Goal: Task Accomplishment & Management: Manage account settings

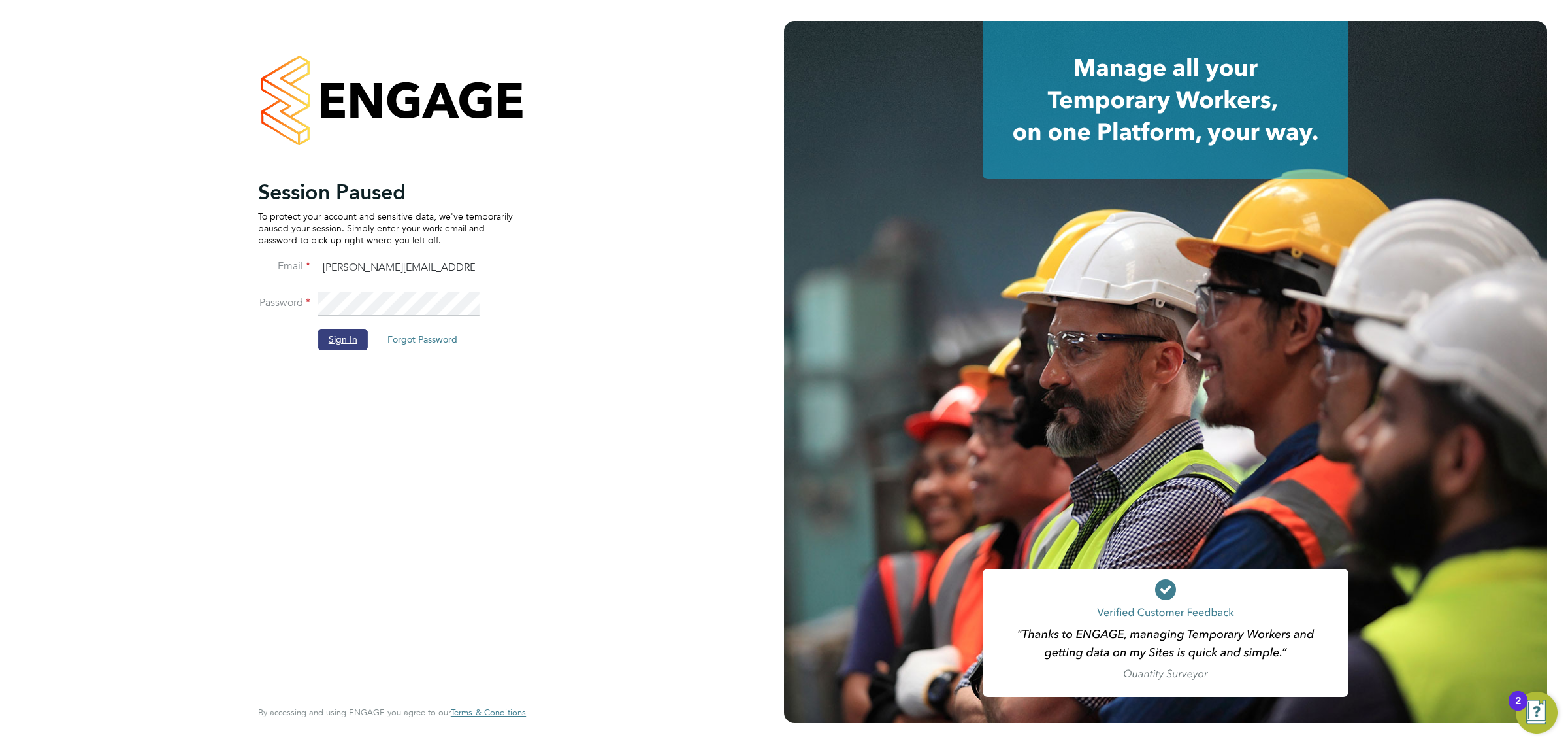
click at [338, 345] on button "Sign In" at bounding box center [343, 339] width 50 height 21
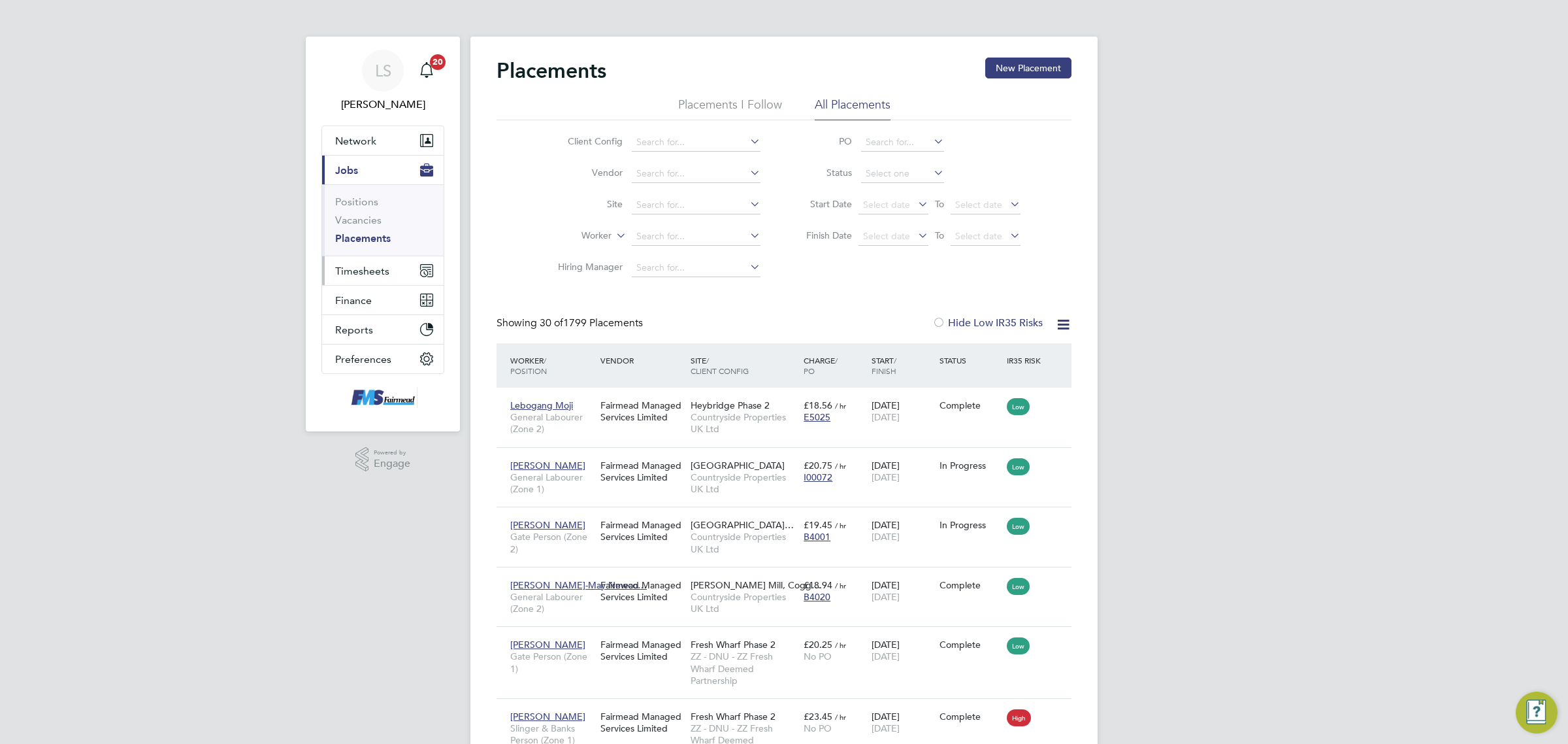
click at [358, 285] on button "Timesheets" at bounding box center [383, 270] width 121 height 29
click at [369, 233] on link "Timesheets" at bounding box center [362, 231] width 54 height 12
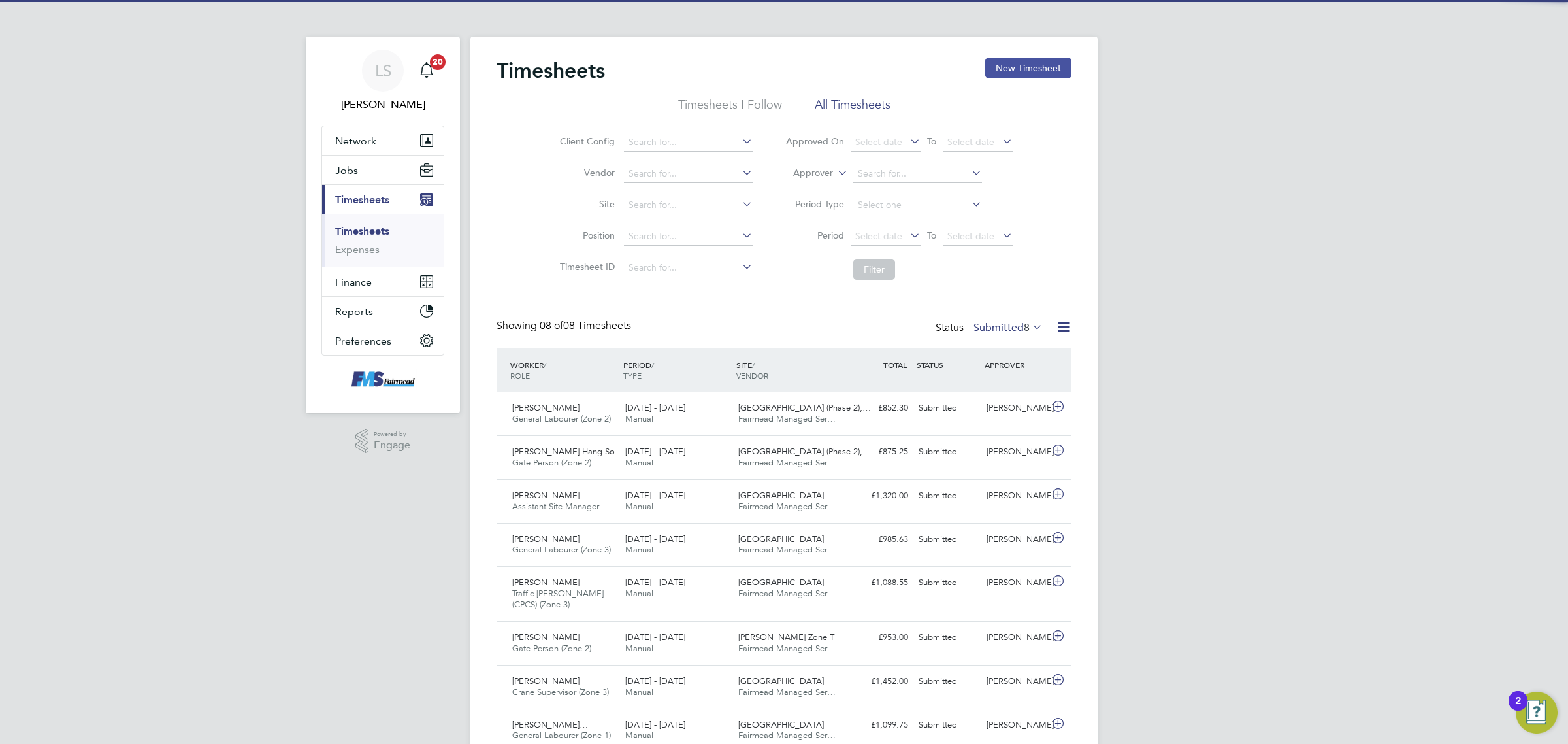
click at [1024, 66] on button "New Timesheet" at bounding box center [1028, 67] width 87 height 21
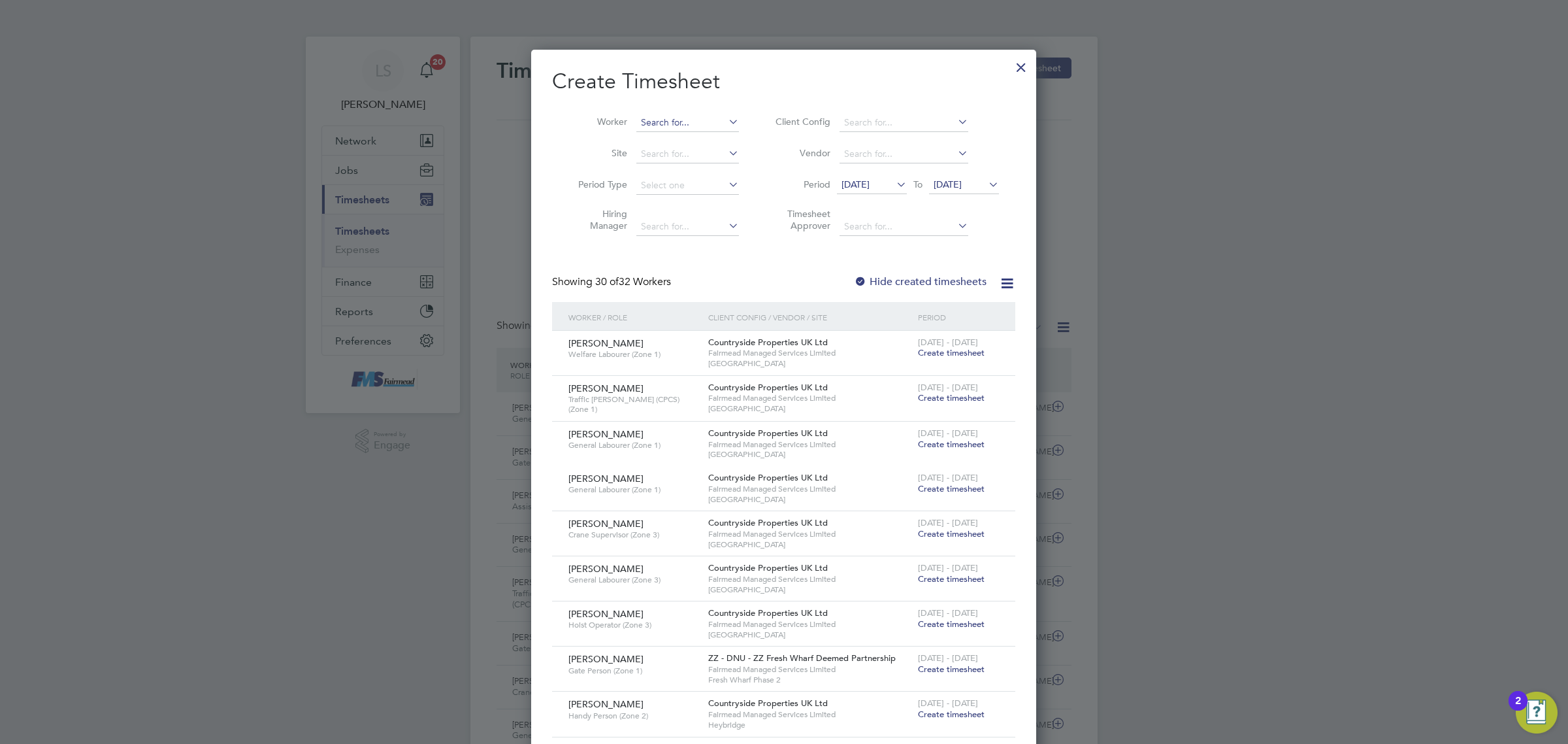
click at [683, 122] on input at bounding box center [687, 123] width 102 height 18
click at [668, 139] on li "[PERSON_NAME]" at bounding box center [692, 140] width 114 height 17
type input "[PERSON_NAME]"
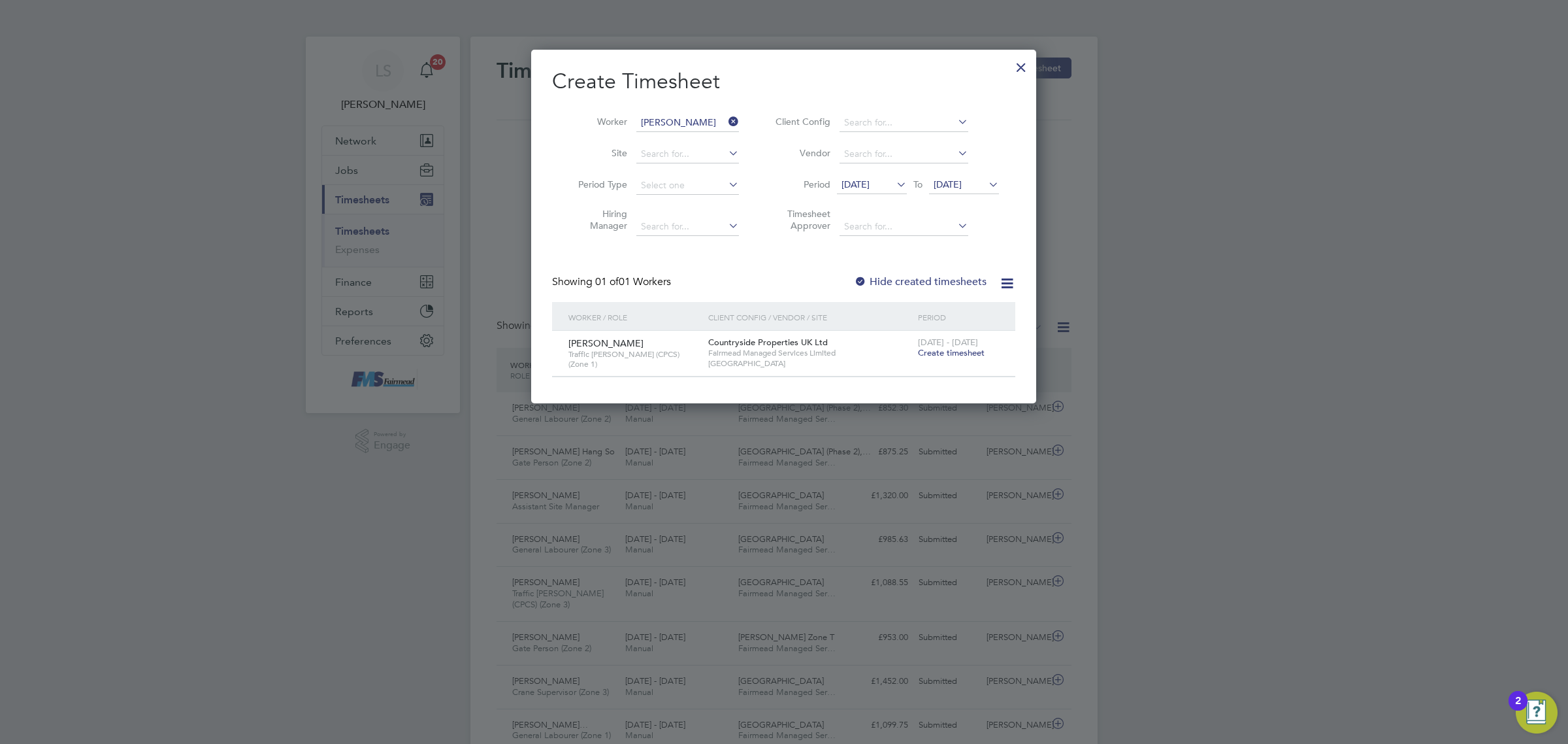
click at [969, 354] on span "Create timesheet" at bounding box center [951, 352] width 67 height 11
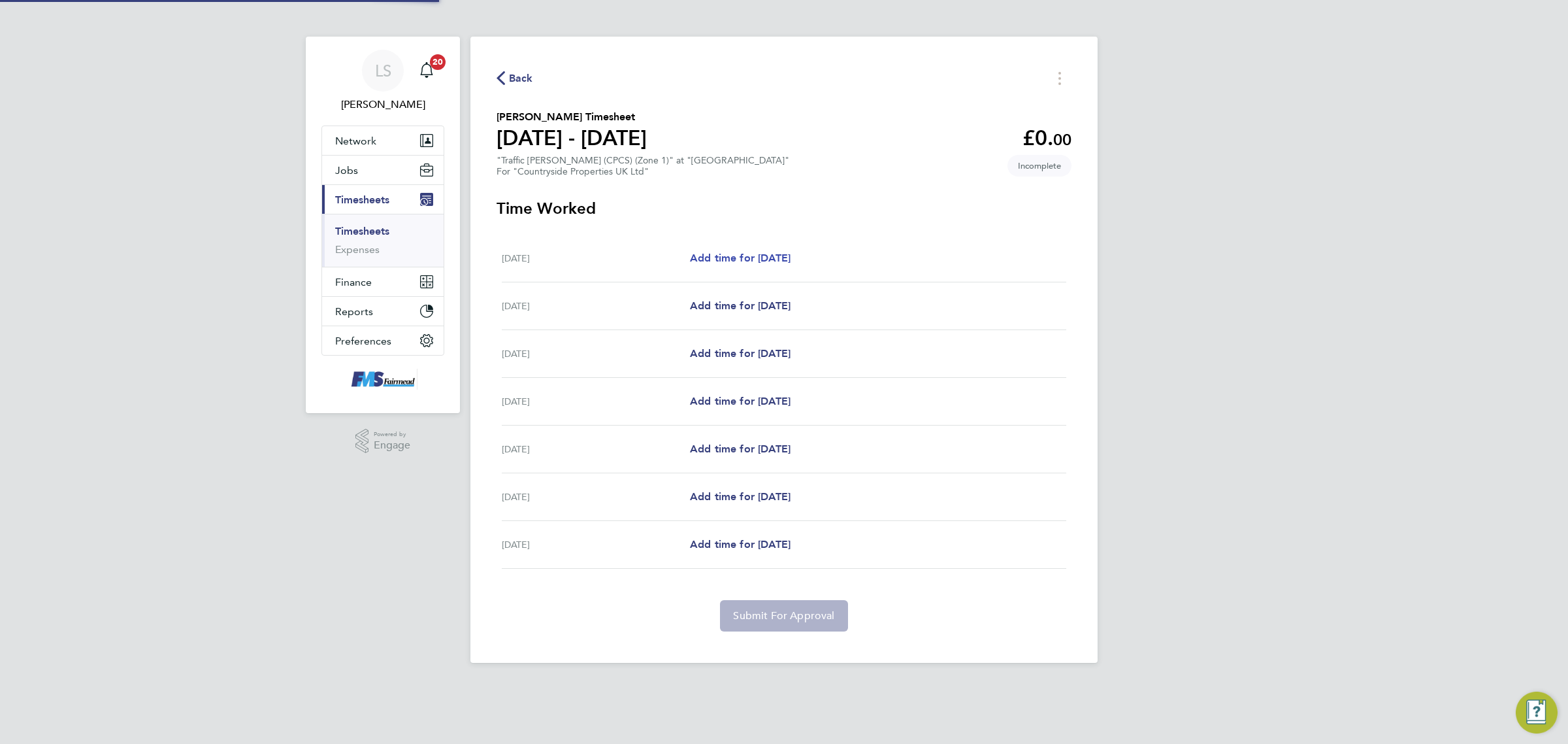
click at [752, 252] on span "Add time for [DATE]" at bounding box center [739, 257] width 101 height 12
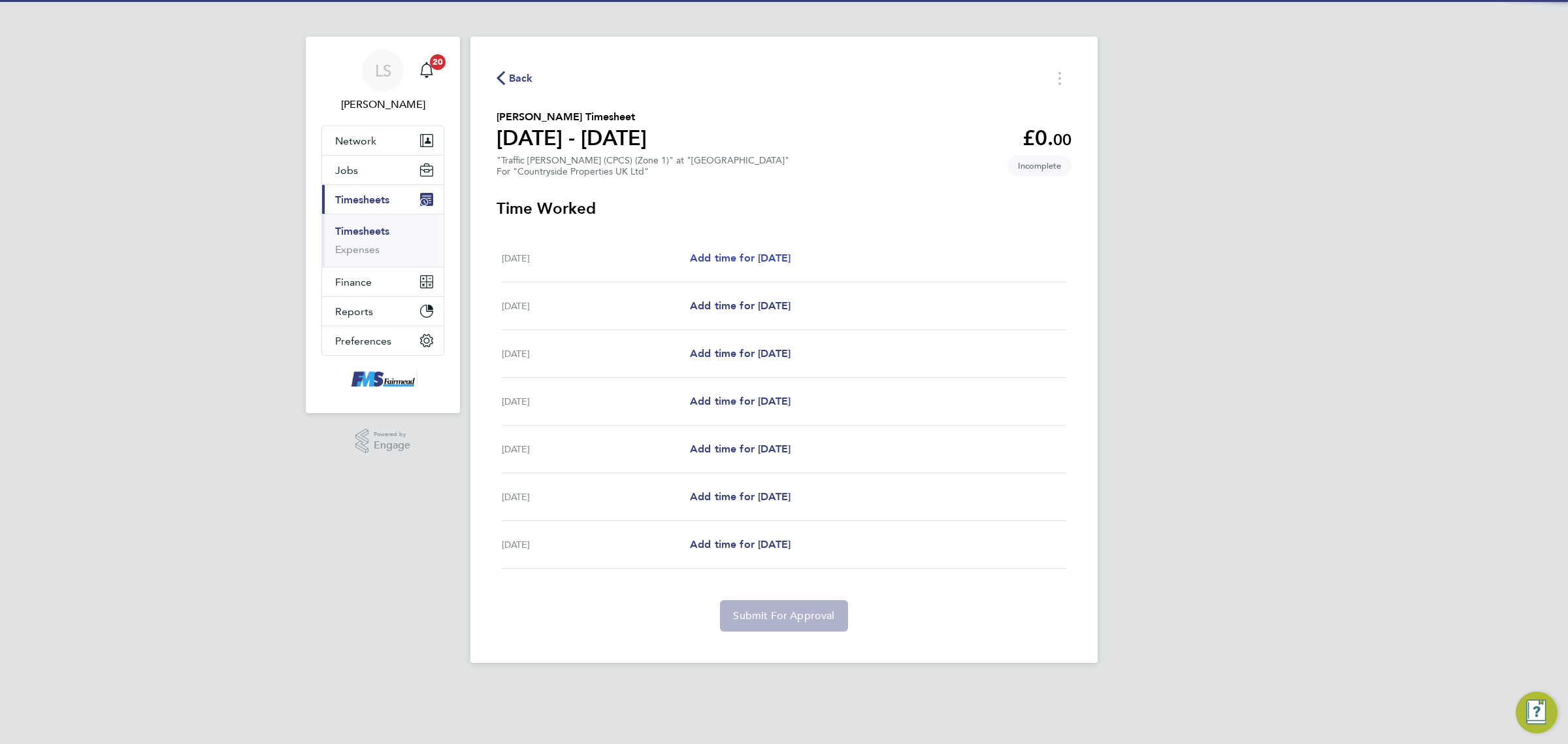
select select "30"
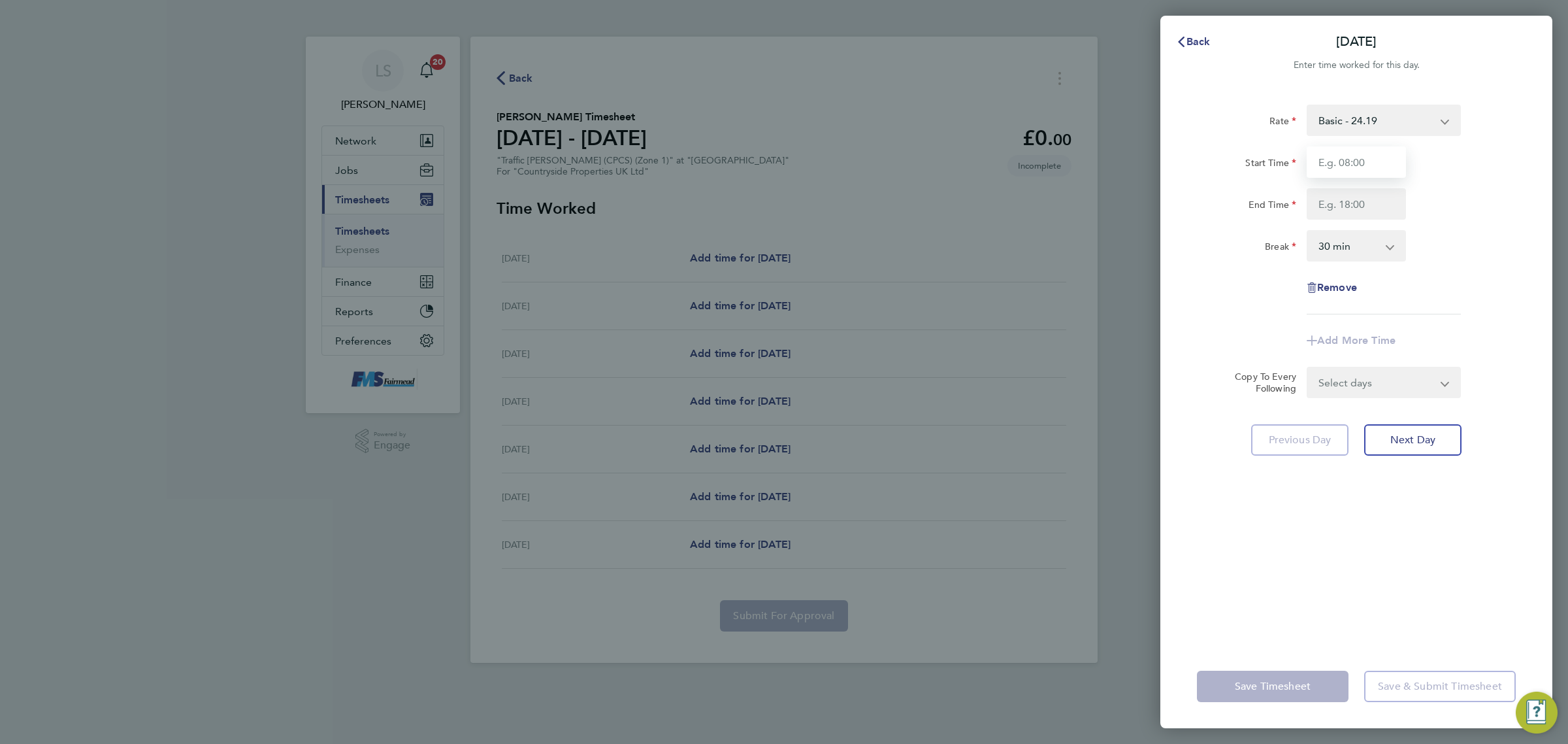
click at [1332, 156] on input "Start Time" at bounding box center [1356, 162] width 99 height 32
type input "07:30"
click at [1346, 203] on input "End Time" at bounding box center [1356, 204] width 99 height 32
type input "18:30"
click at [1361, 254] on select "0 min 15 min 30 min 45 min 60 min 75 min 90 min" at bounding box center [1348, 246] width 81 height 29
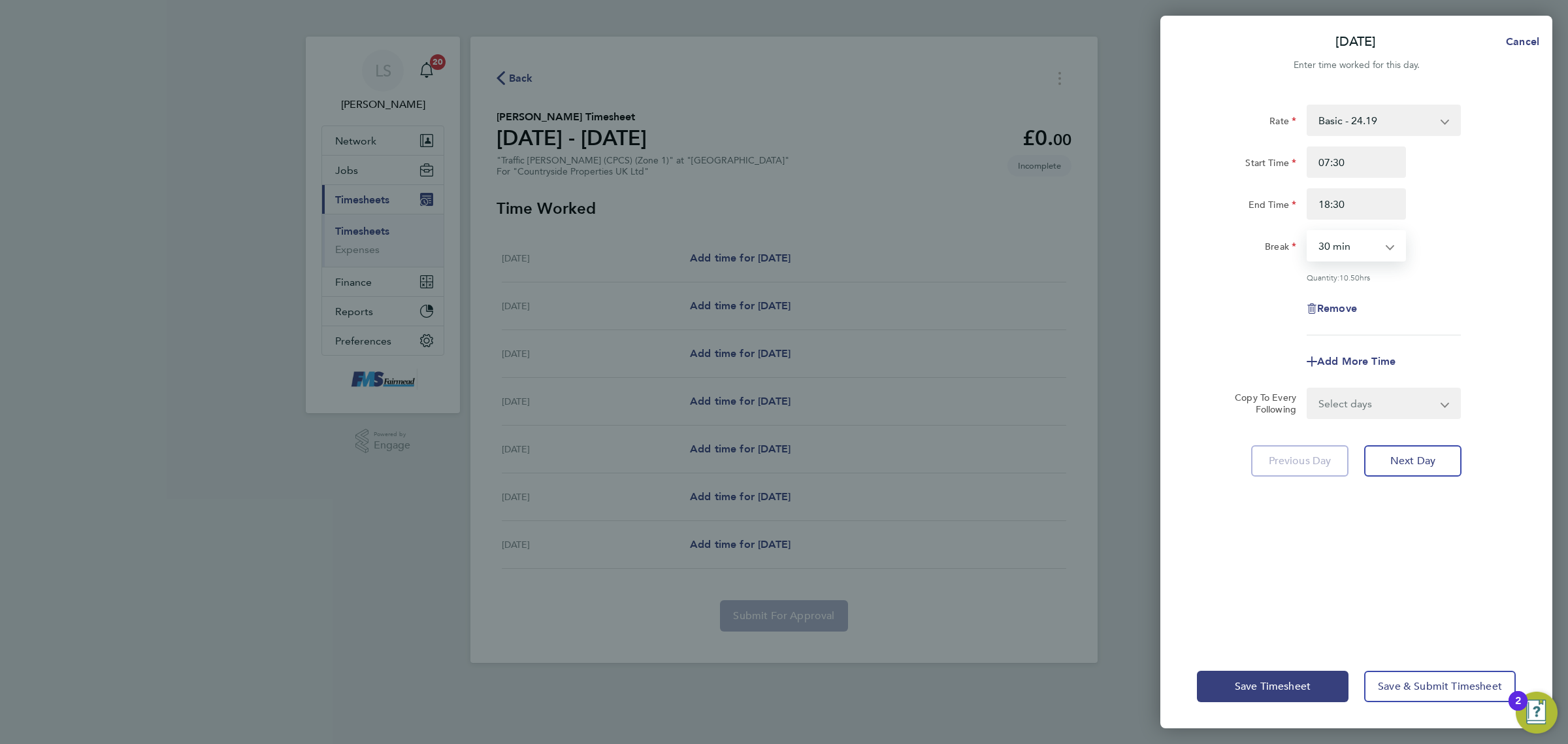
select select "60"
click at [1308, 231] on select "0 min 15 min 30 min 45 min 60 min 75 min 90 min" at bounding box center [1348, 246] width 81 height 29
click at [1503, 281] on div "Rate Basic - 24.19 Start Time 07:30 End Time 18:30 Break 0 min 15 min 30 min 45…" at bounding box center [1356, 220] width 319 height 231
click at [1368, 204] on input "18:30" at bounding box center [1356, 204] width 99 height 32
drag, startPoint x: 1315, startPoint y: 202, endPoint x: 1136, endPoint y: 185, distance: 179.8
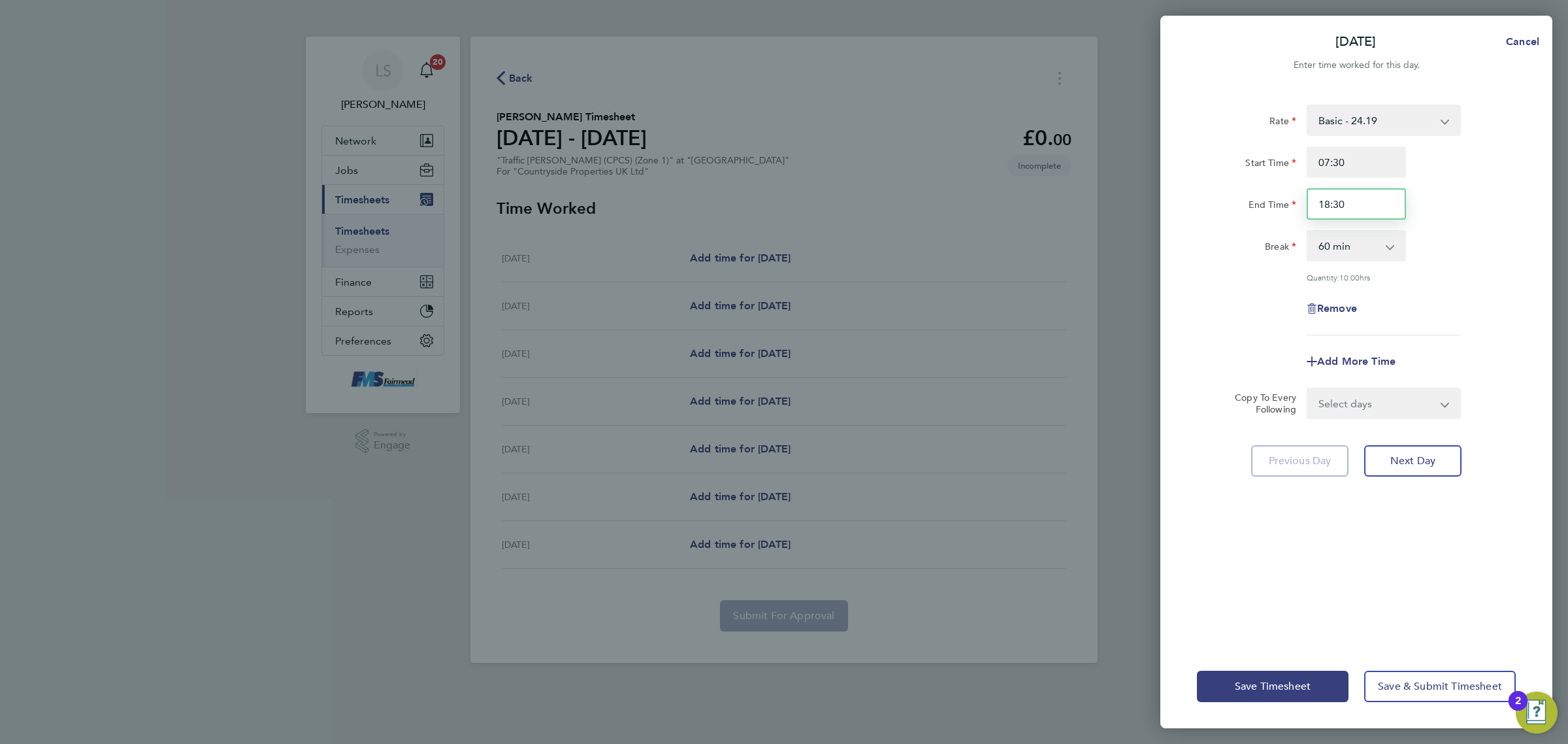
click at [1136, 186] on div "[DATE] Cancel Enter time worked for this day. Rate Basic - 24.19 Start Time 07:…" at bounding box center [784, 372] width 1568 height 744
type input "18:00"
click at [1490, 178] on div "Start Time 07:30 End Time 18:00" at bounding box center [1356, 183] width 329 height 73
click at [1398, 419] on div "Rate Basic - 24.19 Start Time 07:30 End Time 18:00 Break 0 min 15 min 30 min 45…" at bounding box center [1356, 367] width 392 height 556
click at [1387, 406] on select "Select days Day Weekday (Mon-Fri) Weekend (Sat-Sun) [DATE] [DATE] [DATE] [DATE]…" at bounding box center [1376, 403] width 137 height 29
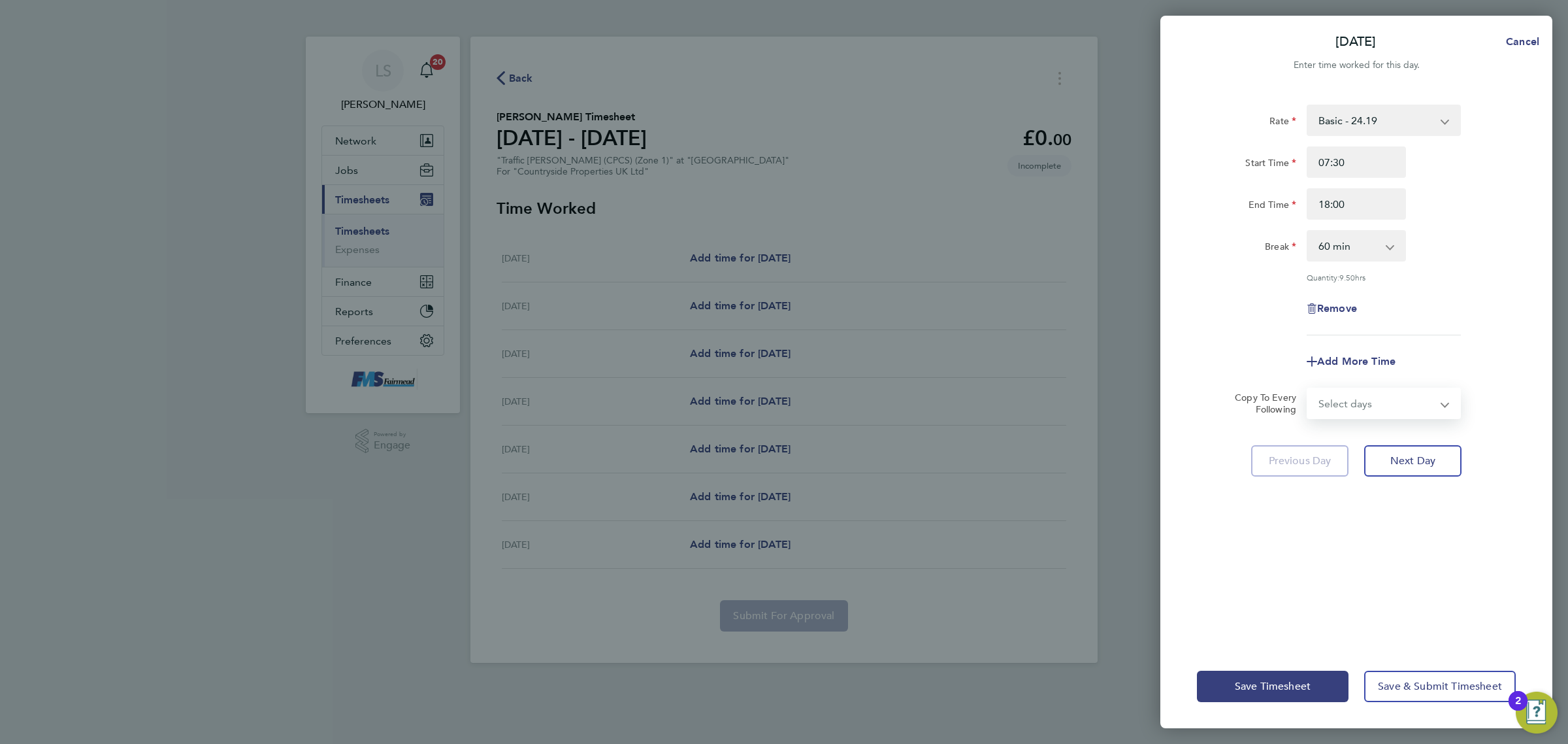
select select "WEEKDAY"
click at [1308, 389] on select "Select days Day Weekday (Mon-Fri) Weekend (Sat-Sun) [DATE] [DATE] [DATE] [DATE]…" at bounding box center [1376, 403] width 137 height 29
select select "[DATE]"
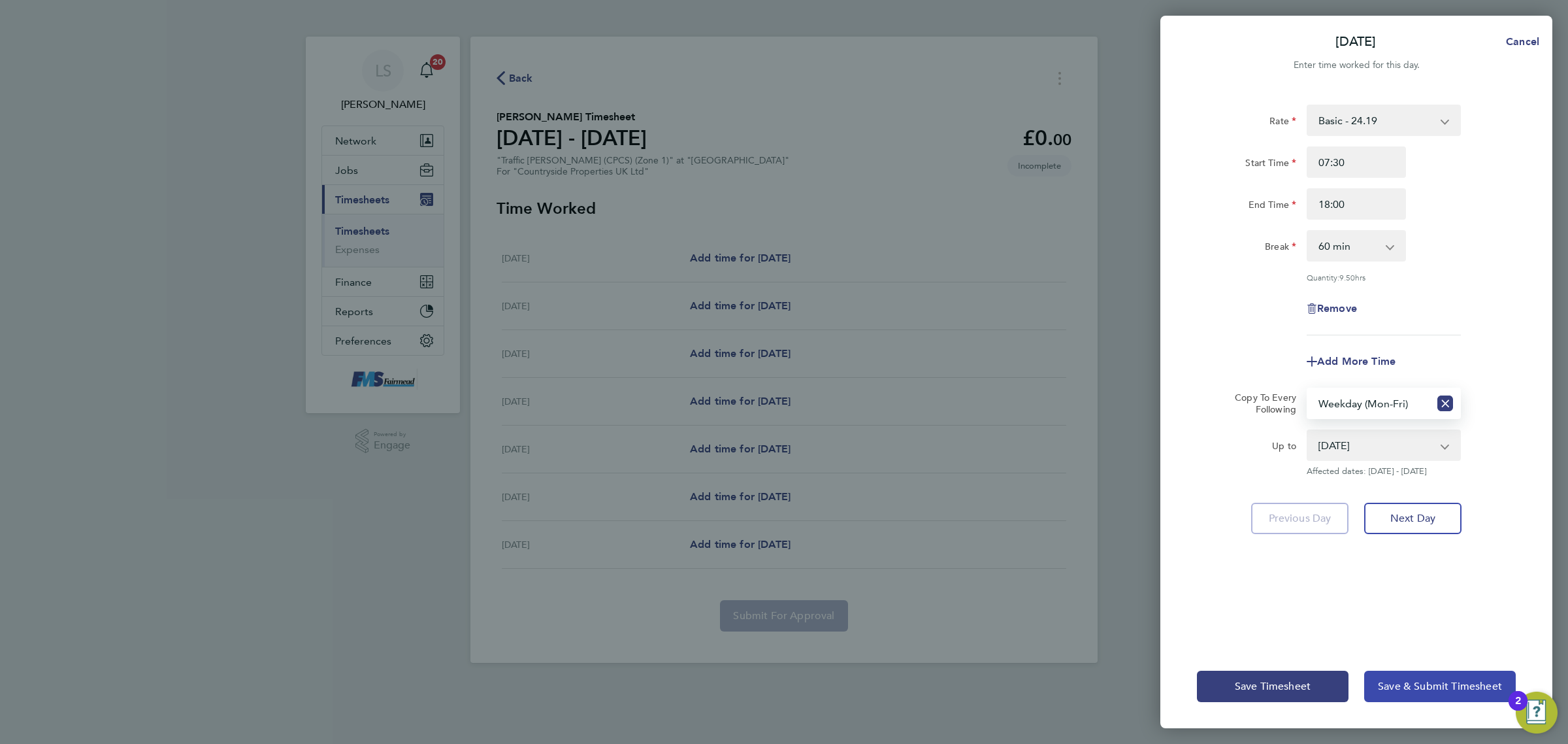
click at [1432, 683] on span "Save & Submit Timesheet" at bounding box center [1439, 687] width 124 height 13
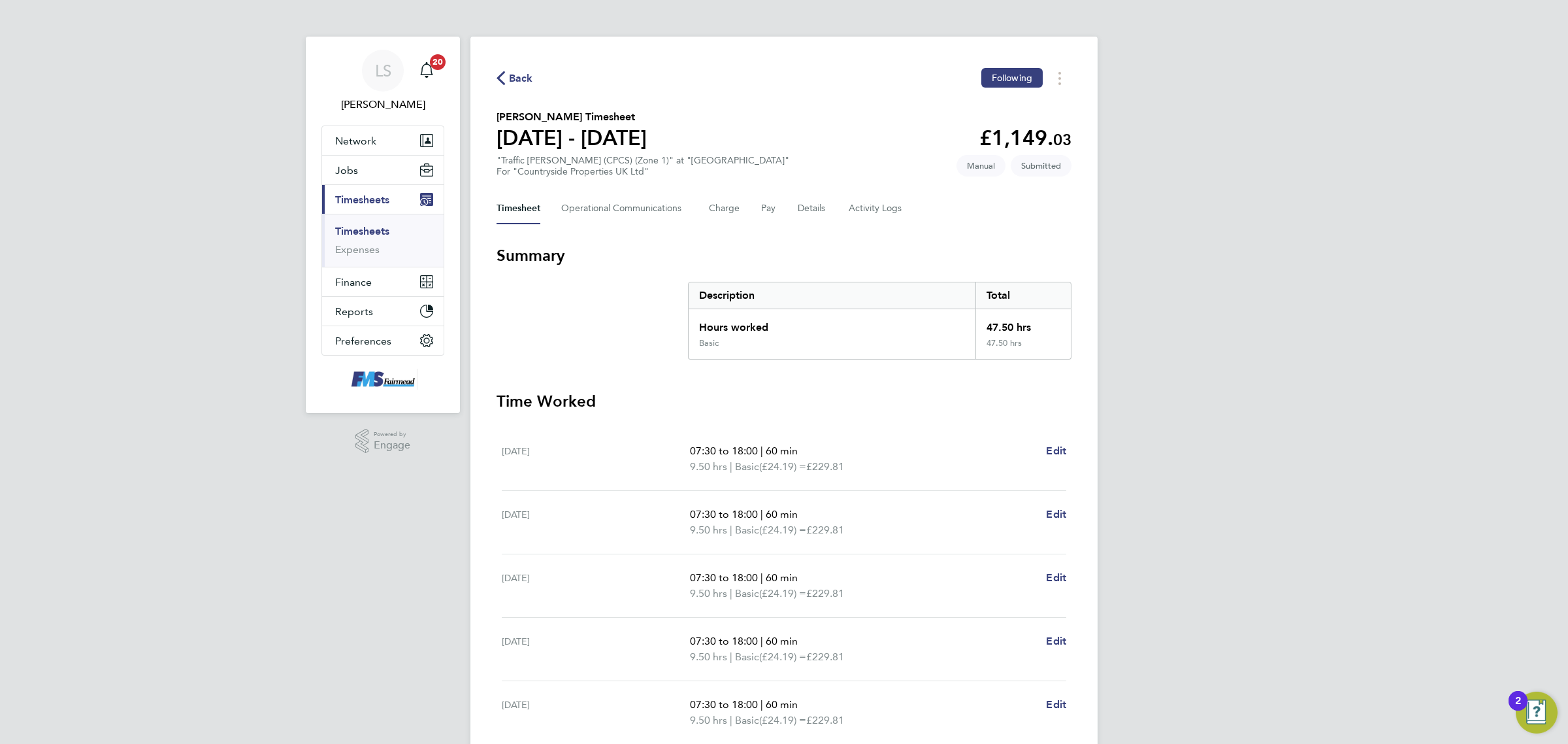
drag, startPoint x: 370, startPoint y: 230, endPoint x: 394, endPoint y: 221, distance: 25.6
click at [370, 230] on link "Timesheets" at bounding box center [362, 231] width 54 height 12
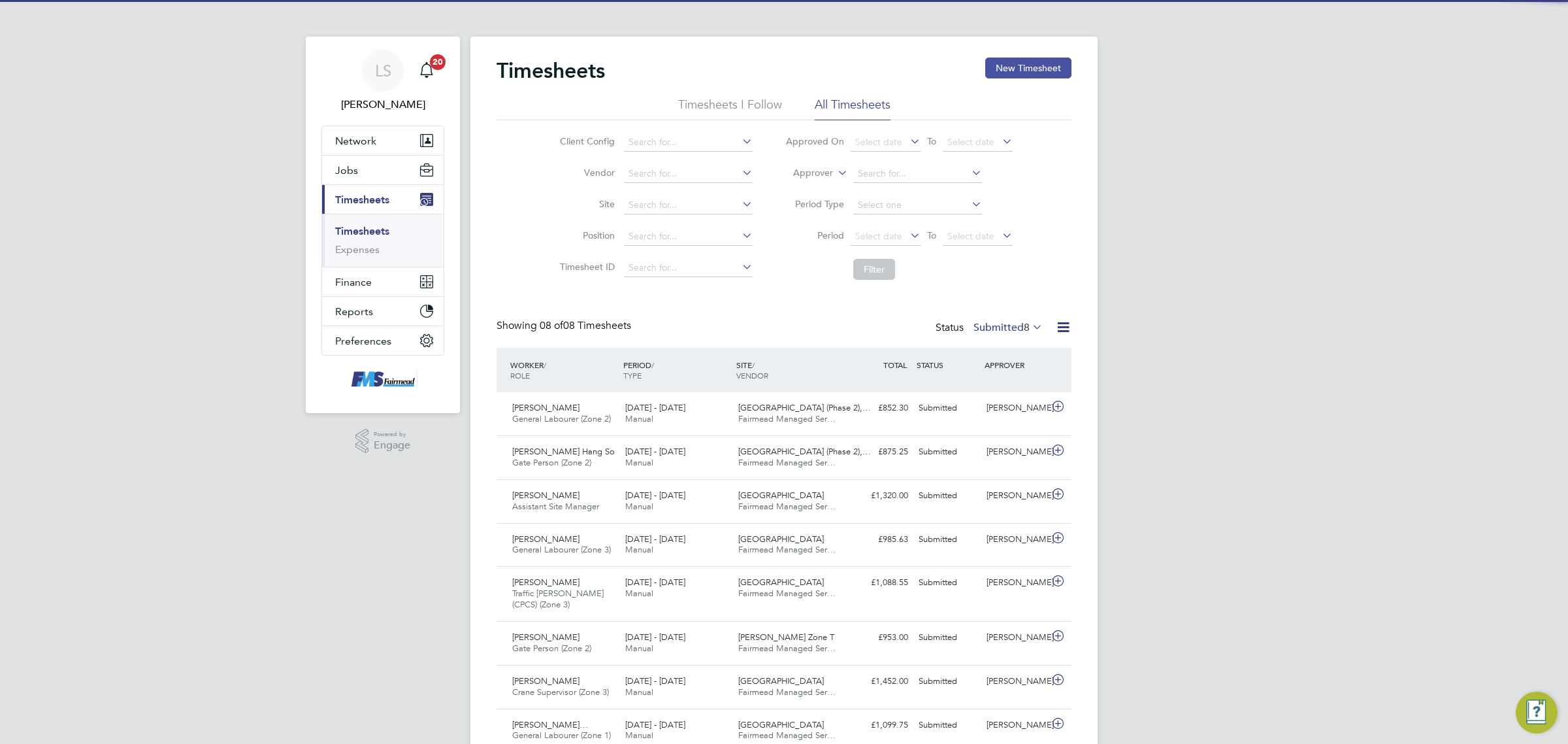
click at [1036, 76] on button "New Timesheet" at bounding box center [1028, 67] width 87 height 21
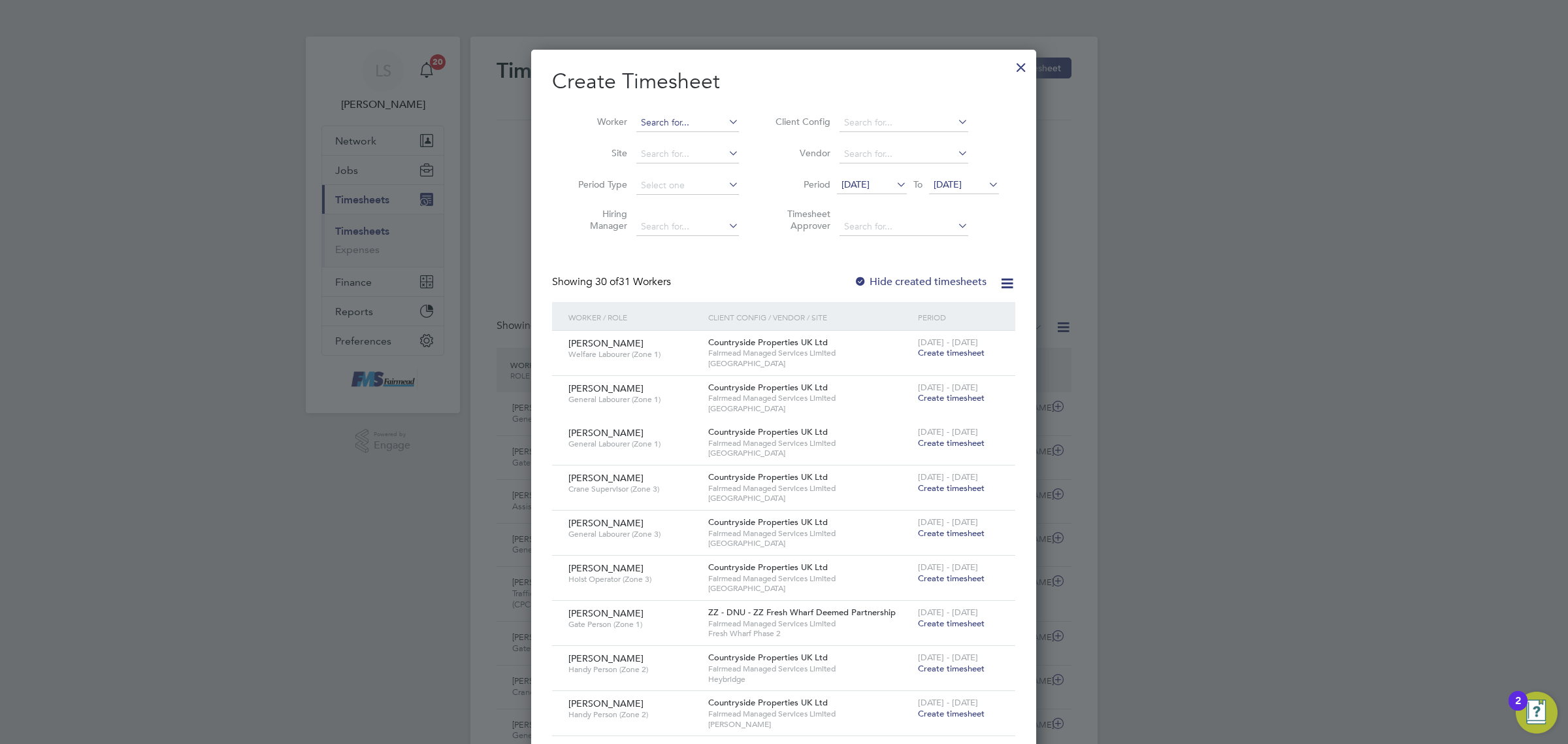
click at [687, 118] on input at bounding box center [687, 123] width 102 height 18
click at [710, 126] on input "[PERSON_NAME]" at bounding box center [687, 123] width 102 height 18
click at [720, 139] on b "[PERSON_NAME]" at bounding box center [757, 140] width 76 height 11
type input "[PERSON_NAME]"
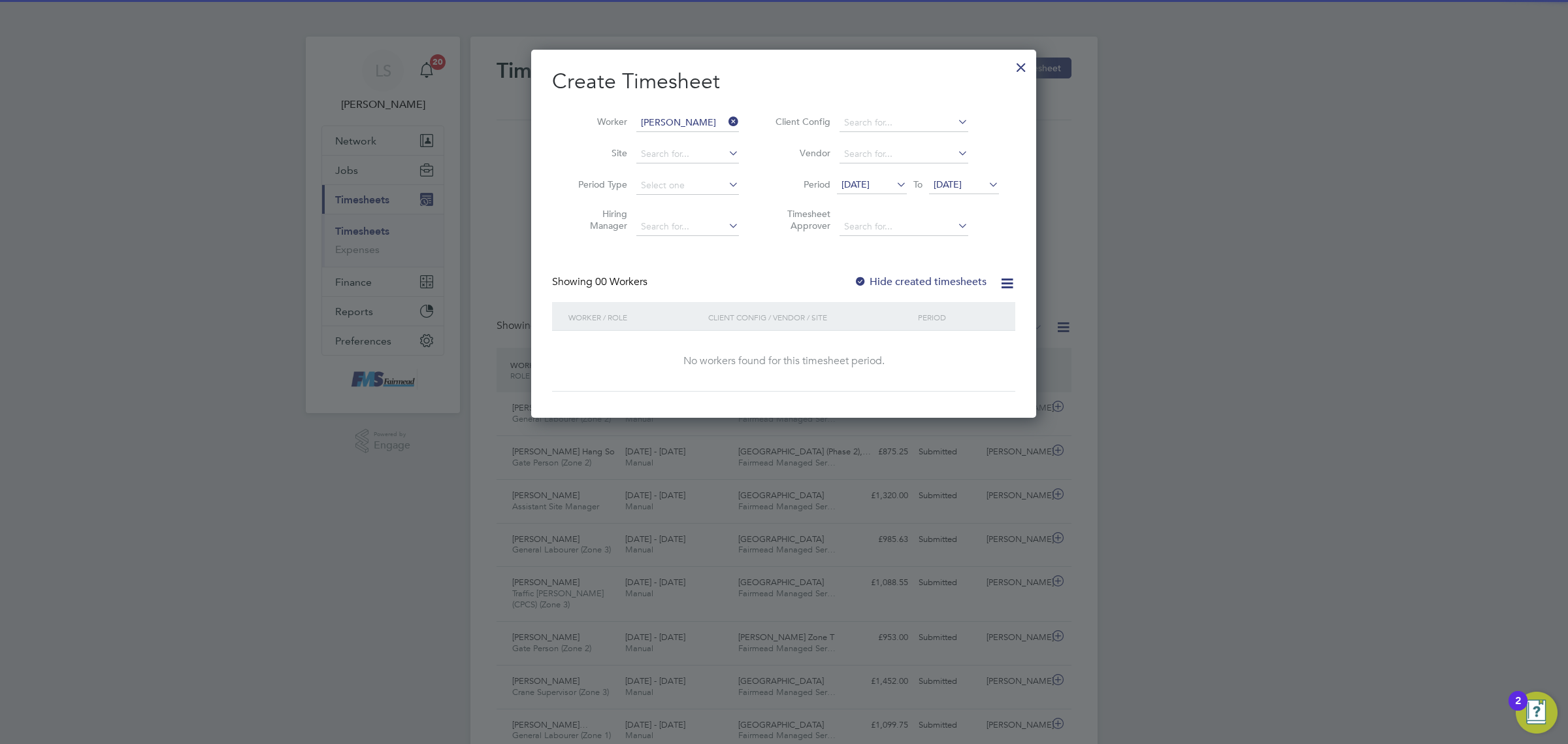
click at [986, 188] on icon at bounding box center [986, 184] width 0 height 18
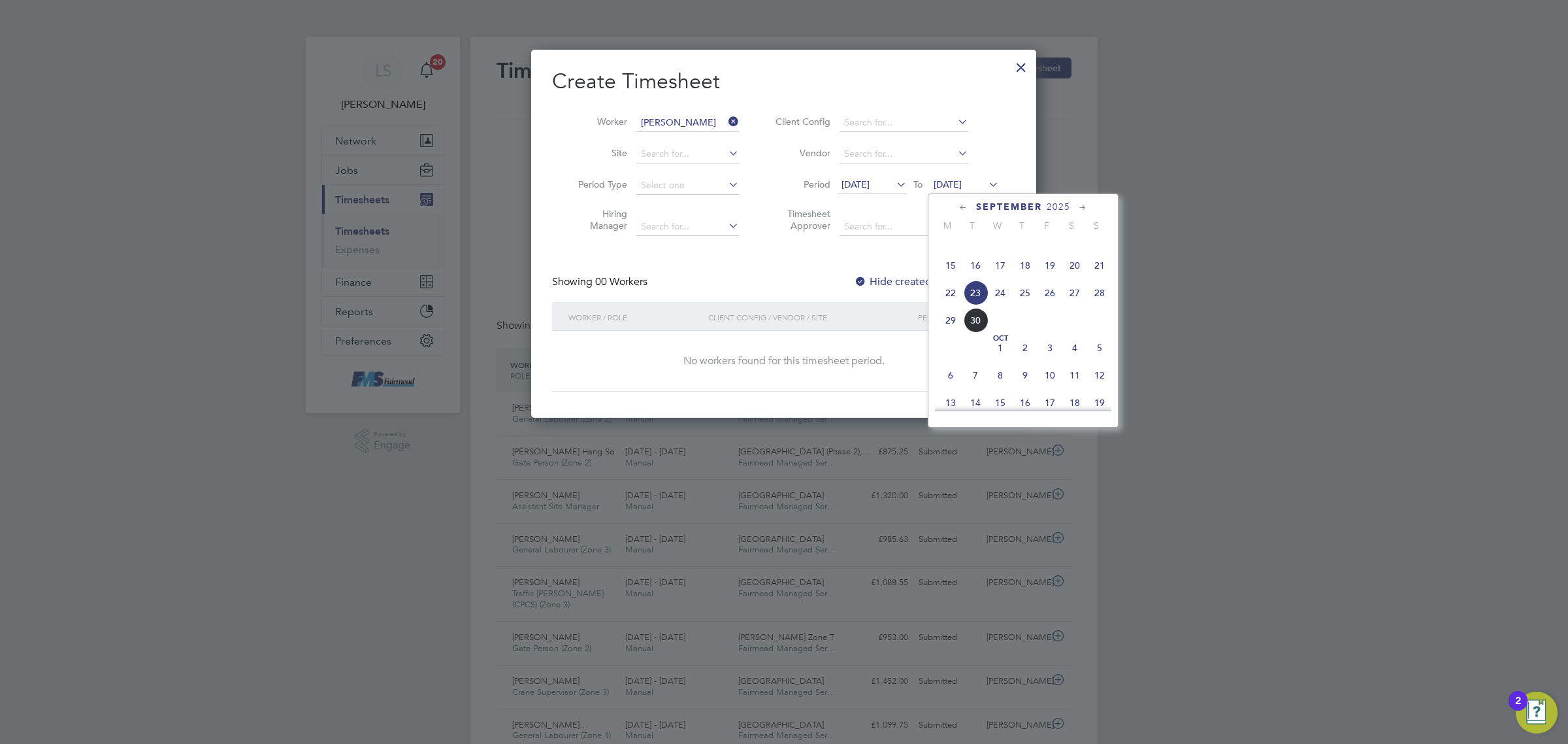
click at [1102, 305] on span "28" at bounding box center [1100, 293] width 25 height 25
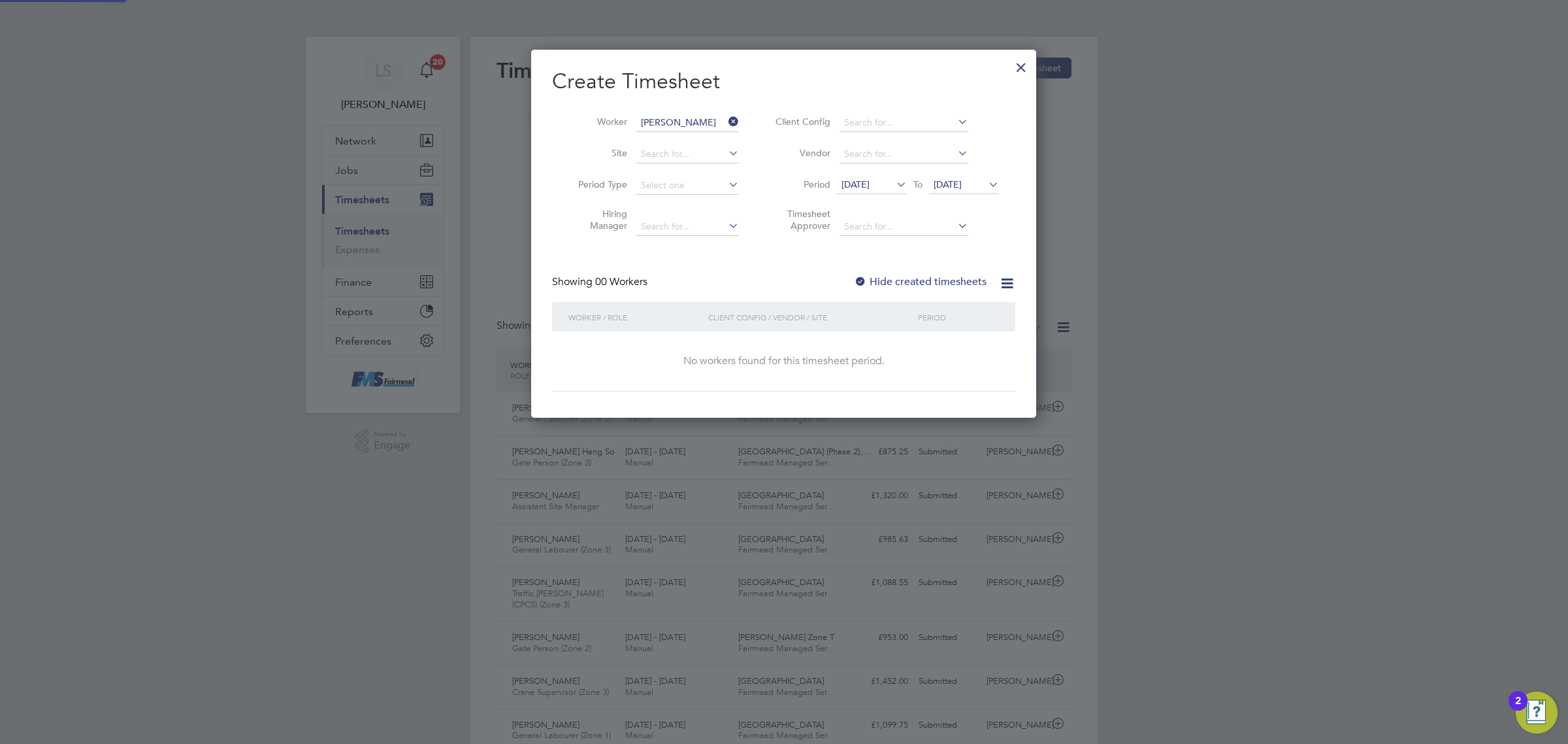
click at [873, 279] on label "Hide created timesheets" at bounding box center [919, 282] width 132 height 13
click at [874, 279] on label "Hide created timesheets" at bounding box center [919, 282] width 132 height 13
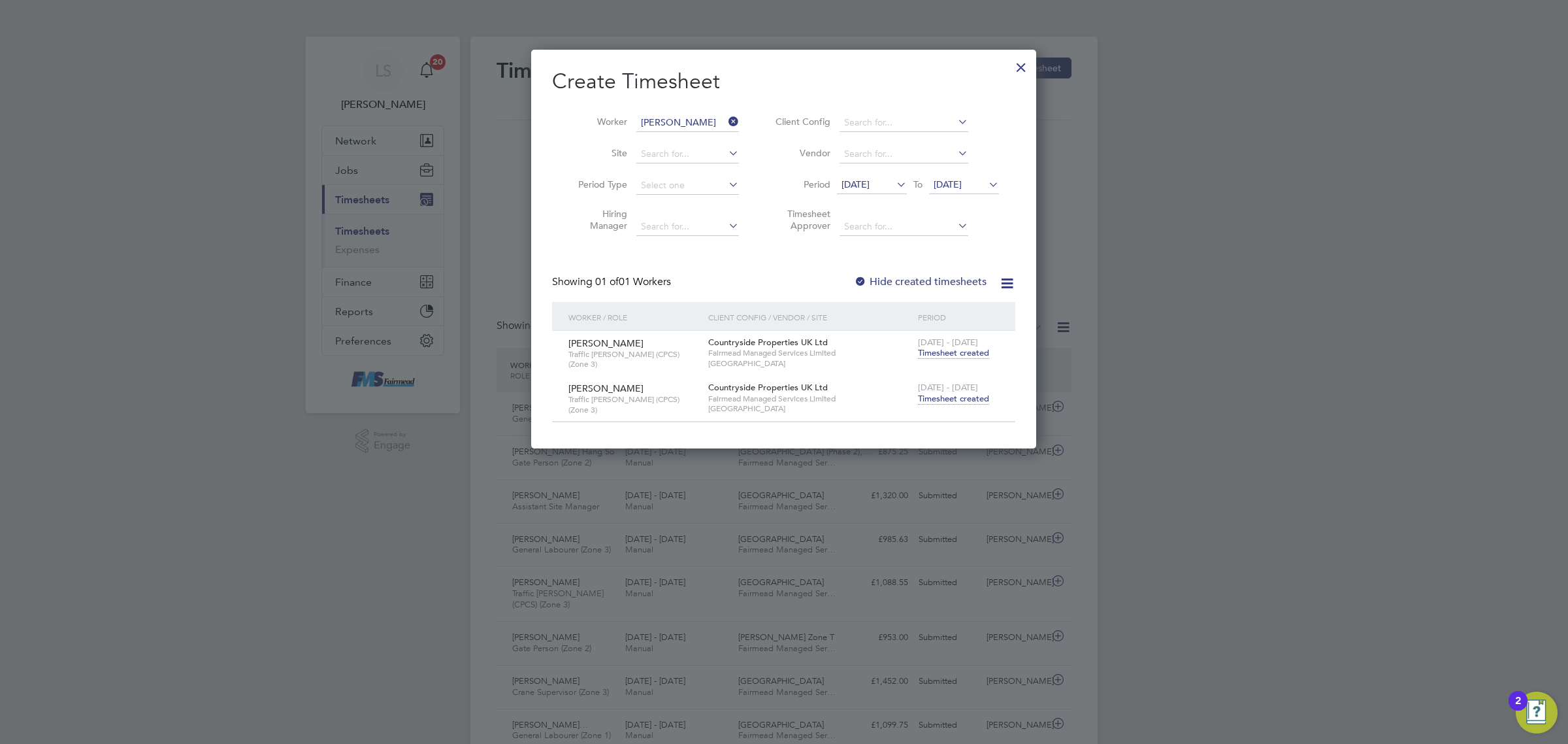
click at [946, 404] on div "[DATE] - [DATE] Timesheet created" at bounding box center [957, 394] width 87 height 35
click at [947, 399] on span "Timesheet created" at bounding box center [953, 399] width 72 height 12
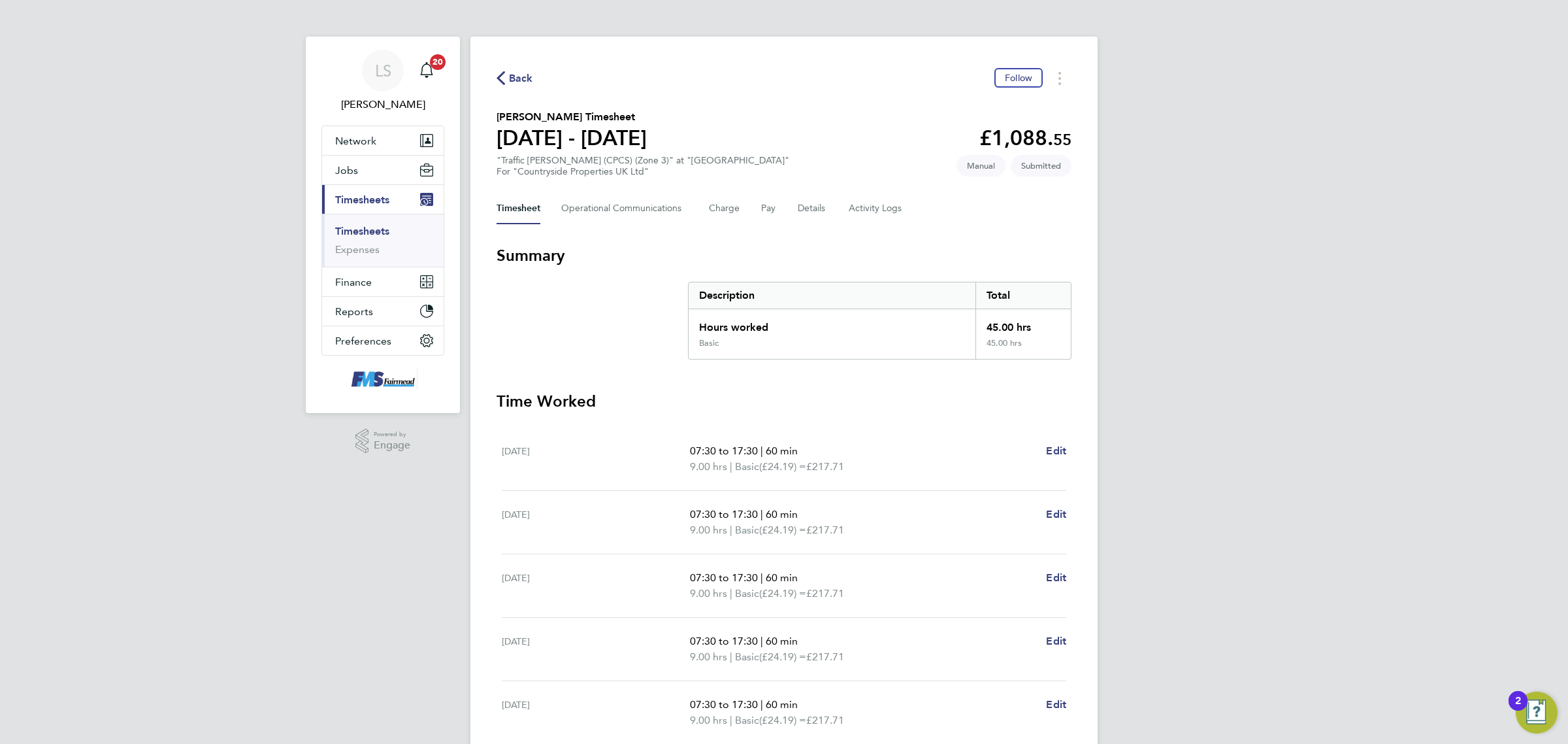
click at [1056, 441] on div "[DATE] 07:30 to 17:30 | 60 min 9.00 hrs | Basic (£24.19) = £217.71 Edit" at bounding box center [784, 459] width 565 height 63
click at [1056, 449] on span "Edit" at bounding box center [1056, 450] width 20 height 12
select select "60"
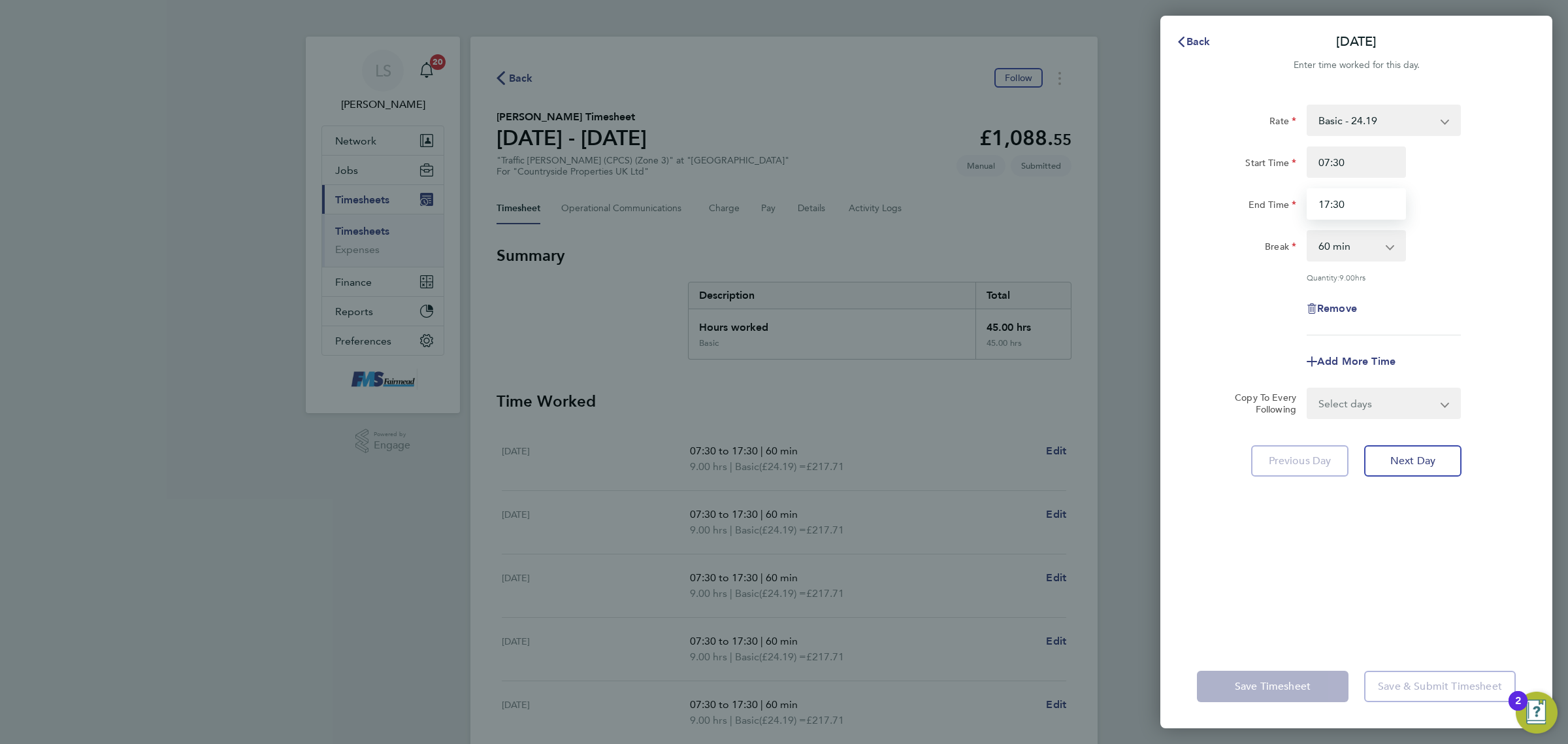
click at [1356, 202] on input "17:30" at bounding box center [1356, 204] width 99 height 32
click at [1042, 218] on div "Back [DATE] Enter time worked for this day. Rate Basic - 24.19 Start Time 07:30…" at bounding box center [784, 372] width 1568 height 744
type input "17:00"
click at [1435, 196] on div "End Time 17:00" at bounding box center [1356, 204] width 329 height 32
click at [1284, 688] on span "Save Timesheet" at bounding box center [1272, 687] width 76 height 13
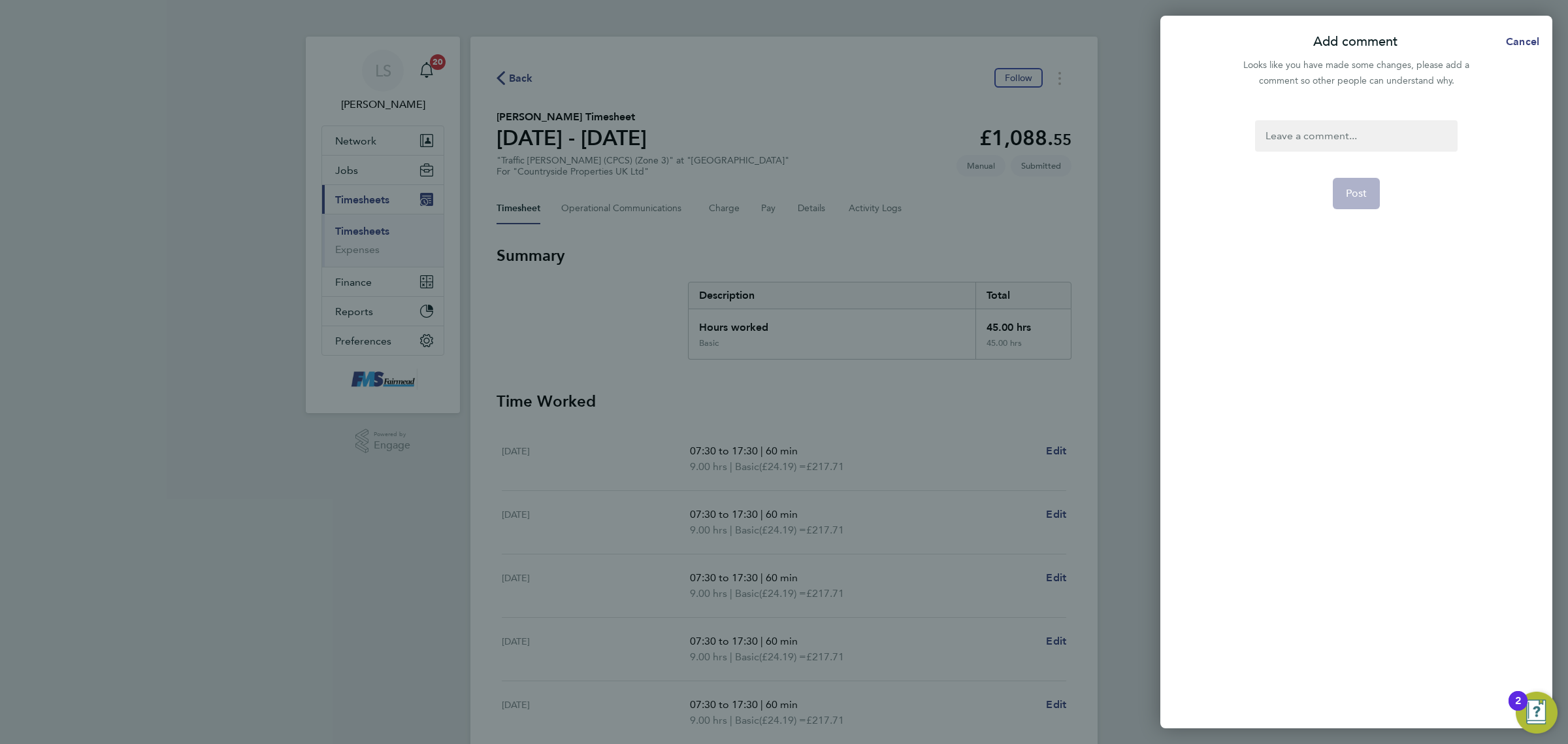
click at [1329, 129] on div at bounding box center [1356, 136] width 202 height 32
drag, startPoint x: 1329, startPoint y: 129, endPoint x: 1333, endPoint y: 136, distance: 8.1
click at [1333, 136] on div at bounding box center [1356, 136] width 202 height 32
click at [1368, 200] on button "Post" at bounding box center [1356, 194] width 47 height 32
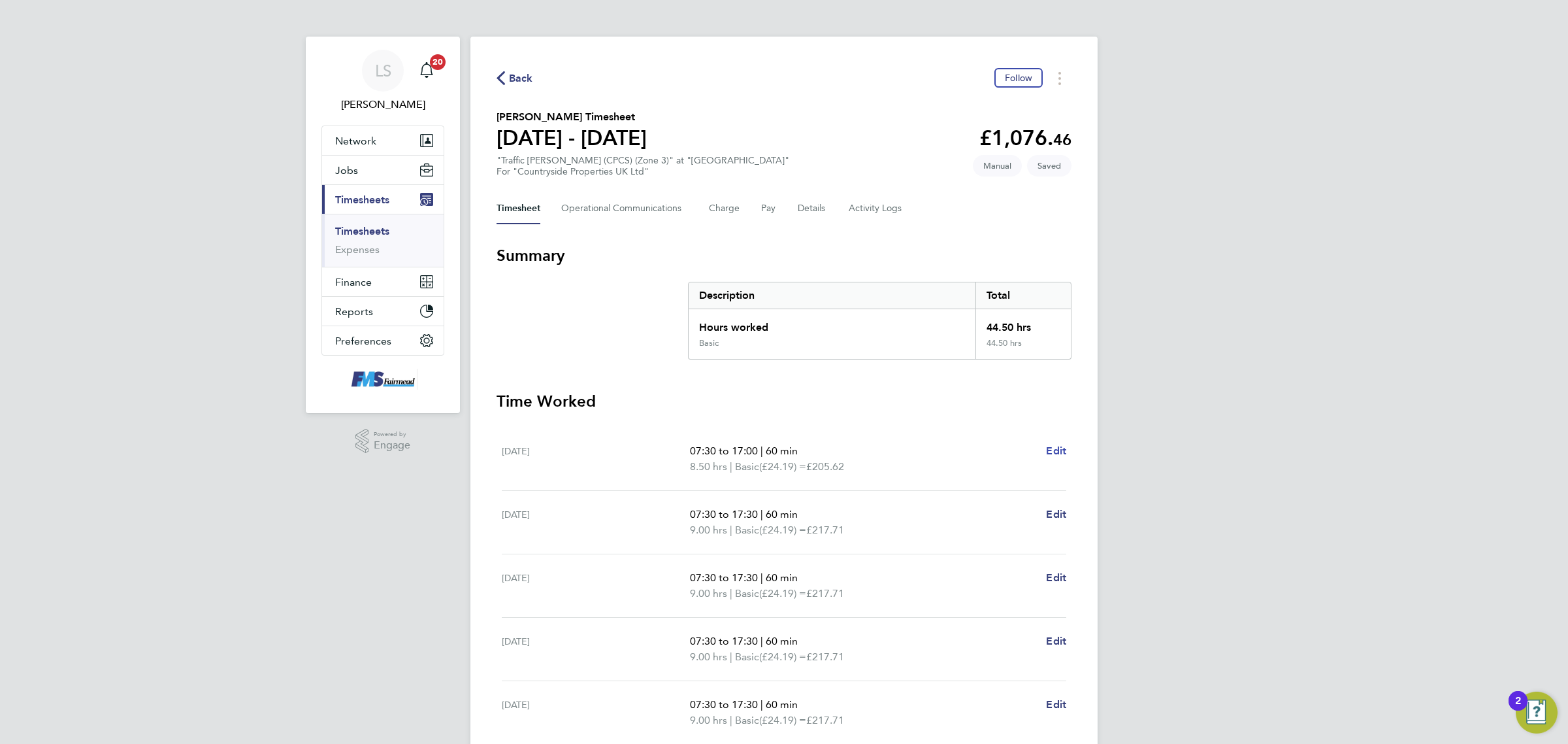
click at [1064, 455] on span "Edit" at bounding box center [1056, 450] width 20 height 12
select select "60"
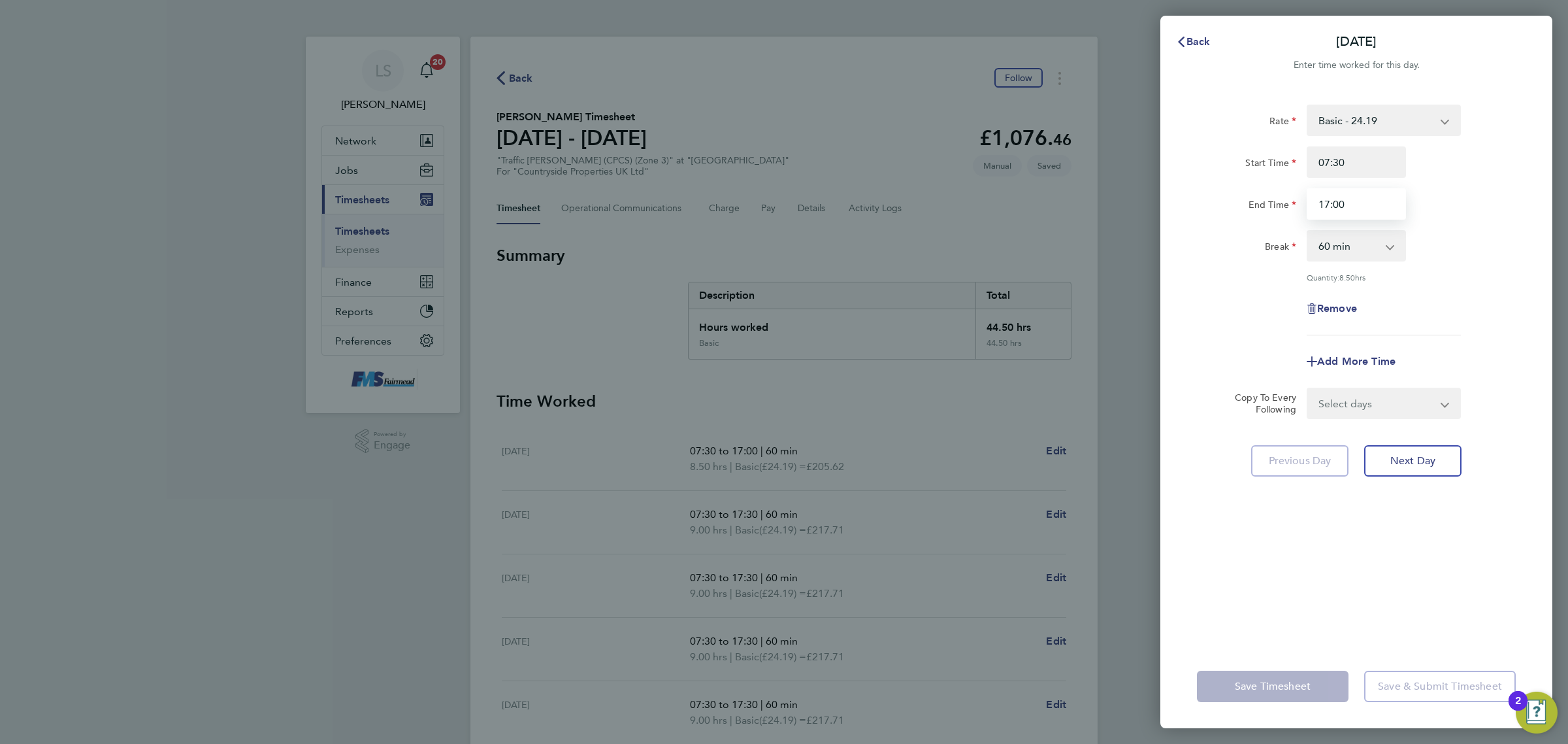
click at [1356, 204] on input "17:00" at bounding box center [1356, 204] width 99 height 32
type input "17:30"
click at [1474, 261] on div "Rate Basic - 24.19 Start Time 07:30 End Time 17:30 Break 0 min 15 min 30 min 45…" at bounding box center [1356, 220] width 319 height 231
click at [1318, 692] on button "Save Timesheet" at bounding box center [1273, 687] width 151 height 32
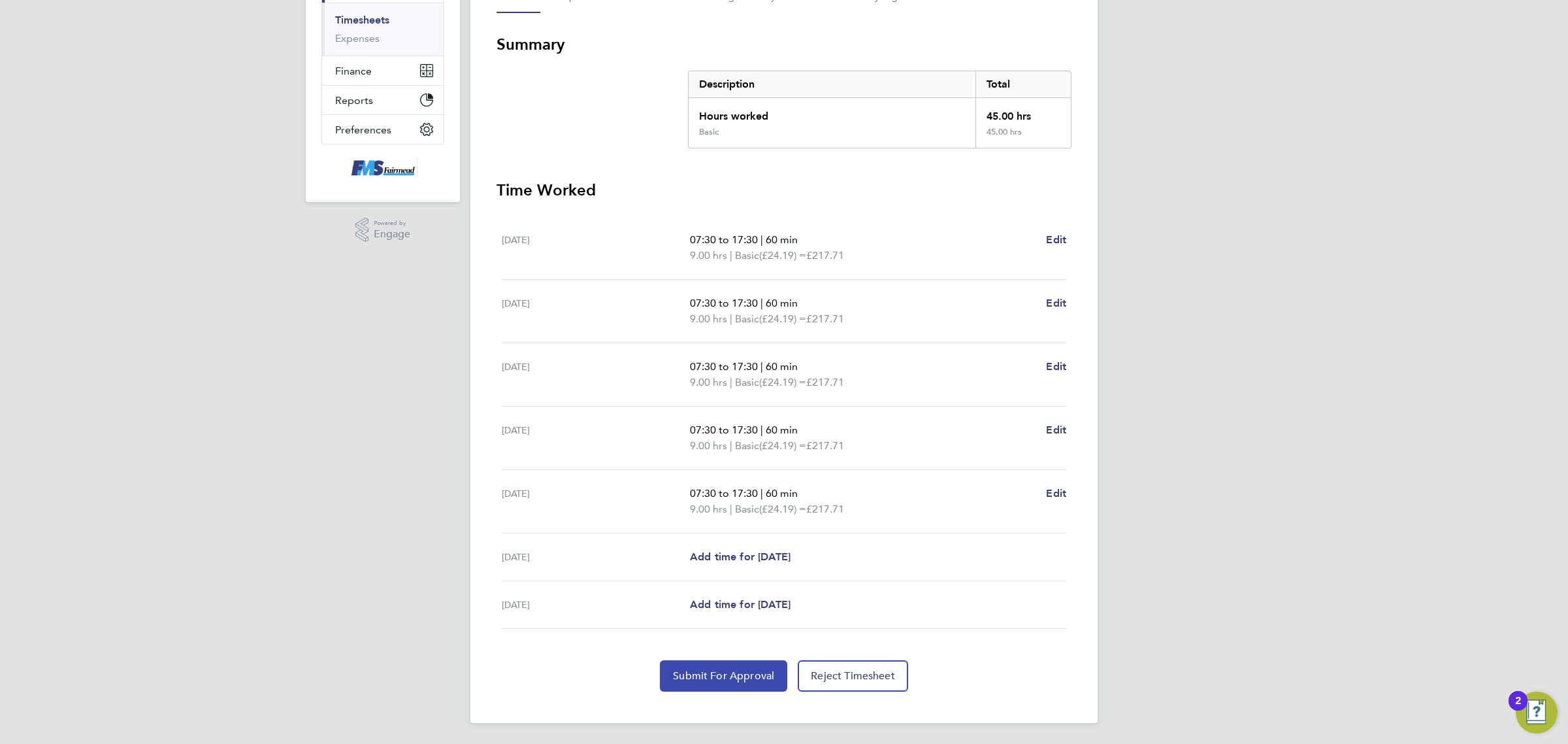
click at [690, 683] on button "Submit For Approval" at bounding box center [723, 676] width 127 height 32
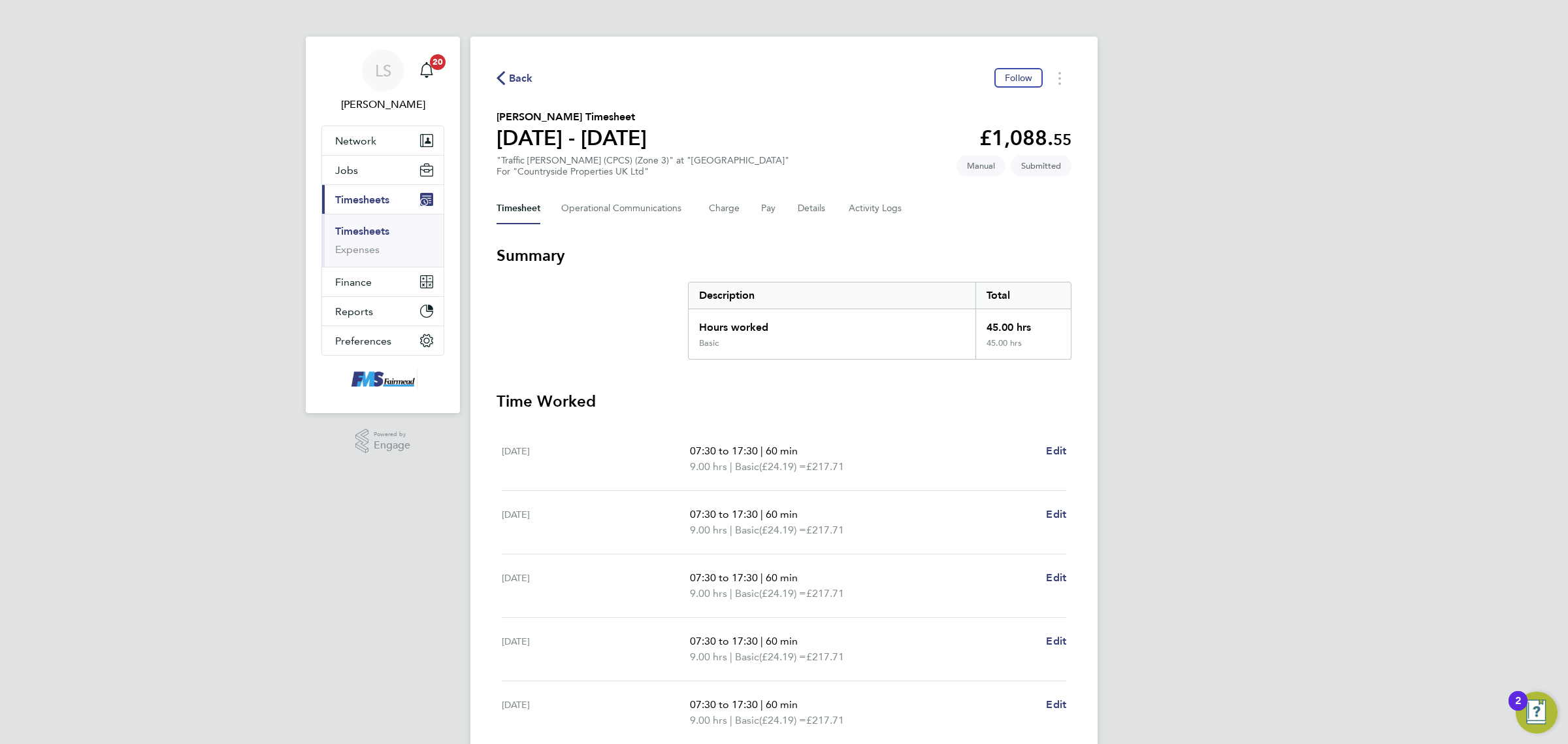
click at [358, 233] on link "Timesheets" at bounding box center [362, 231] width 54 height 12
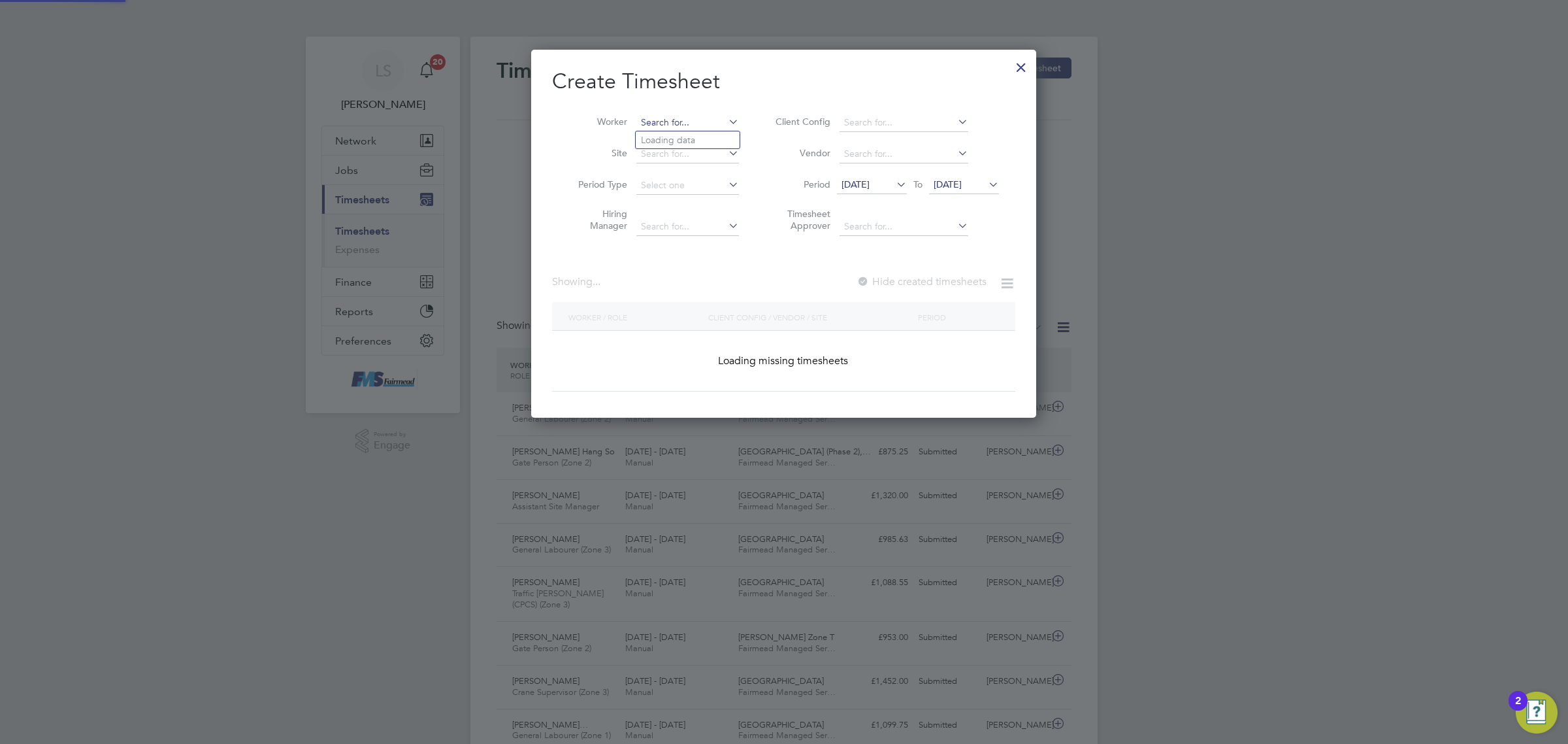
click at [717, 124] on input at bounding box center [687, 123] width 102 height 18
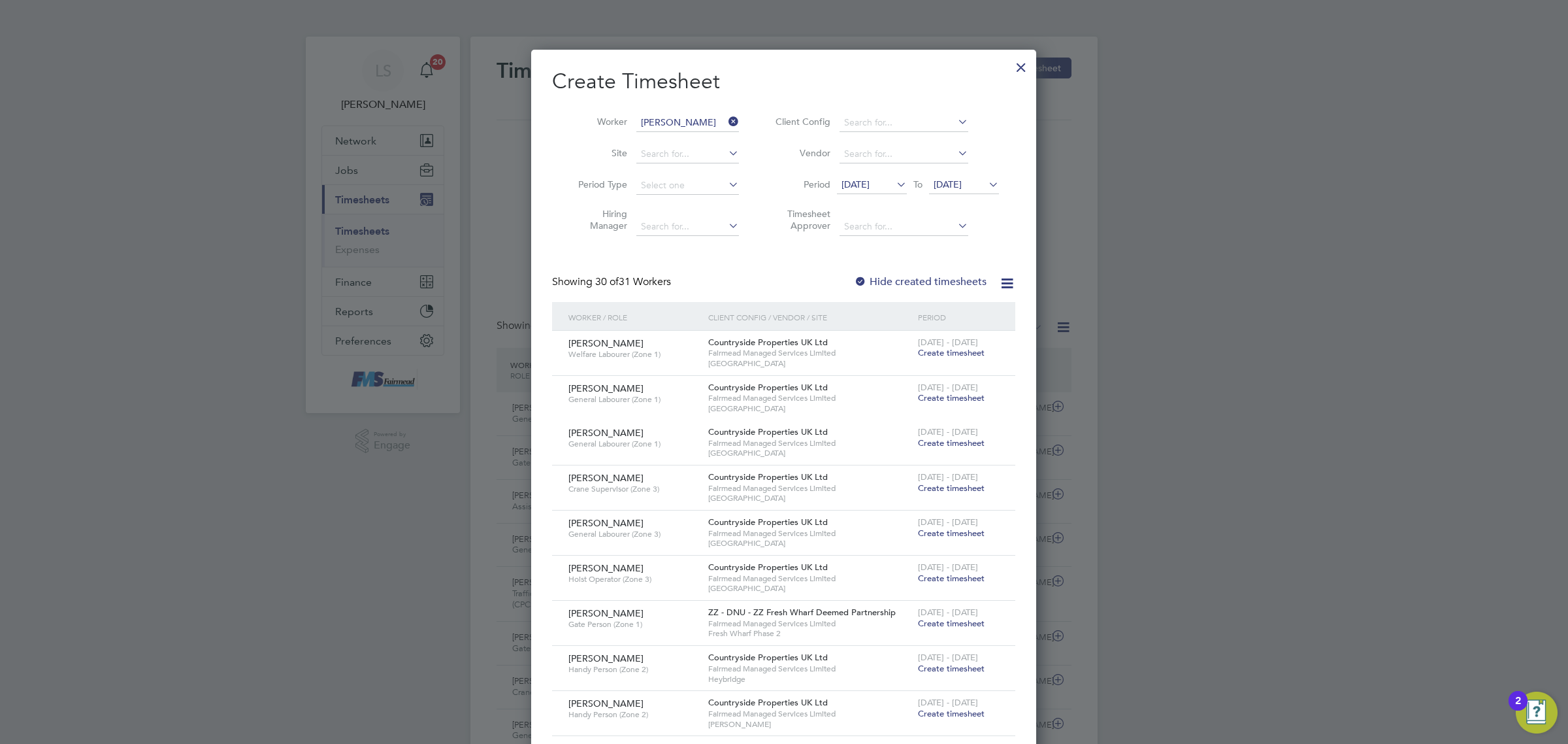
click at [702, 132] on li "[PERSON_NAME] an Ali" at bounding box center [722, 140] width 174 height 17
type input "[PERSON_NAME]"
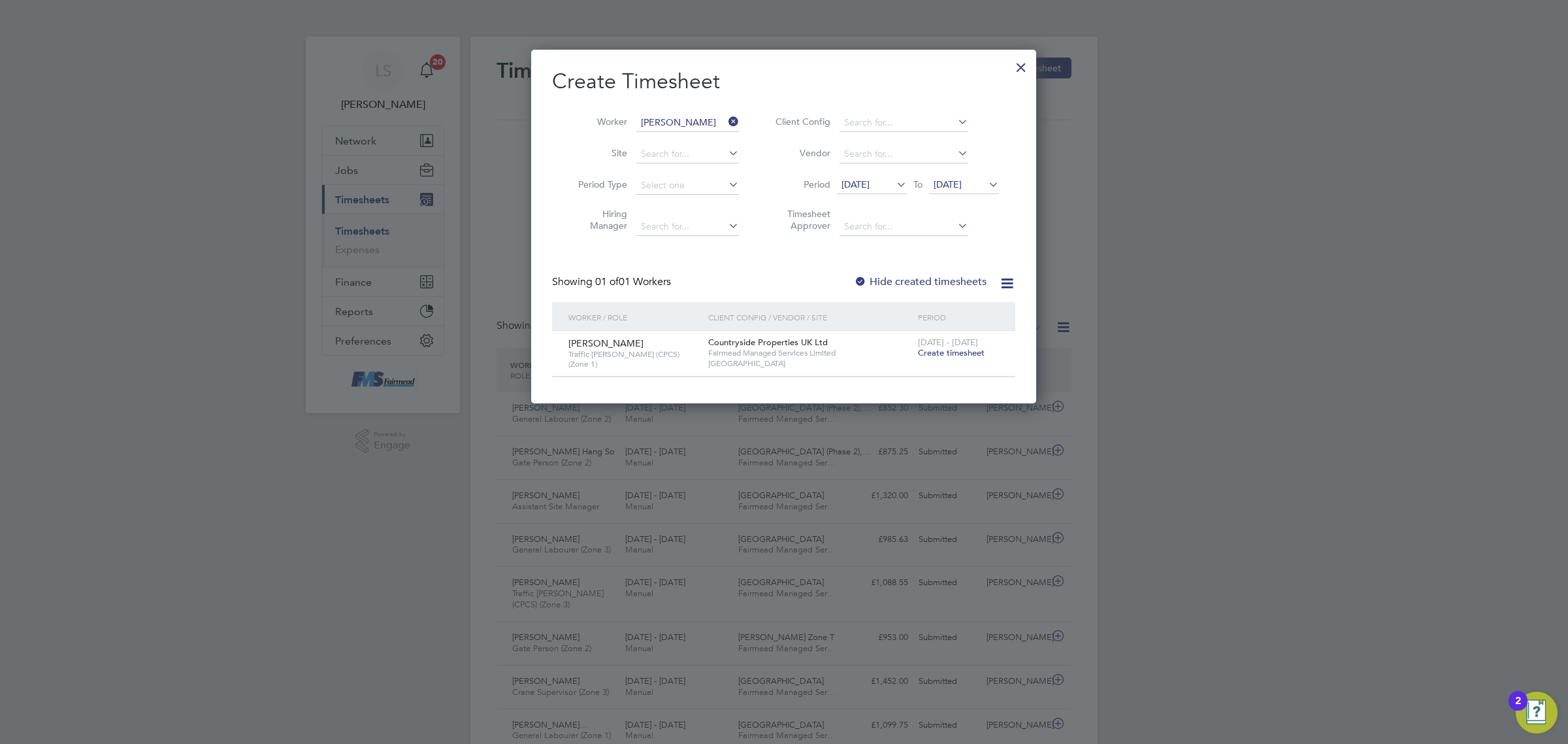
click at [945, 352] on span "Create timesheet" at bounding box center [951, 352] width 67 height 11
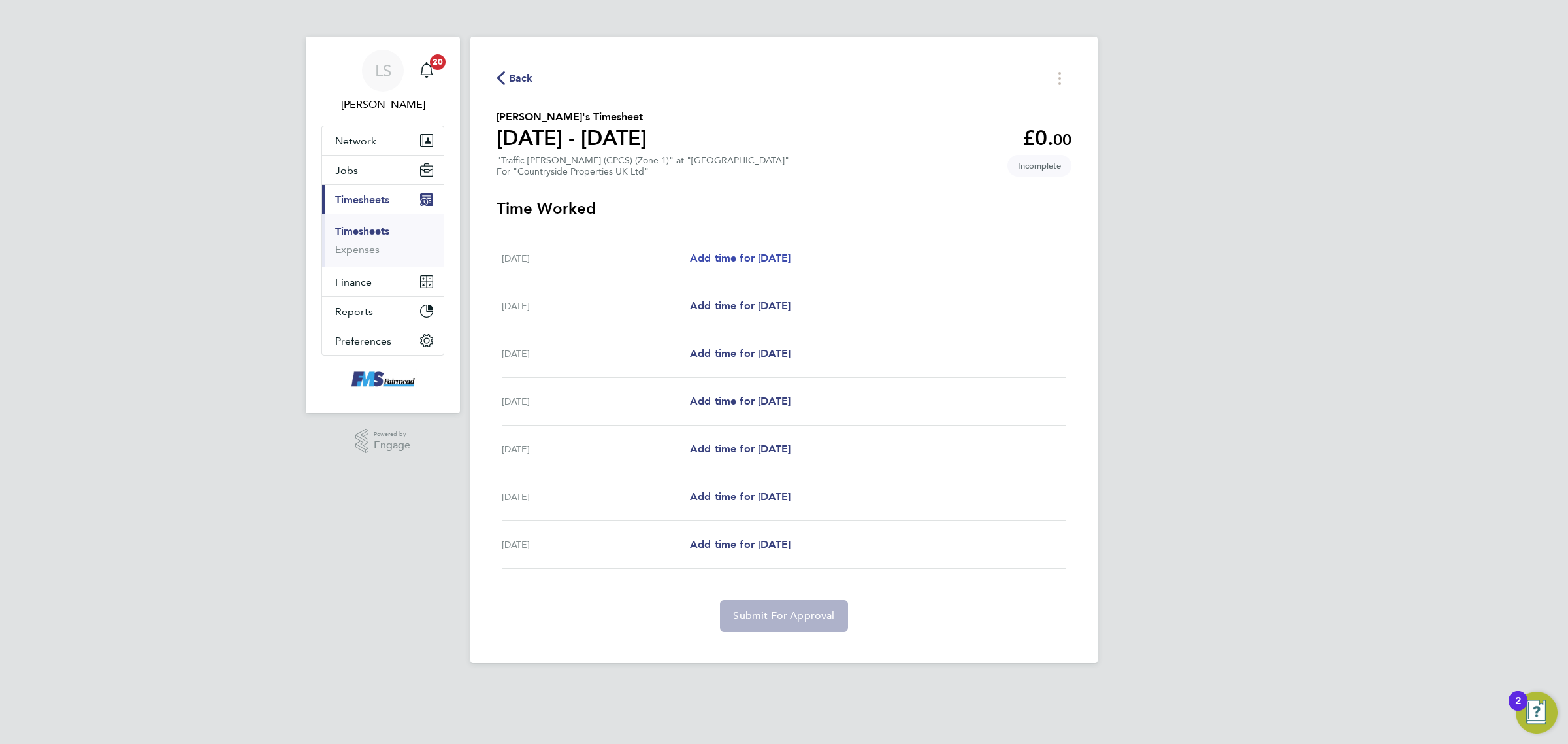
click at [762, 260] on span "Add time for [DATE]" at bounding box center [739, 257] width 101 height 12
select select "30"
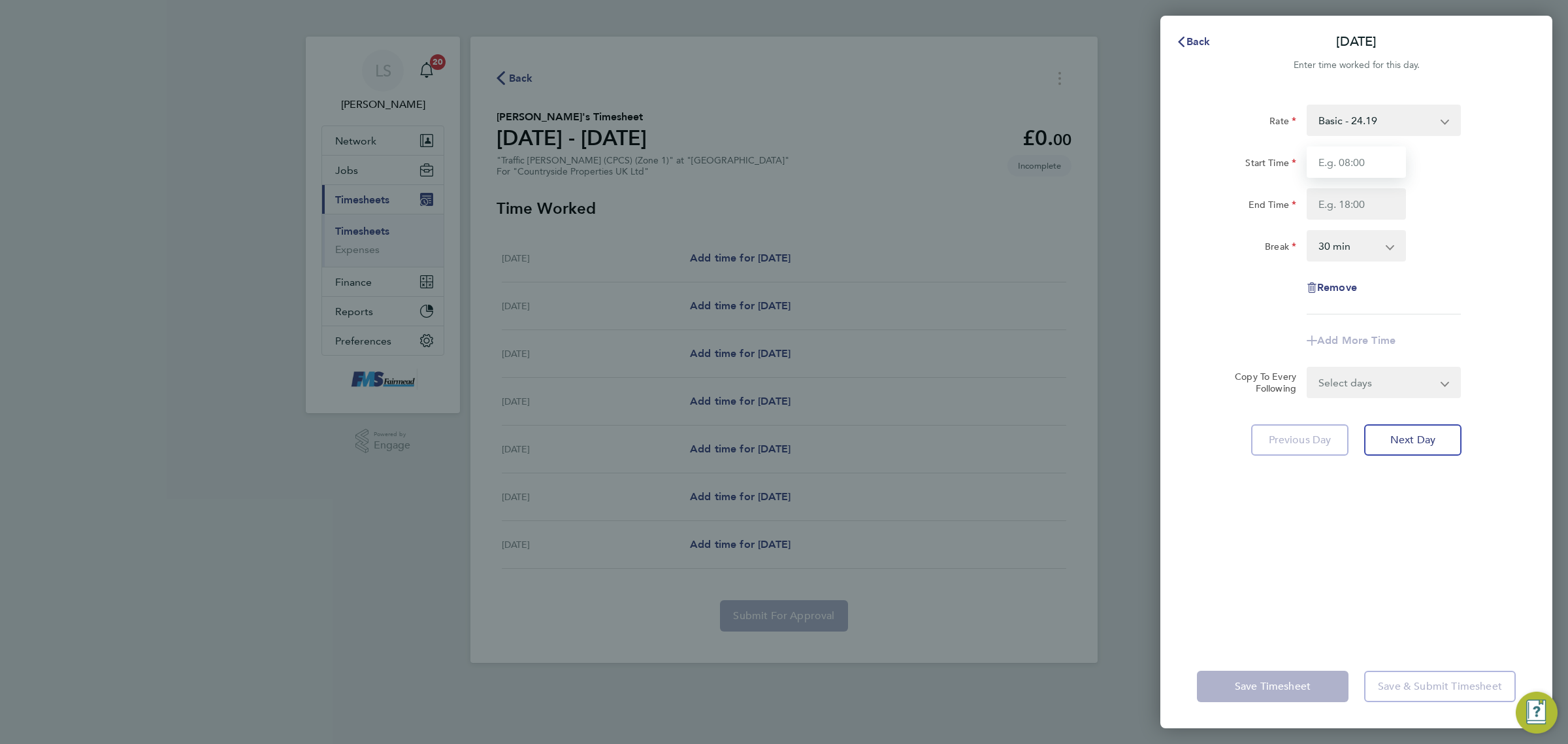
click at [1340, 171] on input "Start Time" at bounding box center [1356, 162] width 99 height 32
type input "07:30"
click at [1377, 197] on input "End Time" at bounding box center [1356, 204] width 99 height 32
type input "17:30"
click at [1369, 248] on select "0 min 15 min 30 min 45 min 60 min 75 min 90 min" at bounding box center [1348, 246] width 81 height 29
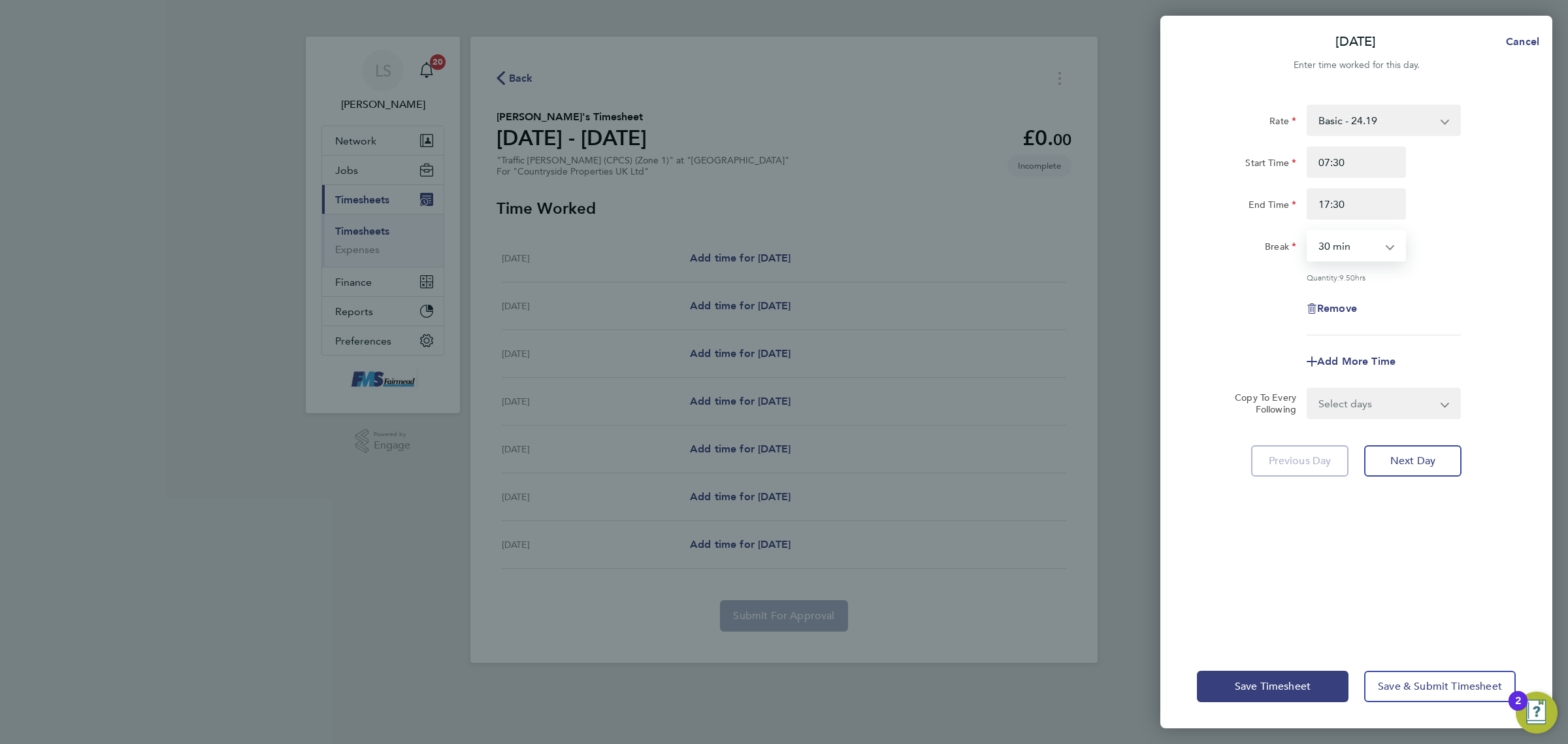
select select "60"
click at [1308, 231] on select "0 min 15 min 30 min 45 min 60 min 75 min 90 min" at bounding box center [1348, 246] width 81 height 29
click at [1551, 300] on div "Rate Basic - 24.19 Start Time 07:30 End Time 17:30 Break 0 min 15 min 30 min 45…" at bounding box center [1356, 367] width 392 height 556
click at [1420, 394] on select "Select days Day Weekday (Mon-Fri) Weekend (Sat-Sun) [DATE] [DATE] [DATE] [DATE]…" at bounding box center [1376, 403] width 137 height 29
select select "WEEKDAY"
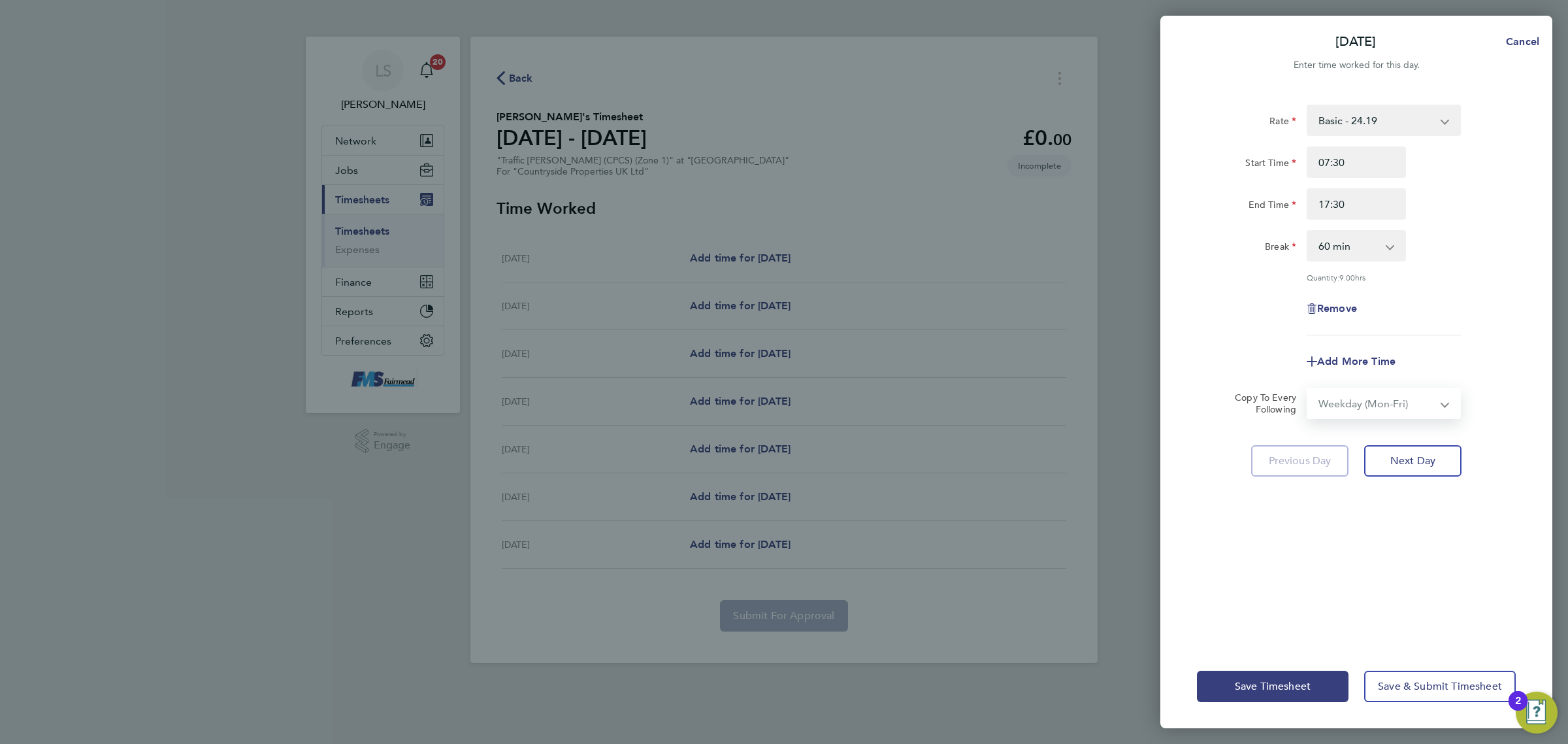
click at [1308, 389] on select "Select days Day Weekday (Mon-Fri) Weekend (Sat-Sun) [DATE] [DATE] [DATE] [DATE]…" at bounding box center [1376, 403] width 137 height 29
select select "[DATE]"
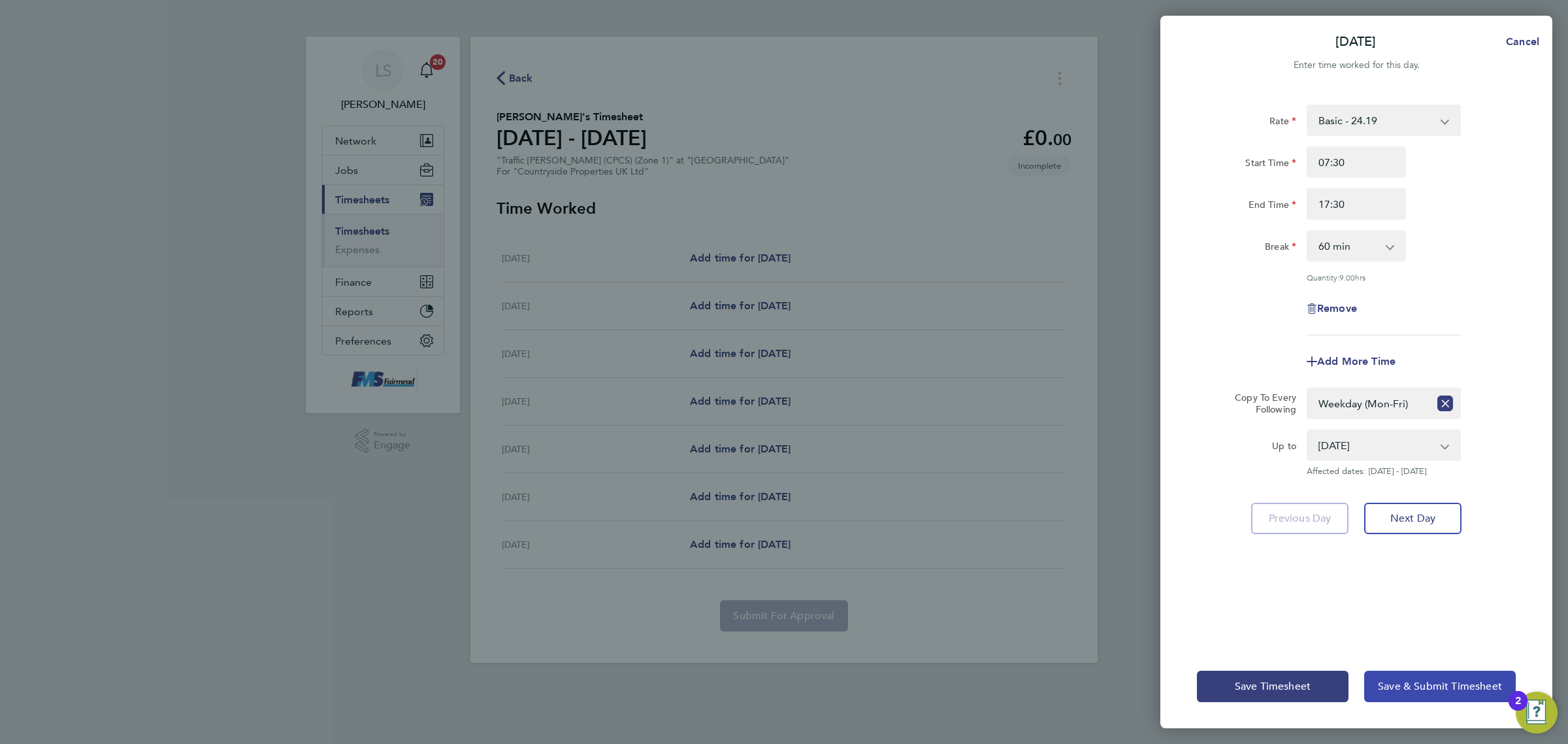
click at [1400, 677] on button "Save & Submit Timesheet" at bounding box center [1440, 687] width 151 height 32
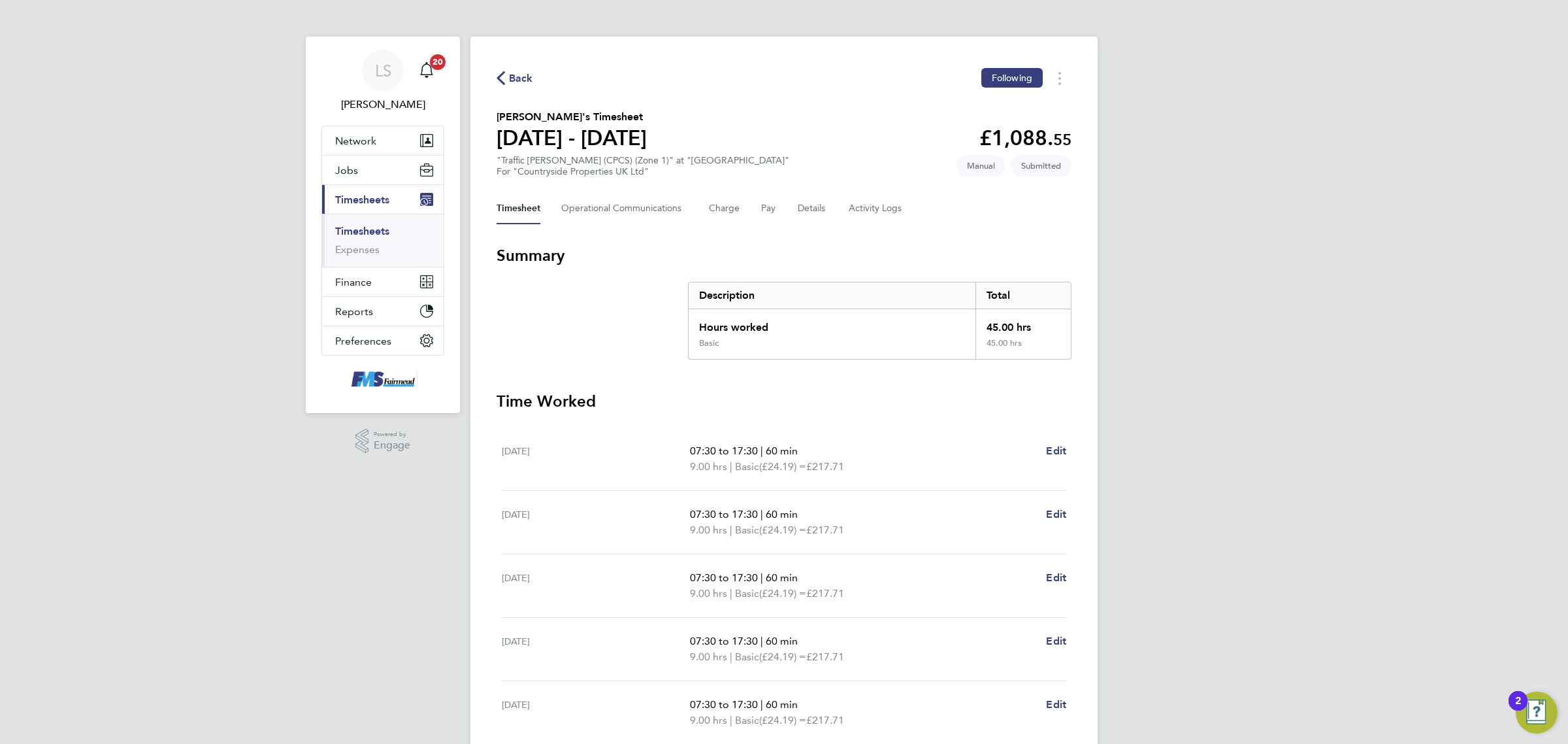
click at [377, 226] on link "Timesheets" at bounding box center [362, 231] width 54 height 12
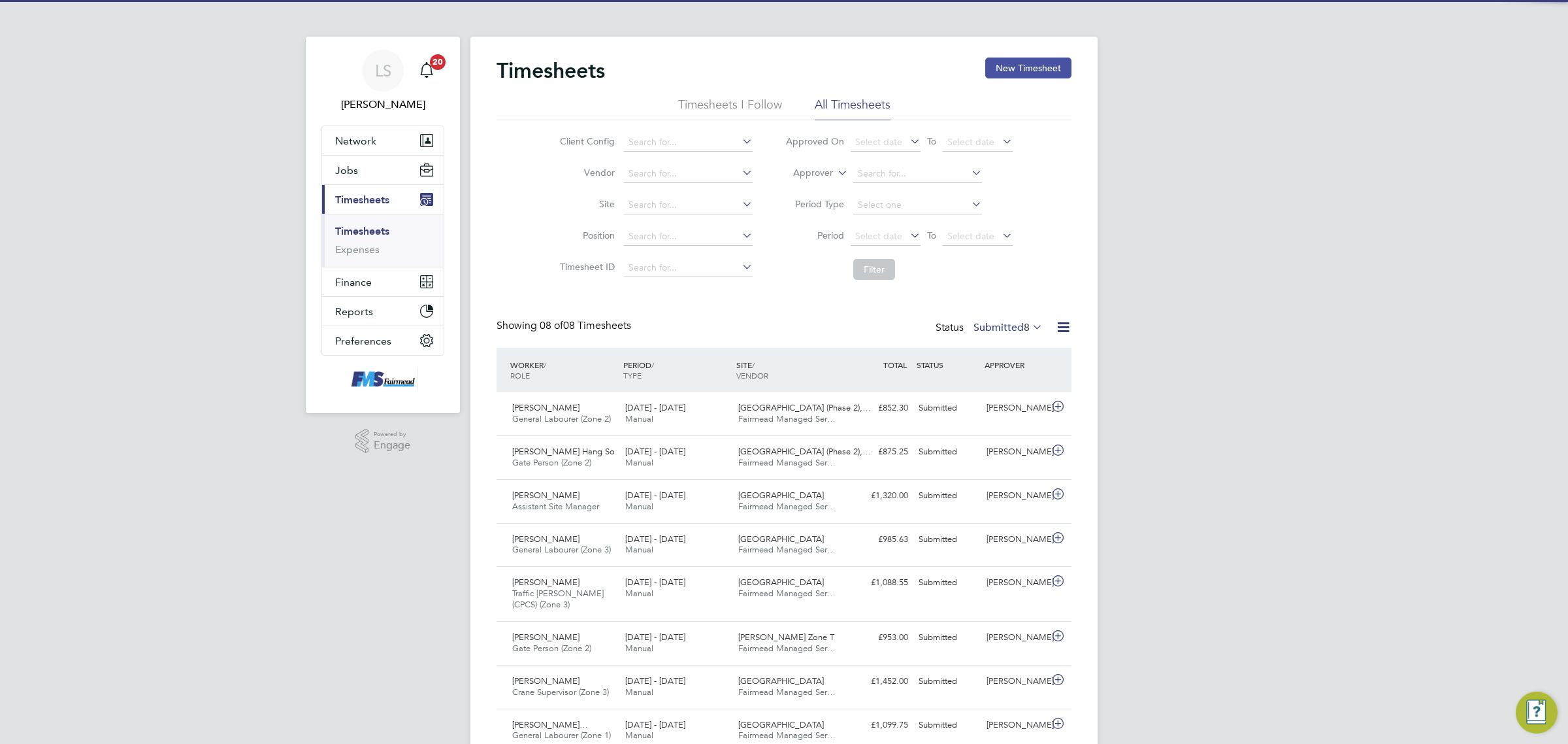
click at [1036, 63] on button "New Timesheet" at bounding box center [1028, 67] width 87 height 21
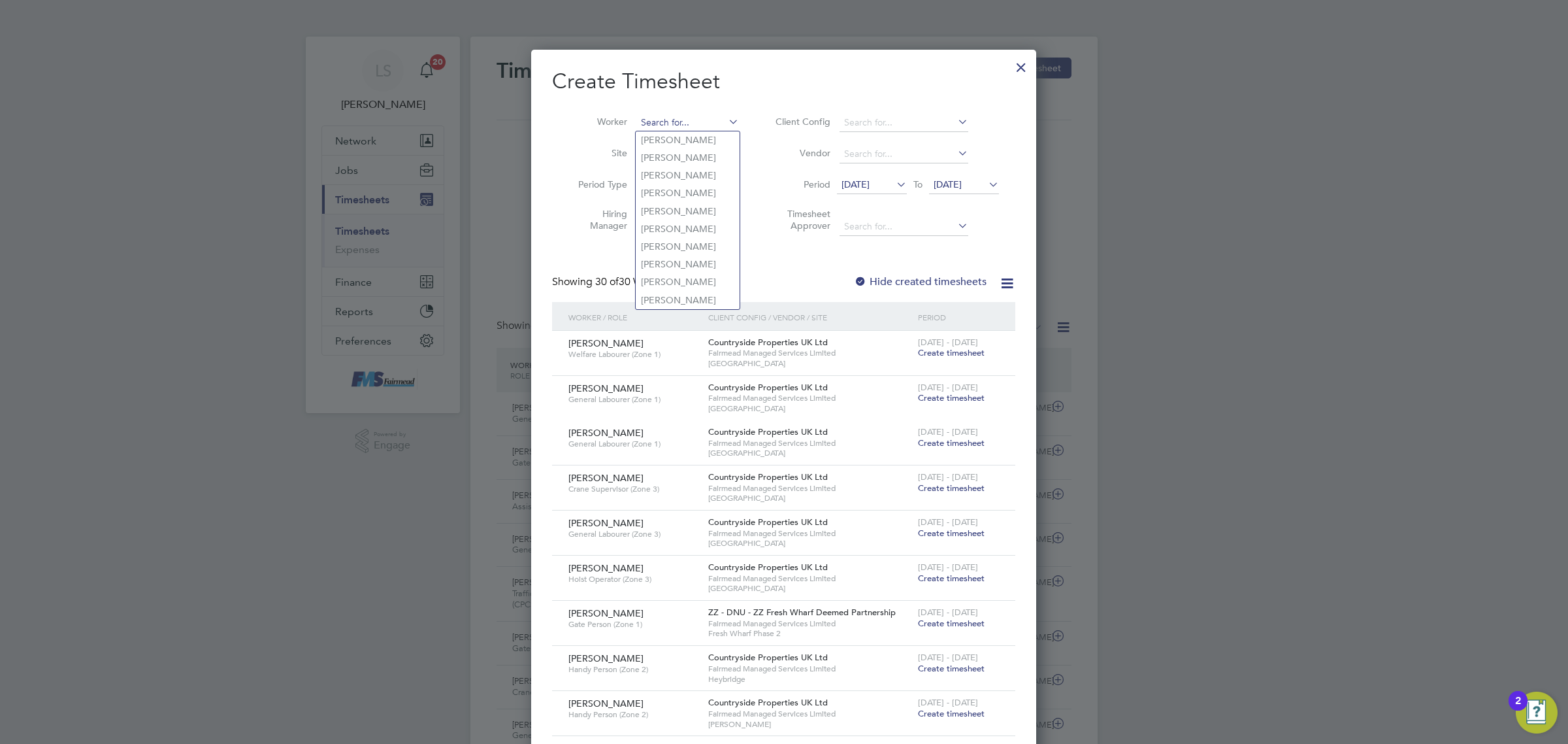
click at [667, 122] on input at bounding box center [687, 123] width 102 height 18
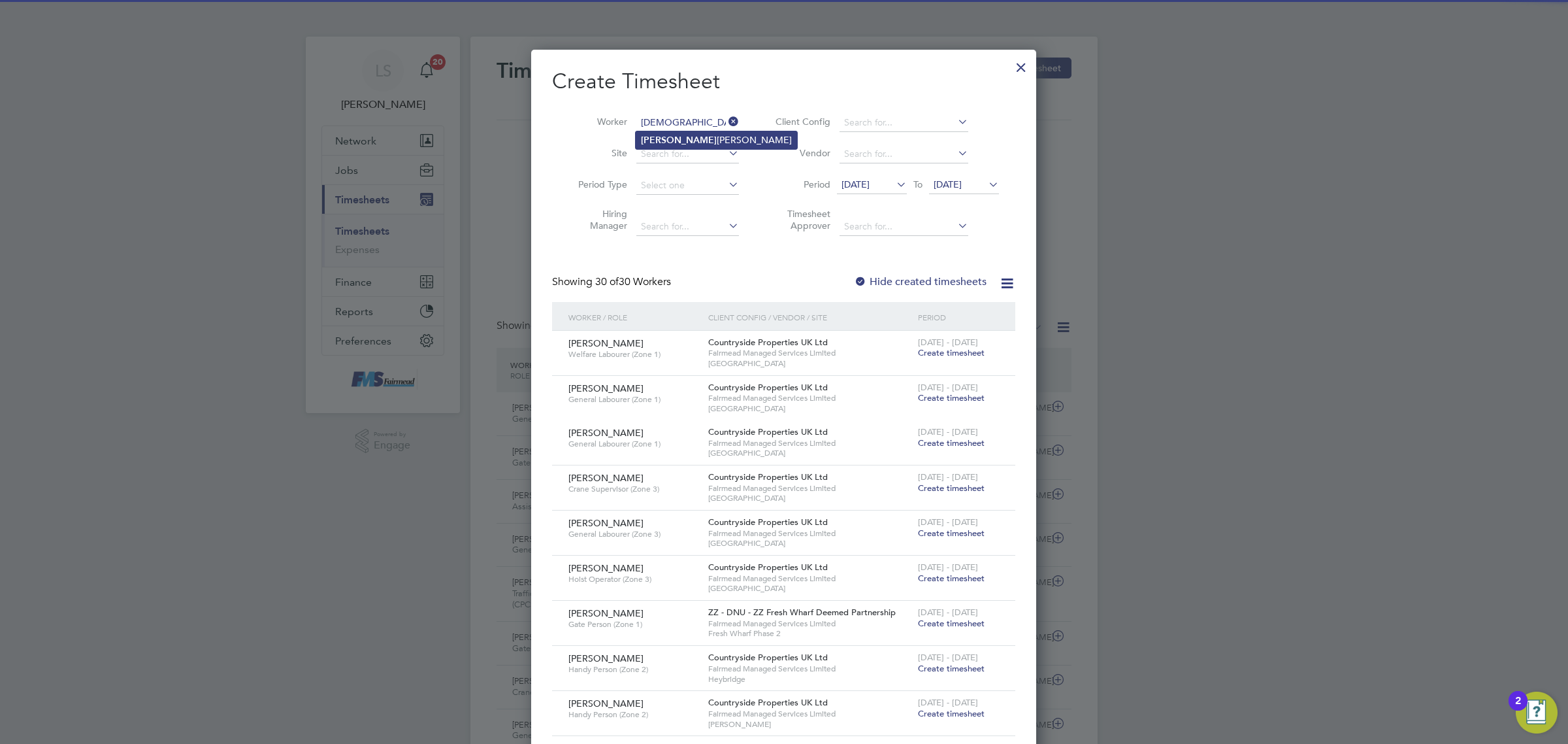
click at [665, 131] on div "Timesheets New Timesheet Timesheets I Follow All Timesheets Client Config Vendo…" at bounding box center [784, 407] width 627 height 742
click at [666, 135] on li "[PERSON_NAME]" at bounding box center [716, 140] width 161 height 17
type input "[PERSON_NAME]"
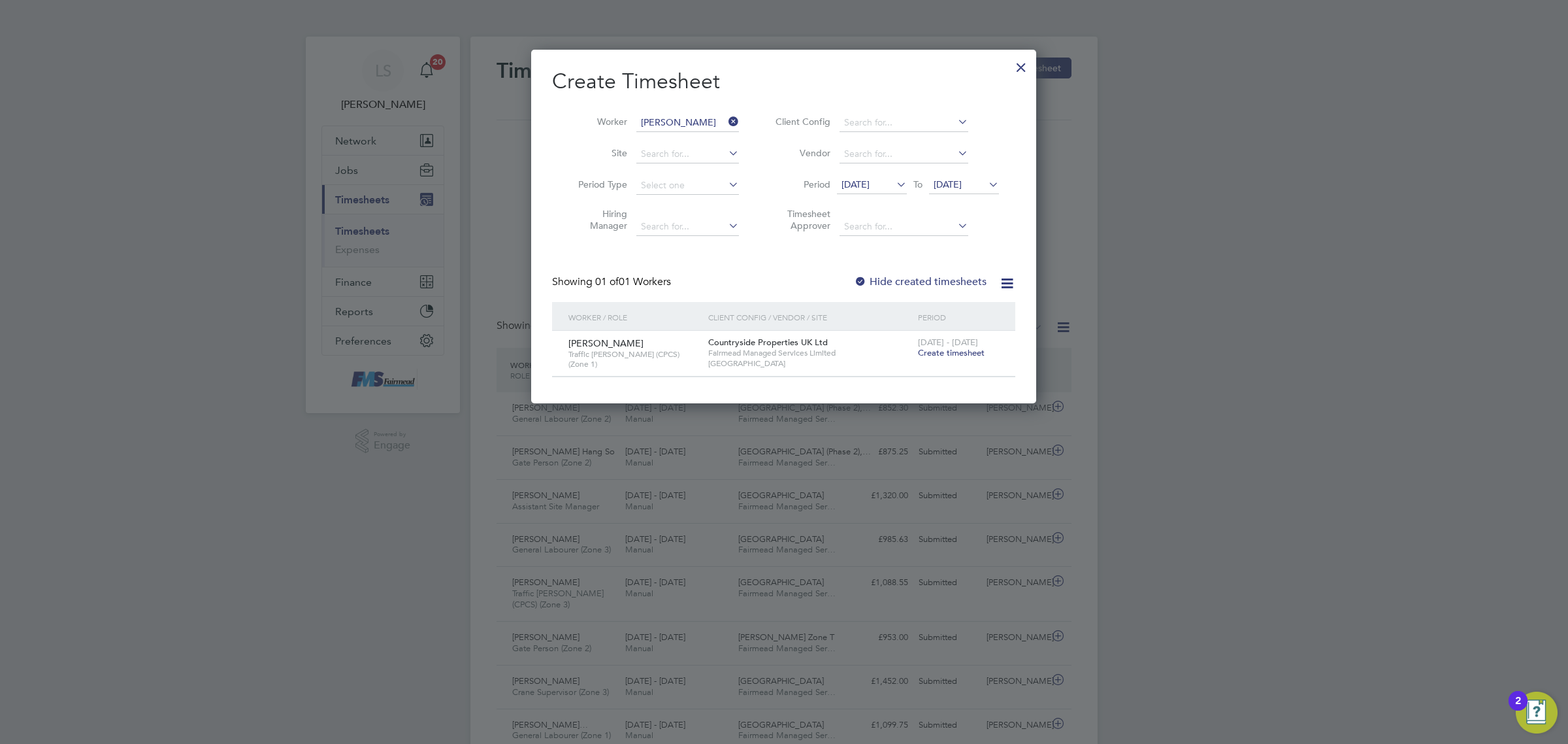
click at [939, 358] on div "[DATE] - [DATE] Create timesheet" at bounding box center [957, 348] width 87 height 35
click at [942, 353] on span "Create timesheet" at bounding box center [951, 352] width 67 height 11
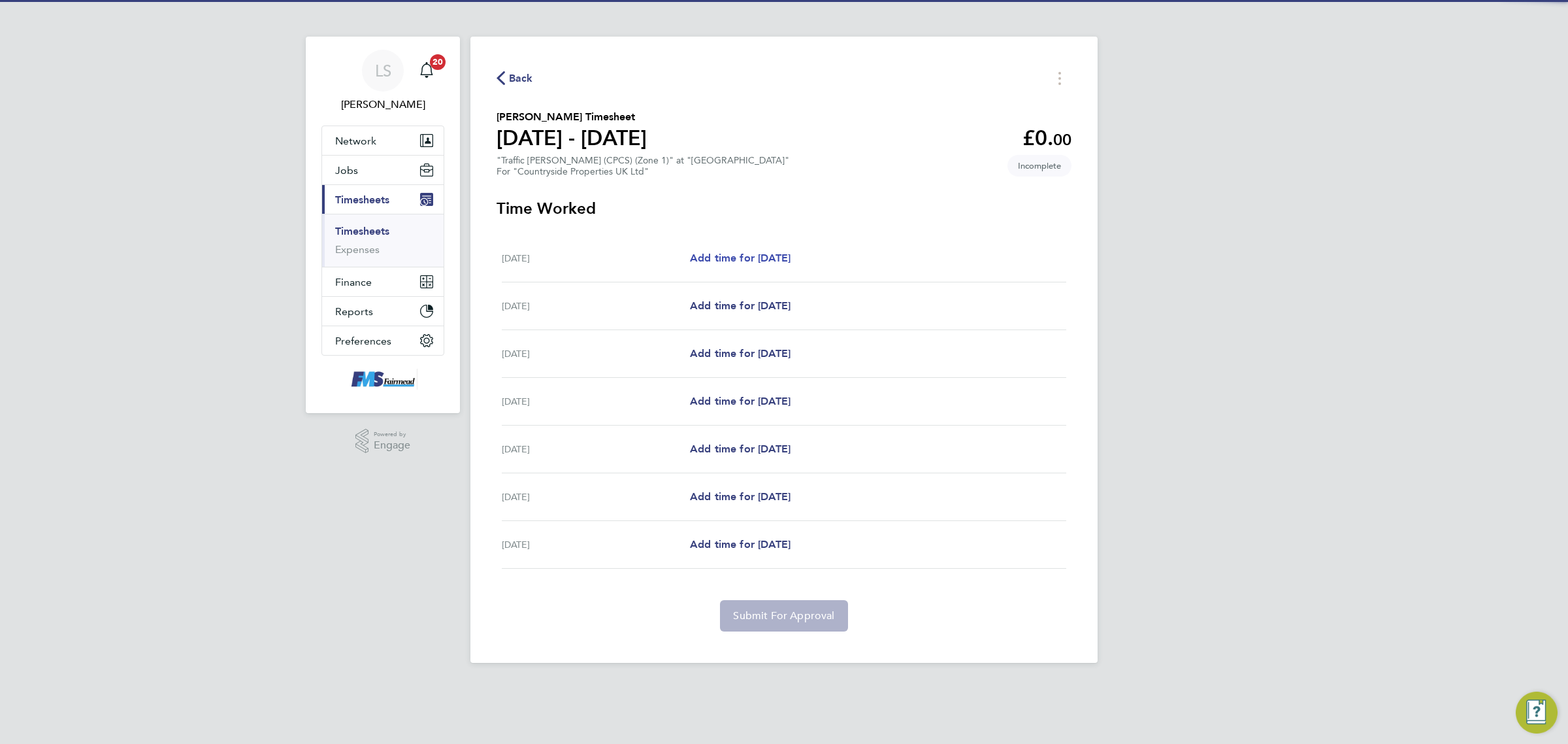
click at [735, 260] on span "Add time for [DATE]" at bounding box center [739, 257] width 101 height 12
select select "30"
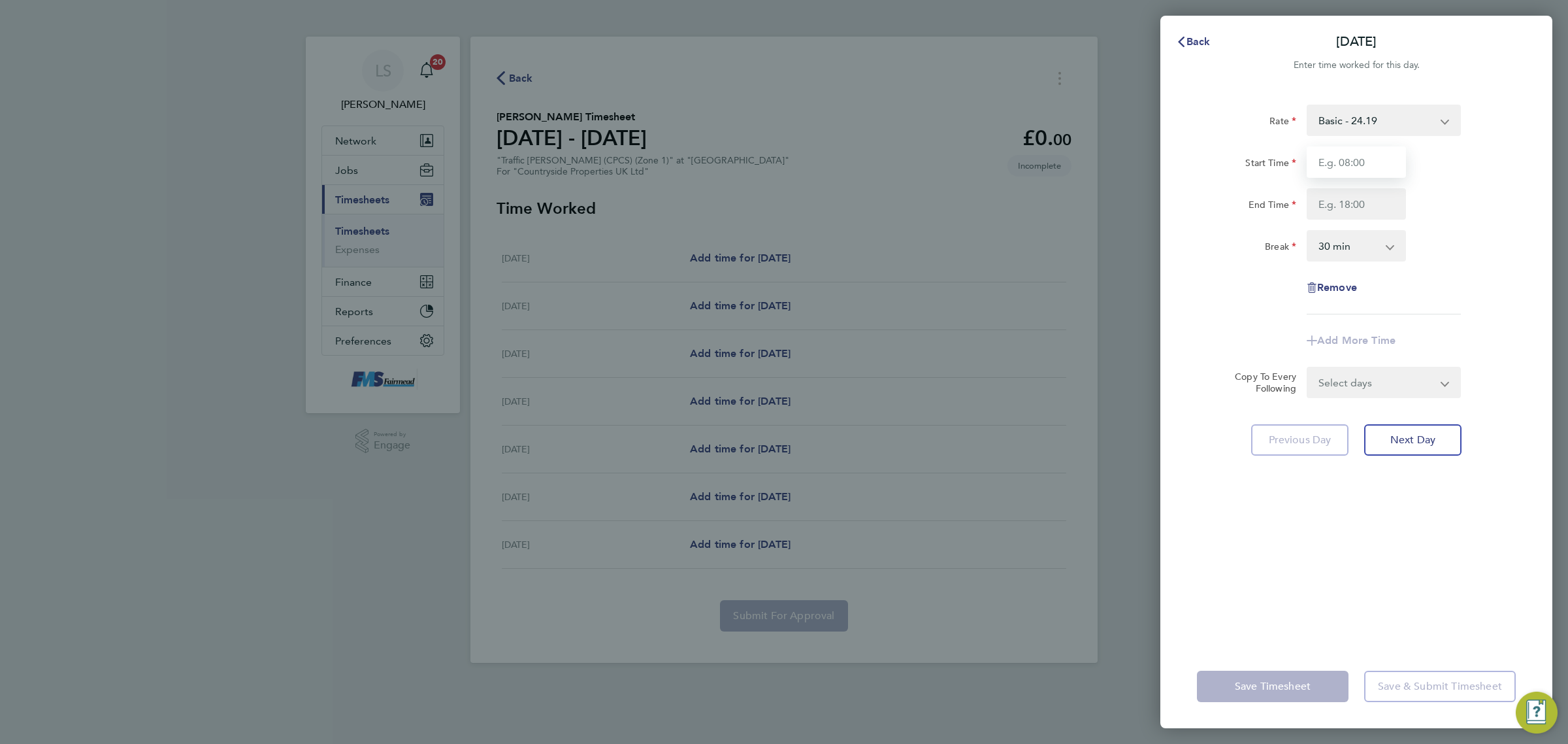
click at [1334, 160] on input "Start Time" at bounding box center [1356, 162] width 99 height 32
type input "07:30"
click at [1353, 196] on input "End Time" at bounding box center [1356, 204] width 99 height 32
type input "17:30"
click at [1353, 245] on select "0 min 15 min 30 min 45 min 60 min 75 min 90 min" at bounding box center [1348, 246] width 81 height 29
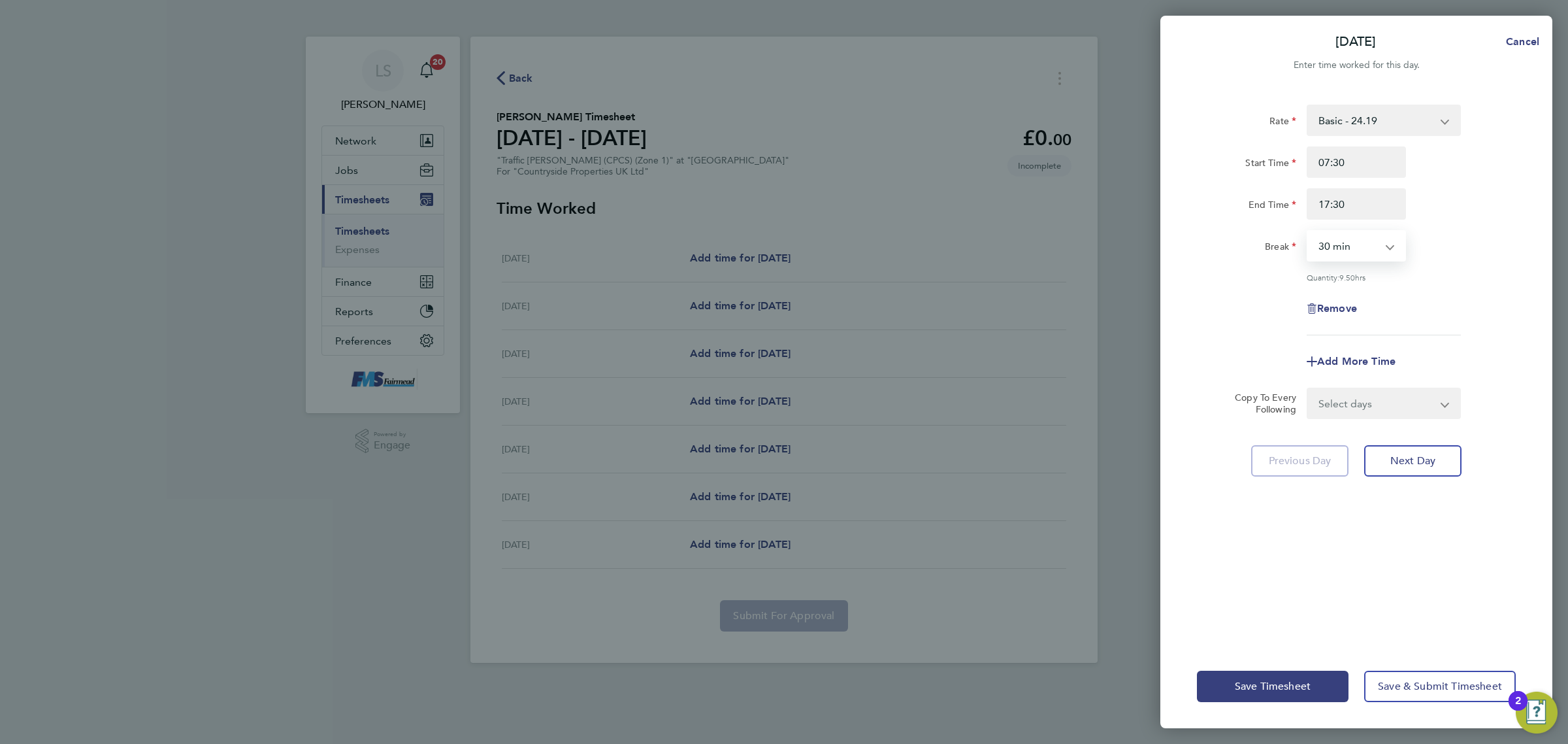
select select "60"
click at [1308, 231] on select "0 min 15 min 30 min 45 min 60 min 75 min 90 min" at bounding box center [1348, 246] width 81 height 29
click at [1439, 288] on div "Rate Basic - 24.19 Start Time 07:30 End Time 17:30 Break 0 min 15 min 30 min 45…" at bounding box center [1356, 220] width 319 height 231
click at [1387, 399] on select "Select days Day Weekday (Mon-Fri) Weekend (Sat-Sun) [DATE] [DATE] [DATE] [DATE]…" at bounding box center [1376, 403] width 137 height 29
select select "WEEKDAY"
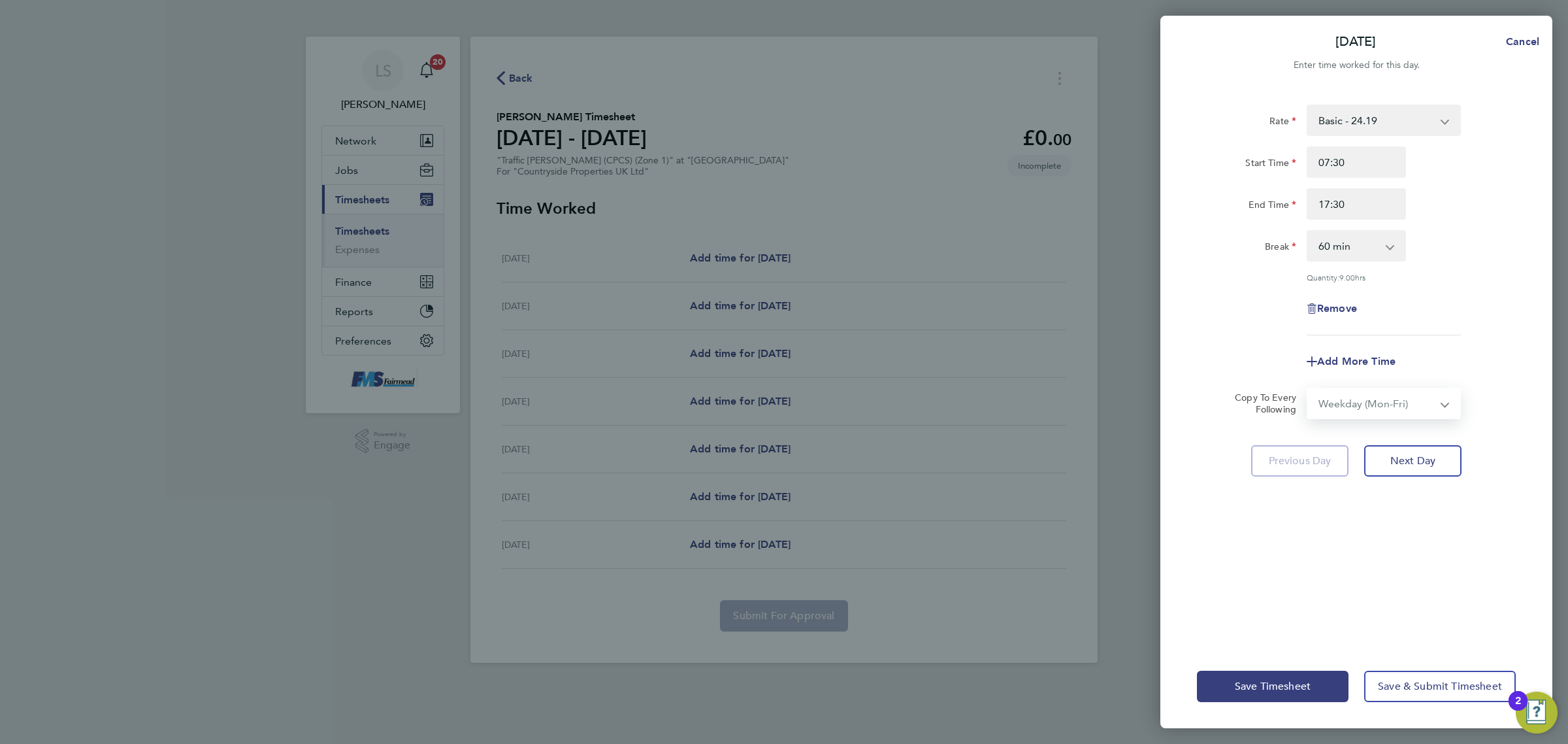
click at [1308, 389] on select "Select days Day Weekday (Mon-Fri) Weekend (Sat-Sun) [DATE] [DATE] [DATE] [DATE]…" at bounding box center [1376, 403] width 137 height 29
select select "[DATE]"
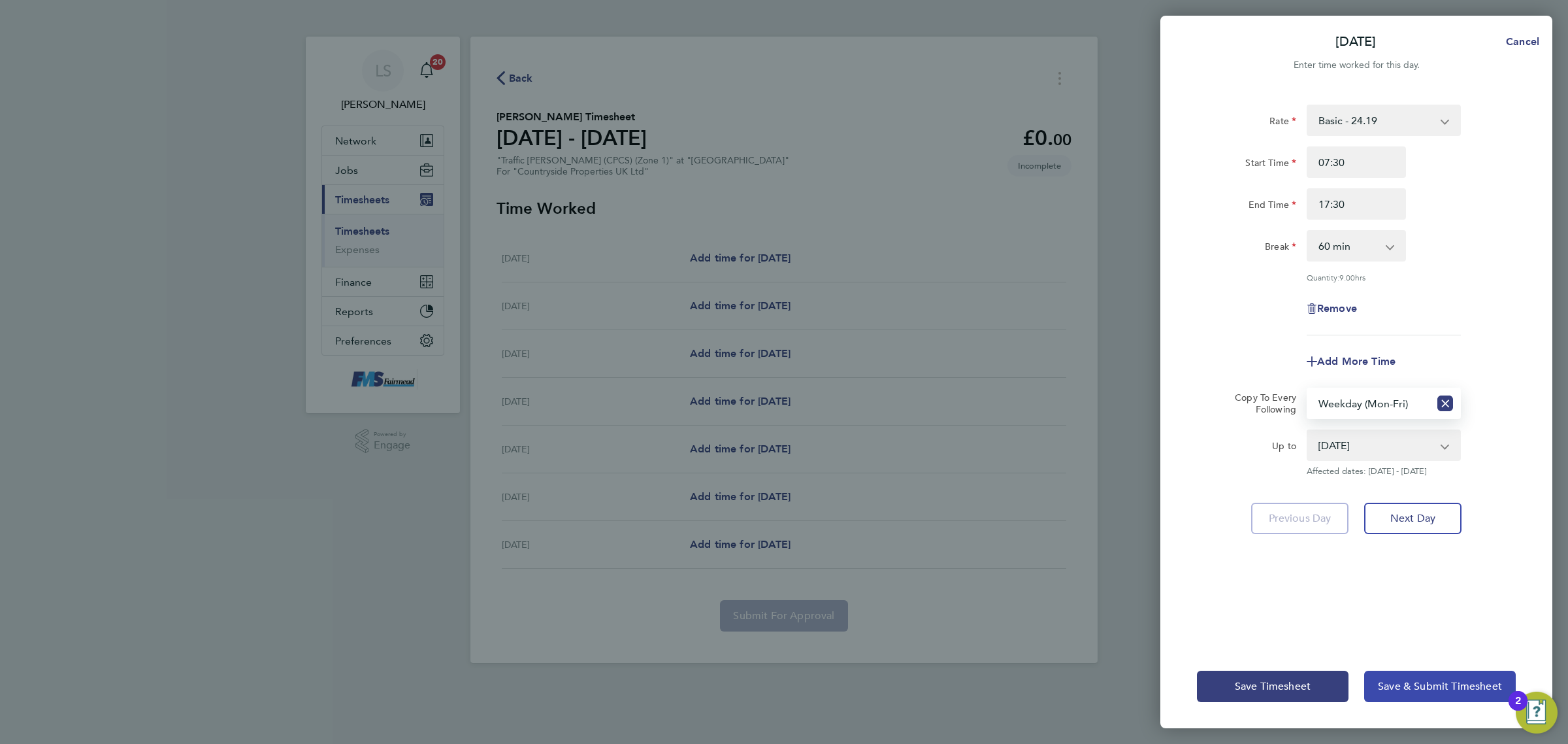
click at [1410, 690] on span "Save & Submit Timesheet" at bounding box center [1439, 687] width 124 height 13
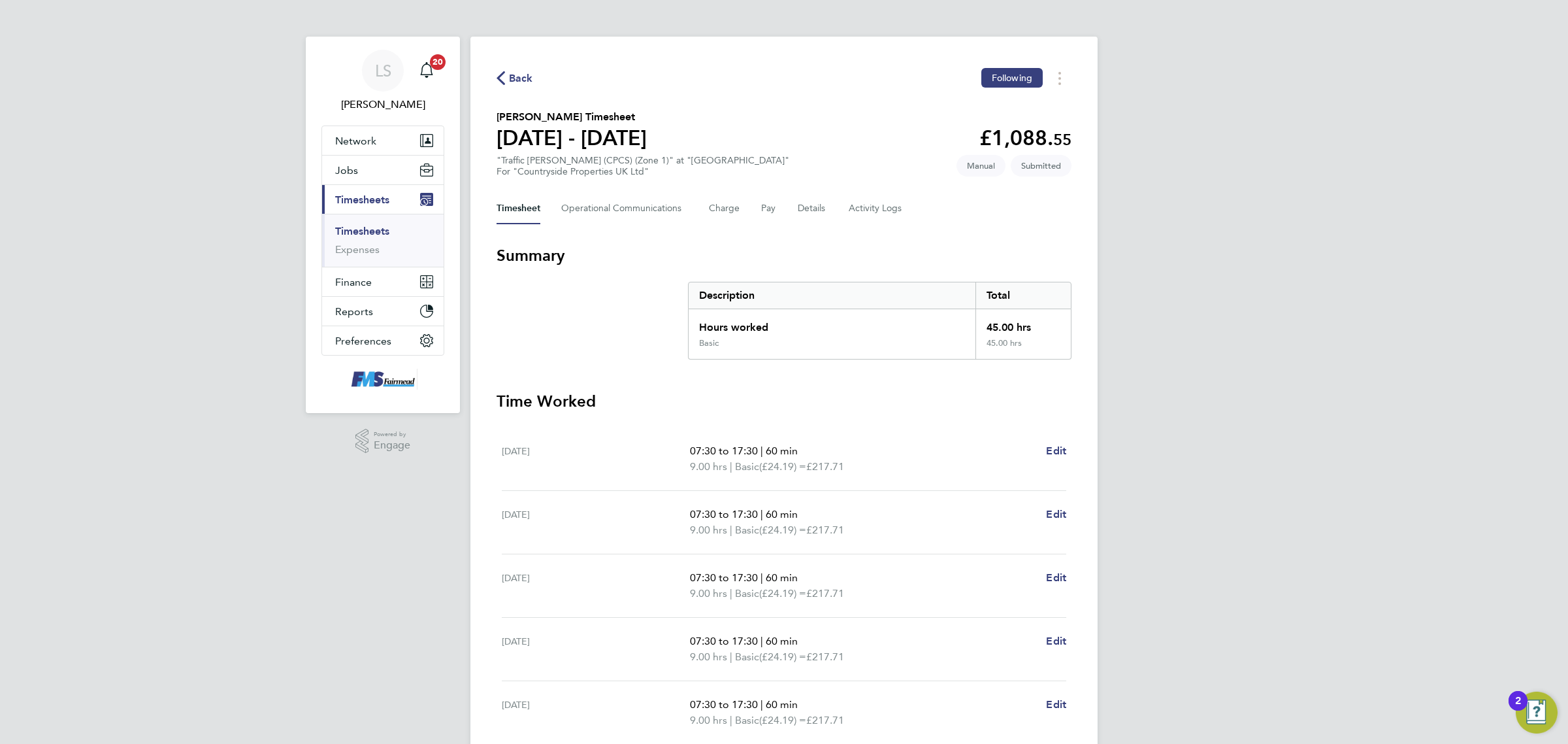
drag, startPoint x: 380, startPoint y: 229, endPoint x: 466, endPoint y: 207, distance: 88.8
click at [380, 229] on link "Timesheets" at bounding box center [362, 231] width 54 height 12
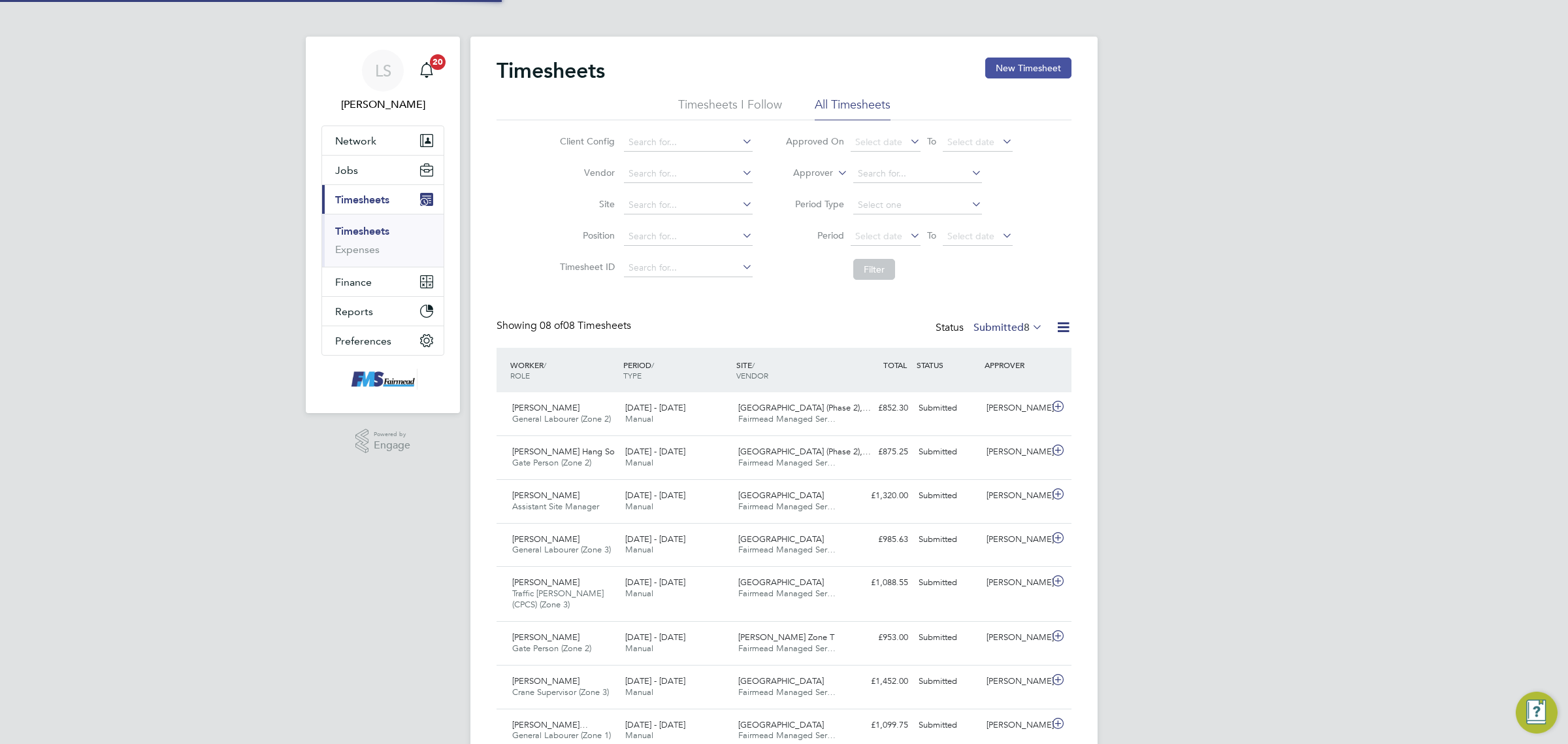
click at [1019, 66] on button "New Timesheet" at bounding box center [1028, 67] width 87 height 21
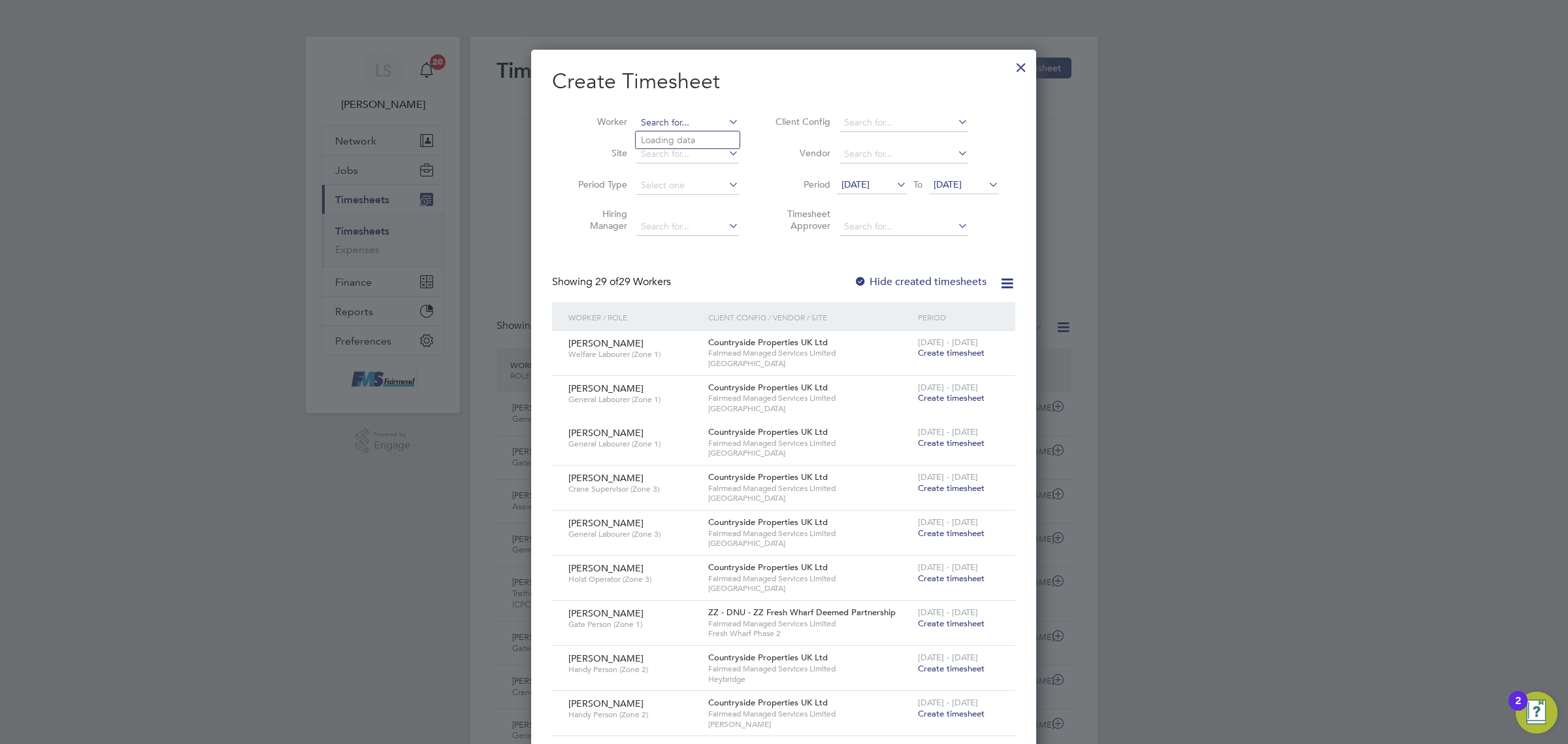
click at [683, 123] on input at bounding box center [687, 123] width 102 height 18
click at [681, 136] on li "[PERSON_NAME]" at bounding box center [716, 140] width 161 height 17
type input "[PERSON_NAME]"
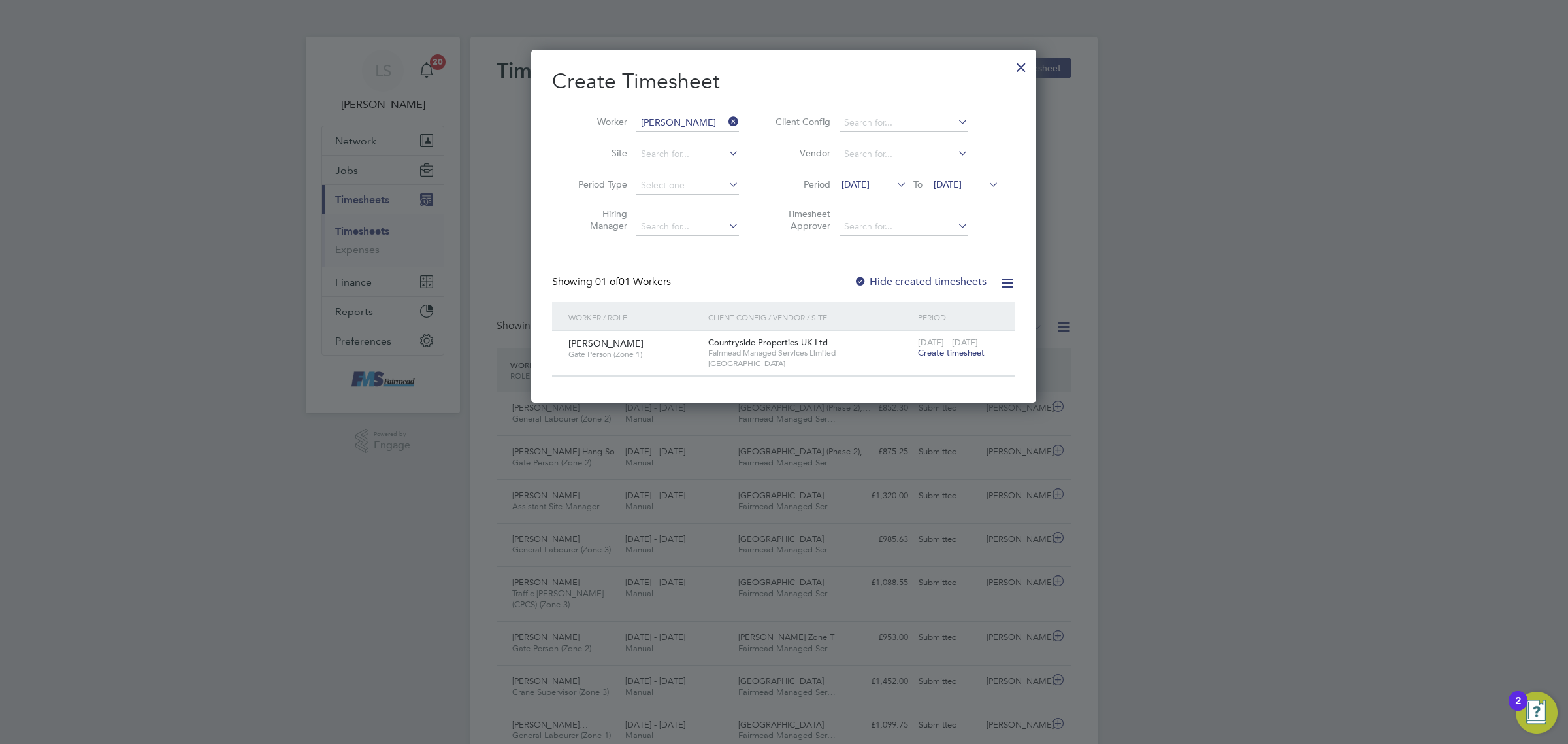
click at [962, 184] on span "[DATE]" at bounding box center [947, 184] width 28 height 12
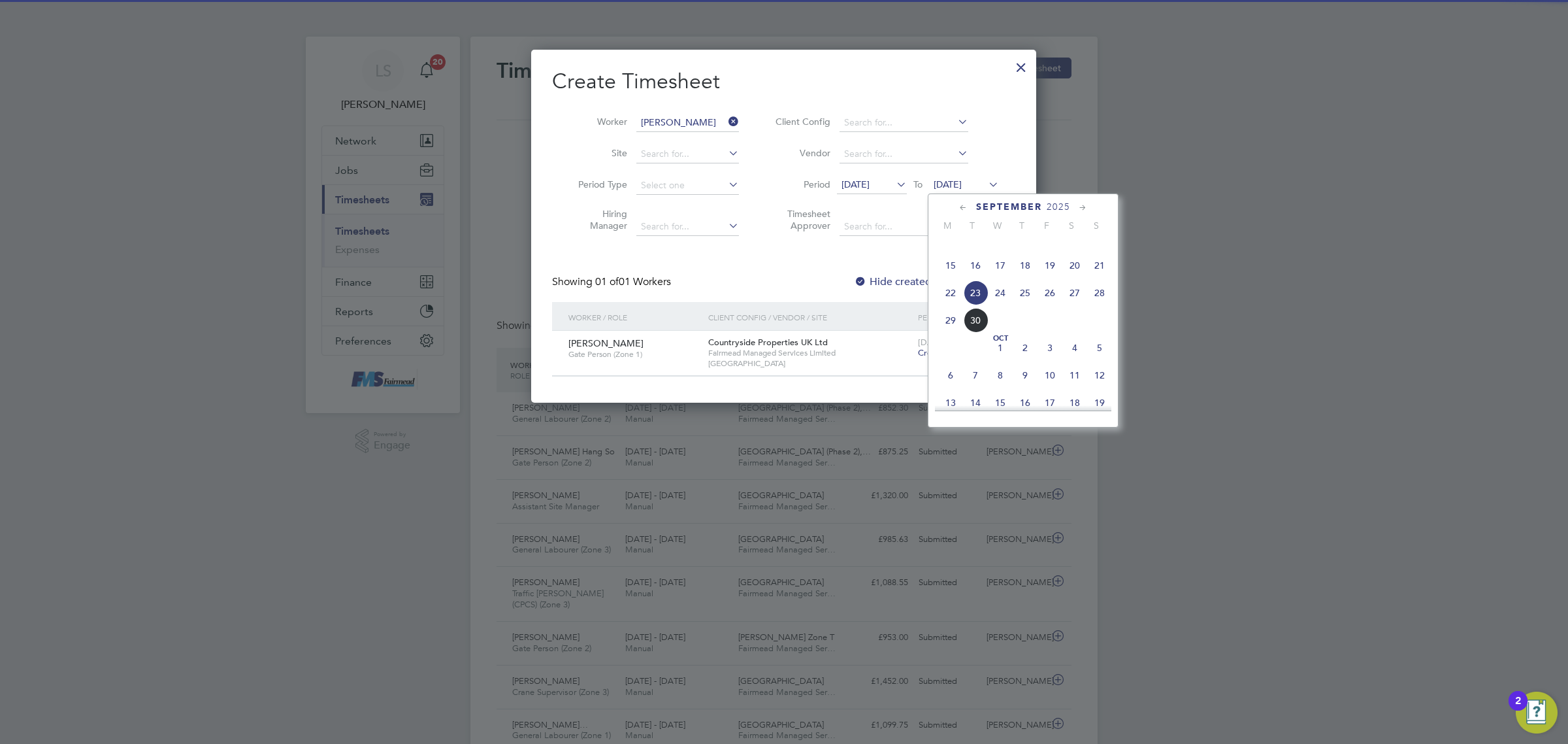
click at [830, 376] on div at bounding box center [784, 376] width 463 height 1
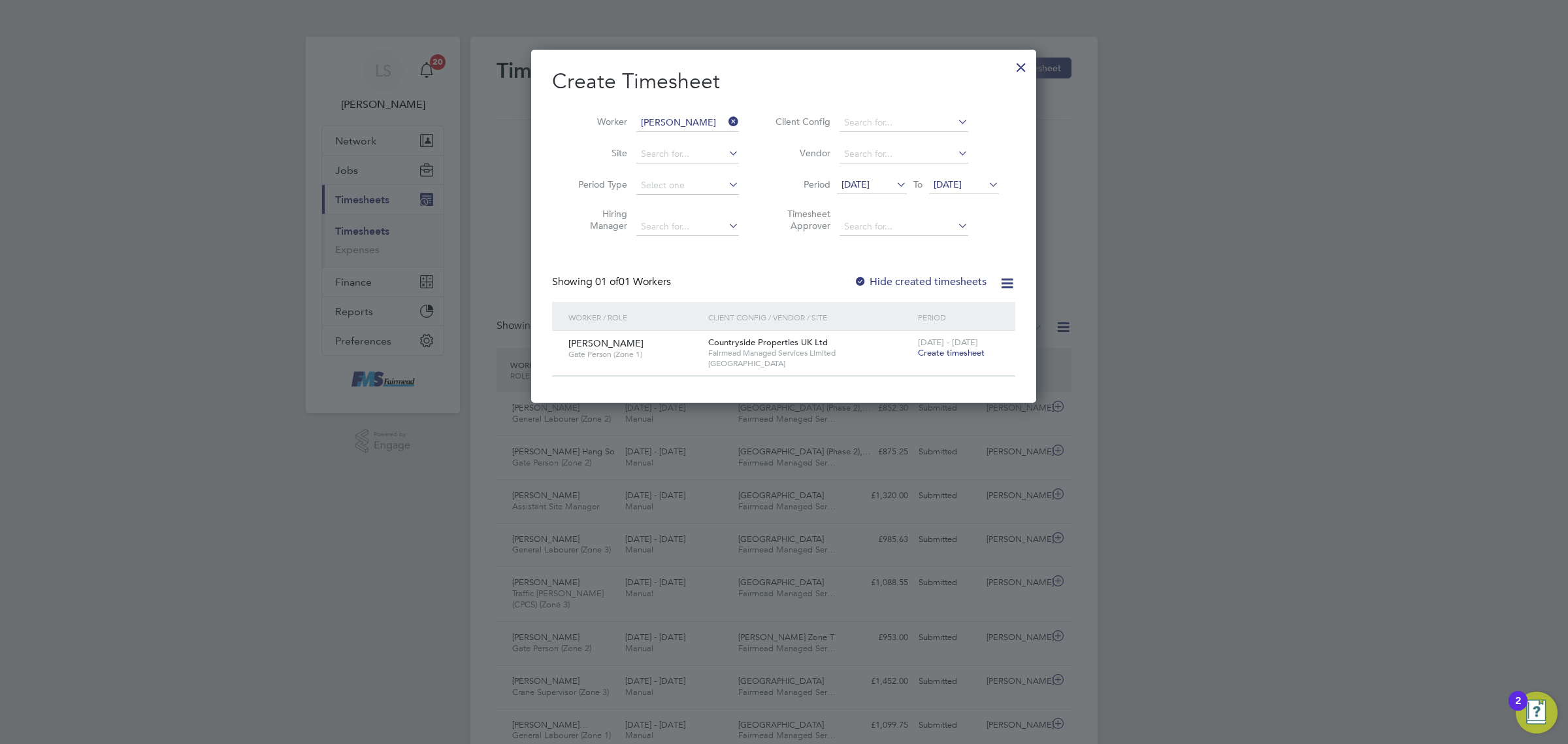
click at [952, 352] on span "Create timesheet" at bounding box center [951, 352] width 67 height 11
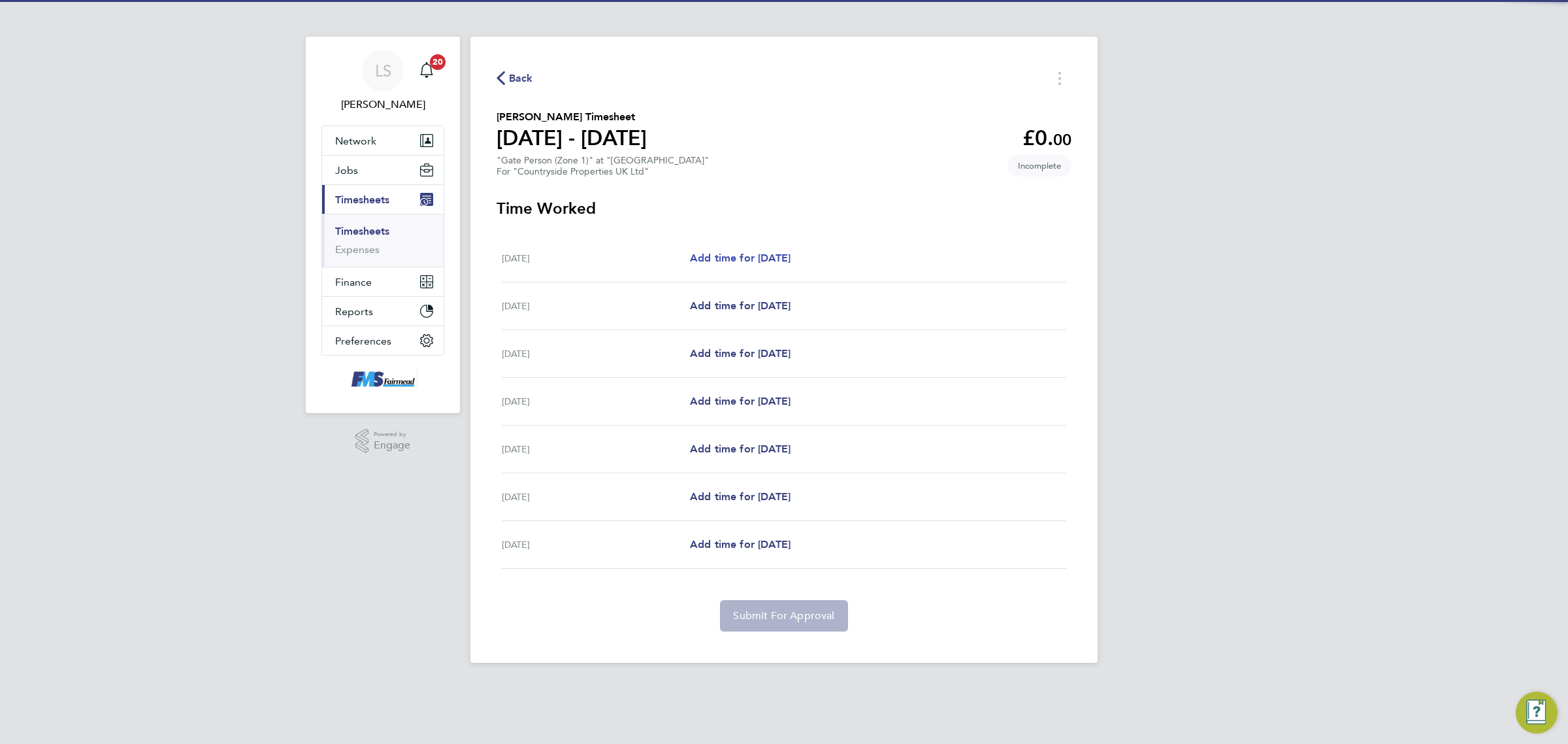
click at [730, 266] on link "Add time for [DATE]" at bounding box center [739, 258] width 101 height 16
select select "30"
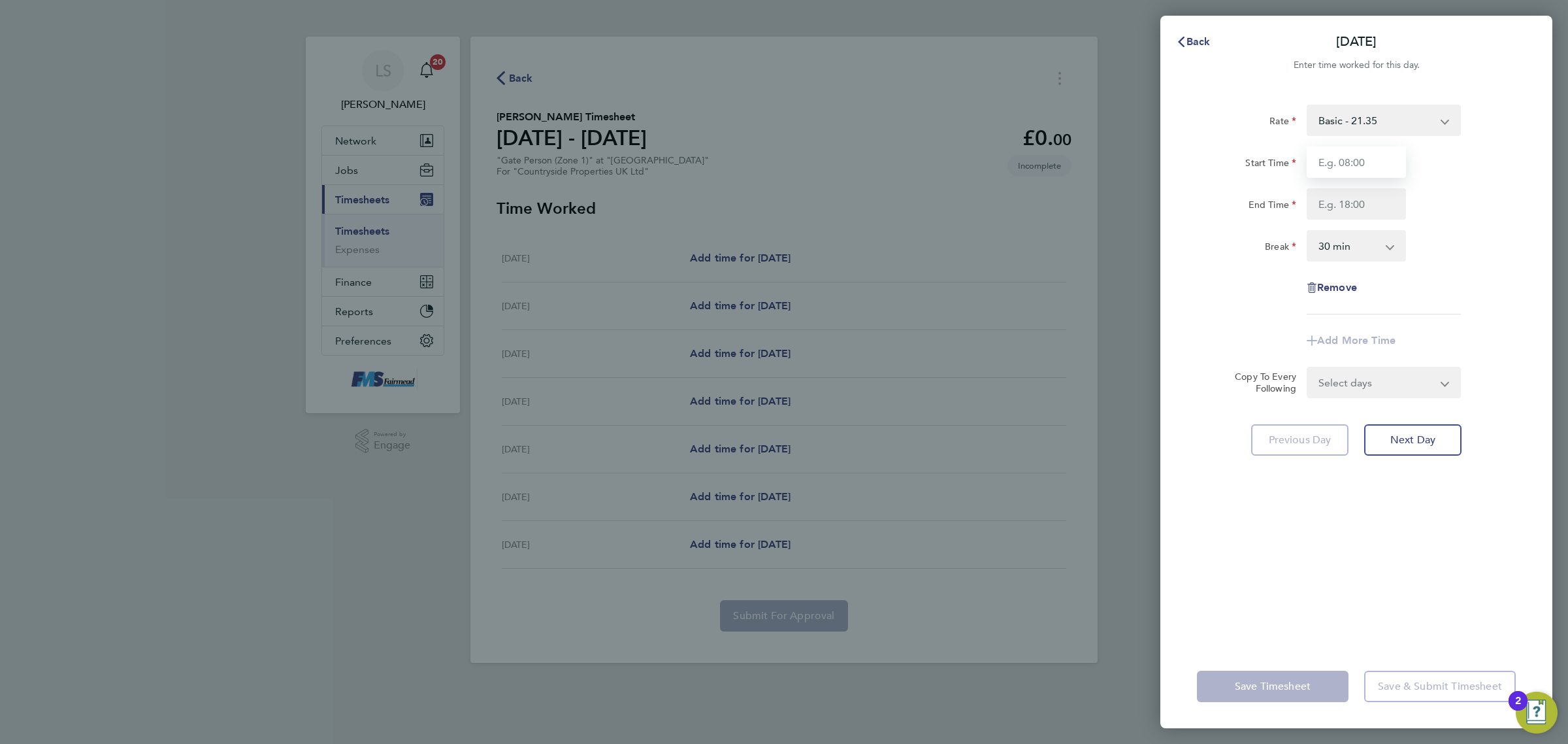
click at [1344, 156] on input "Start Time" at bounding box center [1356, 162] width 99 height 32
type input "07:30"
click at [1360, 200] on input "End Time" at bounding box center [1356, 204] width 99 height 32
type input "17:30"
click at [1360, 250] on select "0 min 15 min 30 min 45 min 60 min 75 min 90 min" at bounding box center [1348, 246] width 81 height 29
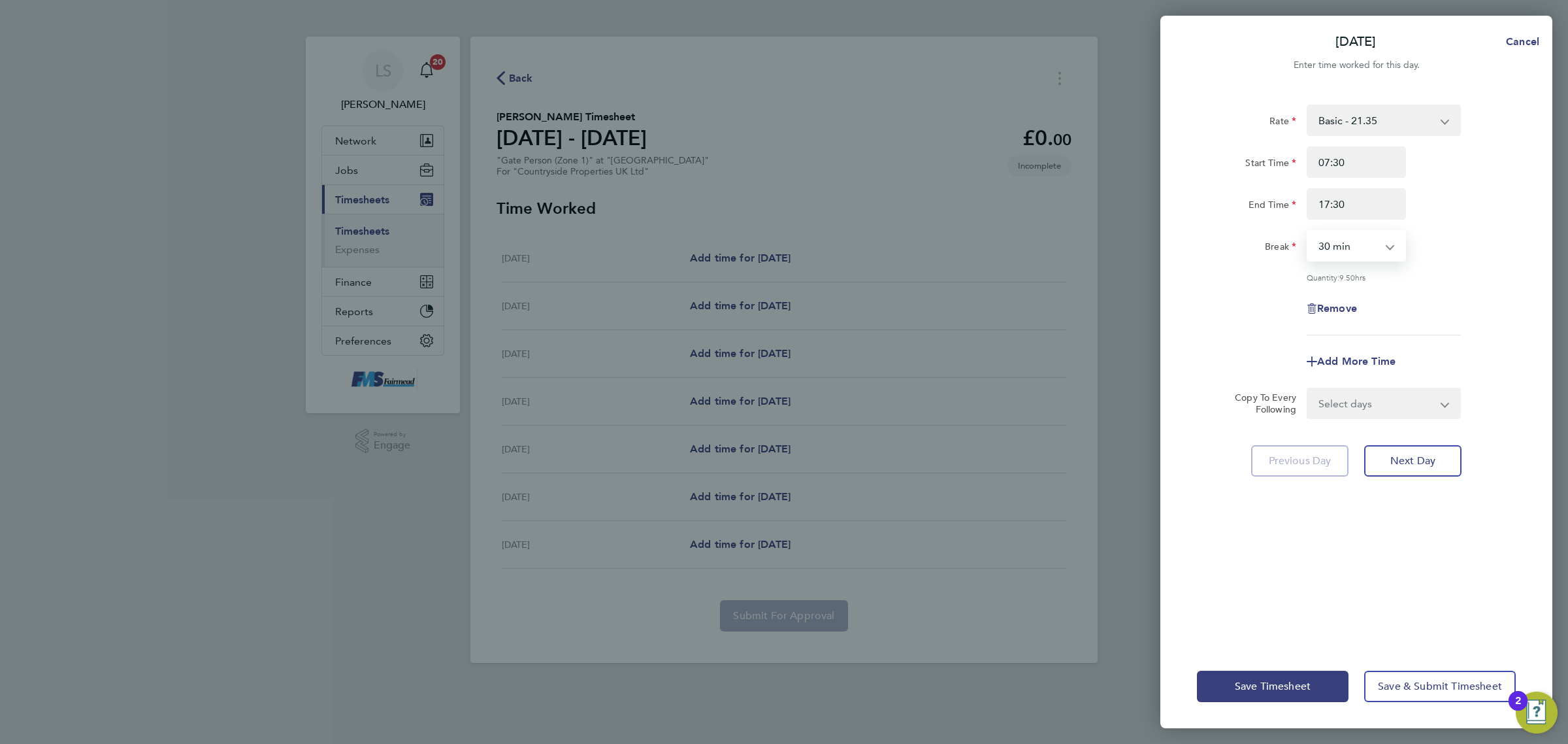
select select "60"
click at [1308, 231] on select "0 min 15 min 30 min 45 min 60 min 75 min 90 min" at bounding box center [1348, 246] width 81 height 29
click at [1442, 317] on div "Remove" at bounding box center [1356, 309] width 329 height 32
drag, startPoint x: 1373, startPoint y: 416, endPoint x: 1373, endPoint y: 409, distance: 7.0
click at [1373, 416] on select "Select days Day Weekday (Mon-Fri) Weekend (Sat-Sun) [DATE] [DATE] [DATE] [DATE]…" at bounding box center [1376, 403] width 137 height 29
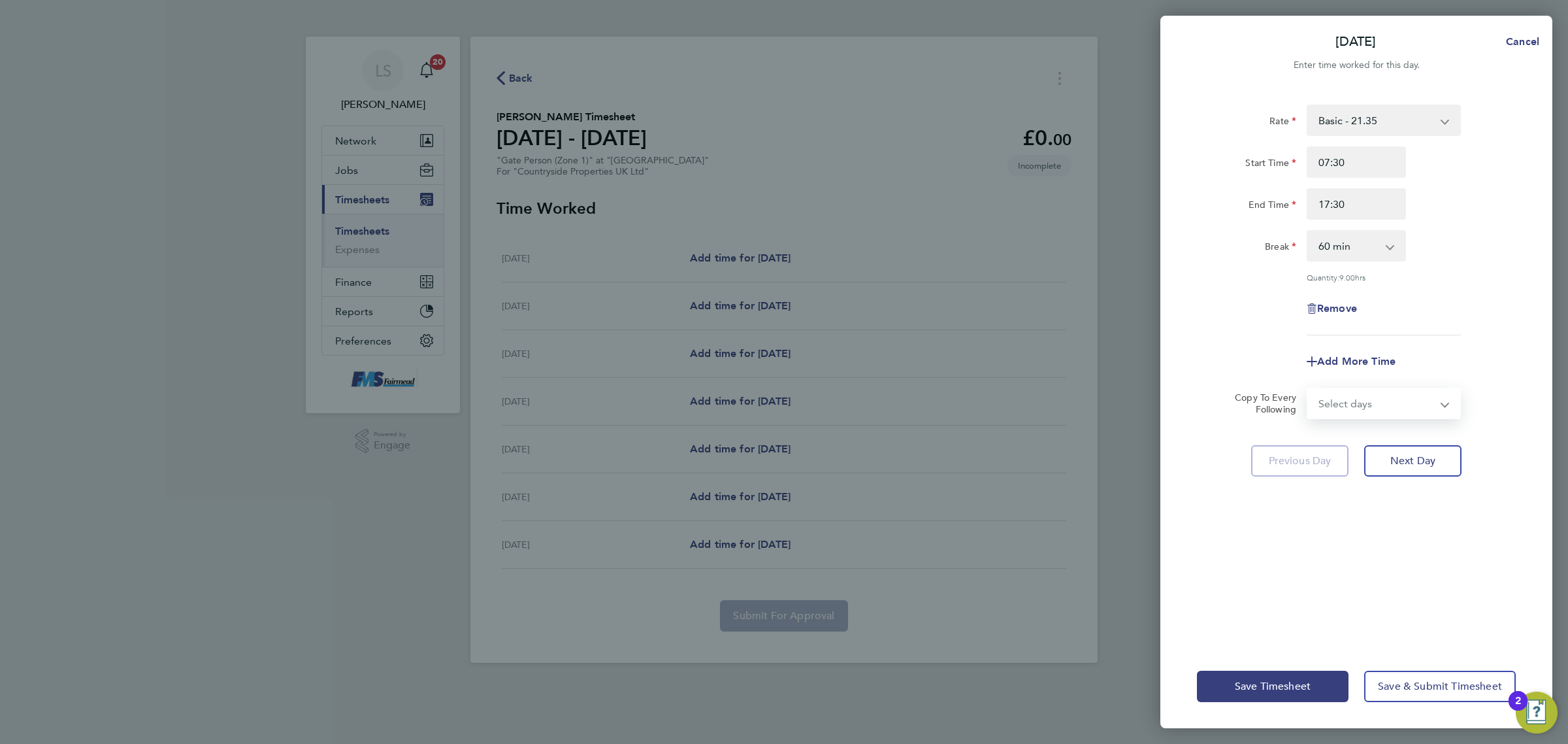
select select "WEEKDAY"
click at [1308, 389] on select "Select days Day Weekday (Mon-Fri) Weekend (Sat-Sun) [DATE] [DATE] [DATE] [DATE]…" at bounding box center [1376, 403] width 137 height 29
select select "[DATE]"
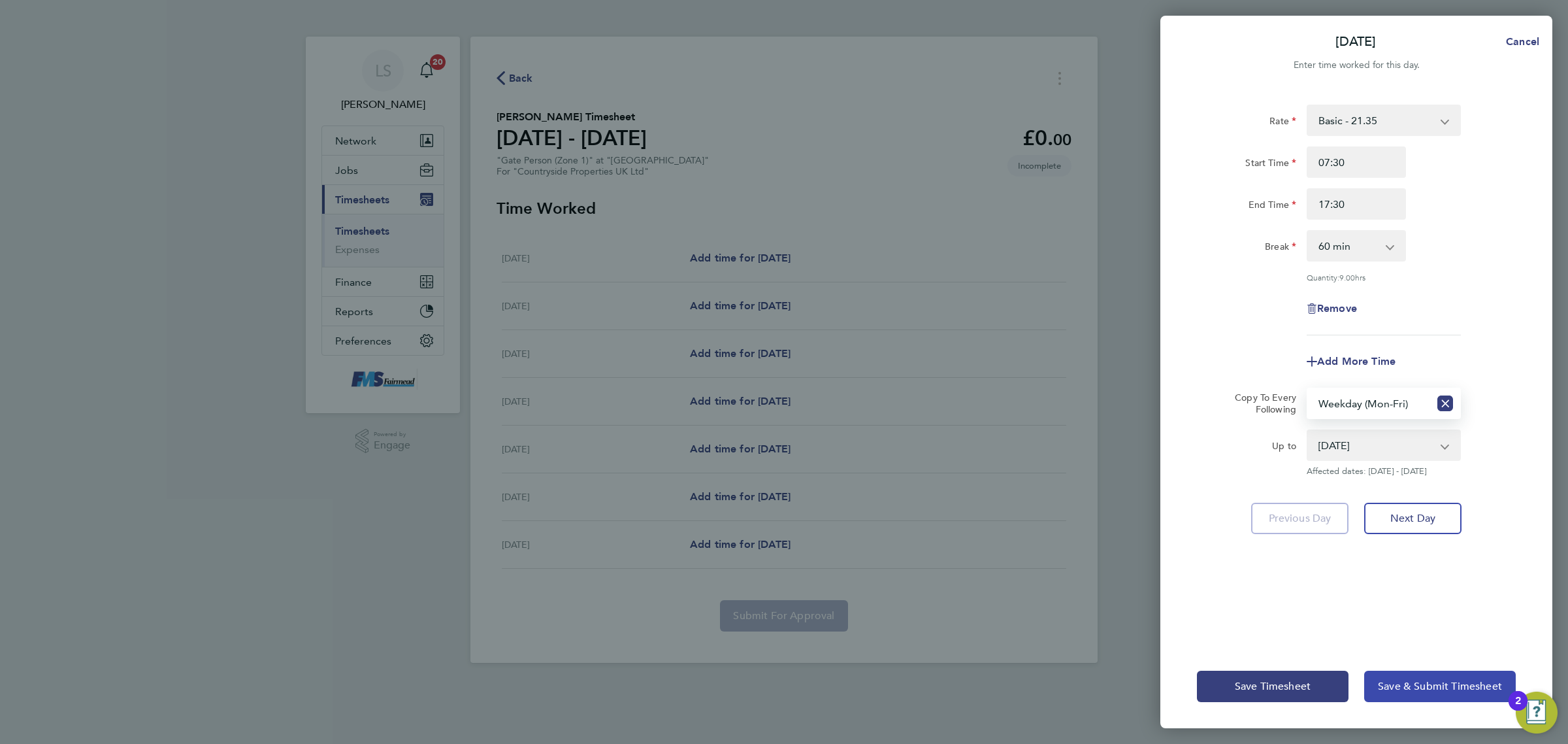
click at [1408, 684] on span "Save & Submit Timesheet" at bounding box center [1439, 687] width 124 height 13
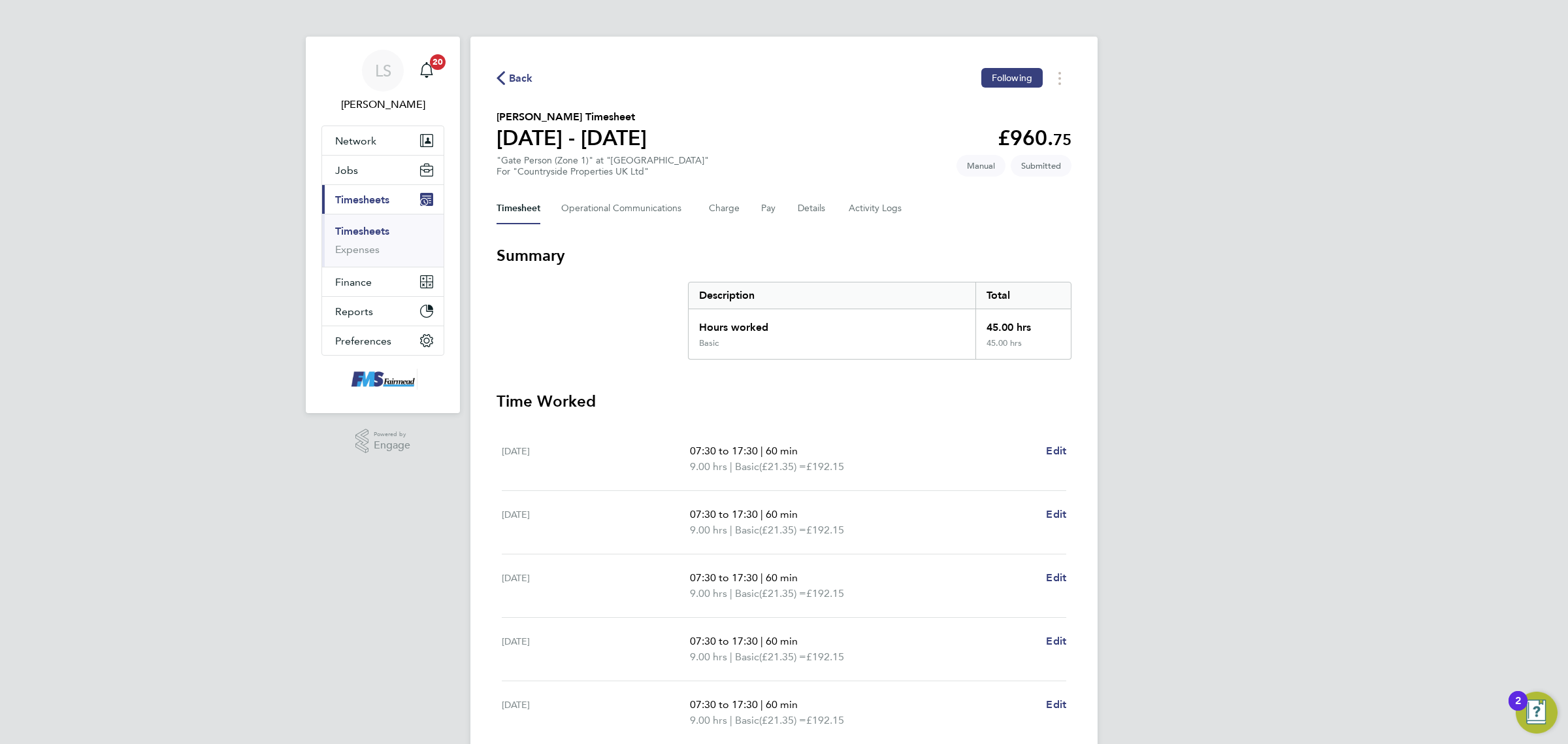
click at [527, 82] on span "Back" at bounding box center [521, 78] width 24 height 16
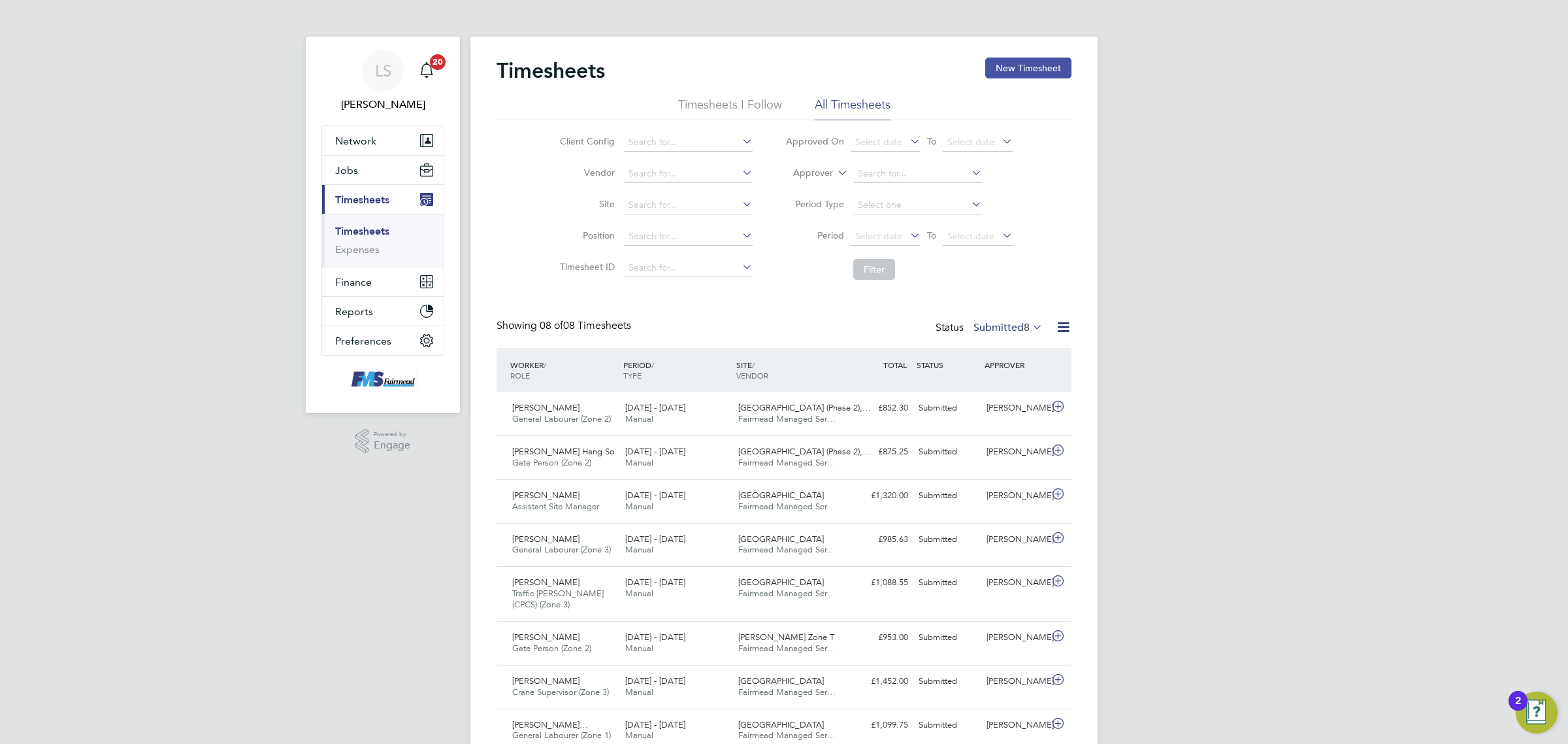
click at [1013, 76] on button "New Timesheet" at bounding box center [1028, 67] width 87 height 21
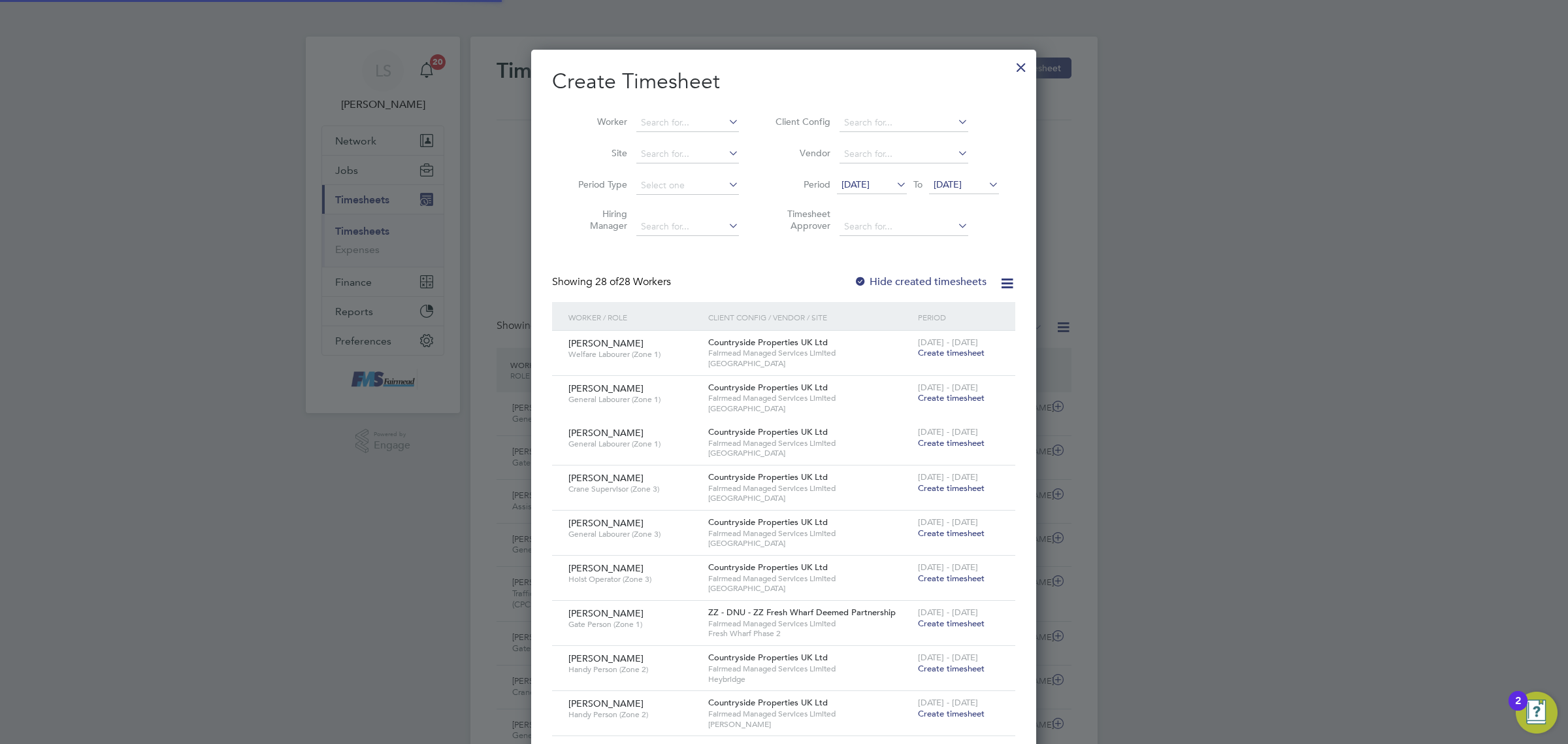
click at [704, 131] on li "Worker" at bounding box center [654, 123] width 203 height 32
click at [699, 119] on input at bounding box center [687, 123] width 102 height 18
click at [696, 134] on li "[PERSON_NAME]" at bounding box center [716, 140] width 161 height 17
type input "[PERSON_NAME]"
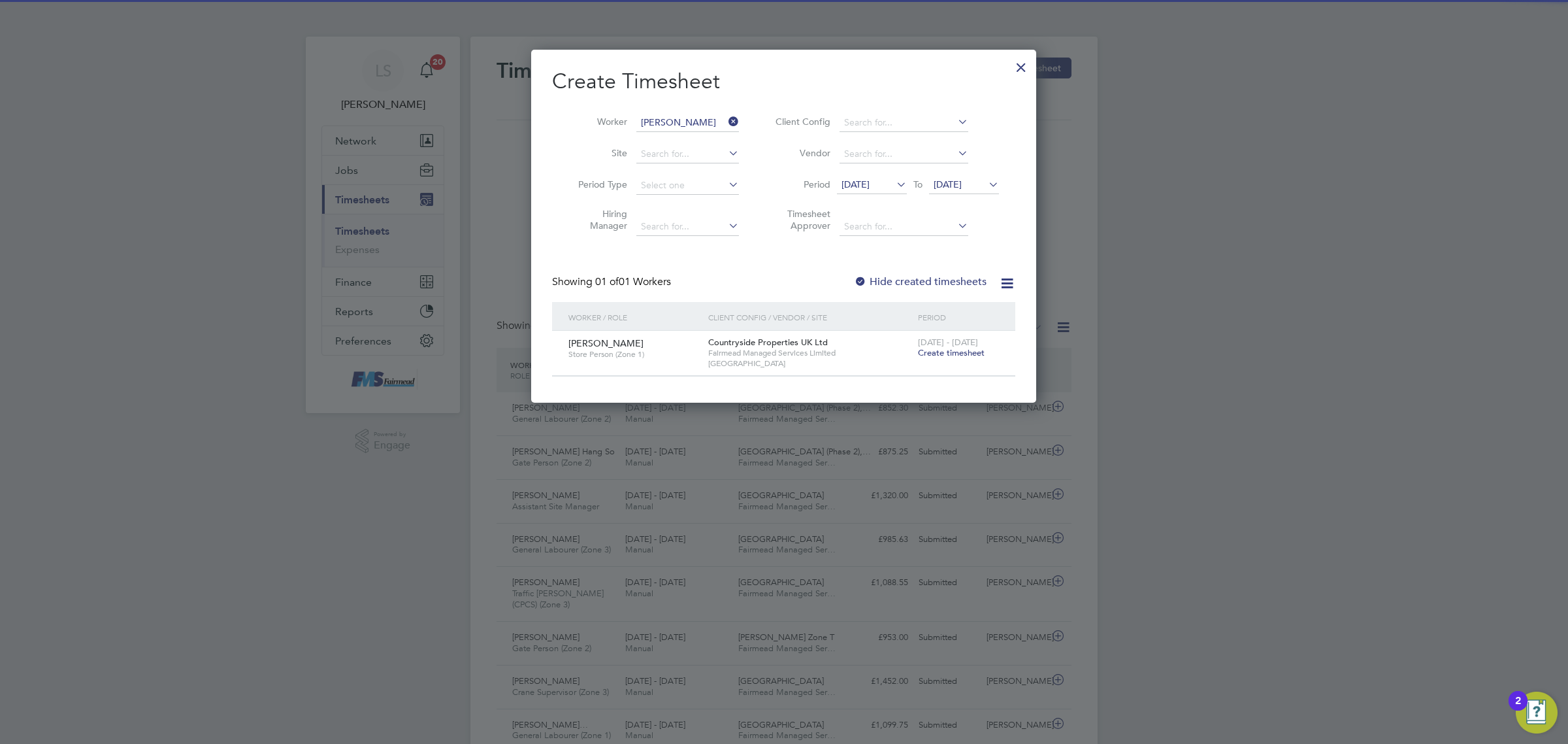
click at [954, 367] on div "[PERSON_NAME] Store Person (Zone 1) Countryside Properties UK Ltd Fairmead Mana…" at bounding box center [784, 352] width 463 height 44
click at [957, 345] on span "[DATE] - [DATE]" at bounding box center [947, 341] width 60 height 11
click at [960, 350] on span "Create timesheet" at bounding box center [951, 352] width 67 height 11
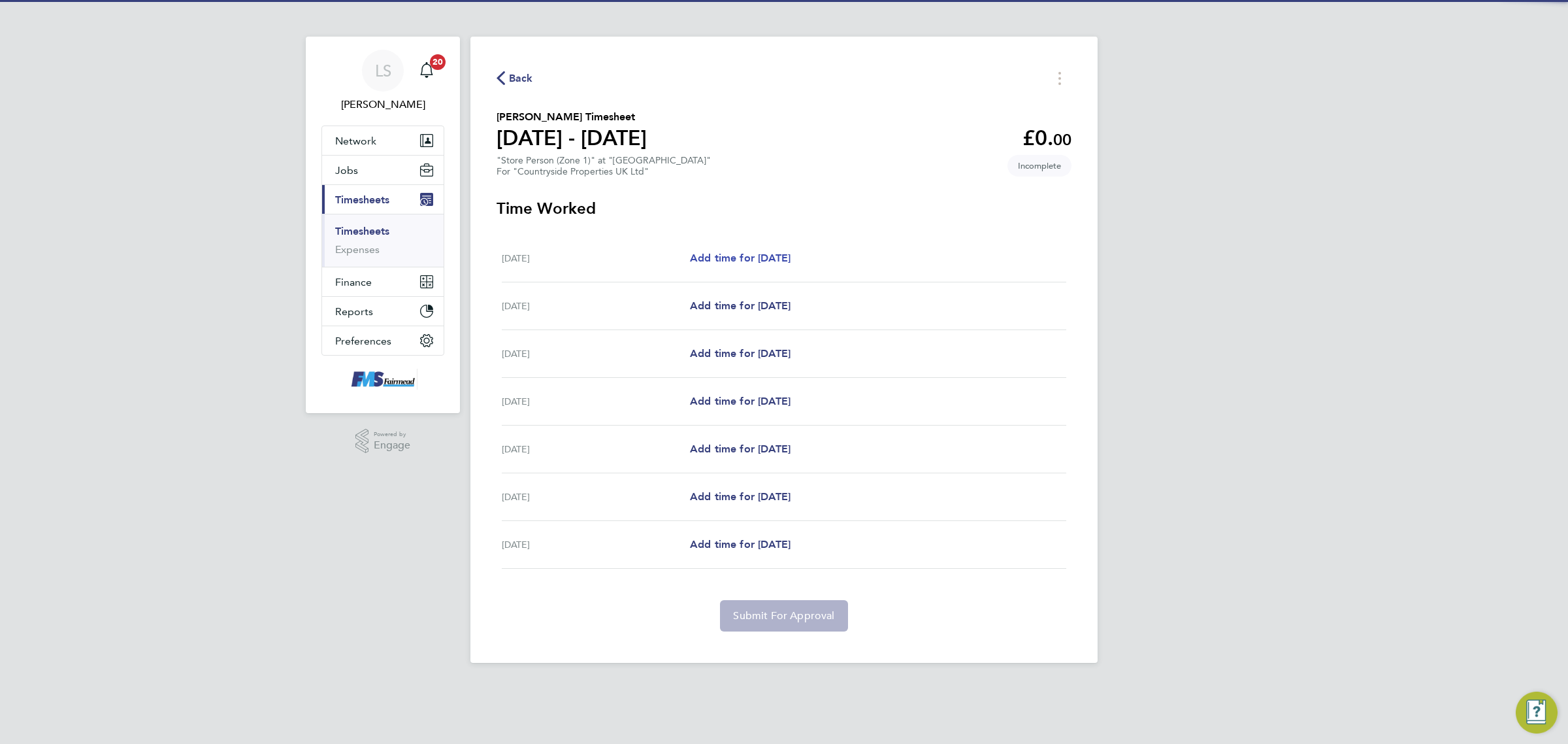
click at [761, 265] on link "Add time for [DATE]" at bounding box center [739, 258] width 101 height 16
select select "30"
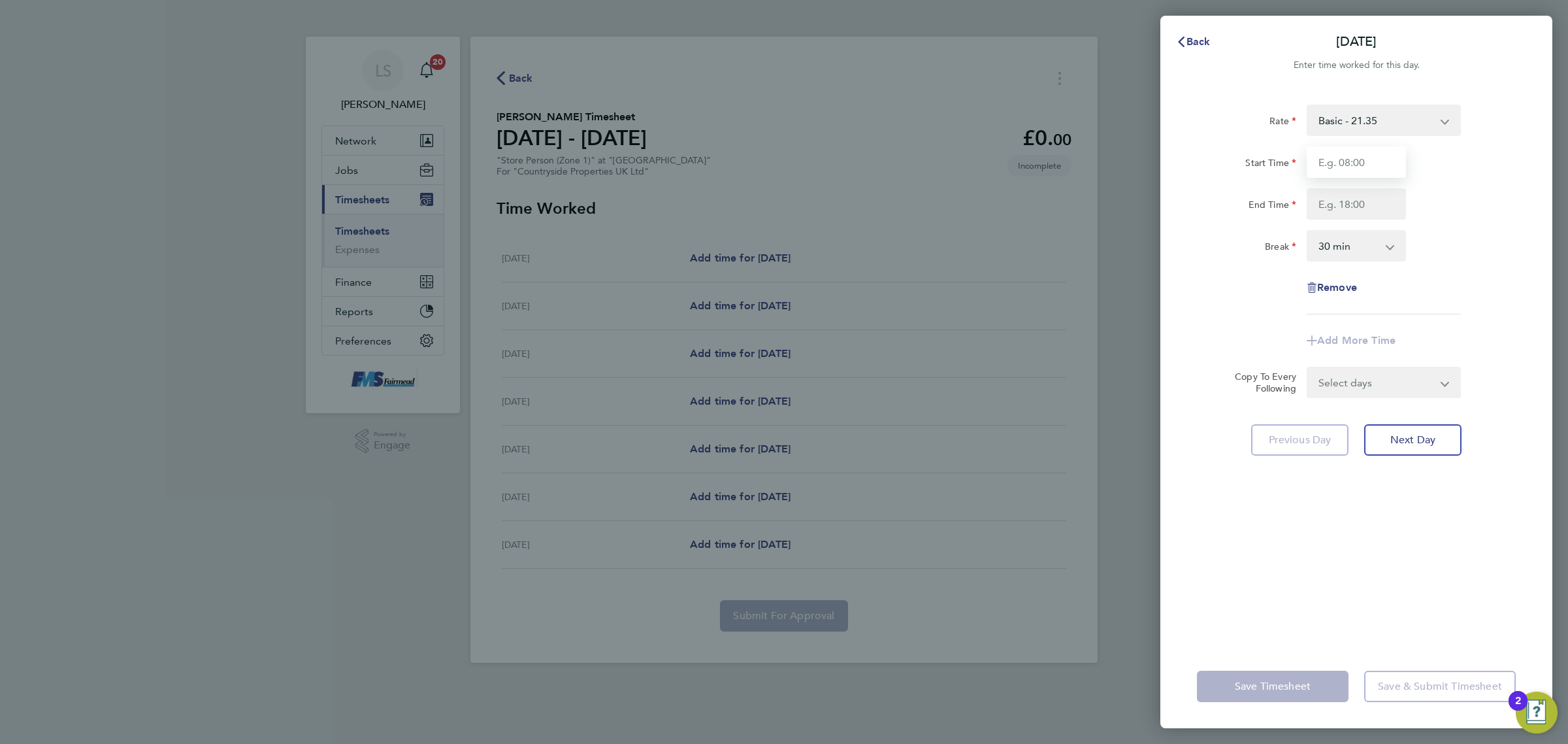
drag, startPoint x: 1348, startPoint y: 163, endPoint x: 1350, endPoint y: 172, distance: 9.2
click at [1348, 165] on input "Start Time" at bounding box center [1356, 162] width 99 height 32
type input "07:30"
click at [1368, 191] on input "End Time" at bounding box center [1356, 204] width 99 height 32
type input "17:30"
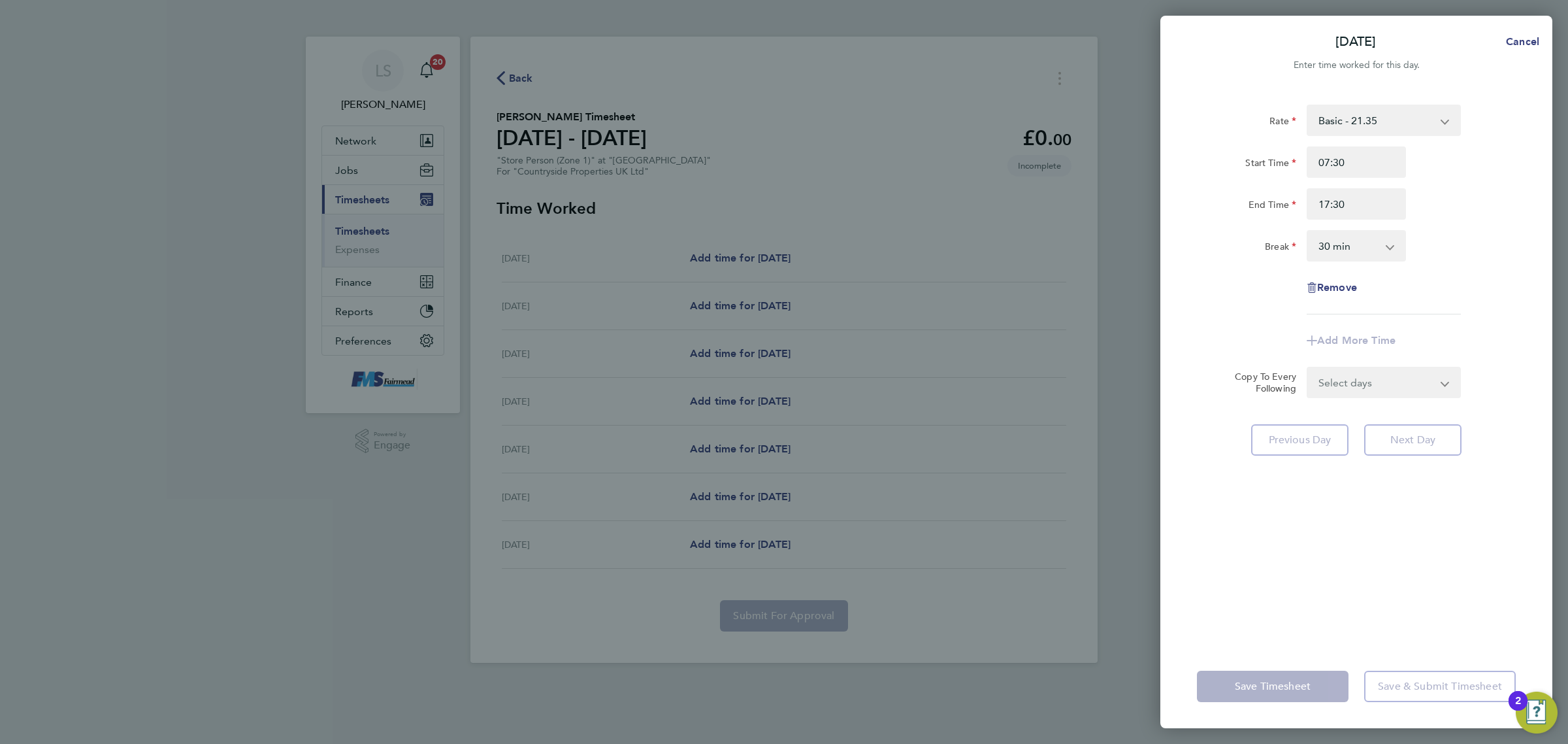
drag, startPoint x: 1349, startPoint y: 241, endPoint x: 1347, endPoint y: 259, distance: 18.1
click at [1349, 242] on select "0 min 15 min 30 min 45 min 60 min 75 min 90 min" at bounding box center [1348, 246] width 81 height 29
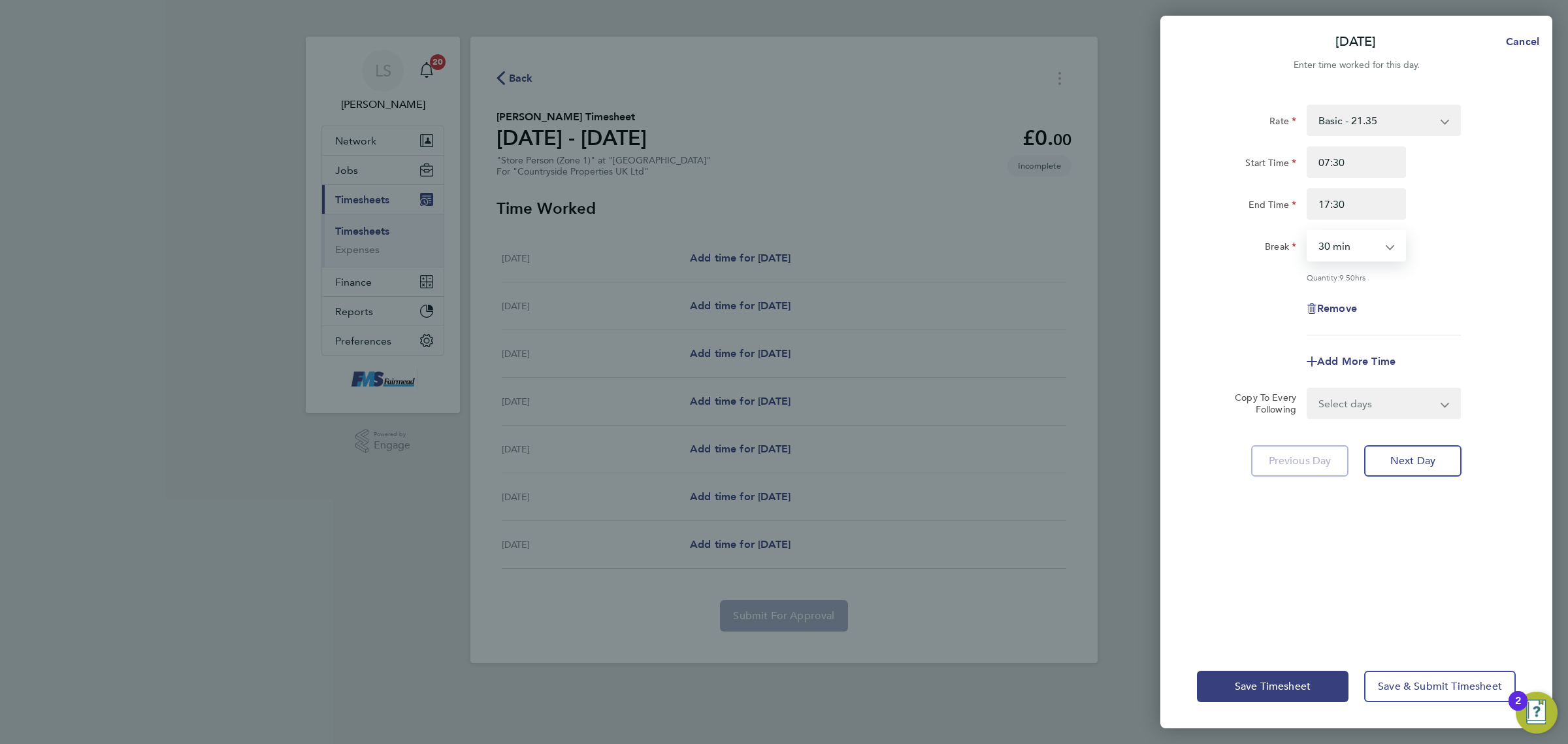
select select "60"
click at [1308, 231] on select "0 min 15 min 30 min 45 min 60 min 75 min 90 min" at bounding box center [1348, 246] width 81 height 29
click at [1473, 311] on div "Remove" at bounding box center [1356, 309] width 329 height 32
click at [1389, 407] on select "Select days Day Weekday (Mon-Fri) Weekend (Sat-Sun) [DATE] [DATE] [DATE] [DATE]…" at bounding box center [1376, 403] width 137 height 29
select select "WEEKDAY"
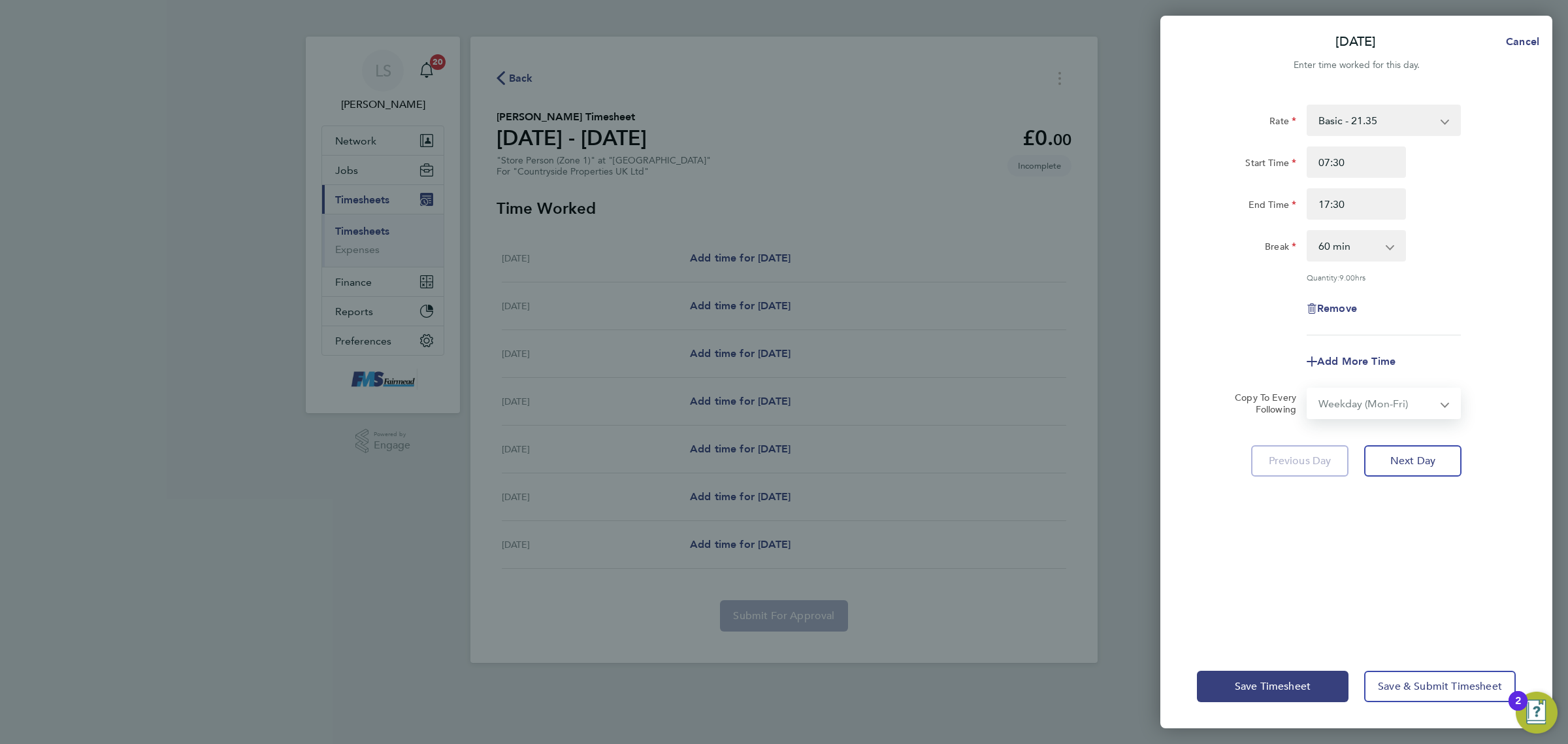
click at [1308, 389] on select "Select days Day Weekday (Mon-Fri) Weekend (Sat-Sun) [DATE] [DATE] [DATE] [DATE]…" at bounding box center [1376, 403] width 137 height 29
select select "[DATE]"
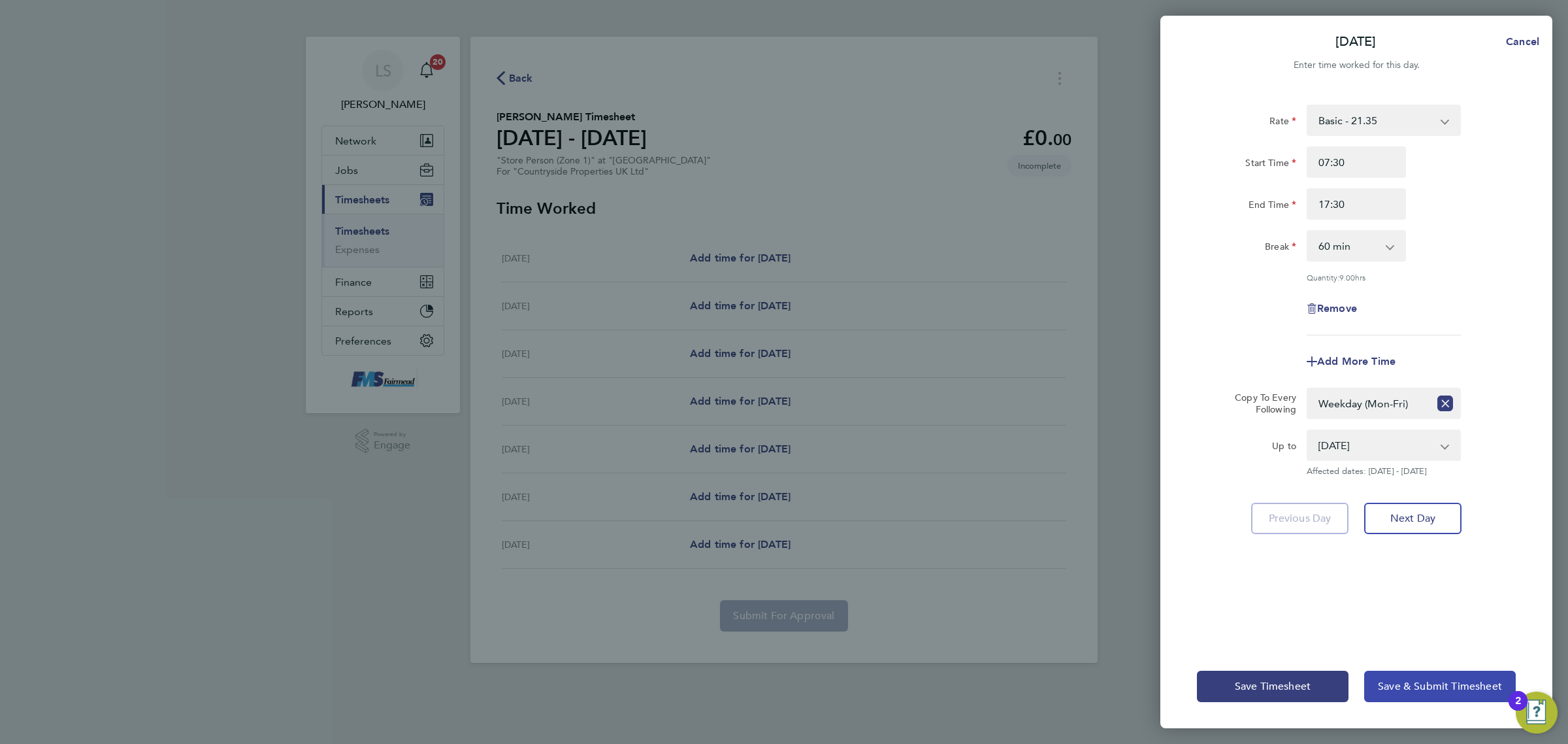
click at [1419, 692] on button "Save & Submit Timesheet" at bounding box center [1440, 687] width 151 height 32
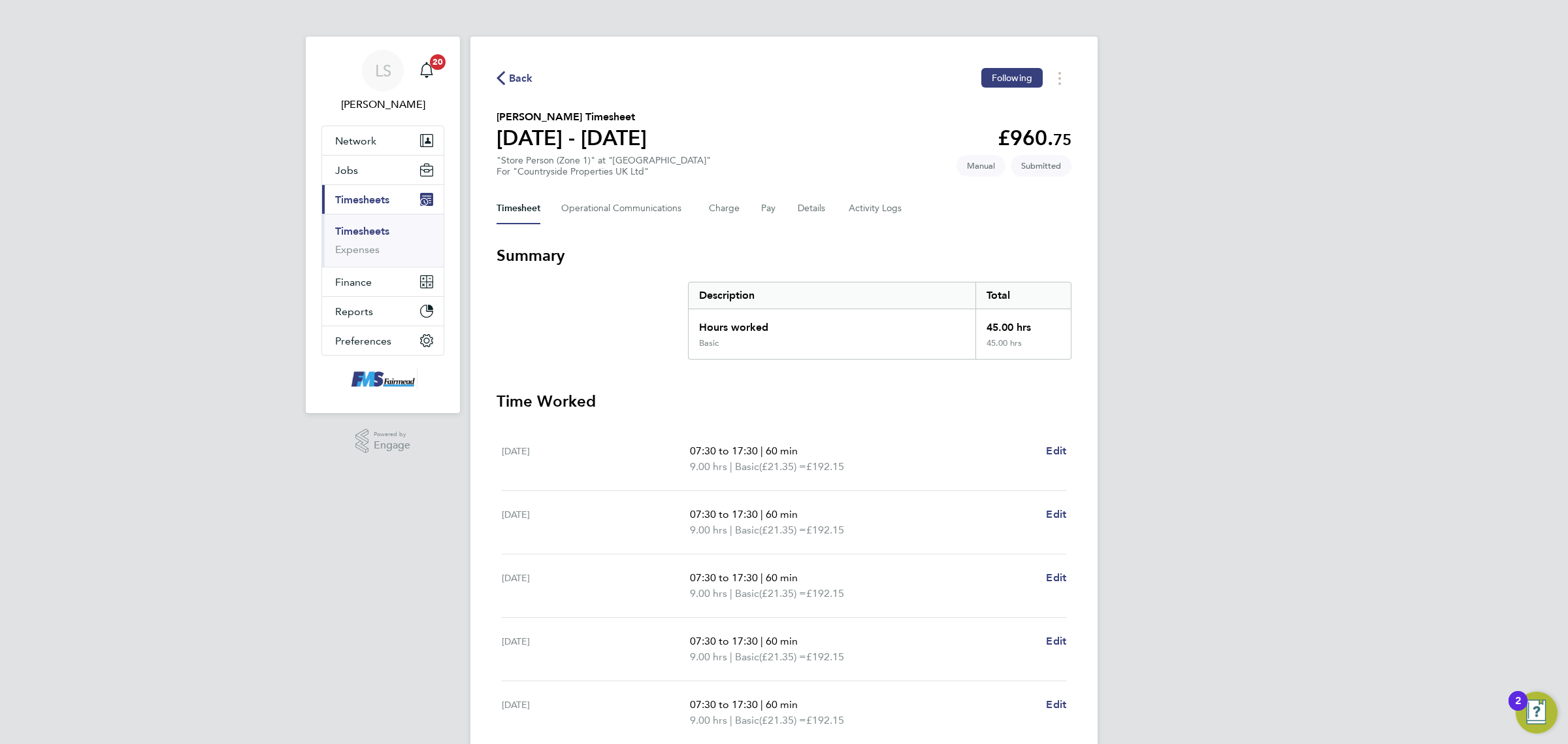
click at [507, 80] on span "Back" at bounding box center [515, 77] width 37 height 12
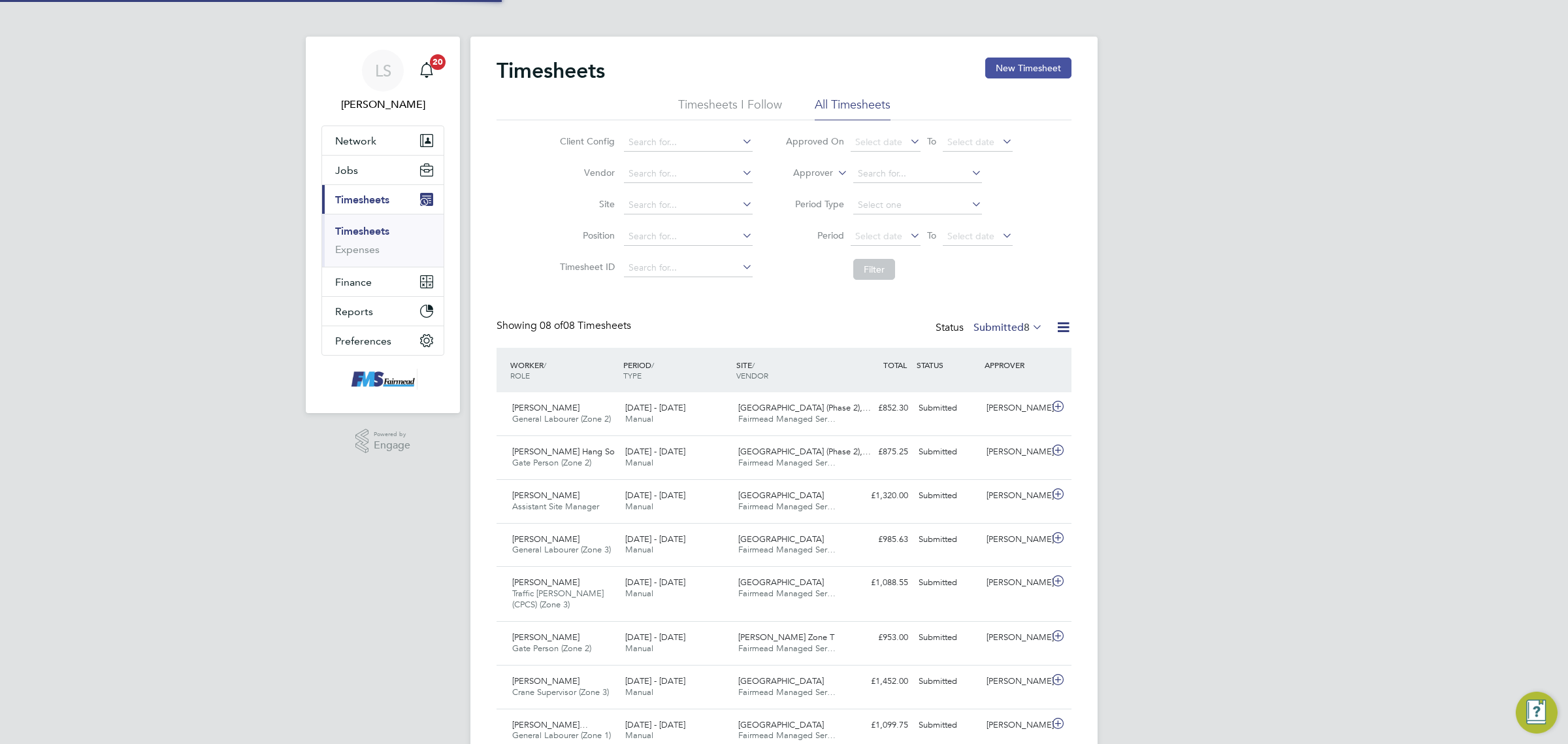
click at [1046, 61] on button "New Timesheet" at bounding box center [1028, 67] width 87 height 21
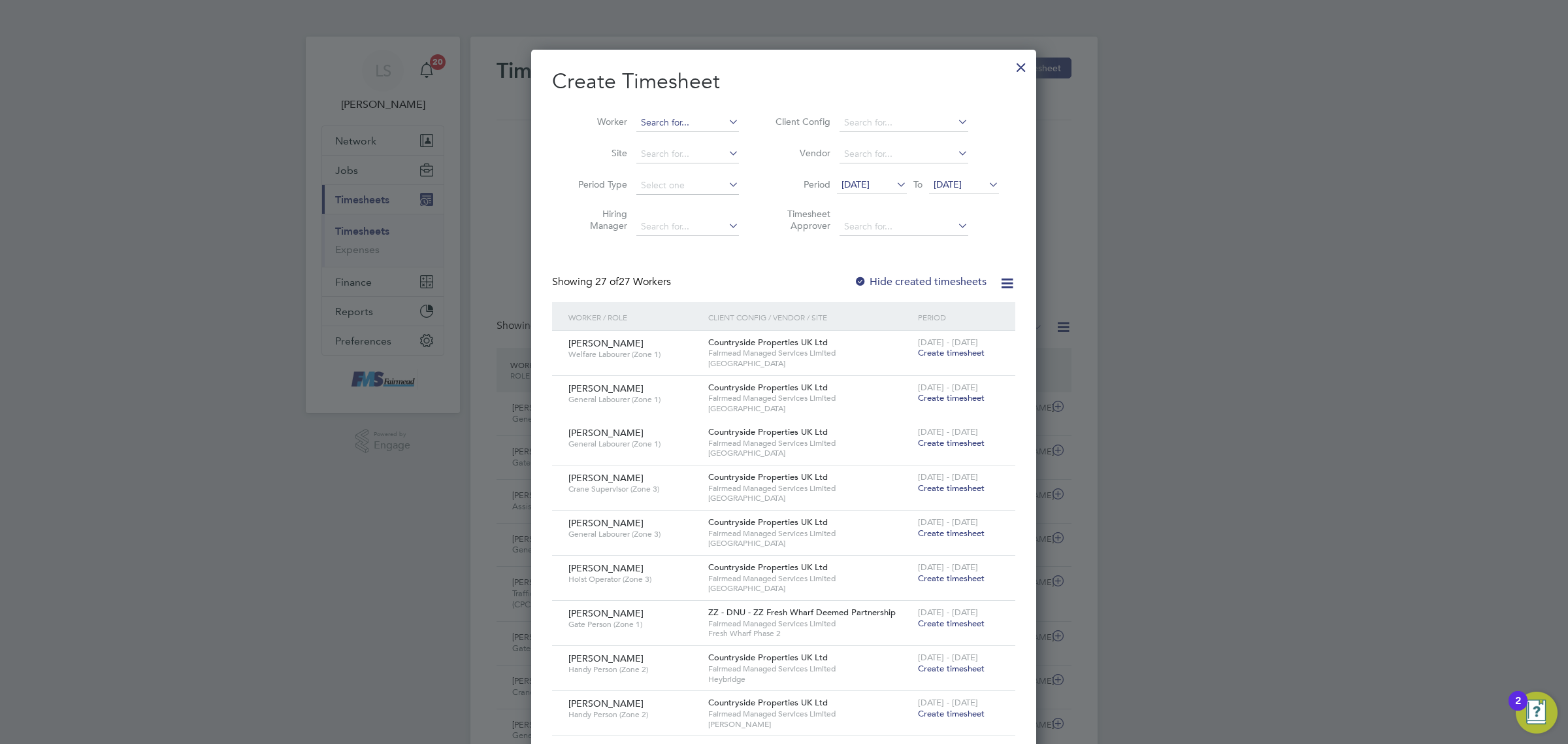
click at [671, 117] on input at bounding box center [687, 123] width 102 height 18
click at [661, 131] on li "[PERSON_NAME]" at bounding box center [716, 140] width 161 height 17
type input "[PERSON_NAME]"
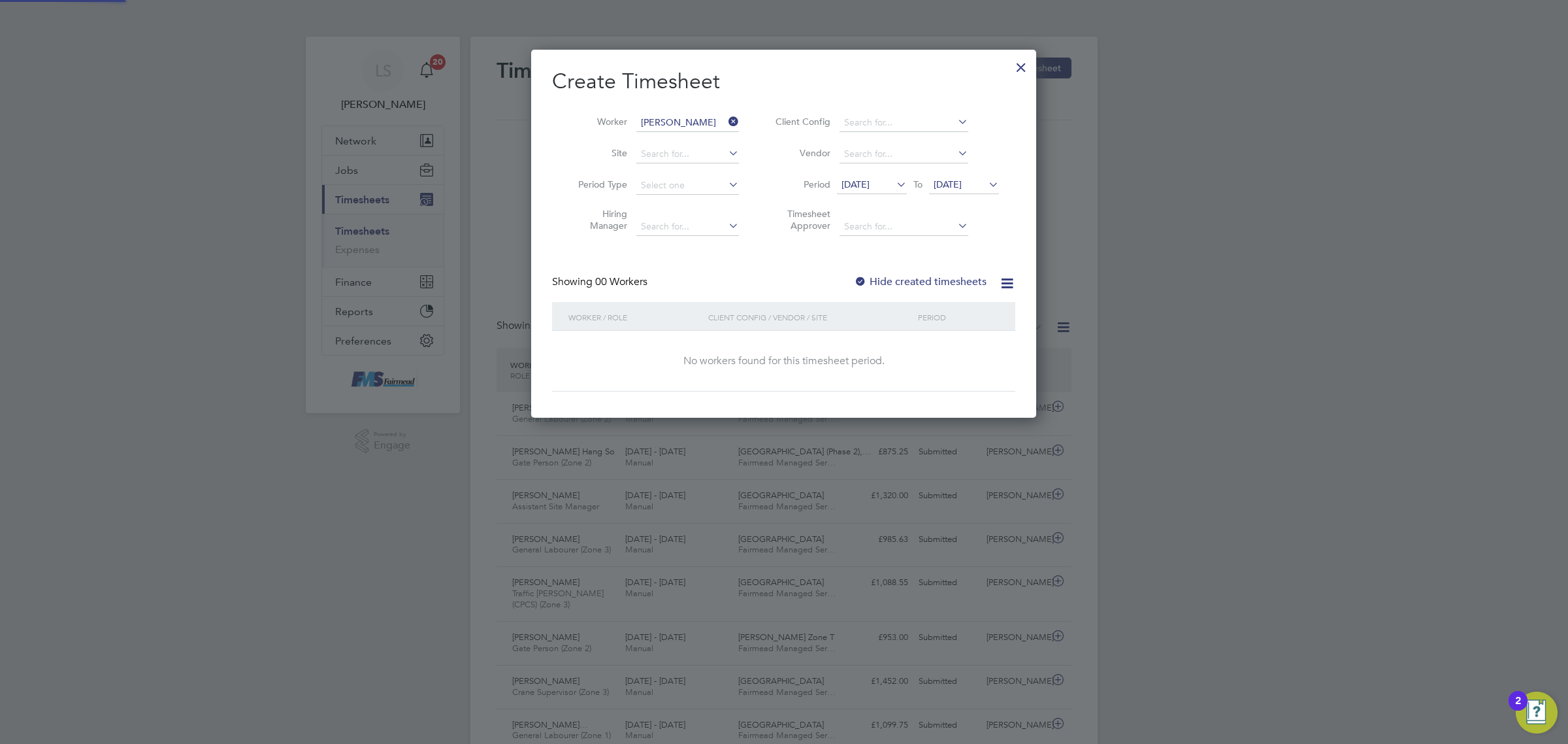
click at [962, 187] on span "[DATE]" at bounding box center [947, 184] width 28 height 12
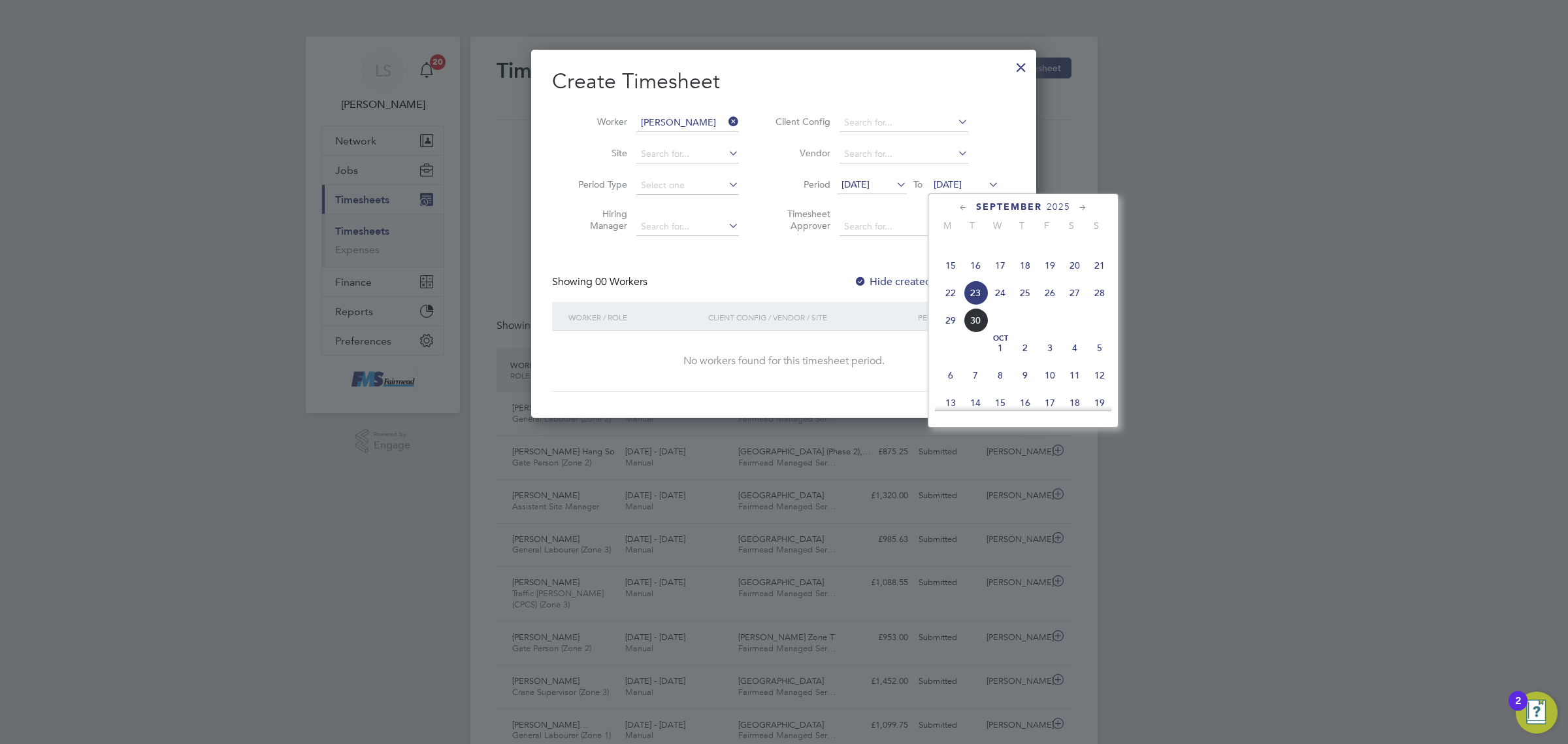
click at [1099, 305] on span "28" at bounding box center [1100, 293] width 25 height 25
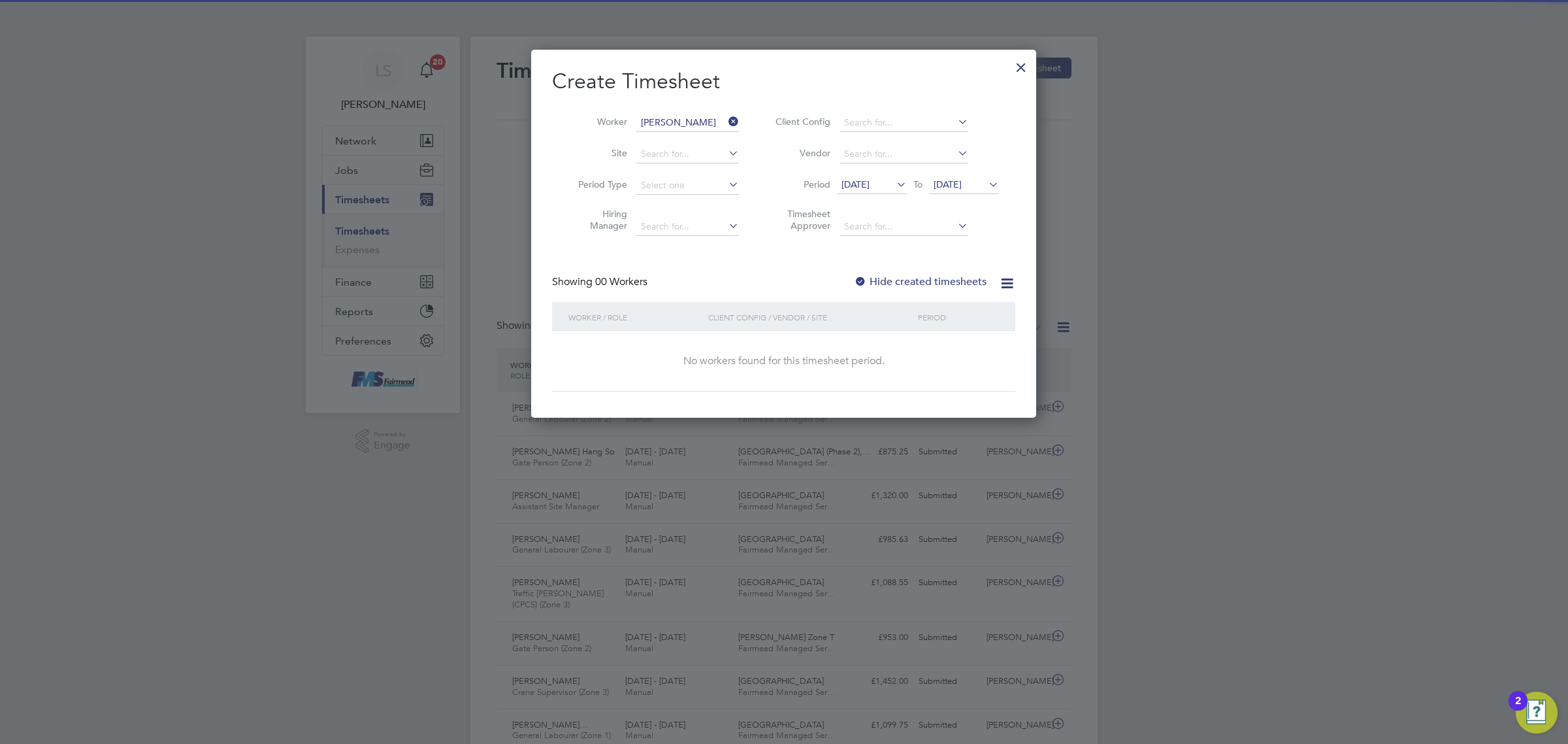
click at [873, 265] on div "Create Timesheet Worker [PERSON_NAME] Site Period Type Hiring Manager Client Co…" at bounding box center [784, 230] width 463 height 324
click at [880, 279] on label "Hide created timesheets" at bounding box center [919, 282] width 132 height 13
click at [889, 282] on label "Hide created timesheets" at bounding box center [919, 282] width 132 height 13
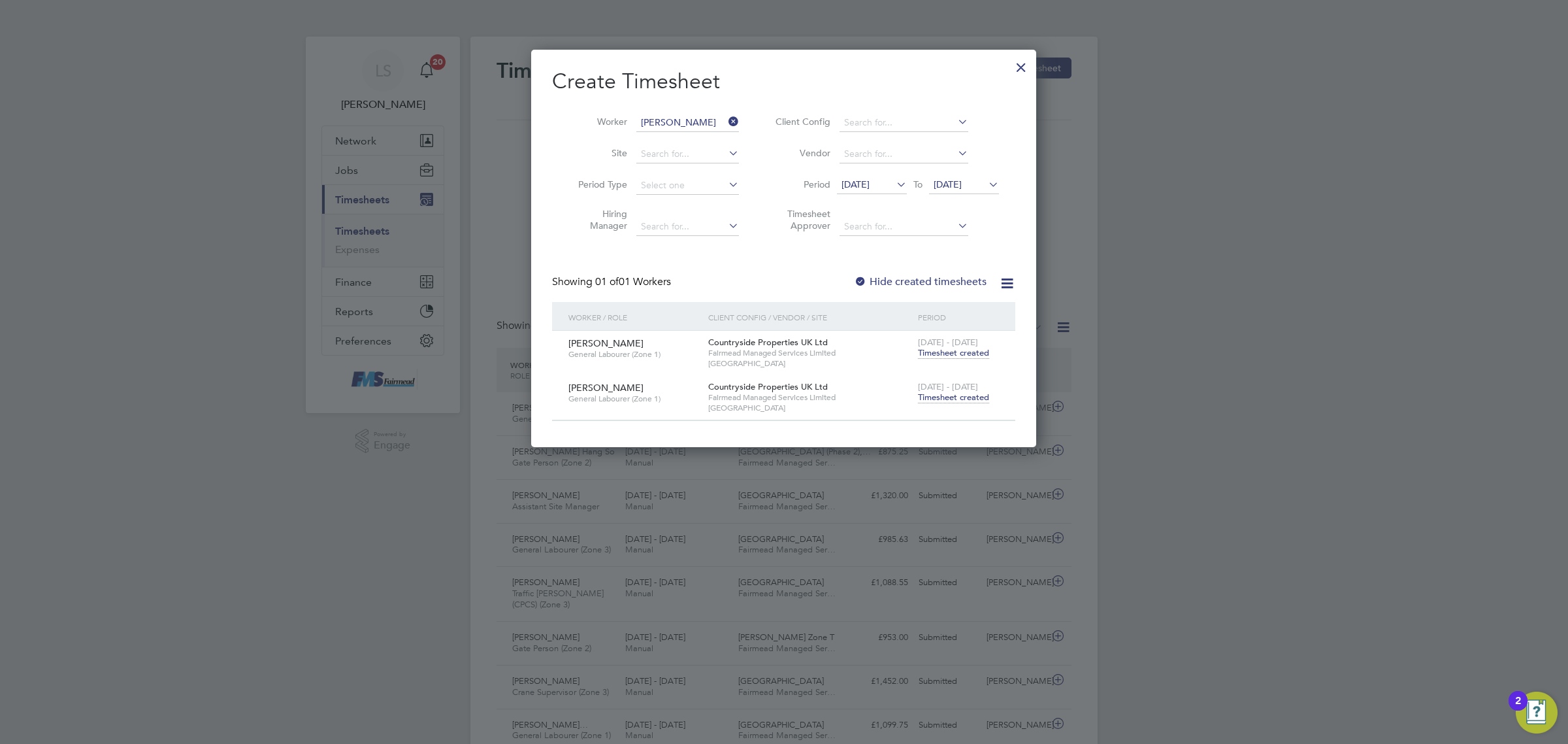
click at [957, 388] on span "[DATE] - [DATE]" at bounding box center [947, 386] width 60 height 11
click at [957, 390] on span "[DATE] - [DATE]" at bounding box center [947, 386] width 60 height 11
click at [957, 399] on span "Timesheet created" at bounding box center [953, 397] width 72 height 12
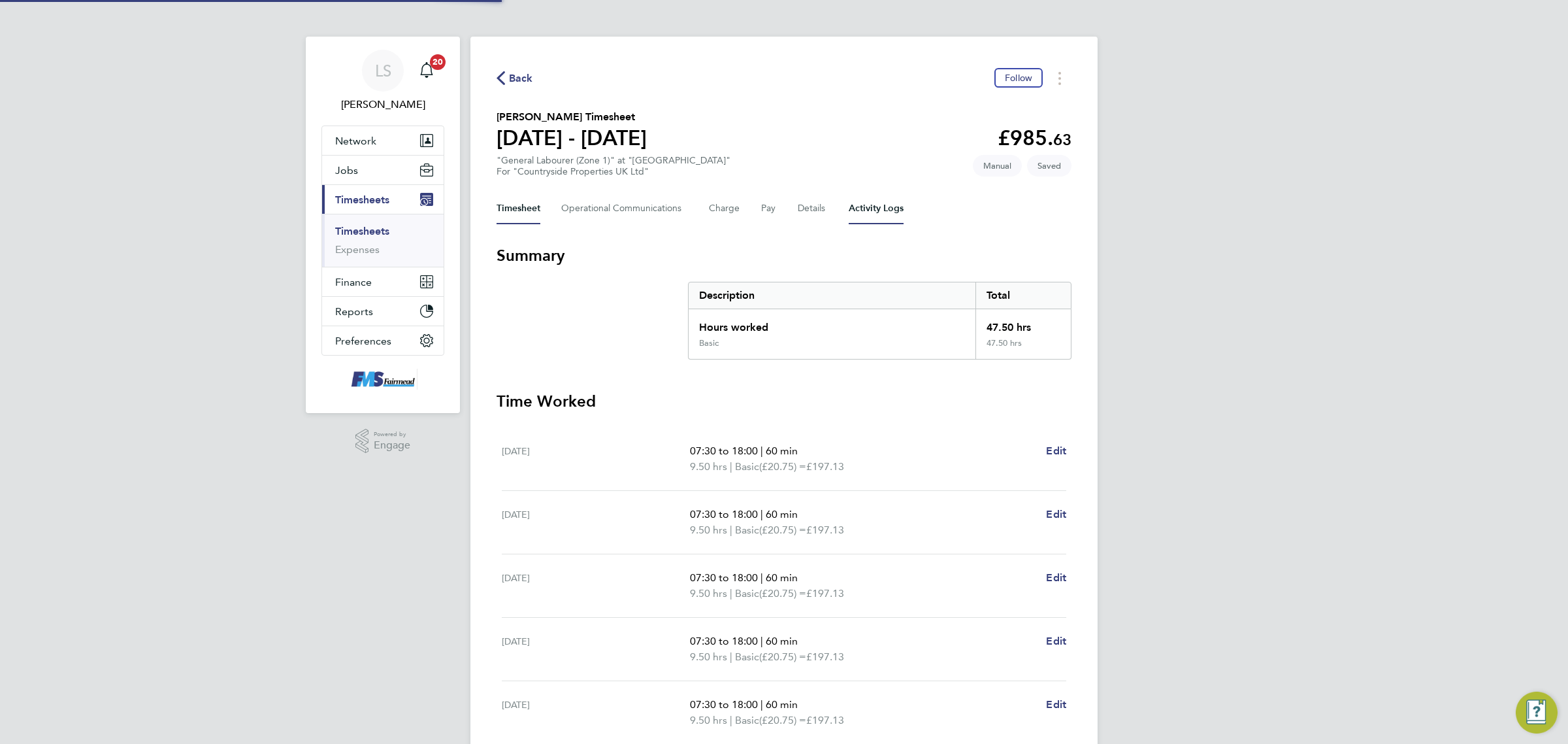
click at [875, 203] on Logs-tab "Activity Logs" at bounding box center [876, 209] width 55 height 32
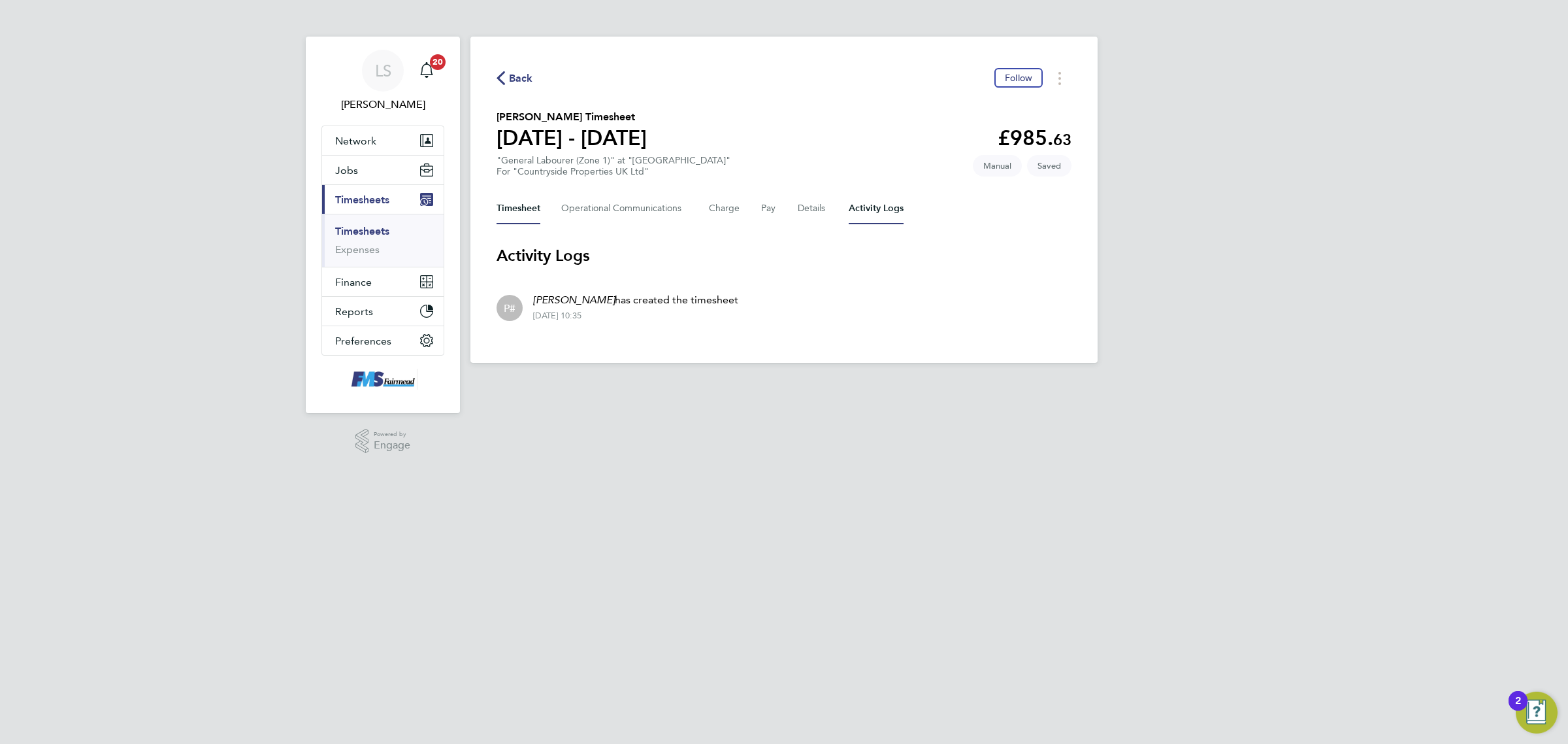
drag, startPoint x: 504, startPoint y: 214, endPoint x: 512, endPoint y: 215, distance: 8.1
click at [504, 215] on button "Timesheet" at bounding box center [518, 209] width 44 height 32
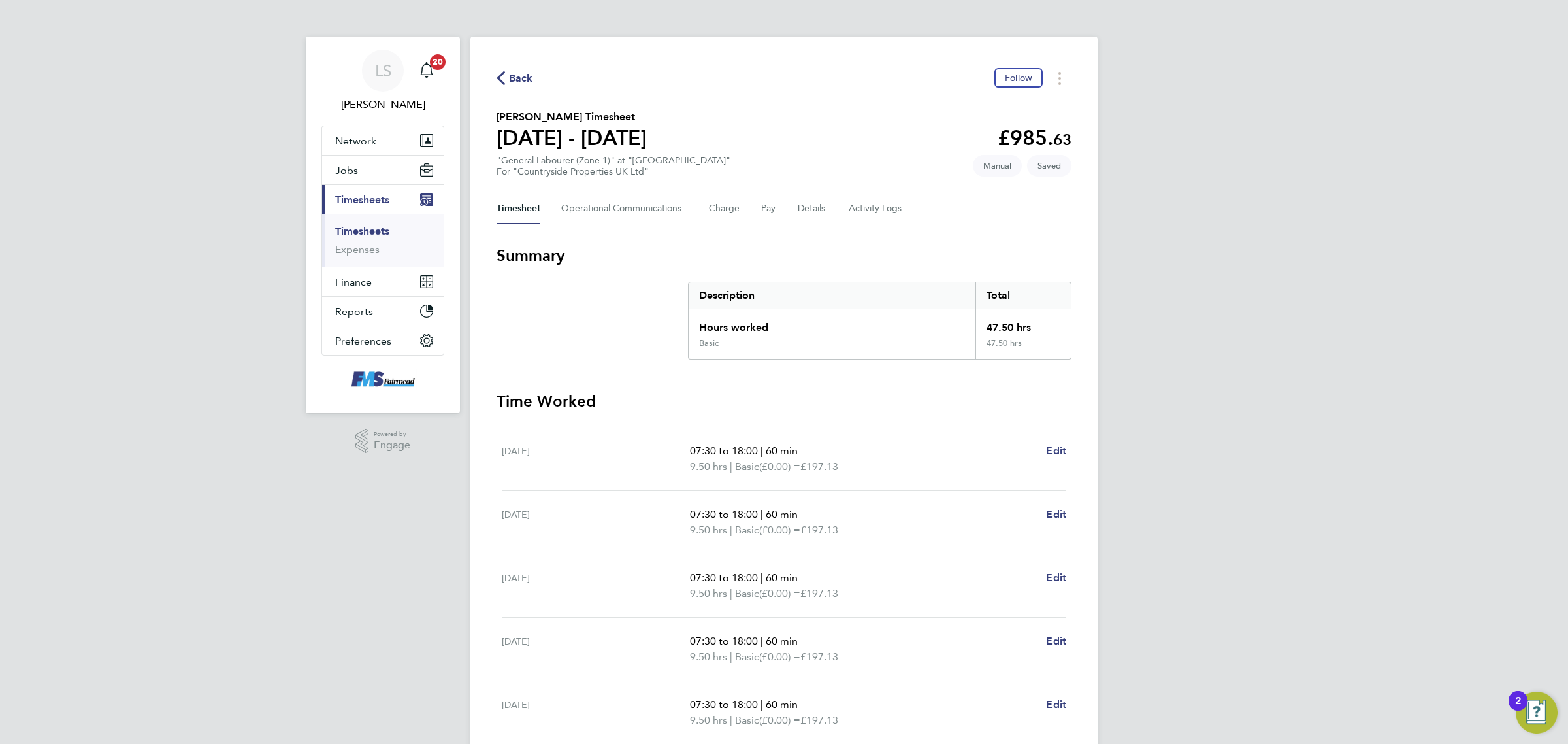
click at [1071, 453] on div "Back Follow [PERSON_NAME] Timesheet [DATE] - [DATE] £985. 63 "General Labourer …" at bounding box center [784, 485] width 627 height 897
click at [1053, 454] on span "Edit" at bounding box center [1056, 450] width 20 height 12
select select "60"
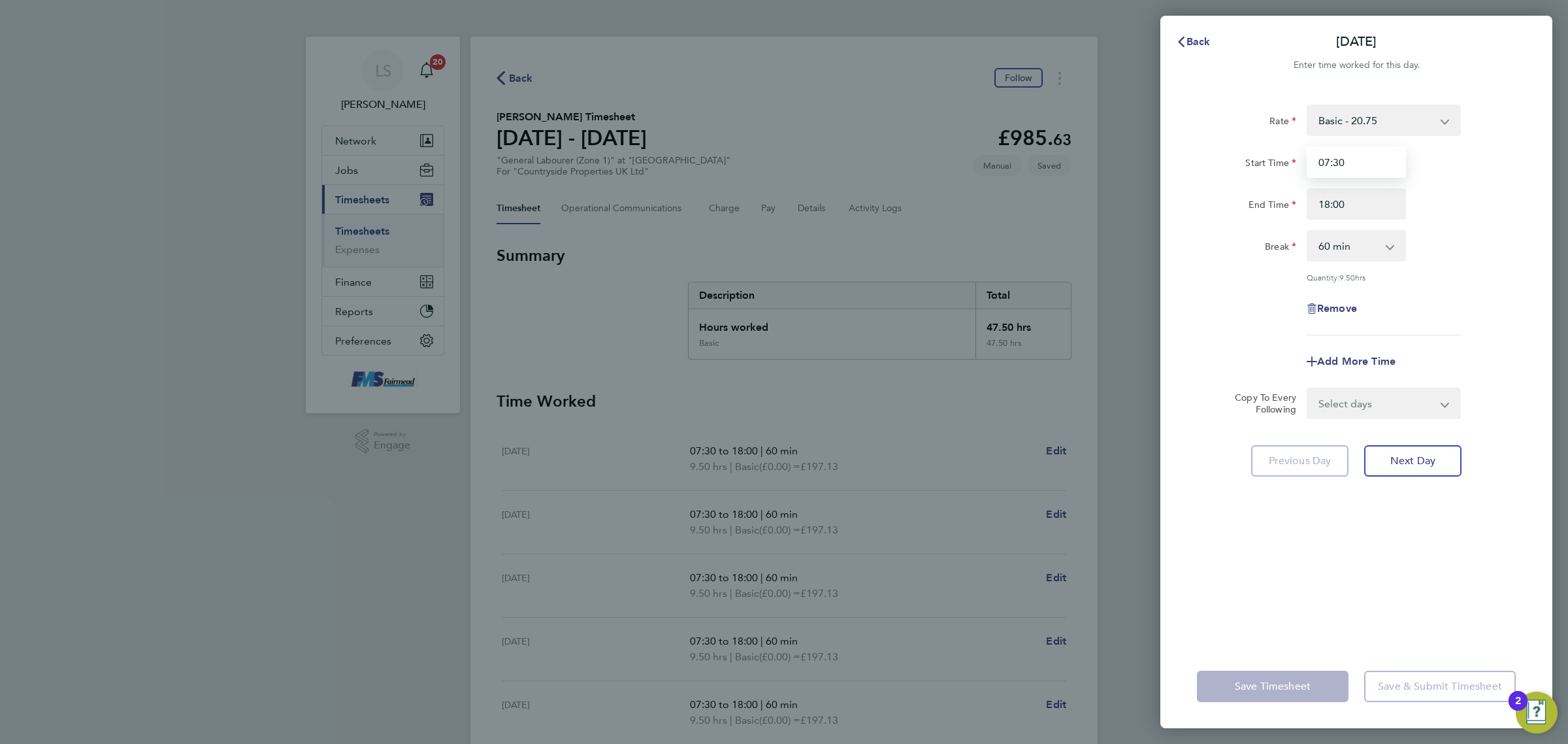
click at [1353, 152] on input "07:30" at bounding box center [1356, 162] width 99 height 32
click at [1363, 224] on div "Rate Basic - 20.75 Start Time 07:30 End Time 18:00 Break 0 min 15 min 30 min 45…" at bounding box center [1356, 220] width 319 height 231
drag, startPoint x: 1372, startPoint y: 213, endPoint x: 1182, endPoint y: 195, distance: 190.9
click at [1182, 195] on div "Rate Basic - 20.75 Start Time 07:30 End Time 18:00 Break 0 min 15 min 30 min 45…" at bounding box center [1356, 367] width 392 height 556
type input "17:30"
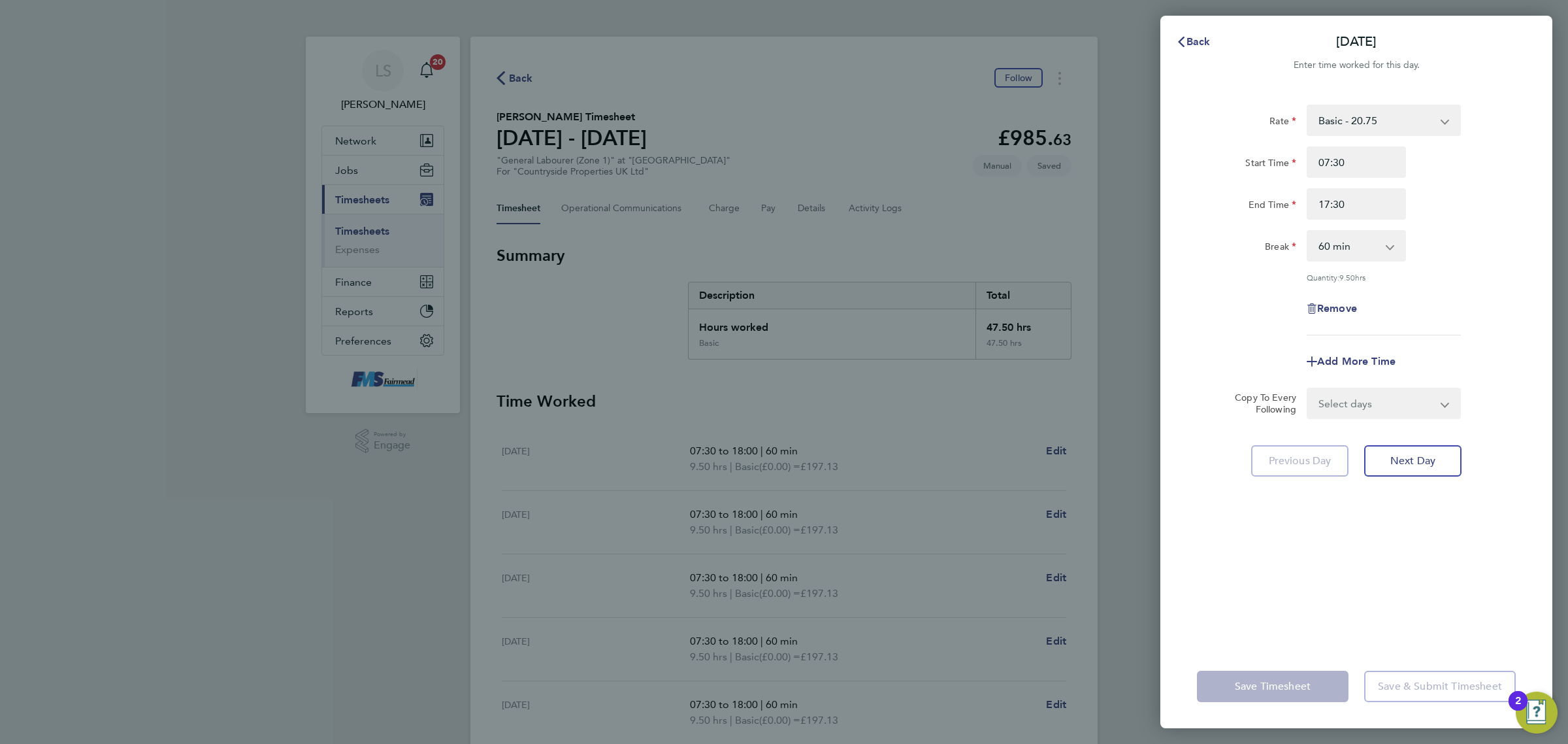
click at [1450, 297] on div "Rate Basic - 20.75 Start Time 07:30 End Time 17:30 Break 0 min 15 min 30 min 45…" at bounding box center [1356, 220] width 319 height 231
click at [1321, 683] on button "Save Timesheet" at bounding box center [1273, 687] width 151 height 32
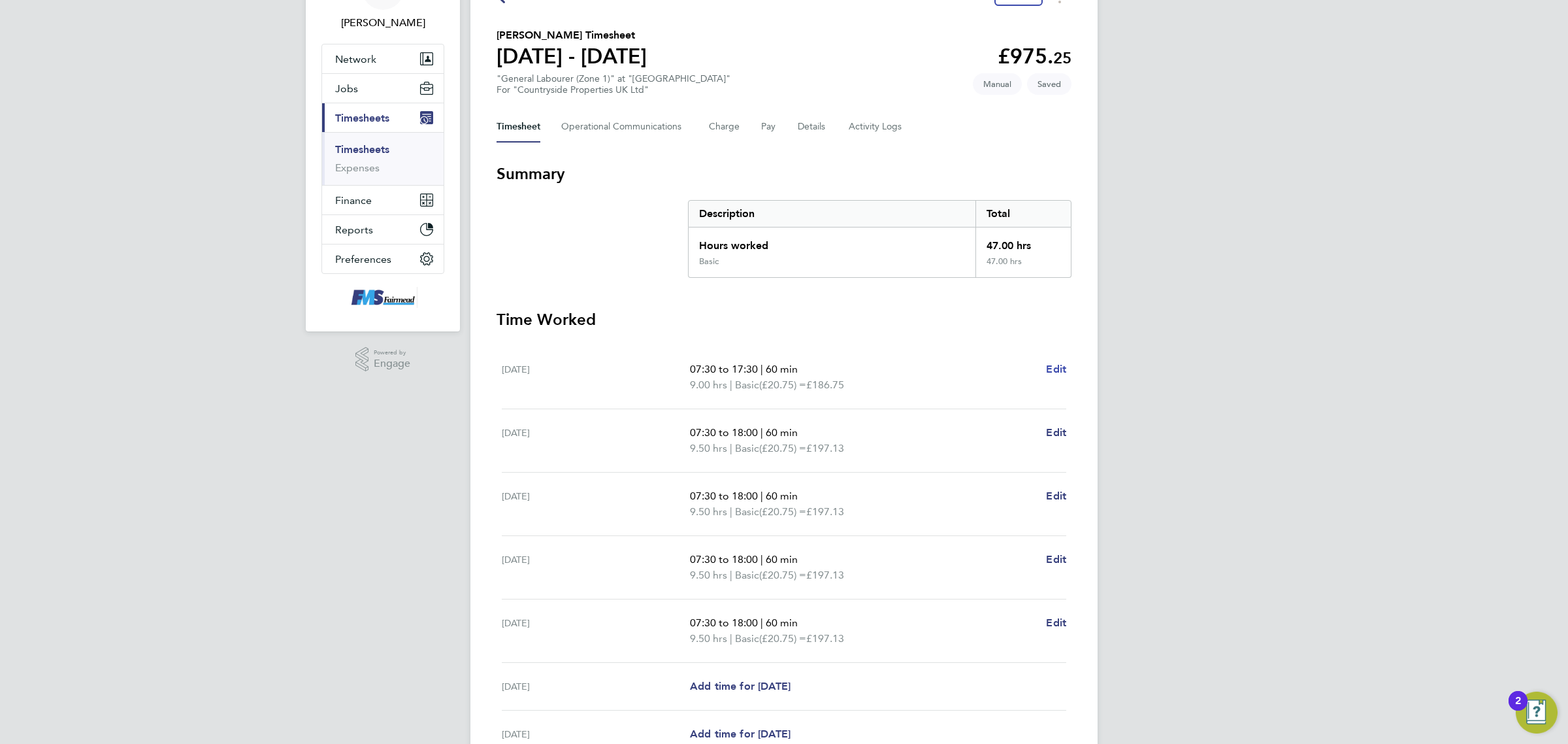
click at [1056, 373] on span "Edit" at bounding box center [1056, 369] width 20 height 12
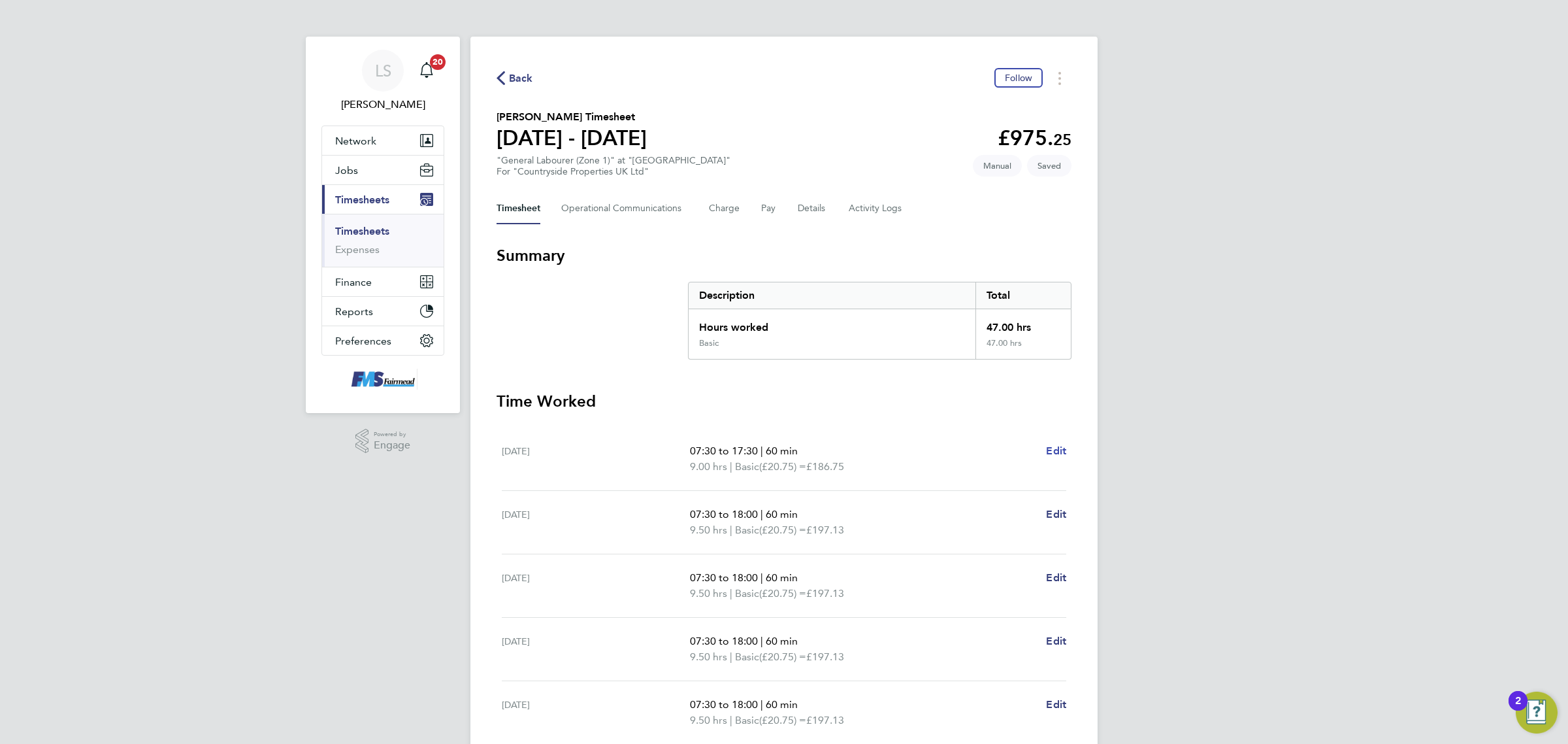
select select "60"
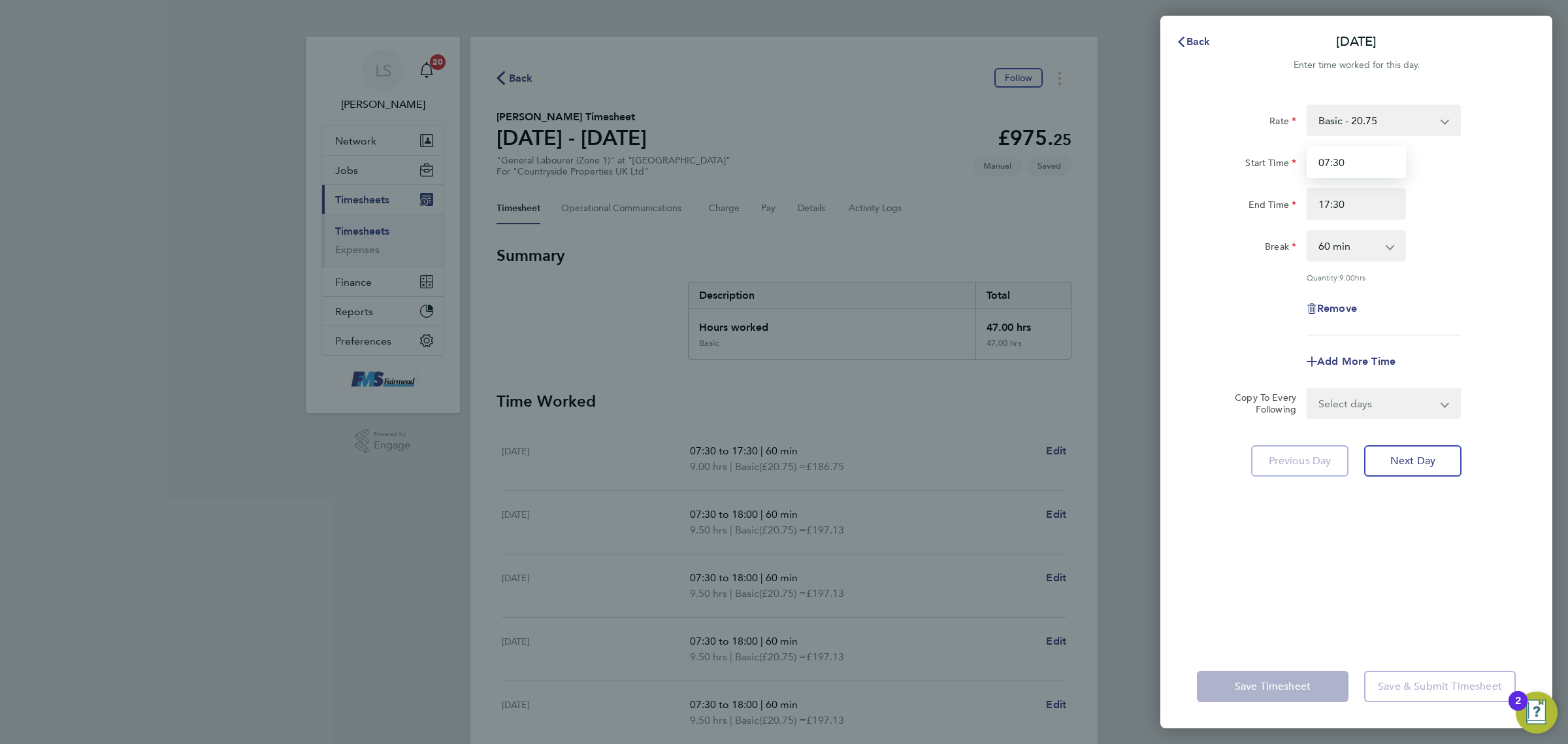
drag, startPoint x: 1376, startPoint y: 161, endPoint x: 1155, endPoint y: 160, distance: 221.0
click at [1194, 152] on div "Start Time 07:30" at bounding box center [1356, 162] width 329 height 32
drag, startPoint x: 1374, startPoint y: 202, endPoint x: 1181, endPoint y: 208, distance: 193.1
click at [1239, 207] on div "End Time 17:30" at bounding box center [1356, 204] width 329 height 32
type input "18:00"
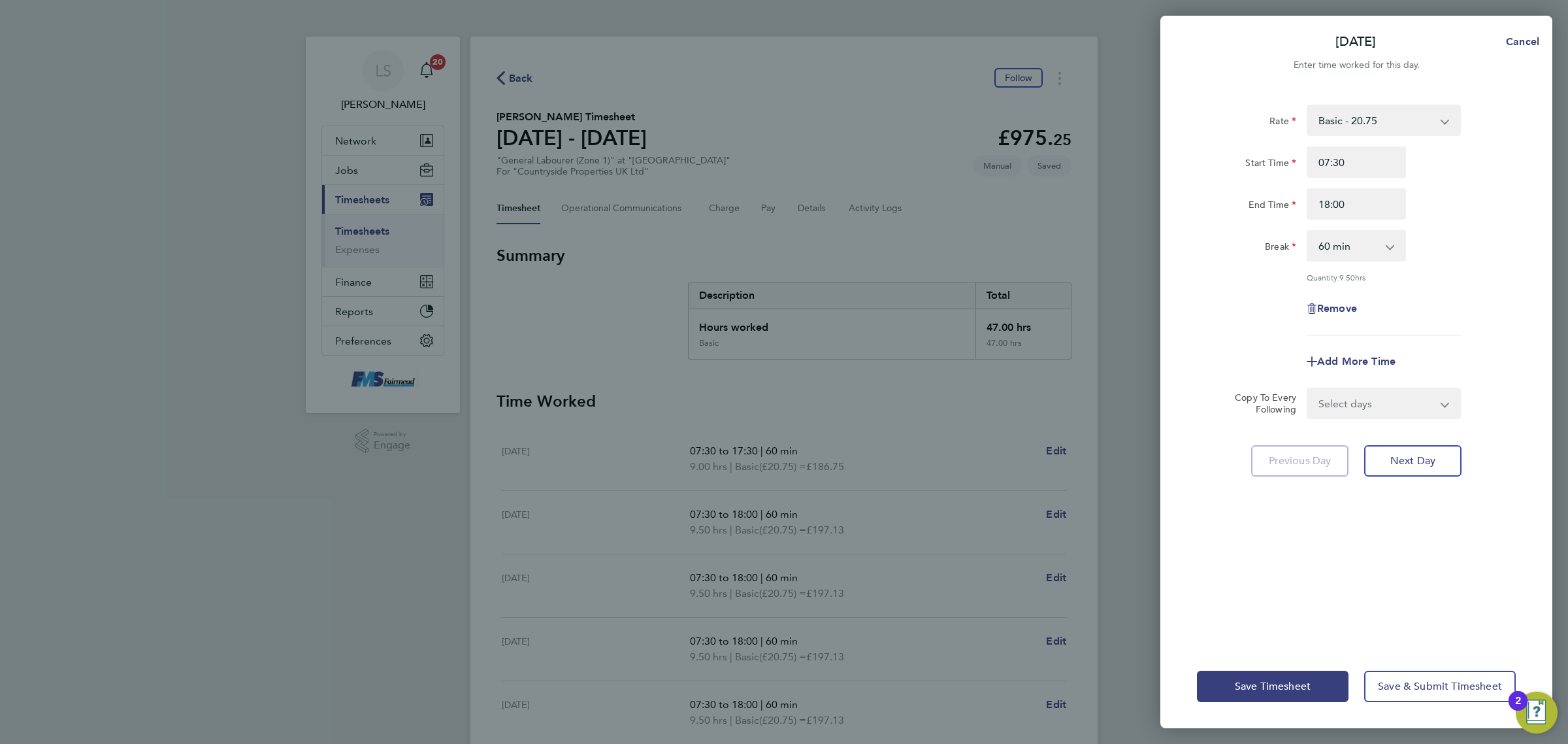
click at [1556, 171] on div "[DATE] Cancel Enter time worked for this day. Rate Basic - 20.75 Start Time 07:…" at bounding box center [784, 372] width 1568 height 744
click at [1321, 680] on button "Save Timesheet" at bounding box center [1273, 687] width 151 height 32
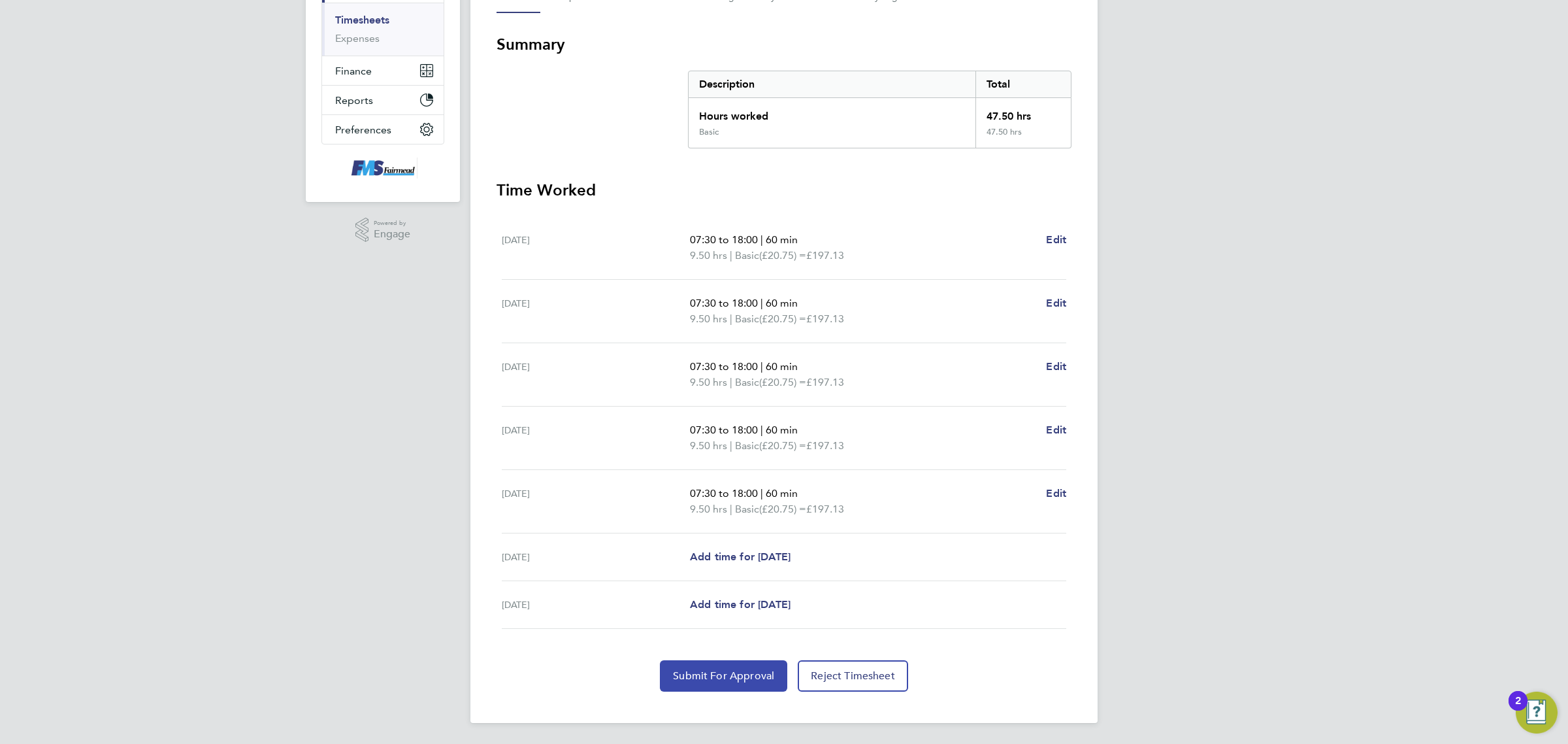
click at [761, 683] on button "Submit For Approval" at bounding box center [723, 676] width 127 height 32
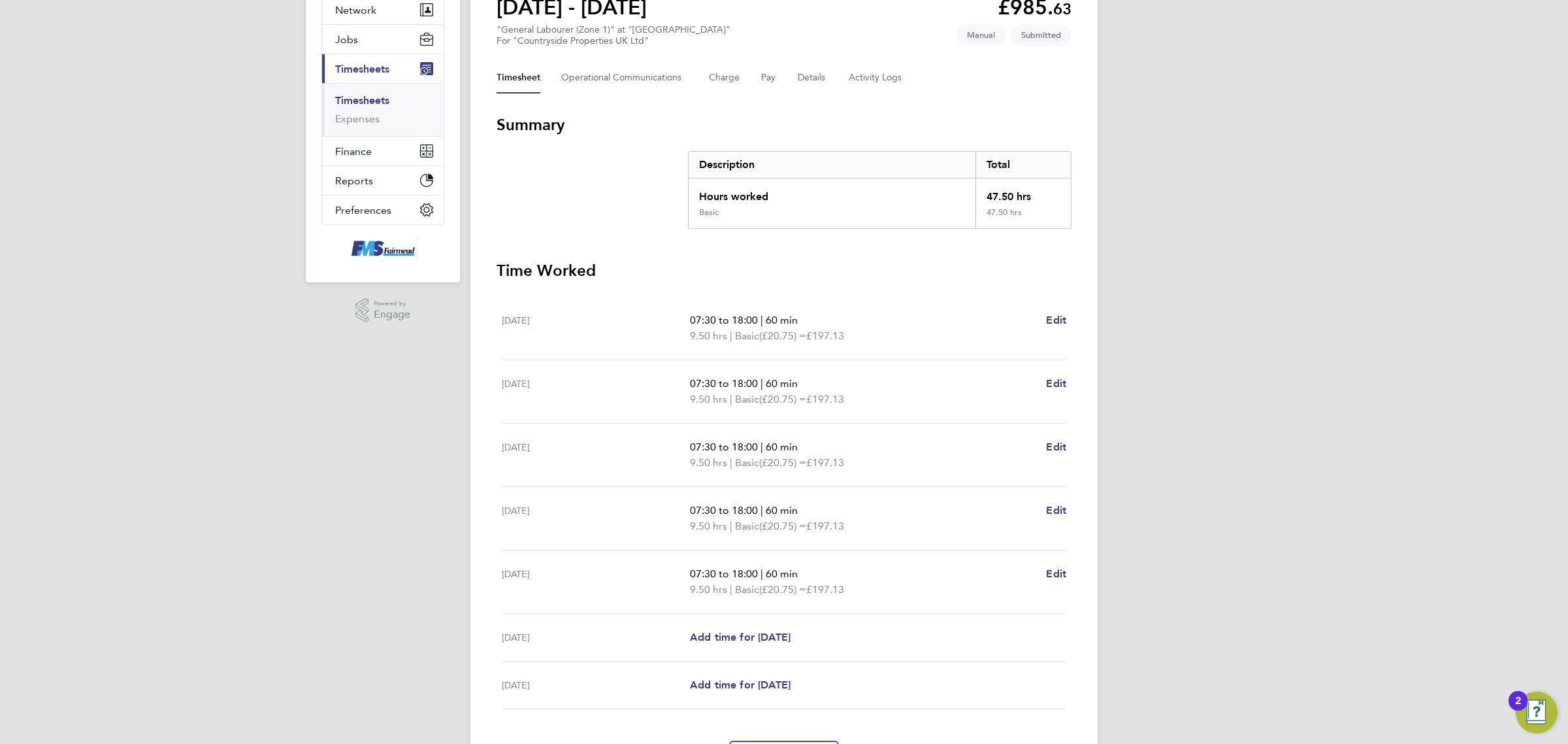
scroll to position [22, 0]
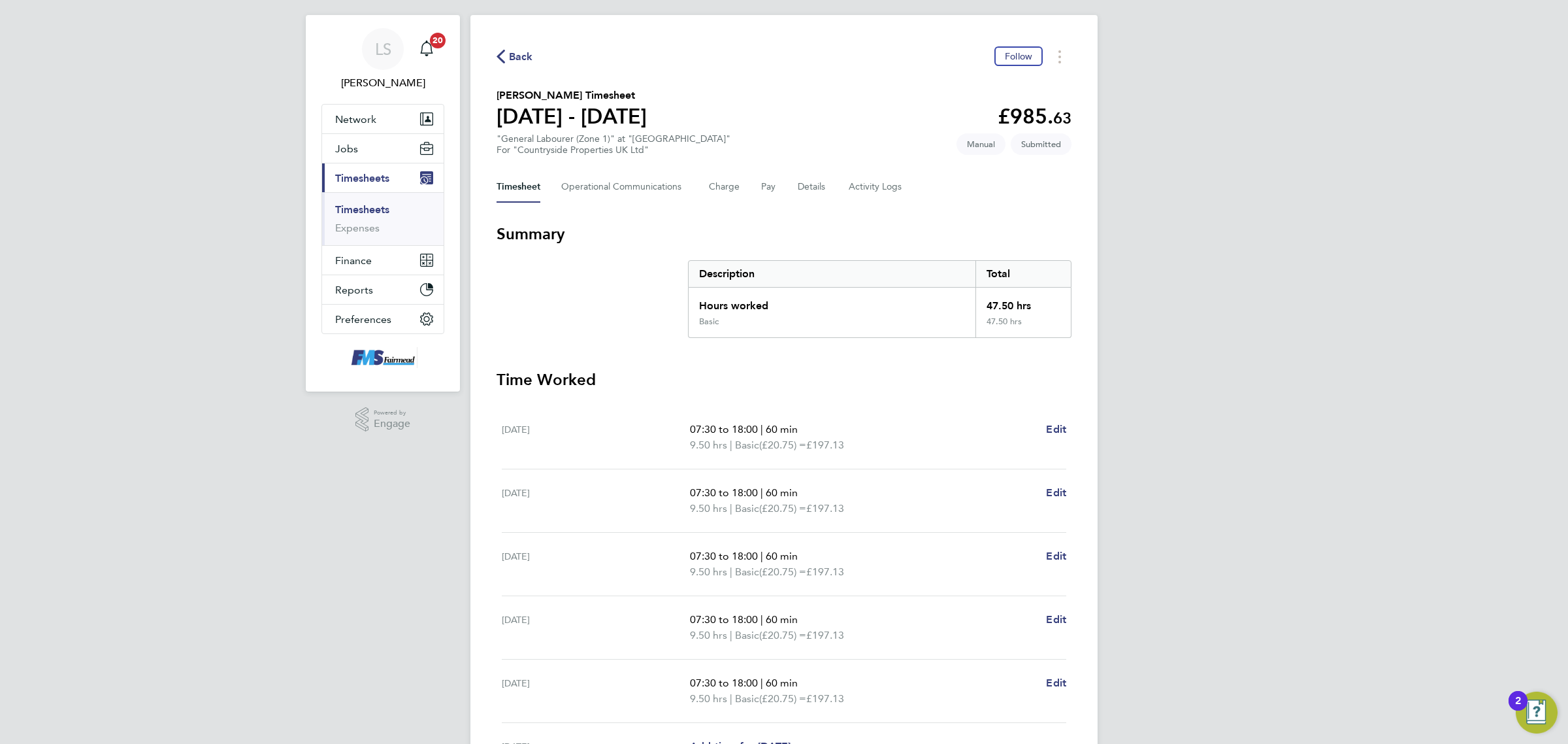
click at [334, 202] on ul "Timesheets Expenses" at bounding box center [383, 219] width 121 height 53
click at [354, 207] on link "Timesheets" at bounding box center [362, 209] width 54 height 12
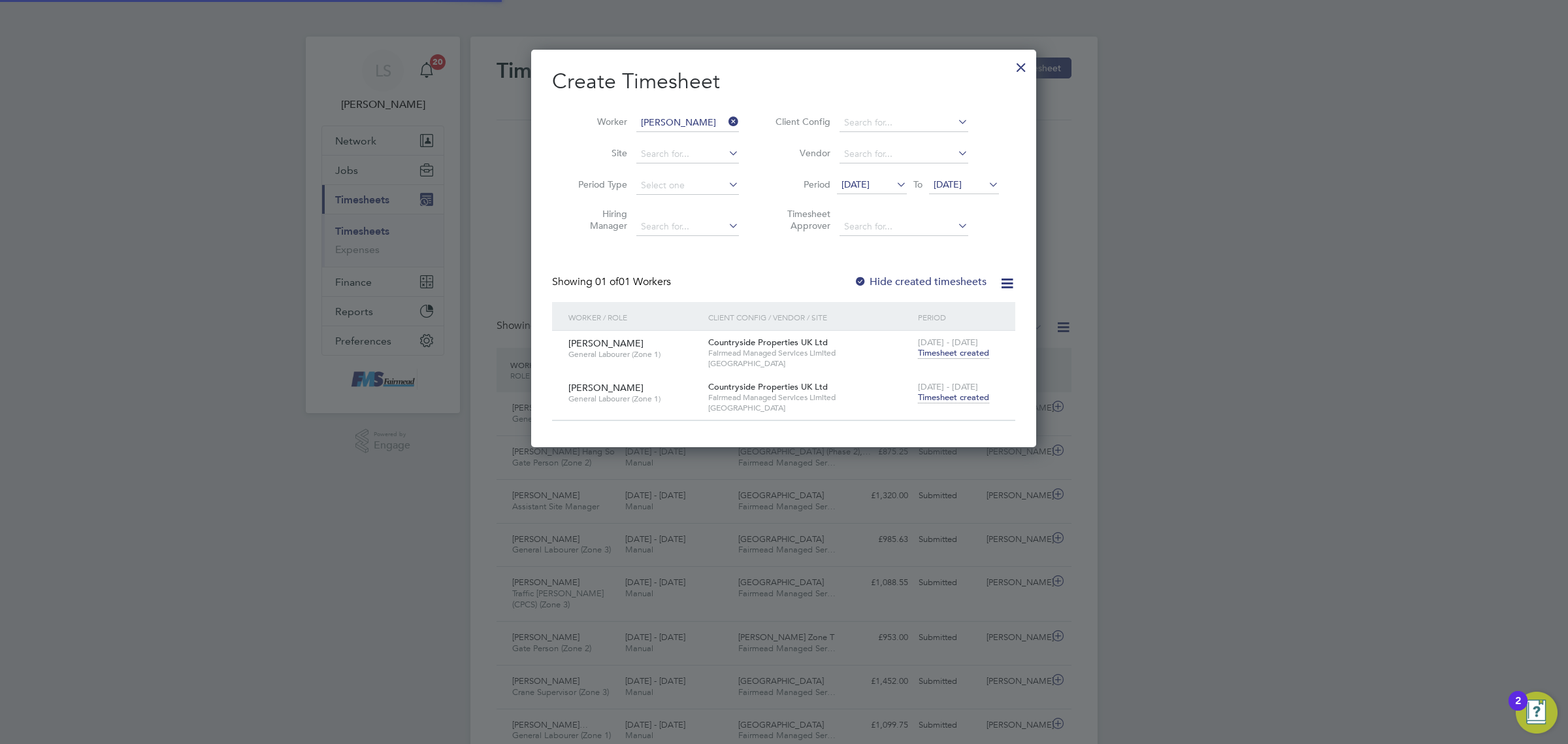
scroll to position [7, 7]
click at [673, 126] on input at bounding box center [687, 123] width 102 height 18
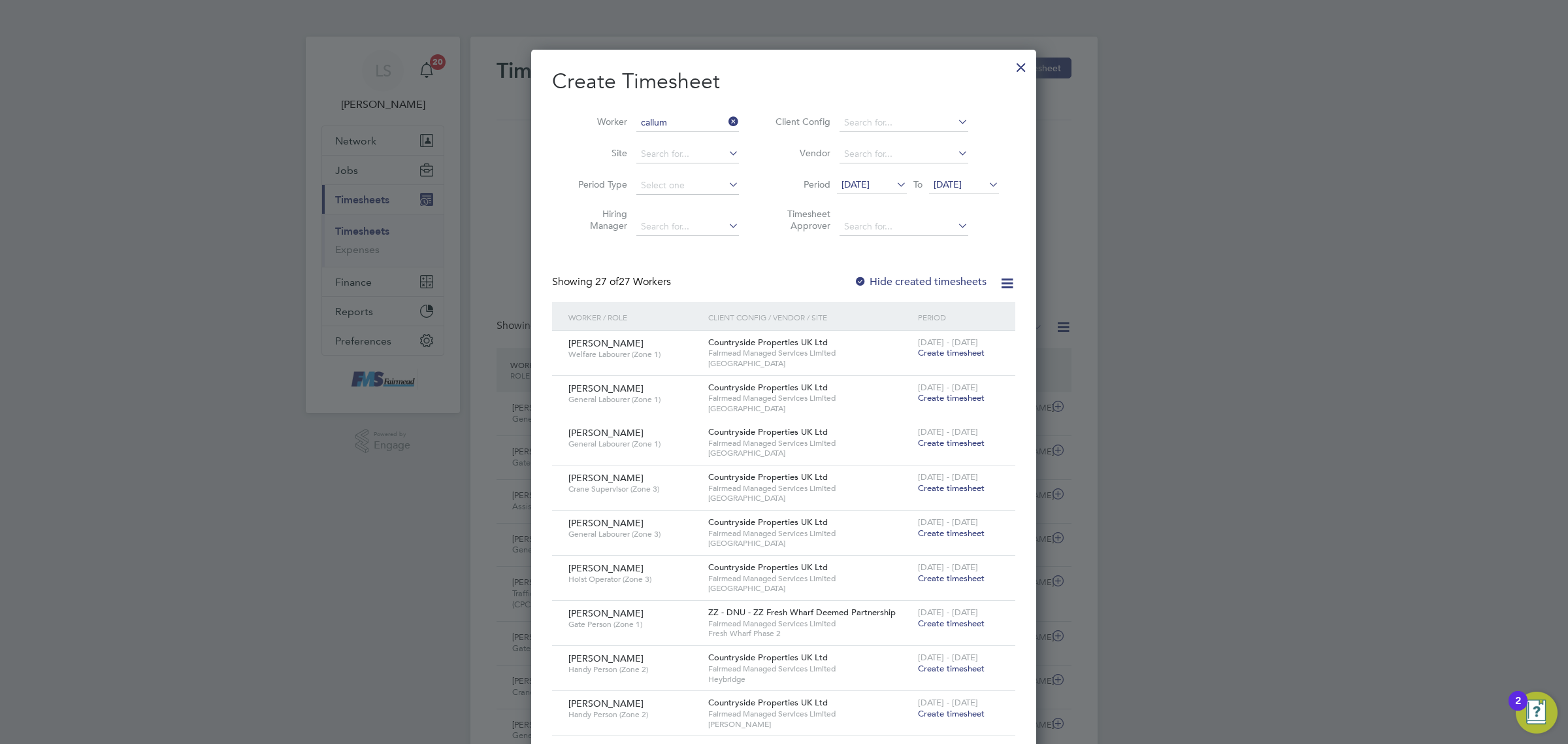
click at [681, 157] on li "[PERSON_NAME]" at bounding box center [693, 157] width 116 height 17
type input "[PERSON_NAME]"
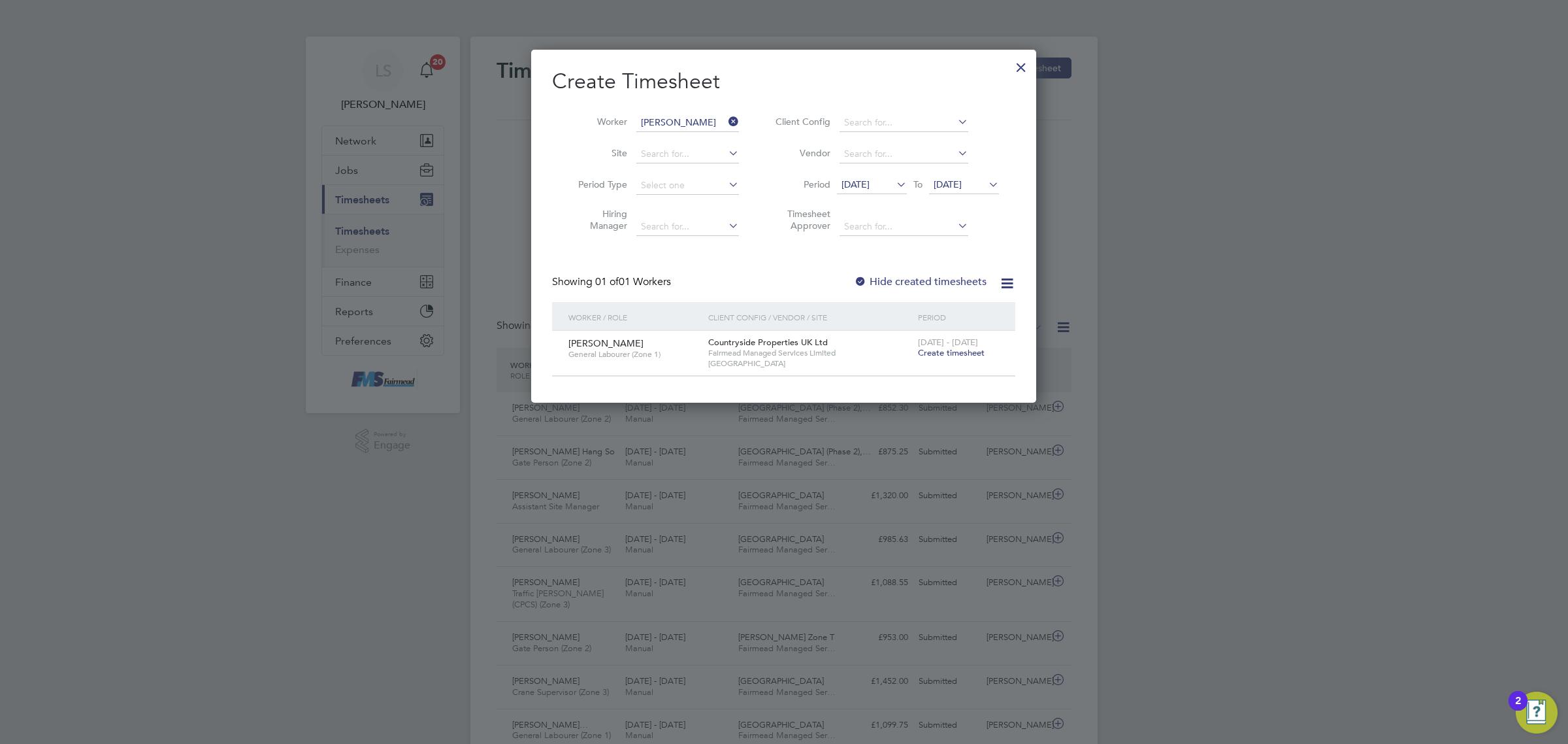
click at [942, 352] on span "Create timesheet" at bounding box center [951, 352] width 67 height 11
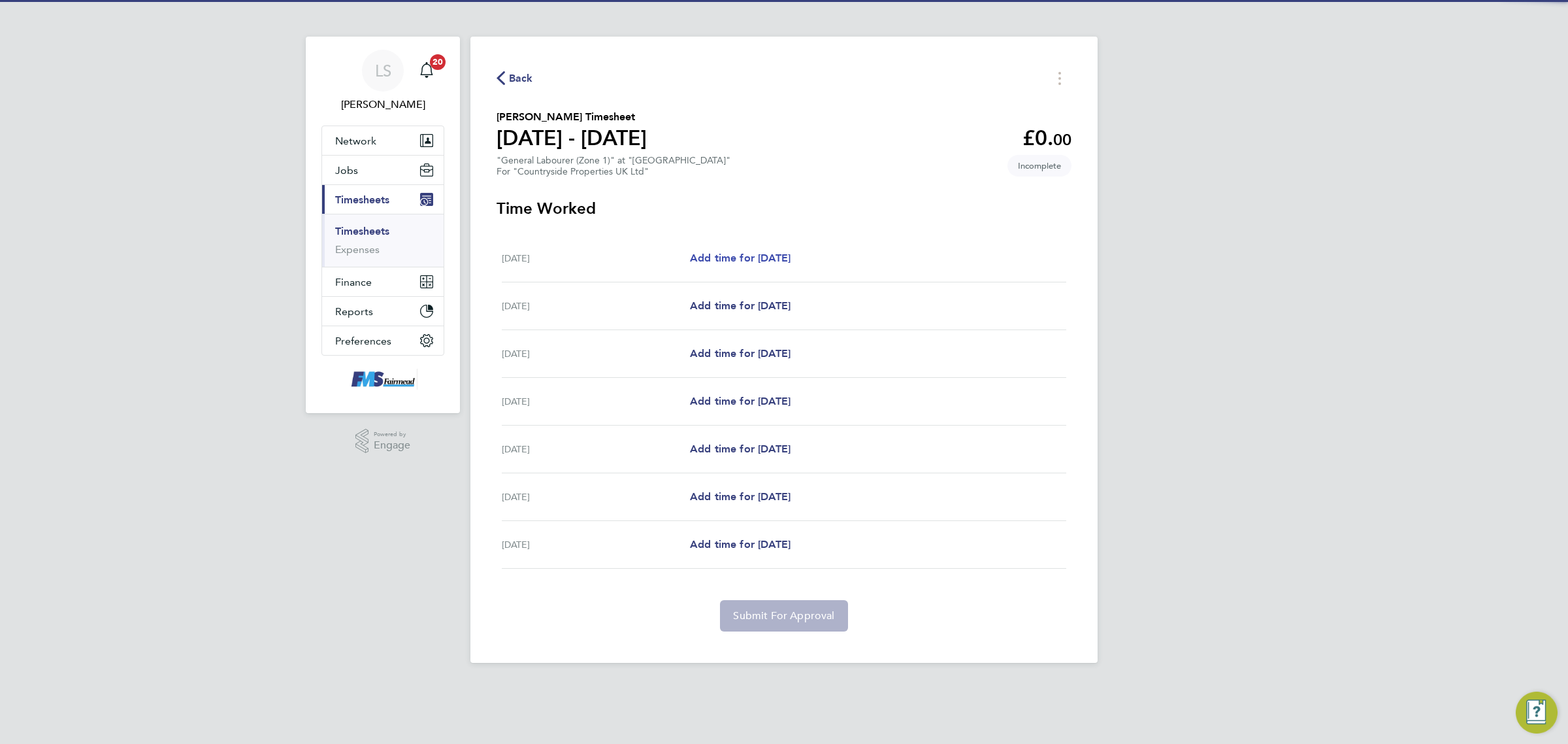
click at [753, 262] on span "Add time for [DATE]" at bounding box center [739, 257] width 101 height 12
select select "30"
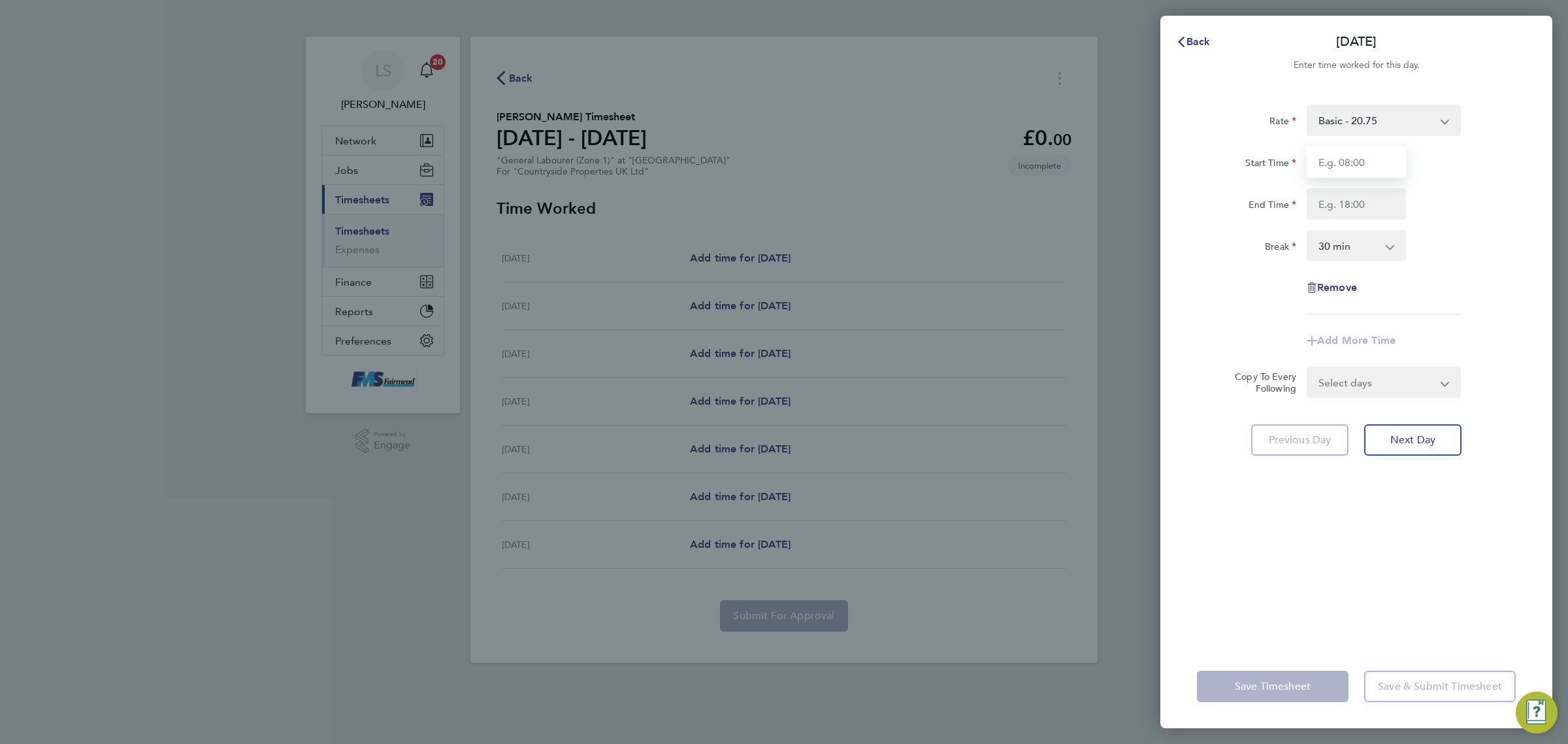
click at [1347, 162] on input "Start Time" at bounding box center [1356, 162] width 99 height 32
type input "07:30"
click at [1368, 200] on input "End Time" at bounding box center [1356, 204] width 99 height 32
type input "17:30"
click at [1333, 233] on select "0 min 15 min 30 min 45 min 60 min 75 min 90 min" at bounding box center [1348, 246] width 81 height 29
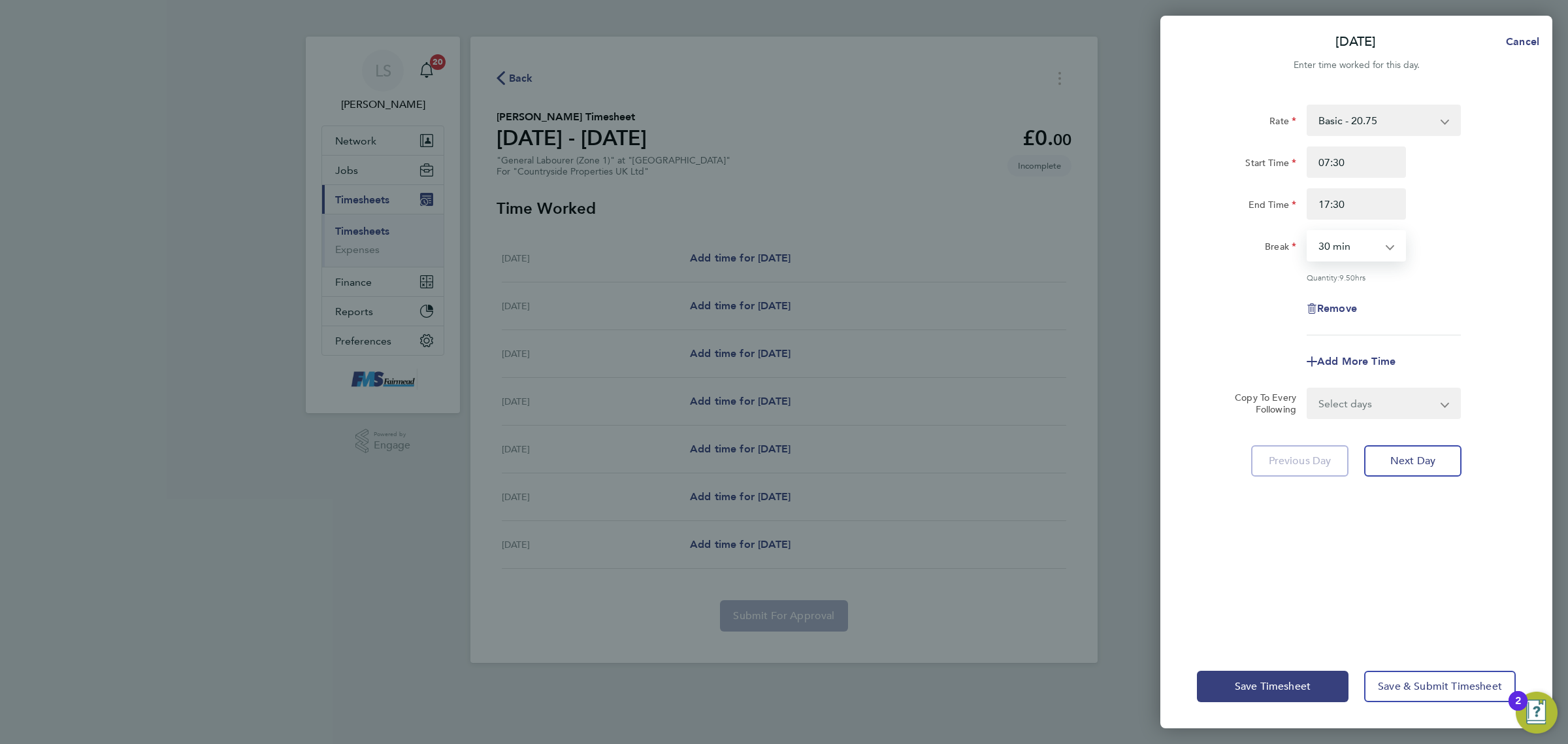
select select "60"
click at [1308, 231] on select "0 min 15 min 30 min 45 min 60 min 75 min 90 min" at bounding box center [1348, 246] width 81 height 29
click at [1444, 302] on div "Remove" at bounding box center [1356, 309] width 329 height 32
drag, startPoint x: 1389, startPoint y: 397, endPoint x: 1389, endPoint y: 404, distance: 7.0
click at [1389, 397] on select "Select days Day Weekday (Mon-Fri) Weekend (Sat-Sun) [DATE] [DATE] [DATE] [DATE]…" at bounding box center [1376, 403] width 137 height 29
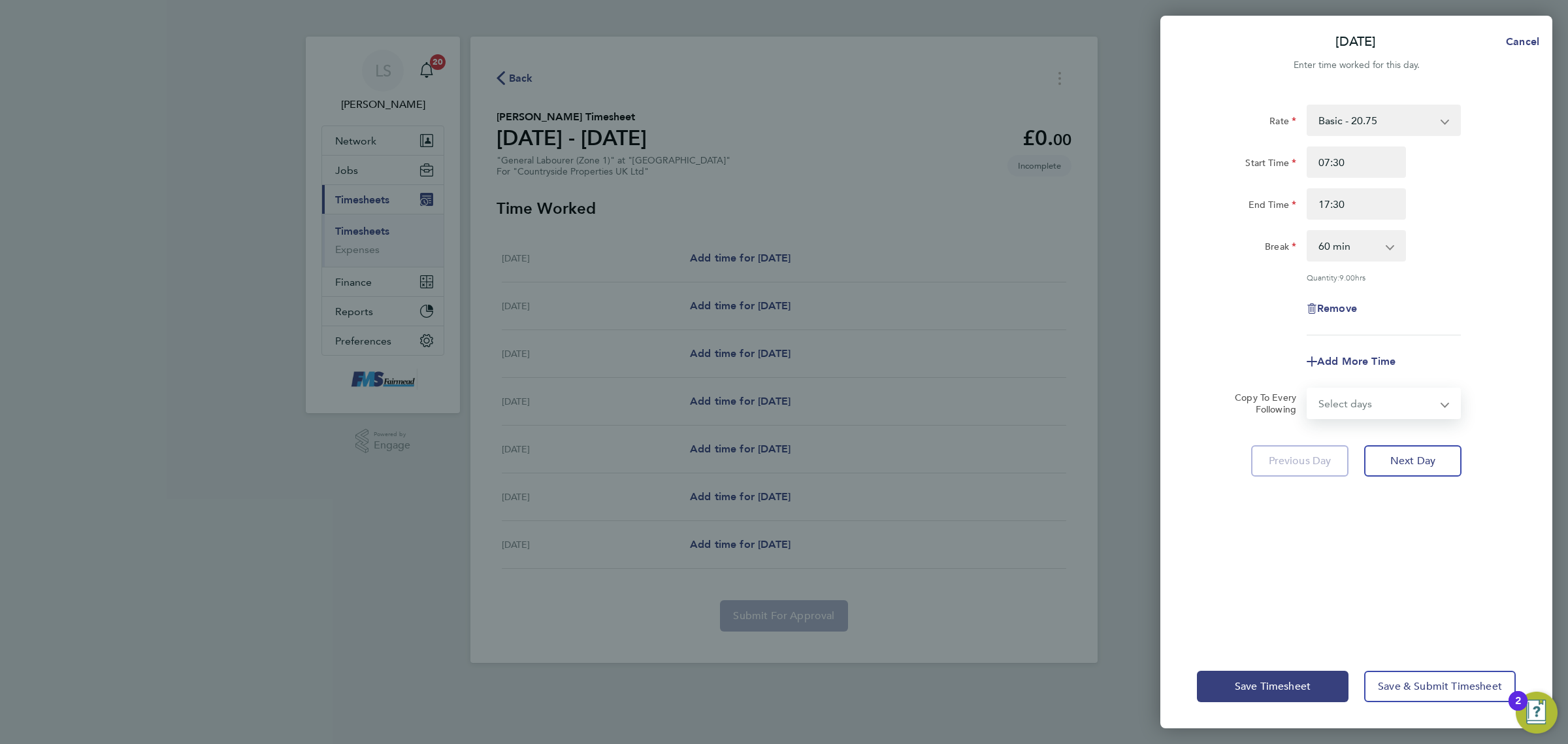
select select "WEEKDAY"
click at [1308, 389] on select "Select days Day Weekday (Mon-Fri) Weekend (Sat-Sun) [DATE] [DATE] [DATE] [DATE]…" at bounding box center [1376, 403] width 137 height 29
select select "[DATE]"
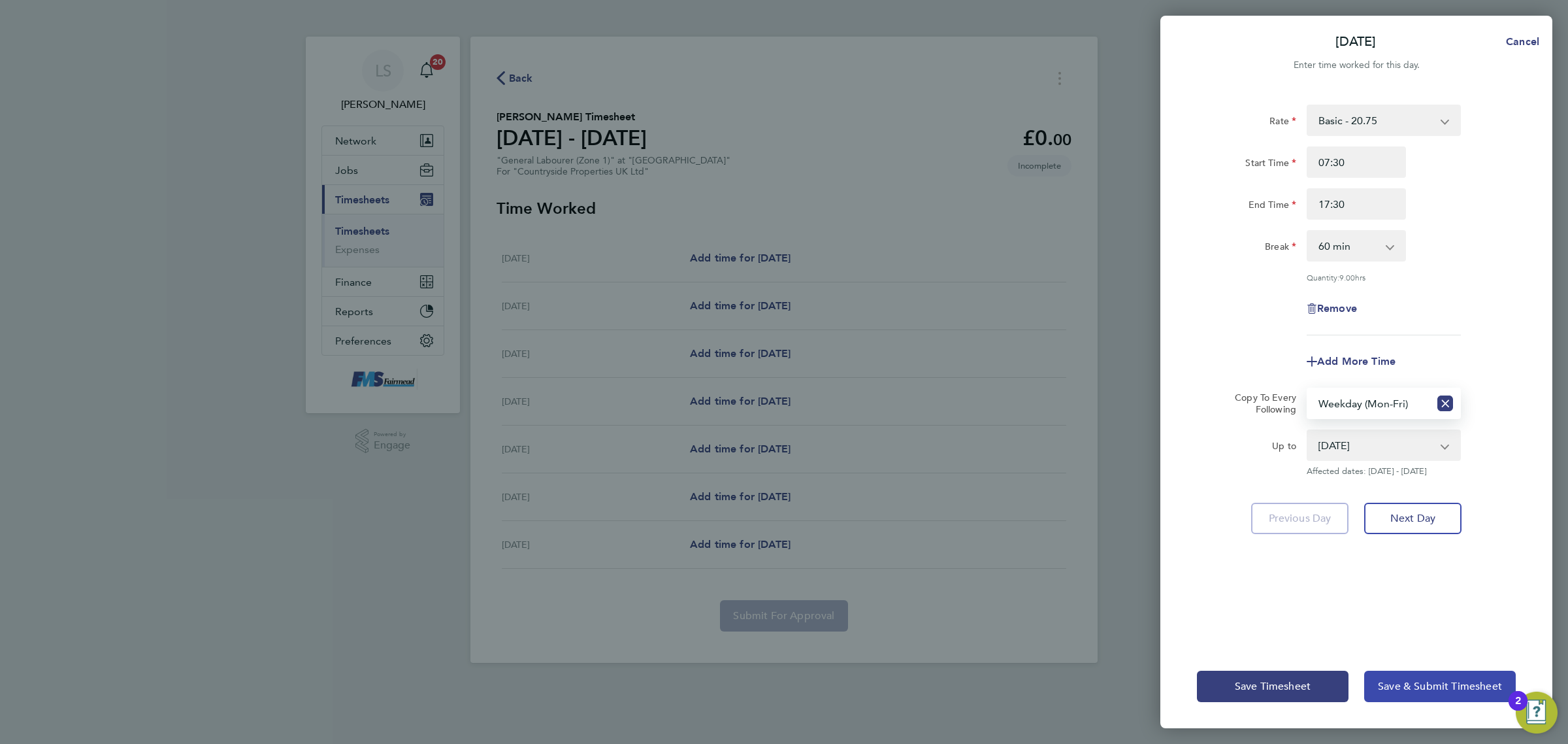
click at [1435, 693] on button "Save & Submit Timesheet" at bounding box center [1440, 687] width 151 height 32
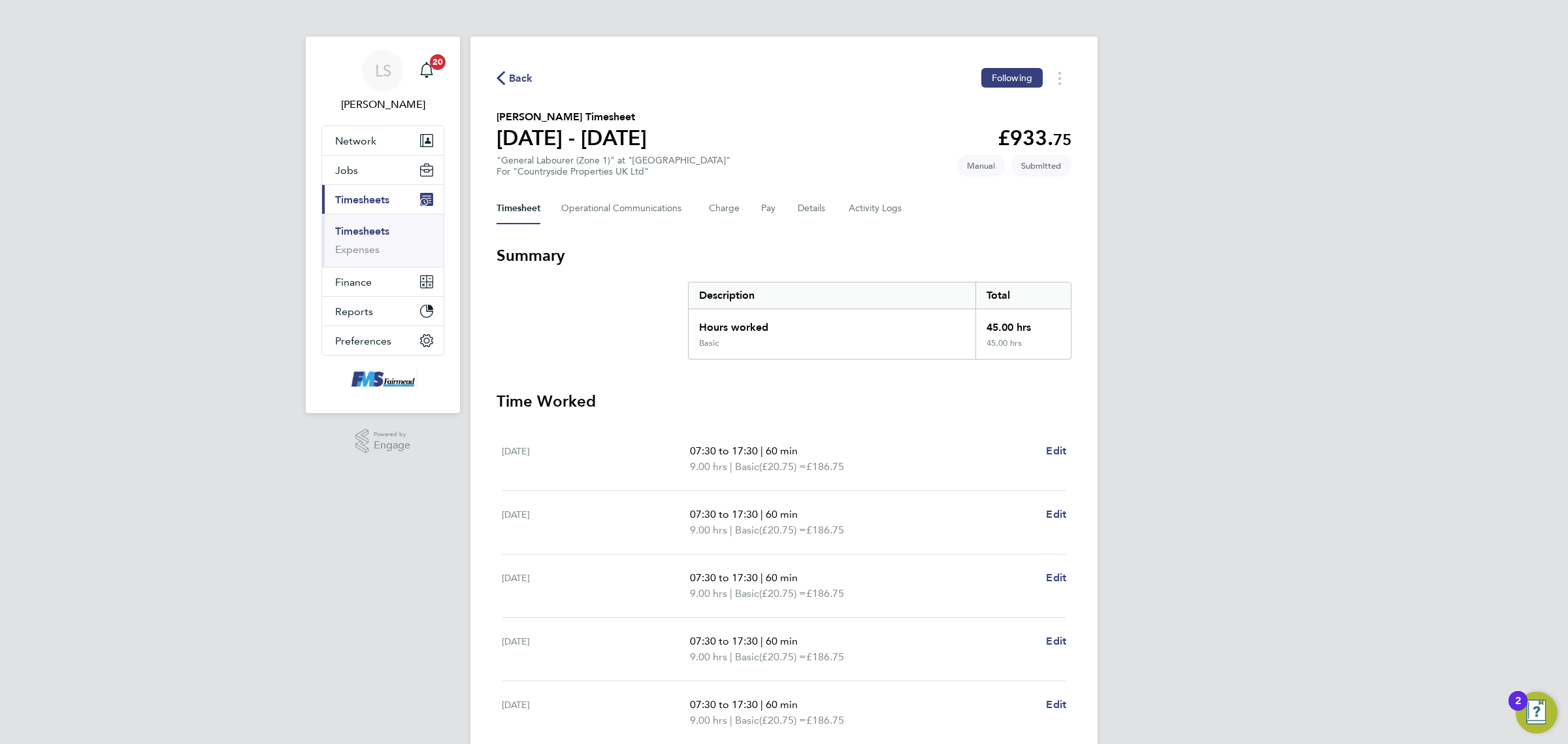
click at [528, 77] on span "Back" at bounding box center [521, 78] width 24 height 16
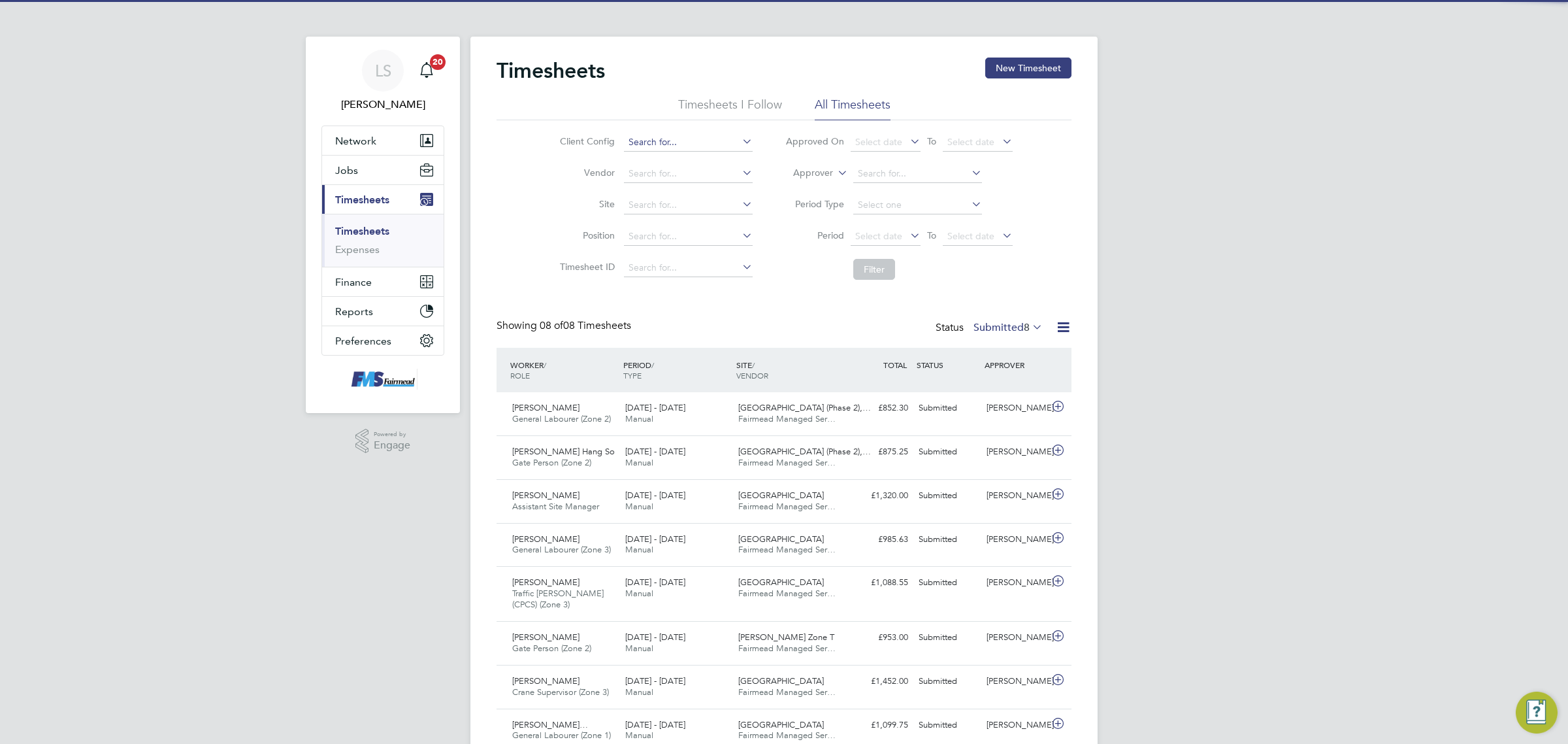
click at [680, 144] on input at bounding box center [688, 142] width 129 height 18
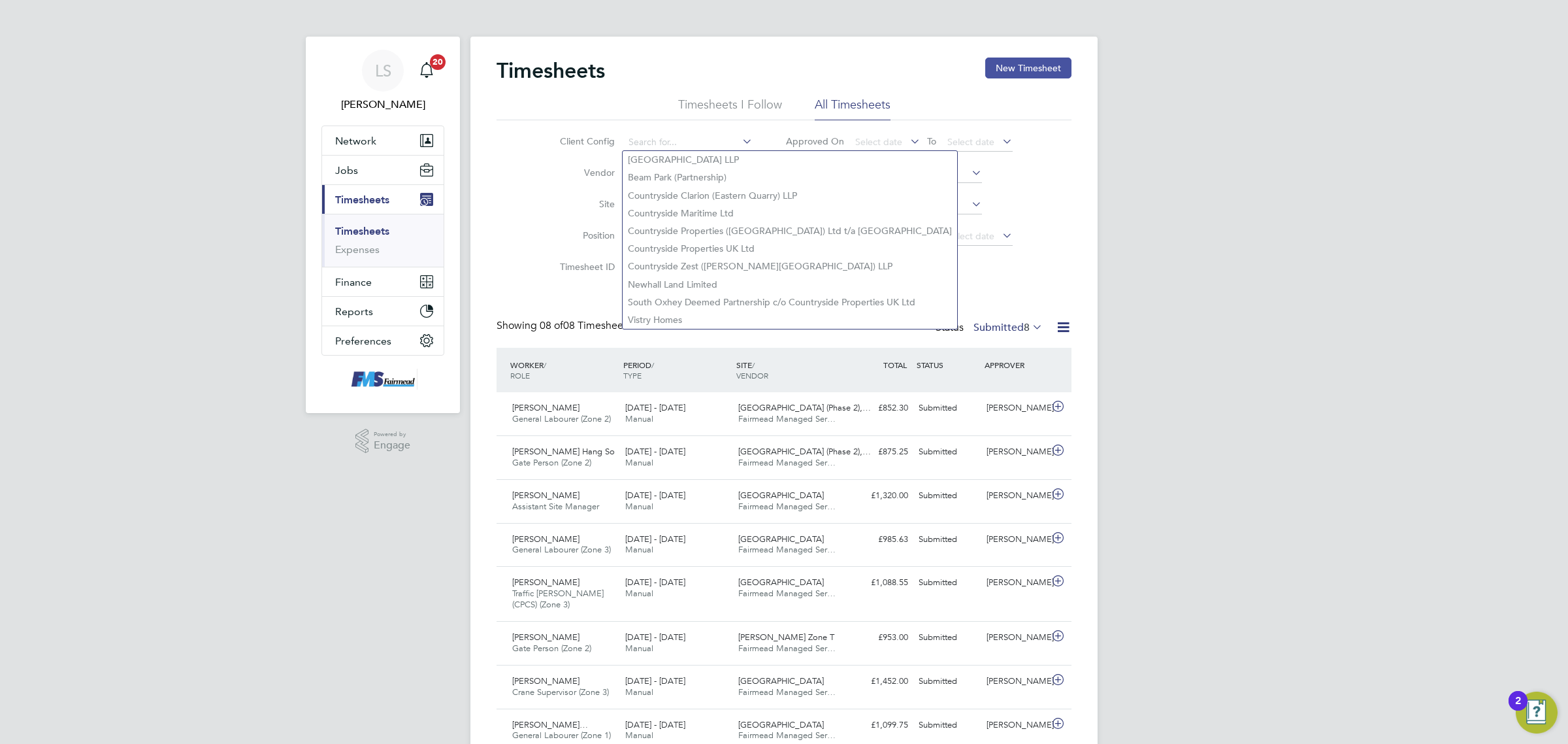
click at [1051, 66] on button "New Timesheet" at bounding box center [1028, 67] width 87 height 21
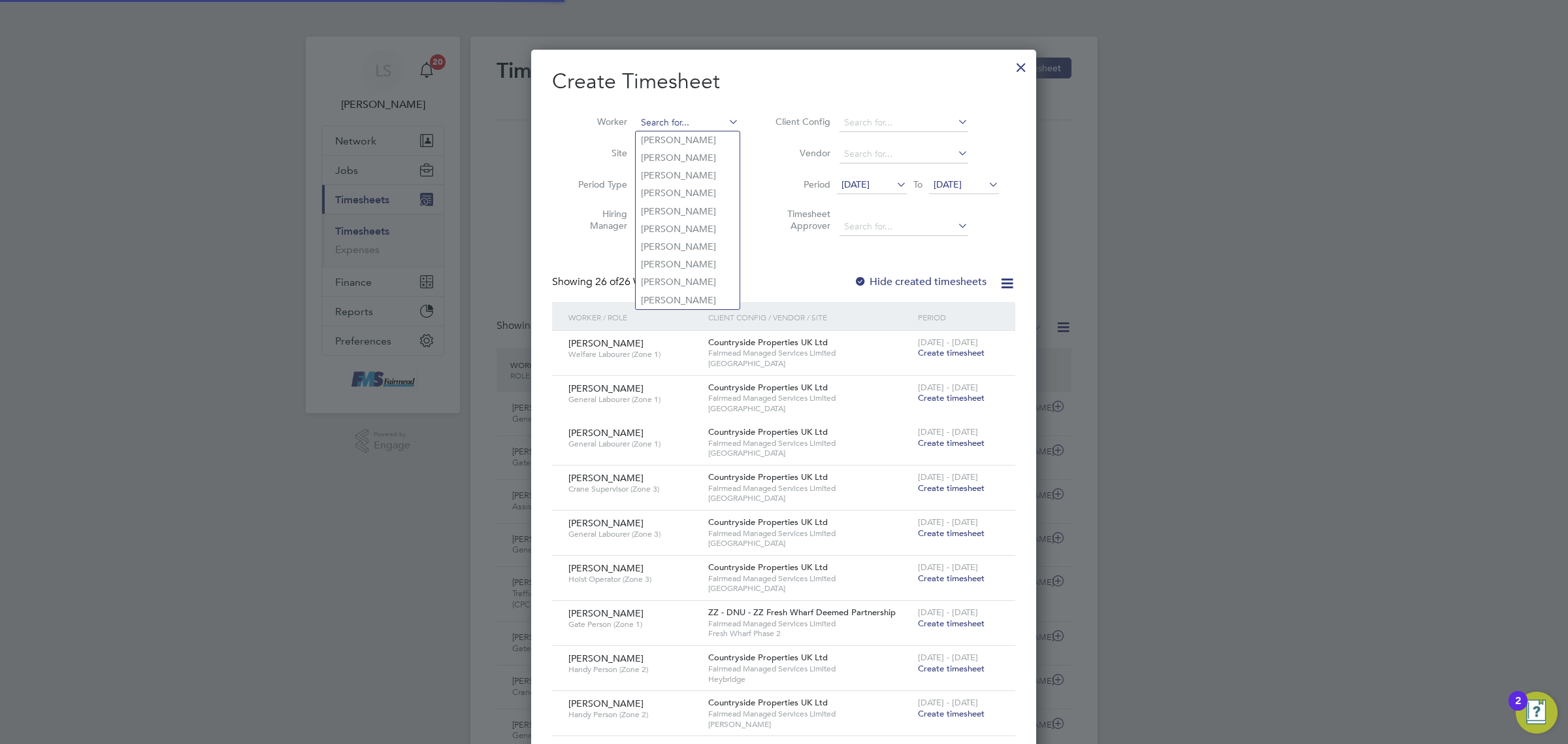
click at [692, 116] on input at bounding box center [687, 123] width 102 height 18
click at [695, 206] on li "Ben iam Mebrahatu" at bounding box center [698, 211] width 126 height 17
type input "[PERSON_NAME]"
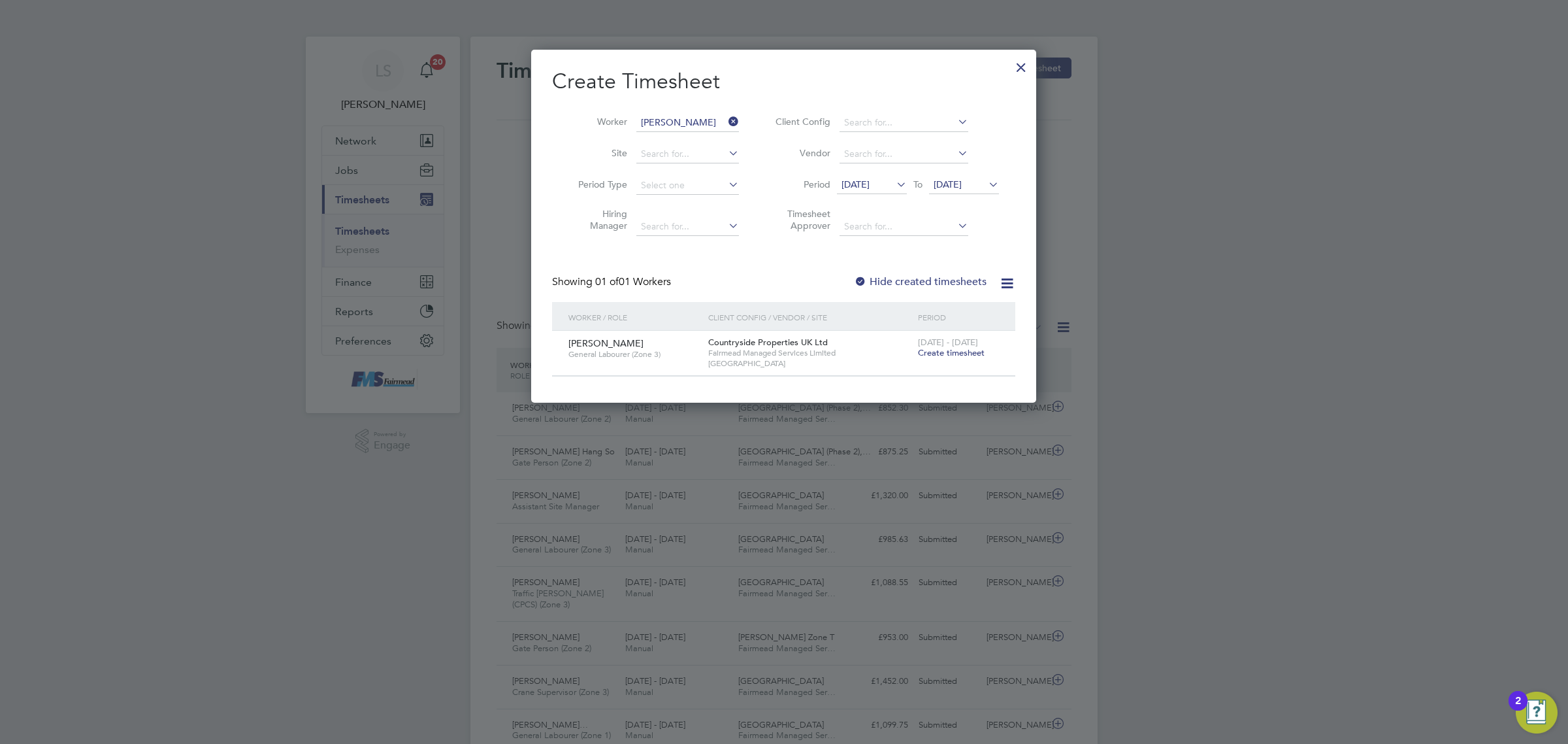
click at [951, 349] on span "Create timesheet" at bounding box center [951, 352] width 67 height 11
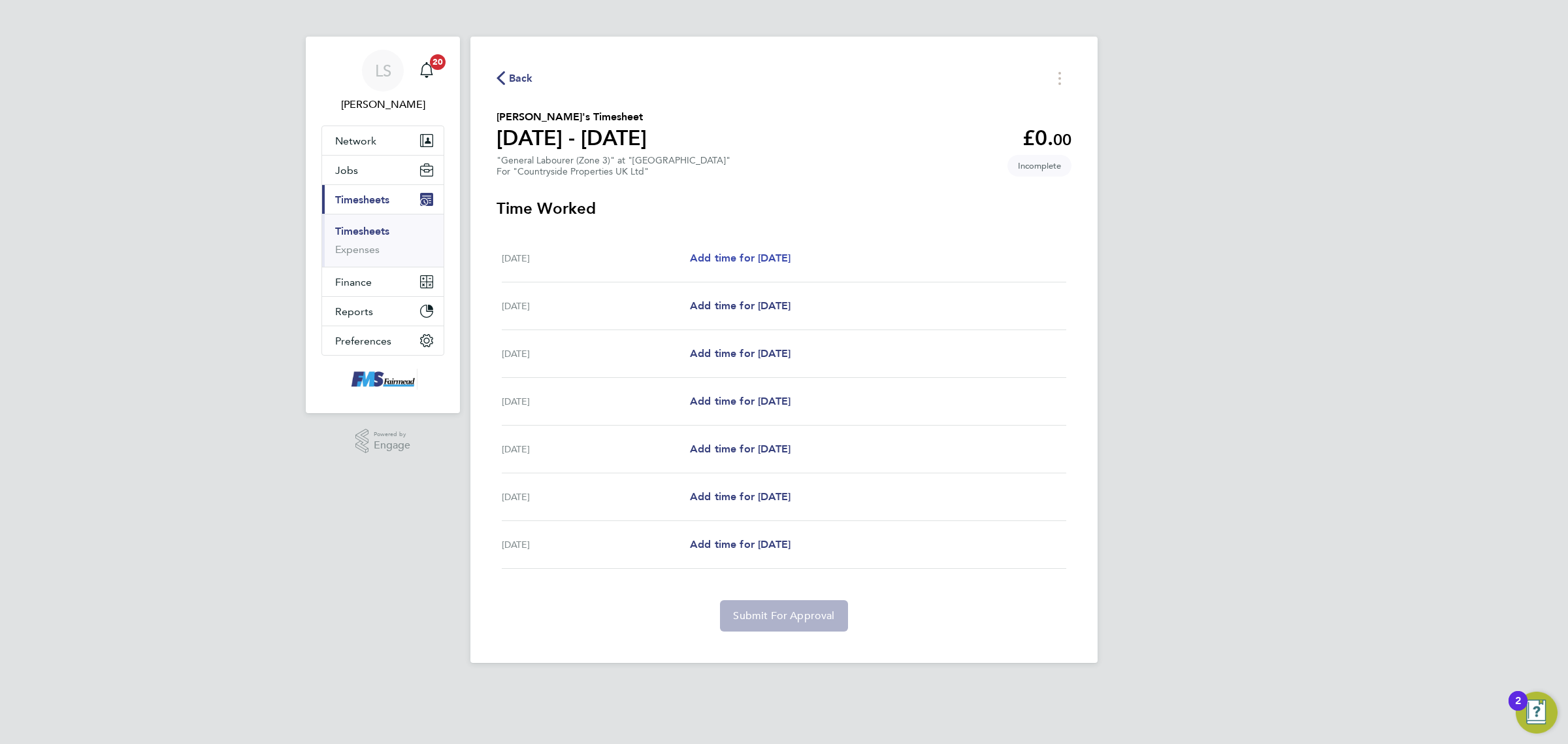
click at [773, 258] on span "Add time for [DATE]" at bounding box center [739, 257] width 101 height 12
select select "30"
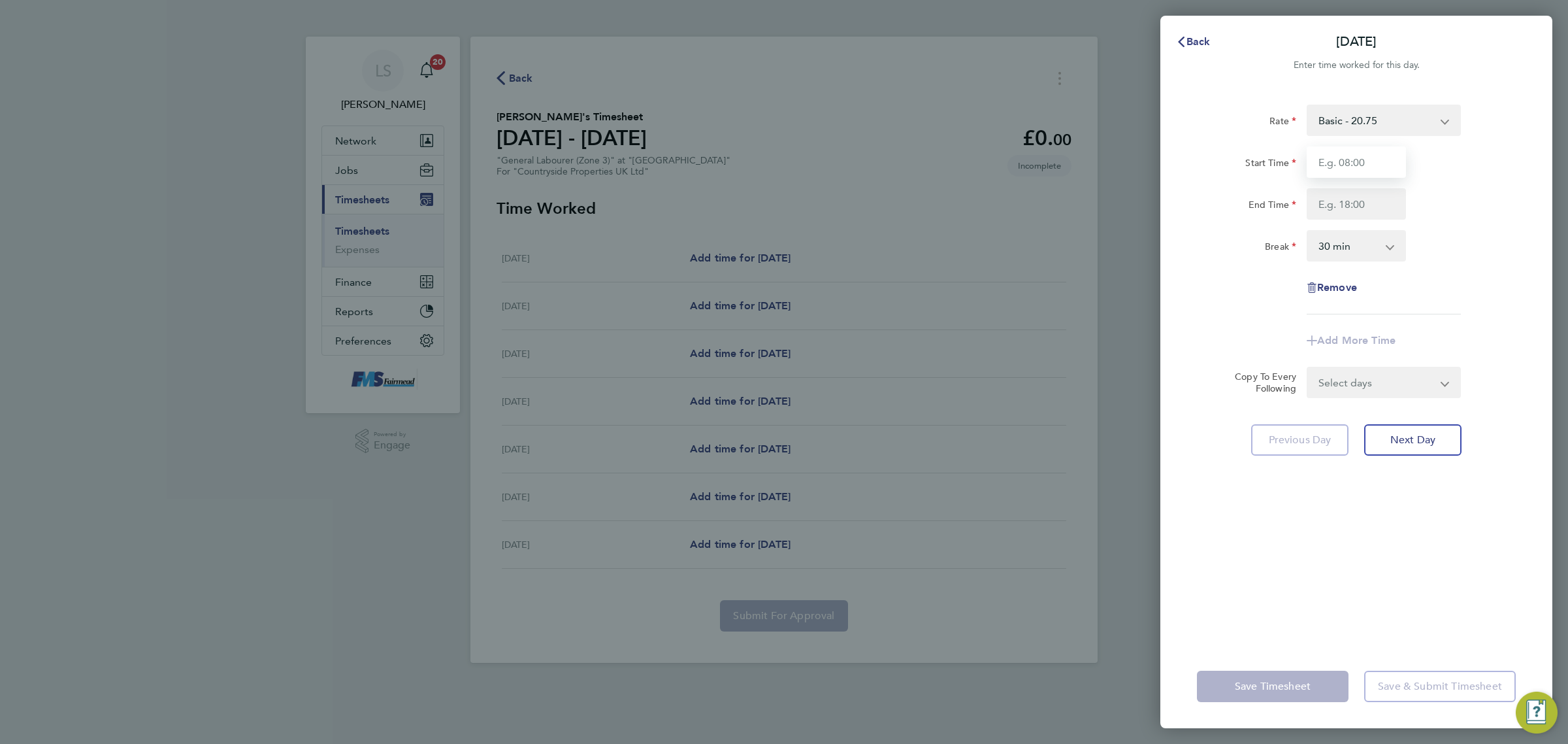
click at [1346, 164] on input "Start Time" at bounding box center [1356, 162] width 99 height 32
type input "07:30"
click at [1358, 196] on input "End Time" at bounding box center [1356, 204] width 99 height 32
type input "17:30"
click at [1363, 245] on select "0 min 15 min 30 min 45 min 60 min 75 min 90 min" at bounding box center [1348, 246] width 81 height 29
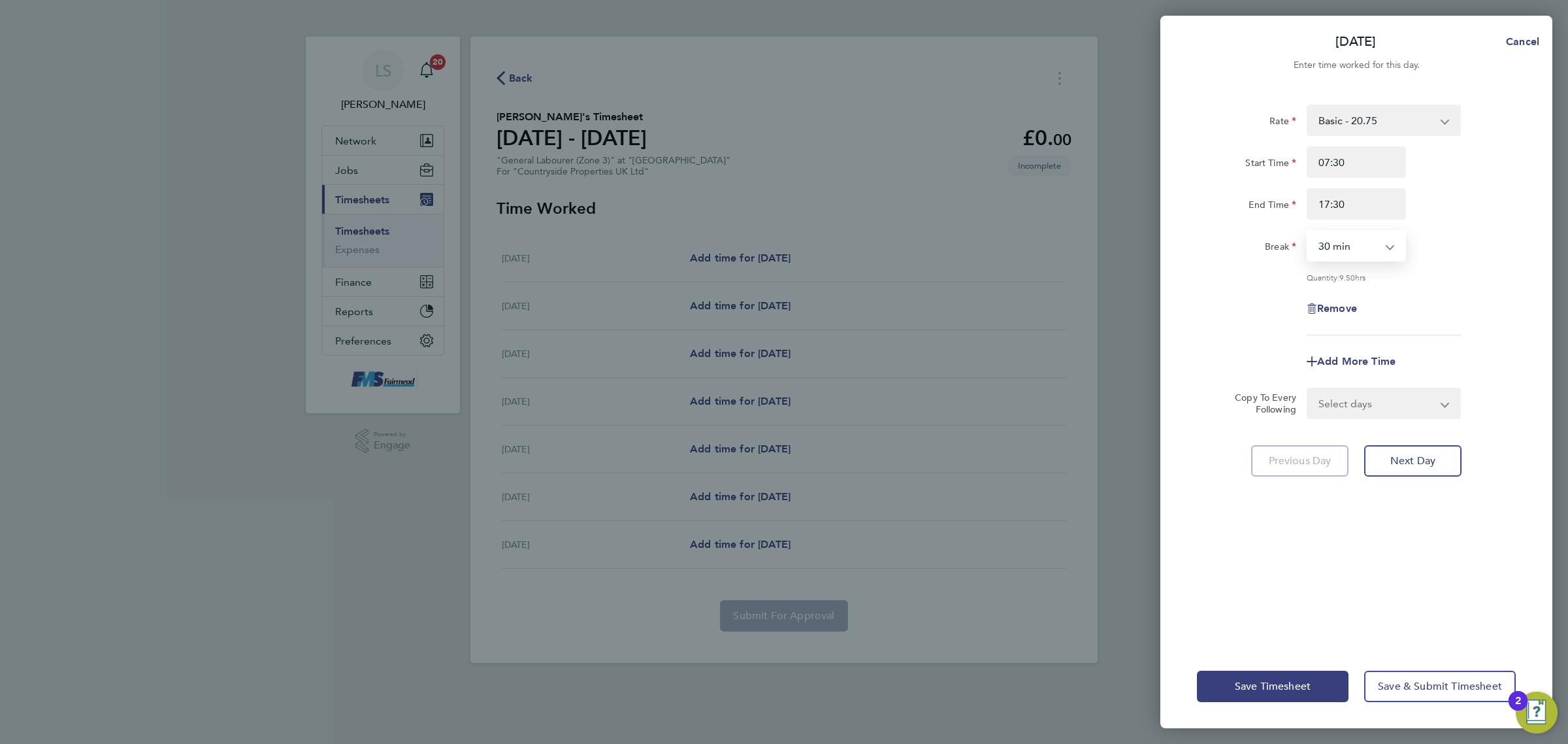
select select "60"
click at [1308, 231] on select "0 min 15 min 30 min 45 min 60 min 75 min 90 min" at bounding box center [1348, 246] width 81 height 29
click at [1493, 299] on div "Remove" at bounding box center [1356, 309] width 329 height 32
click at [1380, 406] on select "Select days Day Weekday (Mon-Fri) Weekend (Sat-Sun) [DATE] [DATE] [DATE] [DATE]…" at bounding box center [1376, 403] width 137 height 29
select select "WEEKDAY"
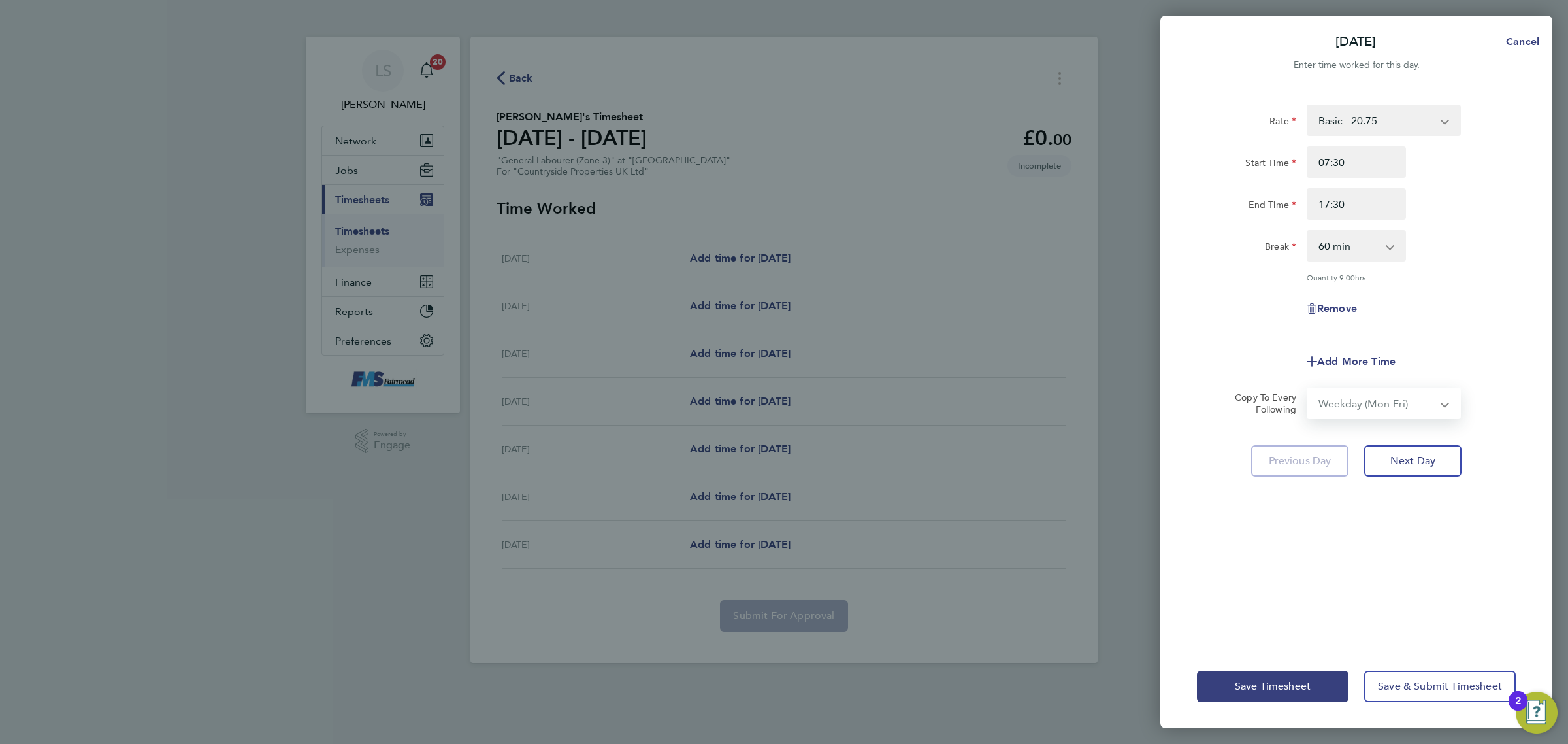
click at [1308, 389] on select "Select days Day Weekday (Mon-Fri) Weekend (Sat-Sun) [DATE] [DATE] [DATE] [DATE]…" at bounding box center [1376, 403] width 137 height 29
select select "[DATE]"
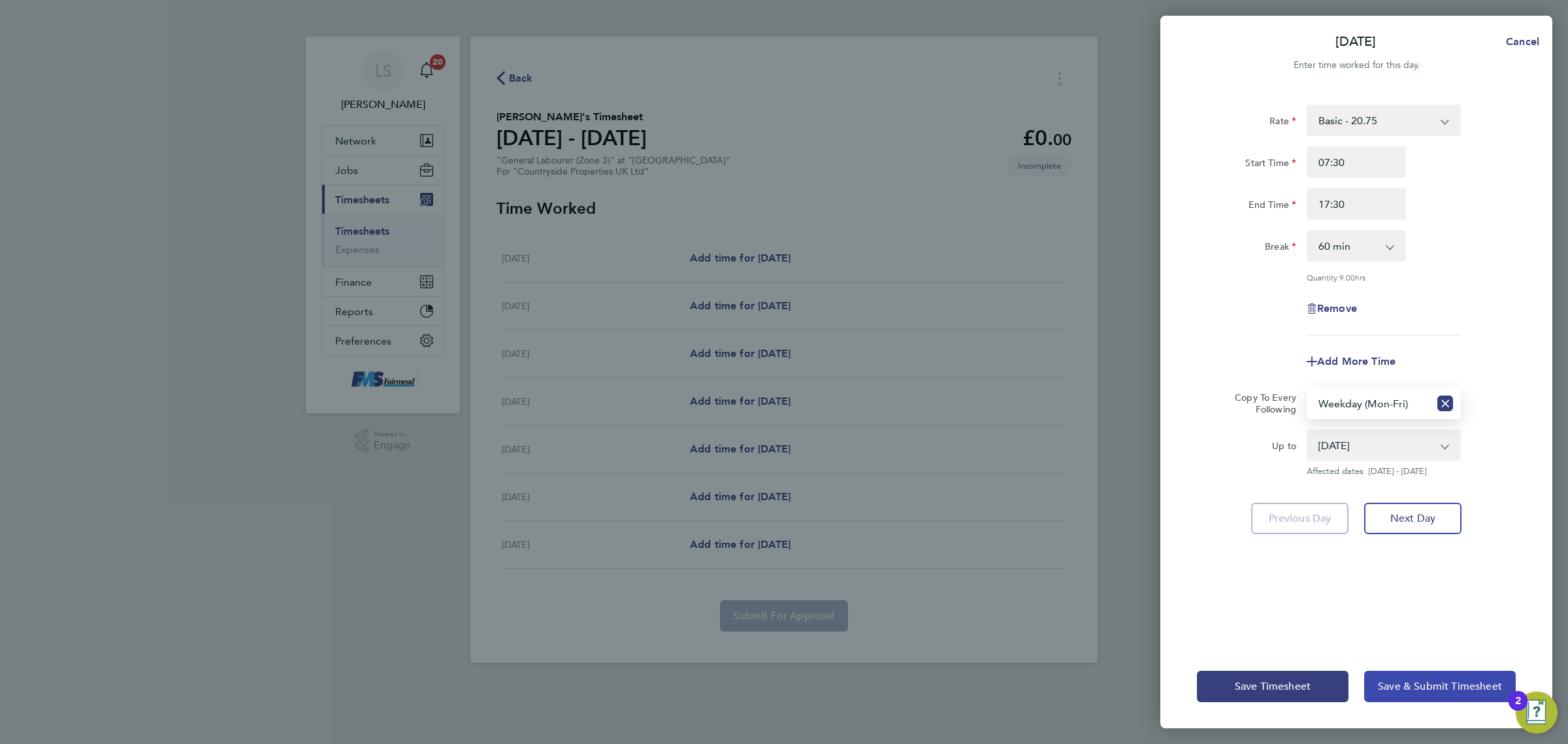
click at [1421, 695] on button "Save & Submit Timesheet" at bounding box center [1440, 687] width 151 height 32
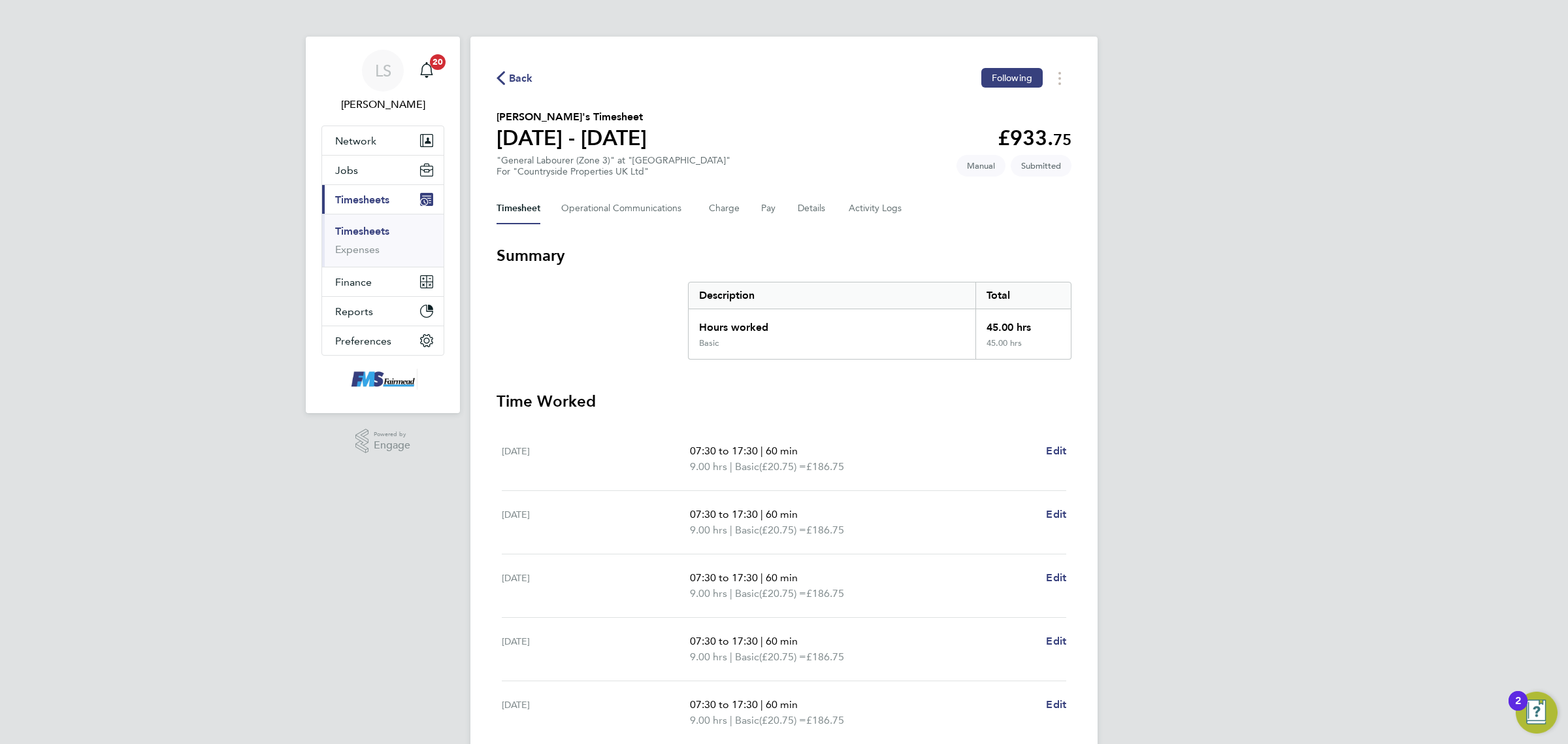
click at [520, 83] on span "Back" at bounding box center [521, 78] width 24 height 16
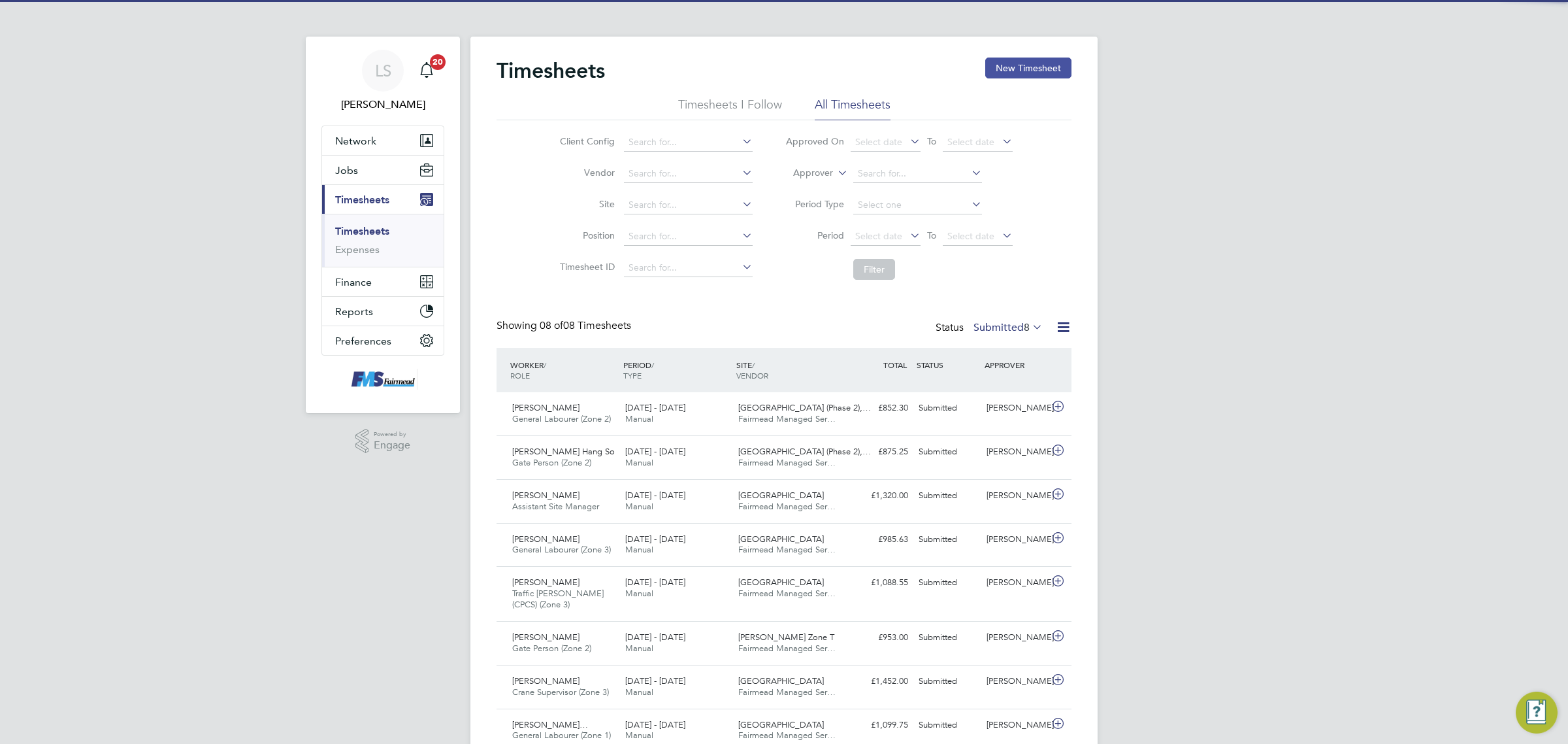
click at [1046, 63] on button "New Timesheet" at bounding box center [1028, 67] width 87 height 21
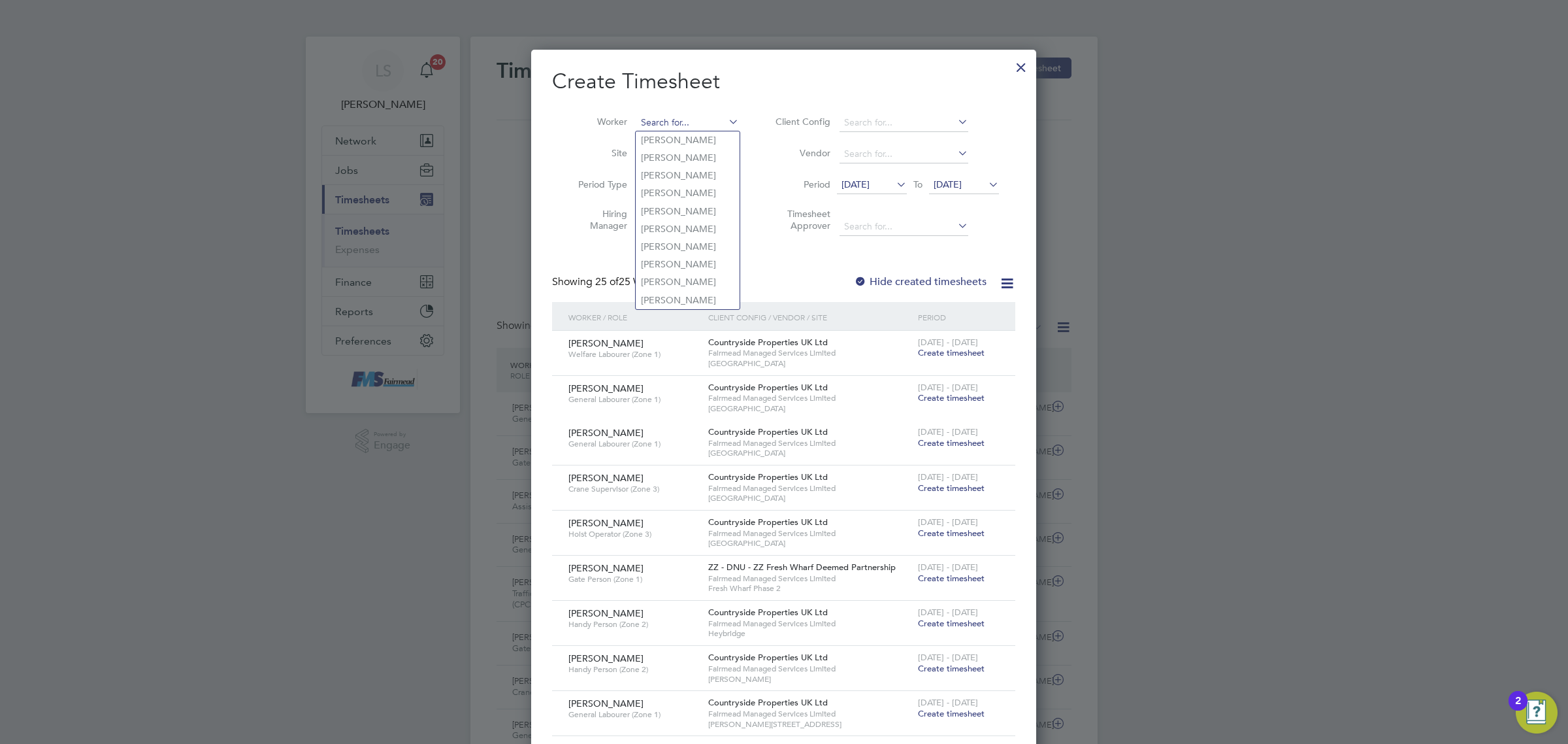
click at [695, 117] on input at bounding box center [687, 123] width 102 height 18
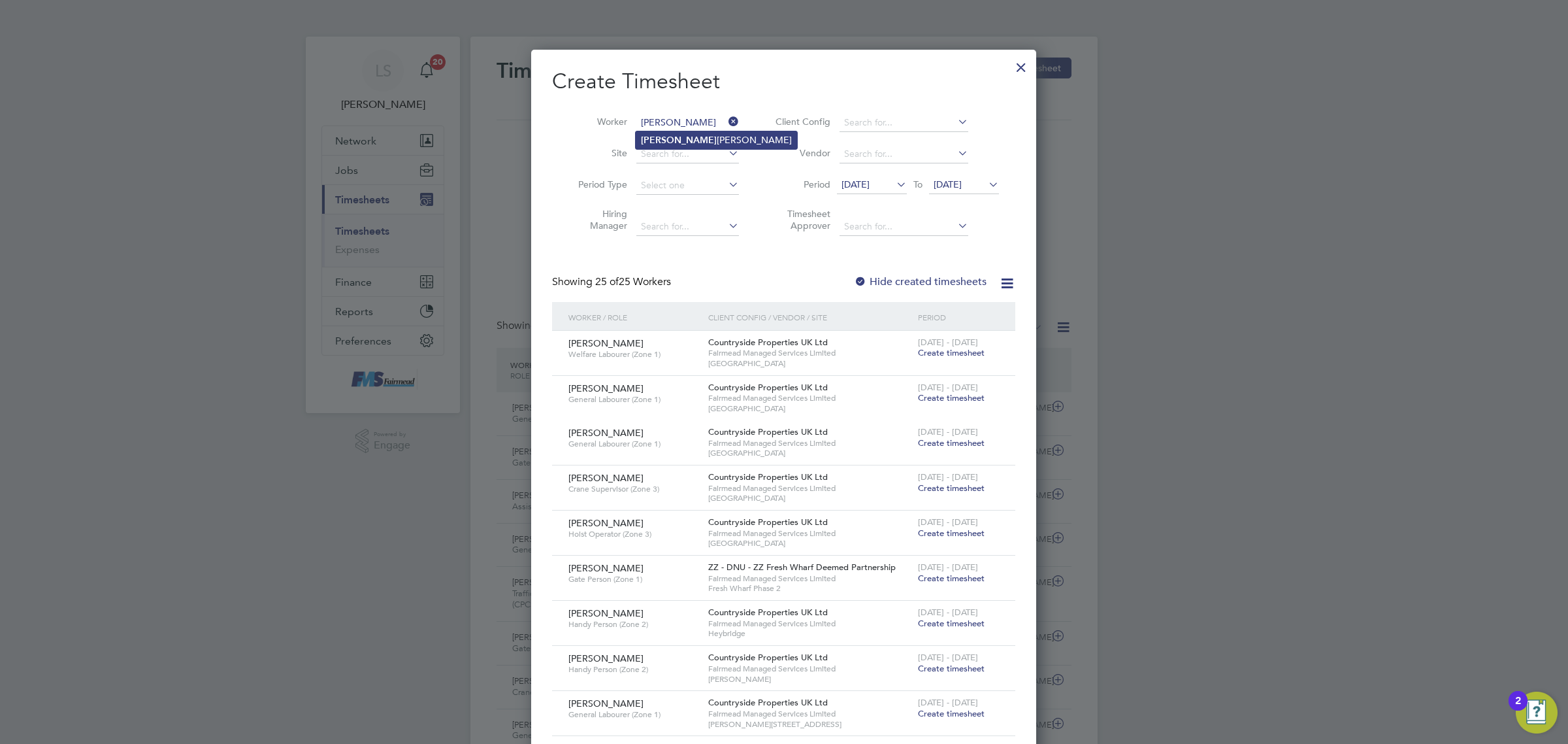
click at [697, 141] on li "[PERSON_NAME]" at bounding box center [716, 140] width 161 height 17
type input "[PERSON_NAME]"
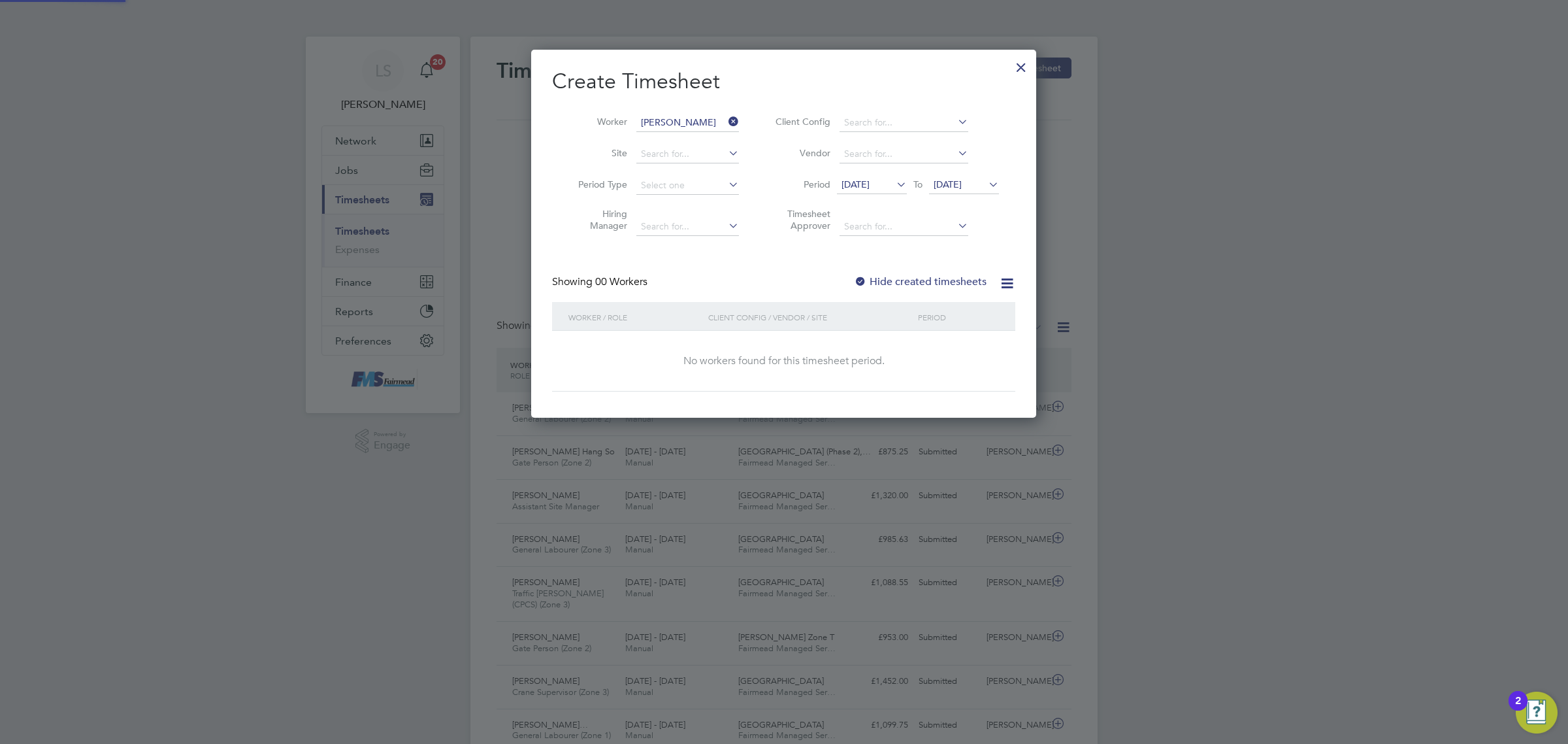
click at [962, 183] on span "[DATE]" at bounding box center [947, 184] width 28 height 12
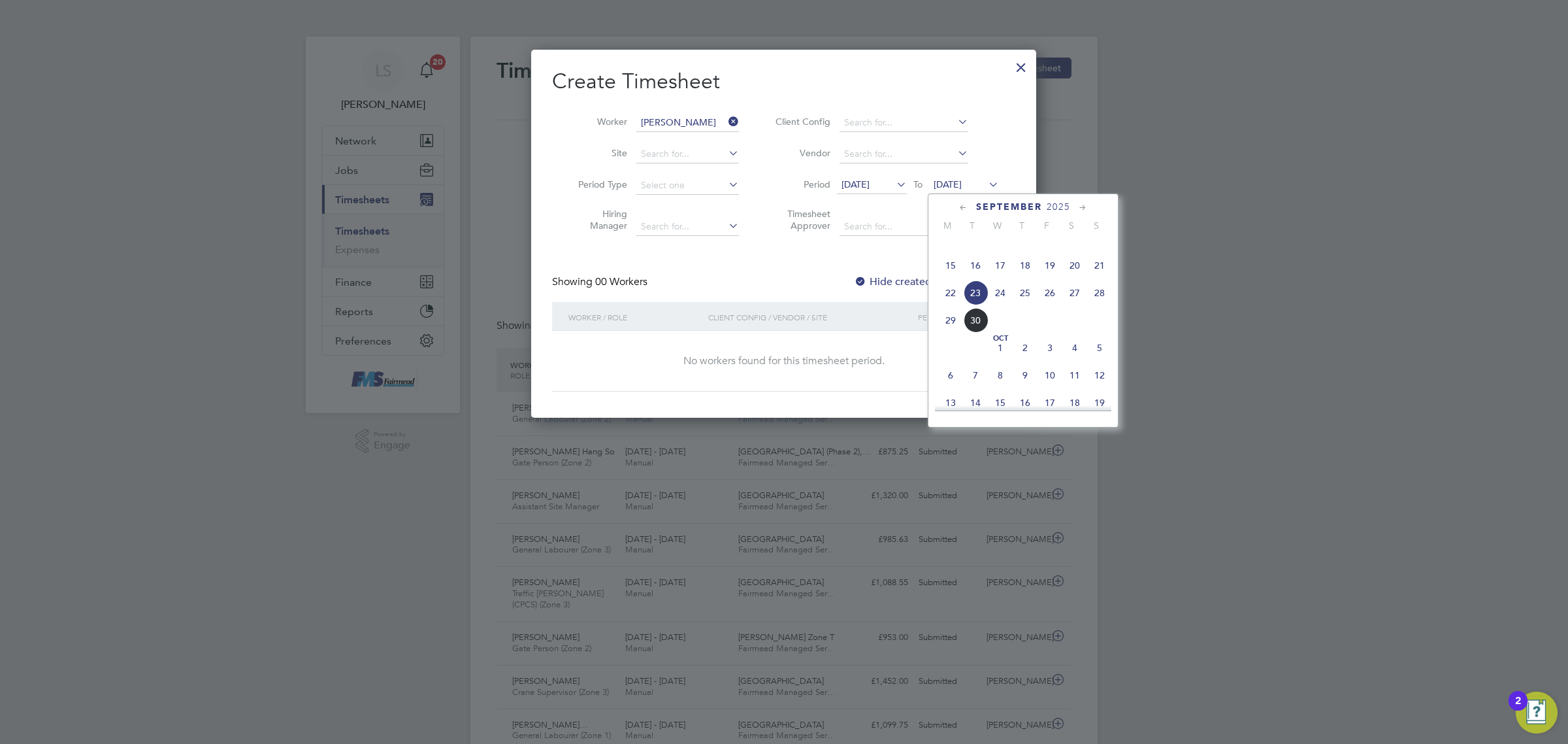
click at [1101, 305] on span "28" at bounding box center [1100, 293] width 25 height 25
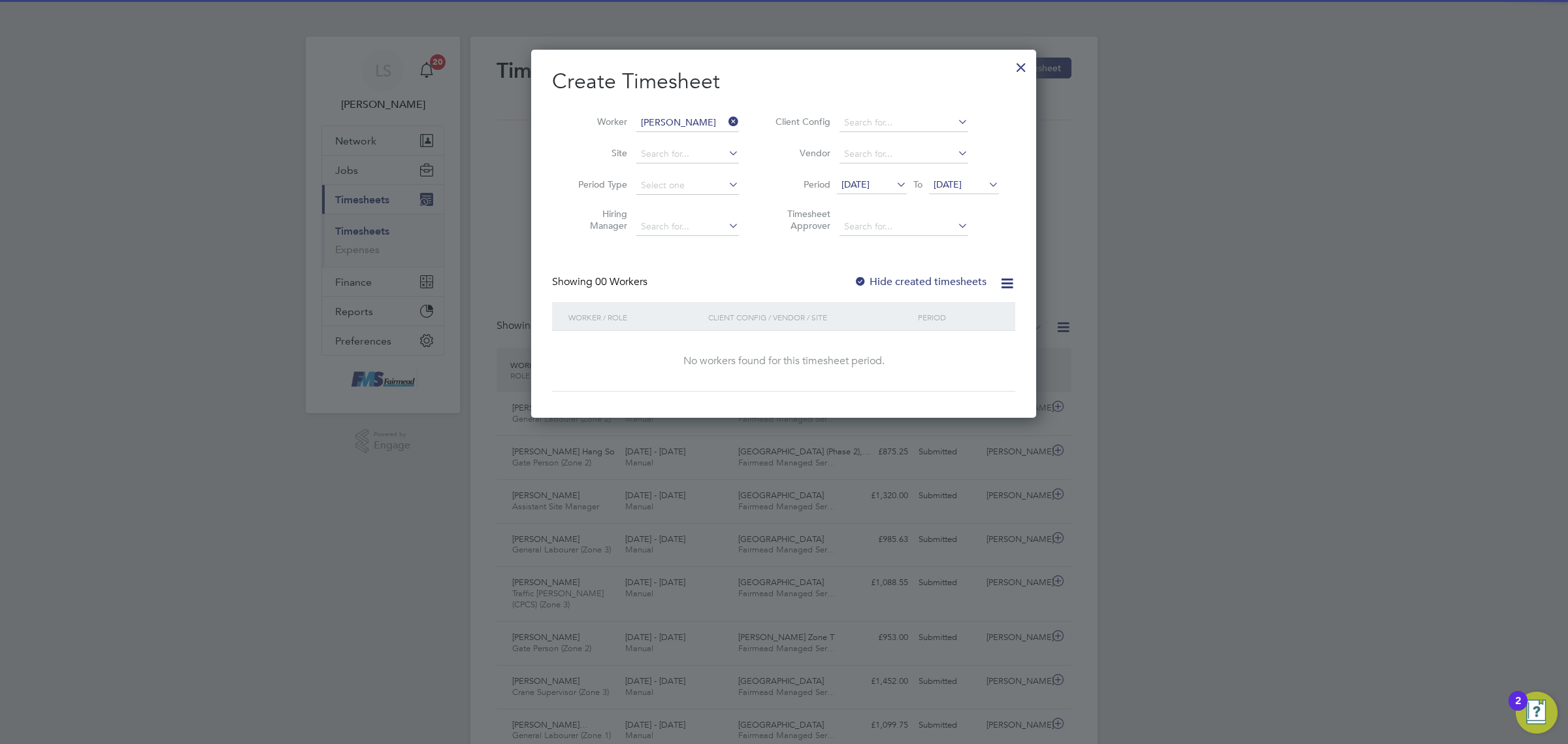
click at [942, 270] on div "Create Timesheet Worker [PERSON_NAME] Site Period Type Hiring Manager Client Co…" at bounding box center [784, 230] width 463 height 324
click at [954, 288] on div "Hide created timesheets" at bounding box center [921, 282] width 136 height 13
click at [954, 285] on label "Hide created timesheets" at bounding box center [919, 282] width 132 height 13
click at [932, 278] on label "Hide created timesheets" at bounding box center [919, 282] width 132 height 13
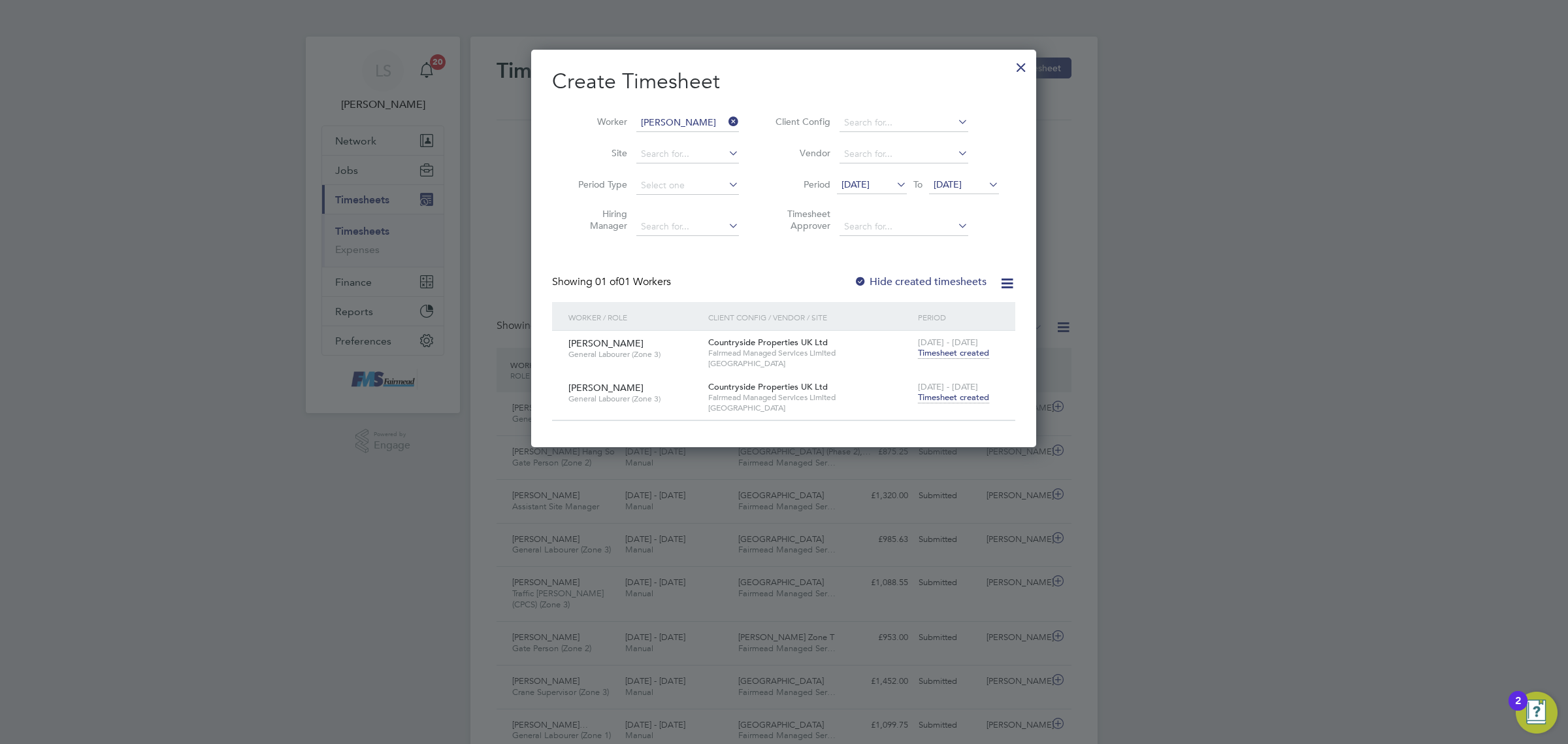
click at [952, 385] on span "[DATE] - [DATE]" at bounding box center [947, 386] width 60 height 11
click at [957, 396] on span "Timesheet created" at bounding box center [953, 397] width 72 height 12
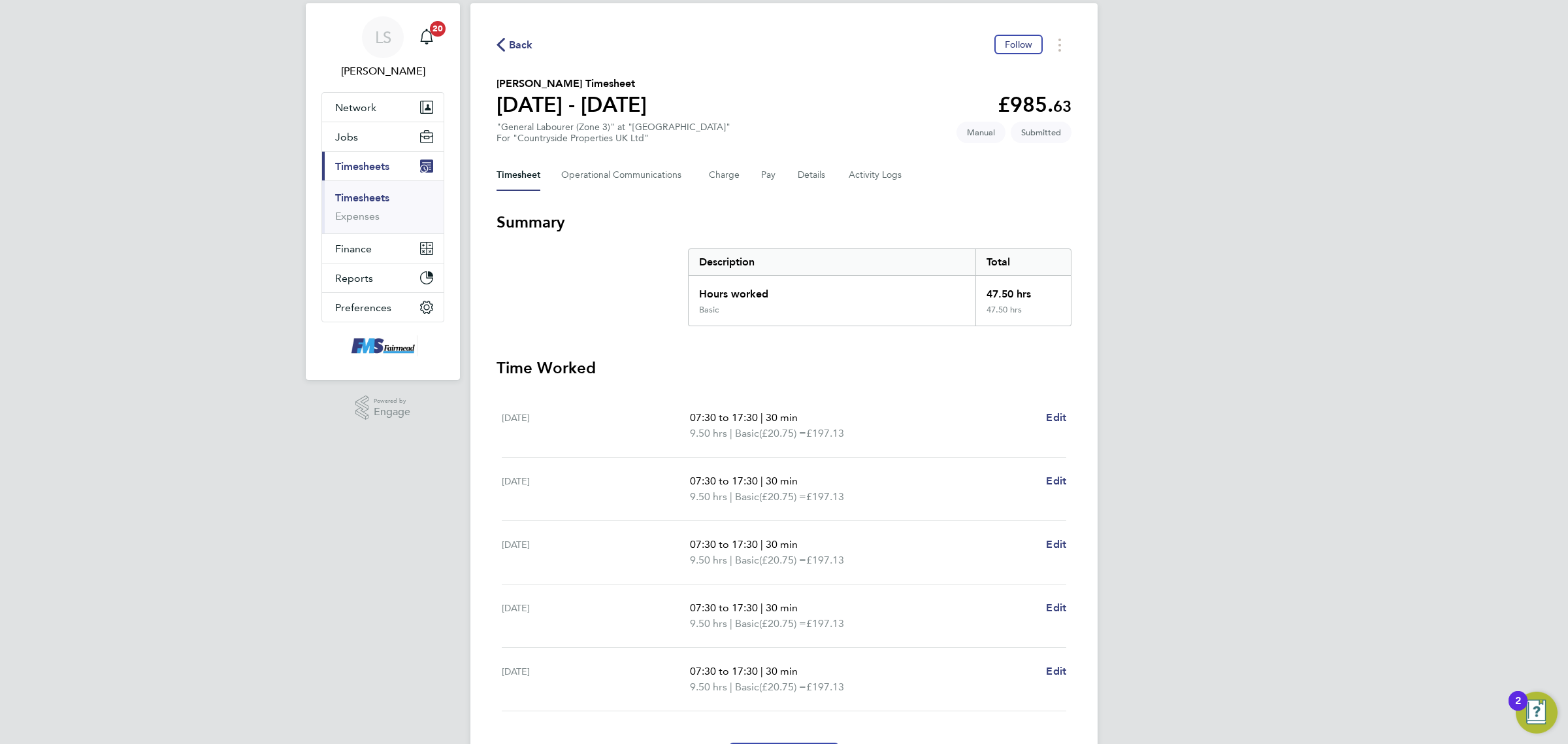
click at [914, 178] on div "Timesheet Operational Communications Charge Pay Details Activity Logs" at bounding box center [784, 176] width 575 height 32
click at [871, 176] on Logs-tab "Activity Logs" at bounding box center [876, 176] width 55 height 32
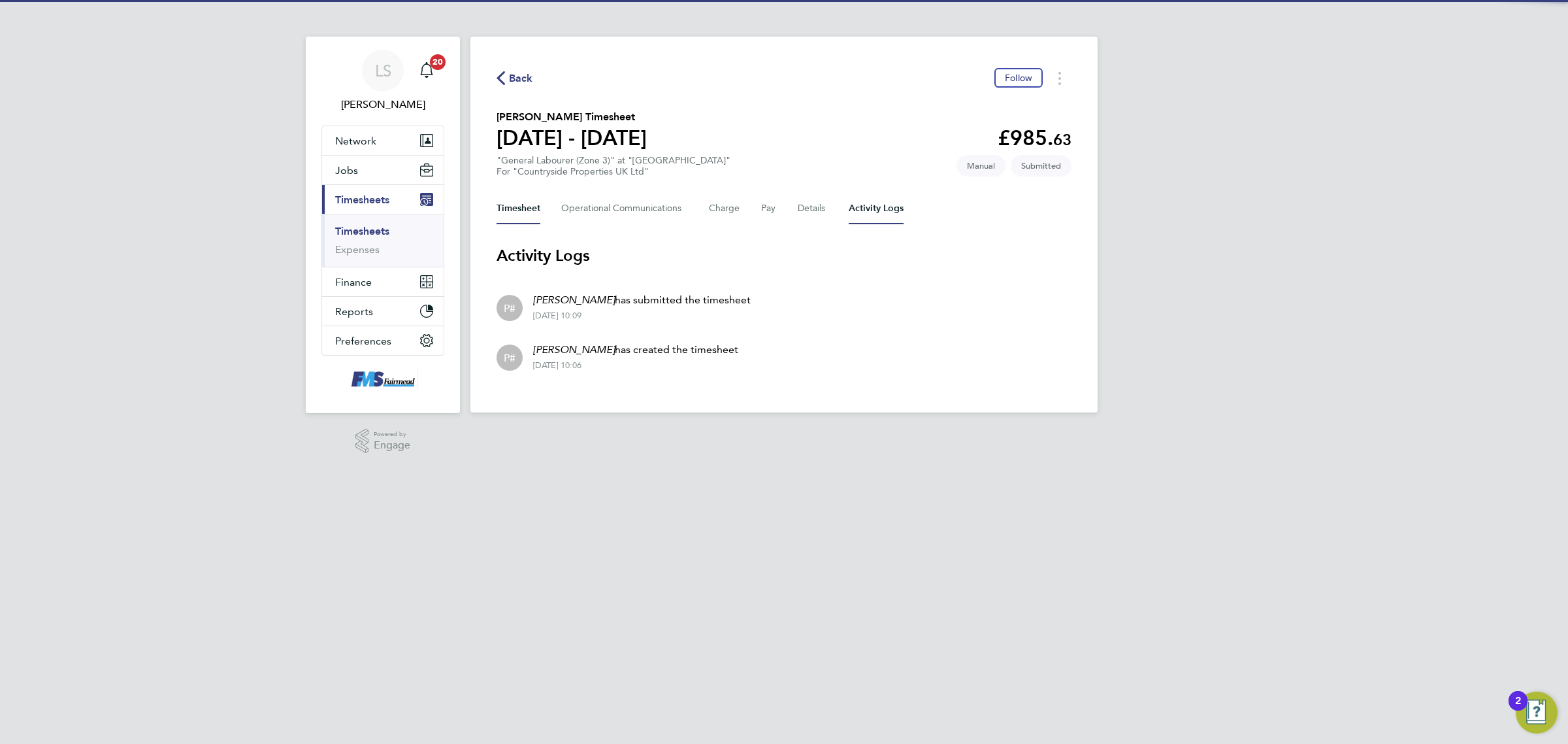
drag, startPoint x: 495, startPoint y: 200, endPoint x: 515, endPoint y: 200, distance: 20.0
click at [497, 200] on div "Back Follow [PERSON_NAME] Timesheet [DATE] - [DATE] £985. 63 "General Labourer …" at bounding box center [784, 225] width 627 height 376
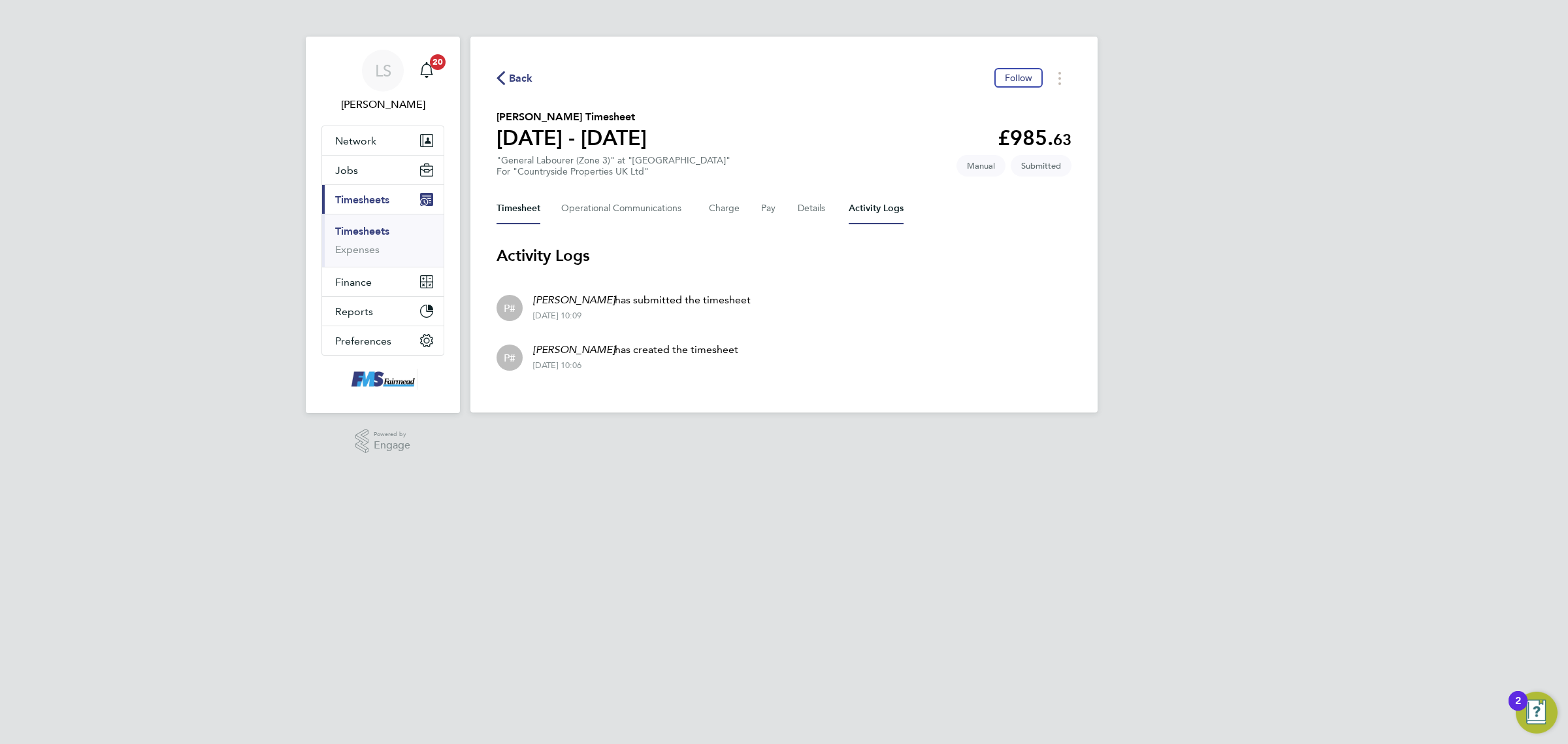
click at [528, 201] on button "Timesheet" at bounding box center [518, 209] width 44 height 32
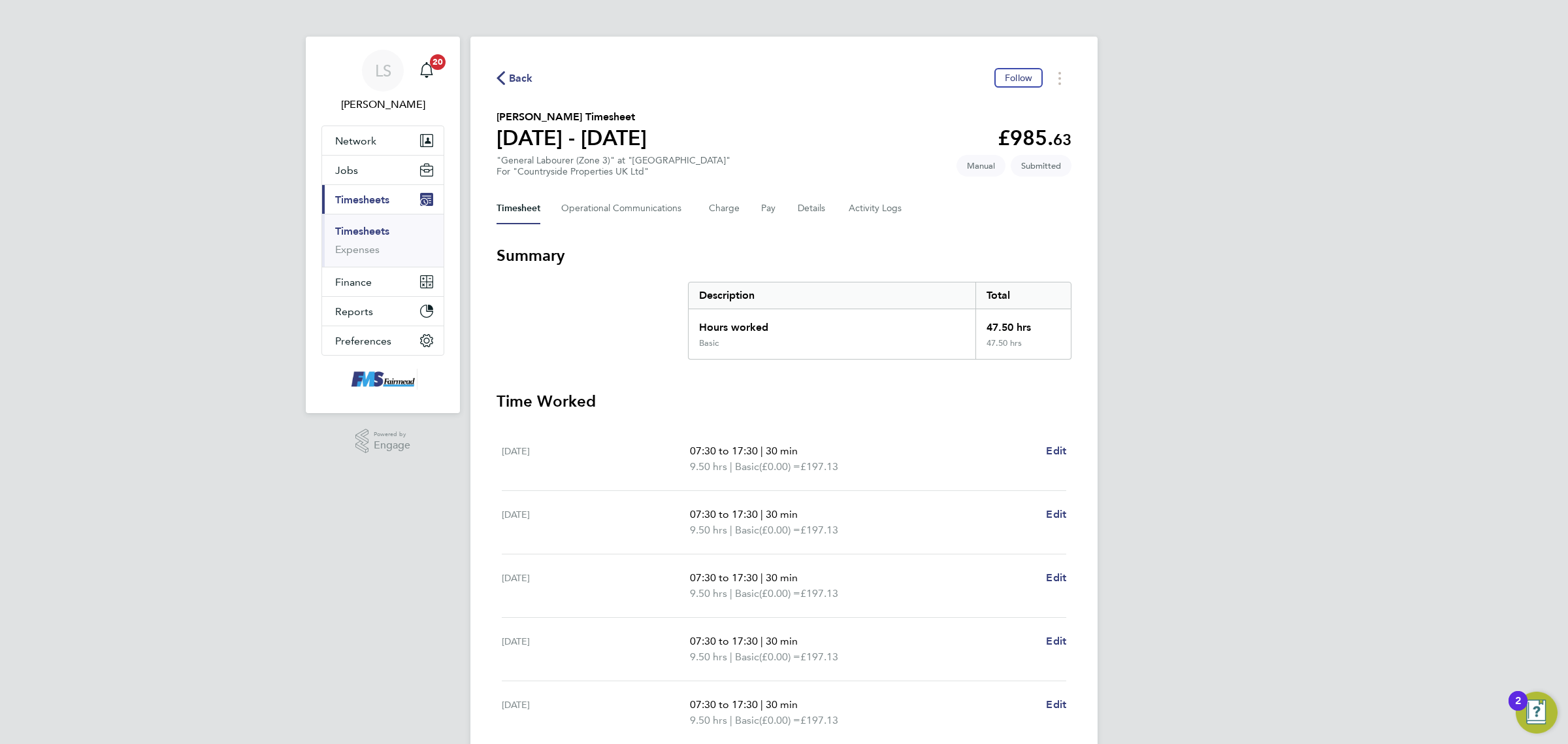
click at [1066, 449] on ul "[DATE] 07:30 to 17:30 | 30 min 9.50 hrs | Basic (£0.00) = £197.13 Edit [DATE] 0…" at bounding box center [784, 586] width 575 height 317
click at [1044, 451] on div "07:30 to 17:30 | 30 min 9.50 hrs | Basic (£0.00) = £197.13 Edit" at bounding box center [878, 459] width 376 height 32
click at [1050, 446] on span "Edit" at bounding box center [1056, 450] width 20 height 12
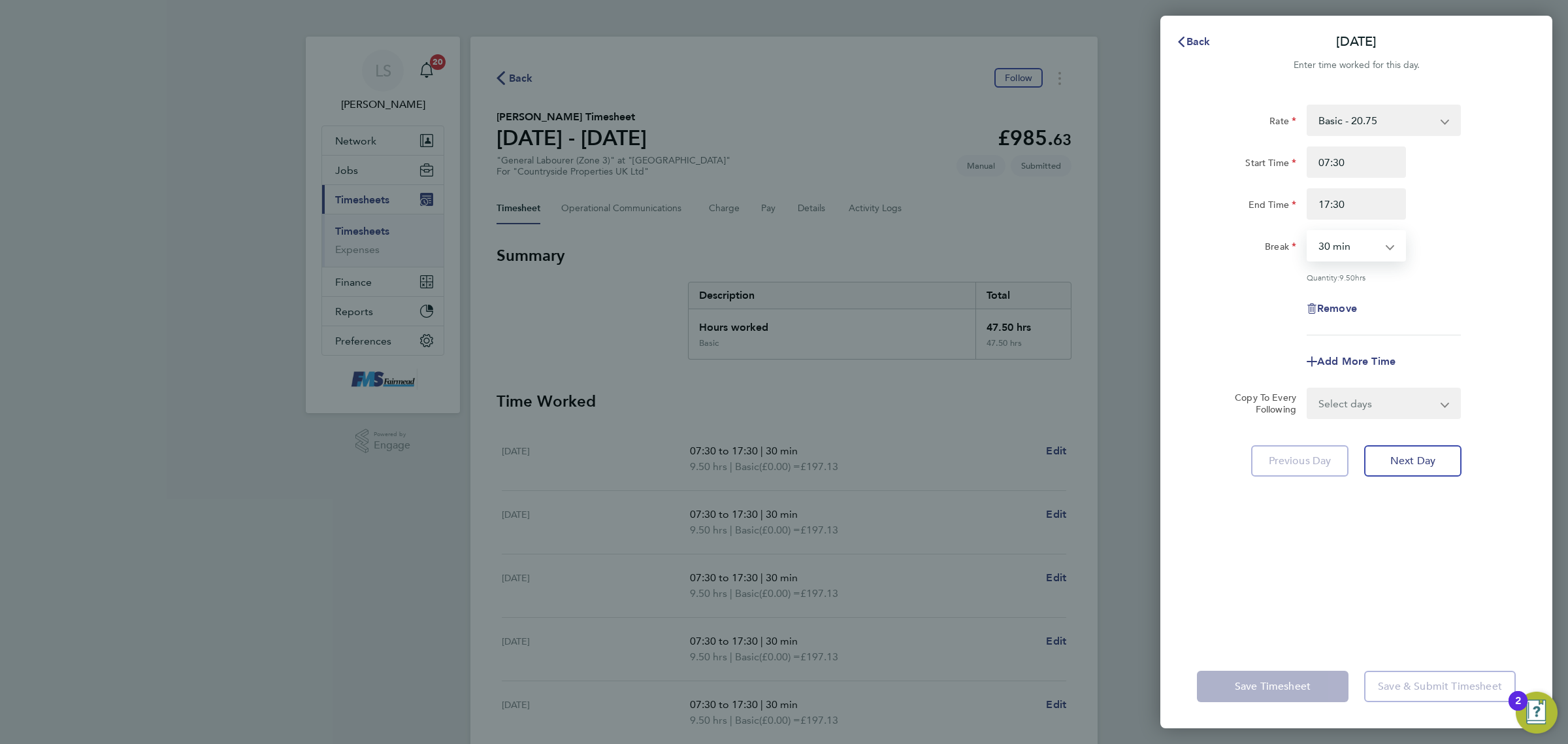
click at [1361, 250] on select "0 min 15 min 30 min 45 min 60 min 75 min 90 min" at bounding box center [1348, 246] width 81 height 29
select select "60"
click at [1308, 231] on select "0 min 15 min 30 min 45 min 60 min 75 min 90 min" at bounding box center [1348, 246] width 81 height 29
click at [1424, 321] on div "Remove" at bounding box center [1356, 309] width 329 height 32
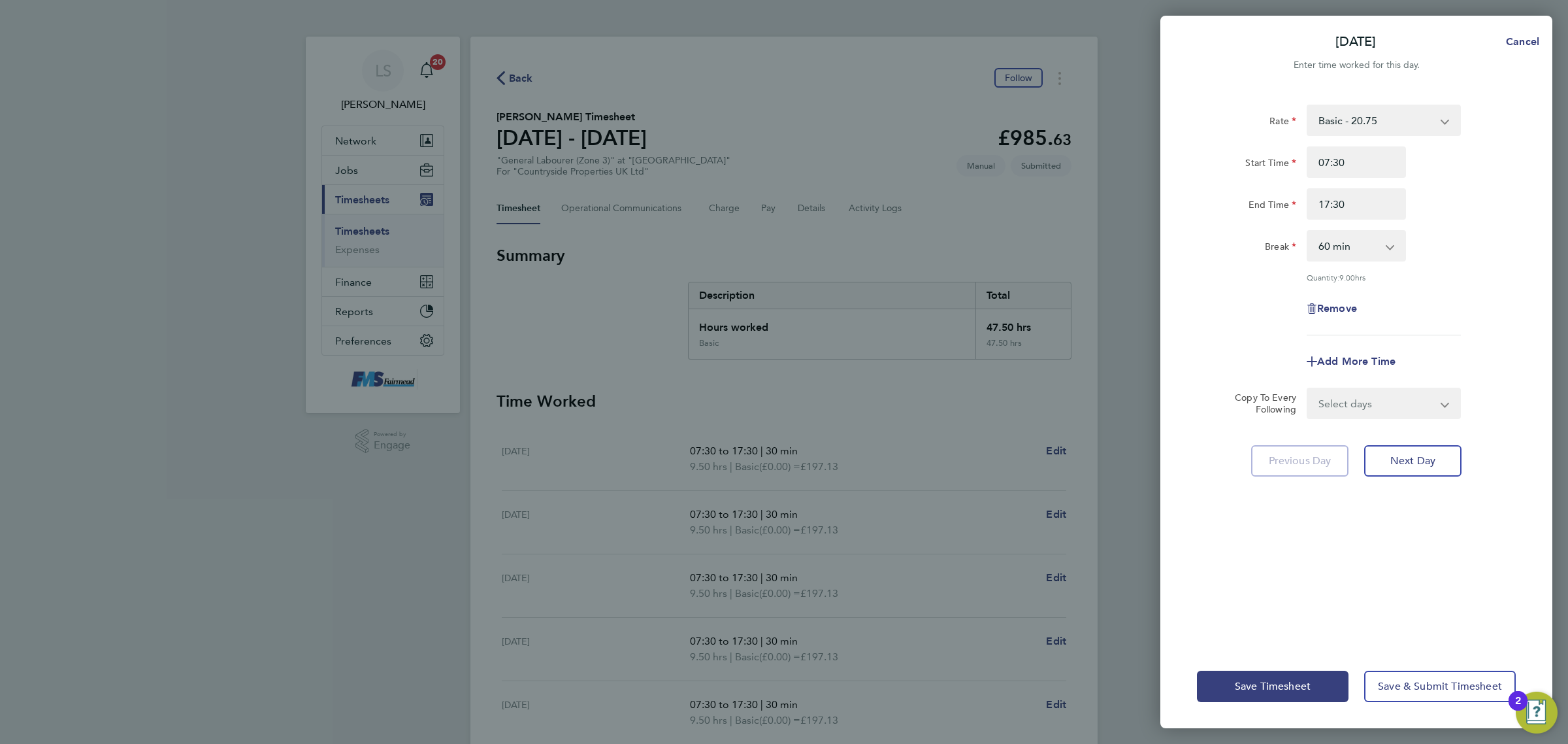
click at [1404, 402] on select "Select days Day [DATE] [DATE] [DATE] [DATE]" at bounding box center [1376, 403] width 137 height 29
select select "DAY"
click at [1308, 389] on select "Select days Day [DATE] [DATE] [DATE] [DATE]" at bounding box center [1376, 403] width 137 height 29
select select "[DATE]"
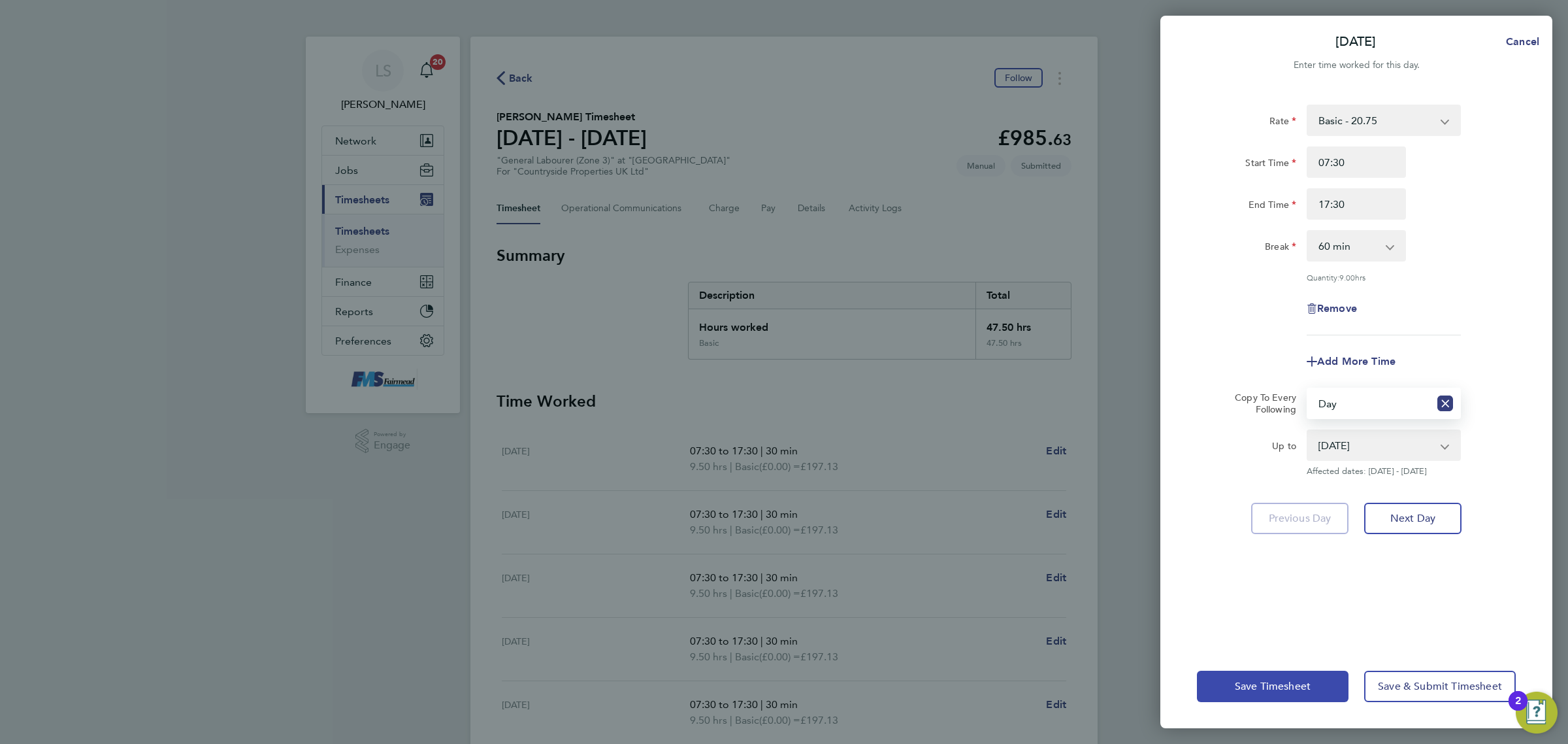
click at [1310, 680] on button "Save Timesheet" at bounding box center [1273, 687] width 151 height 32
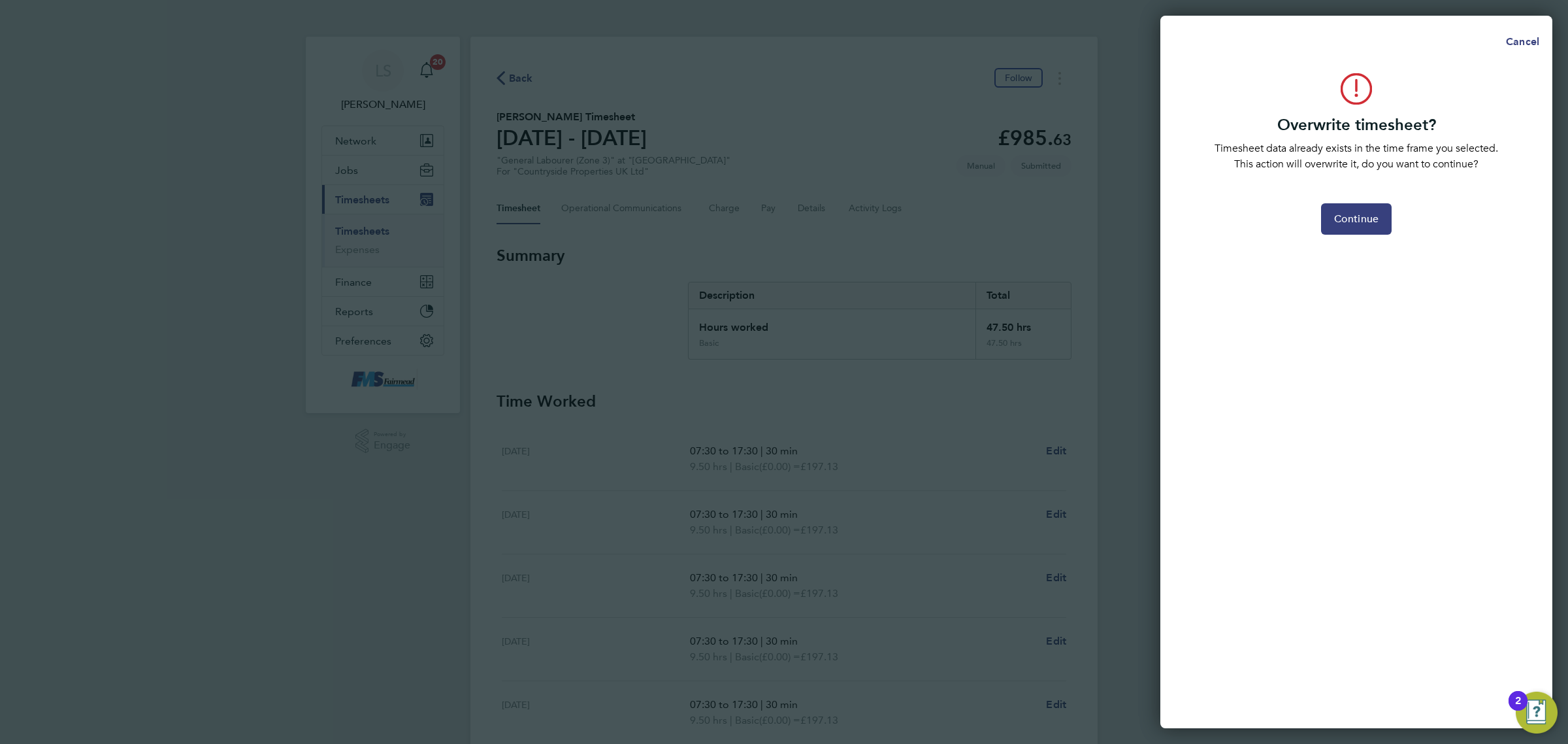
click at [1310, 220] on div "Continue" at bounding box center [1356, 219] width 329 height 32
click at [1353, 221] on span "Continue" at bounding box center [1356, 219] width 44 height 13
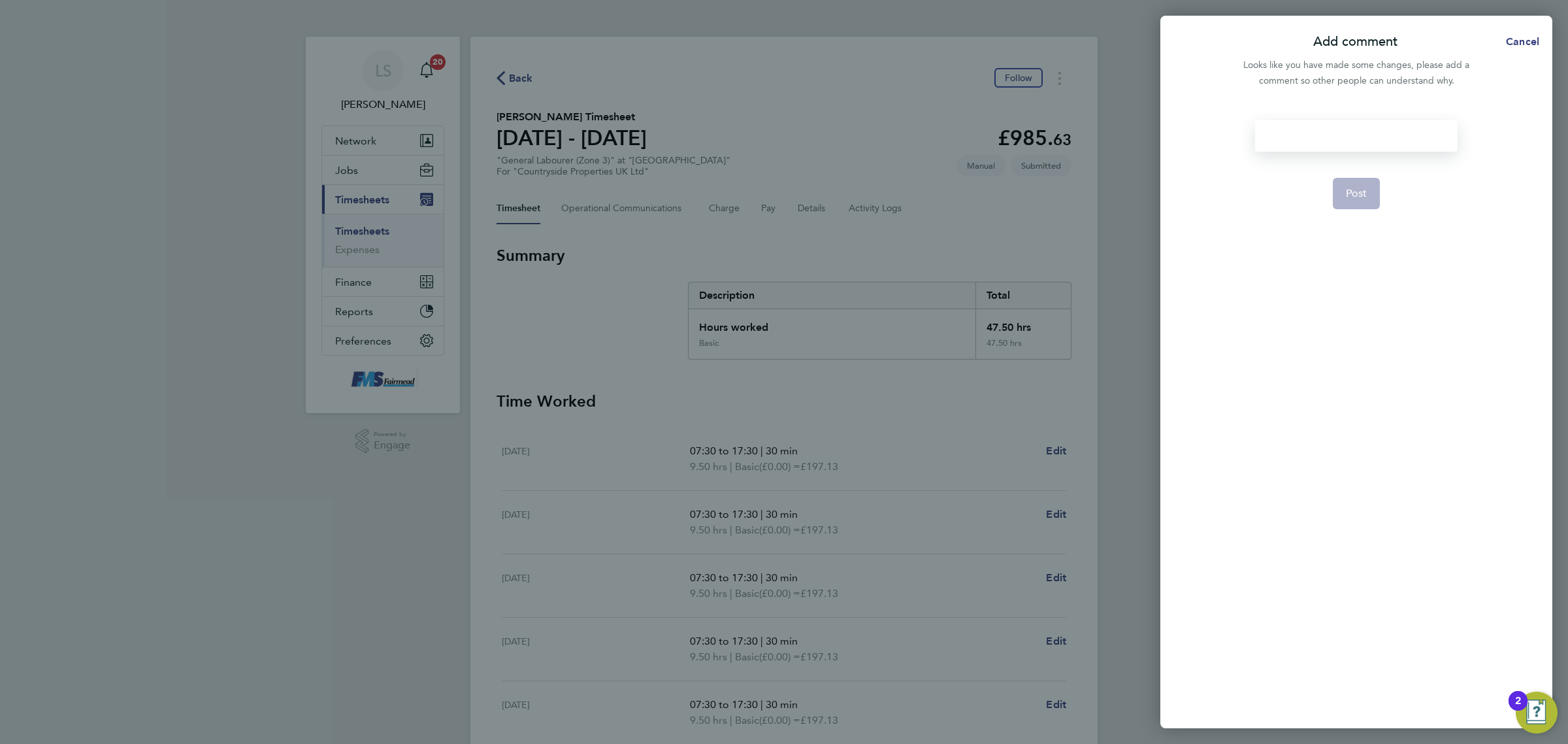
click at [1314, 131] on div at bounding box center [1356, 136] width 202 height 32
click at [1360, 185] on button "Post" at bounding box center [1356, 194] width 47 height 32
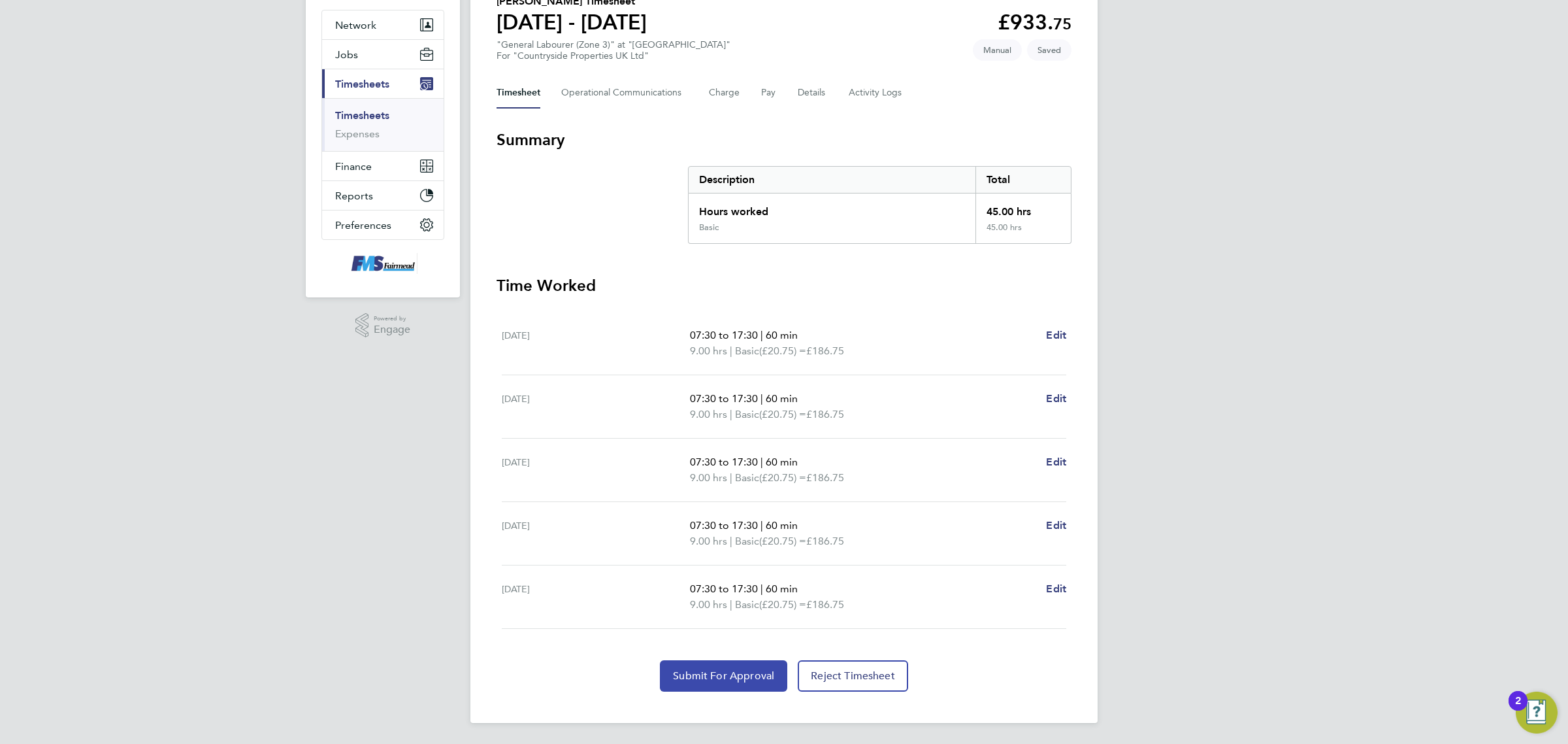
click at [719, 681] on span "Submit For Approval" at bounding box center [724, 676] width 101 height 13
click at [378, 117] on link "Timesheets" at bounding box center [362, 116] width 54 height 12
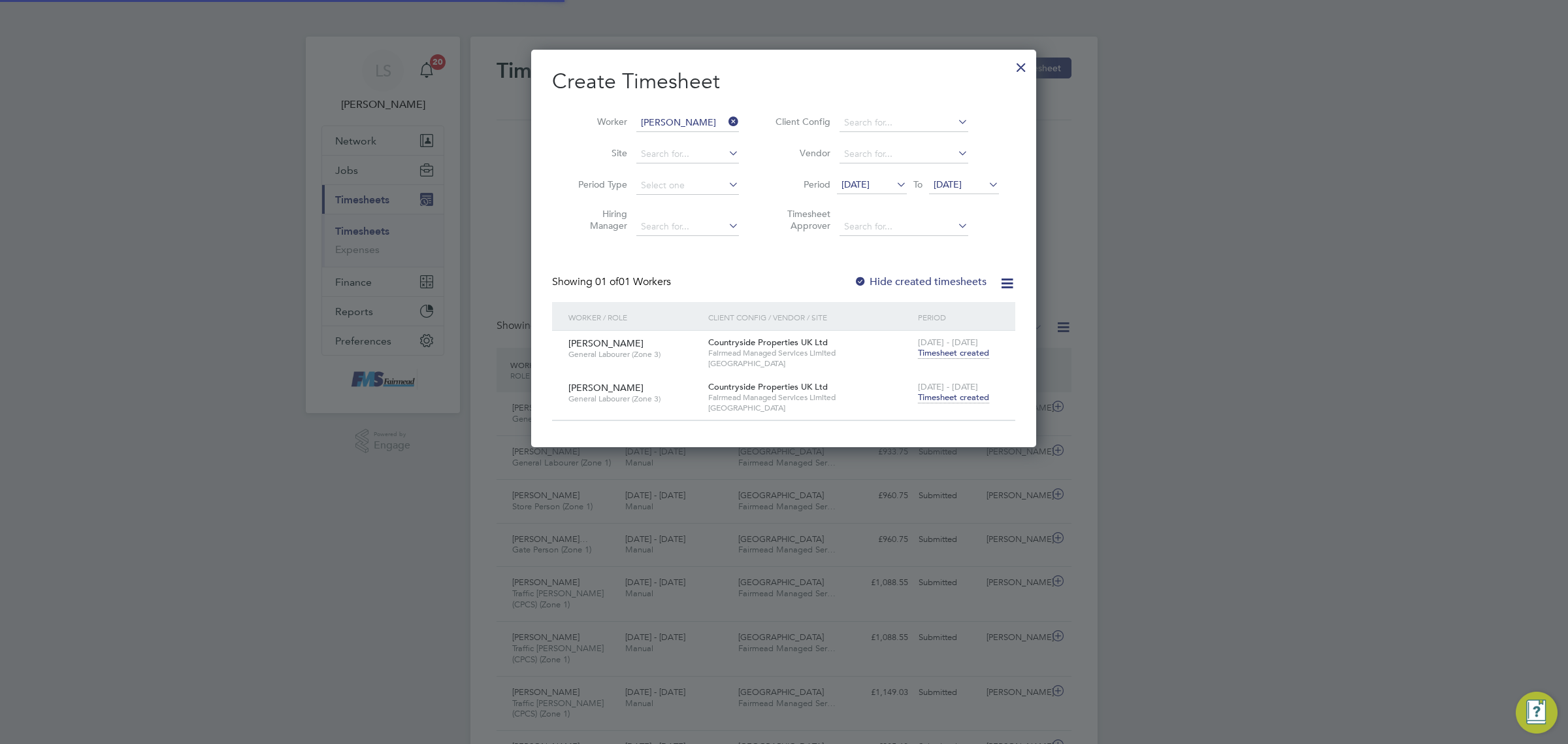
scroll to position [7, 7]
click at [652, 114] on li "Worker [PERSON_NAME]" at bounding box center [654, 123] width 203 height 32
click at [653, 119] on input at bounding box center [687, 123] width 102 height 18
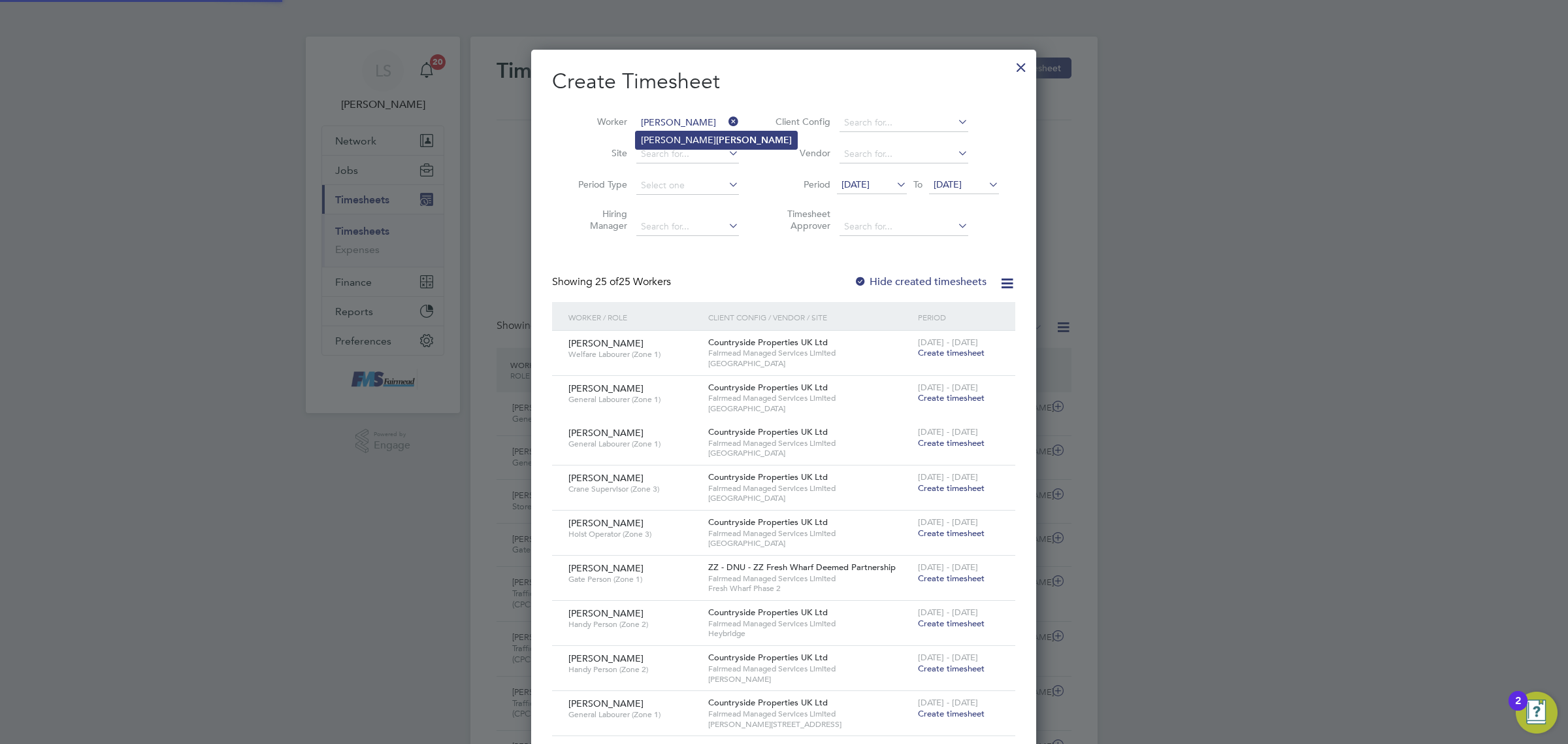
click at [660, 141] on li "[PERSON_NAME]" at bounding box center [716, 140] width 161 height 17
type input "[PERSON_NAME]"
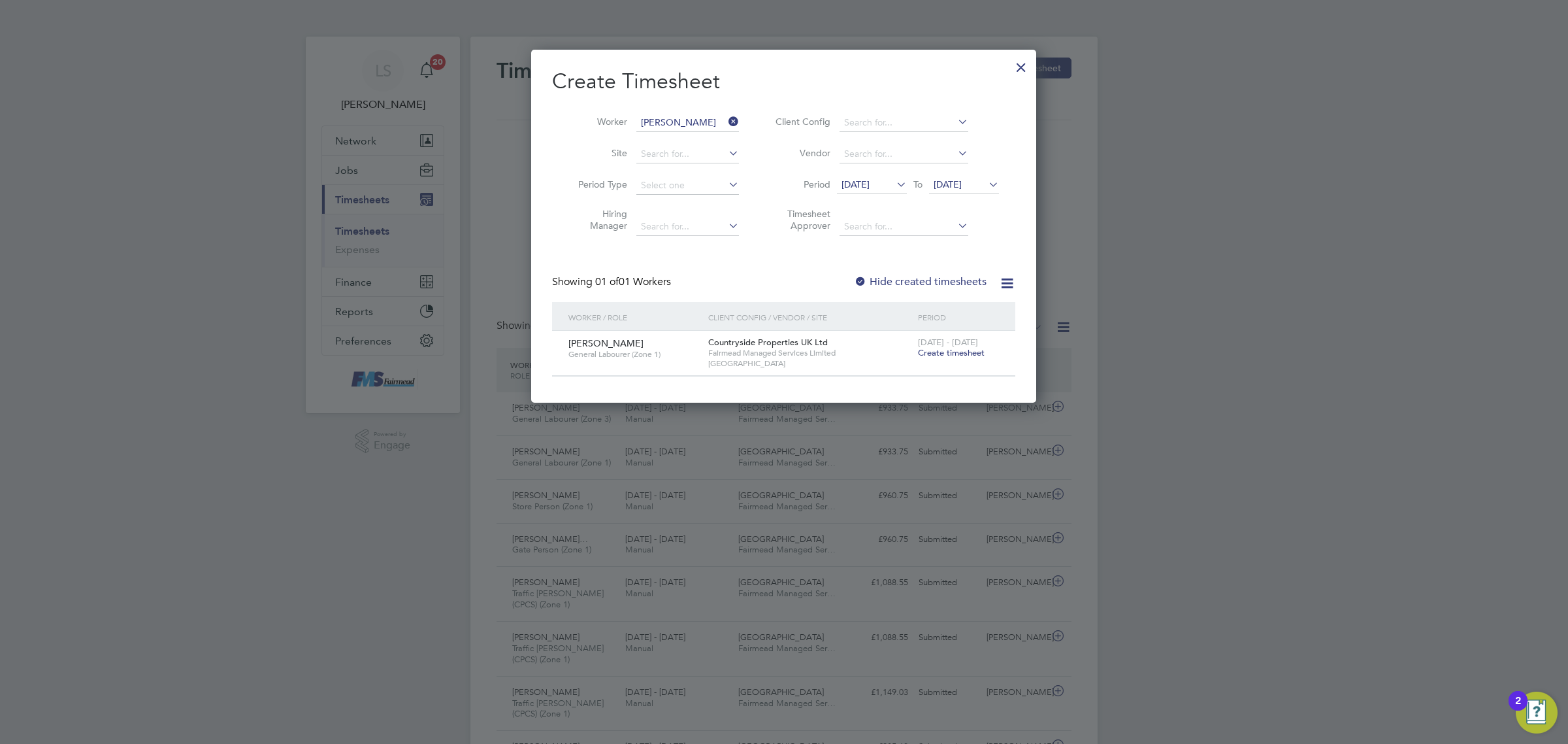
click at [938, 350] on span "Create timesheet" at bounding box center [951, 352] width 67 height 11
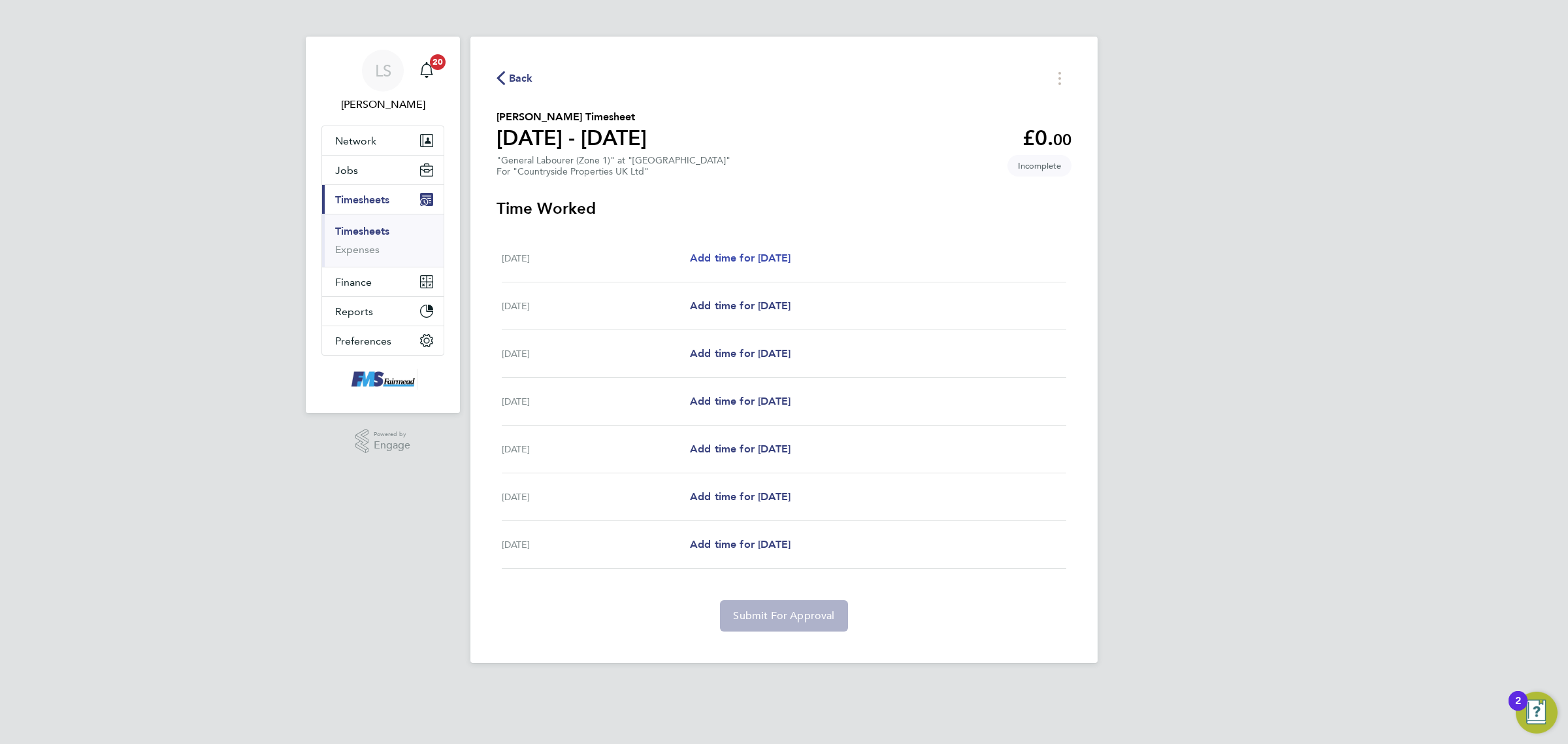
click at [714, 258] on span "Add time for [DATE]" at bounding box center [739, 257] width 101 height 12
select select "30"
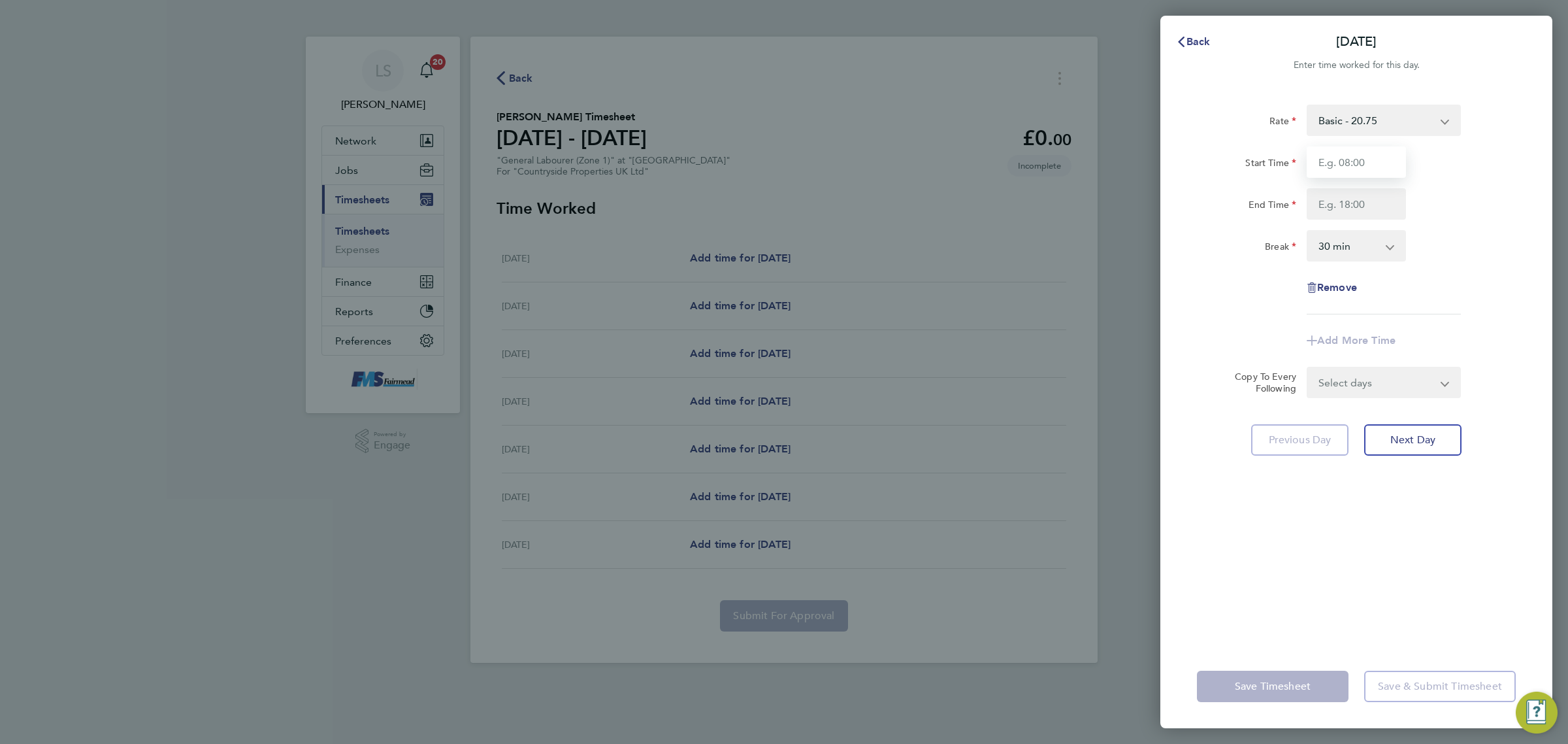
click at [1332, 163] on input "Start Time" at bounding box center [1356, 162] width 99 height 32
type input "07:30"
drag, startPoint x: 1362, startPoint y: 200, endPoint x: 1363, endPoint y: 206, distance: 6.1
click at [1362, 200] on input "End Time" at bounding box center [1356, 204] width 99 height 32
type input "17:30"
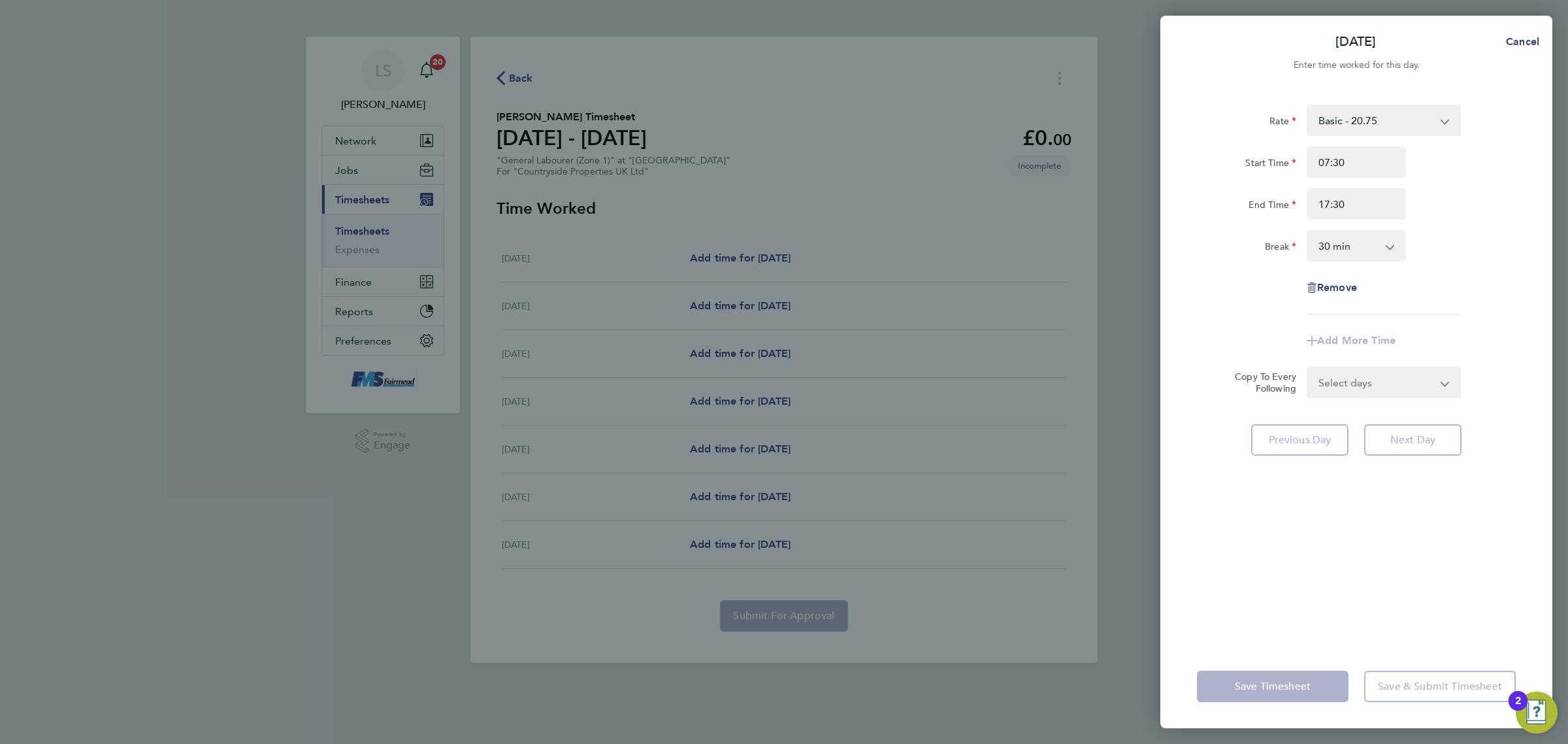
click at [1363, 251] on select "0 min 15 min 30 min 45 min 60 min 75 min 90 min" at bounding box center [1348, 246] width 81 height 29
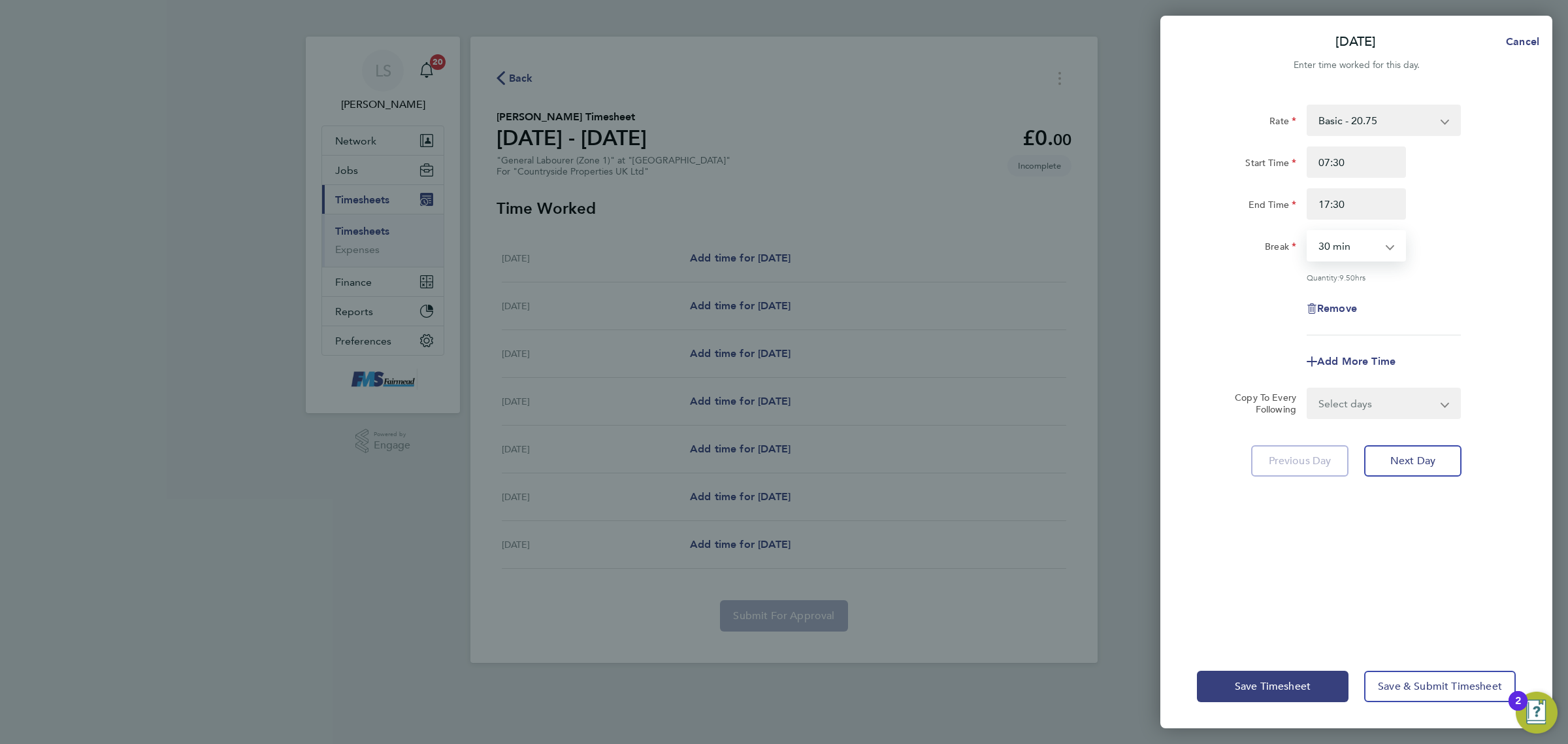
select select "60"
click at [1308, 231] on select "0 min 15 min 30 min 45 min 60 min 75 min 90 min" at bounding box center [1348, 246] width 81 height 29
click at [1422, 303] on div "Remove" at bounding box center [1356, 309] width 329 height 32
click at [1367, 407] on select "Select days Day Weekday (Mon-Fri) Weekend (Sat-Sun) [DATE] [DATE] [DATE] [DATE]…" at bounding box center [1376, 403] width 137 height 29
select select "WEEKDAY"
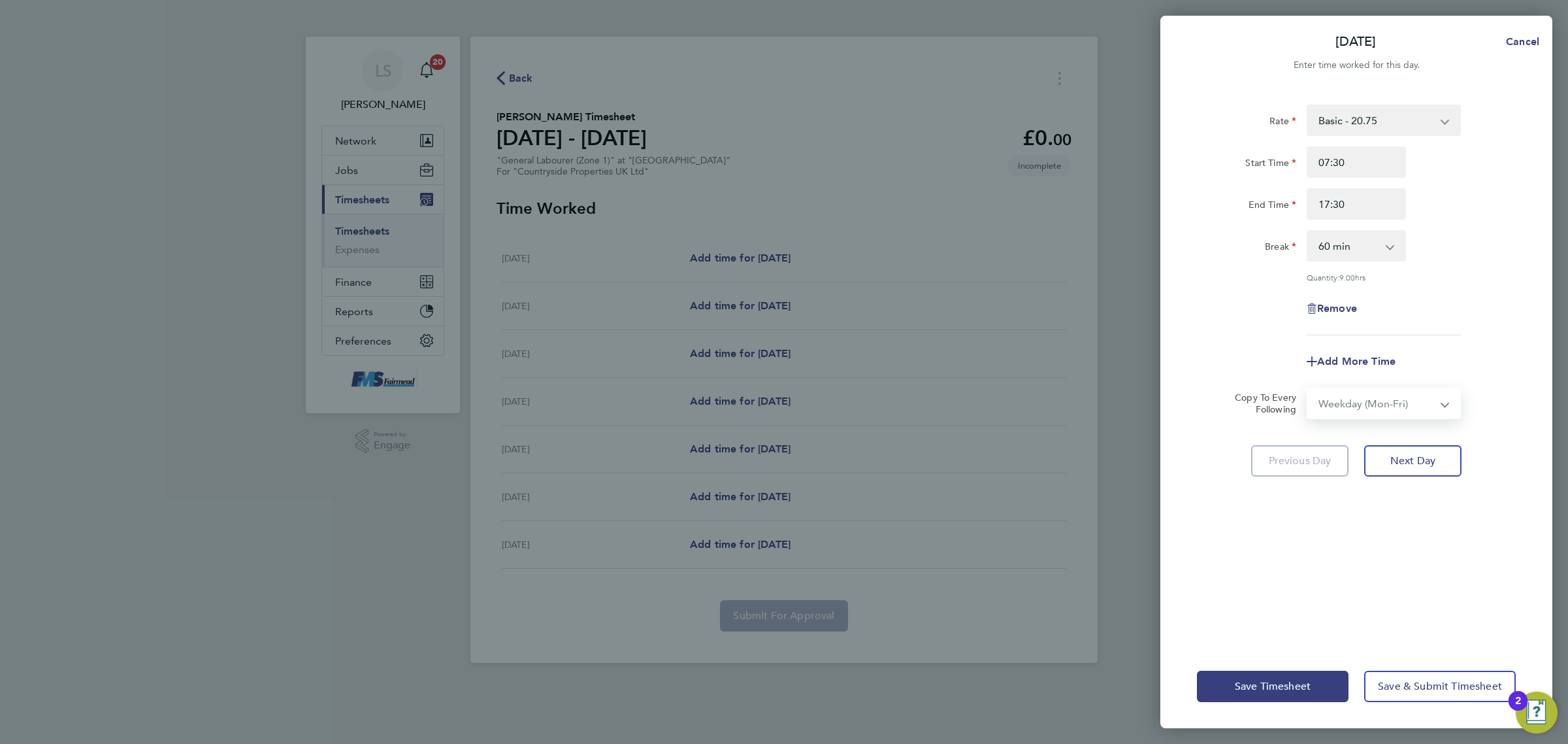
click at [1308, 389] on select "Select days Day Weekday (Mon-Fri) Weekend (Sat-Sun) [DATE] [DATE] [DATE] [DATE]…" at bounding box center [1376, 403] width 137 height 29
select select "[DATE]"
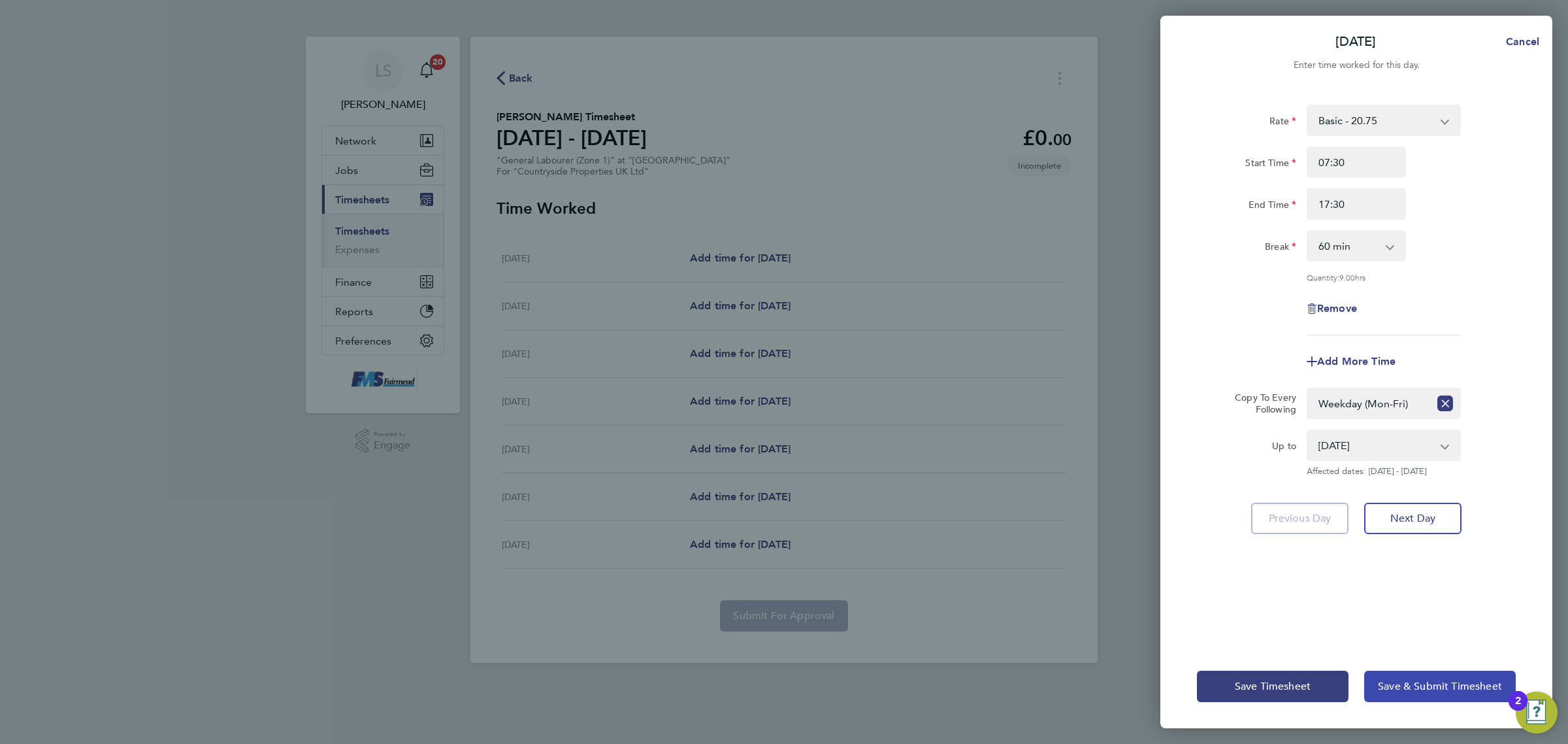
click at [1411, 692] on span "Save & Submit Timesheet" at bounding box center [1439, 687] width 124 height 13
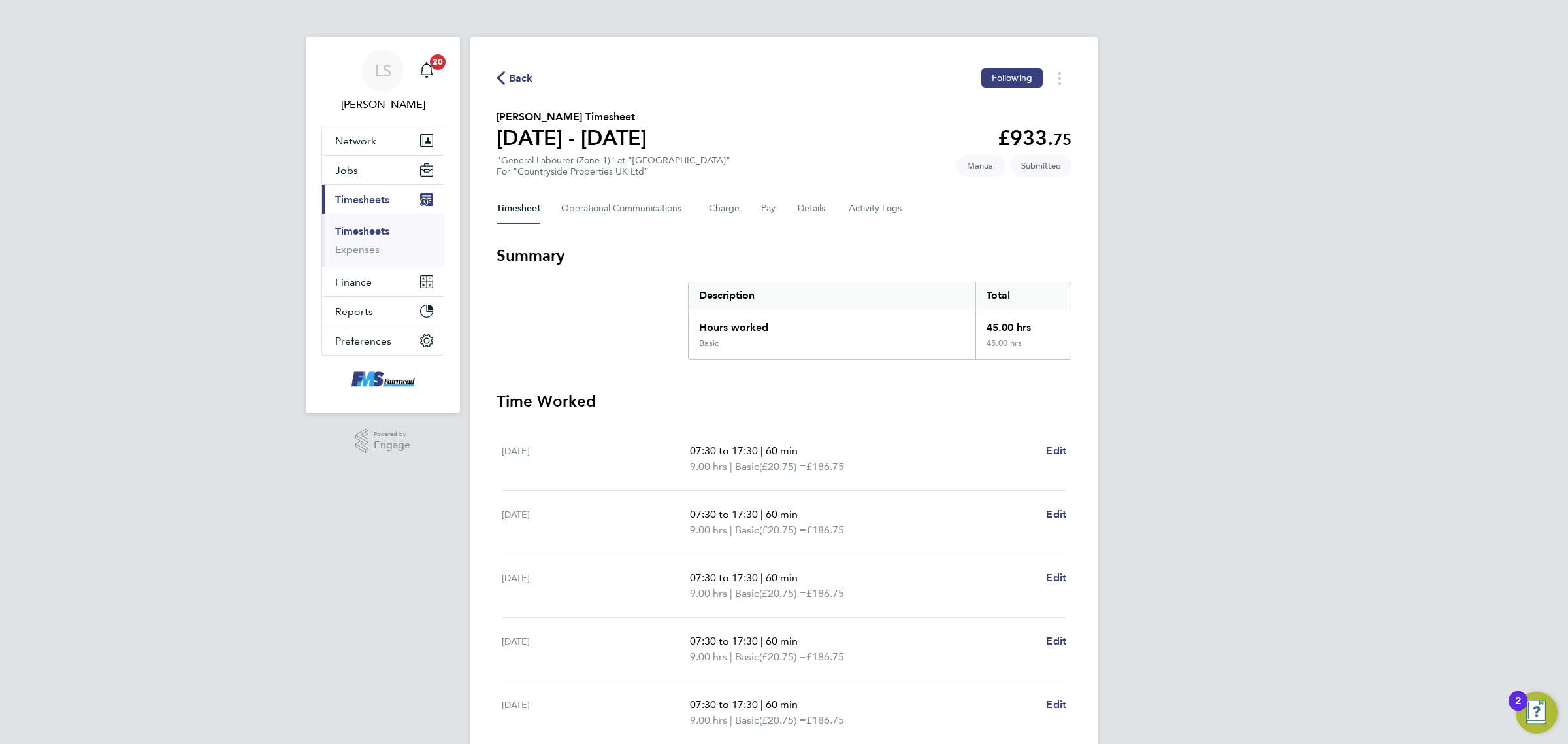
click at [510, 85] on span "Back" at bounding box center [521, 78] width 24 height 16
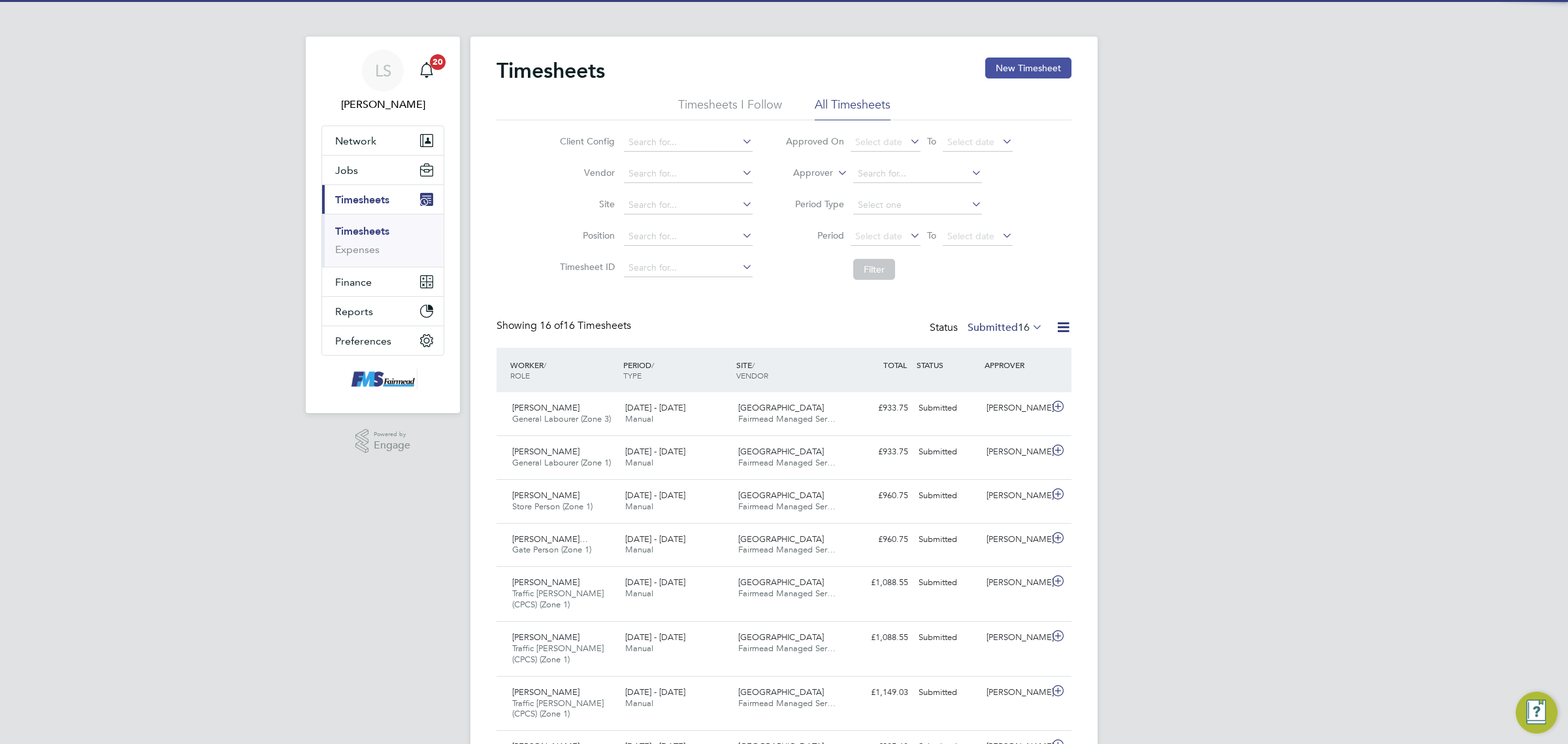
click at [1007, 70] on button "New Timesheet" at bounding box center [1028, 67] width 87 height 21
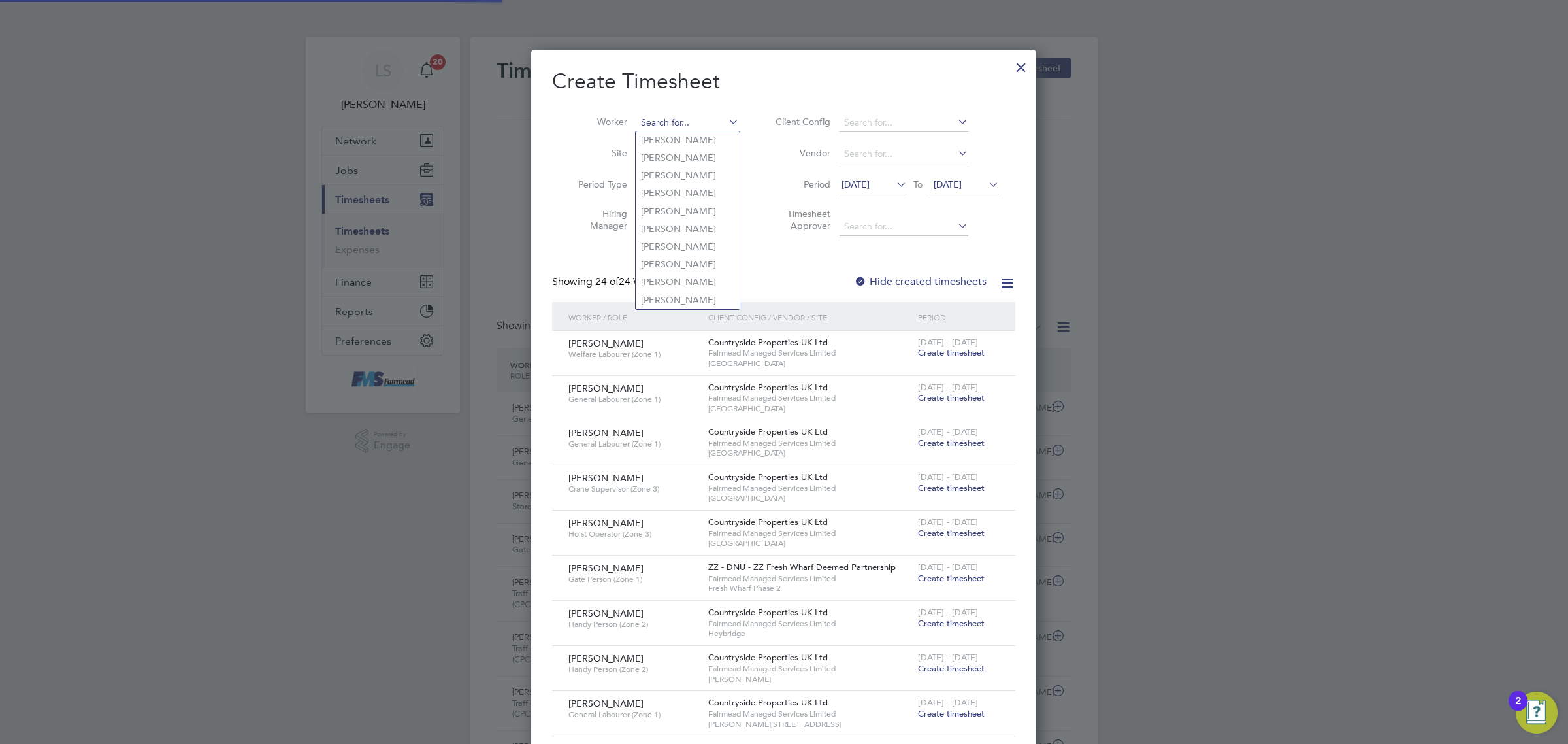
click at [690, 122] on input at bounding box center [687, 123] width 102 height 18
click at [655, 136] on b "[PERSON_NAME]" at bounding box center [678, 140] width 76 height 11
type input "[PERSON_NAME] [PERSON_NAME]"
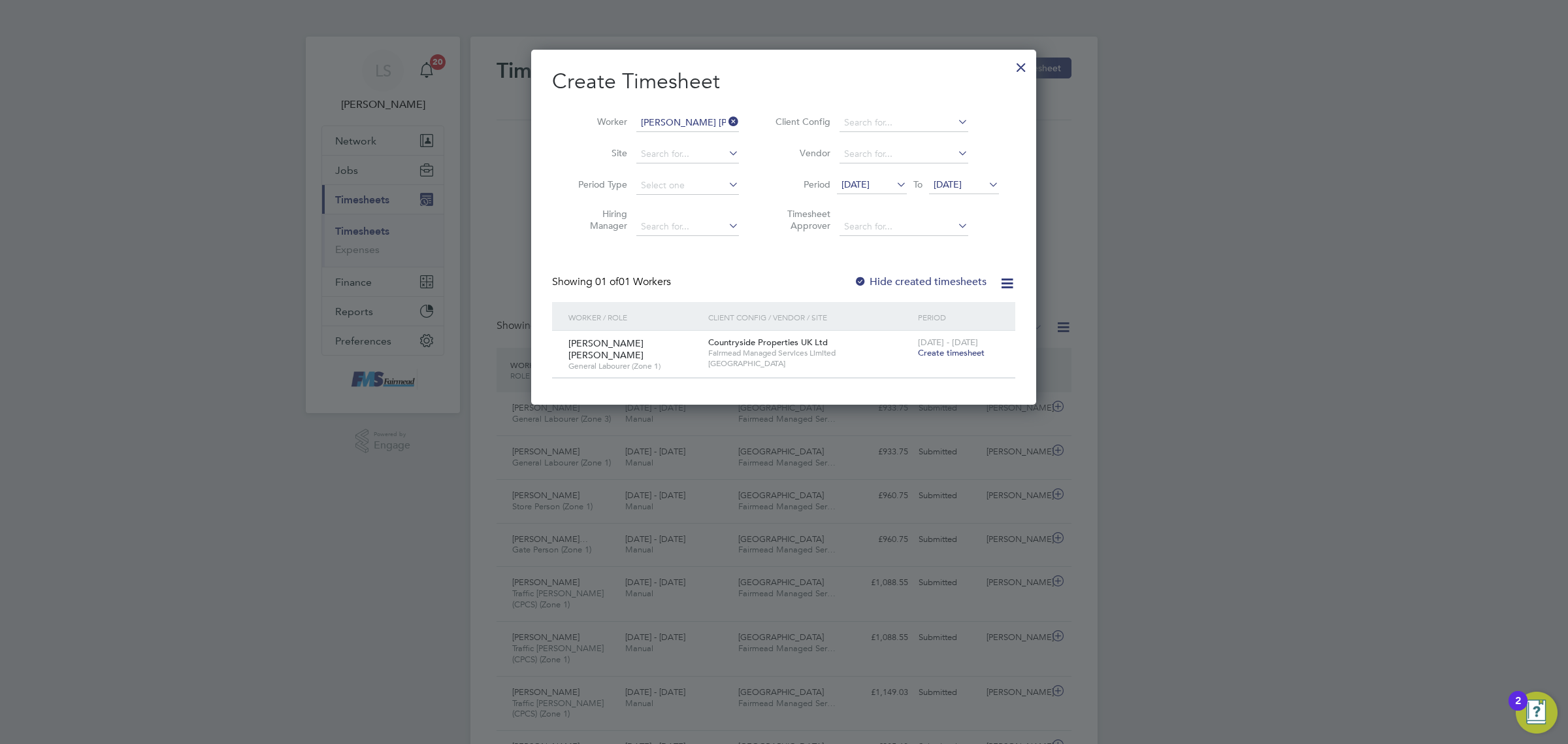
click at [958, 350] on span "Create timesheet" at bounding box center [951, 352] width 67 height 11
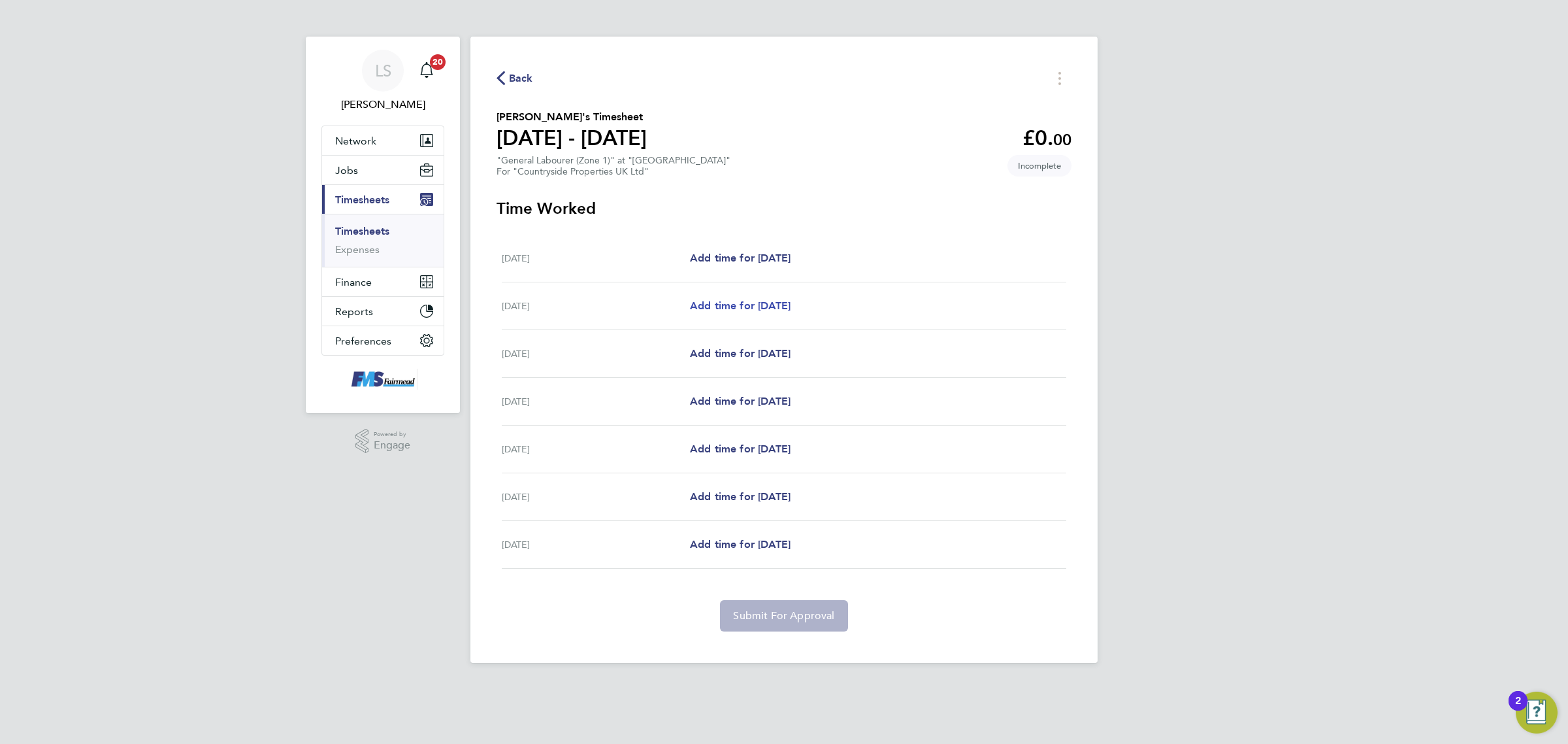
click at [739, 309] on span "Add time for [DATE]" at bounding box center [739, 305] width 101 height 12
select select "30"
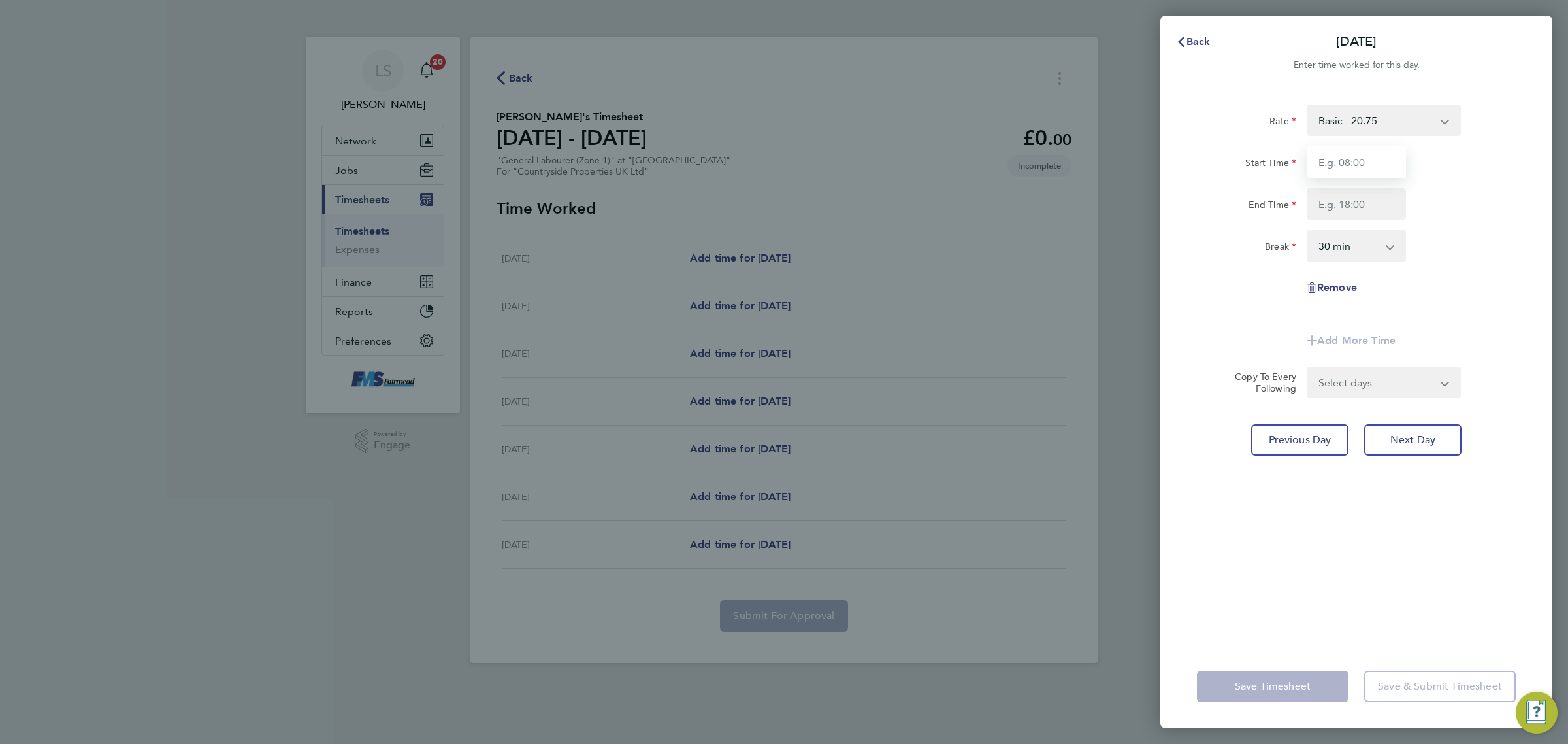
click at [1350, 160] on input "Start Time" at bounding box center [1356, 162] width 99 height 32
type input "07:30"
click at [1363, 201] on input "End Time" at bounding box center [1356, 204] width 99 height 32
type input "17:30"
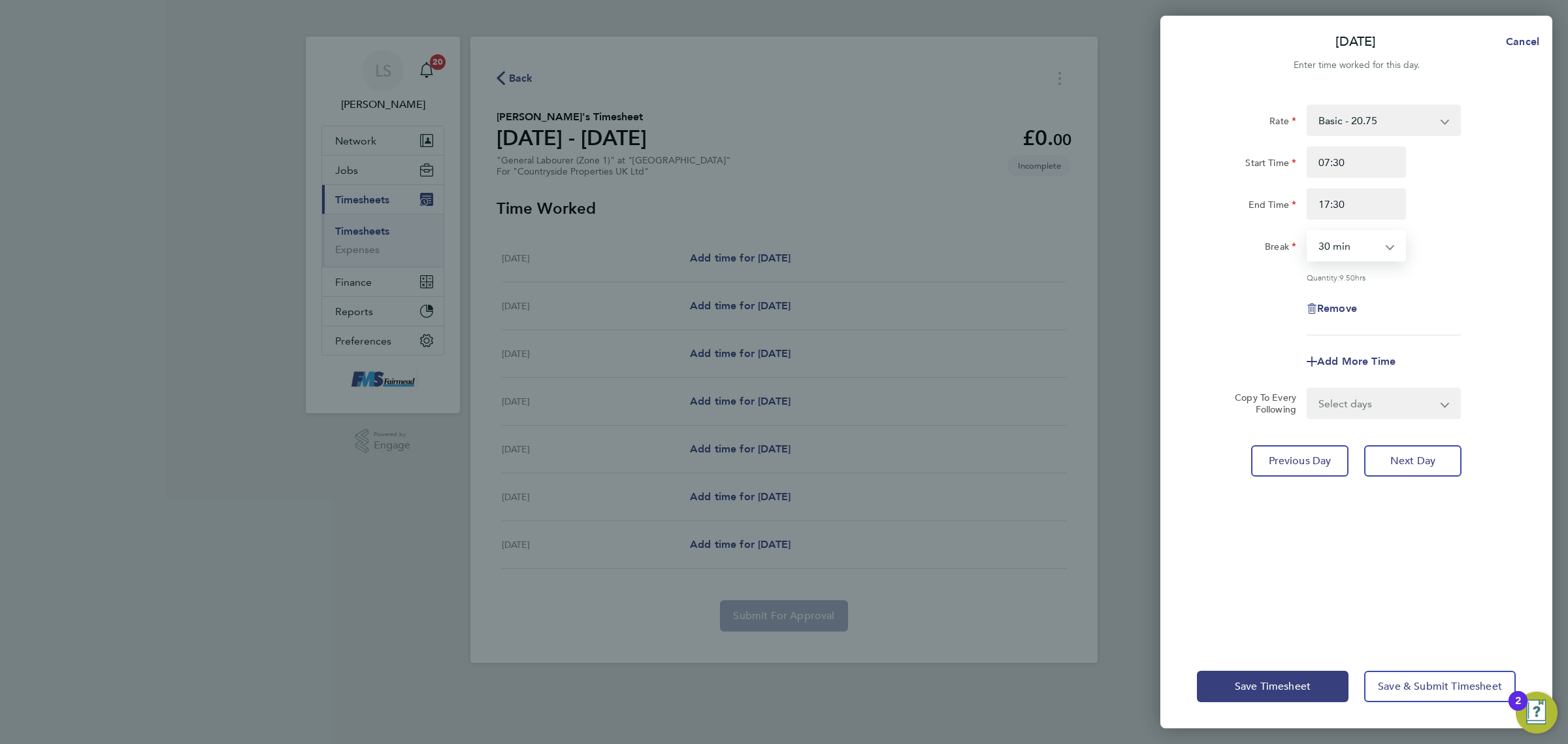
click at [1361, 248] on select "0 min 15 min 30 min 45 min 60 min 75 min 90 min" at bounding box center [1348, 246] width 81 height 29
select select "60"
click at [1308, 231] on select "0 min 15 min 30 min 45 min 60 min 75 min 90 min" at bounding box center [1348, 246] width 81 height 29
click at [1350, 415] on select "Select days Day Weekday (Mon-Fri) Weekend (Sat-Sun) [DATE] [DATE] [DATE] [DATE]…" at bounding box center [1376, 403] width 137 height 29
select select "DAY"
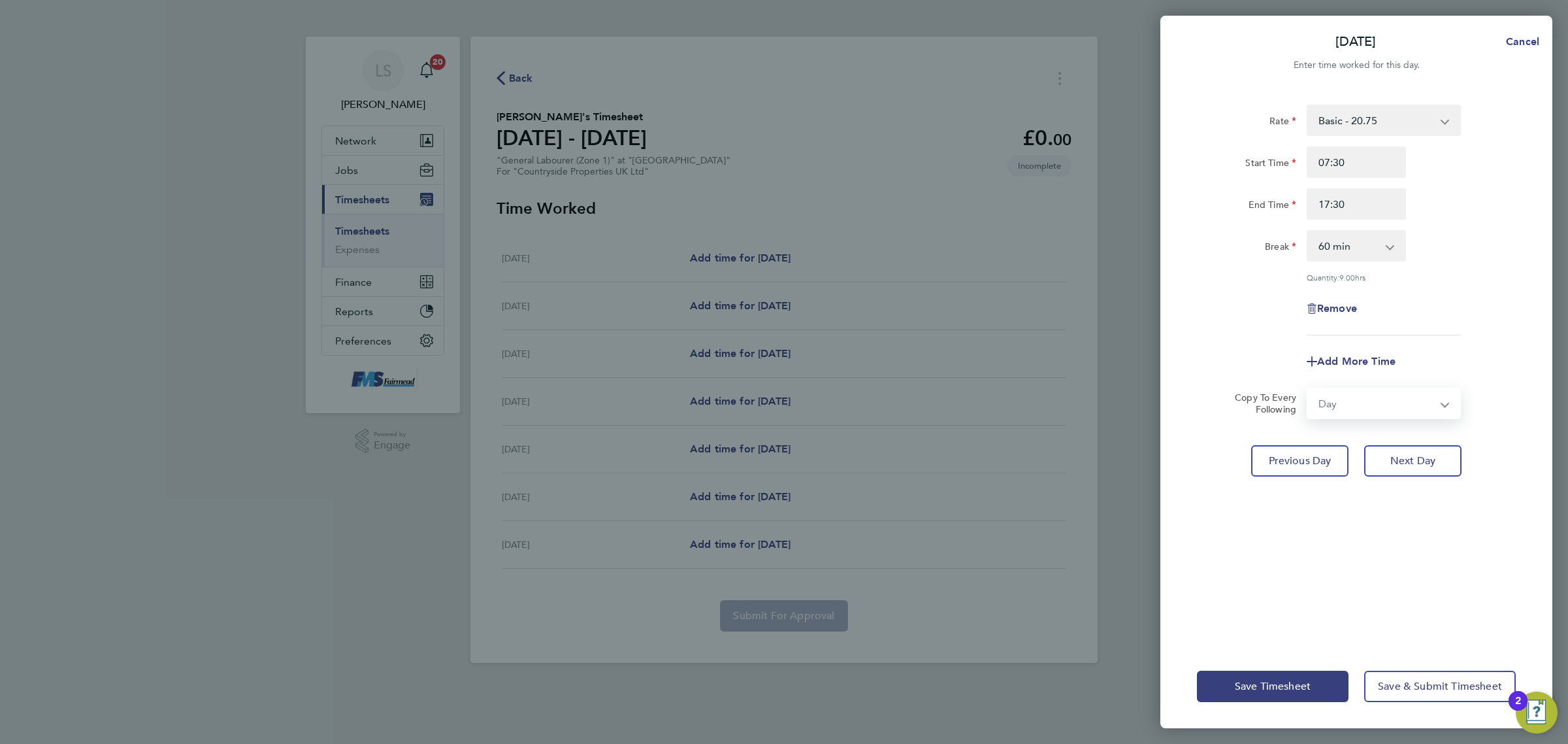
click at [1308, 389] on select "Select days Day Weekday (Mon-Fri) Weekend (Sat-Sun) [DATE] [DATE] [DATE] [DATE]…" at bounding box center [1376, 403] width 137 height 29
click at [1337, 433] on select "[DATE] [DATE] [DATE] [DATE] [DATE]" at bounding box center [1375, 445] width 136 height 29
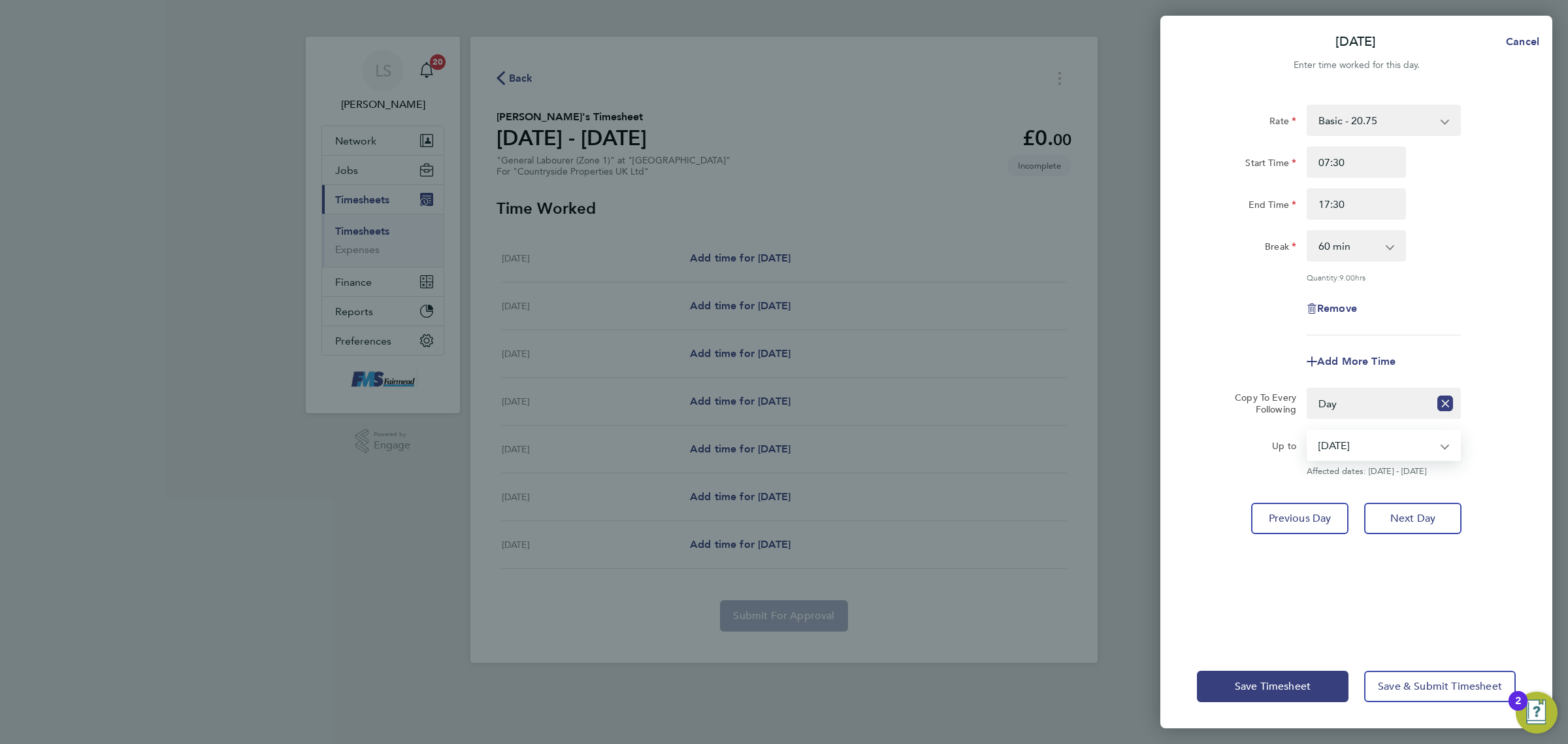
select select "[DATE]"
click at [1308, 431] on select "[DATE] [DATE] [DATE] [DATE] [DATE]" at bounding box center [1375, 445] width 136 height 29
click at [1305, 675] on button "Save Timesheet" at bounding box center [1273, 687] width 151 height 32
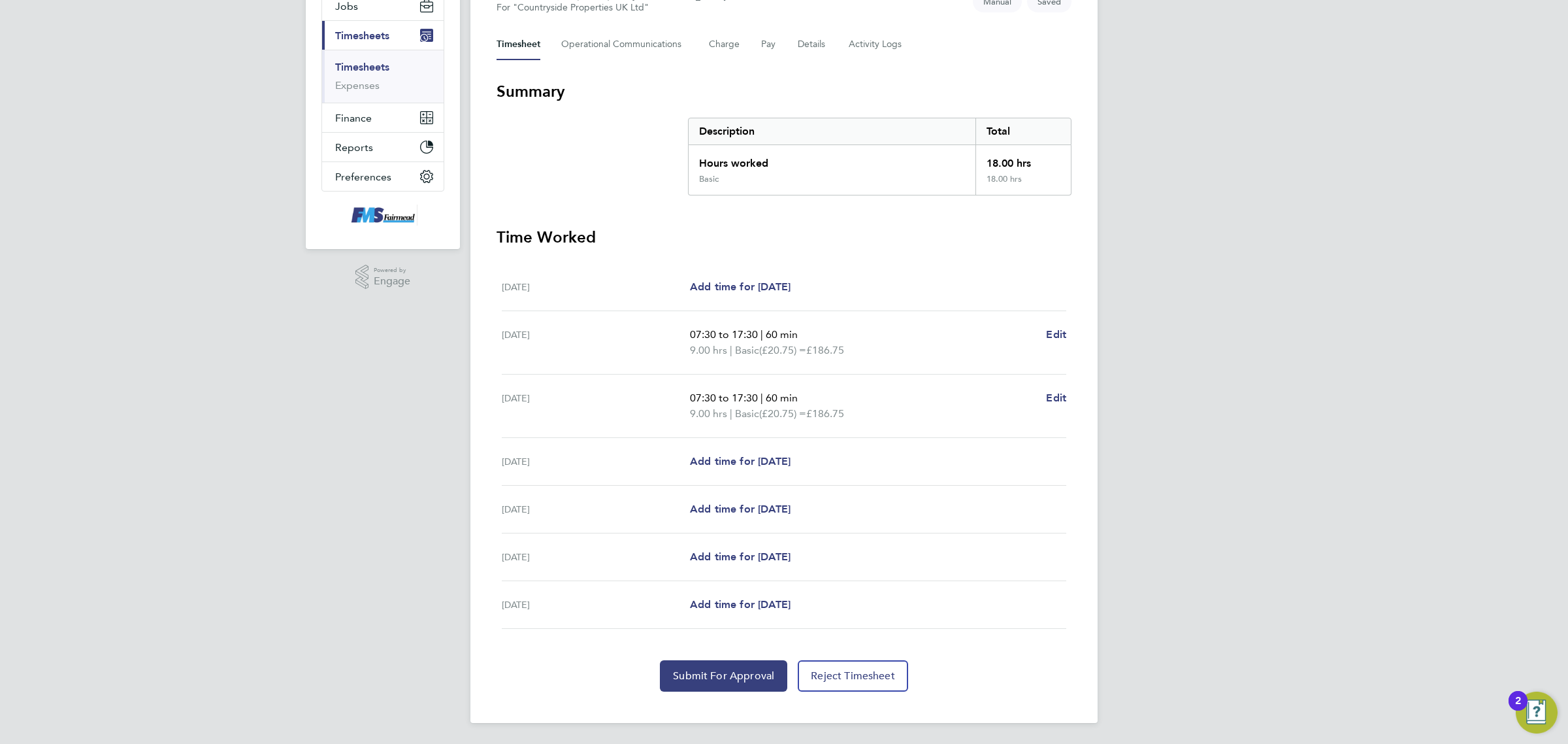
click at [738, 692] on div "Back Following [PERSON_NAME]'s Timesheet [DATE] - [DATE] £373. 50 "General Labo…" at bounding box center [784, 298] width 627 height 851
click at [686, 662] on section "Time Worked [DATE] Add time for [DATE] Add time for [DATE] [DATE] 07:30 to 17:3…" at bounding box center [784, 459] width 575 height 464
click at [723, 677] on span "Submit For Approval" at bounding box center [724, 676] width 101 height 13
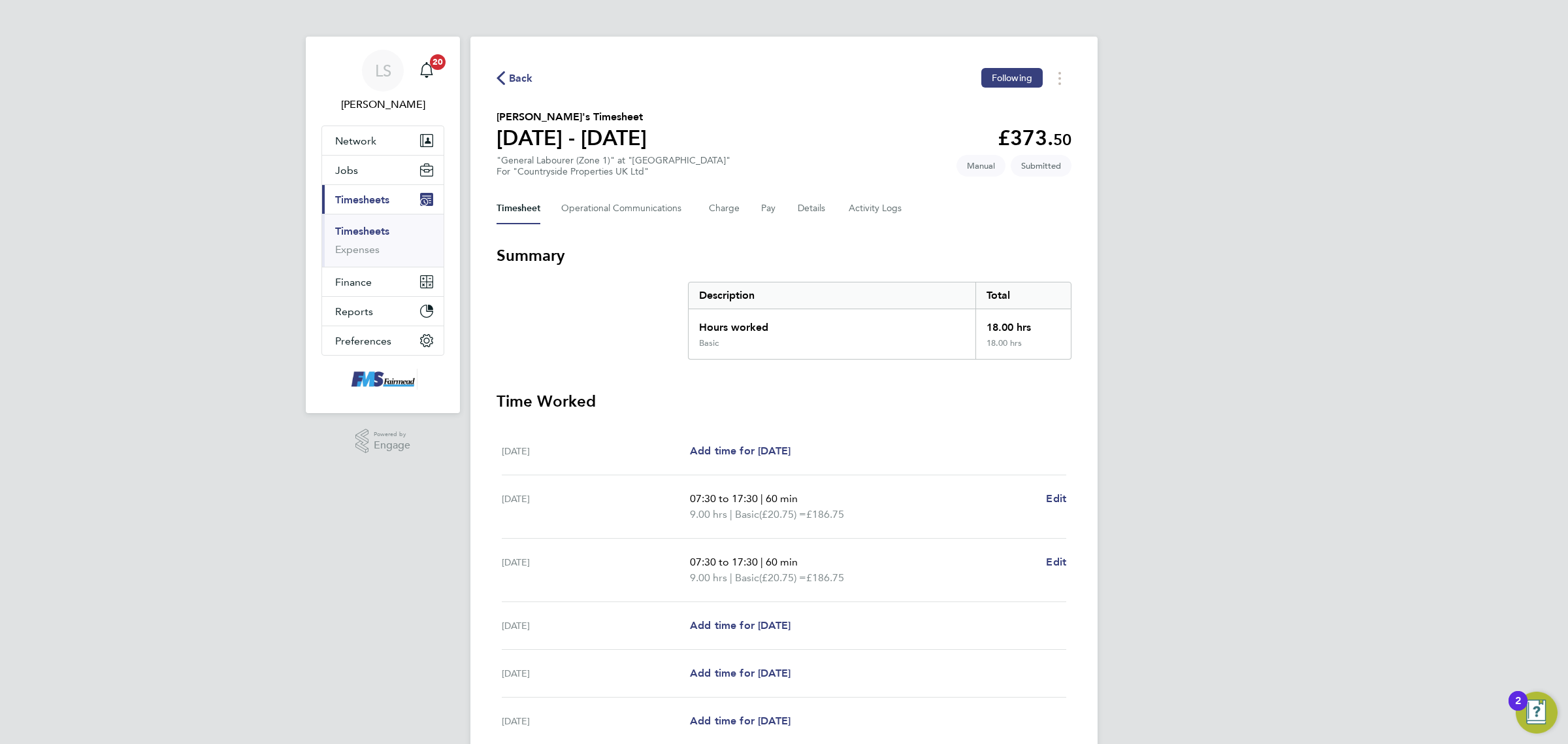
drag, startPoint x: 374, startPoint y: 234, endPoint x: 462, endPoint y: 208, distance: 91.8
click at [374, 234] on link "Timesheets" at bounding box center [362, 231] width 54 height 12
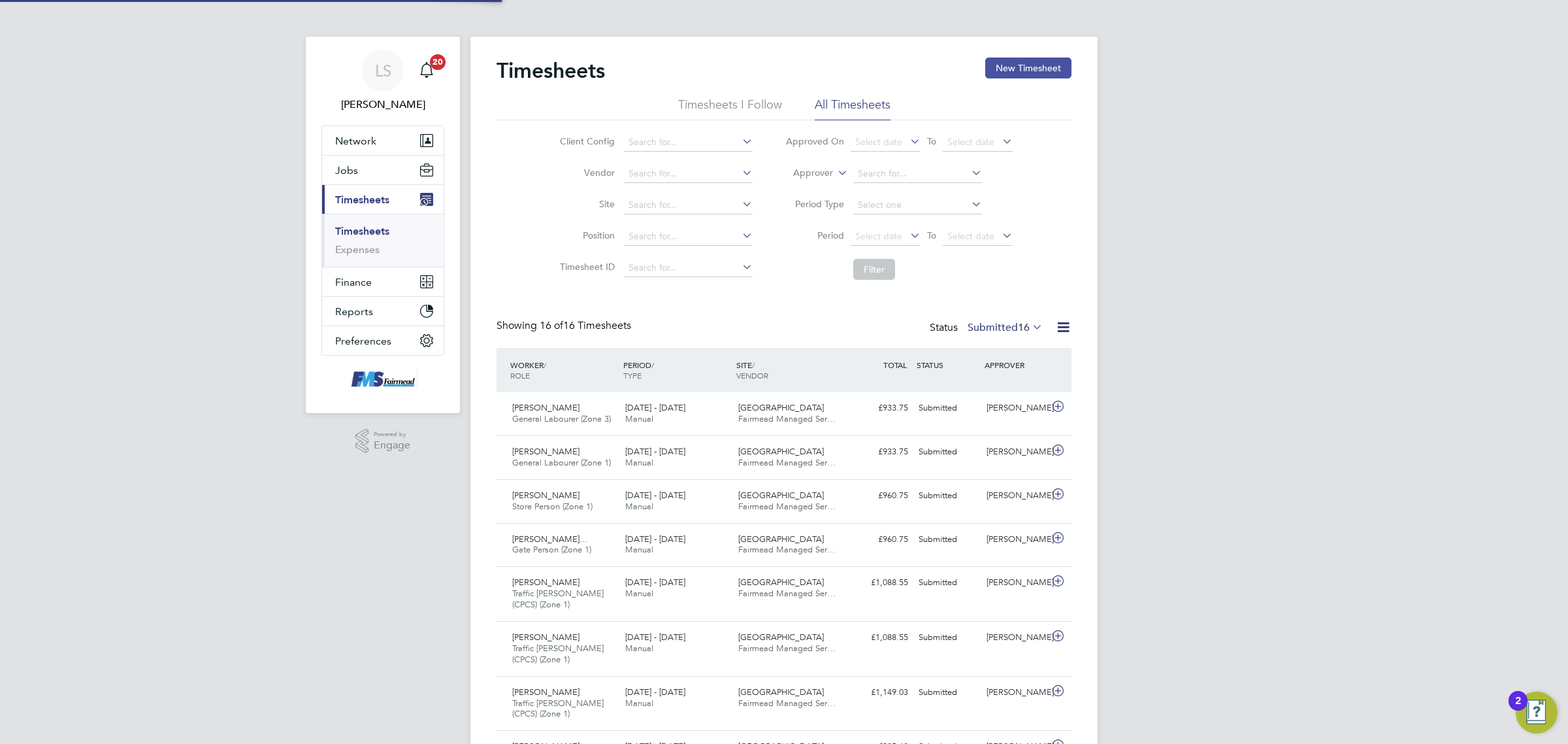
click at [1055, 62] on button "New Timesheet" at bounding box center [1028, 67] width 87 height 21
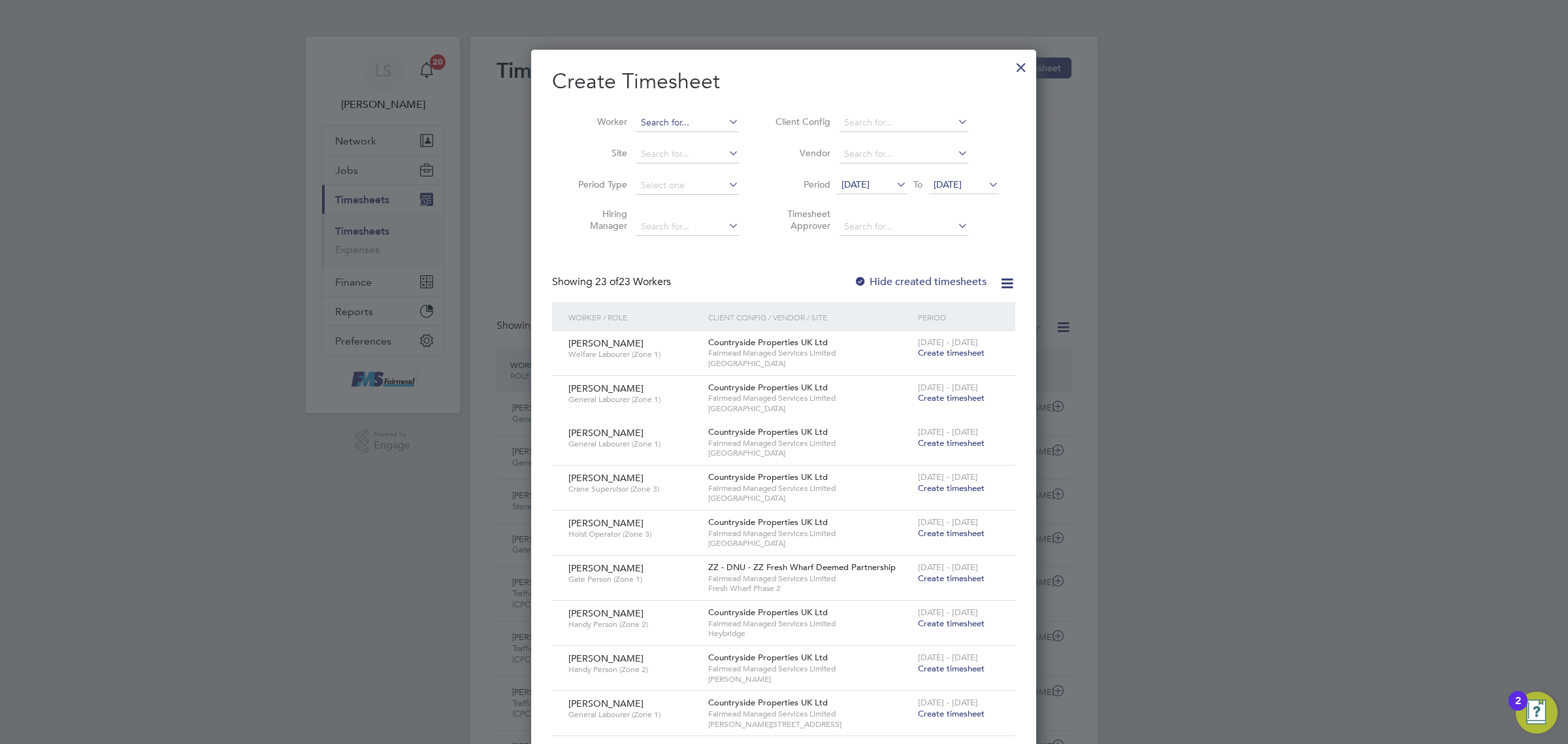
click at [705, 120] on input at bounding box center [687, 123] width 102 height 18
click at [700, 147] on li "[PERSON_NAME]" at bounding box center [690, 140] width 108 height 17
type input "[PERSON_NAME]"
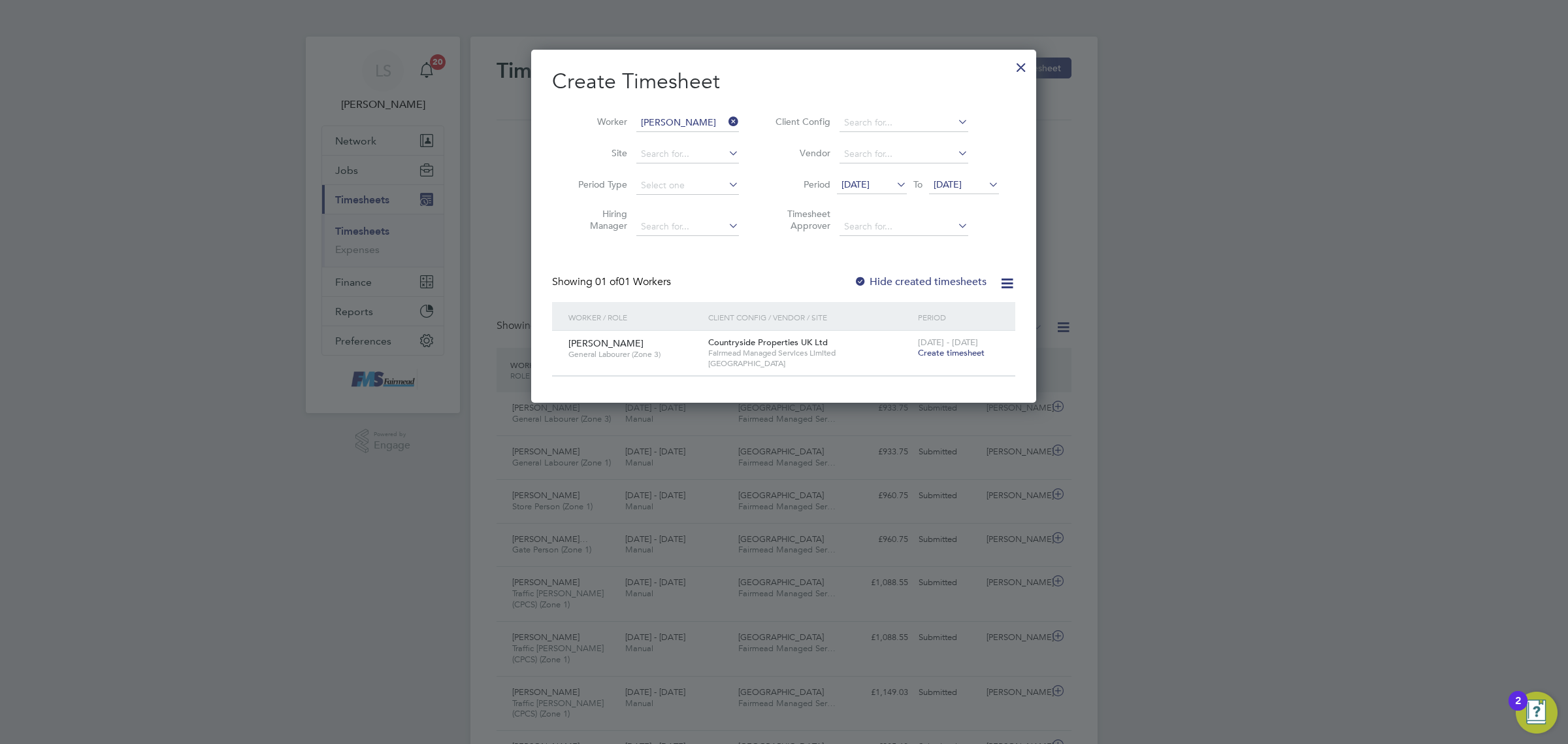
drag, startPoint x: 951, startPoint y: 345, endPoint x: 954, endPoint y: 351, distance: 6.7
click at [952, 349] on div "[DATE] - [DATE] Create timesheet" at bounding box center [957, 348] width 87 height 35
click at [954, 351] on span "Create timesheet" at bounding box center [951, 352] width 67 height 11
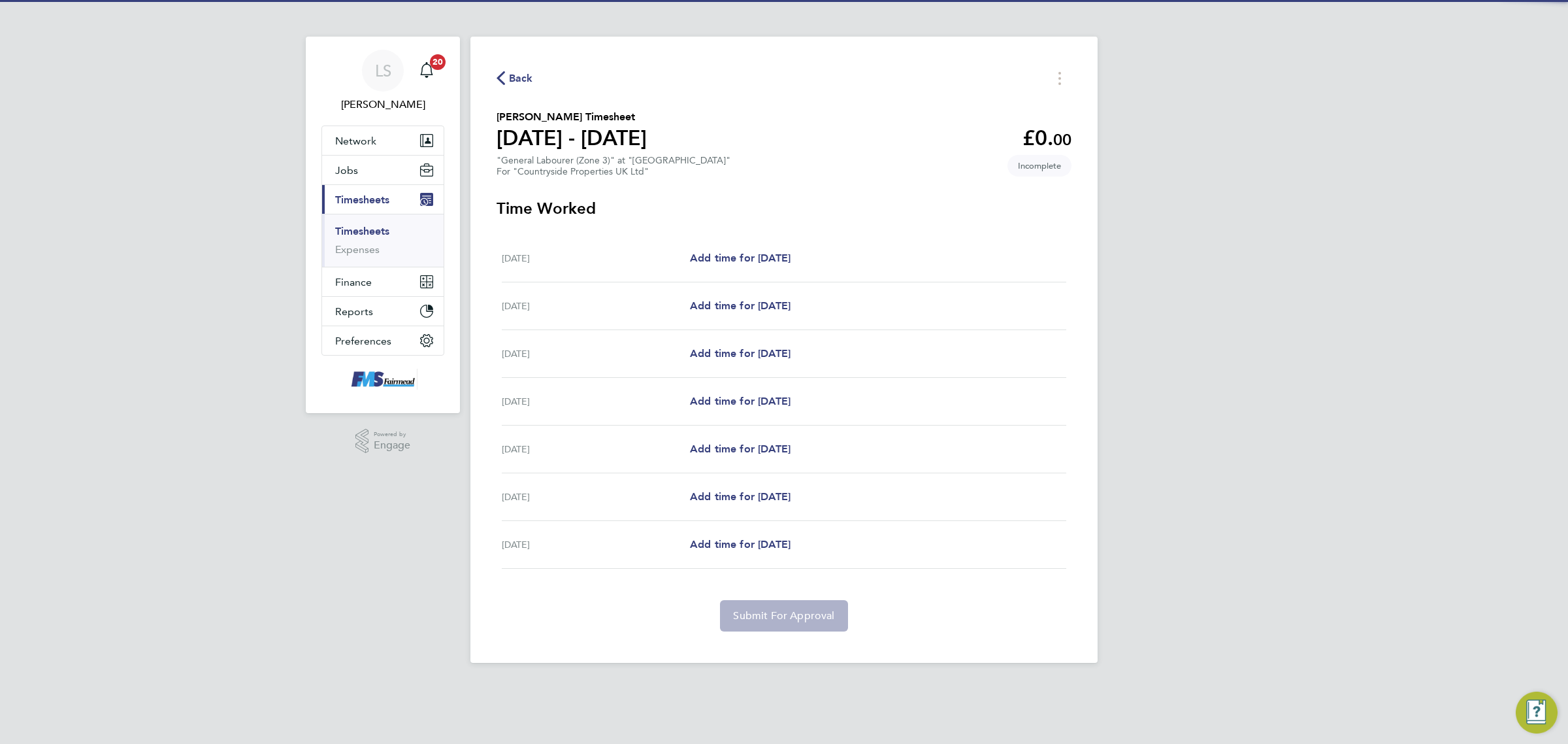
click at [744, 271] on div "[DATE] Add time for [DATE] Add time for [DATE]" at bounding box center [784, 258] width 565 height 47
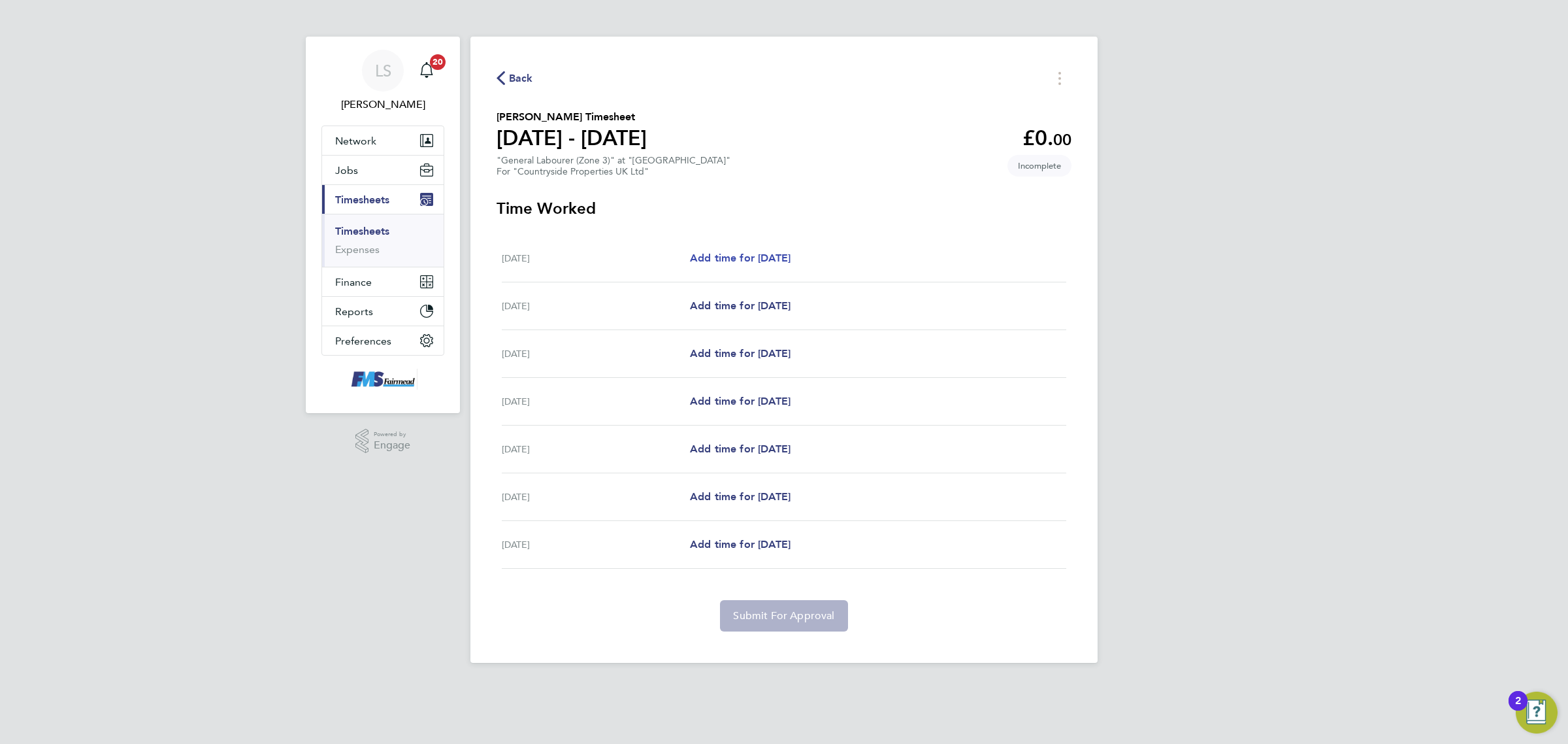
click at [742, 263] on span "Add time for [DATE]" at bounding box center [739, 257] width 101 height 12
select select "30"
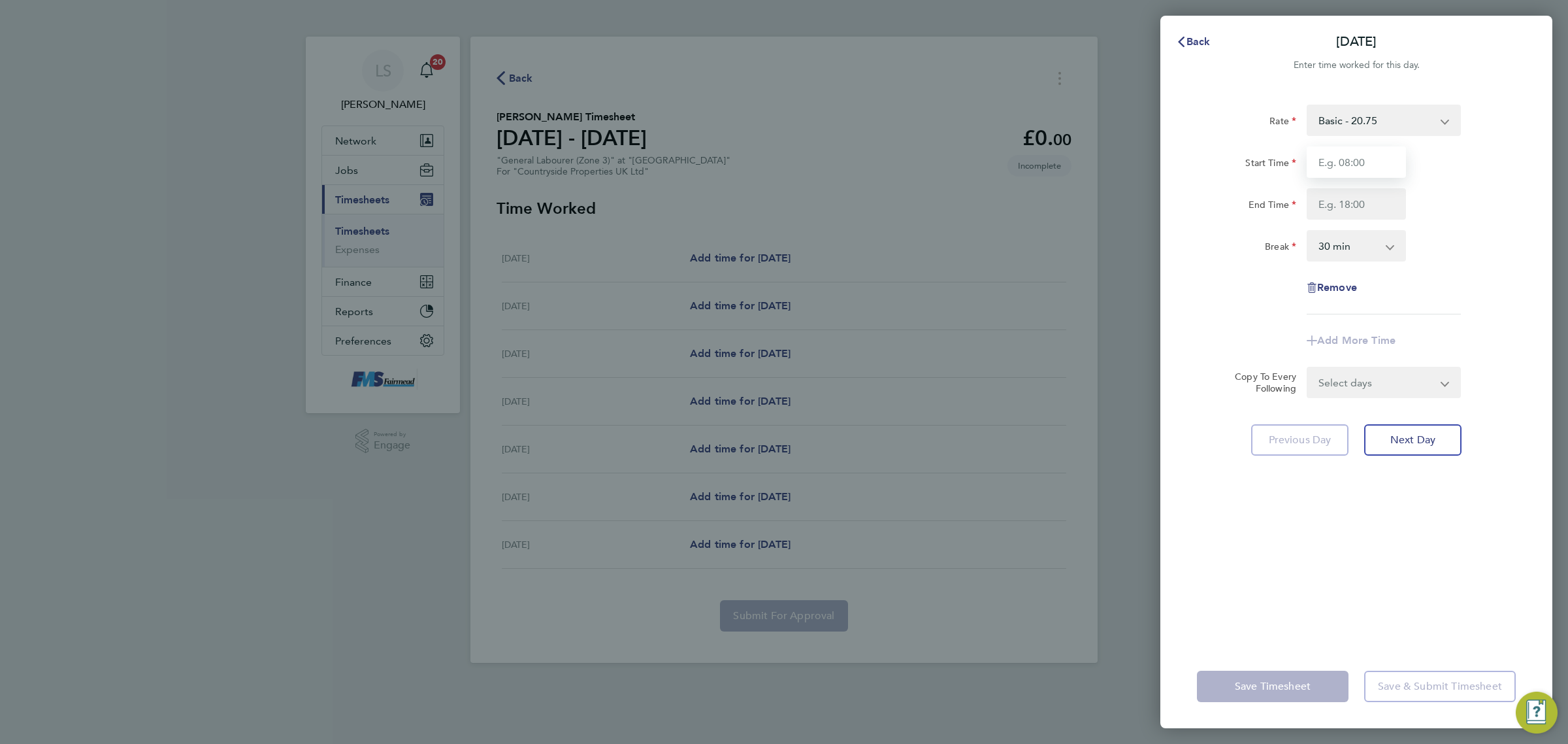
click at [1318, 161] on input "Start Time" at bounding box center [1356, 162] width 99 height 32
type input "07:30"
drag, startPoint x: 1344, startPoint y: 195, endPoint x: 1353, endPoint y: 204, distance: 12.7
click at [1344, 196] on input "End Time" at bounding box center [1356, 204] width 99 height 32
type input "17:30"
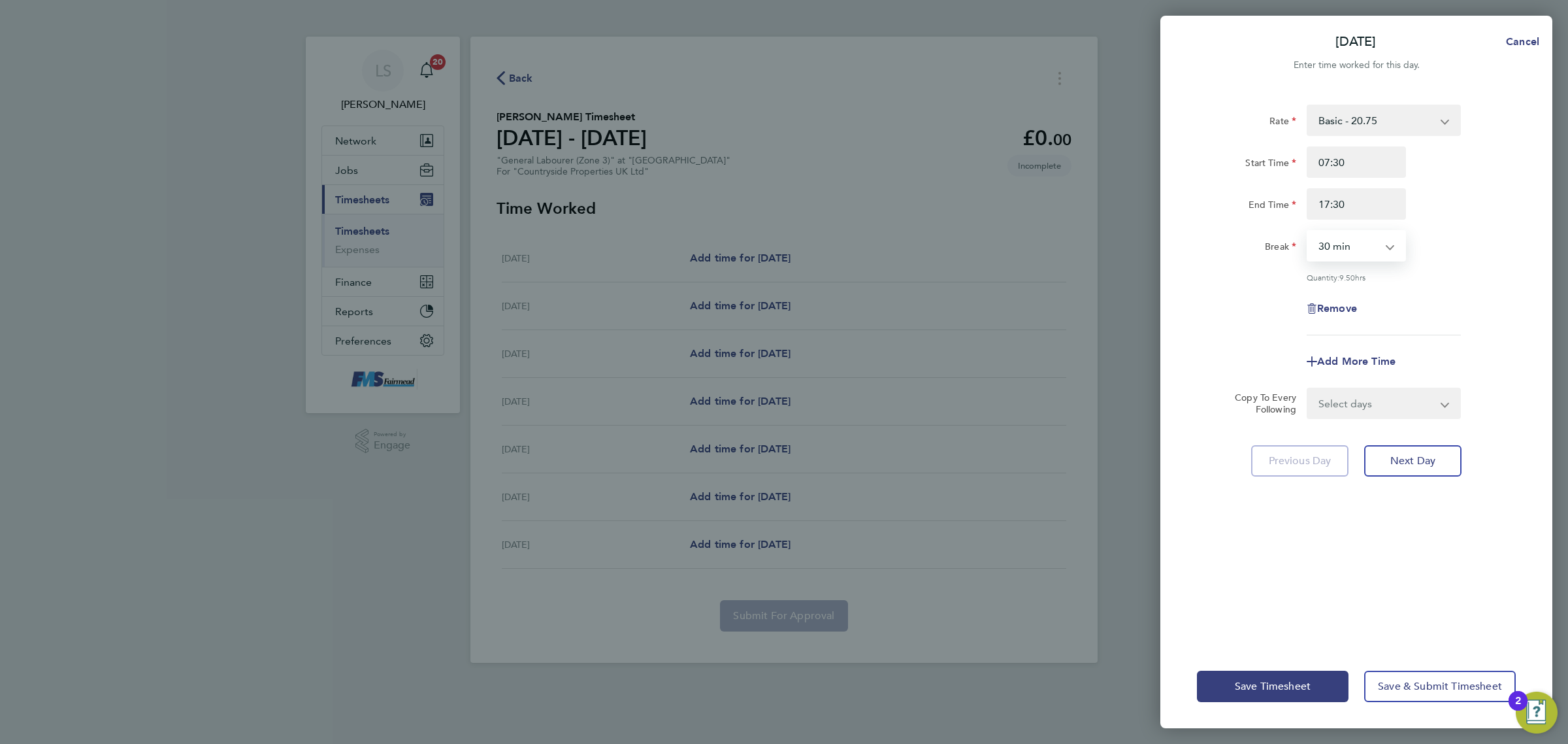
click at [1359, 248] on select "0 min 15 min 30 min 45 min 60 min 75 min 90 min" at bounding box center [1348, 246] width 81 height 29
select select "60"
click at [1308, 231] on select "0 min 15 min 30 min 45 min 60 min 75 min 90 min" at bounding box center [1348, 246] width 81 height 29
click at [1448, 299] on div "Remove" at bounding box center [1356, 309] width 329 height 32
click at [1389, 400] on select "Select days Day Weekday (Mon-Fri) Weekend (Sat-Sun) [DATE] [DATE] [DATE] [DATE]…" at bounding box center [1376, 403] width 137 height 29
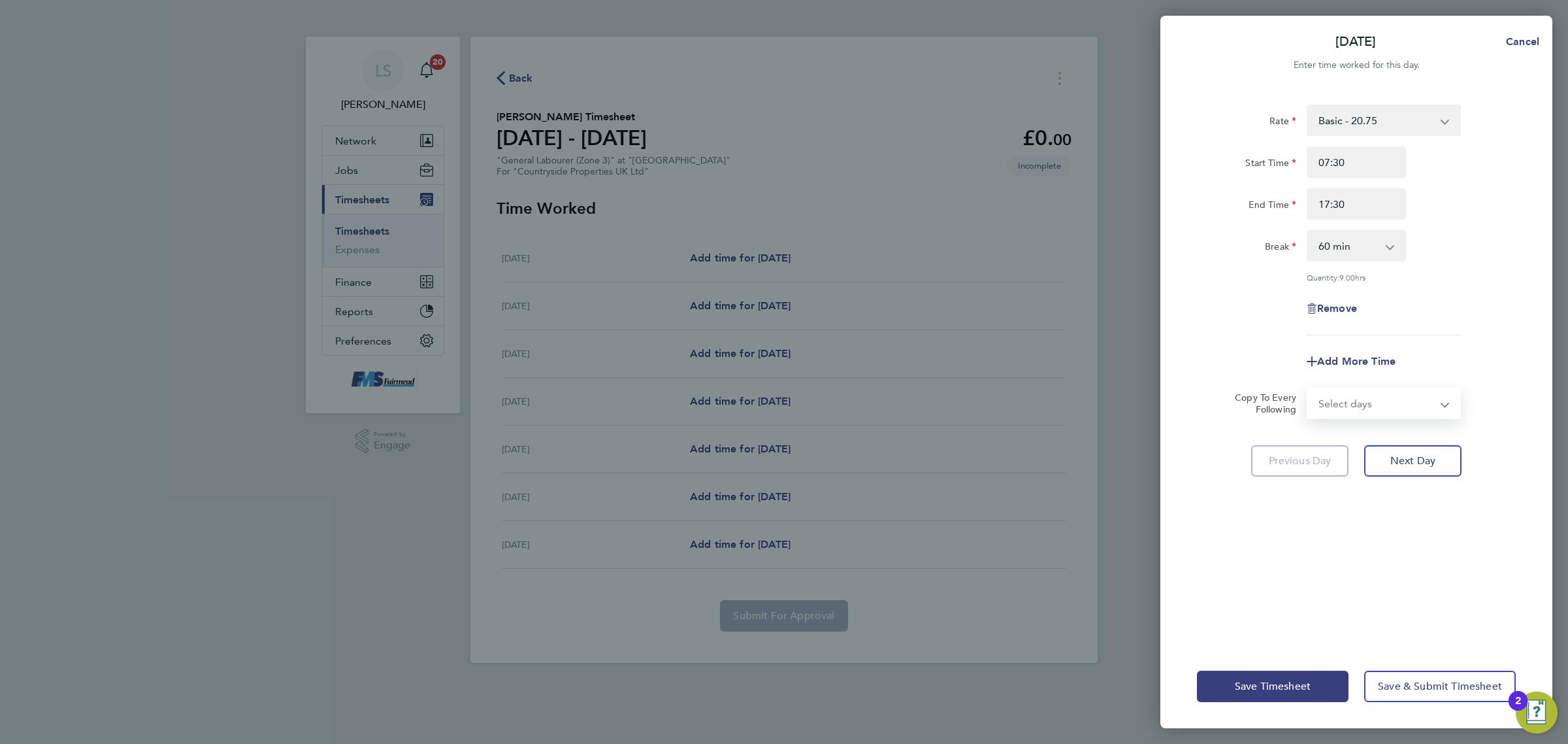
select select "WEEKDAY"
click at [1308, 389] on select "Select days Day Weekday (Mon-Fri) Weekend (Sat-Sun) [DATE] [DATE] [DATE] [DATE]…" at bounding box center [1376, 403] width 137 height 29
click at [1372, 445] on select "[DATE] [DATE] [DATE] [DATE] [DATE] [DATE]" at bounding box center [1375, 445] width 136 height 29
select select "[DATE]"
click at [1308, 431] on select "[DATE] [DATE] [DATE] [DATE] [DATE] [DATE]" at bounding box center [1375, 445] width 136 height 29
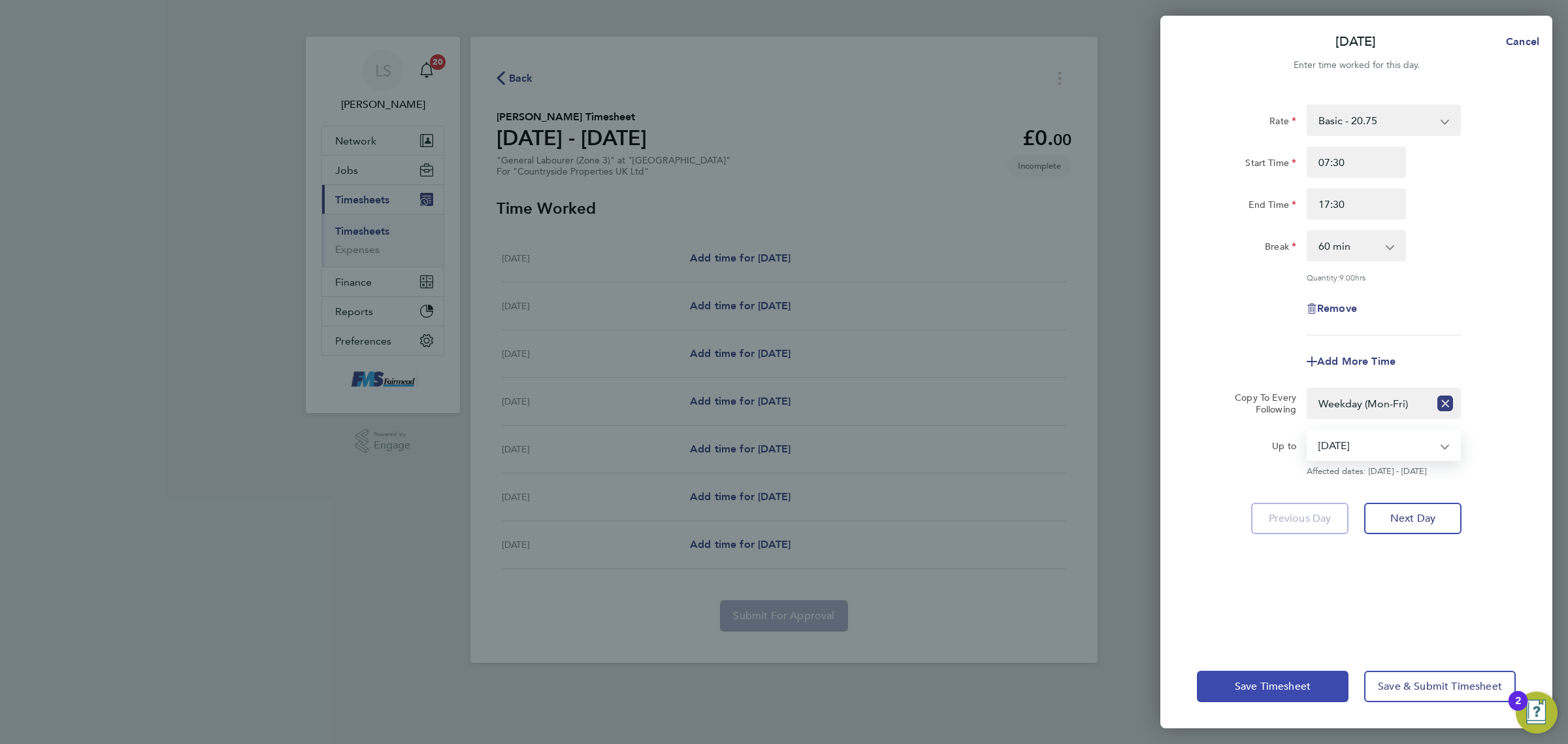
click at [1283, 684] on span "Save Timesheet" at bounding box center [1272, 687] width 76 height 13
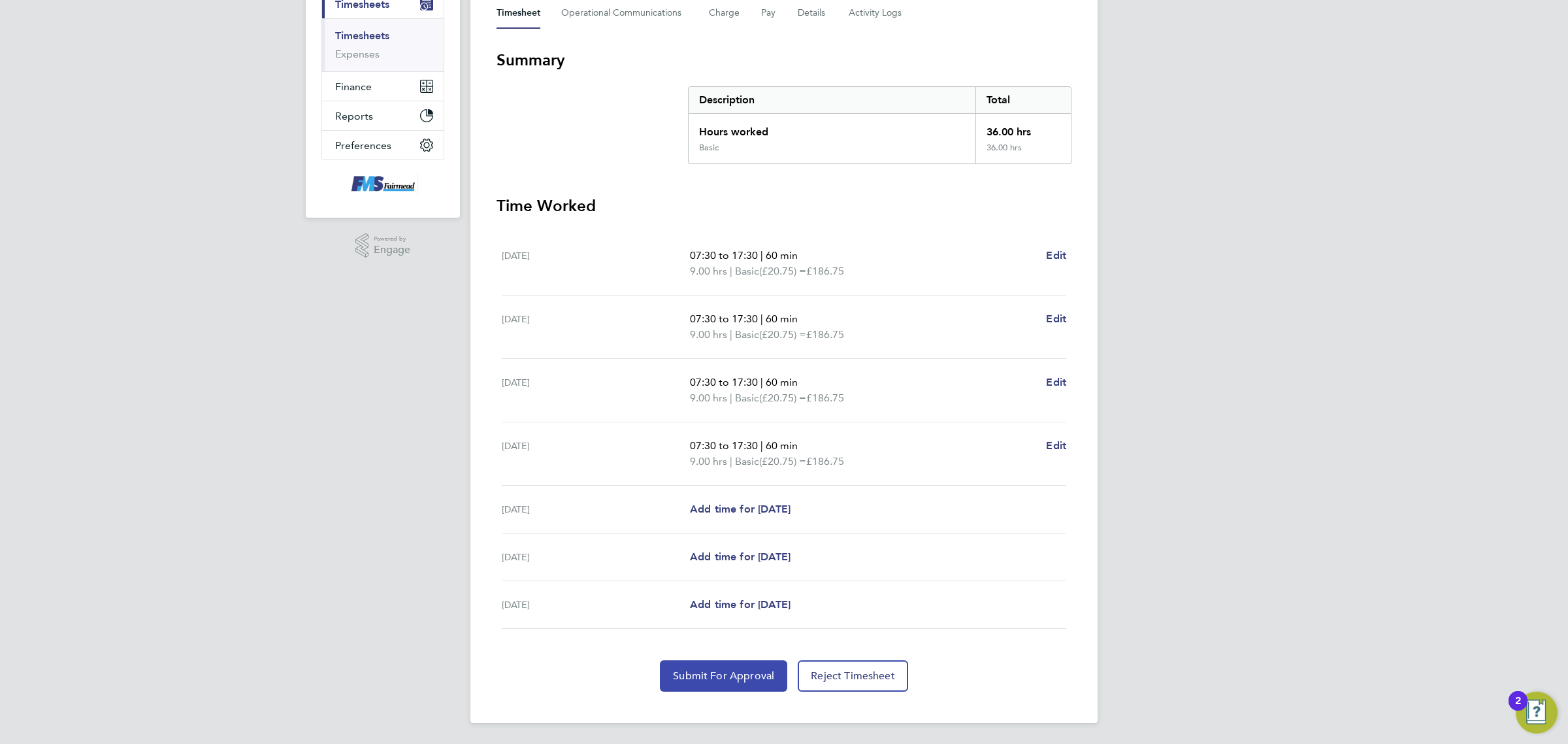
click at [723, 681] on span "Submit For Approval" at bounding box center [724, 676] width 101 height 13
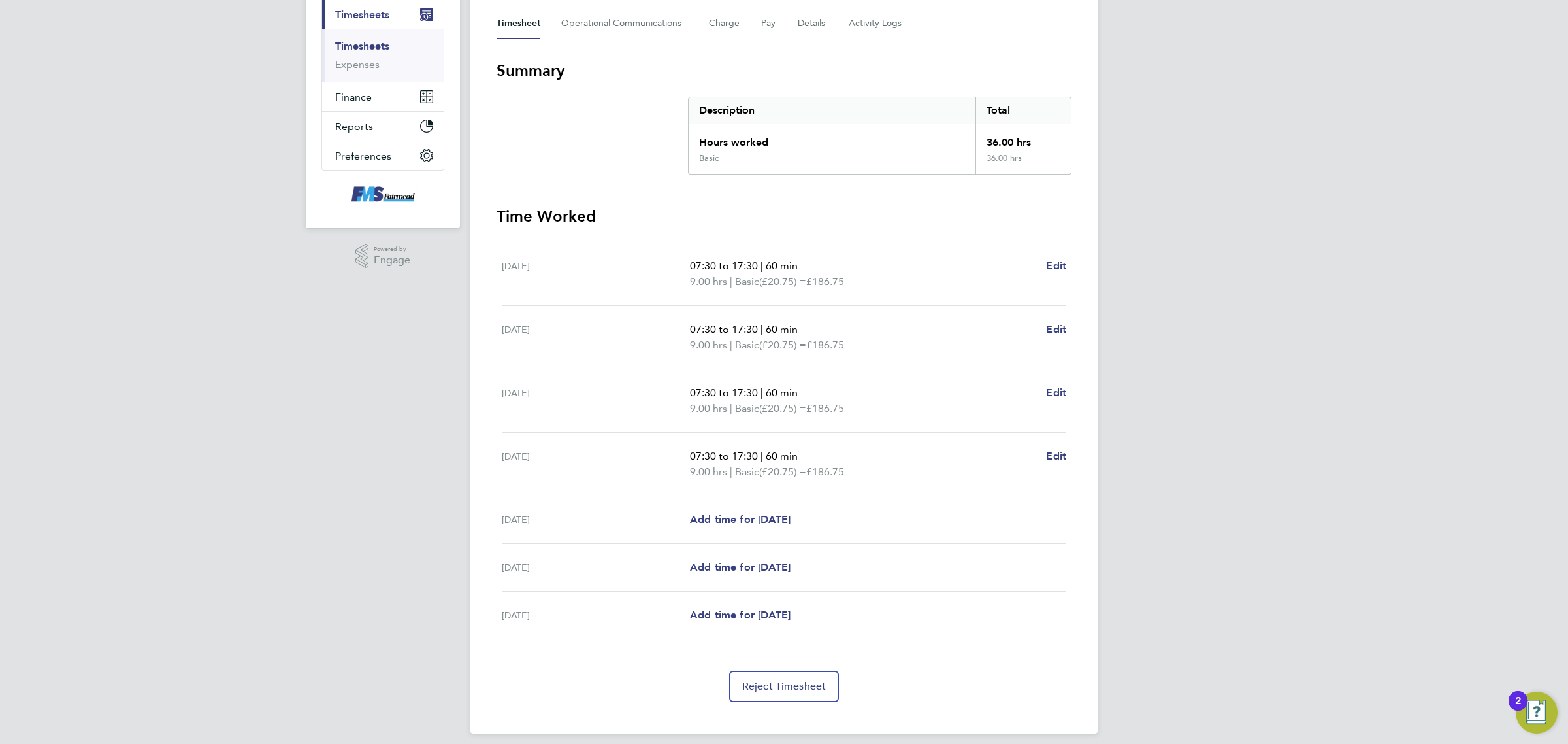
drag, startPoint x: 349, startPoint y: 41, endPoint x: 356, endPoint y: 41, distance: 7.0
click at [349, 41] on link "Timesheets" at bounding box center [362, 46] width 54 height 12
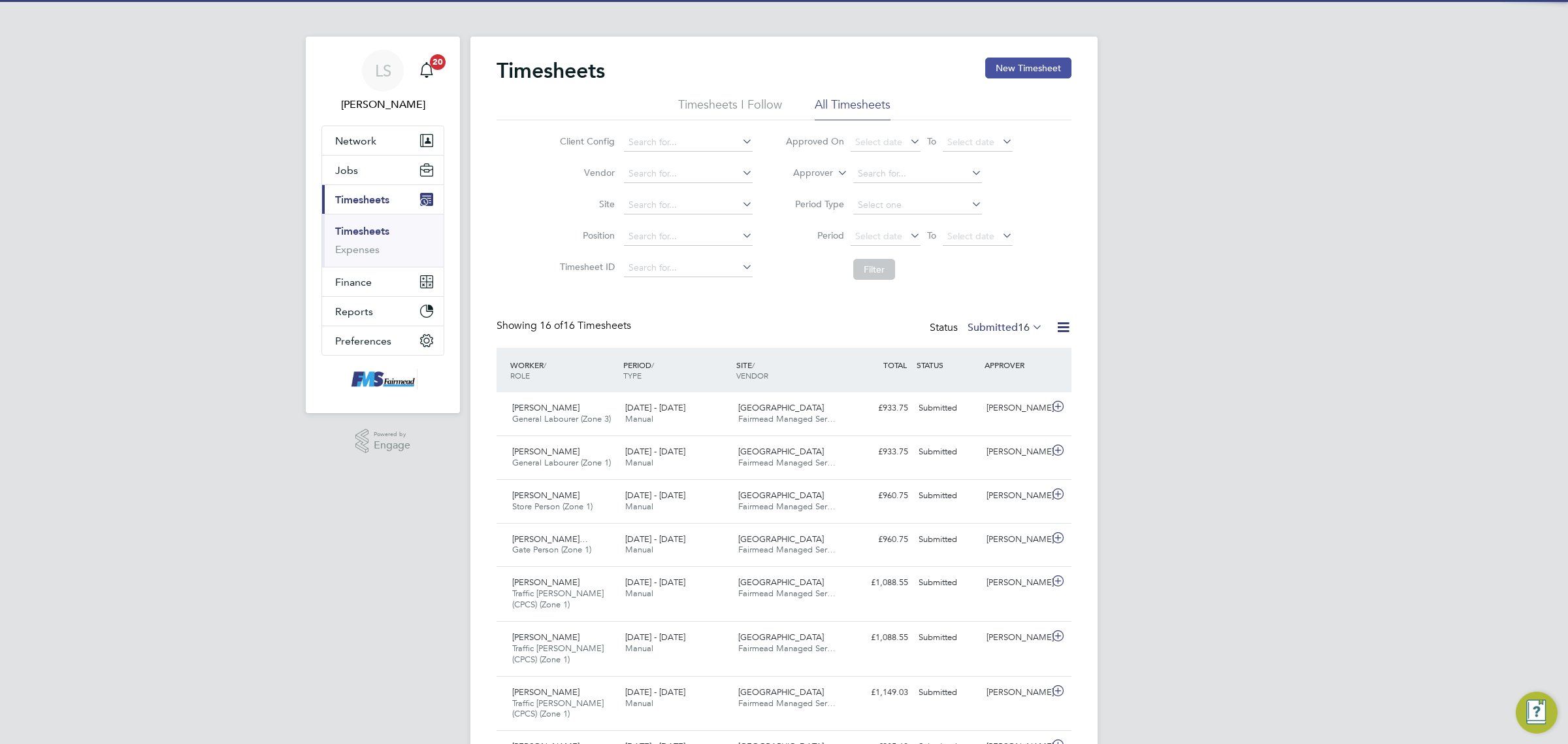
click at [1018, 77] on div "Timesheets New Timesheet" at bounding box center [784, 77] width 575 height 39
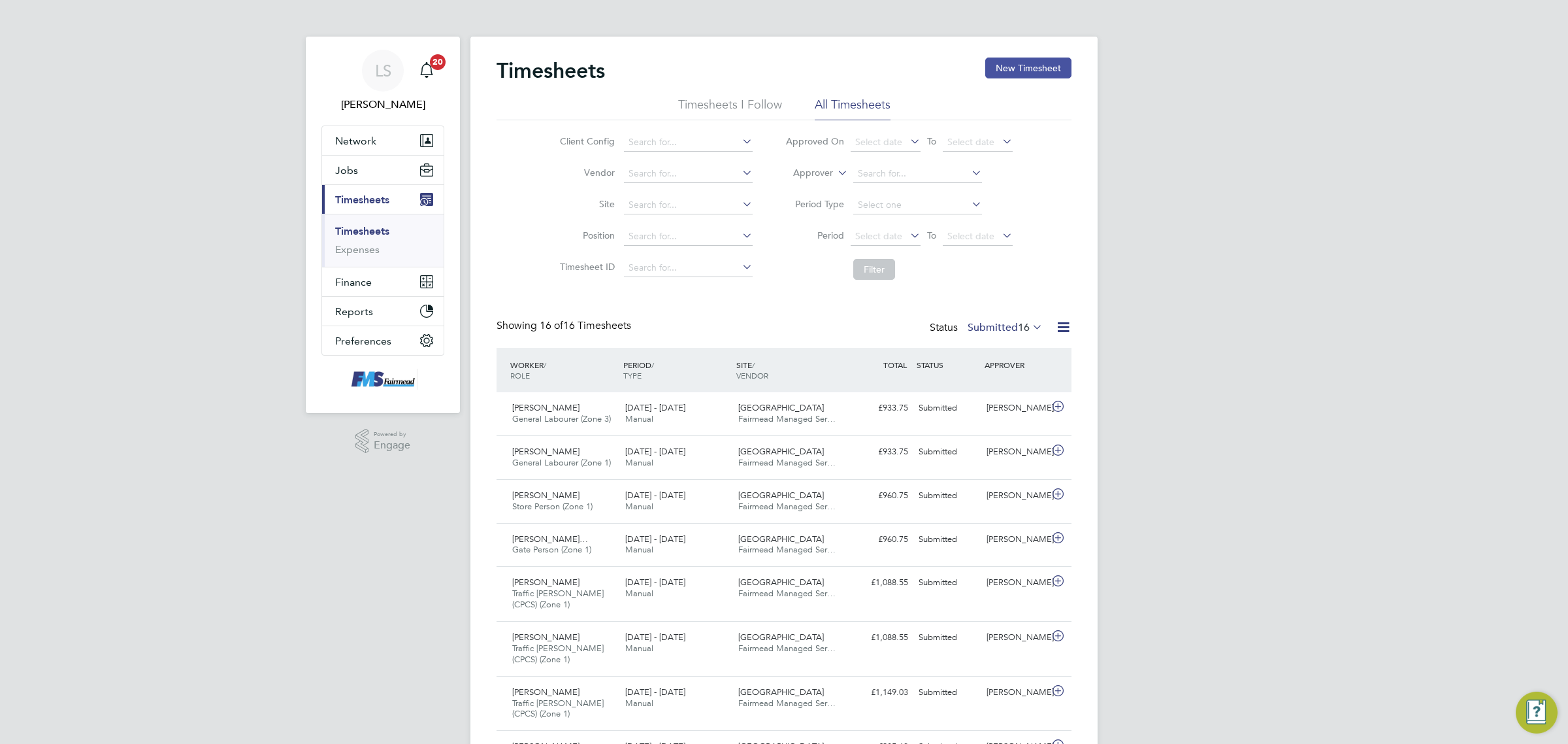
click at [1020, 70] on button "New Timesheet" at bounding box center [1028, 67] width 87 height 21
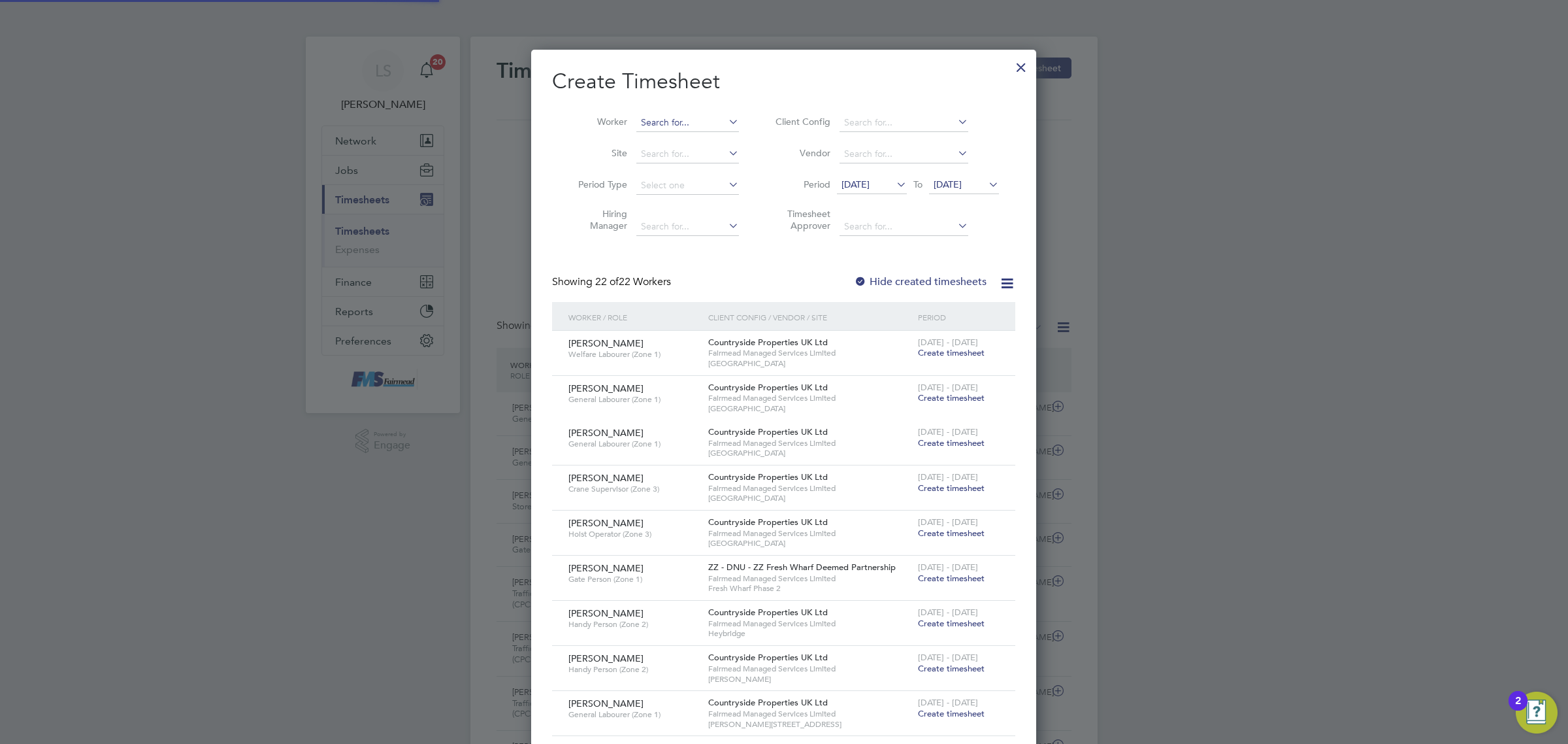
click at [690, 126] on input at bounding box center [687, 123] width 102 height 18
click at [685, 138] on li "Salsa [PERSON_NAME]" at bounding box center [690, 140] width 108 height 17
type input "[PERSON_NAME]"
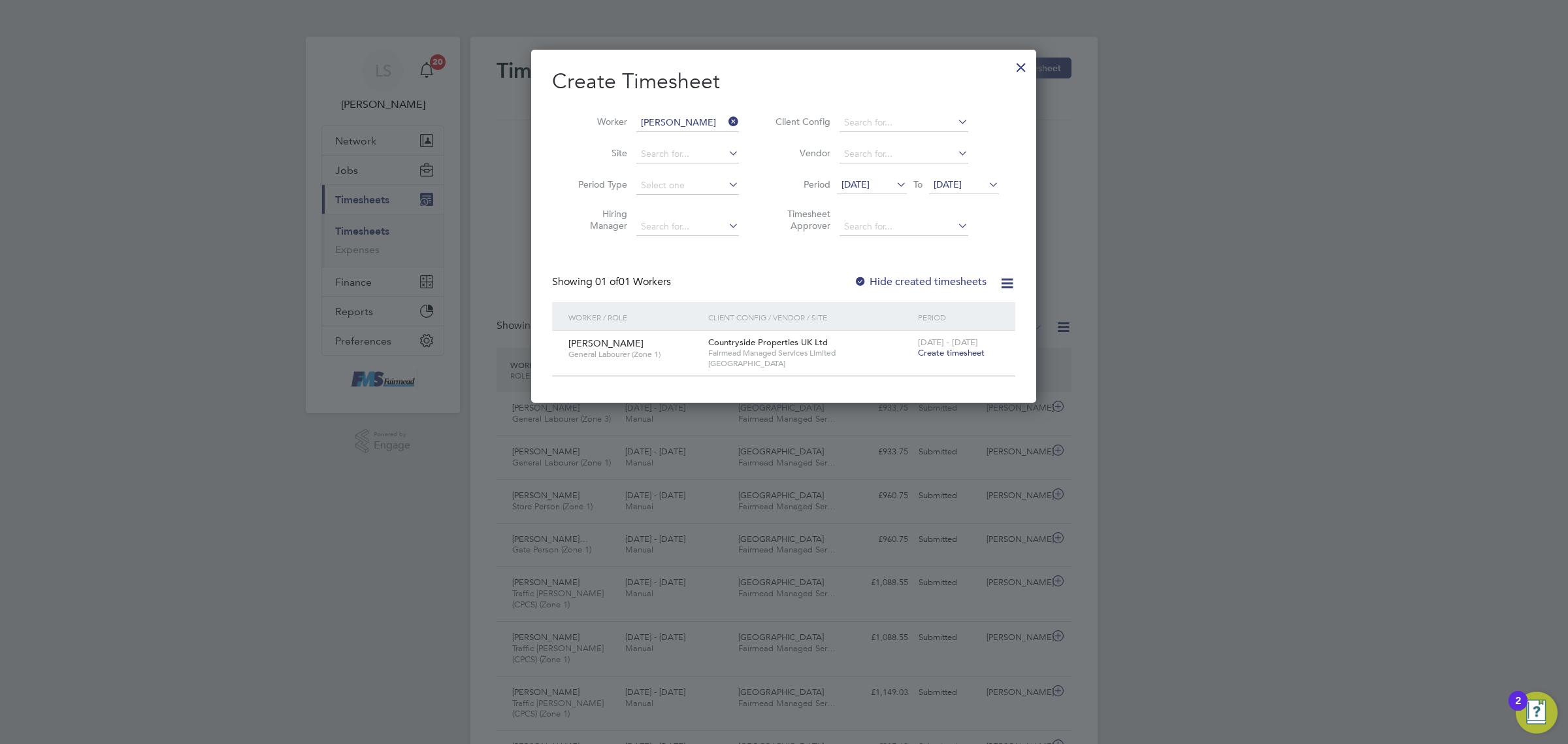
click at [949, 348] on span "Create timesheet" at bounding box center [951, 352] width 67 height 11
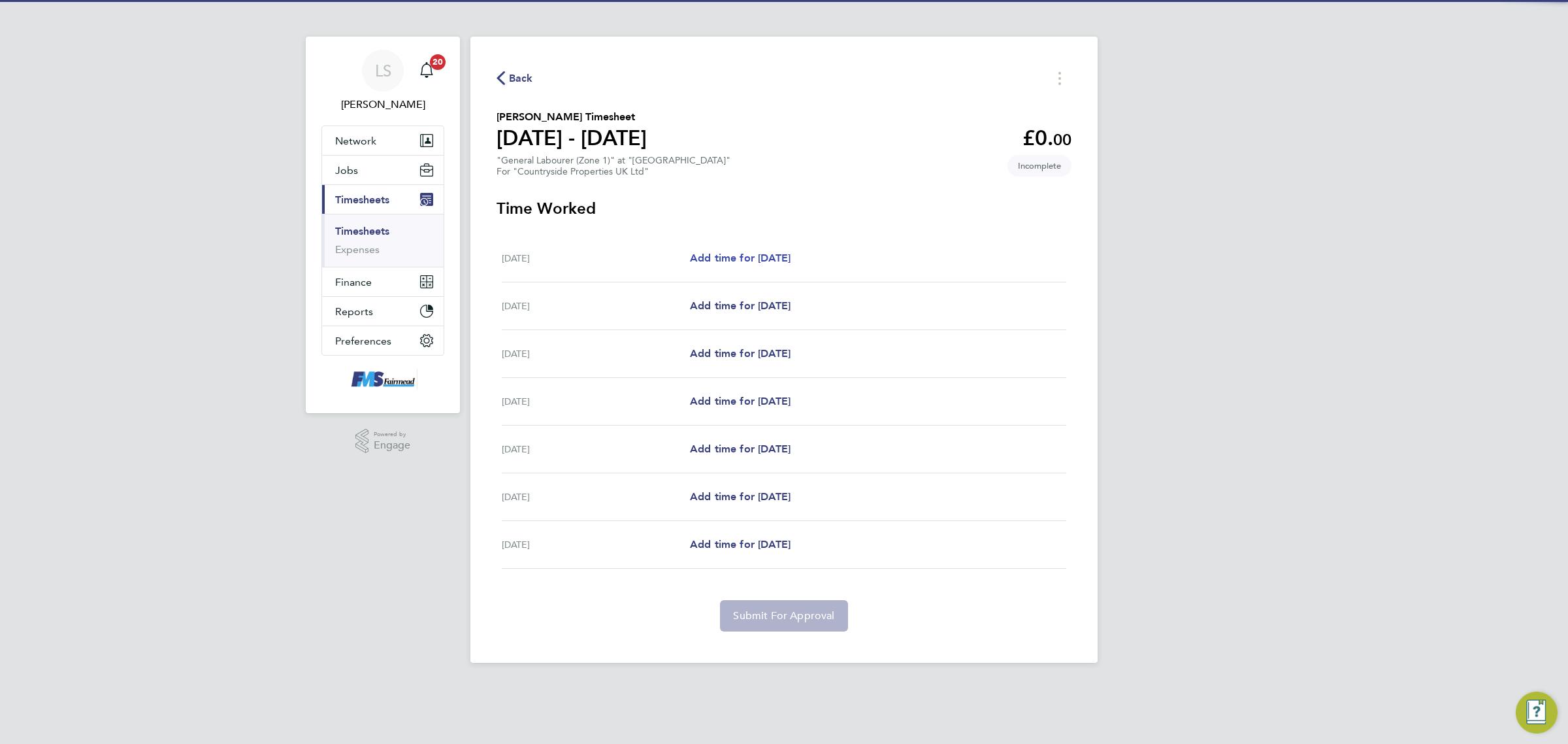
click at [729, 255] on span "Add time for [DATE]" at bounding box center [739, 257] width 101 height 12
select select "30"
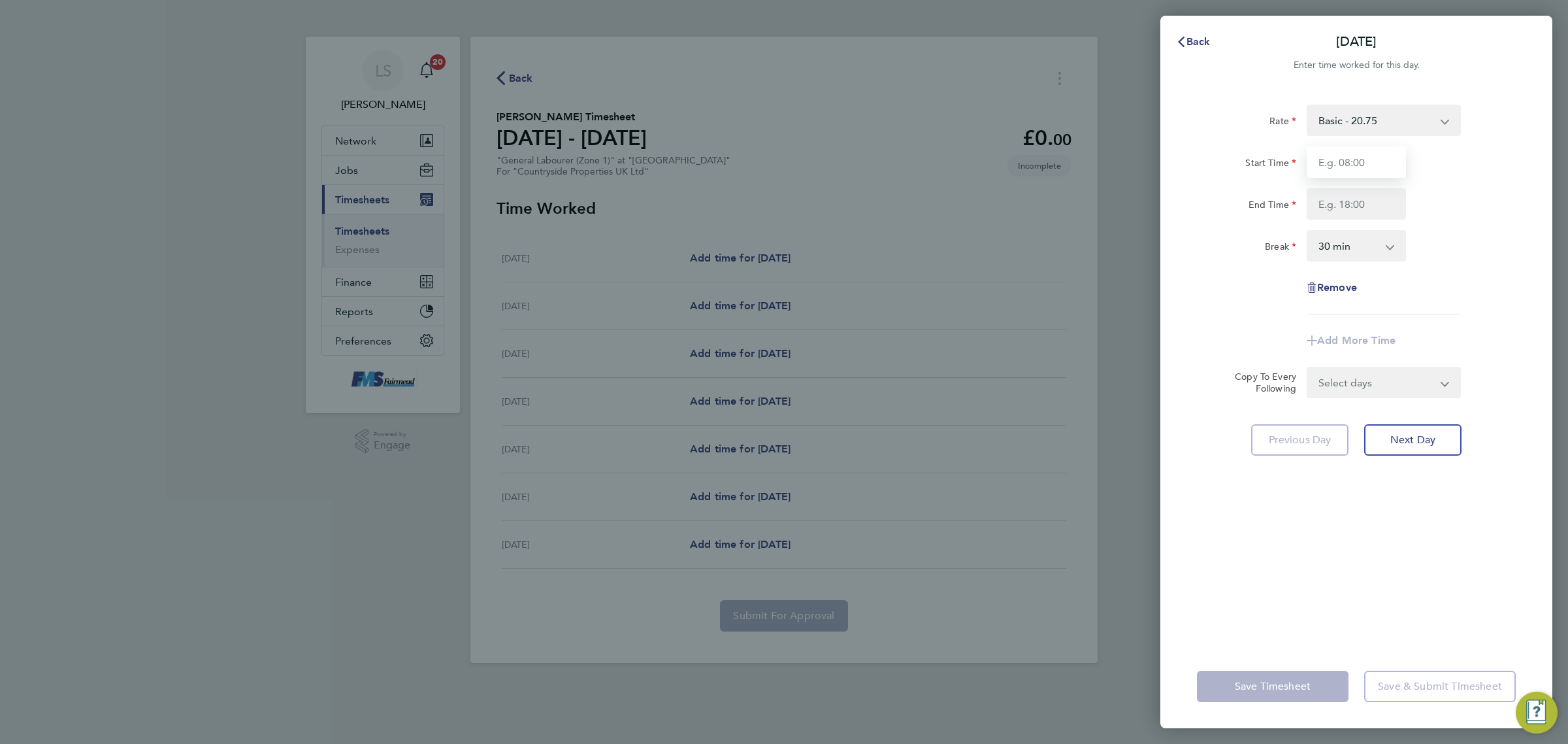
click at [1363, 162] on input "Start Time" at bounding box center [1356, 162] width 99 height 32
type input "07:30"
drag, startPoint x: 1369, startPoint y: 198, endPoint x: 1368, endPoint y: 206, distance: 8.1
click at [1369, 198] on input "End Time" at bounding box center [1356, 204] width 99 height 32
type input "17:30"
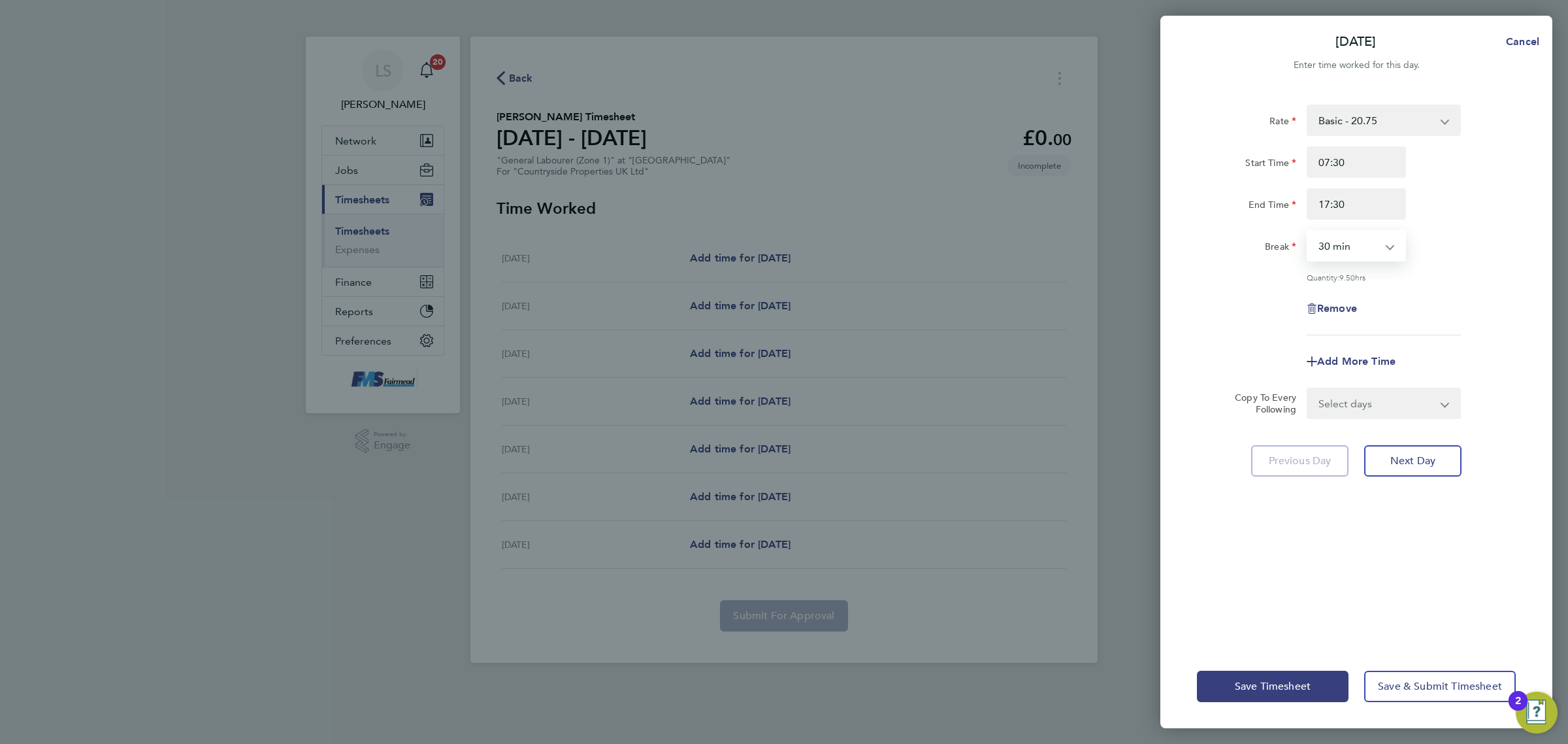
click at [1360, 242] on select "0 min 15 min 30 min 45 min 60 min 75 min 90 min" at bounding box center [1348, 246] width 81 height 29
select select "60"
click at [1308, 231] on select "0 min 15 min 30 min 45 min 60 min 75 min 90 min" at bounding box center [1348, 246] width 81 height 29
click at [1365, 404] on select "Select days Day Weekday (Mon-Fri) Weekend (Sat-Sun) [DATE] [DATE] [DATE] [DATE]…" at bounding box center [1376, 403] width 137 height 29
select select "WEEKDAY"
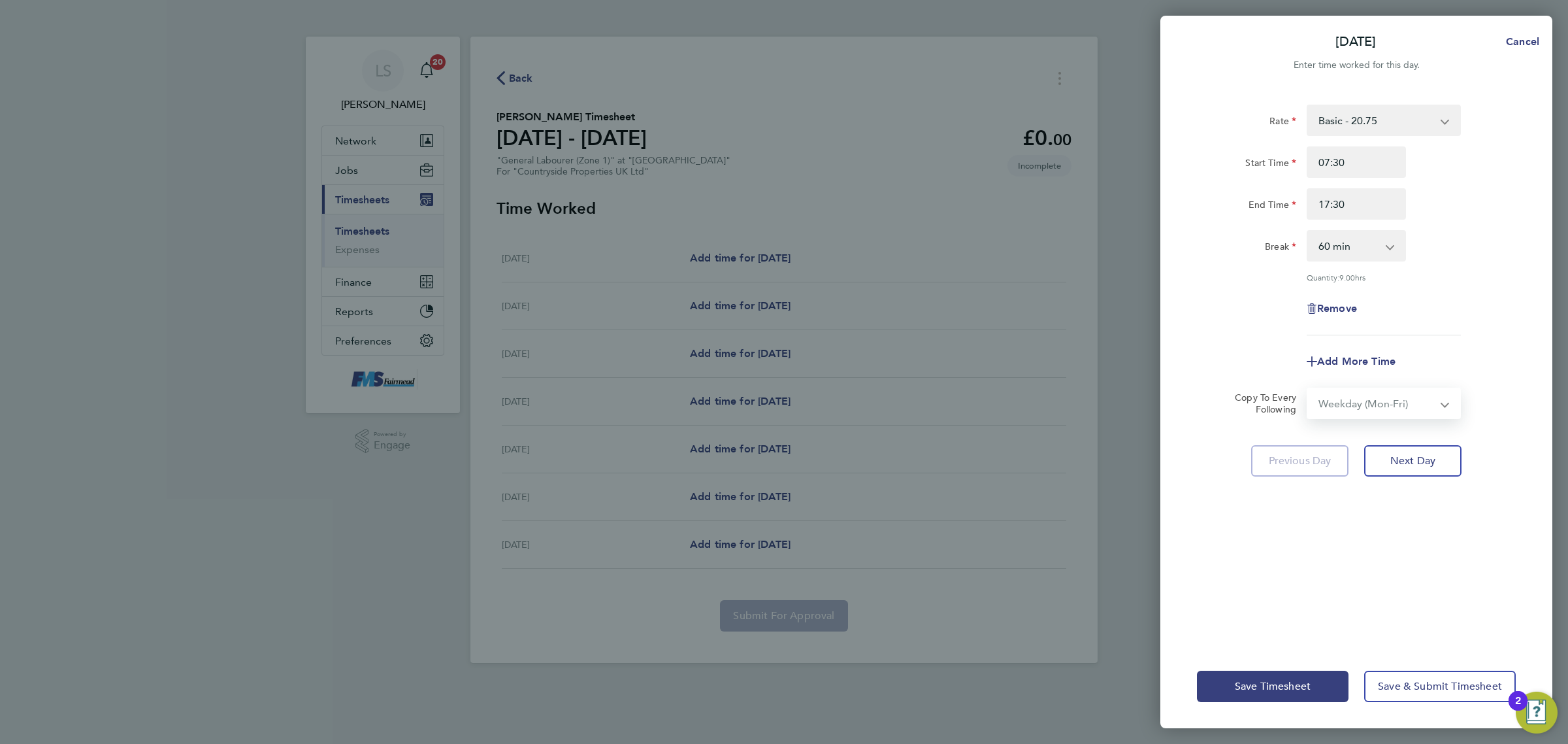
click at [1308, 389] on select "Select days Day Weekday (Mon-Fri) Weekend (Sat-Sun) [DATE] [DATE] [DATE] [DATE]…" at bounding box center [1376, 403] width 137 height 29
select select "[DATE]"
click at [1402, 705] on div "Save Timesheet Save & Submit Timesheet" at bounding box center [1356, 686] width 392 height 84
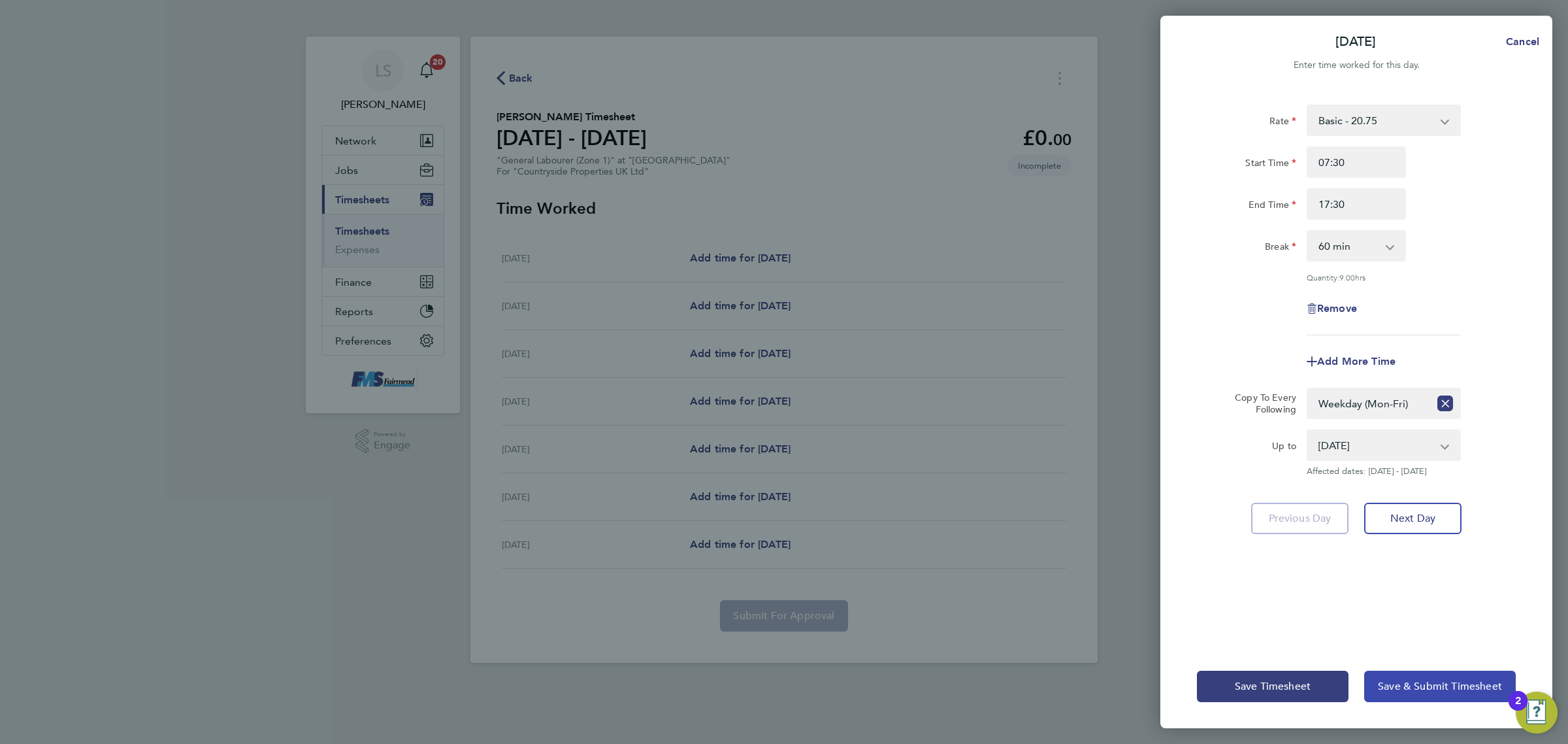
click at [1402, 697] on button "Save & Submit Timesheet" at bounding box center [1440, 687] width 151 height 32
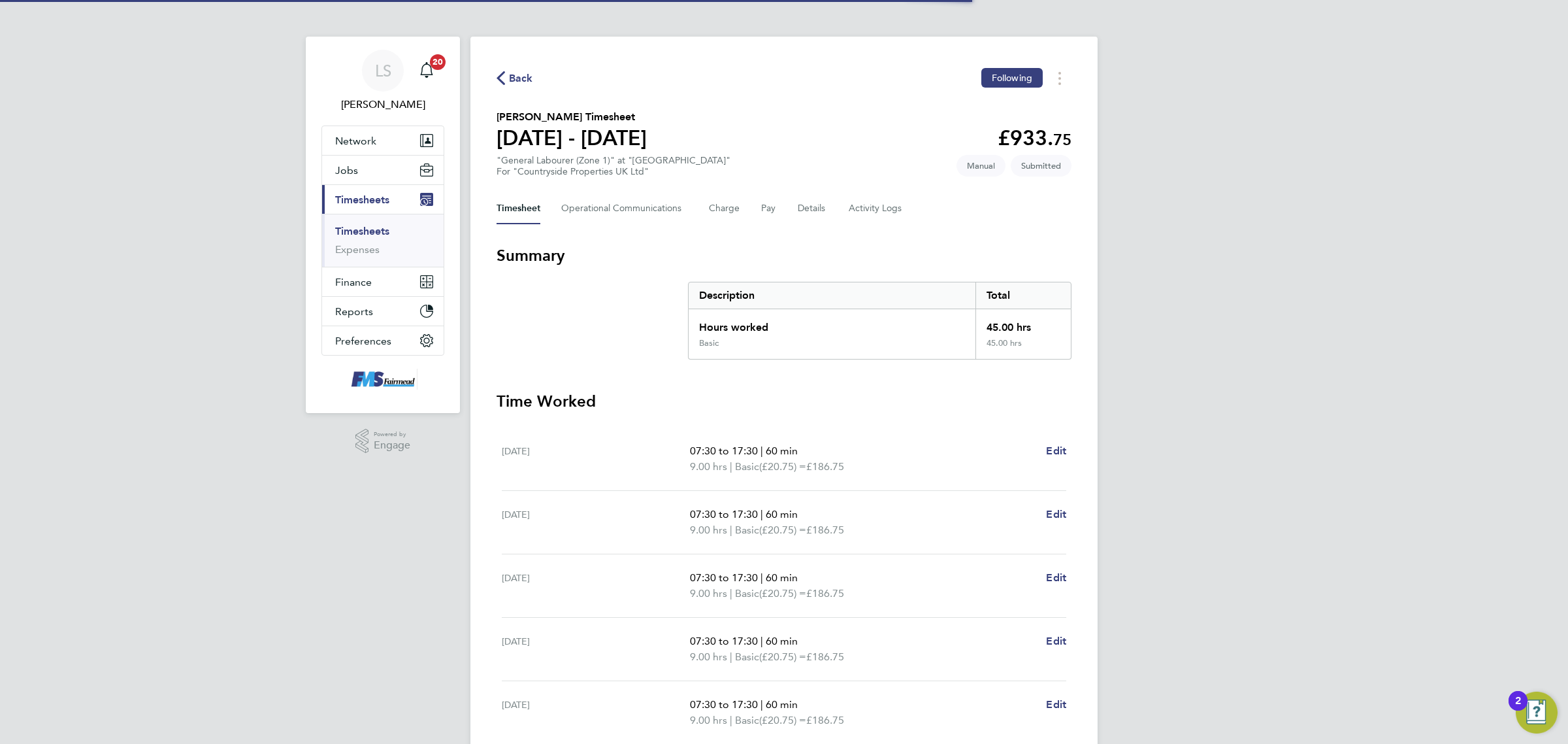
click at [376, 227] on link "Timesheets" at bounding box center [362, 231] width 54 height 12
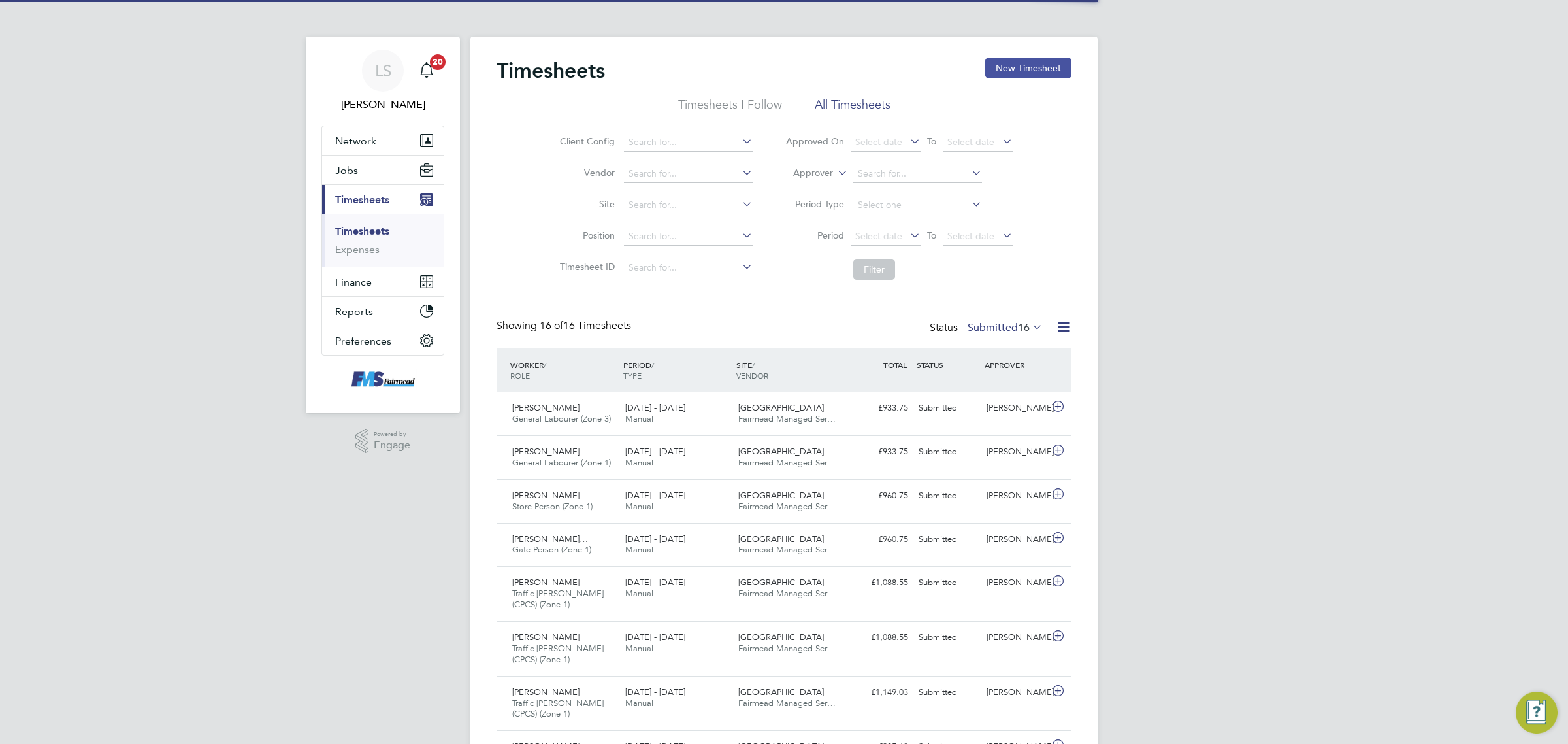
click at [1050, 61] on button "New Timesheet" at bounding box center [1028, 67] width 87 height 21
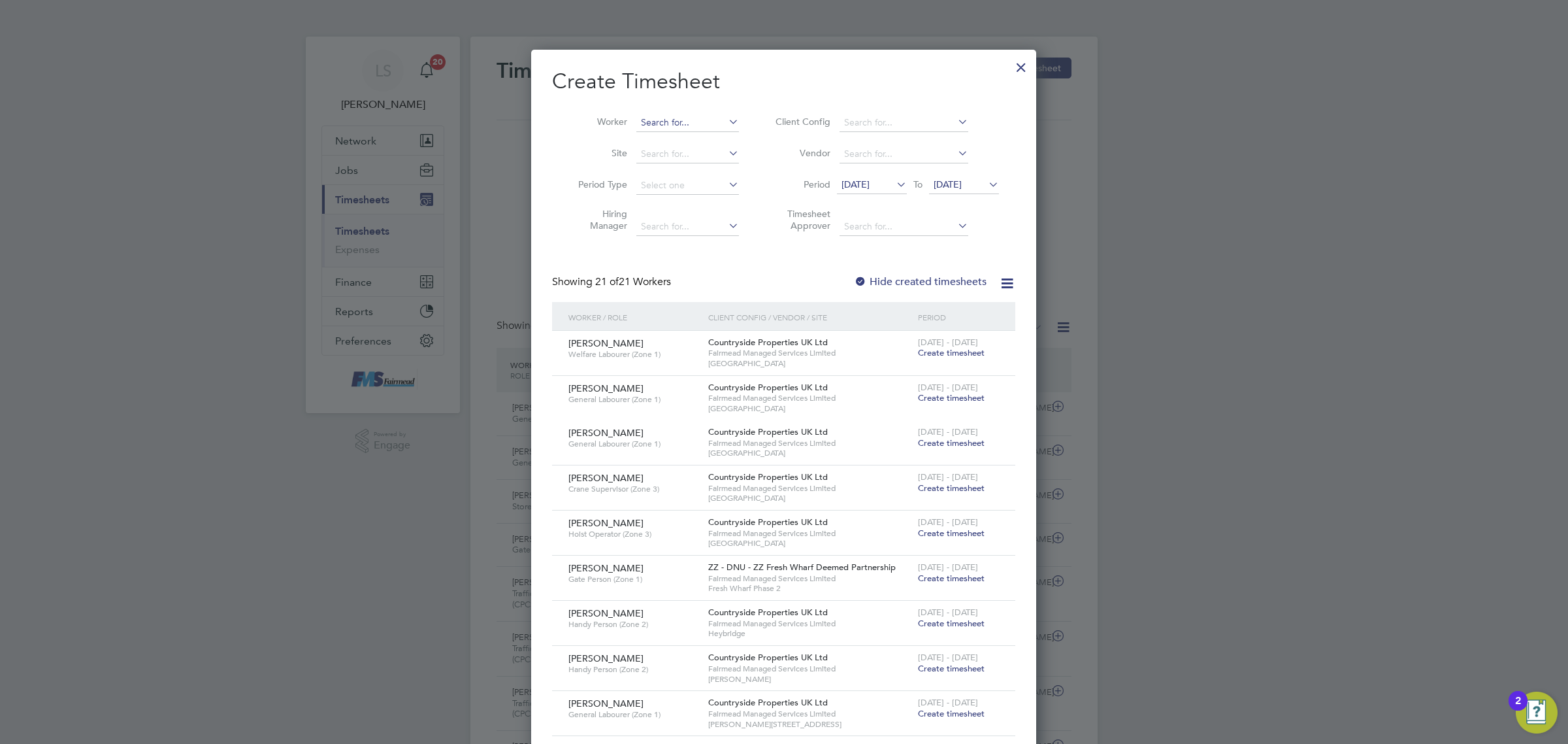
drag, startPoint x: 717, startPoint y: 109, endPoint x: 696, endPoint y: 119, distance: 23.3
click at [701, 118] on li "Worker" at bounding box center [654, 123] width 203 height 32
click at [693, 119] on input at bounding box center [687, 123] width 102 height 18
drag, startPoint x: 690, startPoint y: 145, endPoint x: 743, endPoint y: 147, distance: 53.0
click at [690, 145] on li "[PERSON_NAME]" at bounding box center [693, 140] width 116 height 17
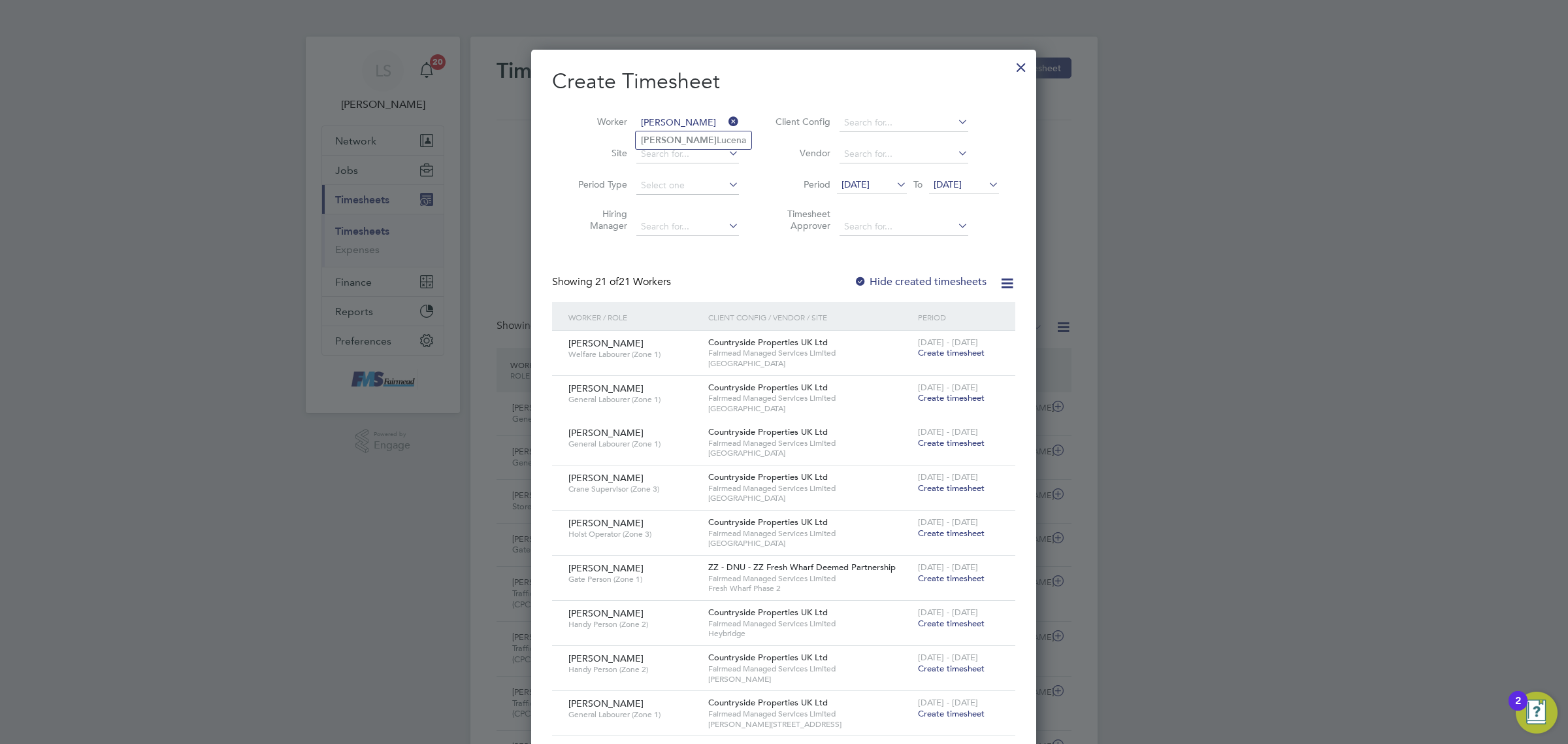
type input "[PERSON_NAME]"
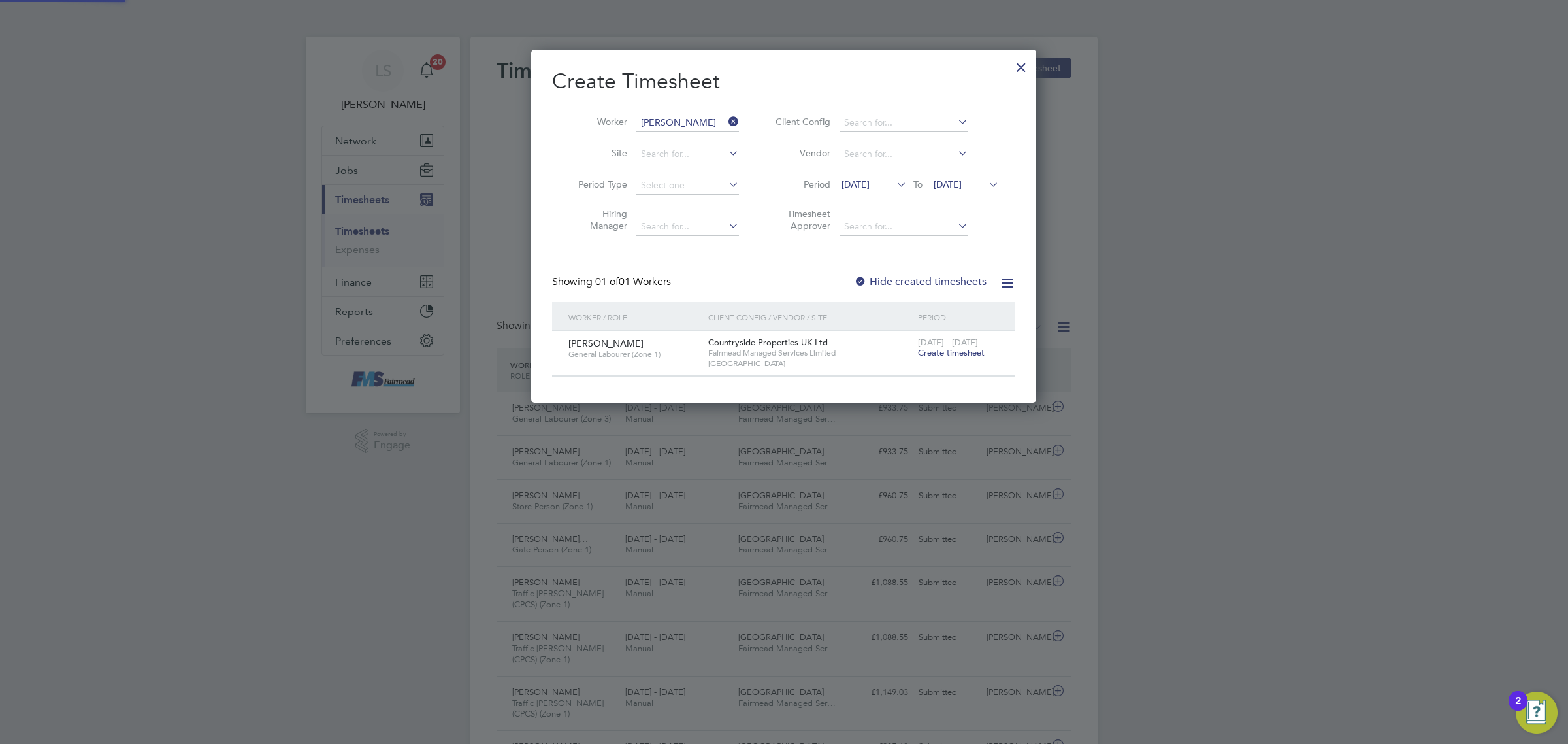
click at [959, 181] on span "[DATE]" at bounding box center [947, 184] width 28 height 12
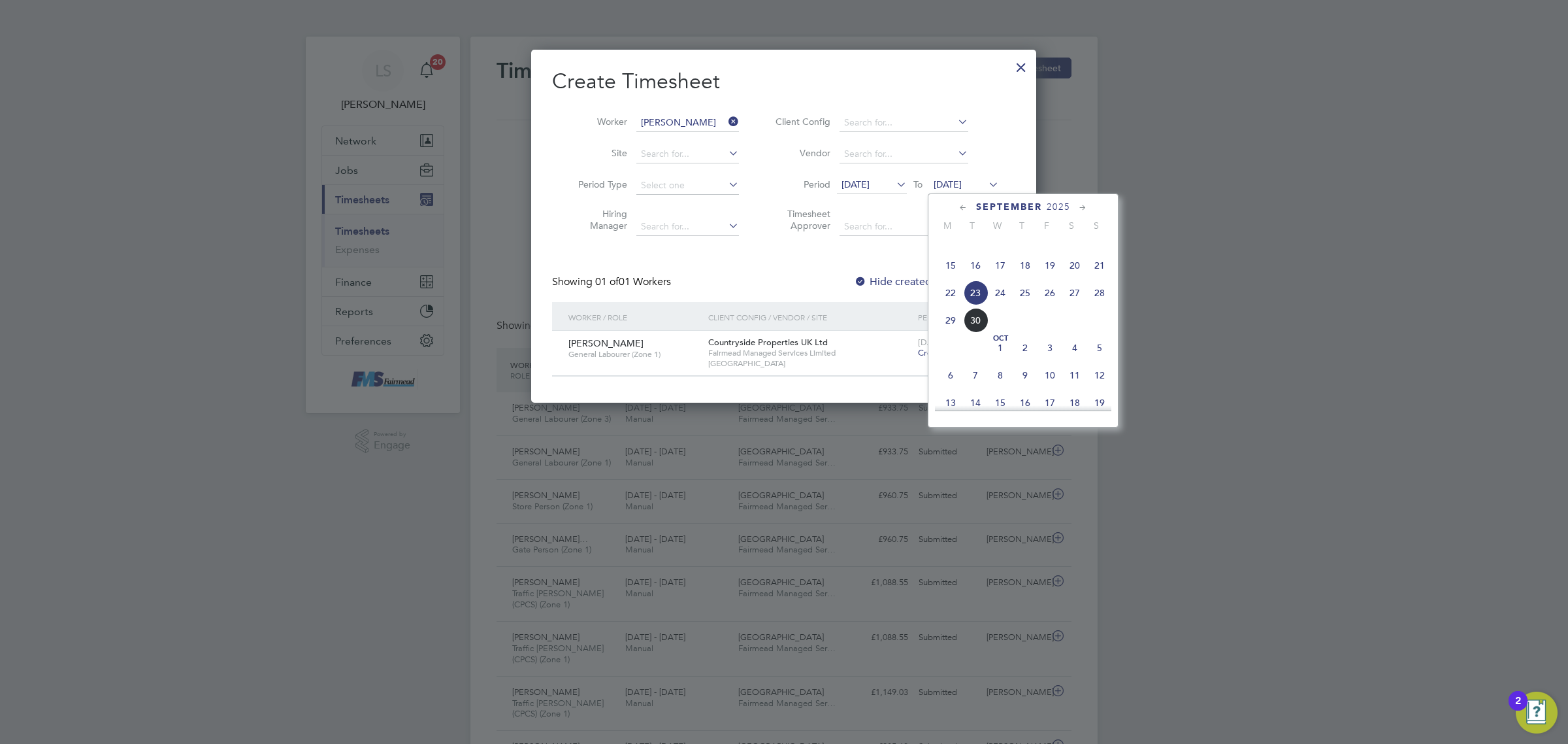
click at [887, 338] on div "Countryside Properties UK Ltd Fairmead Managed Services Limited [GEOGRAPHIC_DAT…" at bounding box center [809, 352] width 210 height 44
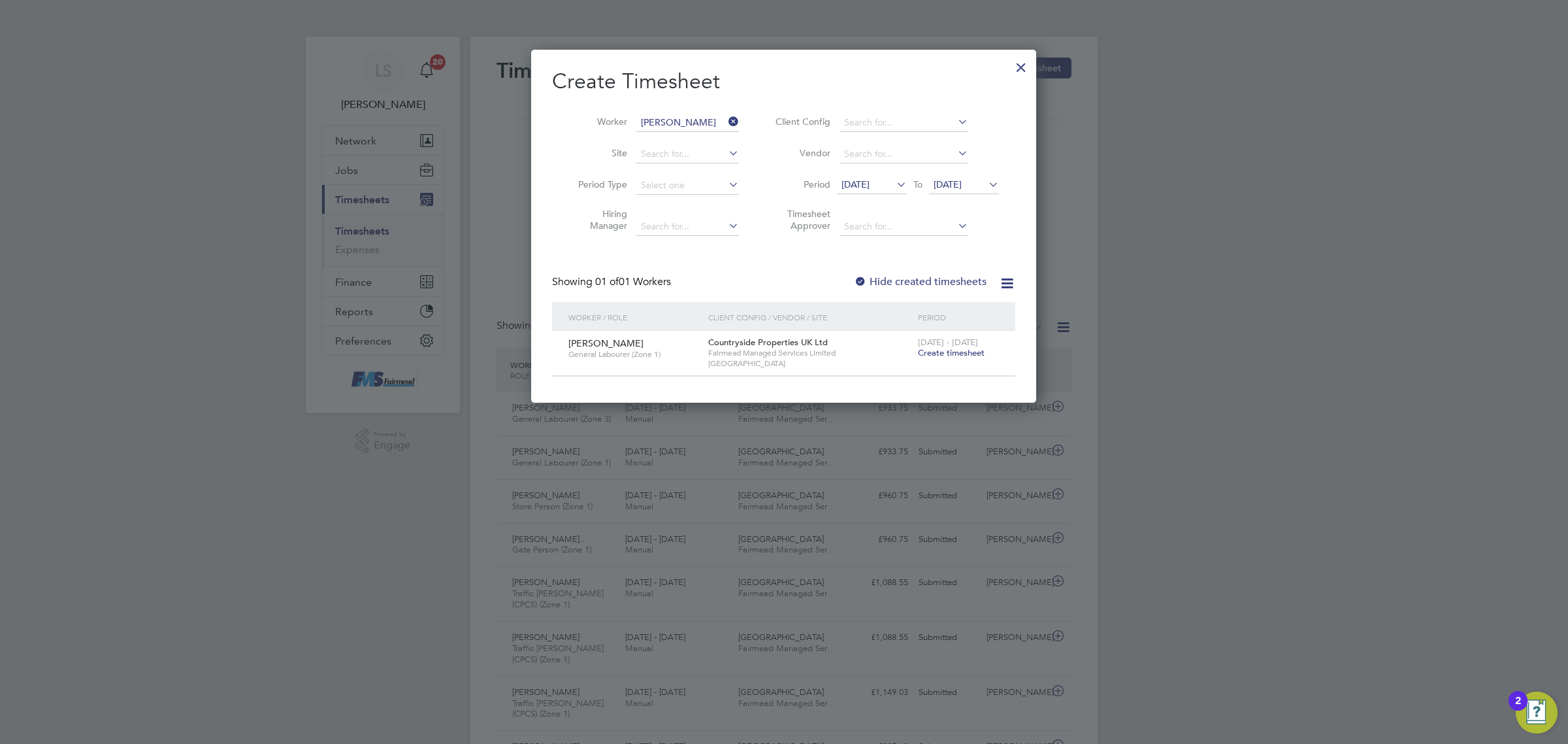
click at [945, 355] on span "Create timesheet" at bounding box center [951, 352] width 67 height 11
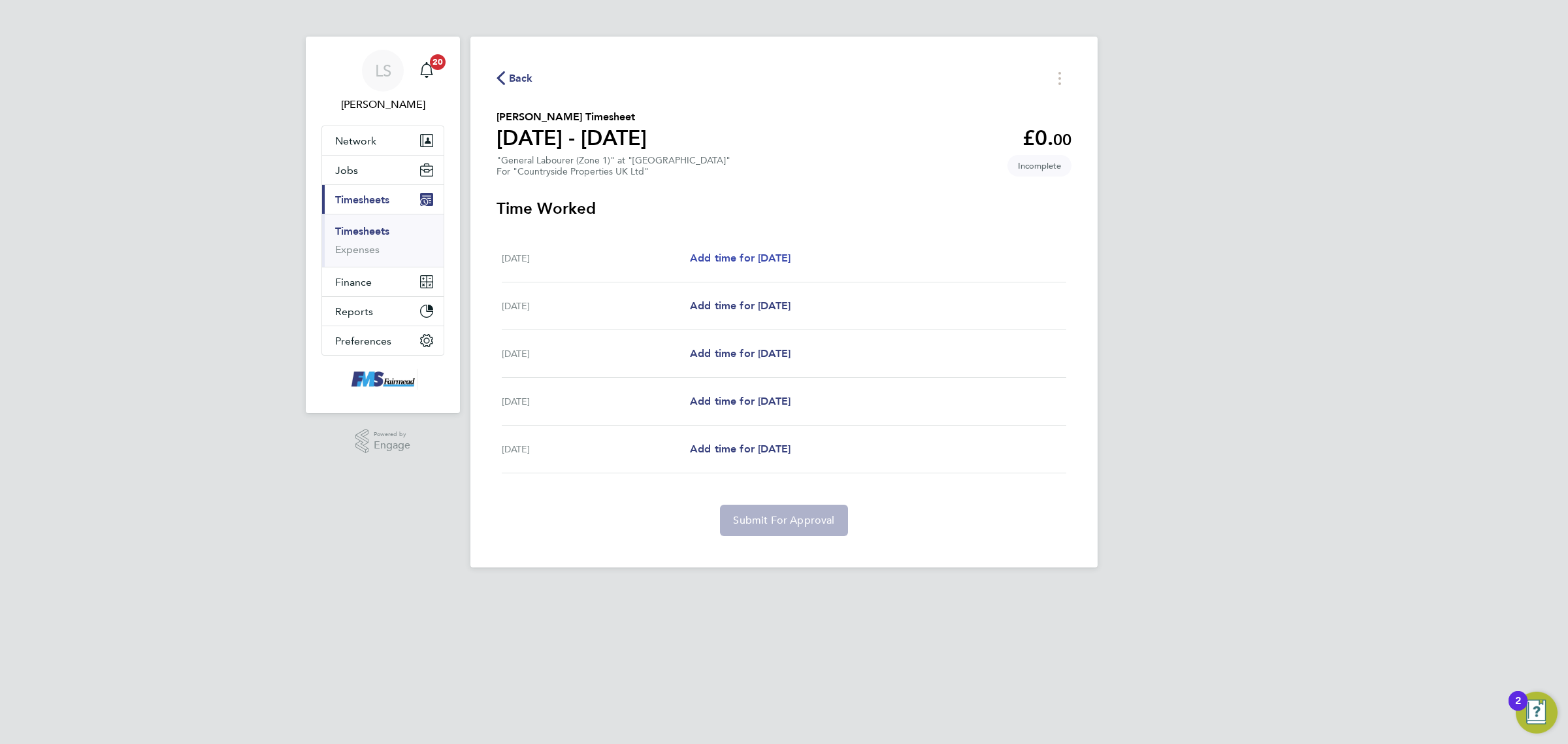
click at [747, 266] on link "Add time for [DATE]" at bounding box center [739, 258] width 101 height 16
select select "30"
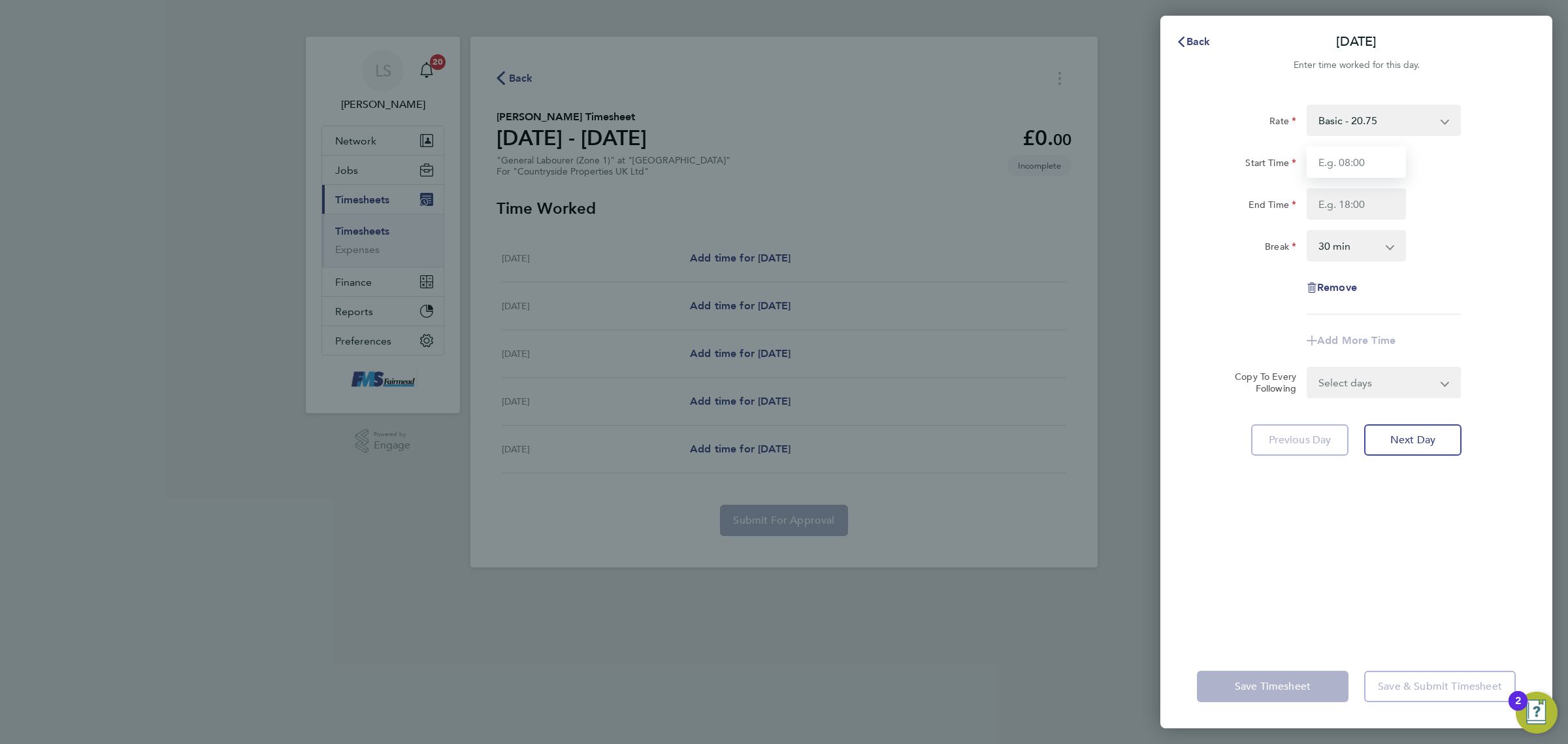
click at [1349, 155] on input "Start Time" at bounding box center [1356, 162] width 99 height 32
type input "07:30"
click at [1373, 197] on input "End Time" at bounding box center [1356, 204] width 99 height 32
type input "17:30"
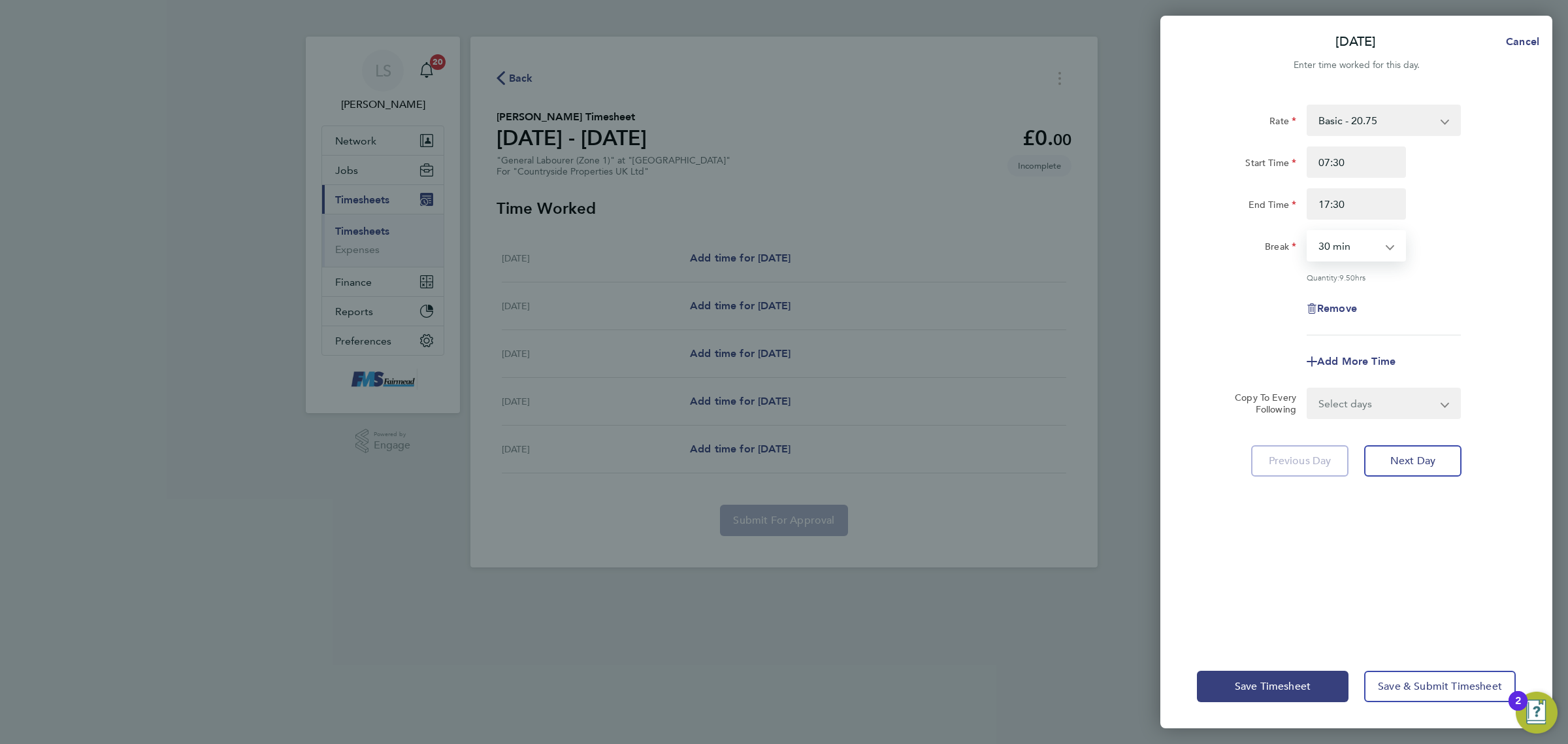
click at [1363, 250] on select "0 min 15 min 30 min 45 min 60 min 75 min 90 min" at bounding box center [1348, 246] width 81 height 29
select select "60"
click at [1308, 231] on select "0 min 15 min 30 min 45 min 60 min 75 min 90 min" at bounding box center [1348, 246] width 81 height 29
click at [1434, 347] on div "Add More Time" at bounding box center [1356, 361] width 329 height 32
click at [1349, 405] on select "Select days Day [DATE] [DATE] [DATE] [DATE]" at bounding box center [1376, 403] width 137 height 29
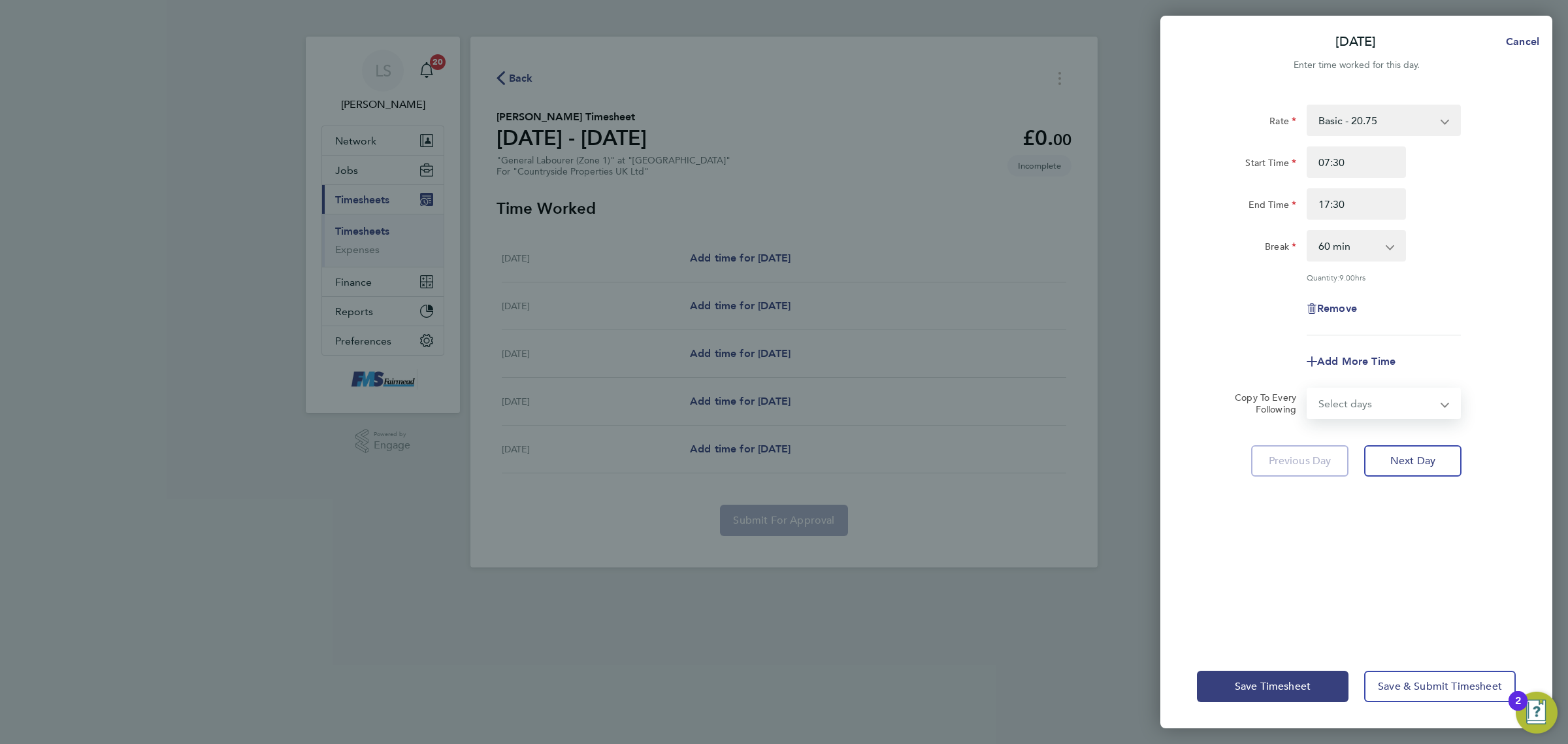
select select "DAY"
click at [1308, 389] on select "Select days Day [DATE] [DATE] [DATE] [DATE]" at bounding box center [1376, 403] width 137 height 29
select select "[DATE]"
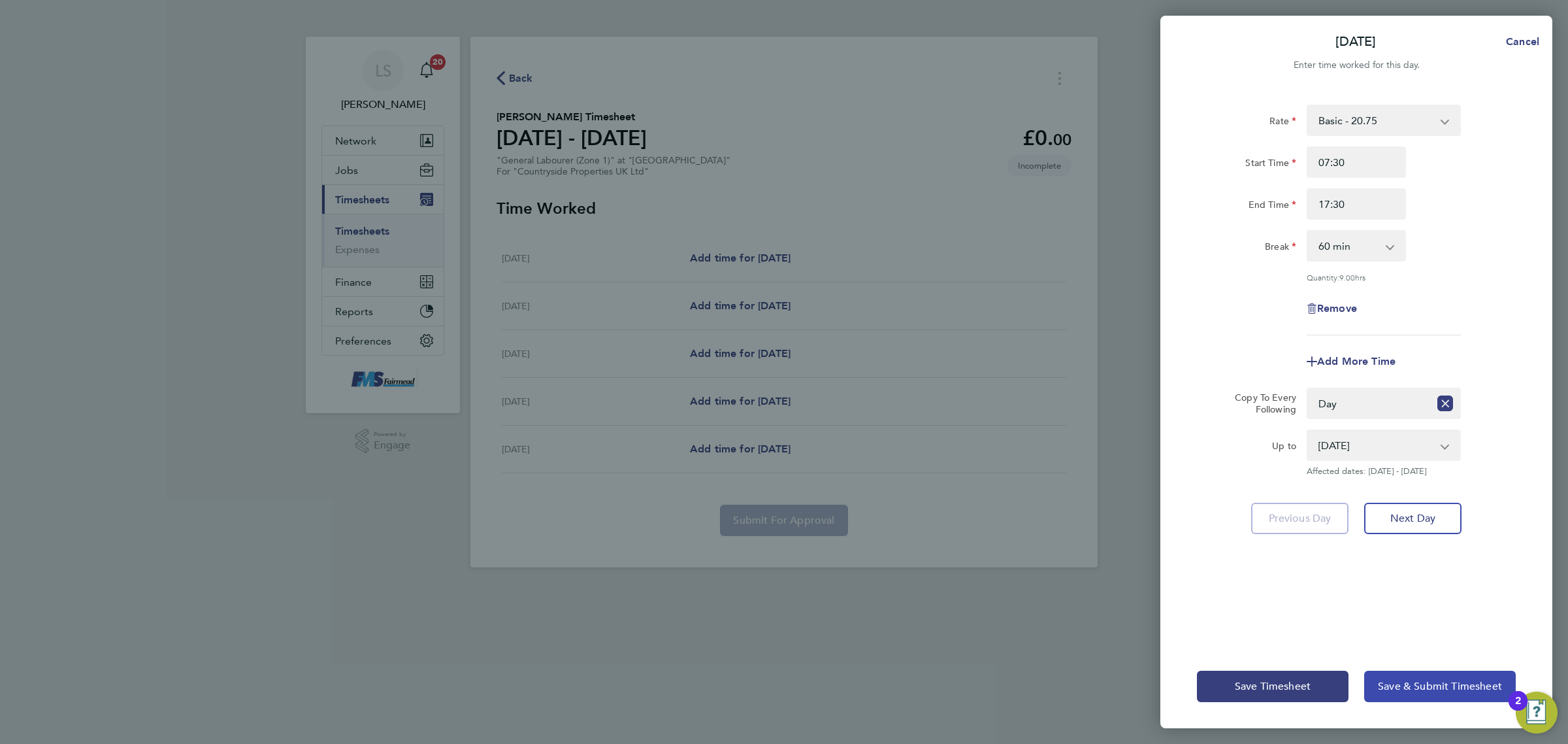
click at [1416, 701] on button "Save & Submit Timesheet" at bounding box center [1440, 687] width 151 height 32
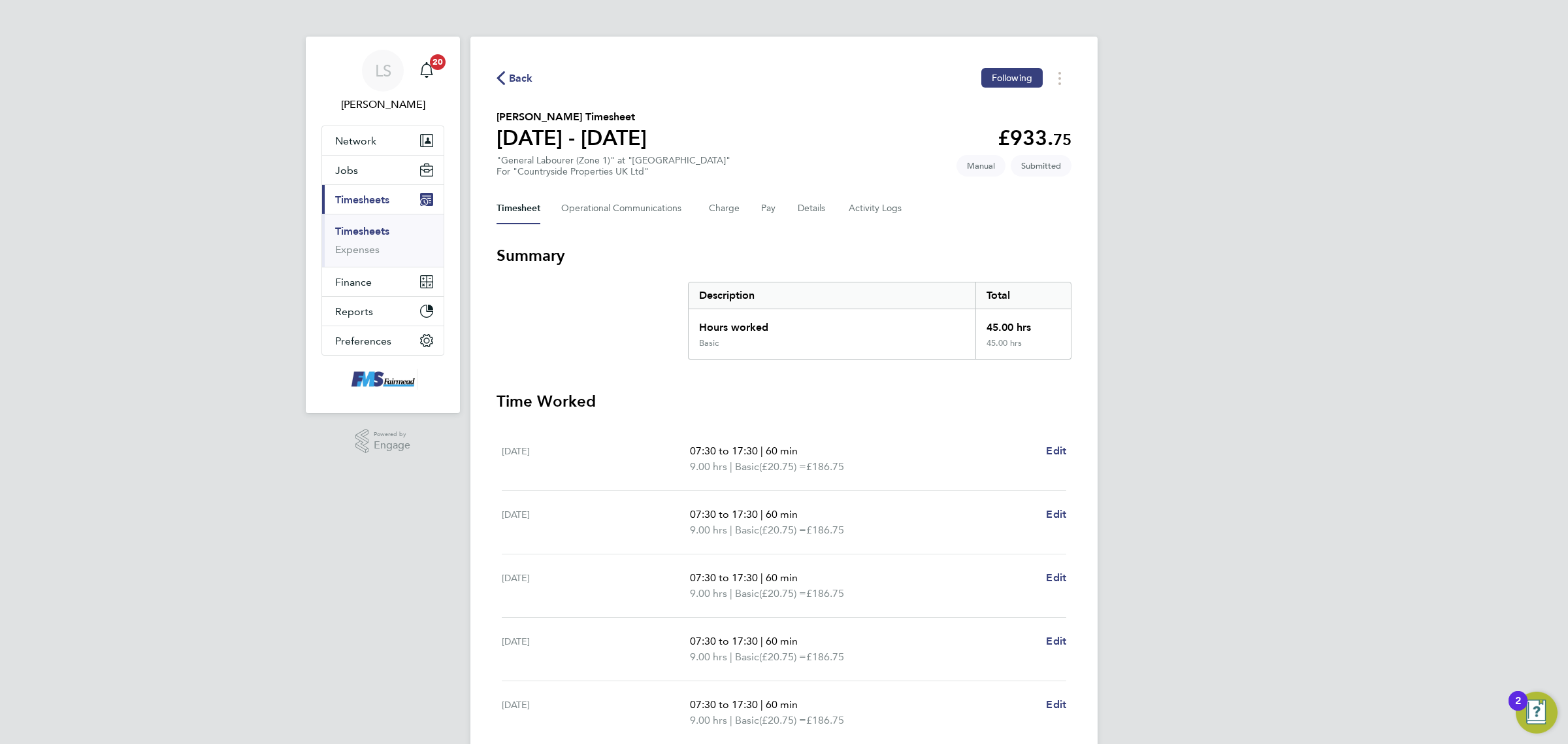
click at [520, 76] on span "Back" at bounding box center [521, 78] width 24 height 16
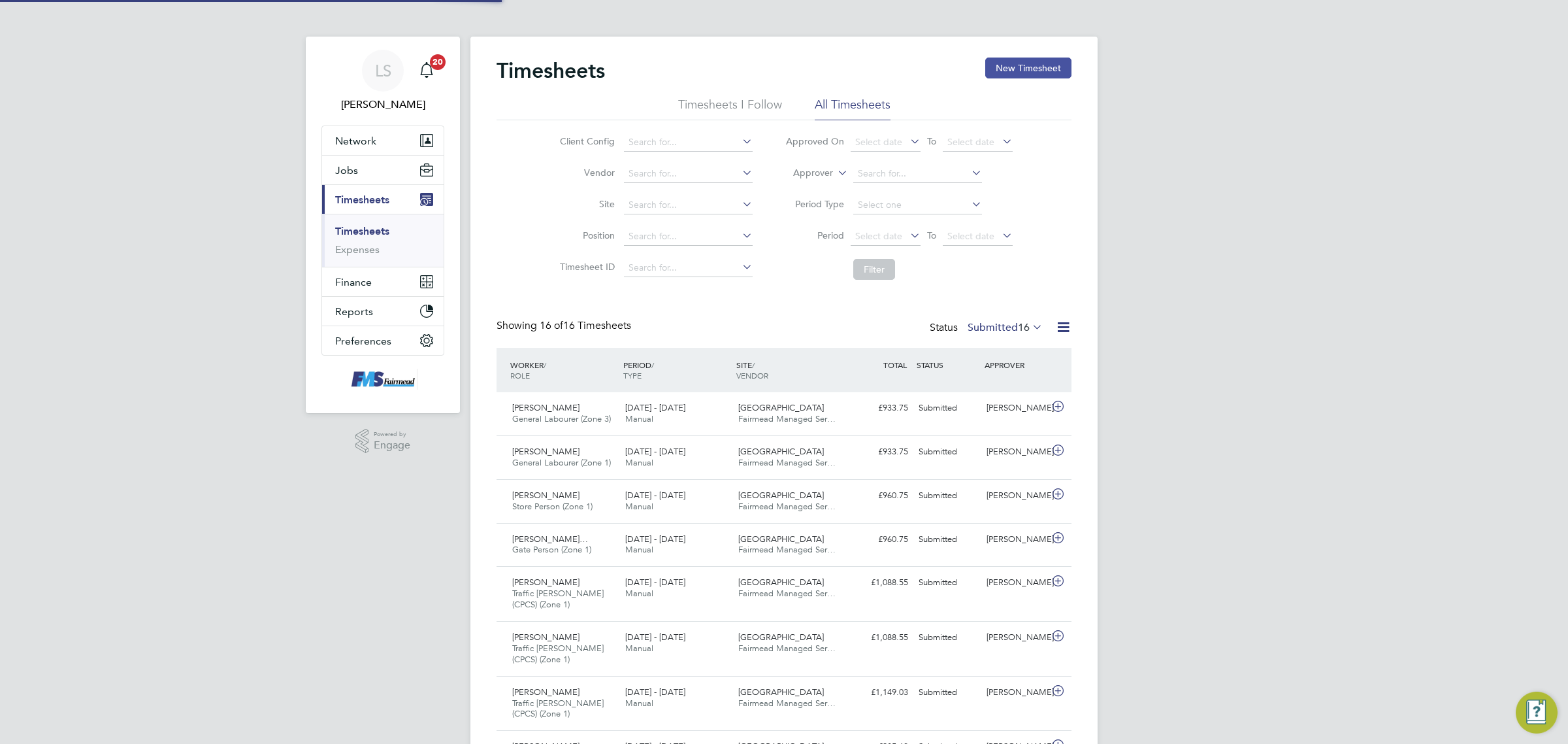
click at [1031, 62] on button "New Timesheet" at bounding box center [1028, 67] width 87 height 21
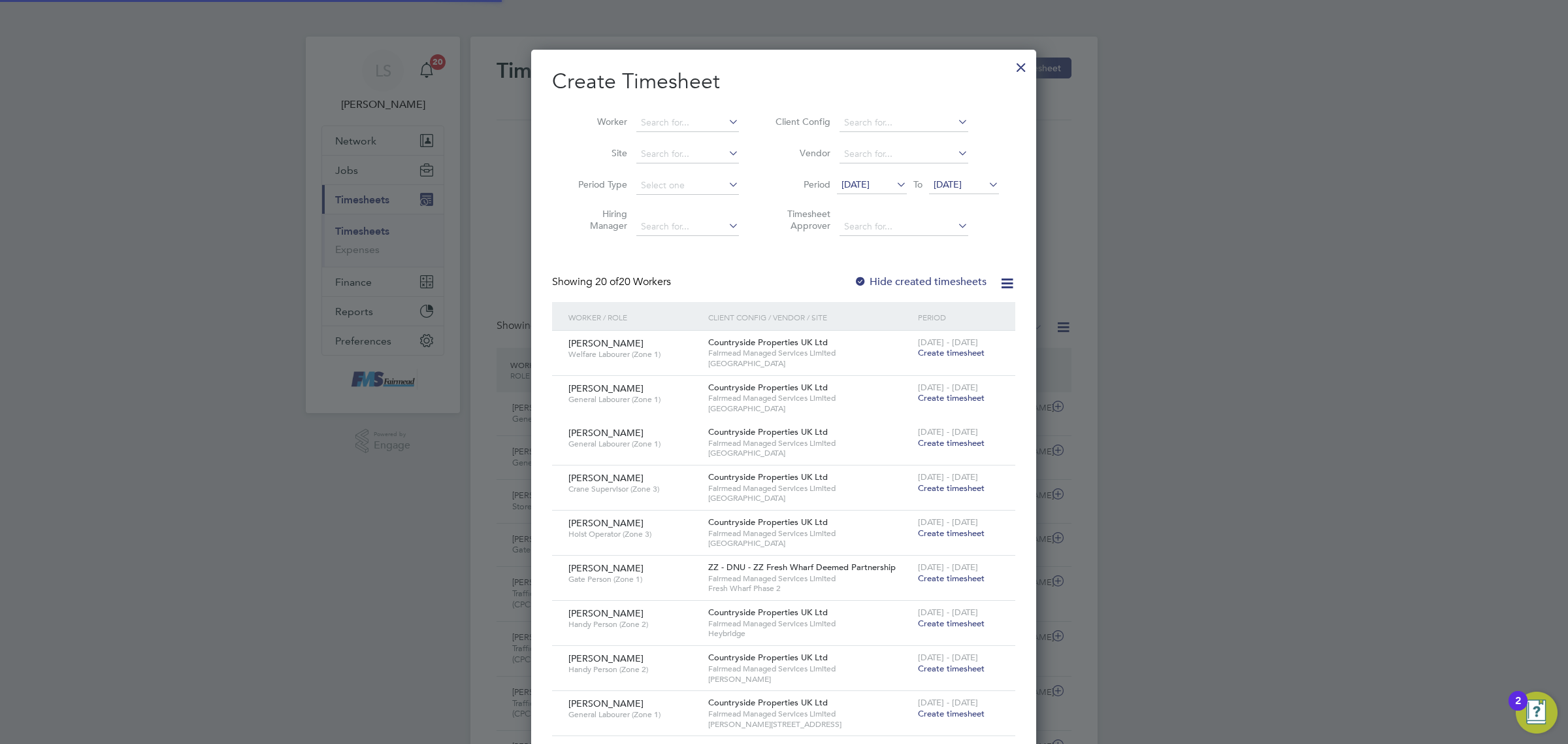
click at [690, 107] on li "Worker" at bounding box center [654, 123] width 203 height 32
click at [684, 125] on input at bounding box center [687, 123] width 102 height 18
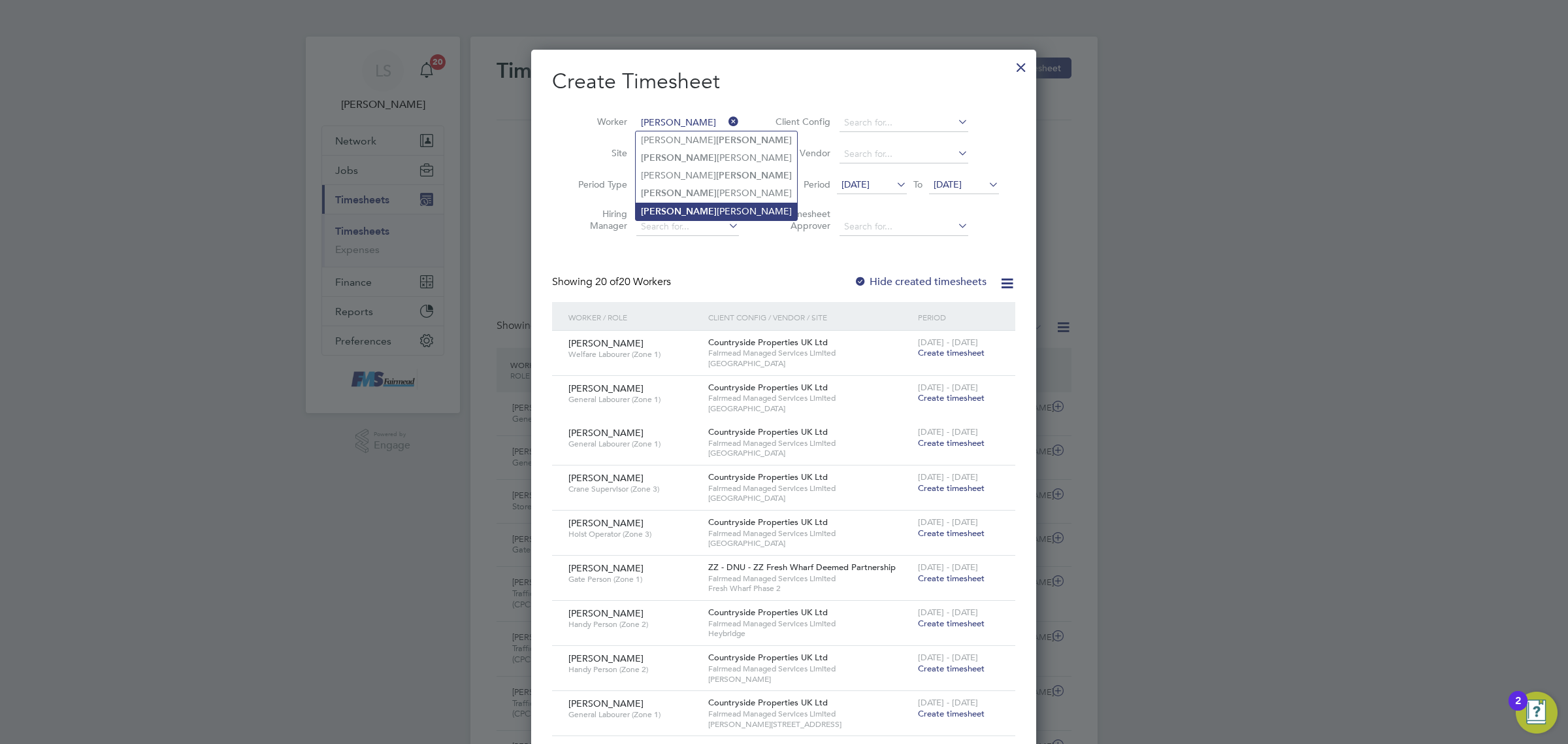
click at [686, 209] on li "[PERSON_NAME]" at bounding box center [716, 211] width 161 height 17
type input "[PERSON_NAME]"
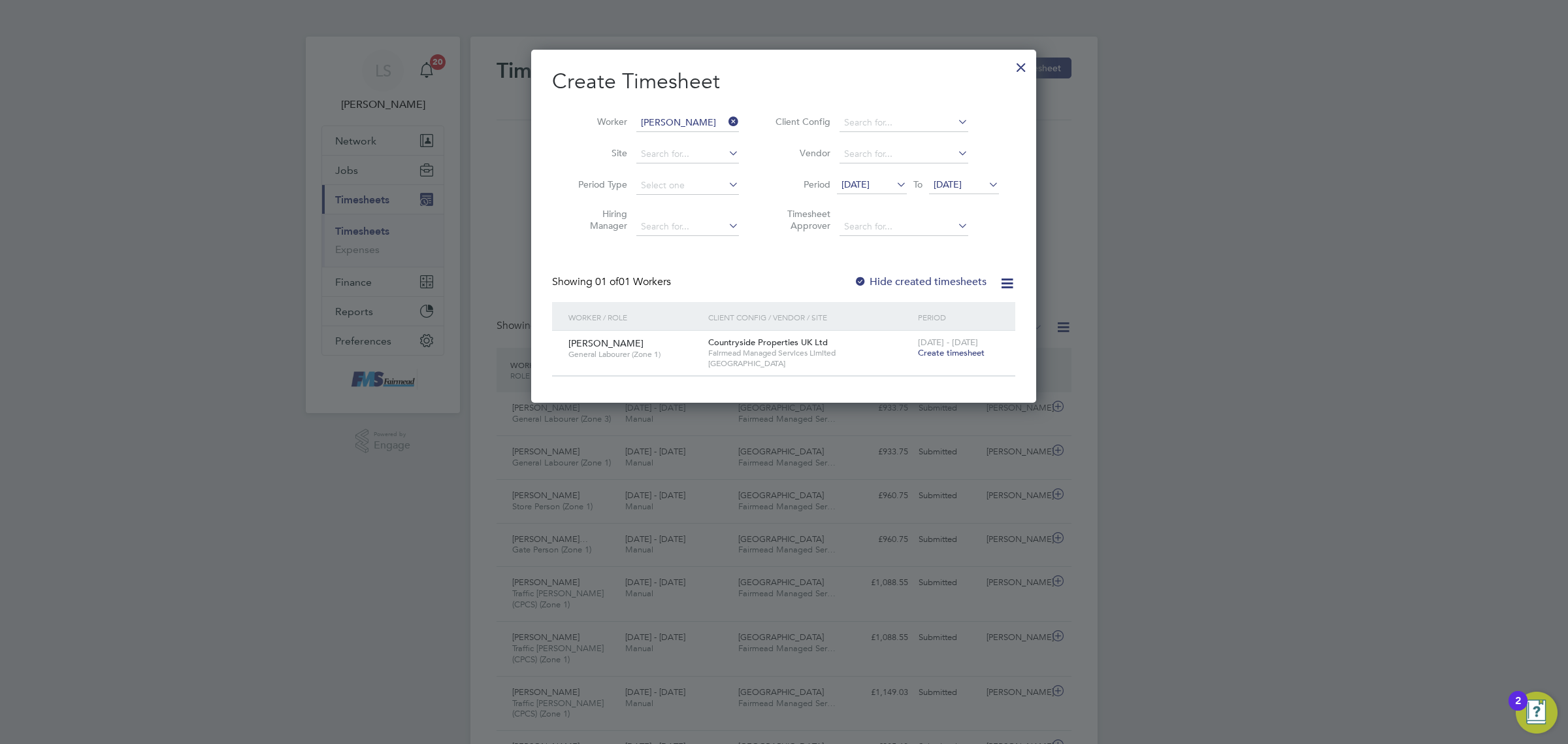
click at [957, 349] on span "Create timesheet" at bounding box center [951, 352] width 67 height 11
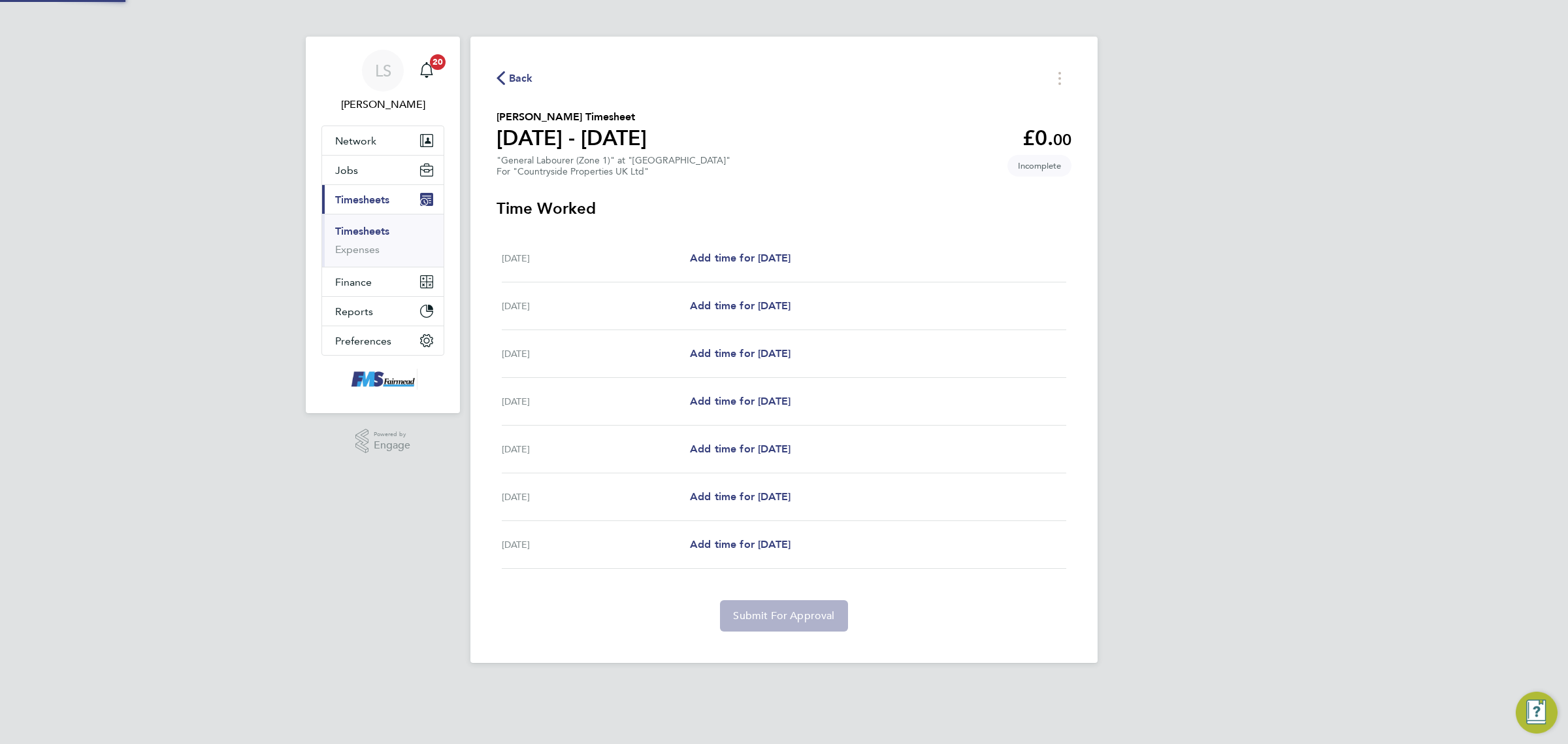
click at [858, 240] on div "Back [PERSON_NAME] Timesheet [DATE] - [DATE] £0. 00 "General Labourer (Zone 1)"…" at bounding box center [784, 350] width 627 height 626
click at [790, 250] on link "Add time for [DATE]" at bounding box center [739, 258] width 101 height 16
select select "30"
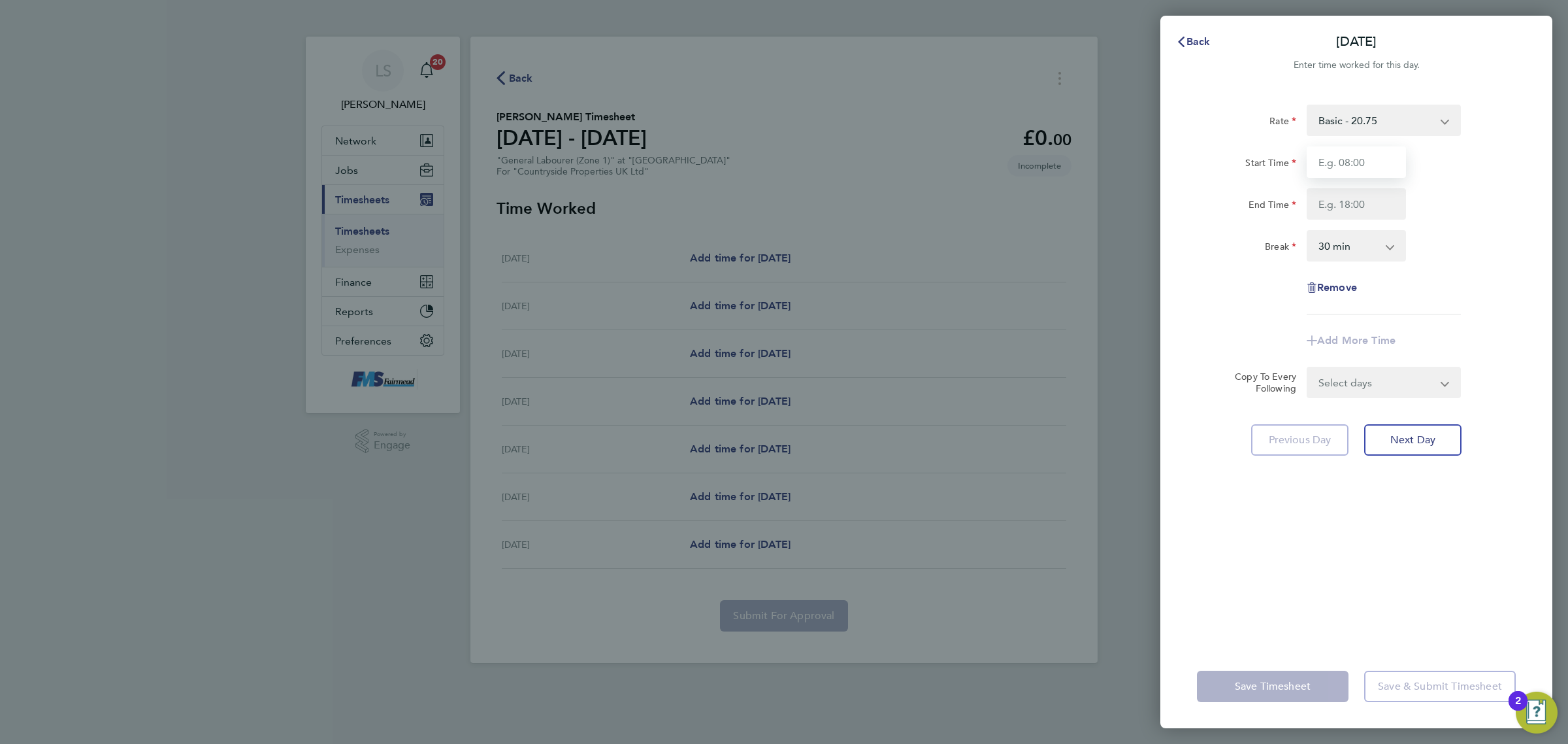
drag, startPoint x: 1356, startPoint y: 151, endPoint x: 1356, endPoint y: 160, distance: 9.0
click at [1356, 151] on input "Start Time" at bounding box center [1356, 162] width 99 height 32
type input "07:30"
click at [1372, 201] on input "End Time" at bounding box center [1356, 204] width 99 height 32
type input "17:30"
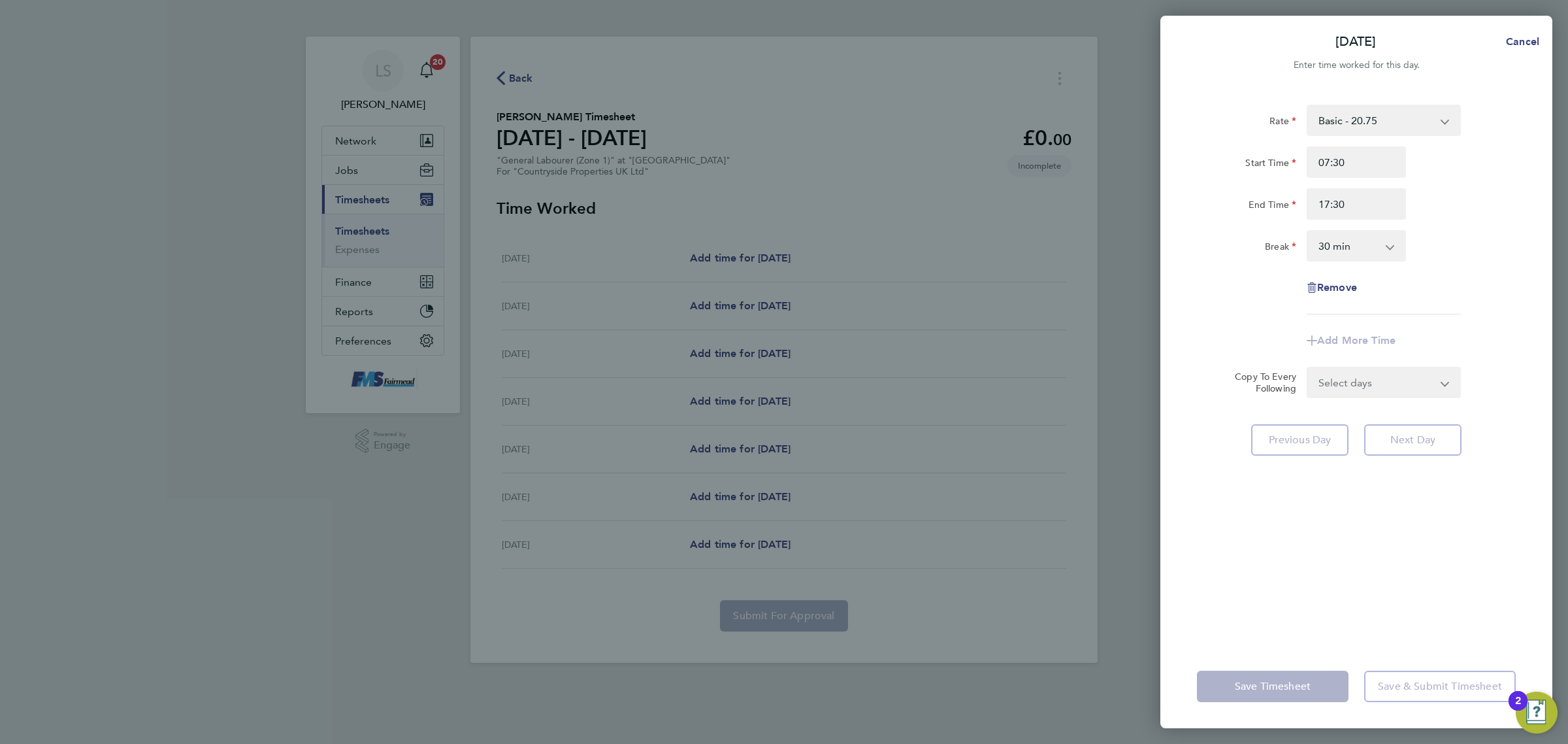
drag, startPoint x: 1465, startPoint y: 241, endPoint x: 1434, endPoint y: 239, distance: 31.1
click at [1455, 240] on div "Break 0 min 15 min 30 min 45 min 60 min 75 min 90 min" at bounding box center [1356, 246] width 329 height 32
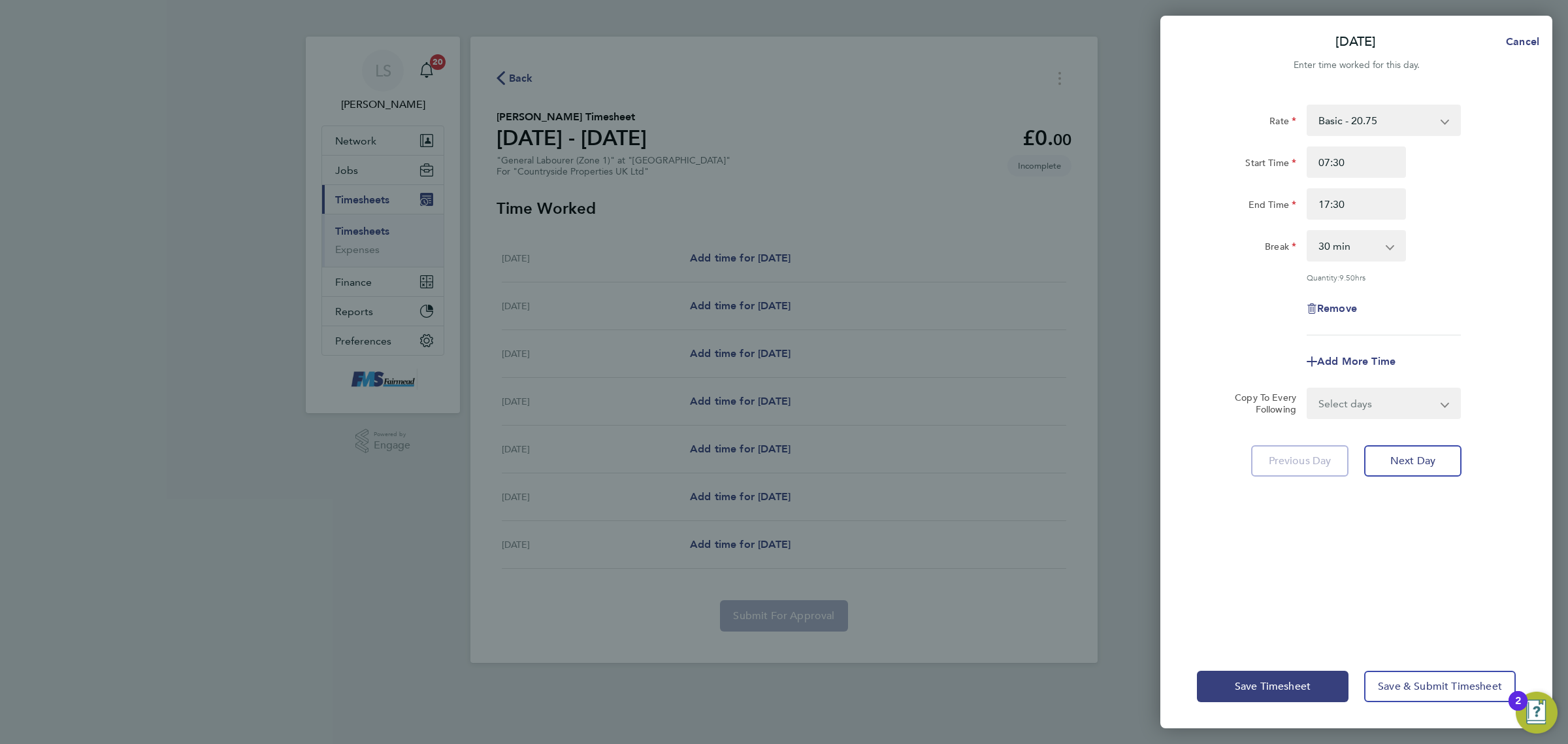
click at [1363, 240] on select "0 min 15 min 30 min 45 min 60 min 75 min 90 min" at bounding box center [1348, 246] width 81 height 29
select select "60"
click at [1308, 231] on select "0 min 15 min 30 min 45 min 60 min 75 min 90 min" at bounding box center [1348, 246] width 81 height 29
click at [1442, 296] on div "Remove" at bounding box center [1356, 309] width 329 height 32
click at [1358, 400] on select "Select days Day Weekday (Mon-Fri) Weekend (Sat-Sun) [DATE] [DATE] [DATE] [DATE]…" at bounding box center [1376, 403] width 137 height 29
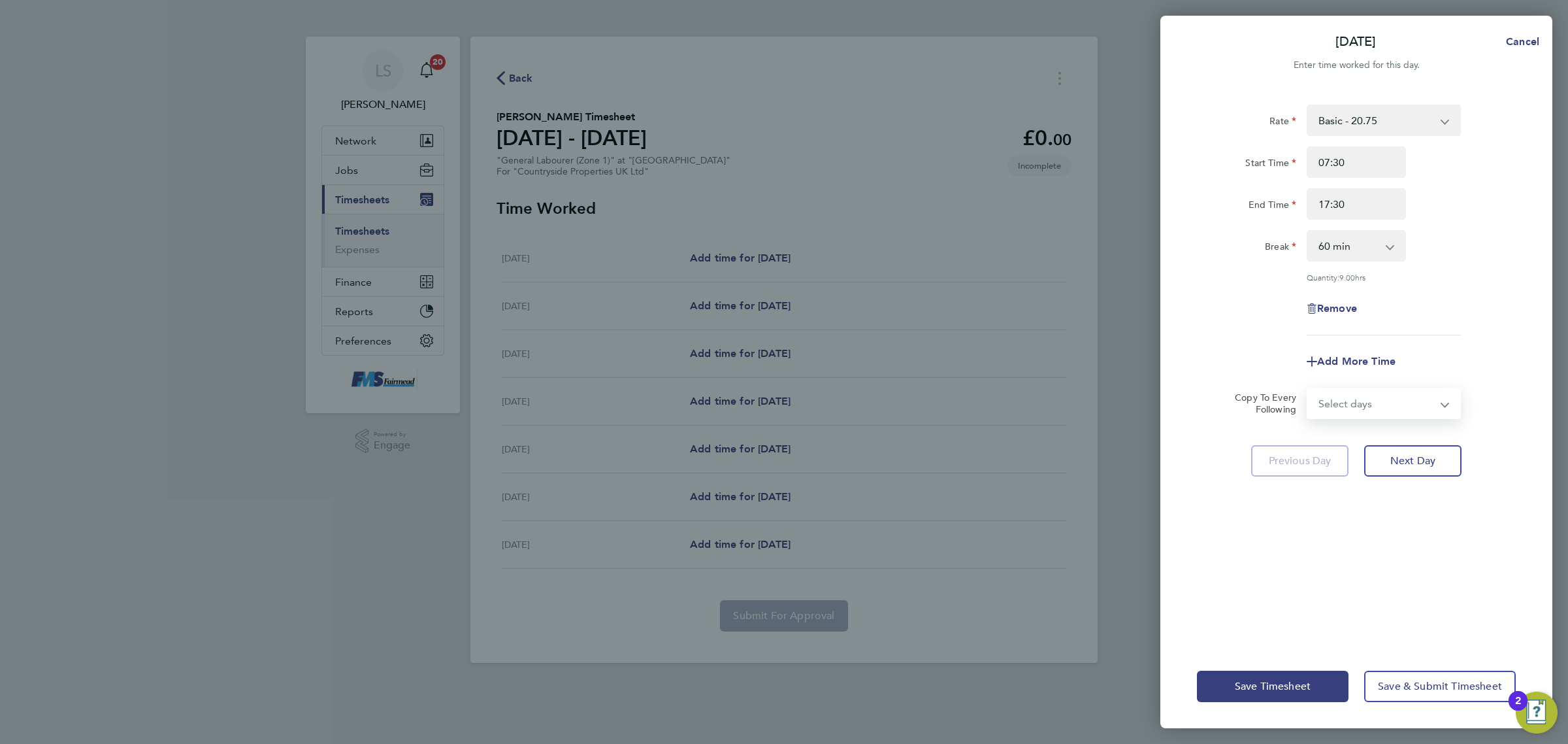
select select "WEEKDAY"
click at [1308, 389] on select "Select days Day Weekday (Mon-Fri) Weekend (Sat-Sun) [DATE] [DATE] [DATE] [DATE]…" at bounding box center [1376, 403] width 137 height 29
select select "[DATE]"
click at [1435, 706] on div "Save Timesheet Save & Submit Timesheet" at bounding box center [1356, 686] width 392 height 84
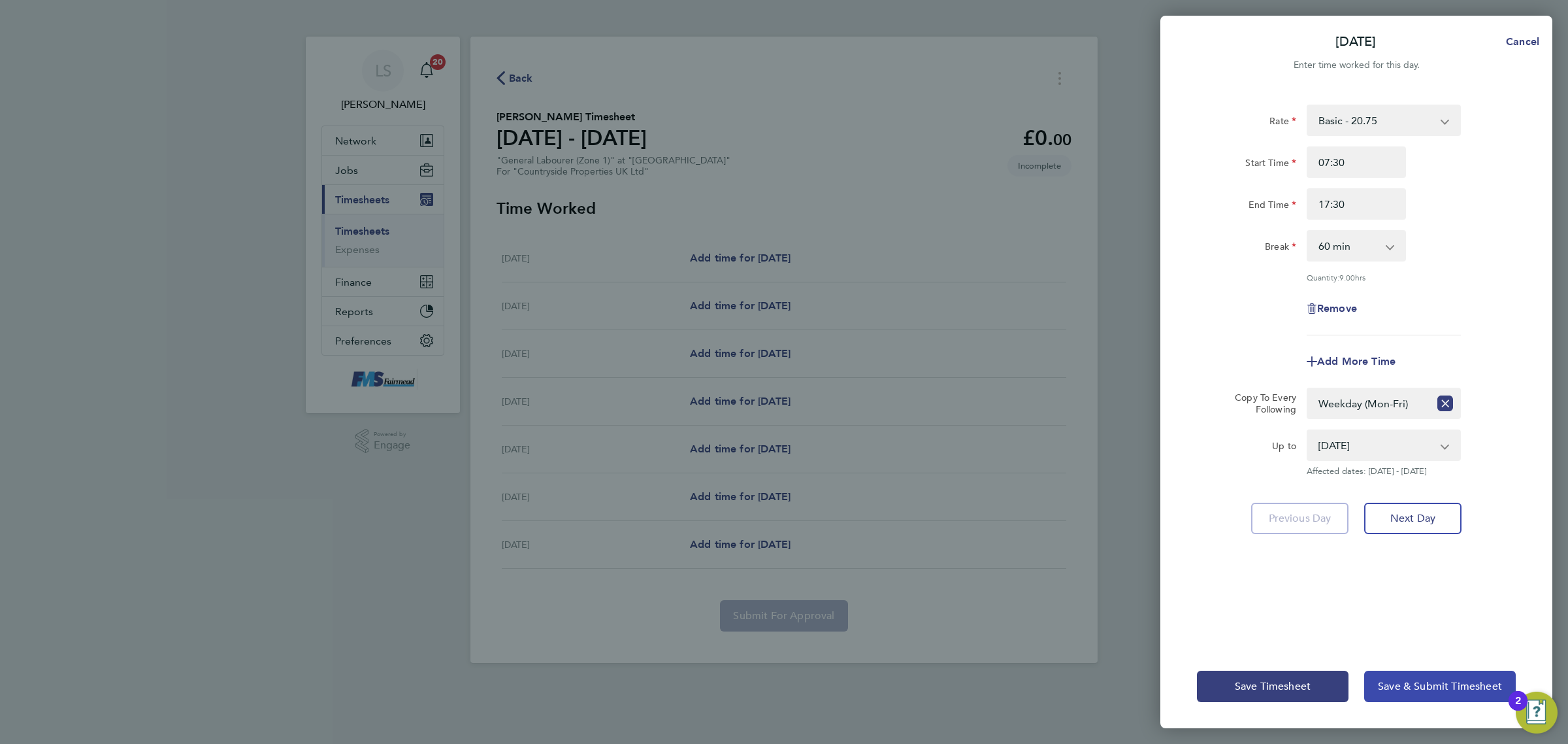
click at [1422, 687] on span "Save & Submit Timesheet" at bounding box center [1439, 687] width 124 height 13
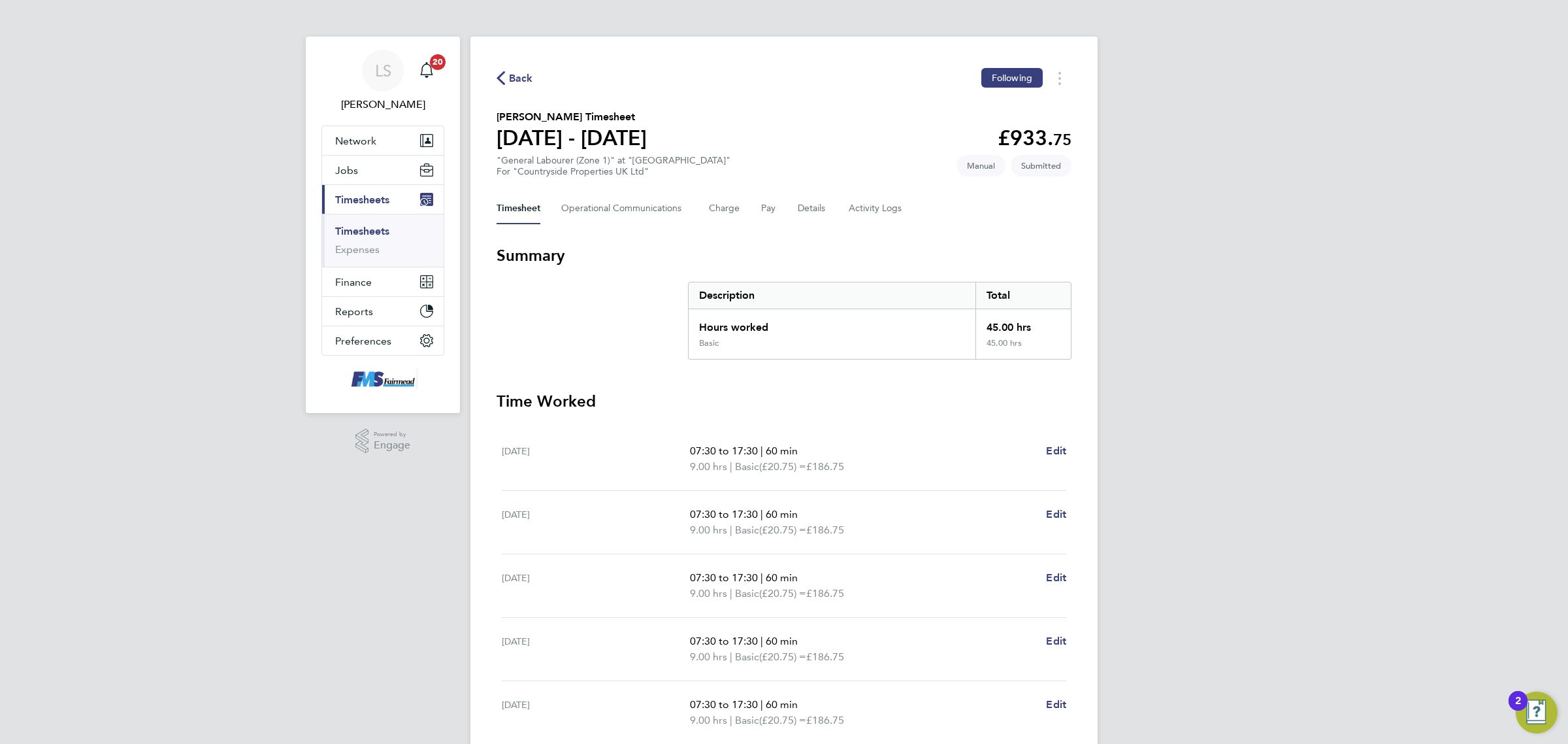
drag, startPoint x: 377, startPoint y: 231, endPoint x: 446, endPoint y: 224, distance: 69.4
click at [377, 230] on link "Timesheets" at bounding box center [362, 231] width 54 height 12
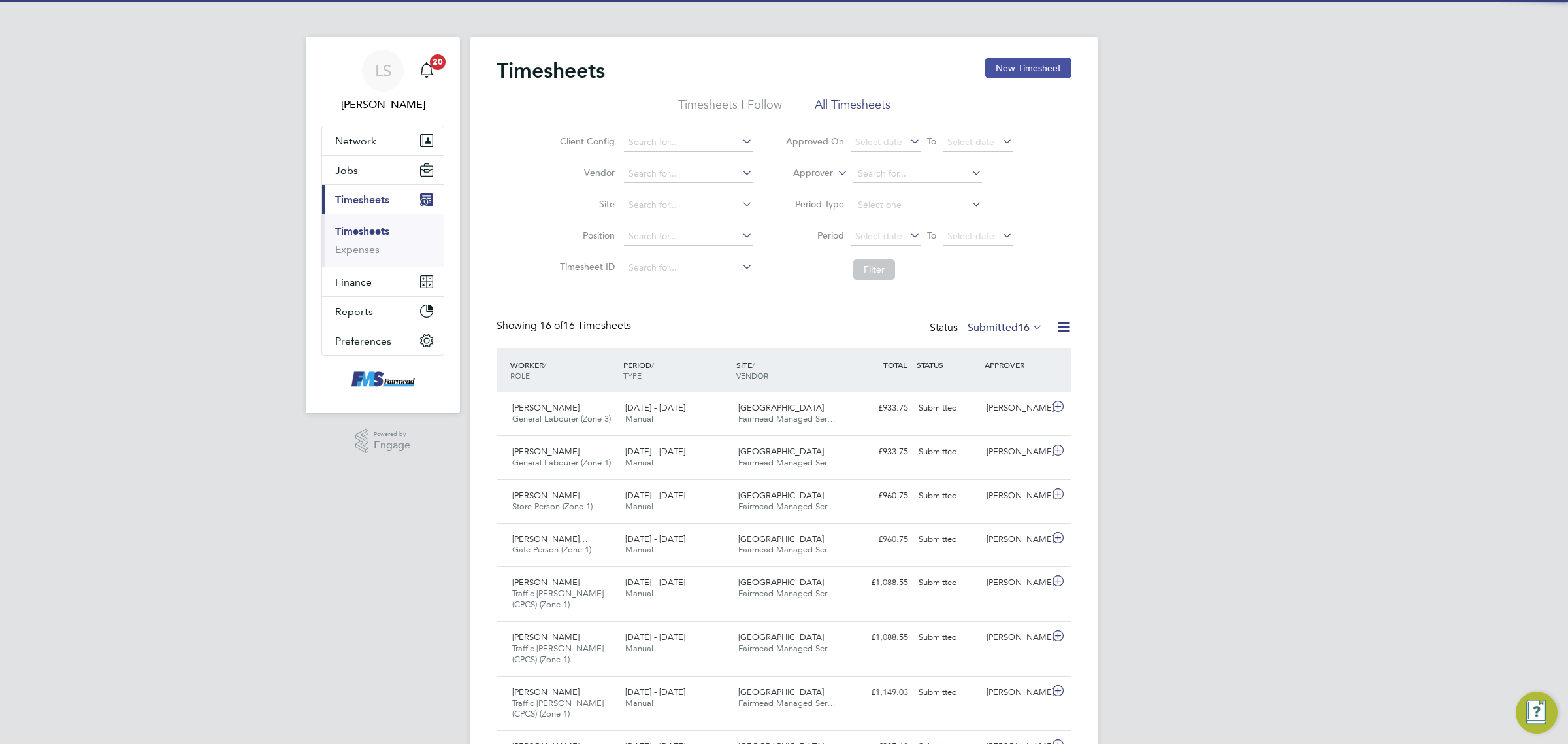
click at [1026, 66] on button "New Timesheet" at bounding box center [1028, 67] width 87 height 21
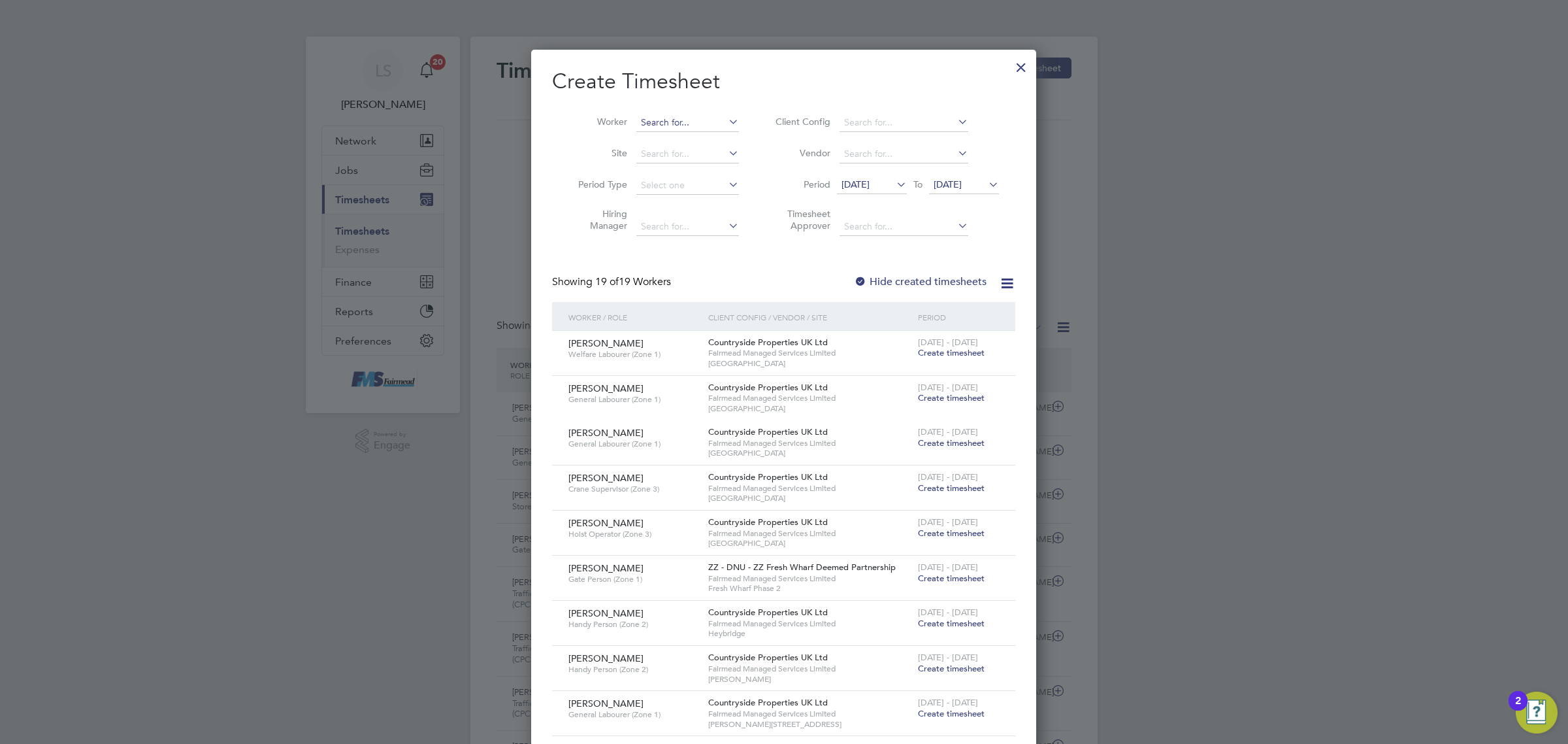
click at [667, 125] on input at bounding box center [687, 123] width 102 height 18
click at [716, 141] on b "Okou" at bounding box center [728, 140] width 24 height 11
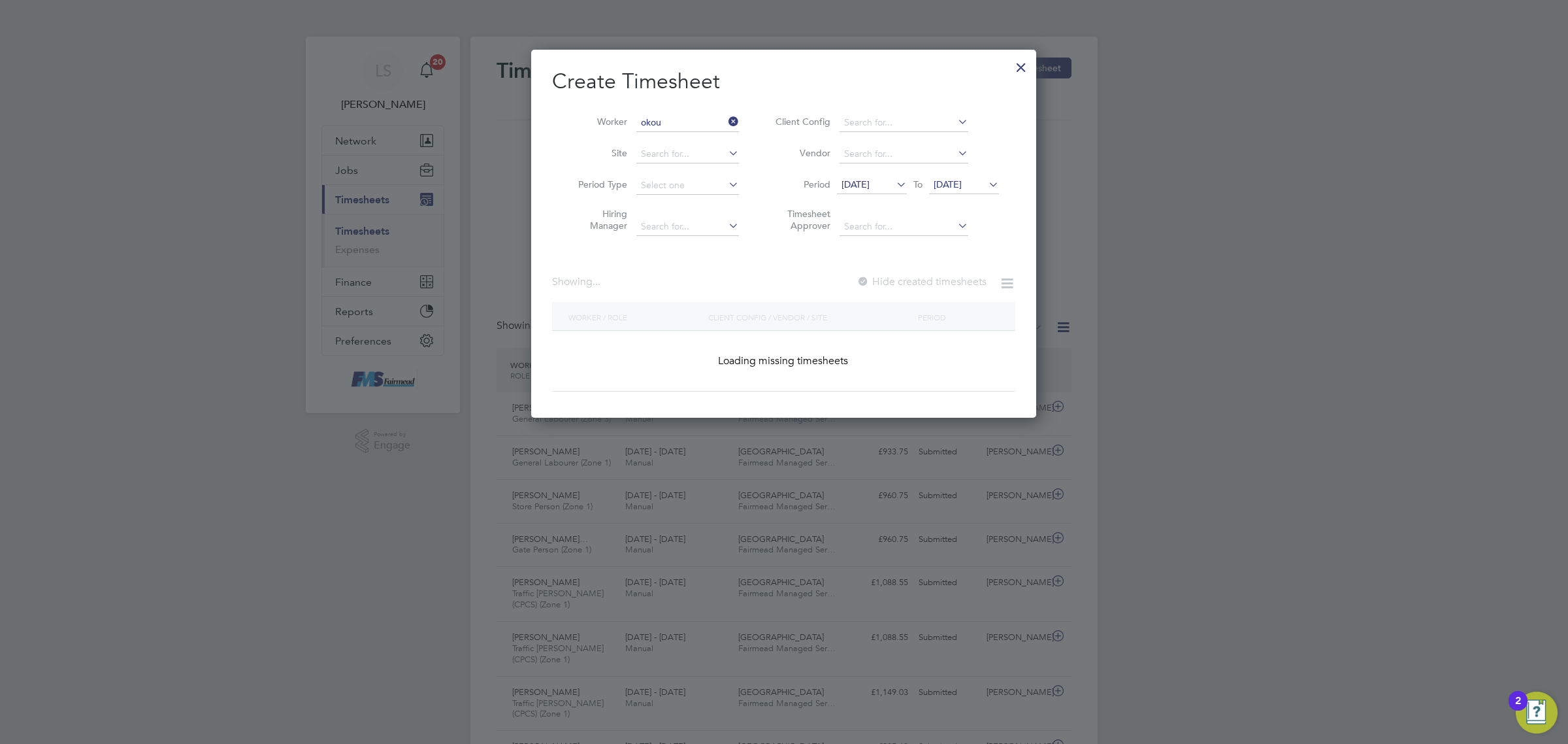
type input "[PERSON_NAME]"
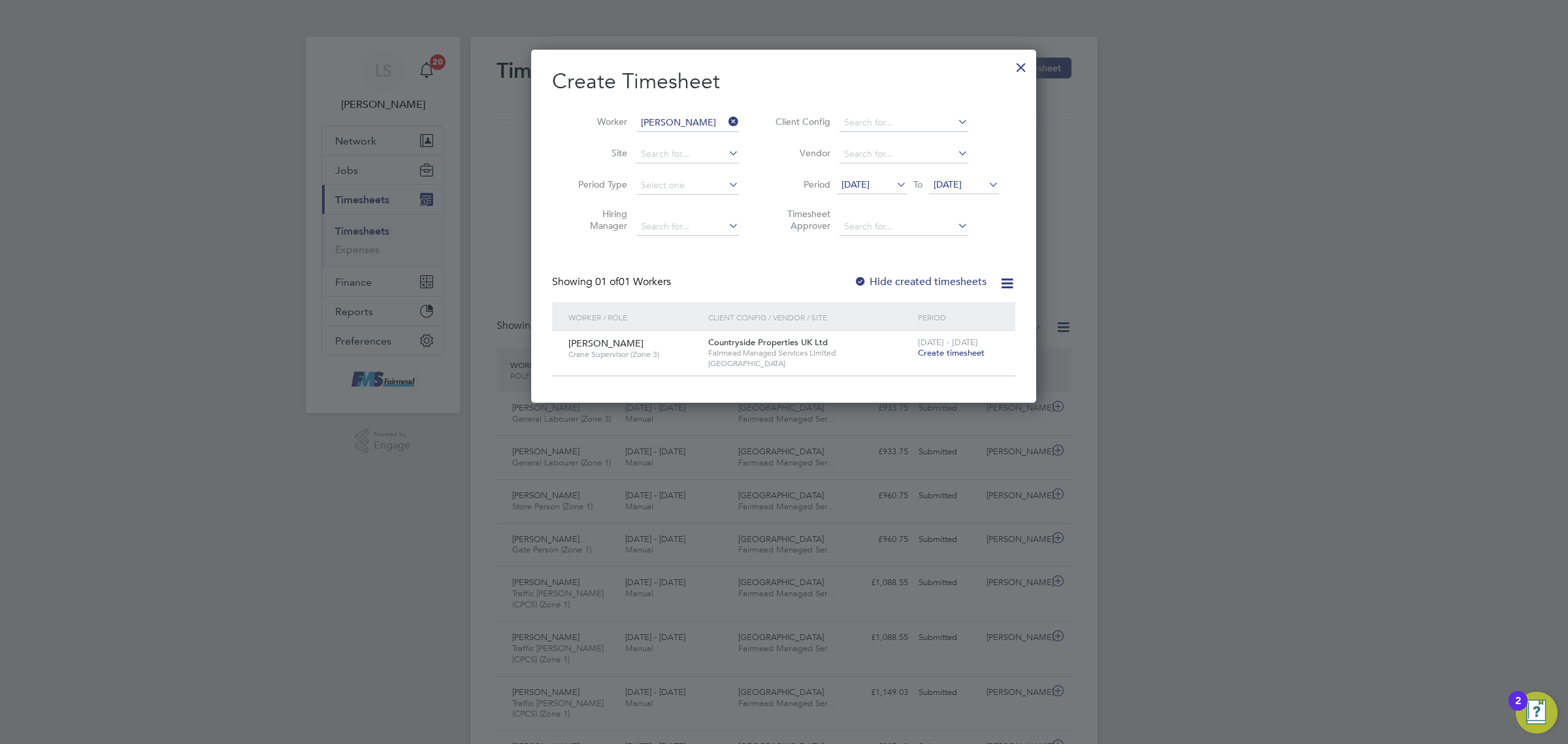
click at [947, 358] on div "[DATE] - [DATE] Create timesheet" at bounding box center [957, 348] width 87 height 35
click at [951, 351] on span "Create timesheet" at bounding box center [951, 352] width 67 height 11
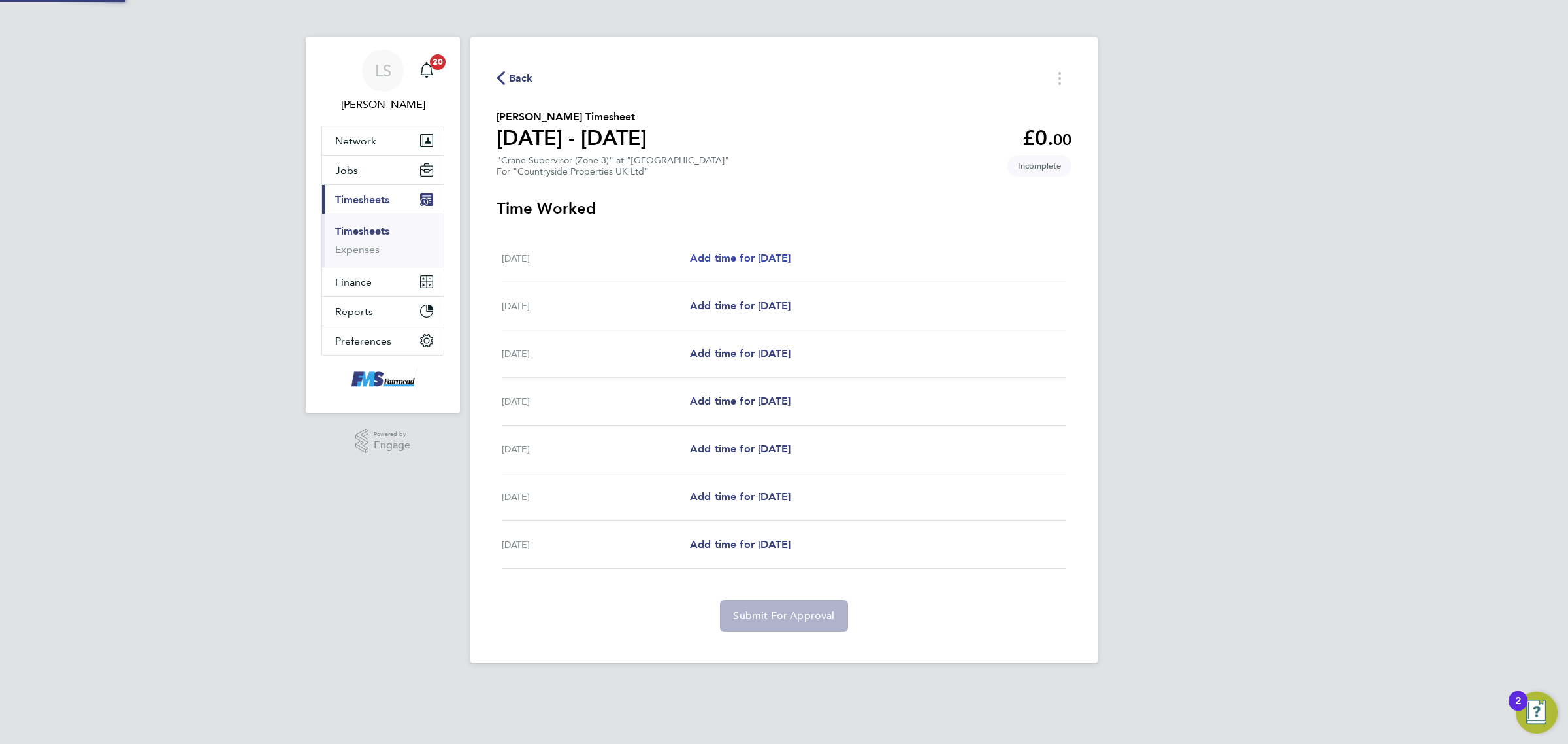
click at [752, 252] on span "Add time for [DATE]" at bounding box center [739, 257] width 101 height 12
select select "30"
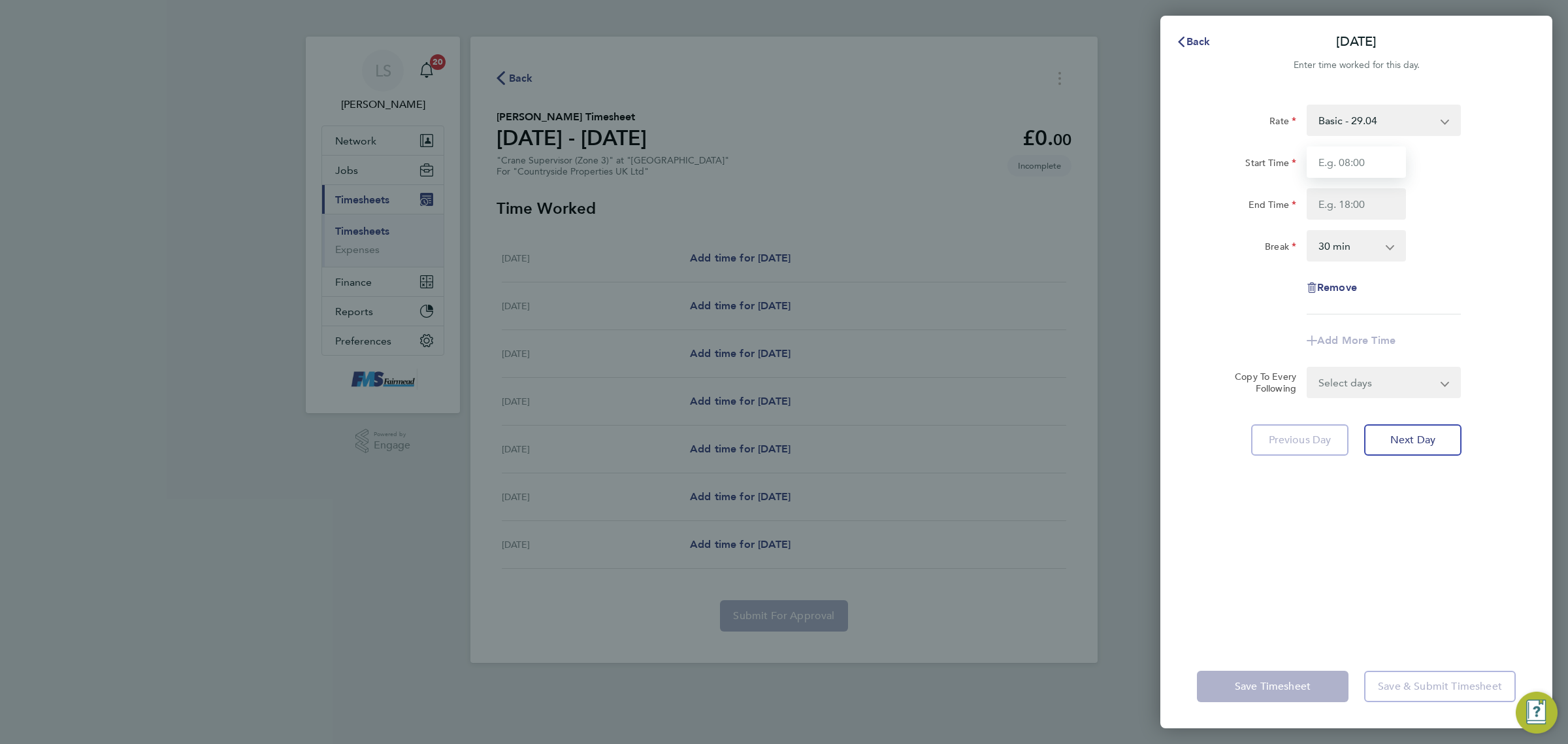
click at [1358, 151] on input "Start Time" at bounding box center [1356, 162] width 99 height 32
type input "07:00"
click at [1333, 187] on div "Start Time 07:00 End Time" at bounding box center [1356, 183] width 329 height 73
click at [1367, 224] on div "Rate Basic - 29.04 Start Time 07:00 End Time Break 0 min 15 min 30 min 45 min 6…" at bounding box center [1356, 210] width 319 height 210
click at [1363, 200] on input "End Time" at bounding box center [1356, 204] width 99 height 32
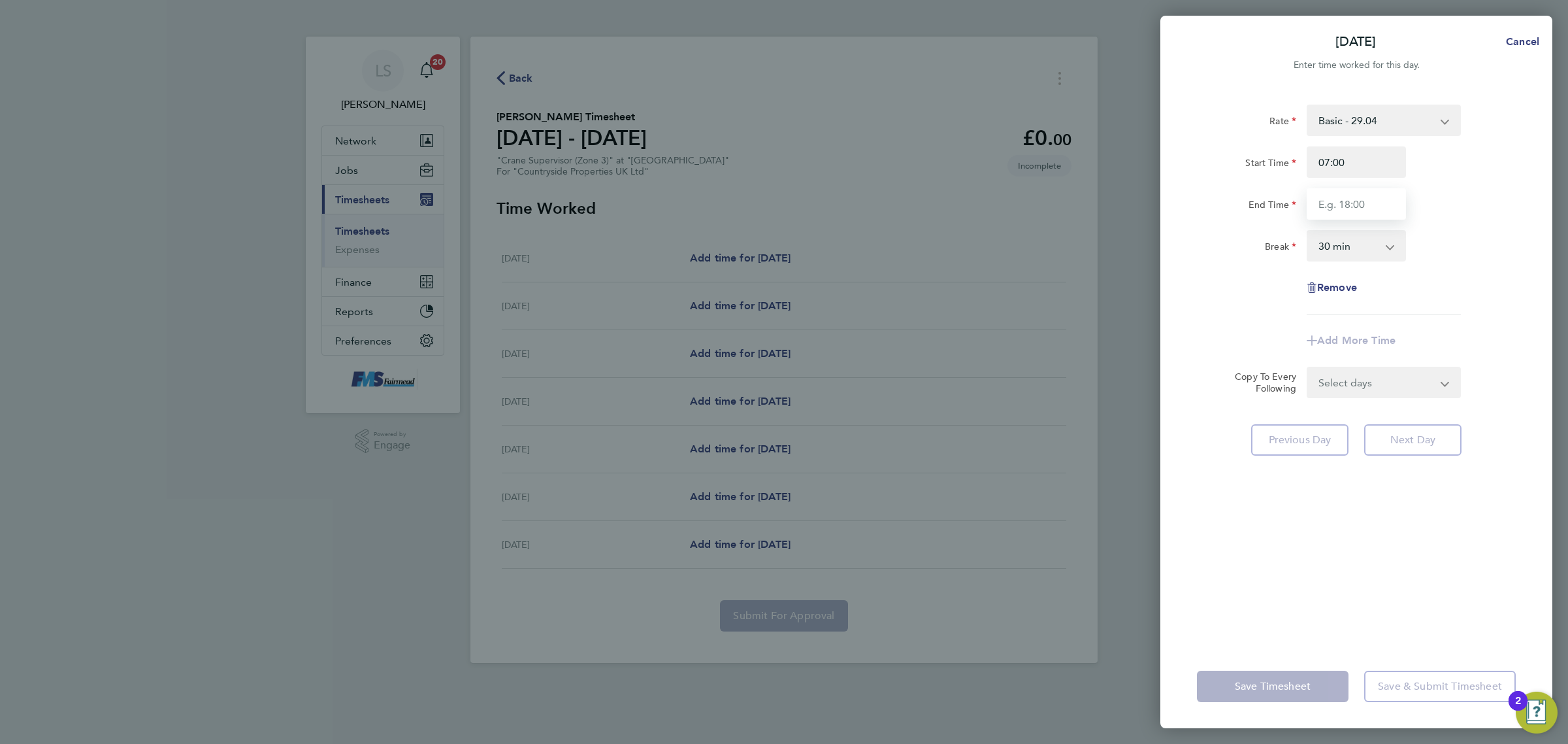
type input "18:00"
click at [1339, 244] on select "0 min 15 min 30 min 45 min 60 min 75 min 90 min" at bounding box center [1348, 246] width 81 height 29
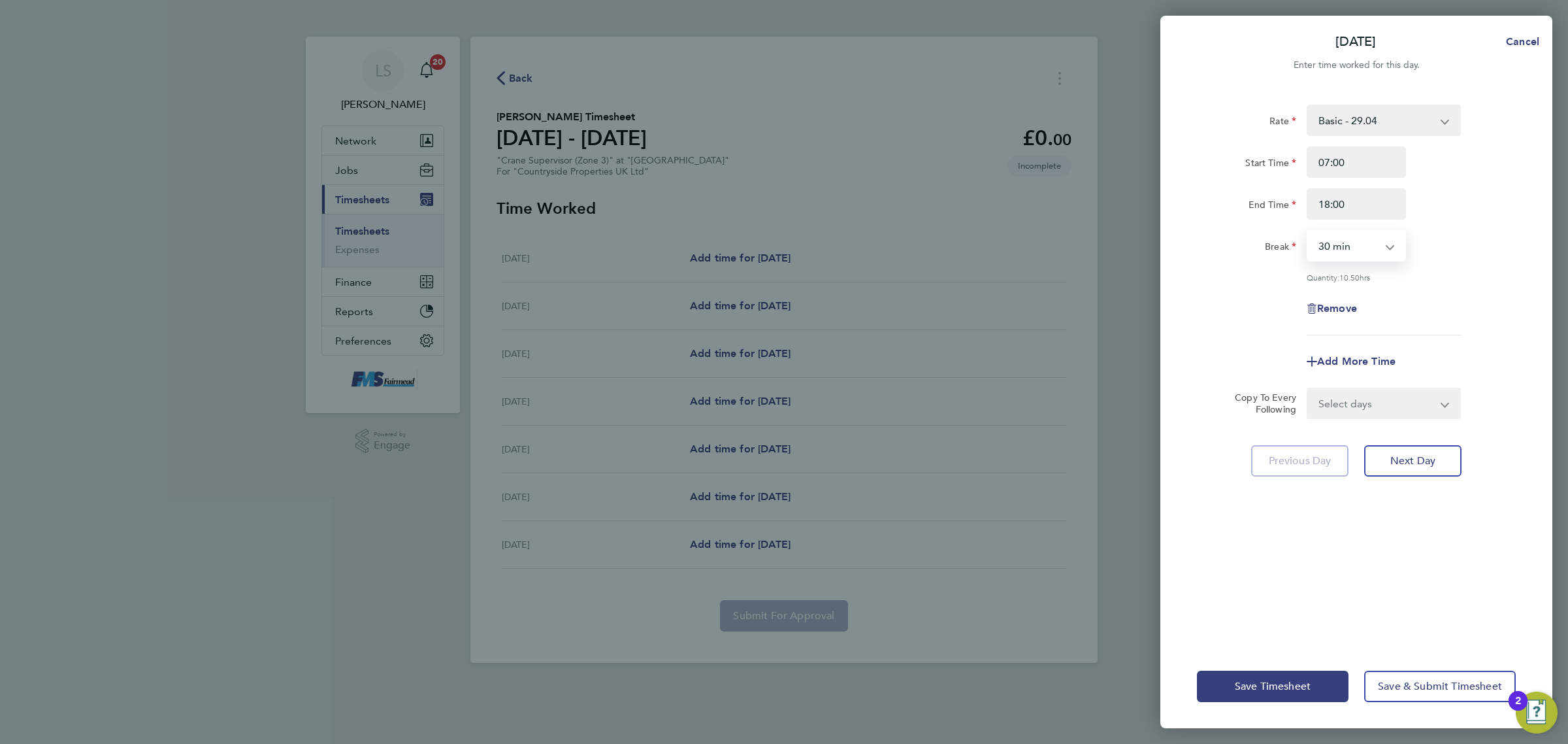
select select "60"
click at [1308, 231] on select "0 min 15 min 30 min 45 min 60 min 75 min 90 min" at bounding box center [1348, 246] width 81 height 29
click at [1475, 269] on div "Rate Basic - 29.04 Start Time 07:00 End Time 18:00 Break 0 min 15 min 30 min 45…" at bounding box center [1356, 220] width 319 height 231
click at [1380, 409] on select "Select days Day Weekday (Mon-Fri) Weekend (Sat-Sun) [DATE] [DATE] [DATE] [DATE]…" at bounding box center [1376, 403] width 137 height 29
select select "WEEKDAY"
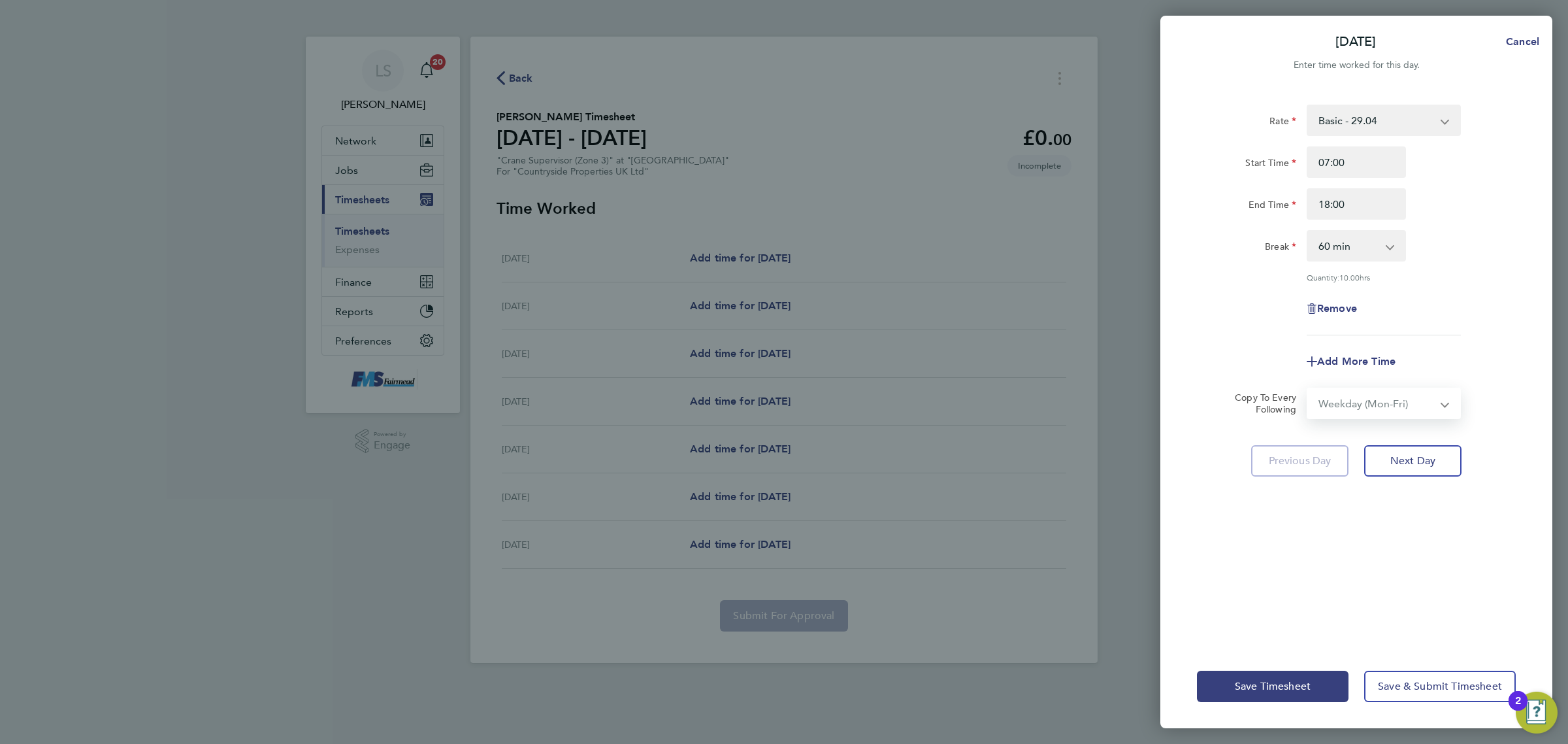
click at [1308, 389] on select "Select days Day Weekday (Mon-Fri) Weekend (Sat-Sun) [DATE] [DATE] [DATE] [DATE]…" at bounding box center [1376, 403] width 137 height 29
select select "[DATE]"
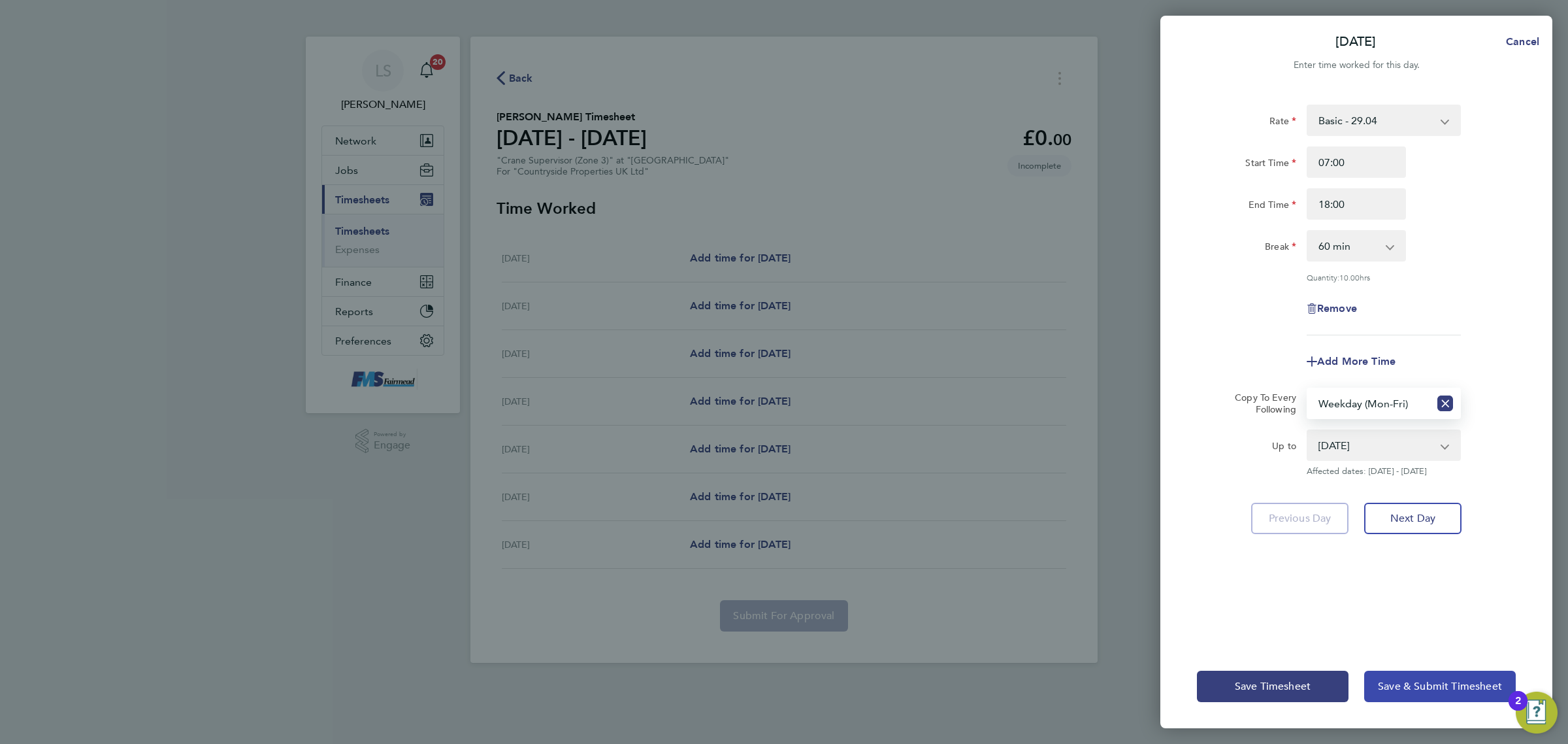
click at [1406, 677] on button "Save & Submit Timesheet" at bounding box center [1440, 687] width 151 height 32
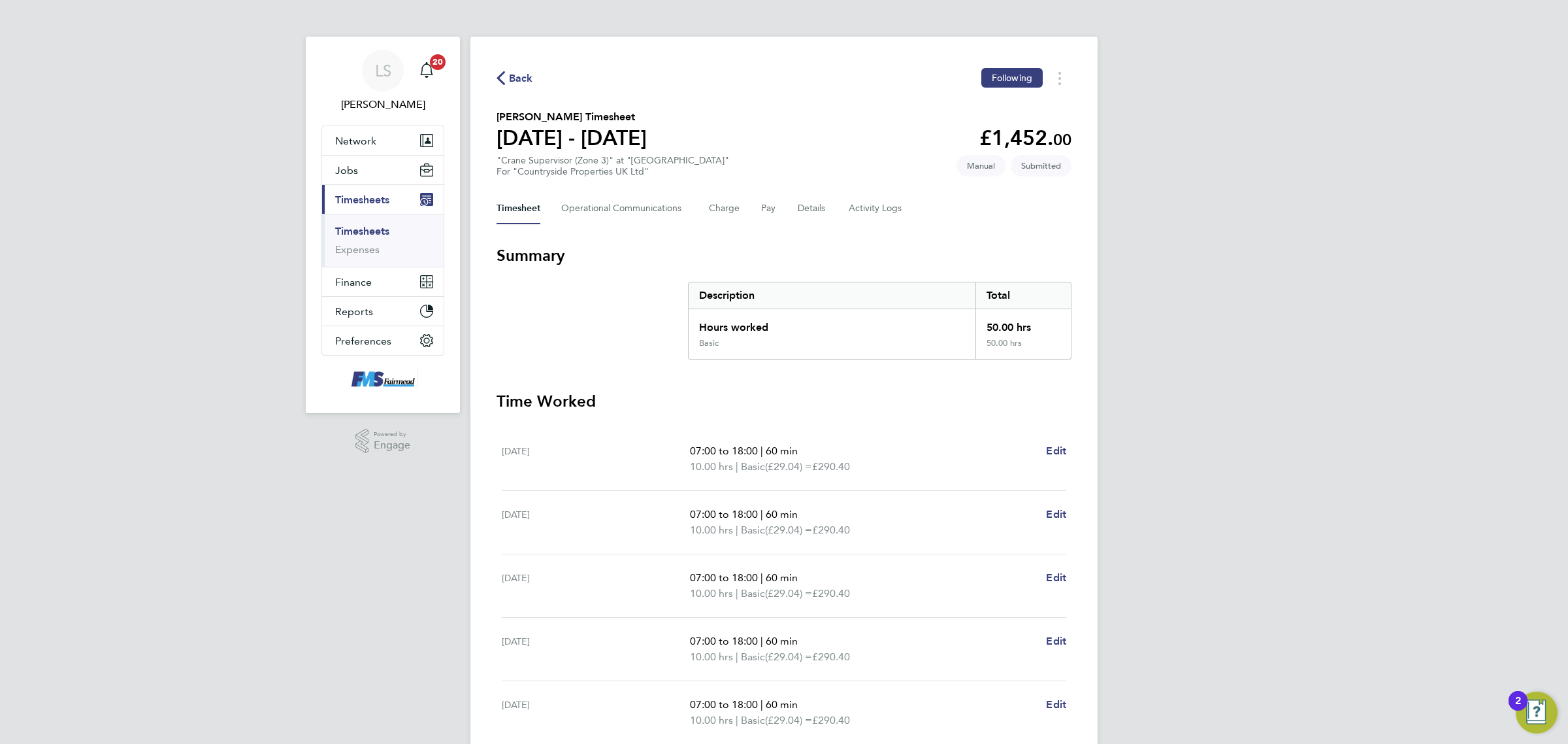
click at [510, 80] on span "Back" at bounding box center [521, 78] width 24 height 16
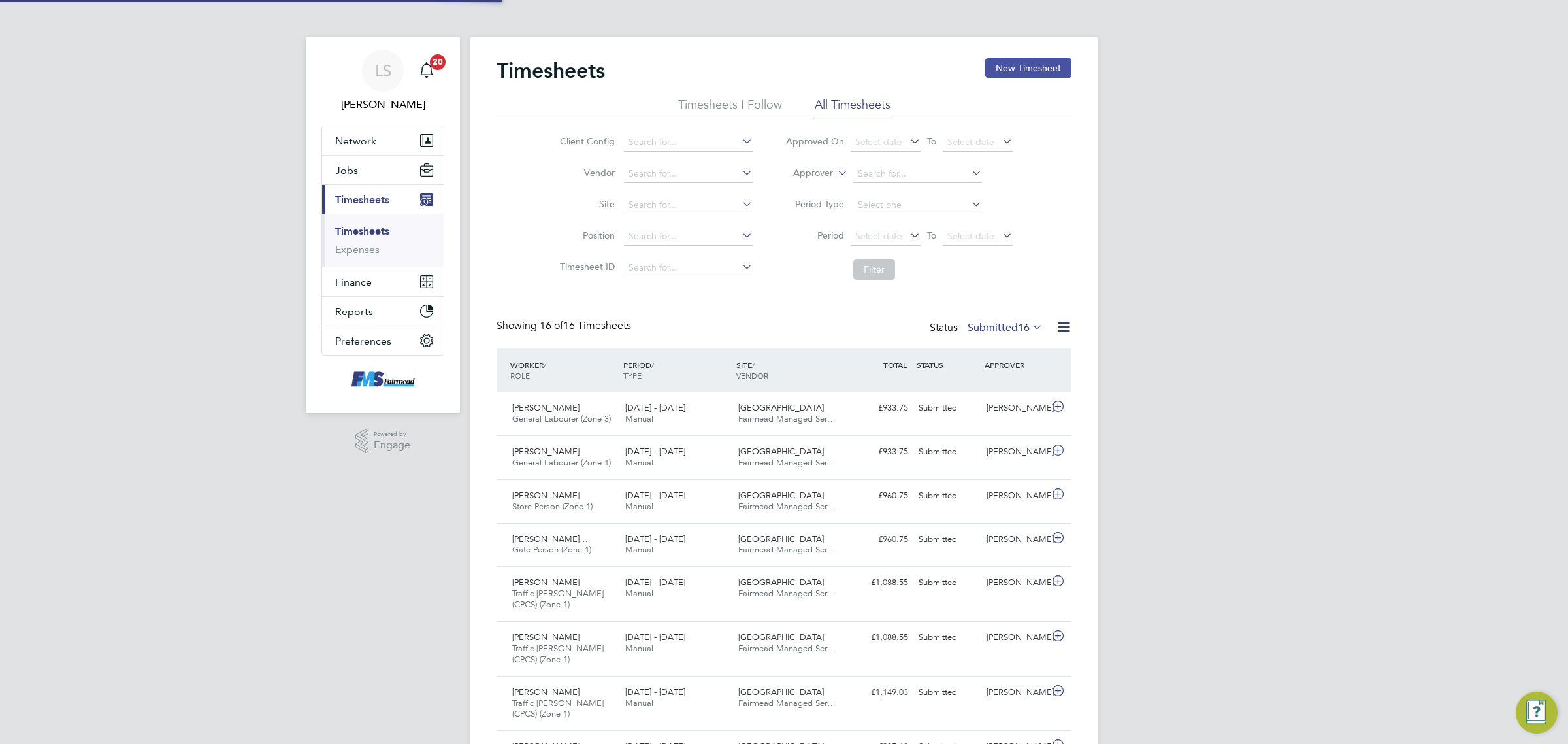
click at [1027, 73] on button "New Timesheet" at bounding box center [1028, 67] width 87 height 21
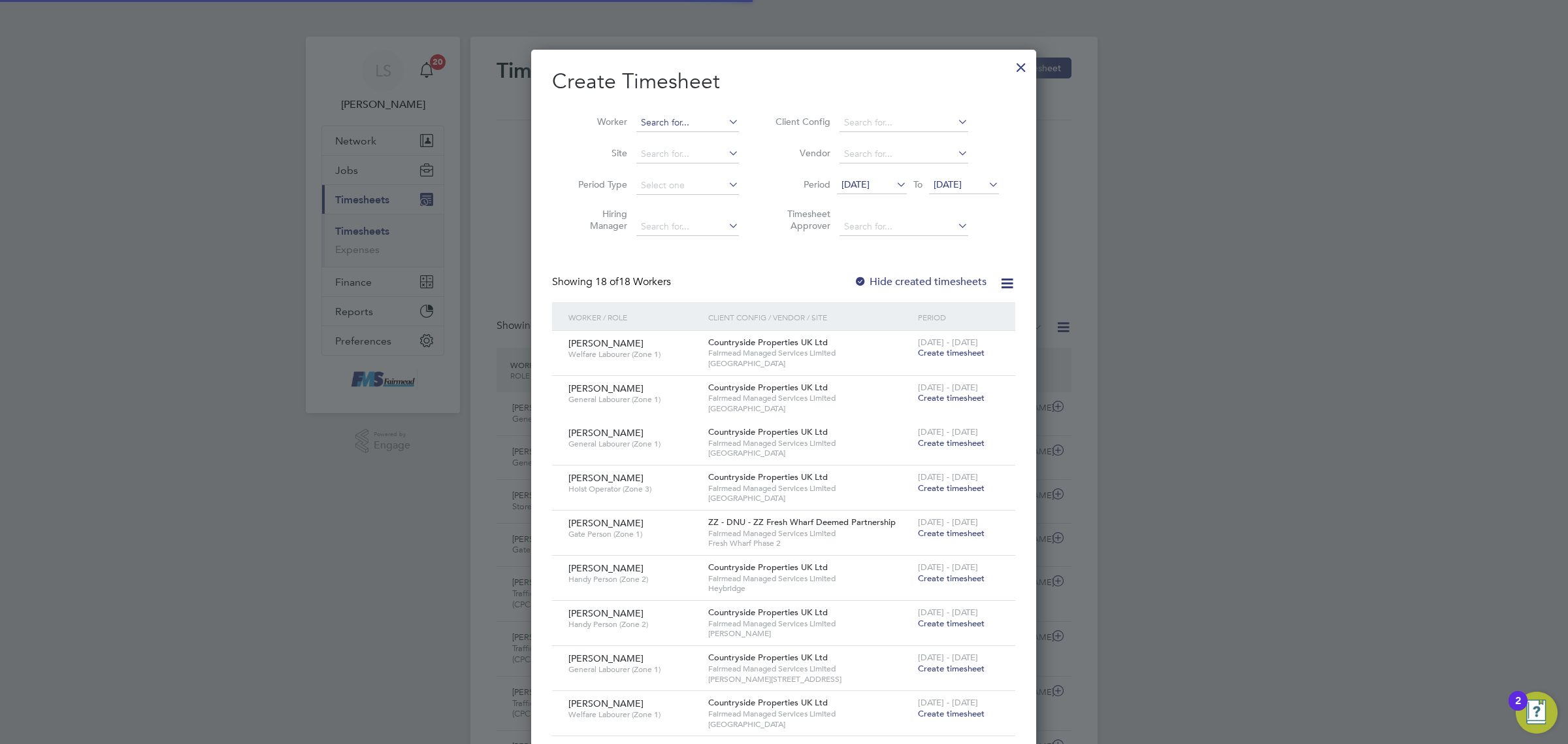
click at [699, 126] on input at bounding box center [687, 123] width 102 height 18
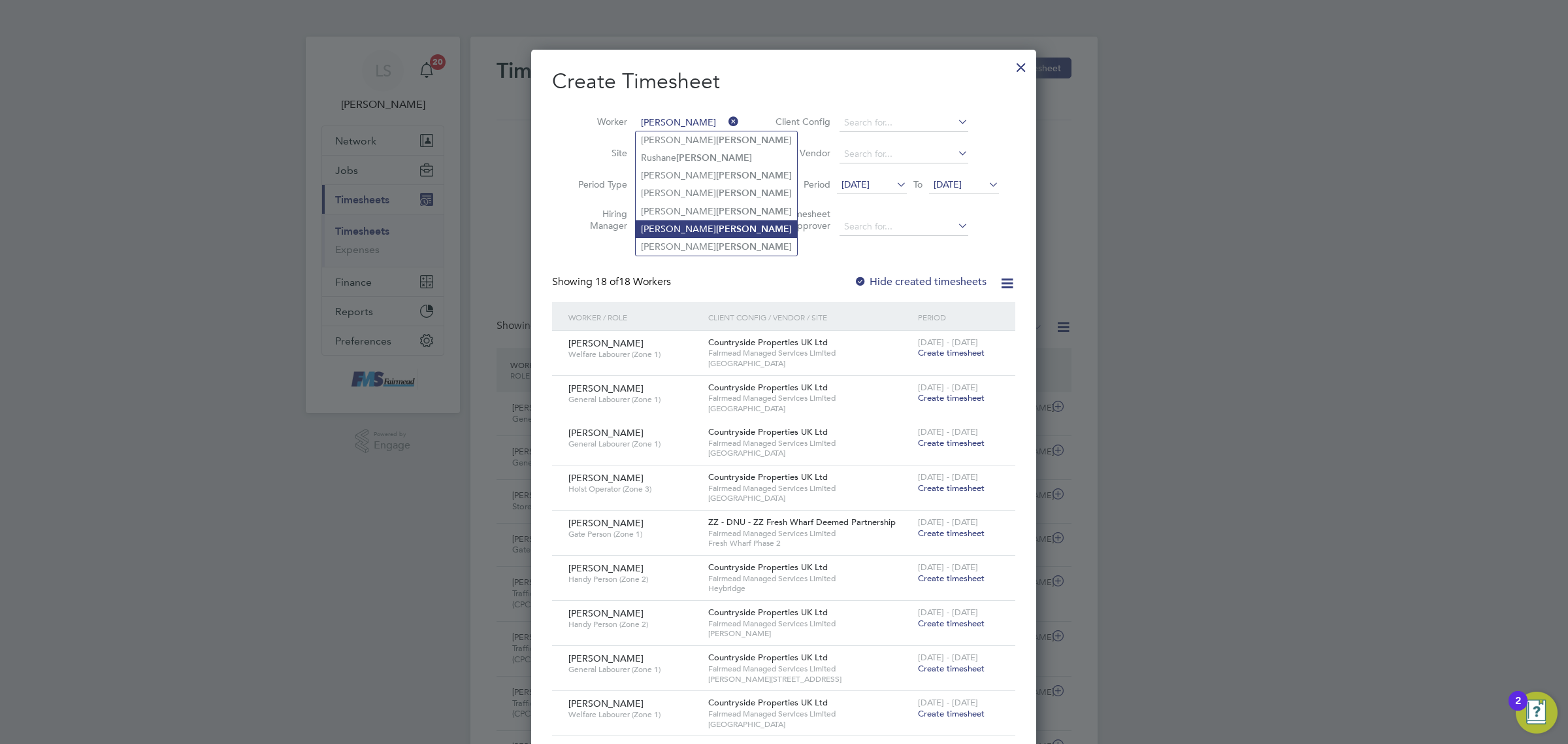
click at [716, 232] on b "[PERSON_NAME]" at bounding box center [754, 229] width 76 height 11
type input "[PERSON_NAME]"
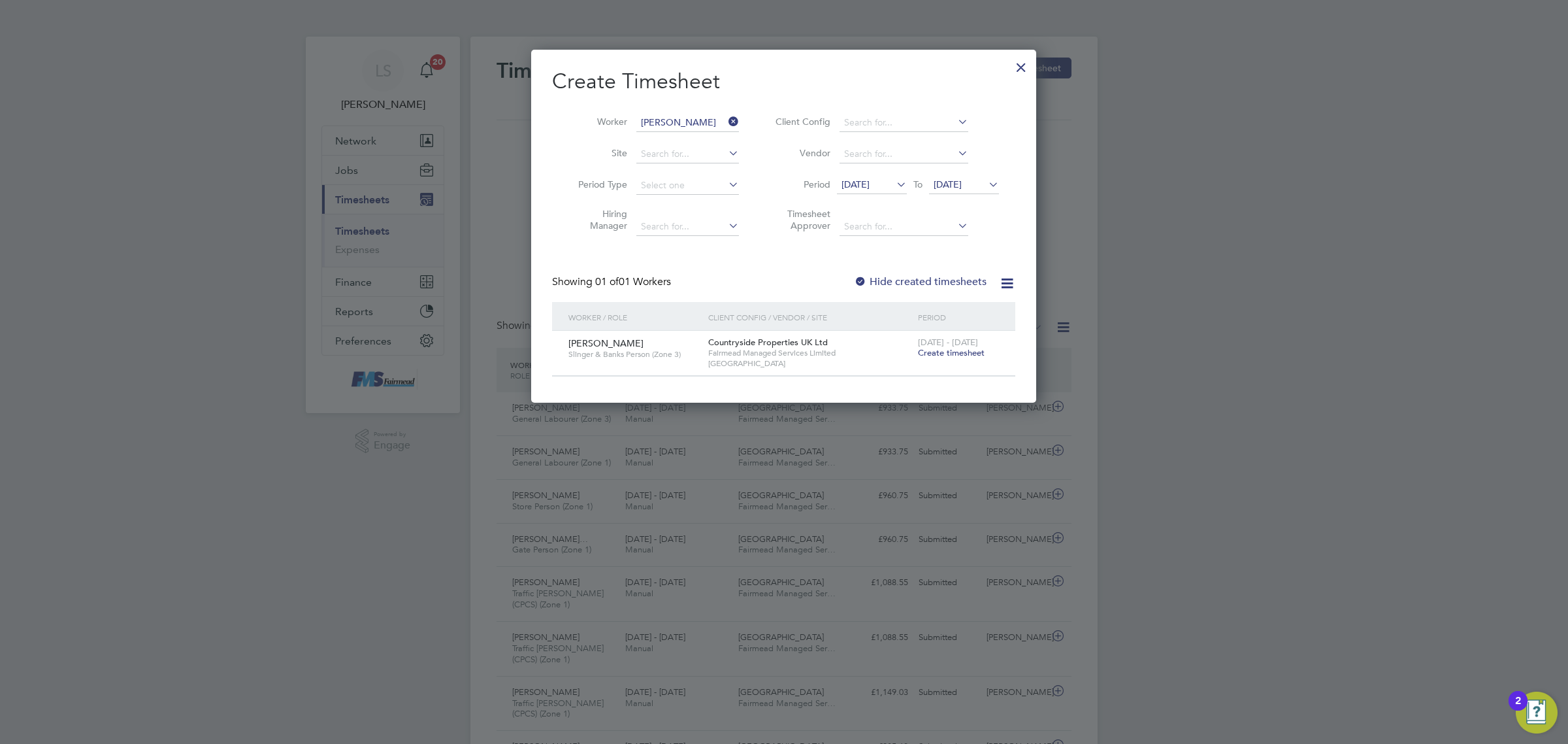
click at [957, 349] on span "Create timesheet" at bounding box center [951, 352] width 67 height 11
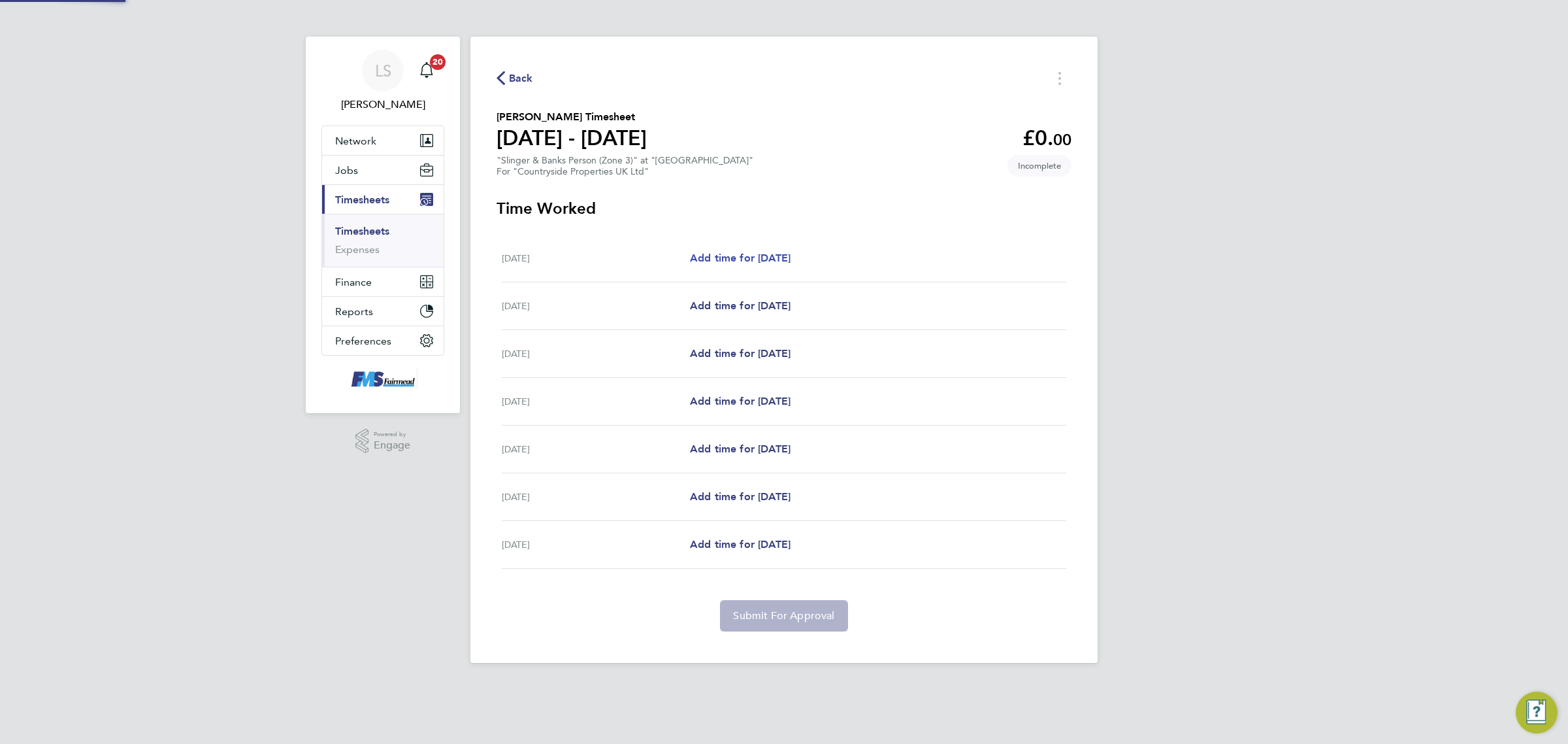
click at [790, 253] on span "Add time for [DATE]" at bounding box center [739, 257] width 101 height 12
select select "30"
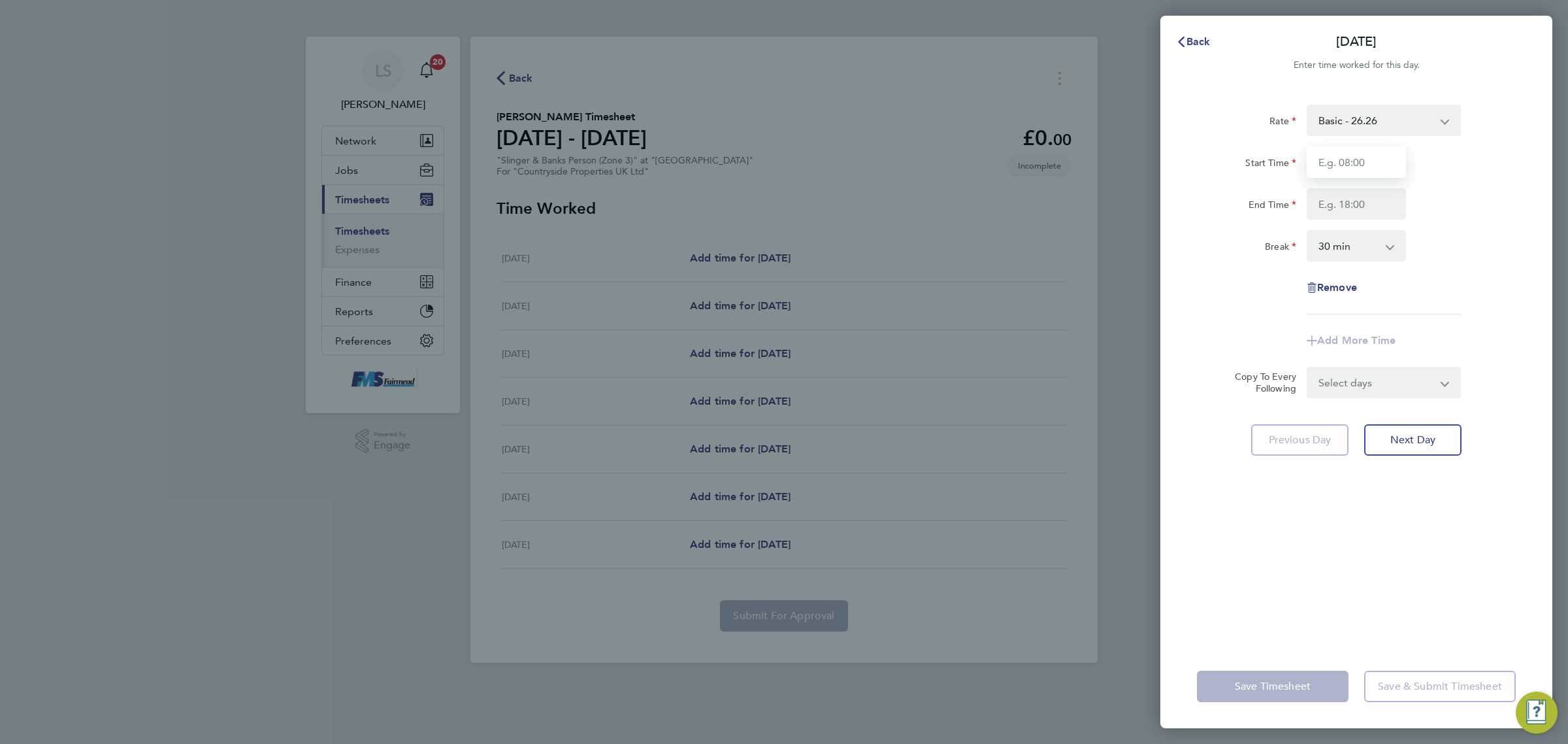
click at [1324, 161] on input "Start Time" at bounding box center [1356, 162] width 99 height 32
type input "07:30"
click at [1353, 194] on input "End Time" at bounding box center [1356, 204] width 99 height 32
type input "17:30"
click at [1376, 249] on select "0 min 15 min 30 min 45 min 60 min 75 min 90 min" at bounding box center [1348, 246] width 81 height 29
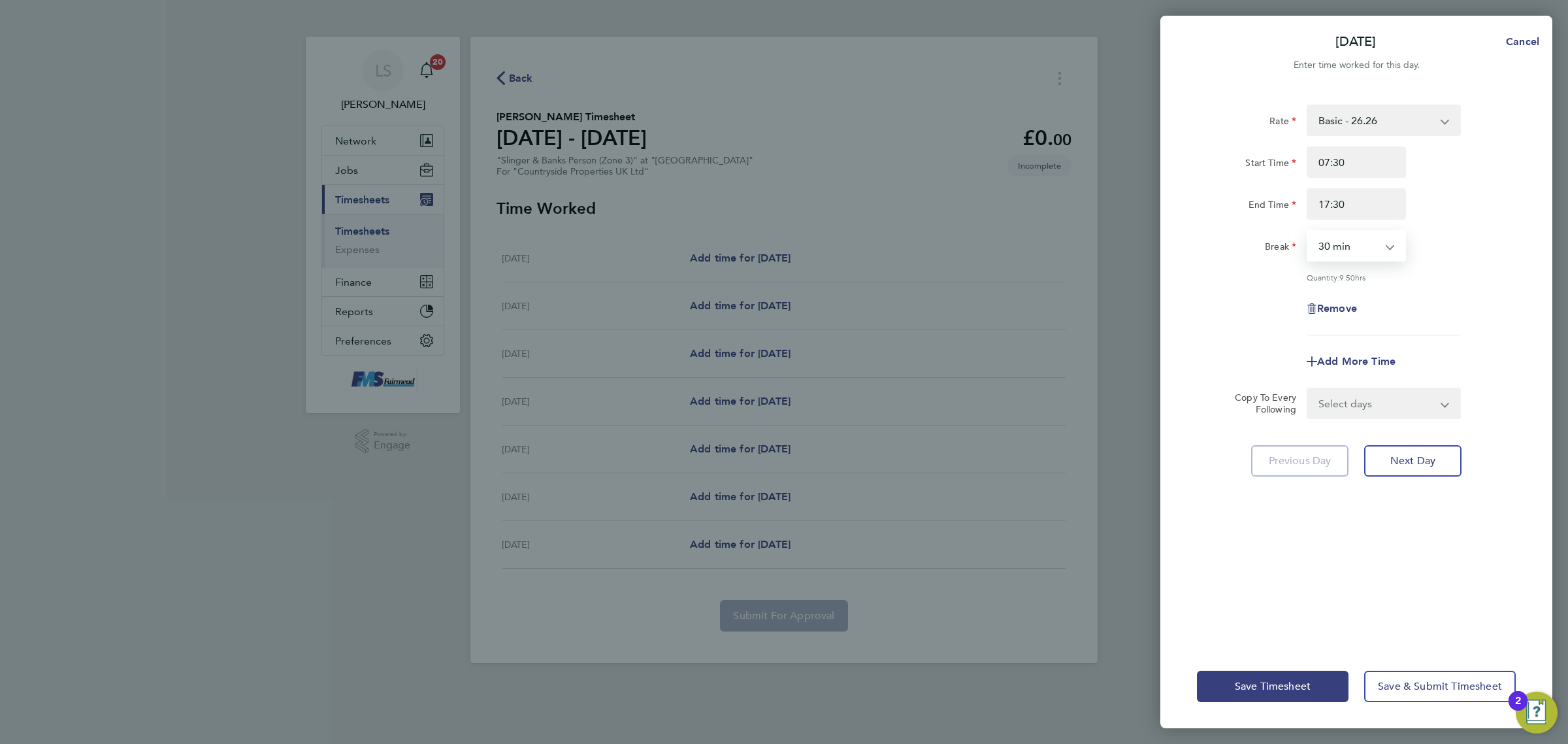
select select "60"
click at [1308, 231] on select "0 min 15 min 30 min 45 min 60 min 75 min 90 min" at bounding box center [1348, 246] width 81 height 29
click at [1437, 303] on div "Remove" at bounding box center [1356, 309] width 329 height 32
drag, startPoint x: 1380, startPoint y: 390, endPoint x: 1379, endPoint y: 399, distance: 9.1
click at [1380, 395] on select "Select days Day Weekday (Mon-Fri) Weekend (Sat-Sun) [DATE] [DATE] [DATE] [DATE]…" at bounding box center [1376, 403] width 137 height 29
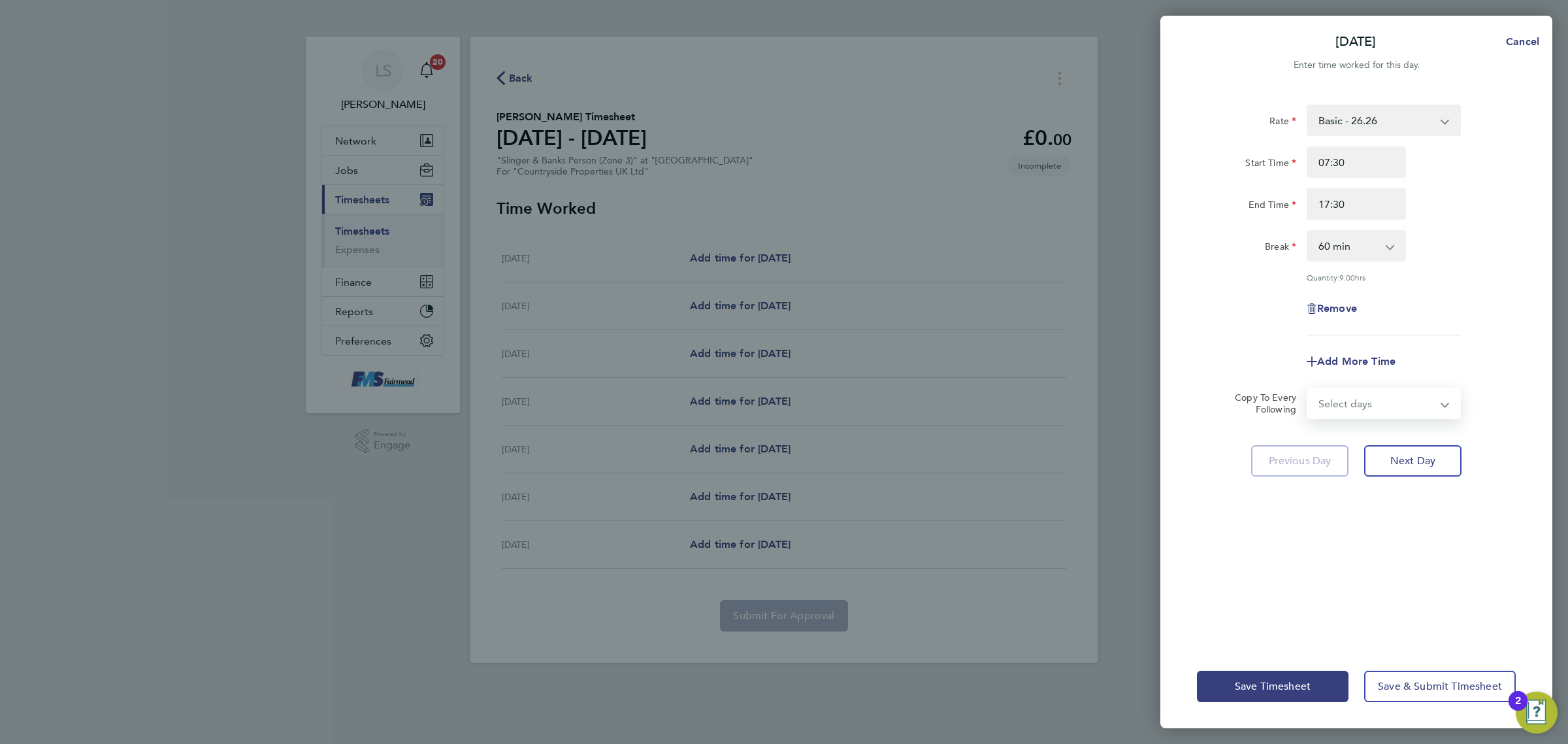
select select "WEEKDAY"
click at [1308, 389] on select "Select days Day Weekday (Mon-Fri) Weekend (Sat-Sun) [DATE] [DATE] [DATE] [DATE]…" at bounding box center [1376, 403] width 137 height 29
select select "[DATE]"
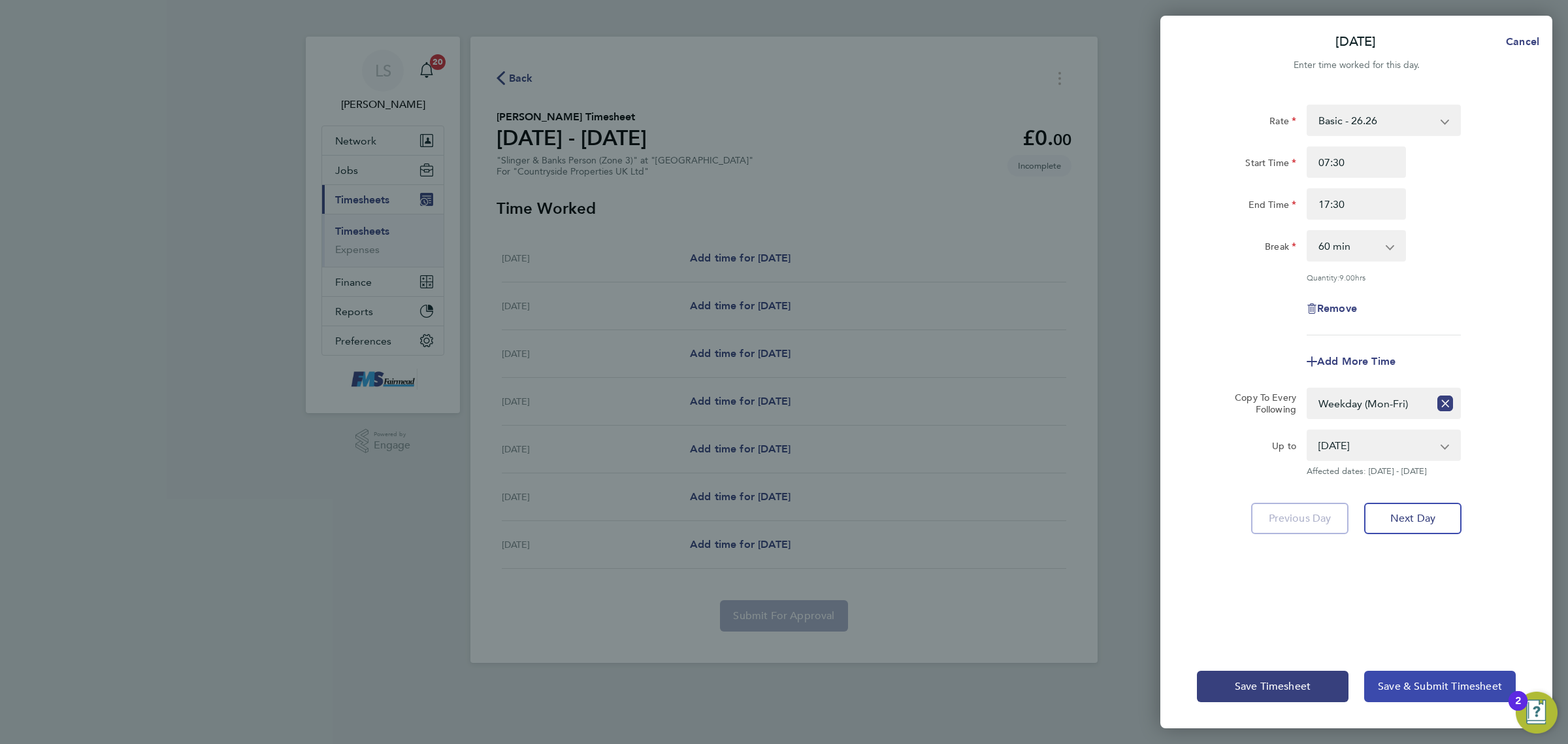
click at [1417, 683] on span "Save & Submit Timesheet" at bounding box center [1439, 687] width 124 height 13
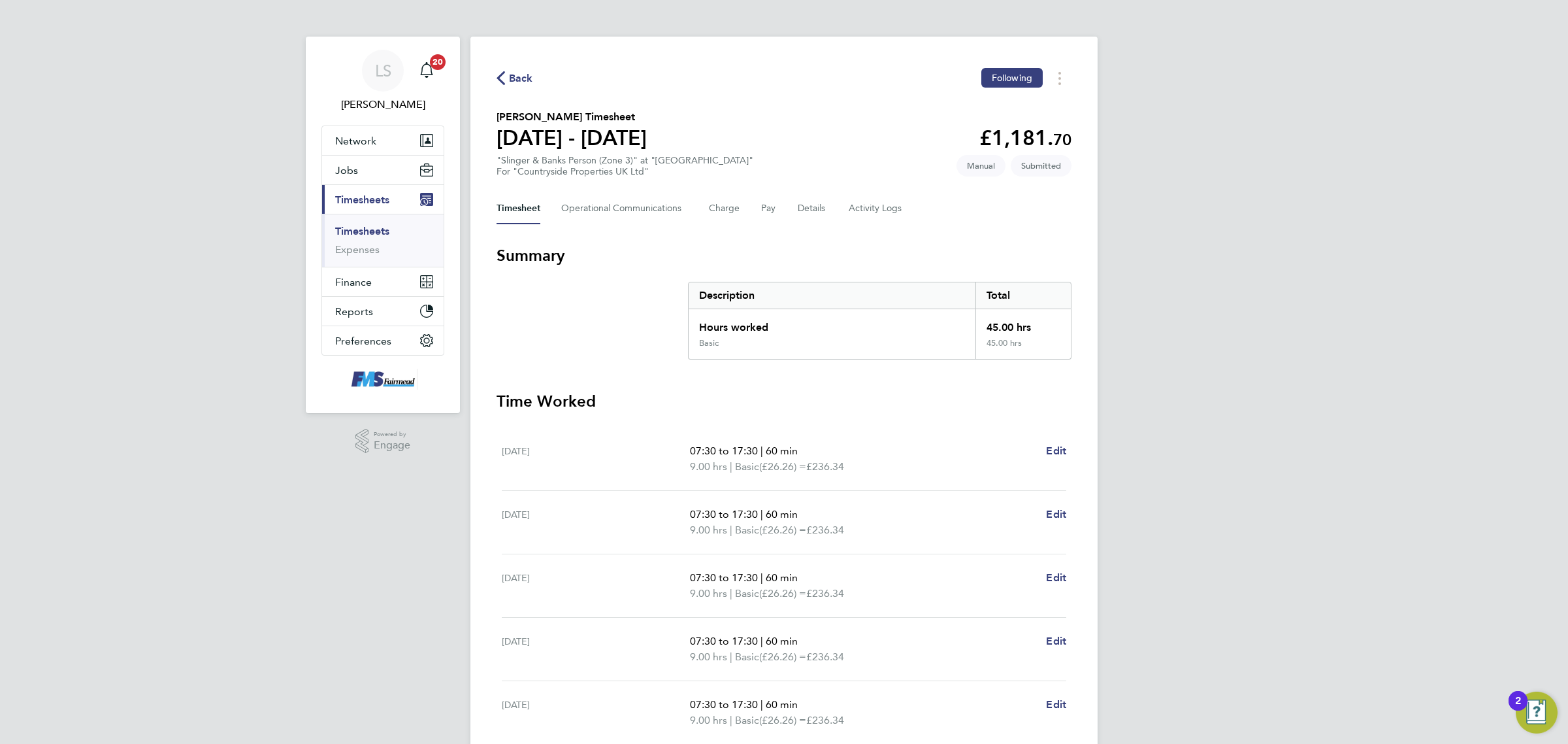
click at [525, 77] on span "Back" at bounding box center [521, 78] width 24 height 16
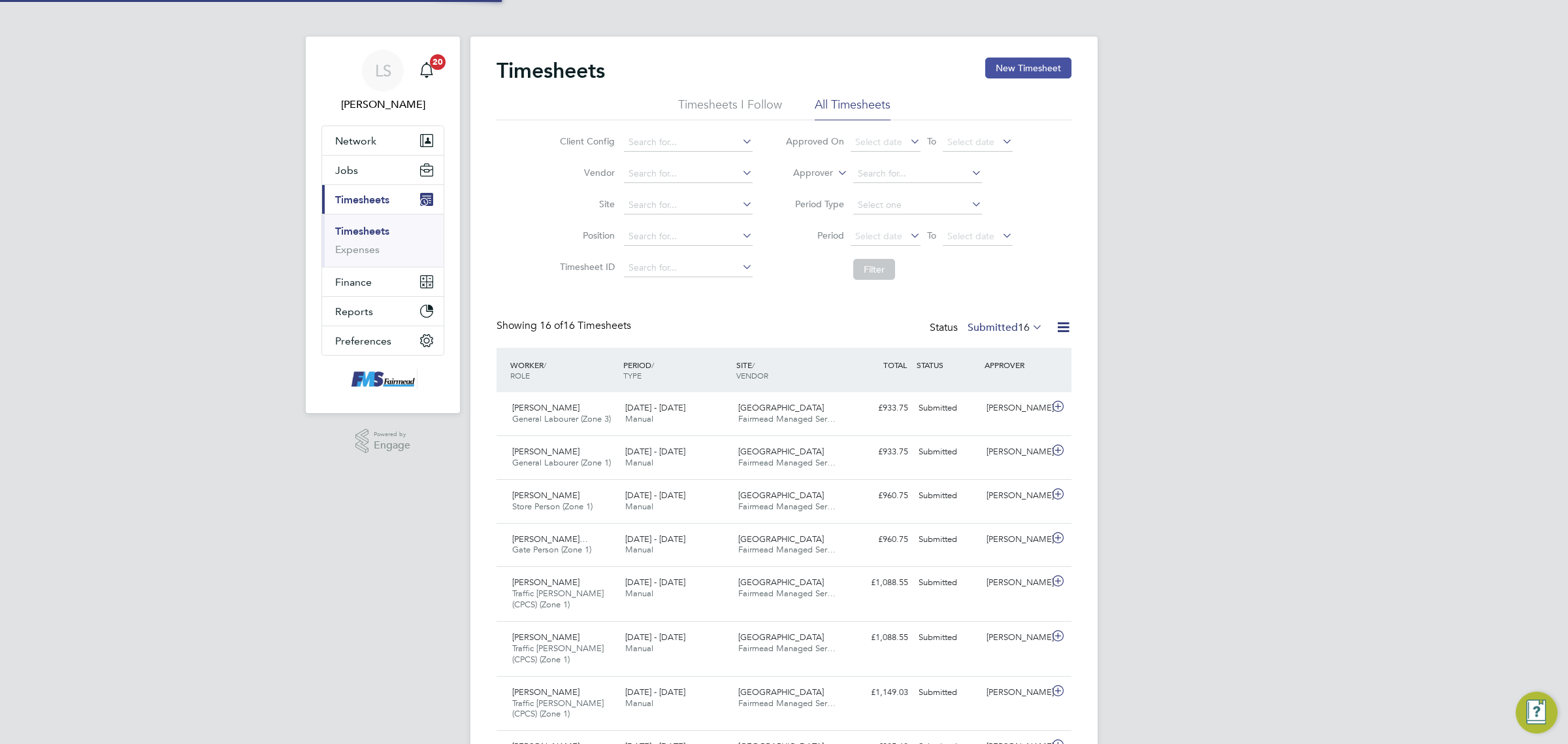
click at [1011, 66] on button "New Timesheet" at bounding box center [1028, 67] width 87 height 21
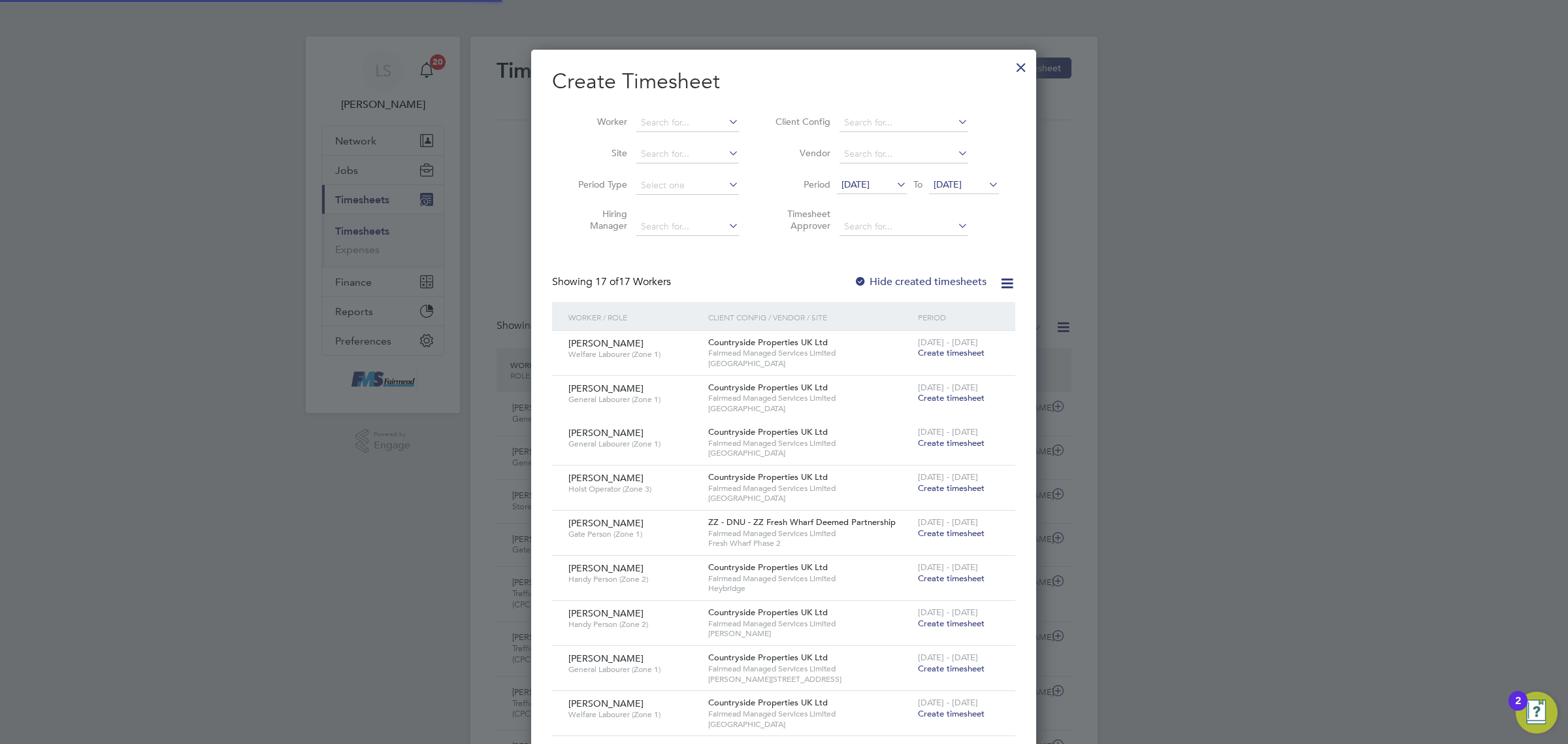
click at [661, 109] on li "Worker" at bounding box center [654, 123] width 203 height 32
click at [665, 114] on input at bounding box center [687, 123] width 102 height 18
click at [680, 175] on li "[PERSON_NAME] ur" at bounding box center [690, 175] width 110 height 17
type input "[PERSON_NAME]"
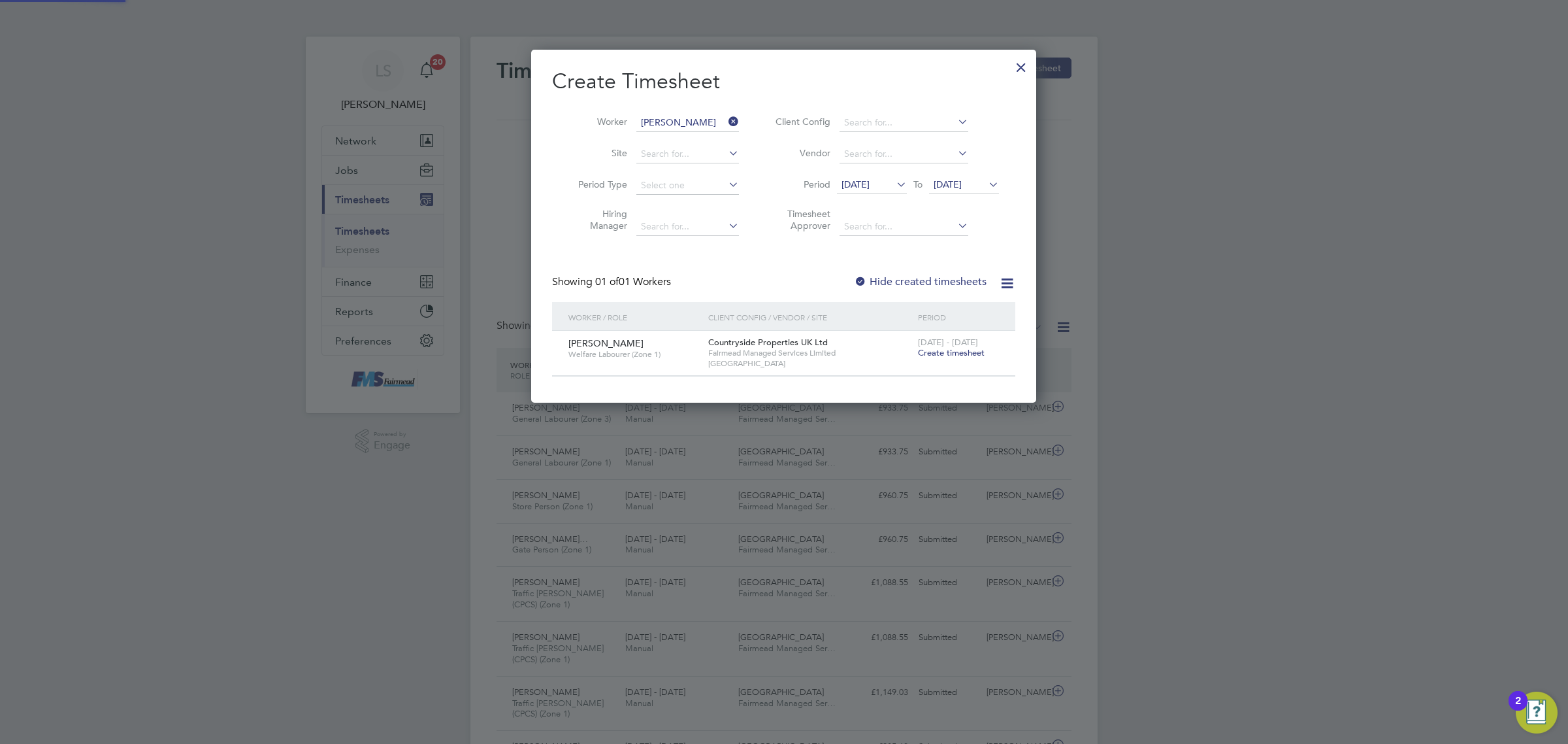
click at [957, 178] on span "[DATE]" at bounding box center [947, 184] width 28 height 12
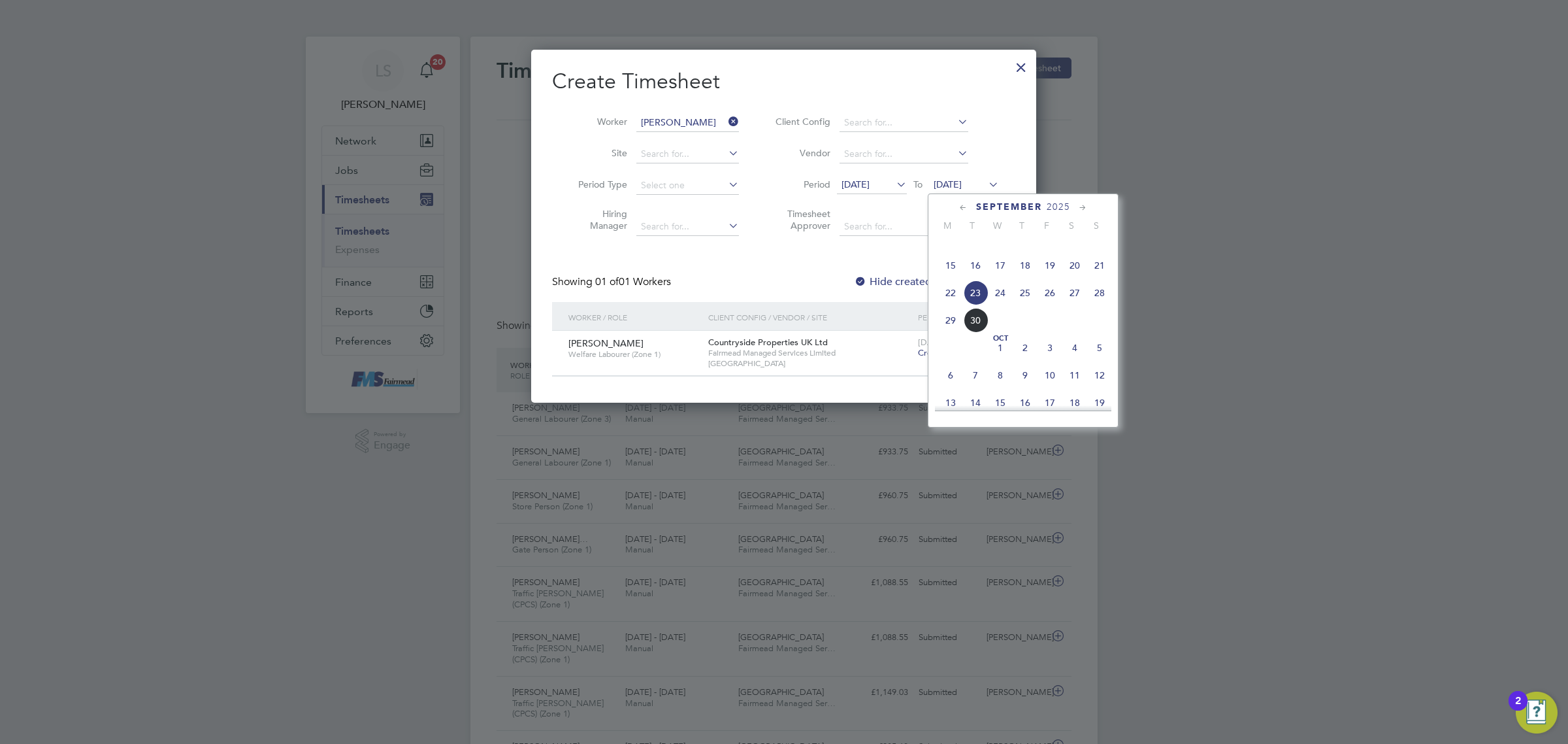
click at [905, 330] on div "Countryside Properties UK Ltd Fairmead Managed Services Limited [GEOGRAPHIC_DAT…" at bounding box center [809, 352] width 210 height 44
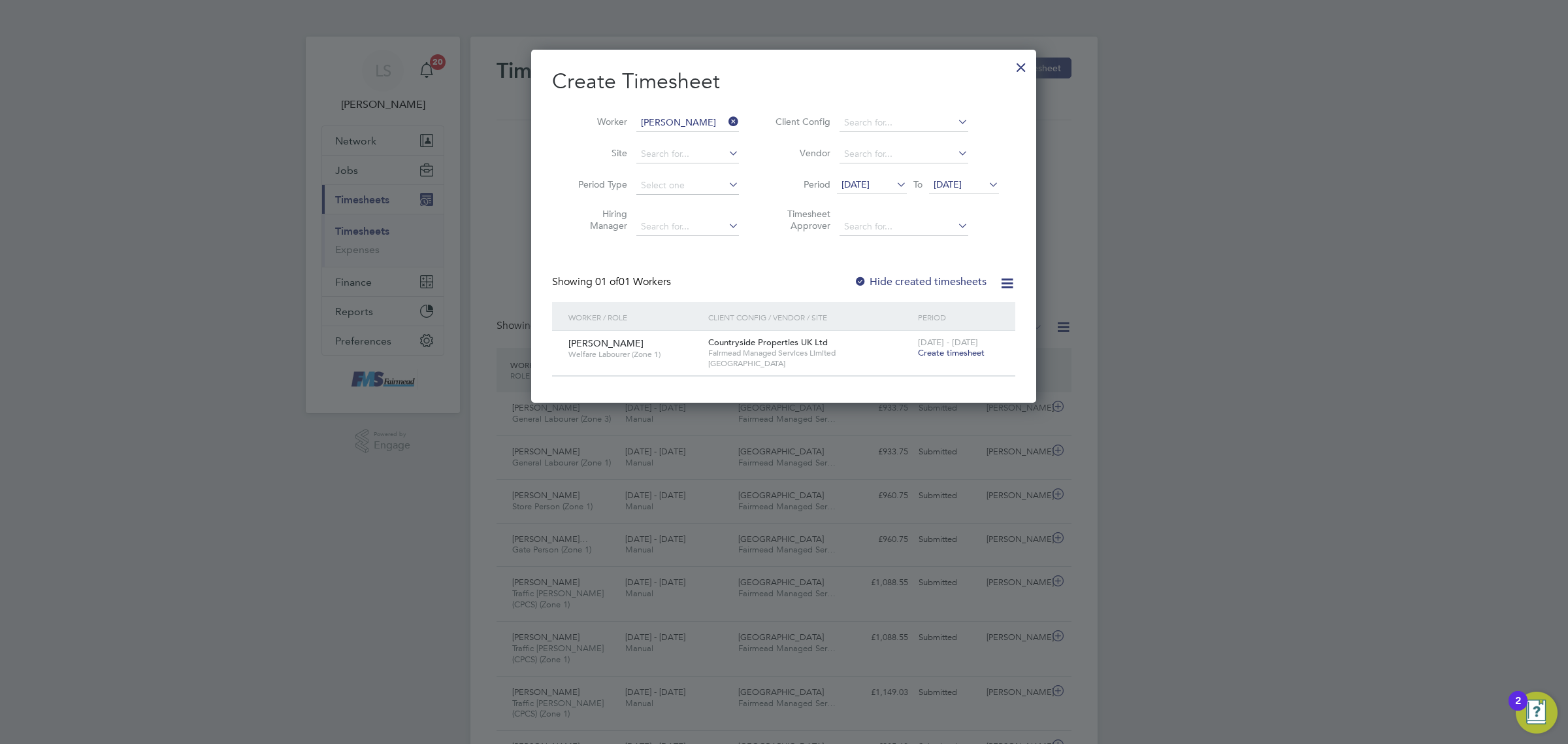
click at [952, 354] on span "Create timesheet" at bounding box center [951, 352] width 67 height 11
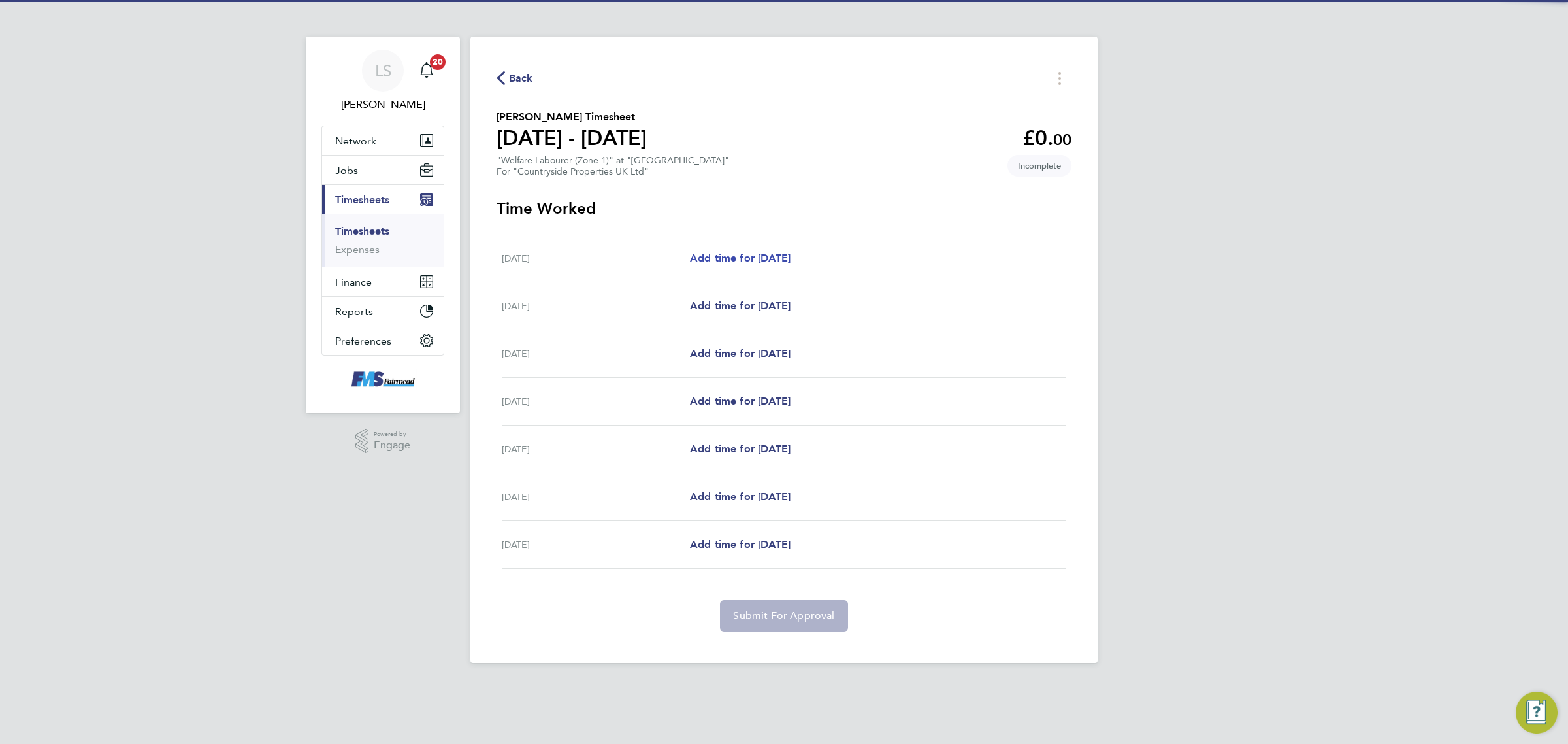
click at [779, 260] on span "Add time for [DATE]" at bounding box center [739, 257] width 101 height 12
select select "30"
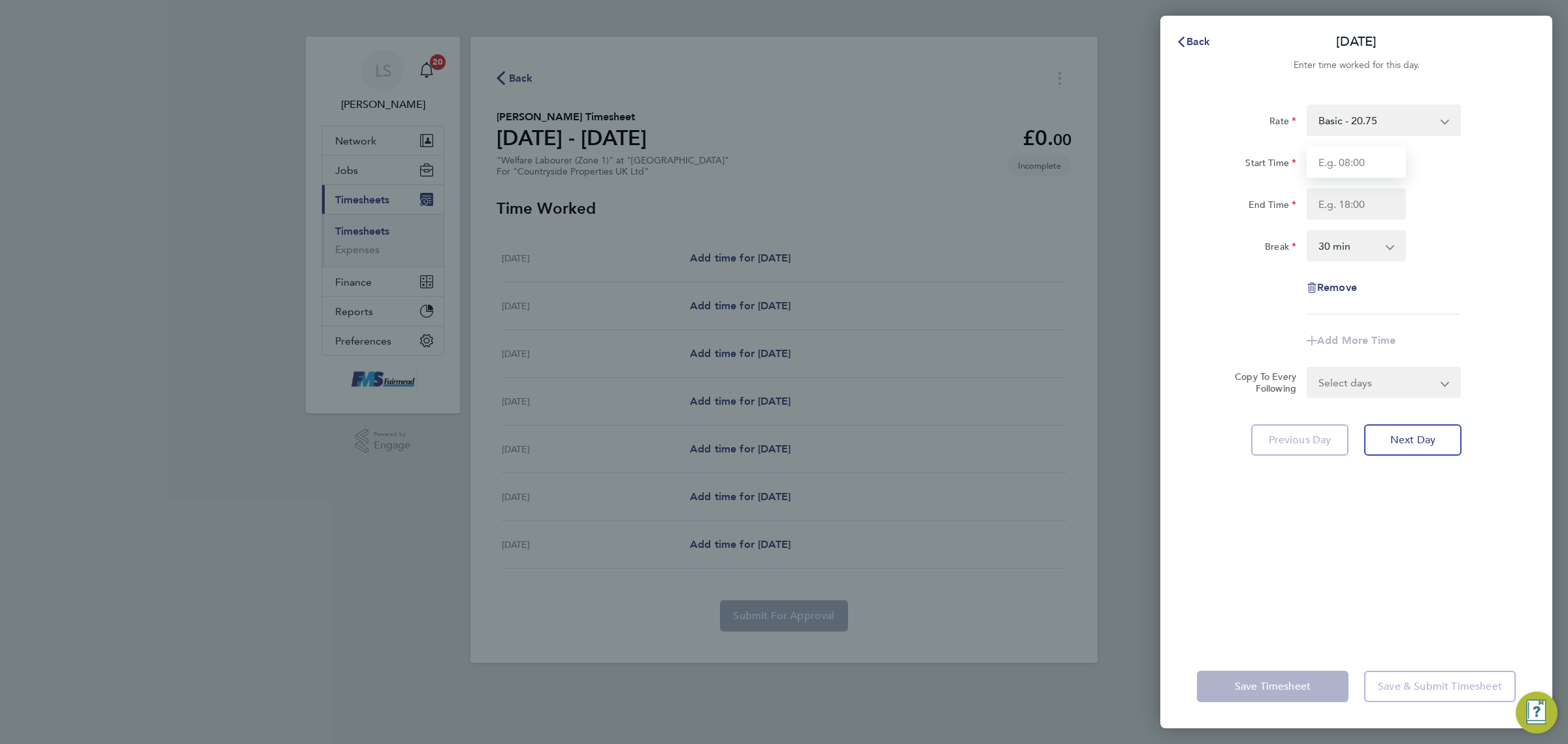
click at [1314, 147] on input "Start Time" at bounding box center [1356, 162] width 99 height 32
click at [1333, 167] on input "Start Time" at bounding box center [1356, 162] width 99 height 32
type input "07:30"
click at [1368, 196] on input "End Time" at bounding box center [1356, 204] width 99 height 32
type input "17:30"
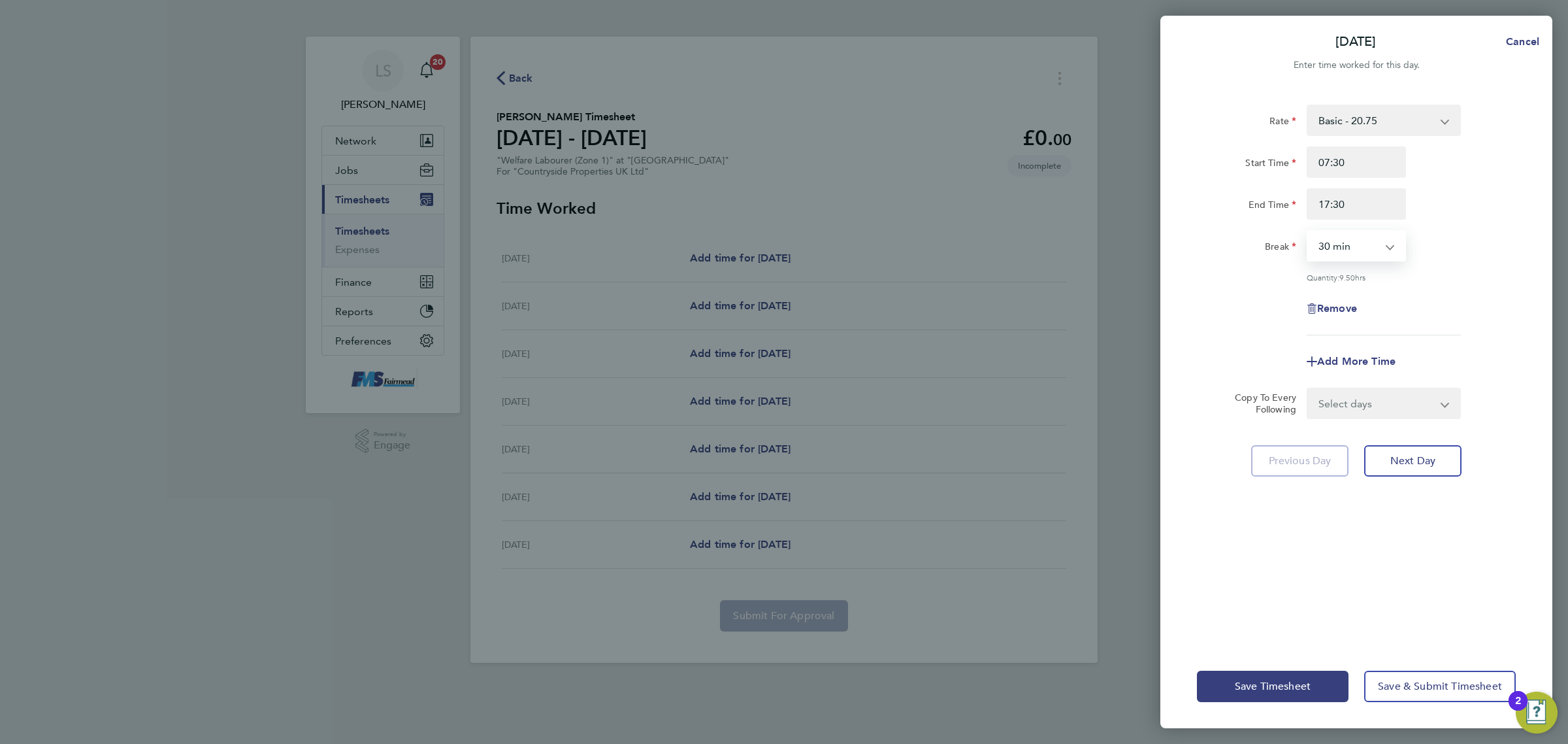
click at [1340, 244] on select "0 min 15 min 30 min 45 min 60 min 75 min 90 min" at bounding box center [1348, 246] width 81 height 29
select select "60"
click at [1308, 231] on select "0 min 15 min 30 min 45 min 60 min 75 min 90 min" at bounding box center [1348, 246] width 81 height 29
drag, startPoint x: 1491, startPoint y: 300, endPoint x: 1395, endPoint y: 379, distance: 124.3
click at [1490, 302] on div "Remove" at bounding box center [1356, 309] width 329 height 32
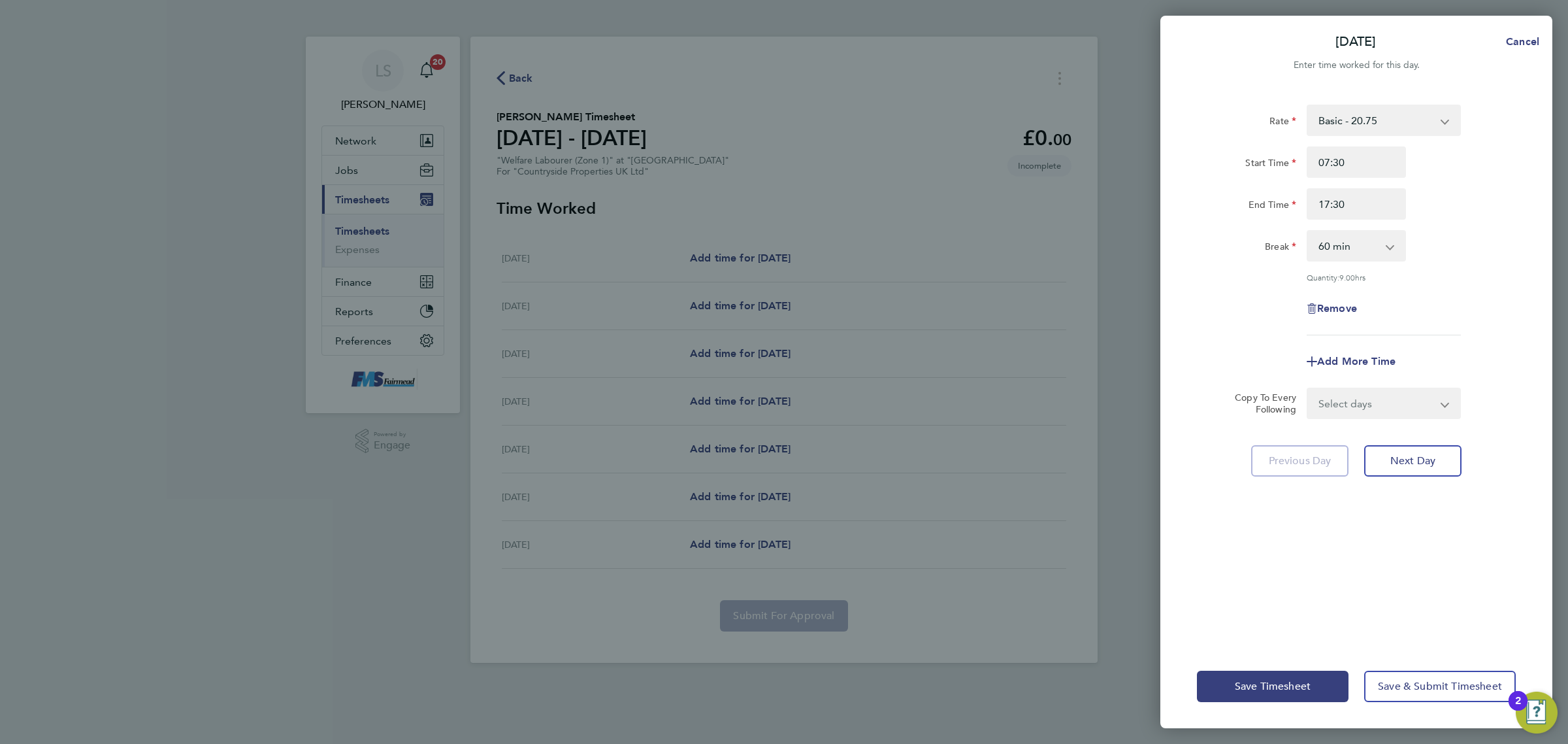
click at [1389, 393] on select "Select days Day Weekday (Mon-Fri) Weekend (Sat-Sun) [DATE] [DATE] [DATE] [DATE]…" at bounding box center [1376, 403] width 137 height 29
select select "WEEKDAY"
click at [1308, 389] on select "Select days Day Weekday (Mon-Fri) Weekend (Sat-Sun) [DATE] [DATE] [DATE] [DATE]…" at bounding box center [1376, 403] width 137 height 29
select select "[DATE]"
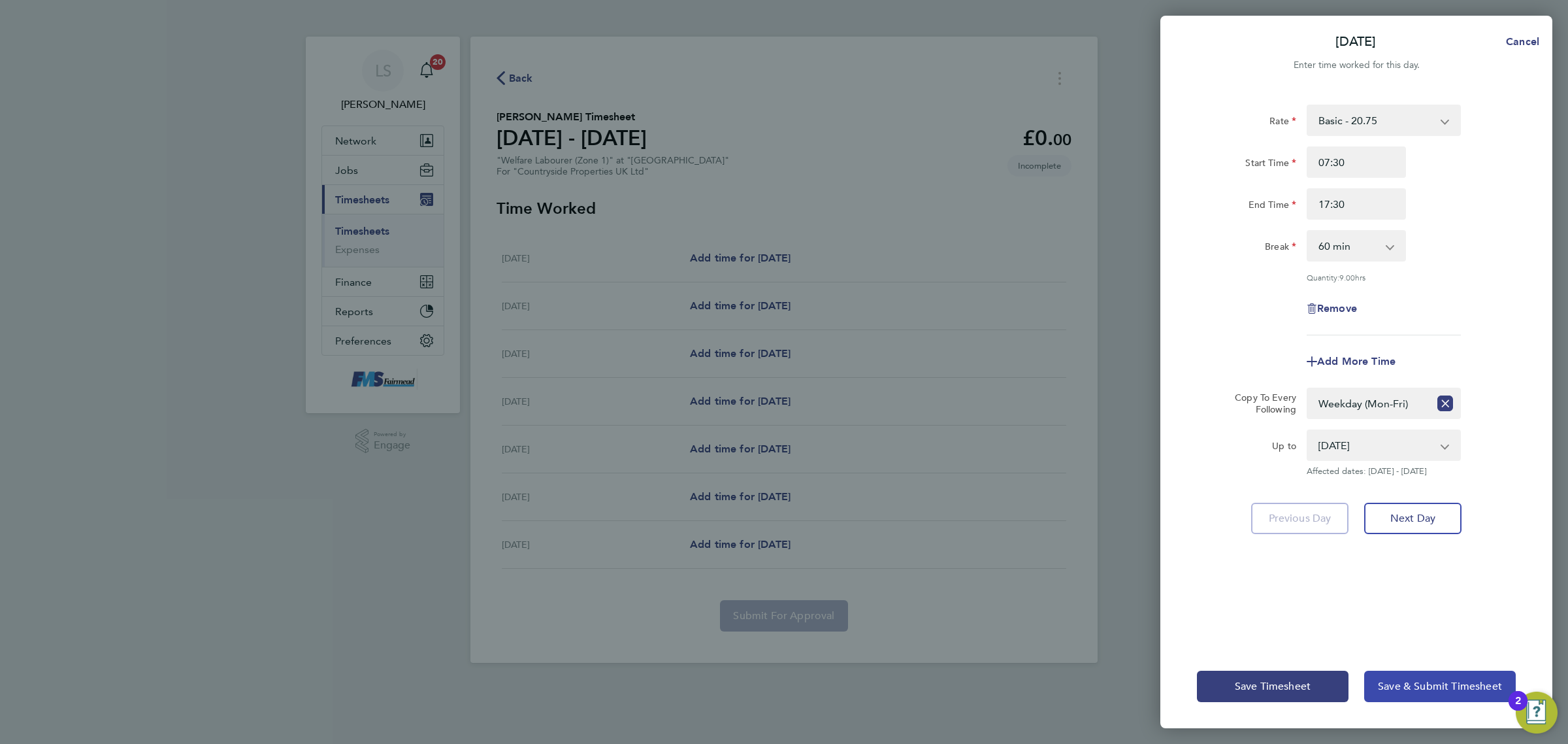
click at [1426, 690] on span "Save & Submit Timesheet" at bounding box center [1439, 687] width 124 height 13
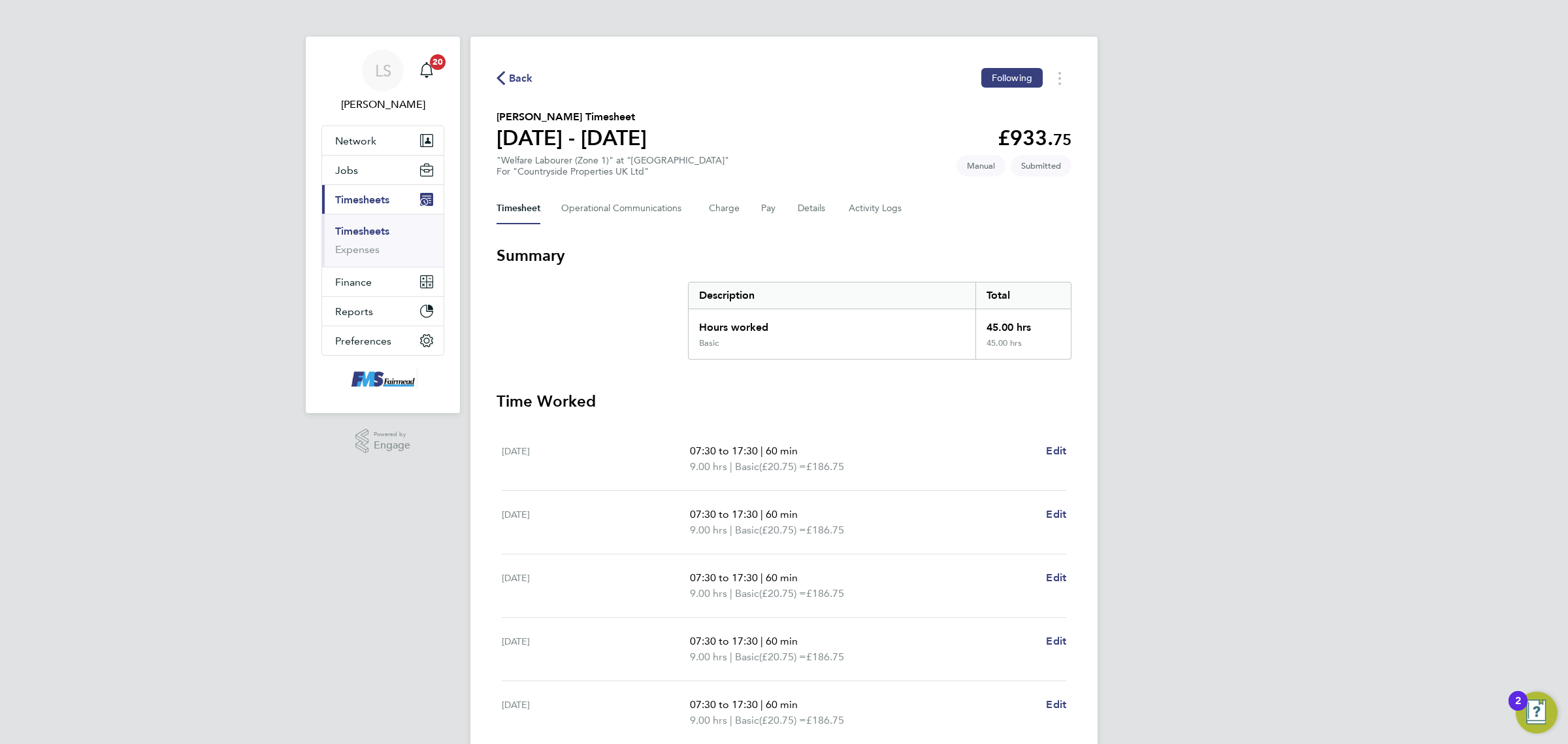
drag, startPoint x: 534, startPoint y: 80, endPoint x: 525, endPoint y: 78, distance: 9.2
click at [534, 80] on div "Back Following" at bounding box center [784, 78] width 575 height 20
click at [524, 78] on span "Back" at bounding box center [521, 78] width 24 height 16
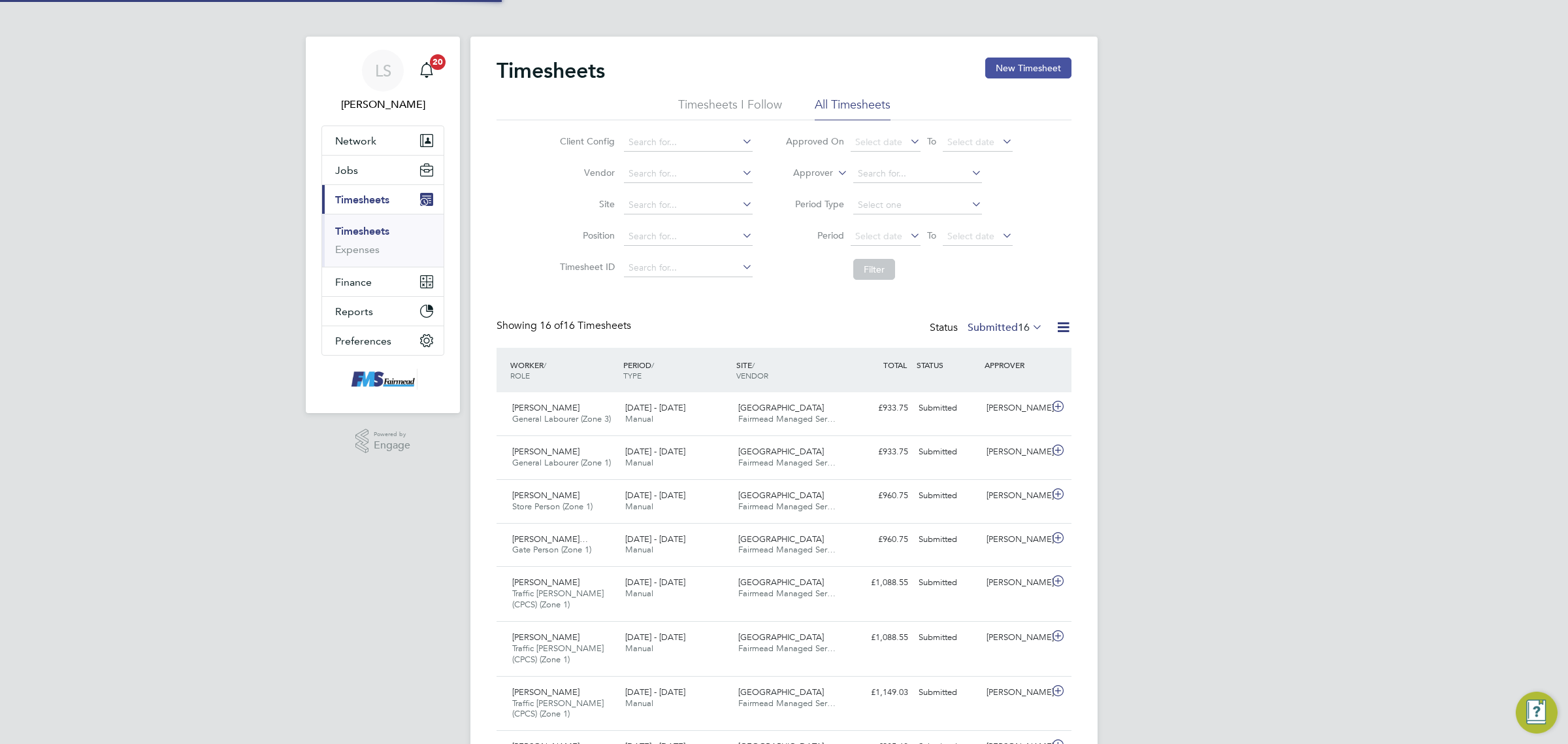
click at [1039, 66] on button "New Timesheet" at bounding box center [1028, 67] width 87 height 21
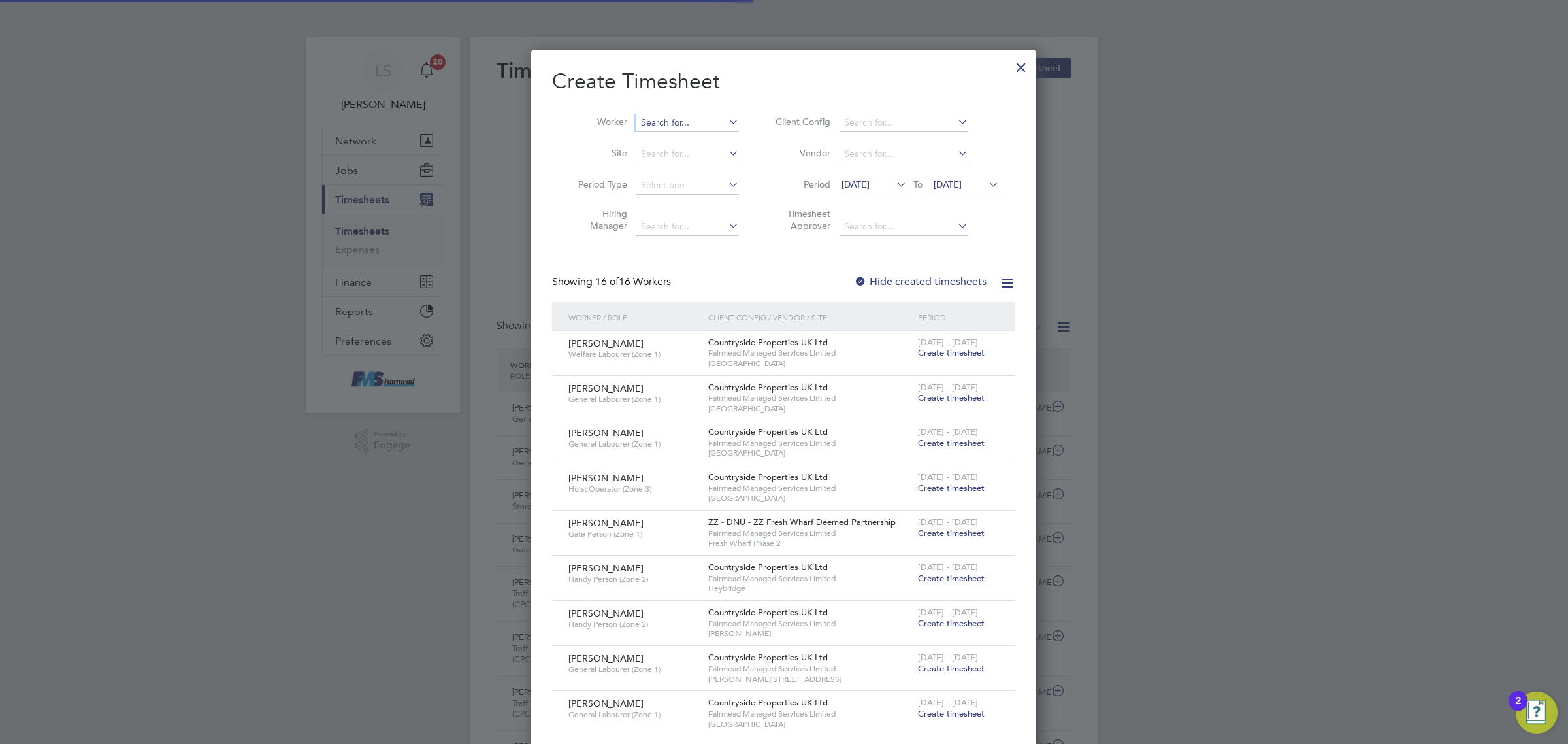
click at [658, 131] on li "Worker" at bounding box center [654, 123] width 203 height 32
click at [665, 122] on input at bounding box center [687, 123] width 102 height 18
click at [703, 136] on li "[PERSON_NAME]" at bounding box center [690, 140] width 111 height 17
type input "[PERSON_NAME]"
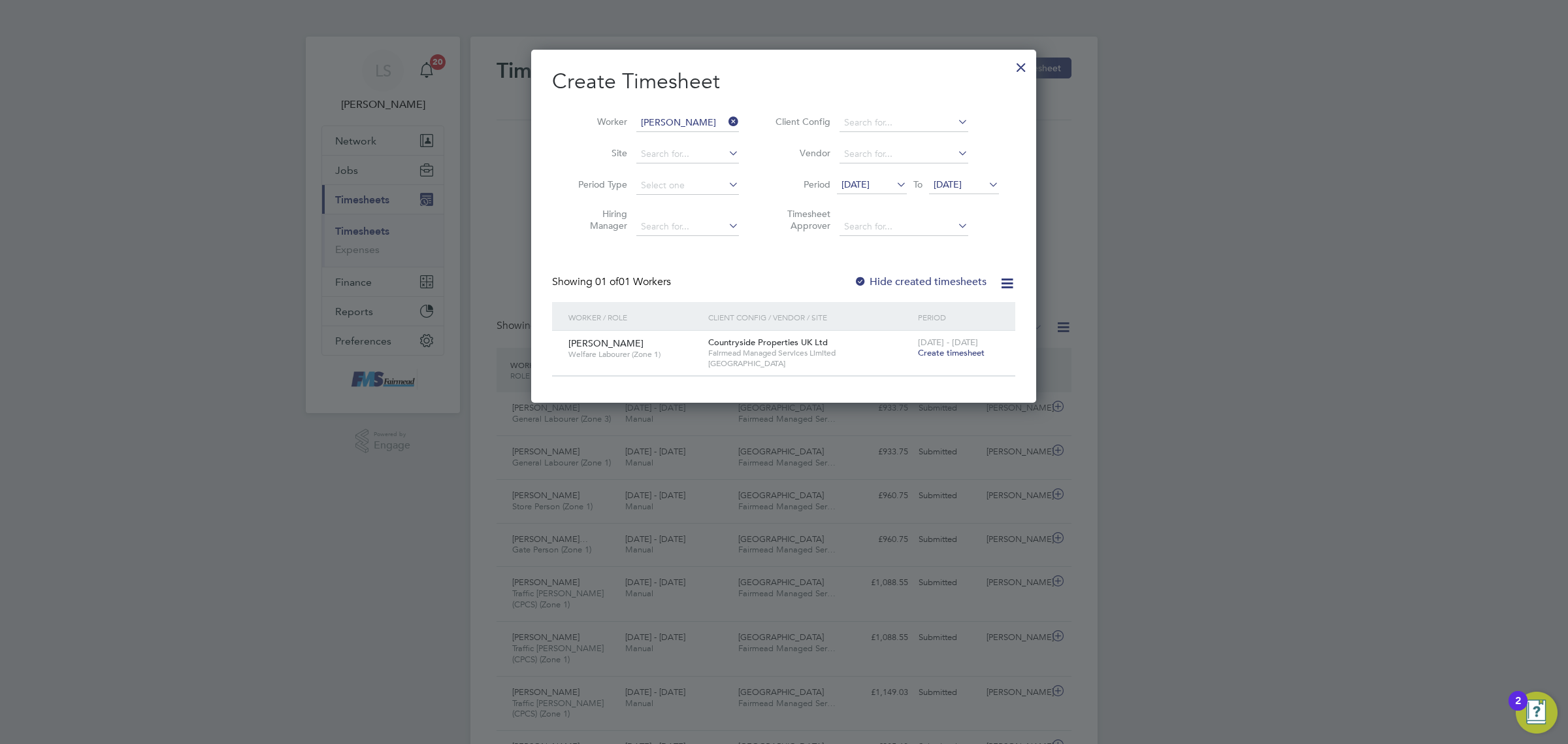
click at [941, 357] on span "Create timesheet" at bounding box center [951, 352] width 67 height 11
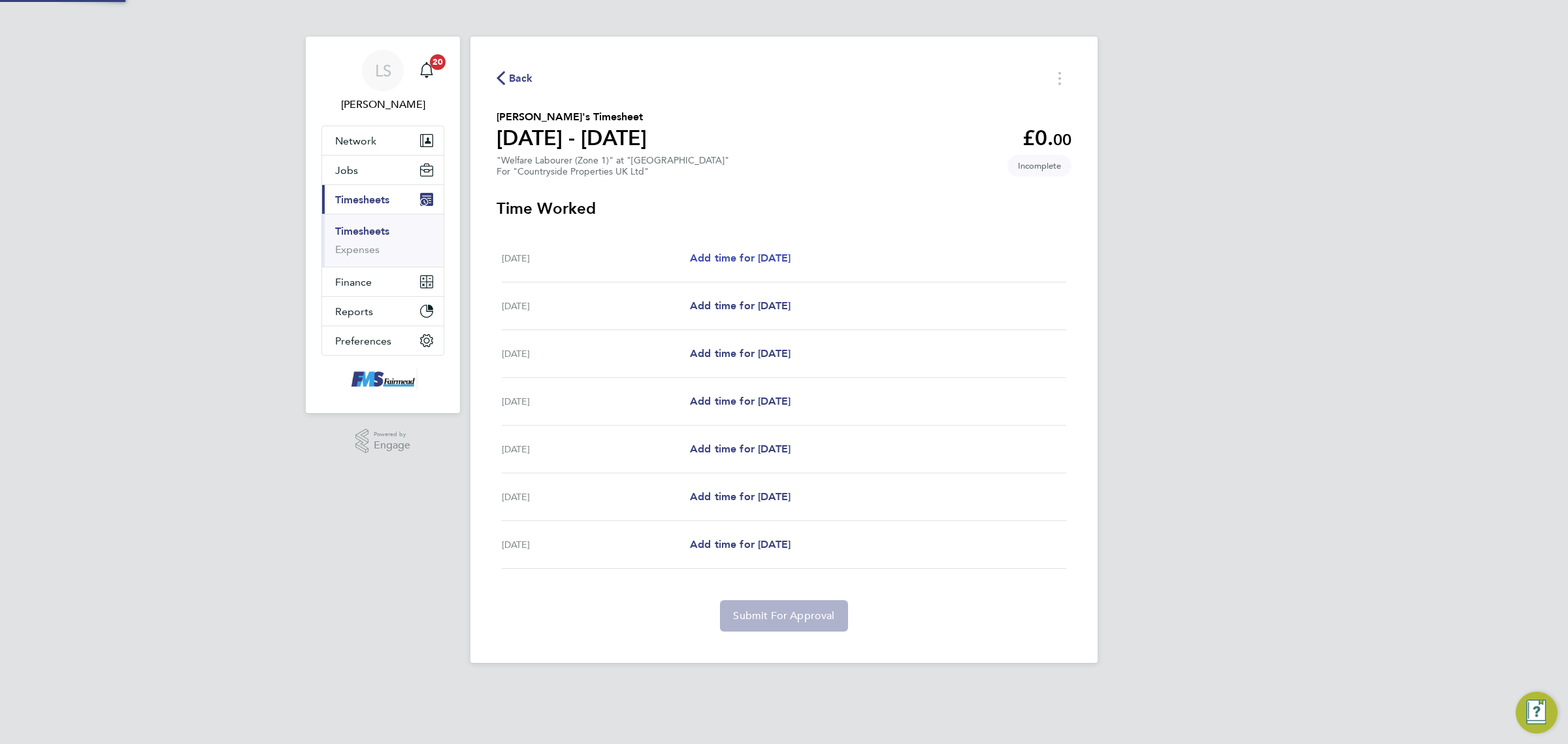
click at [741, 251] on link "Add time for [DATE]" at bounding box center [739, 258] width 101 height 16
select select "30"
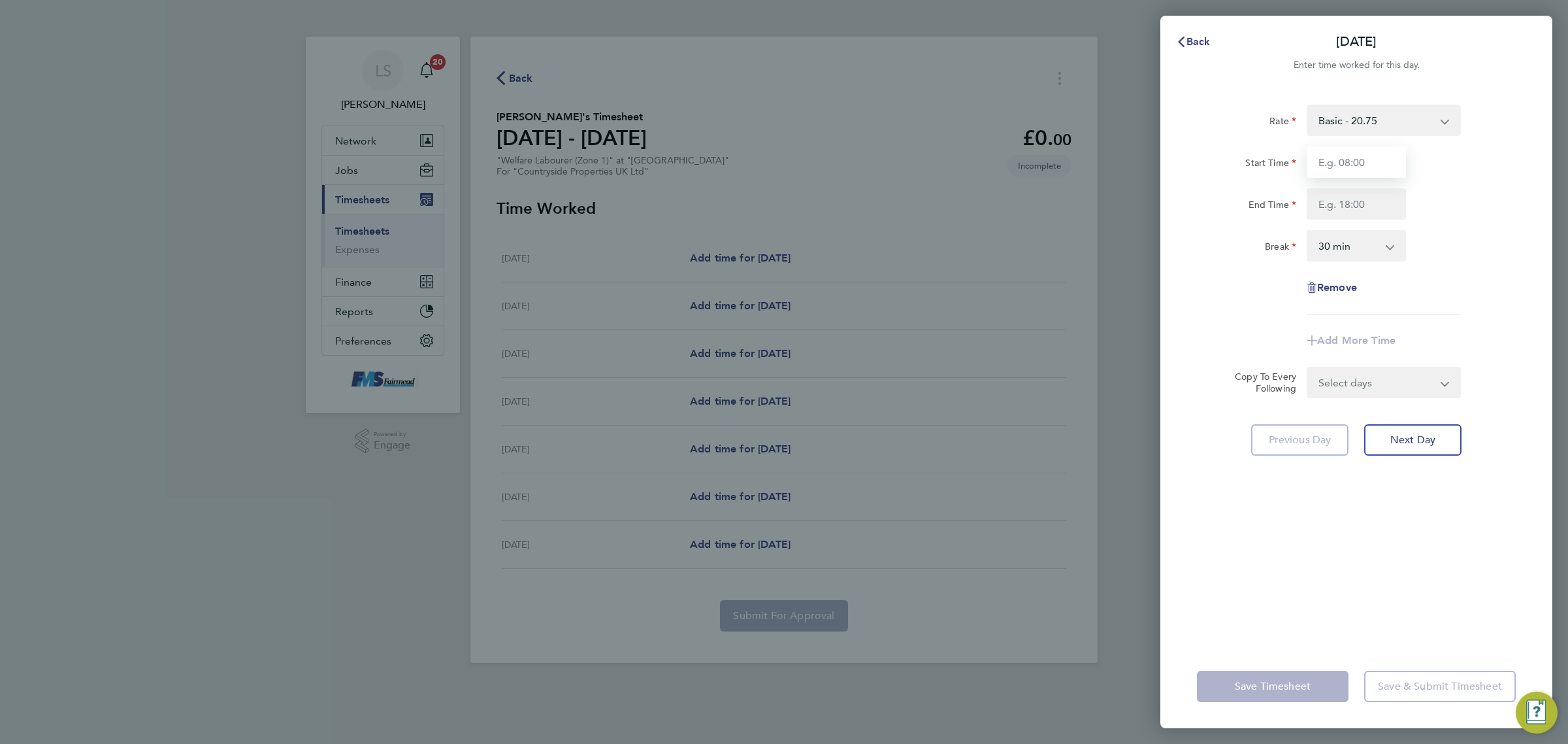
drag, startPoint x: 1329, startPoint y: 157, endPoint x: 1348, endPoint y: 170, distance: 23.0
click at [1331, 158] on input "Start Time" at bounding box center [1356, 162] width 99 height 32
type input "07:30"
click at [1359, 211] on input "End Time" at bounding box center [1356, 204] width 99 height 32
type input "17:30"
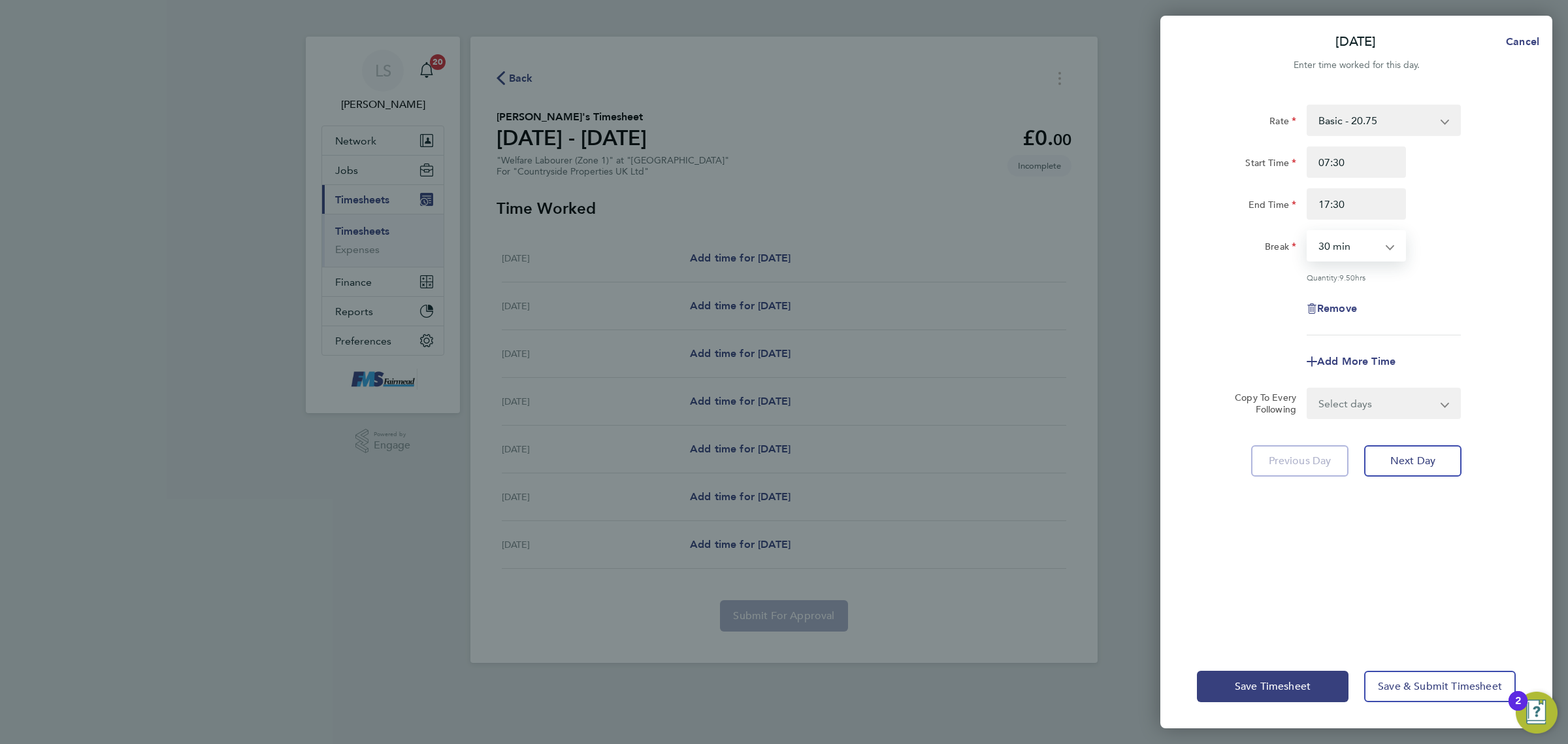
click at [1356, 233] on select "0 min 15 min 30 min 45 min 60 min 75 min 90 min" at bounding box center [1348, 246] width 81 height 29
click at [1308, 231] on select "0 min 15 min 30 min 45 min 60 min 75 min 90 min" at bounding box center [1348, 246] width 81 height 29
click at [1360, 336] on app-timesheet-line-form-group "Rate Basic - 20.75 Start Time 07:30 End Time 17:30 Break 0 min 15 min 30 min 45…" at bounding box center [1356, 241] width 319 height 272
drag, startPoint x: 1358, startPoint y: 245, endPoint x: 1359, endPoint y: 251, distance: 6.1
click at [1359, 248] on select "0 min 15 min 30 min 45 min 60 min 75 min 90 min" at bounding box center [1348, 246] width 81 height 29
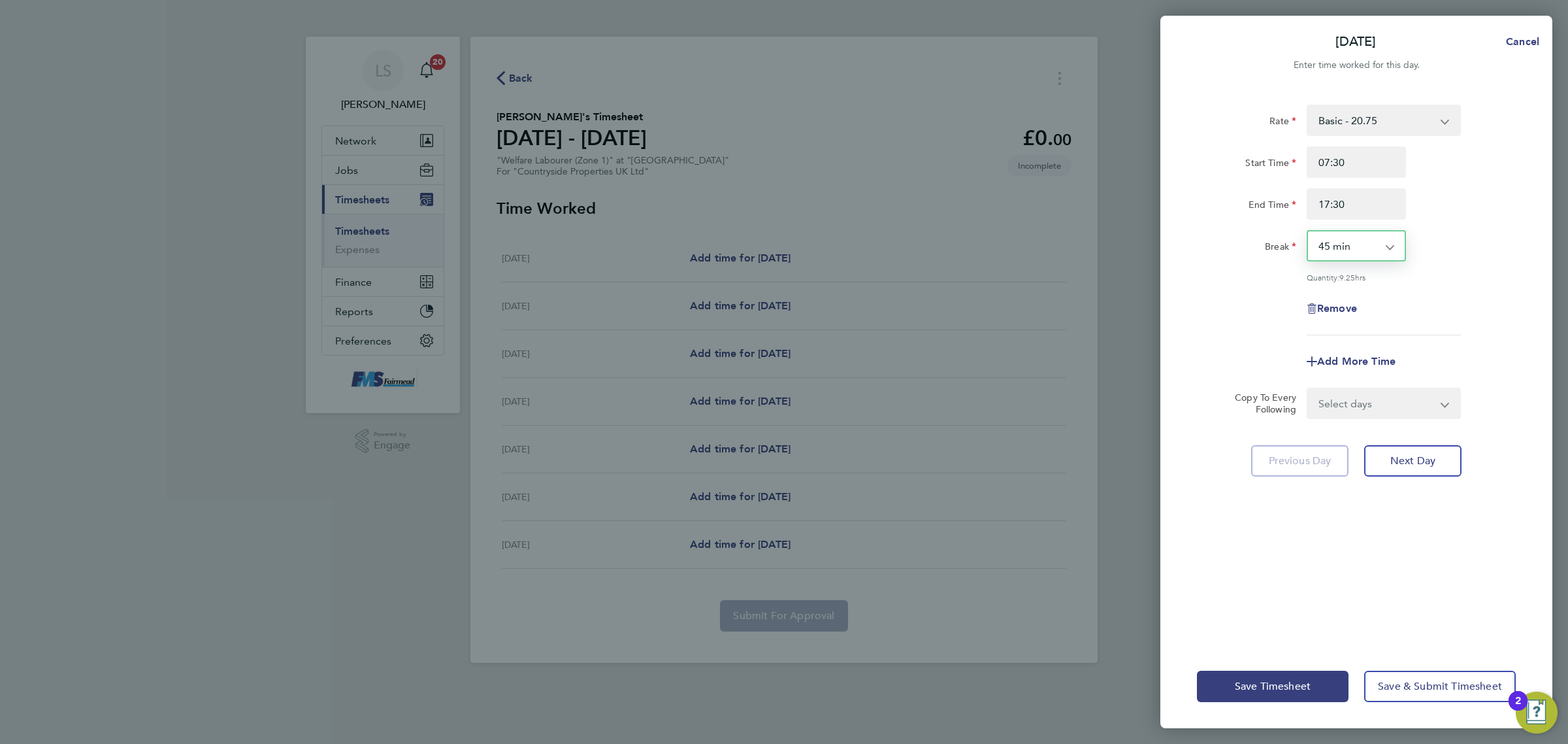
select select "60"
click at [1308, 231] on select "0 min 15 min 30 min 45 min 60 min 75 min 90 min" at bounding box center [1348, 246] width 81 height 29
click at [1444, 283] on div "Rate Basic - 20.75 Start Time 07:30 End Time 17:30 Break 0 min 15 min 30 min 45…" at bounding box center [1356, 220] width 319 height 231
click at [1357, 413] on select "Select days Day Weekday (Mon-Fri) Weekend (Sat-Sun) [DATE] [DATE] [DATE] [DATE]…" at bounding box center [1376, 403] width 137 height 29
select select "WEEKDAY"
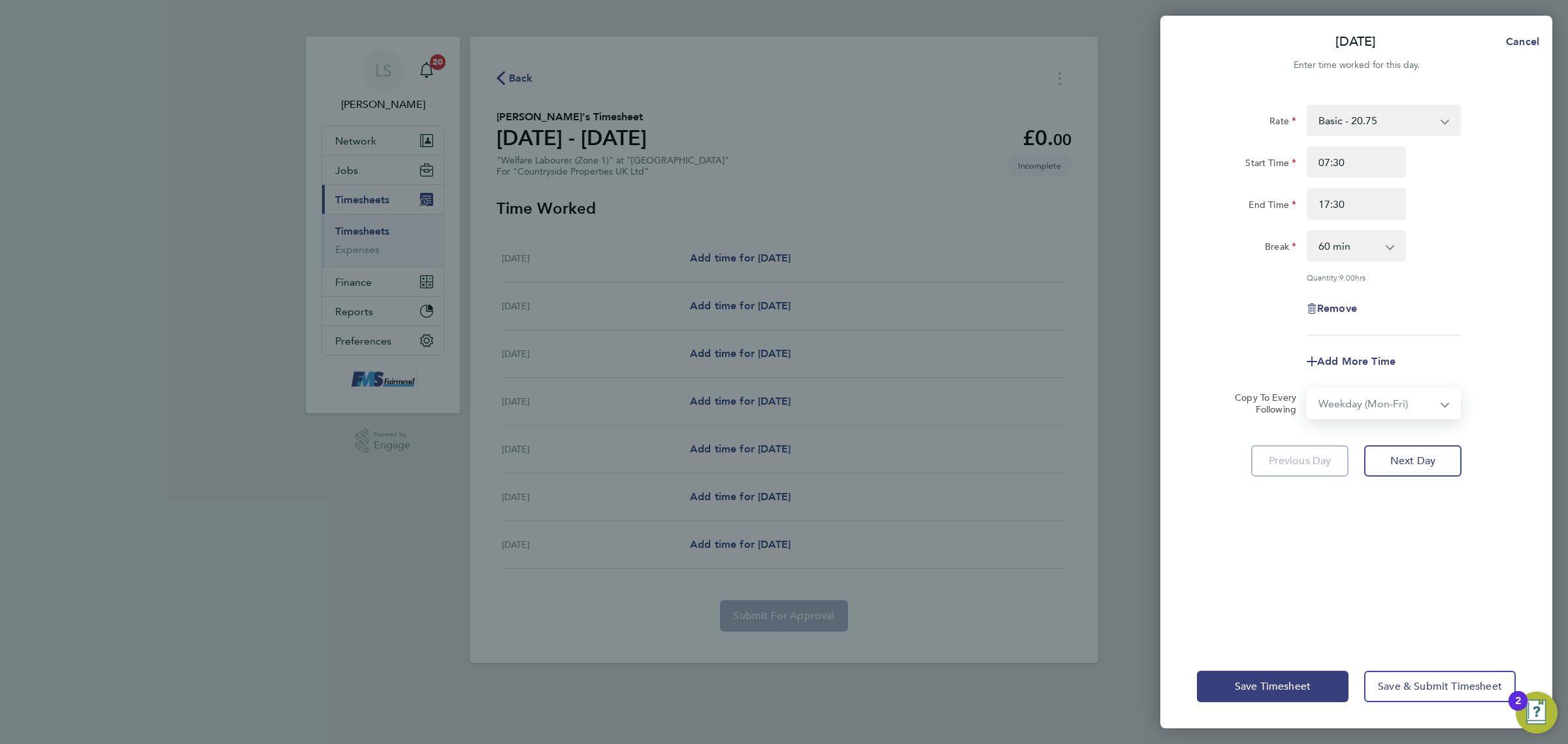
click at [1308, 389] on select "Select days Day Weekday (Mon-Fri) Weekend (Sat-Sun) [DATE] [DATE] [DATE] [DATE]…" at bounding box center [1376, 403] width 137 height 29
select select "[DATE]"
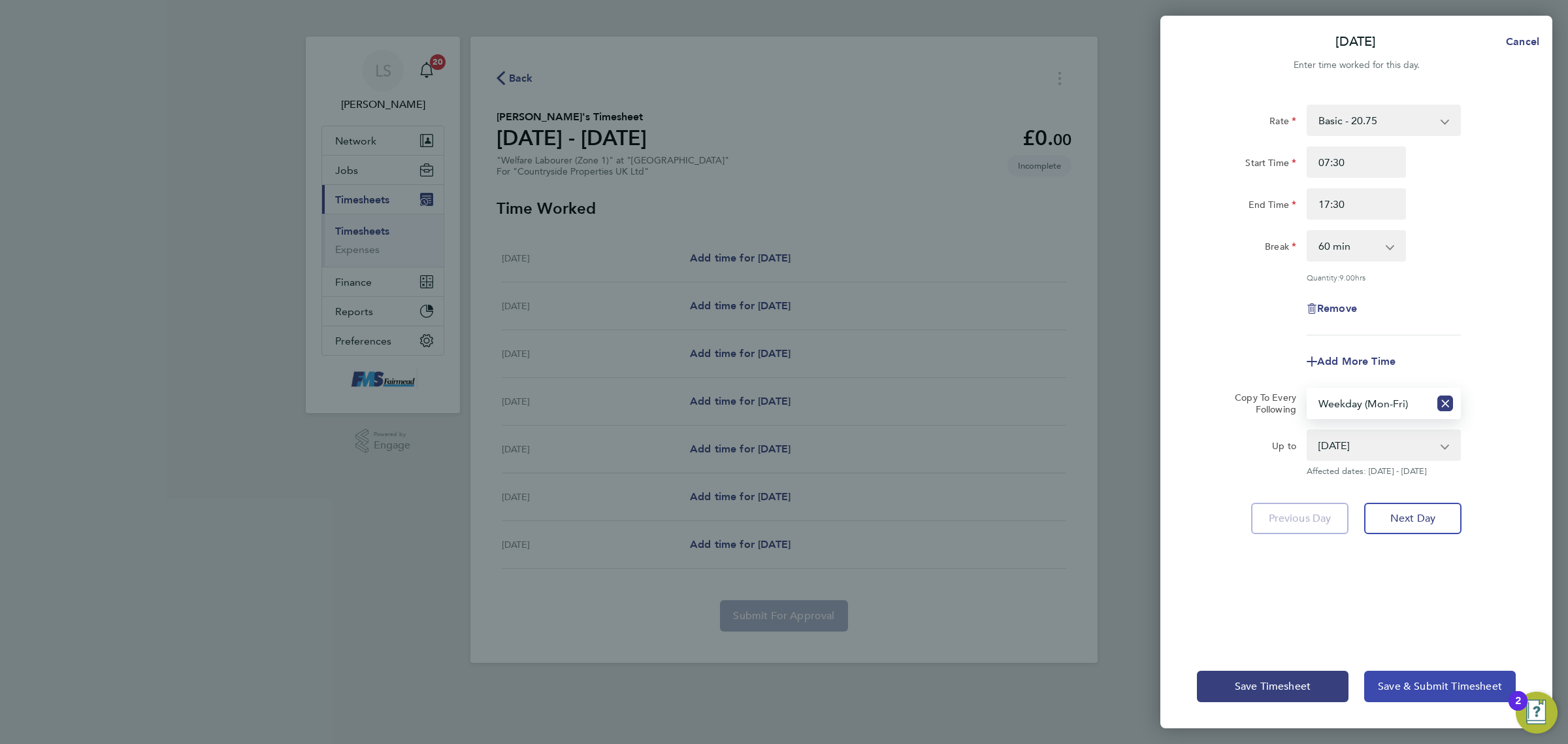
click at [1389, 685] on span "Save & Submit Timesheet" at bounding box center [1439, 687] width 124 height 13
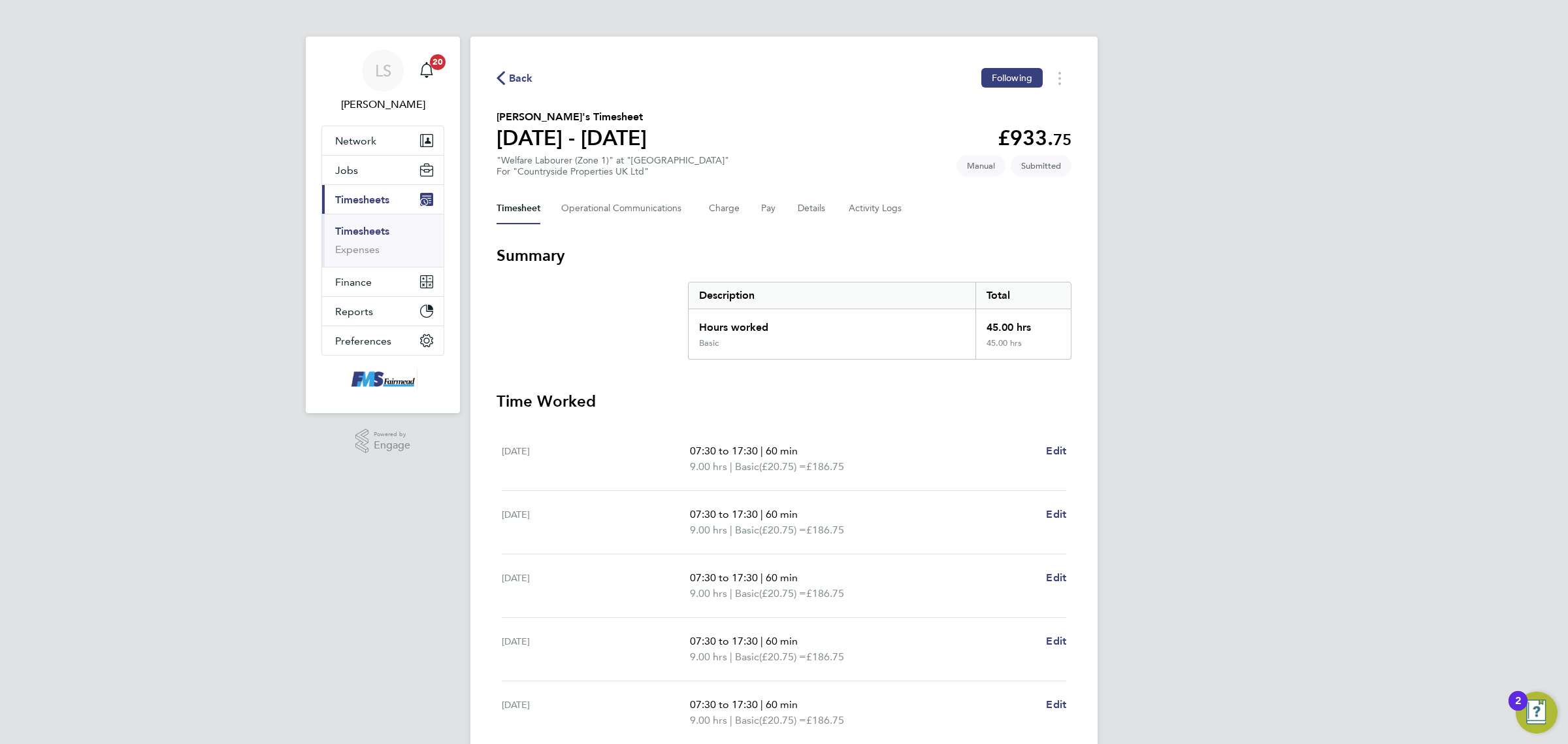
click at [530, 74] on span "Back" at bounding box center [521, 78] width 24 height 16
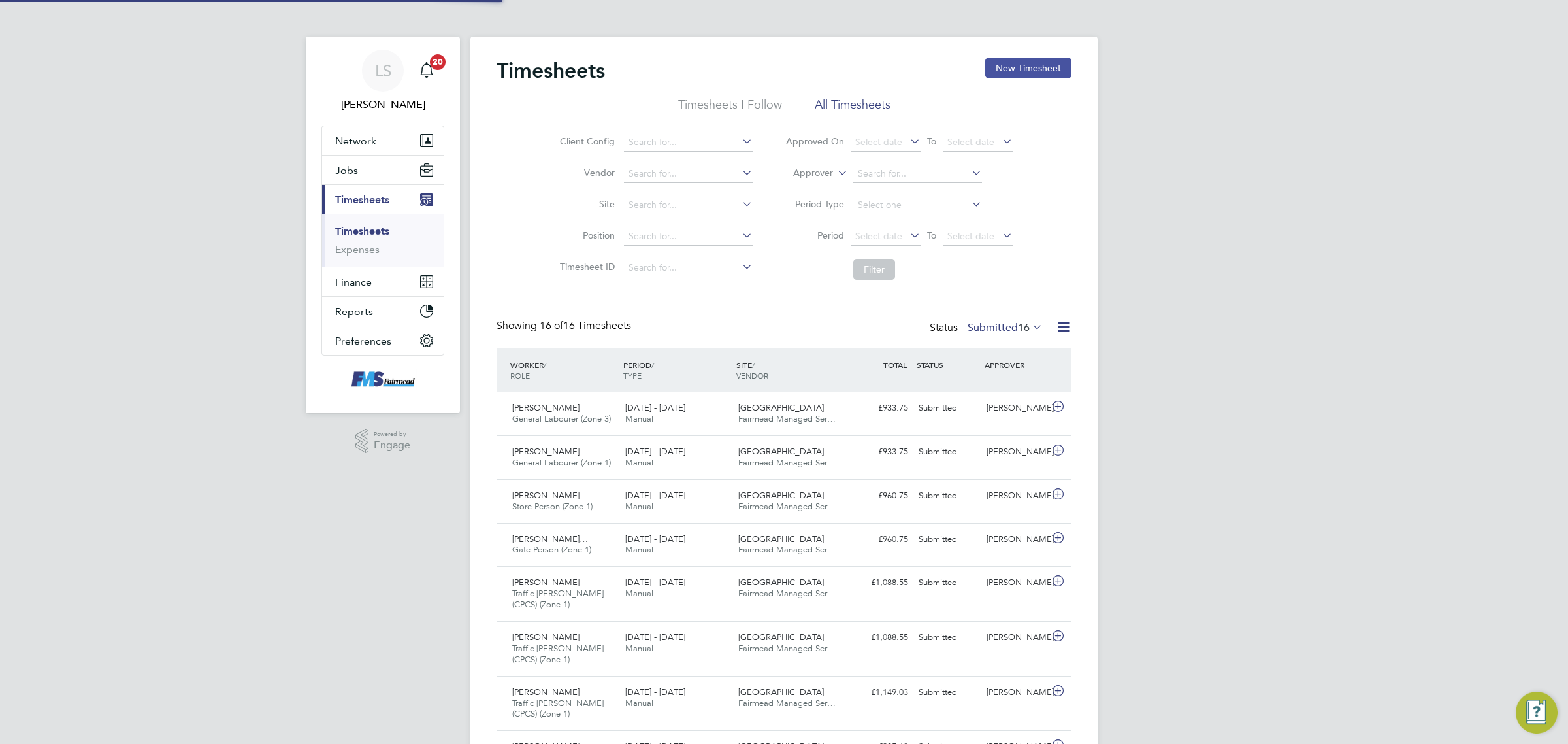
click at [1009, 63] on button "New Timesheet" at bounding box center [1028, 67] width 87 height 21
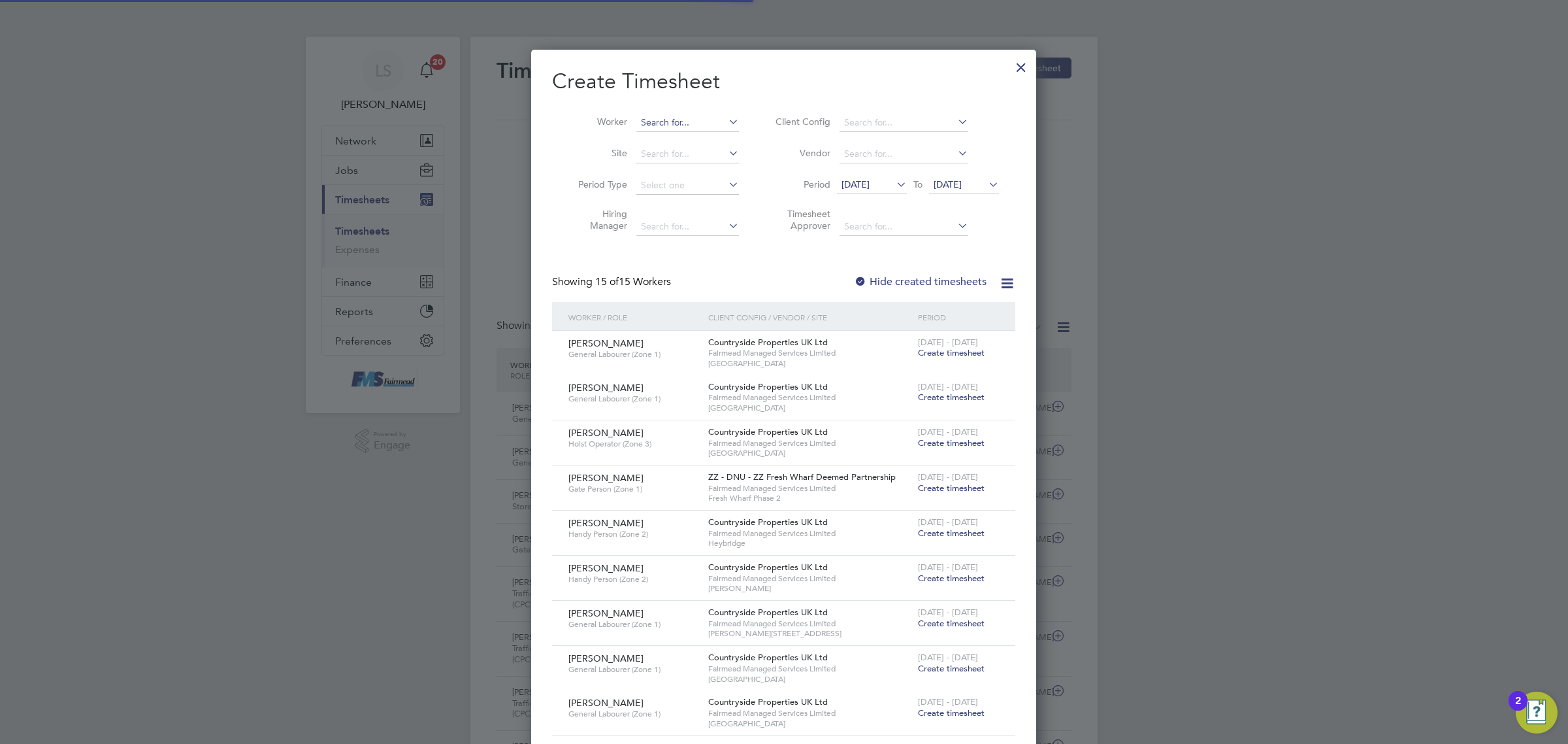
drag, startPoint x: 706, startPoint y: 103, endPoint x: 702, endPoint y: 114, distance: 11.7
click at [706, 108] on div "Worker Site Period Type Hiring Manager Client Config Vendor Period [DATE] To [D…" at bounding box center [784, 171] width 463 height 141
click at [700, 115] on input at bounding box center [687, 123] width 102 height 18
click at [743, 135] on b "Kusi" at bounding box center [752, 140] width 18 height 11
type input "[PERSON_NAME]"
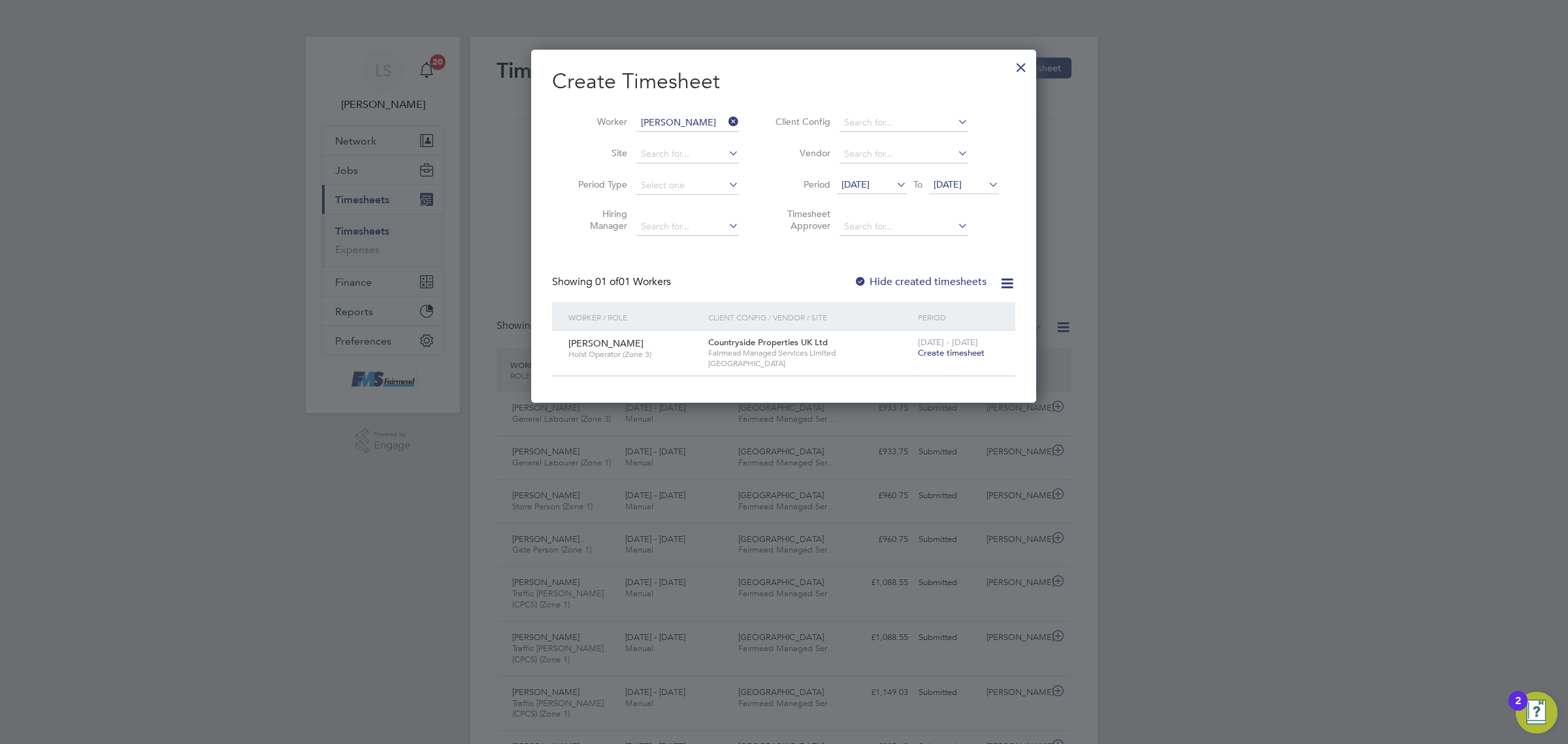
click at [952, 355] on span "Create timesheet" at bounding box center [951, 352] width 67 height 11
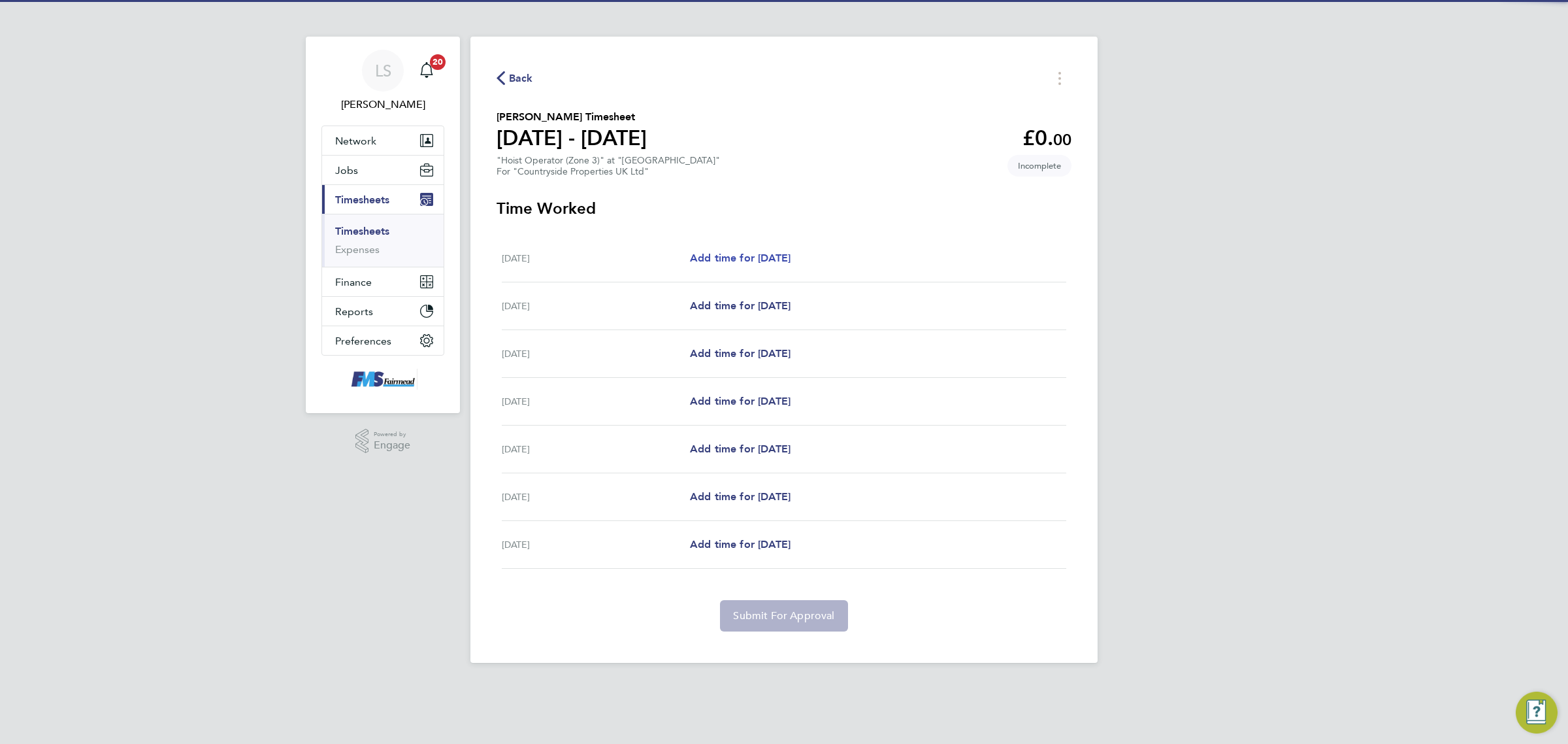
click at [756, 257] on span "Add time for [DATE]" at bounding box center [739, 257] width 101 height 12
select select "30"
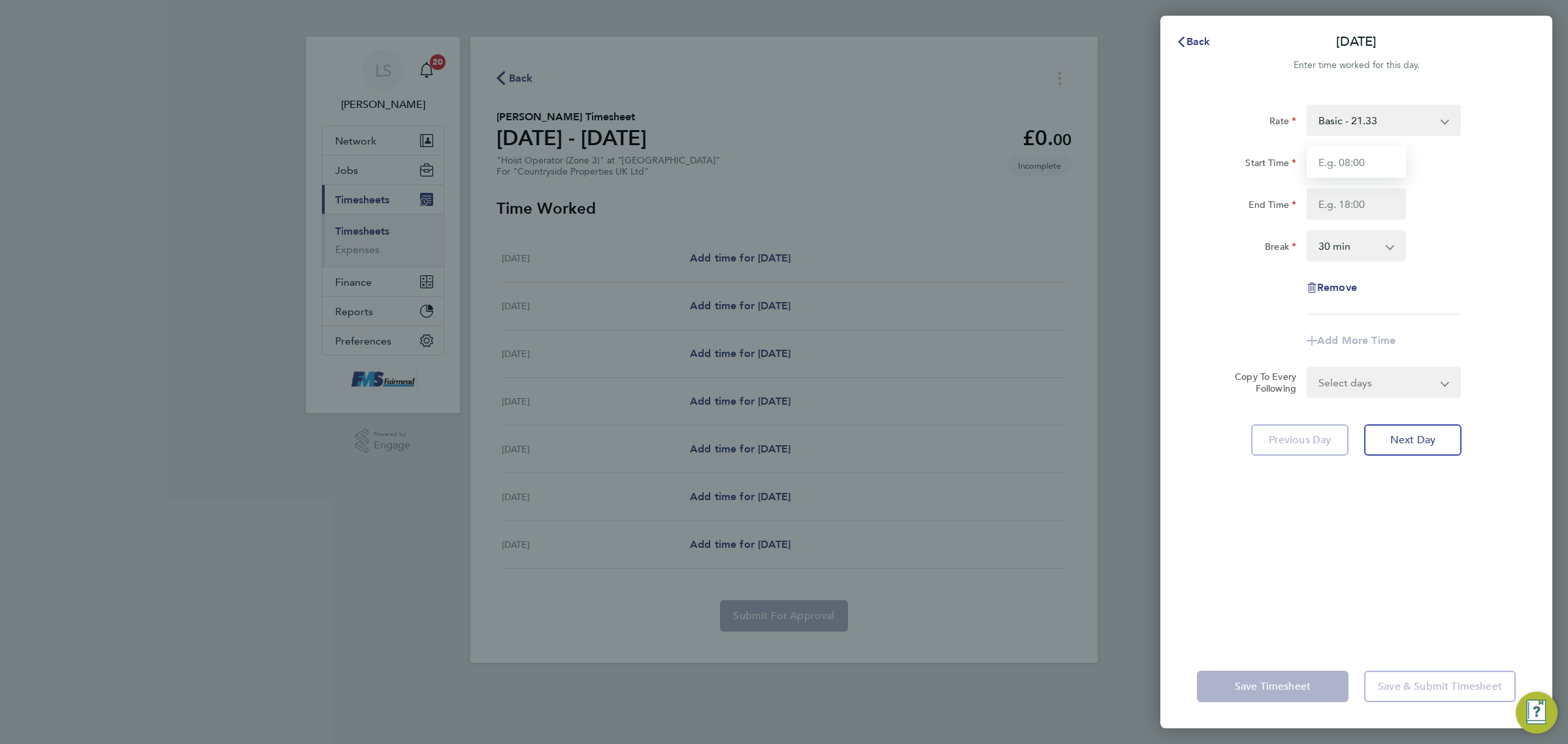
click at [1354, 157] on input "Start Time" at bounding box center [1356, 162] width 99 height 32
type input "07:30"
click at [1361, 200] on input "End Time" at bounding box center [1356, 204] width 99 height 32
type input "17:30"
click at [1452, 207] on div "End Time 17:30" at bounding box center [1356, 204] width 329 height 32
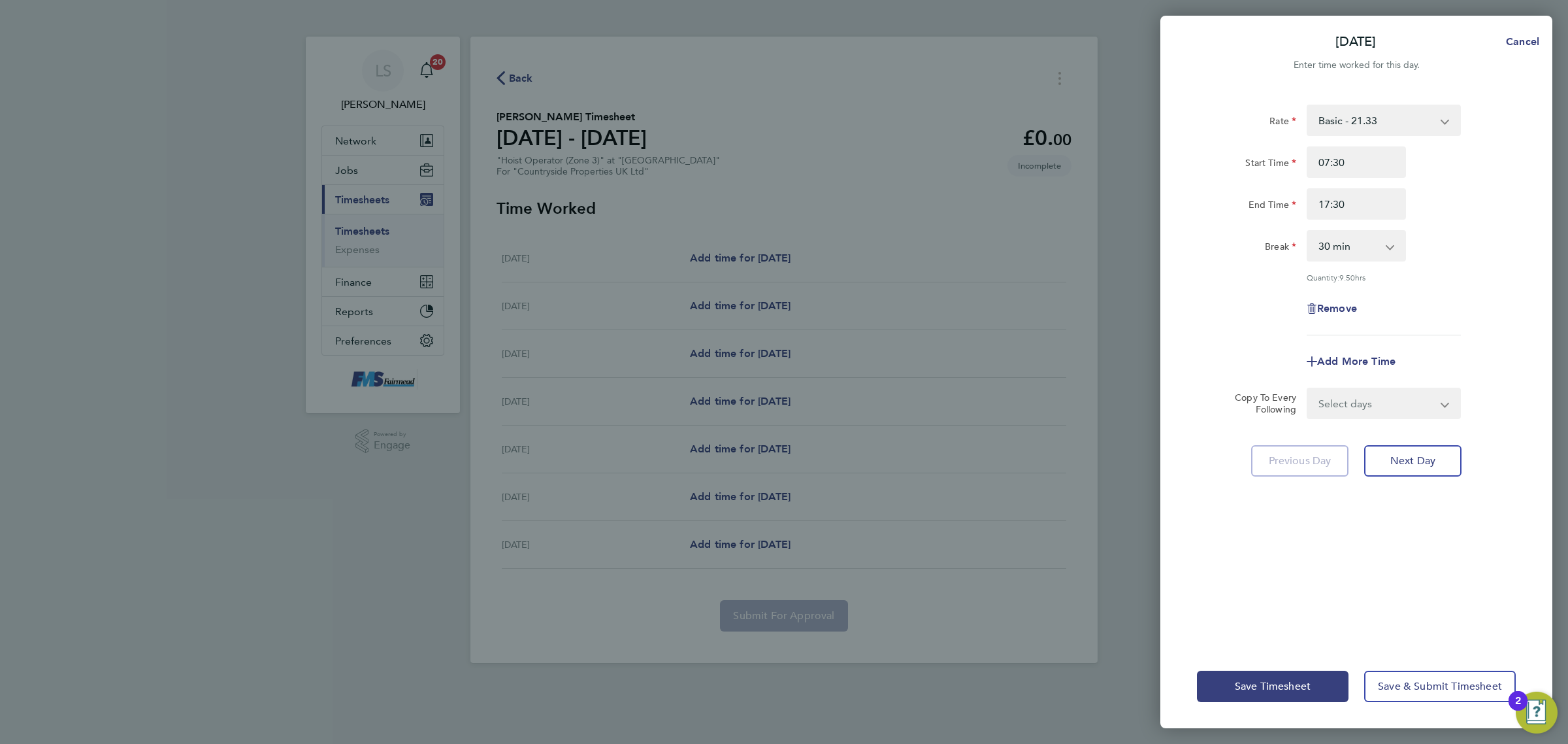
drag, startPoint x: 1358, startPoint y: 231, endPoint x: 1358, endPoint y: 242, distance: 11.0
click at [1358, 231] on select "0 min 15 min 30 min 45 min 60 min 75 min 90 min" at bounding box center [1348, 246] width 81 height 29
select select "60"
click at [1308, 231] on select "0 min 15 min 30 min 45 min 60 min 75 min 90 min" at bounding box center [1348, 246] width 81 height 29
click at [1468, 298] on div "Remove" at bounding box center [1356, 309] width 329 height 32
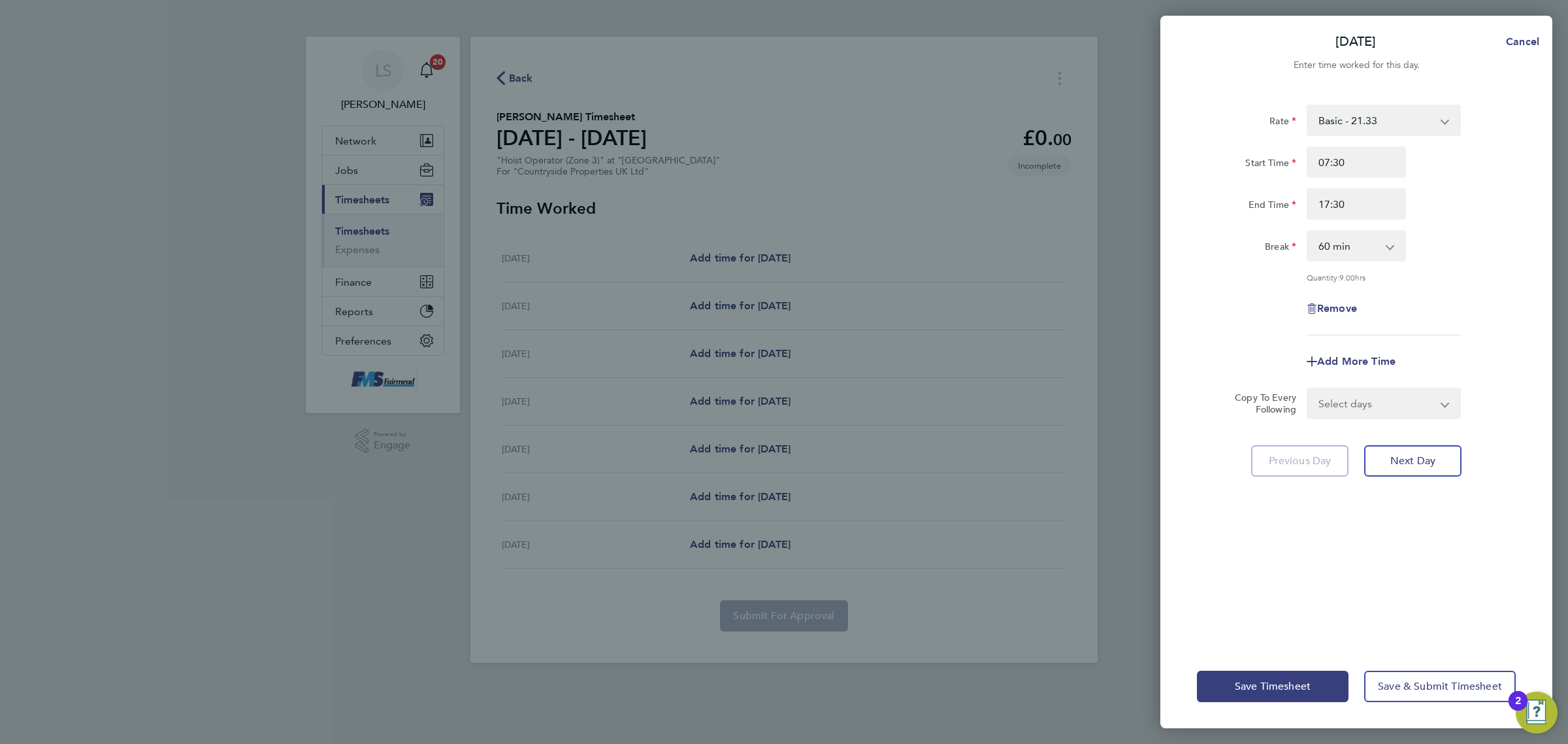
click at [1373, 390] on select "Select days Day Weekday (Mon-Fri) Weekend (Sat-Sun) [DATE] [DATE] [DATE] [DATE]…" at bounding box center [1376, 403] width 137 height 29
select select "WEEKDAY"
click at [1308, 389] on select "Select days Day Weekday (Mon-Fri) Weekend (Sat-Sun) [DATE] [DATE] [DATE] [DATE]…" at bounding box center [1376, 403] width 137 height 29
select select "[DATE]"
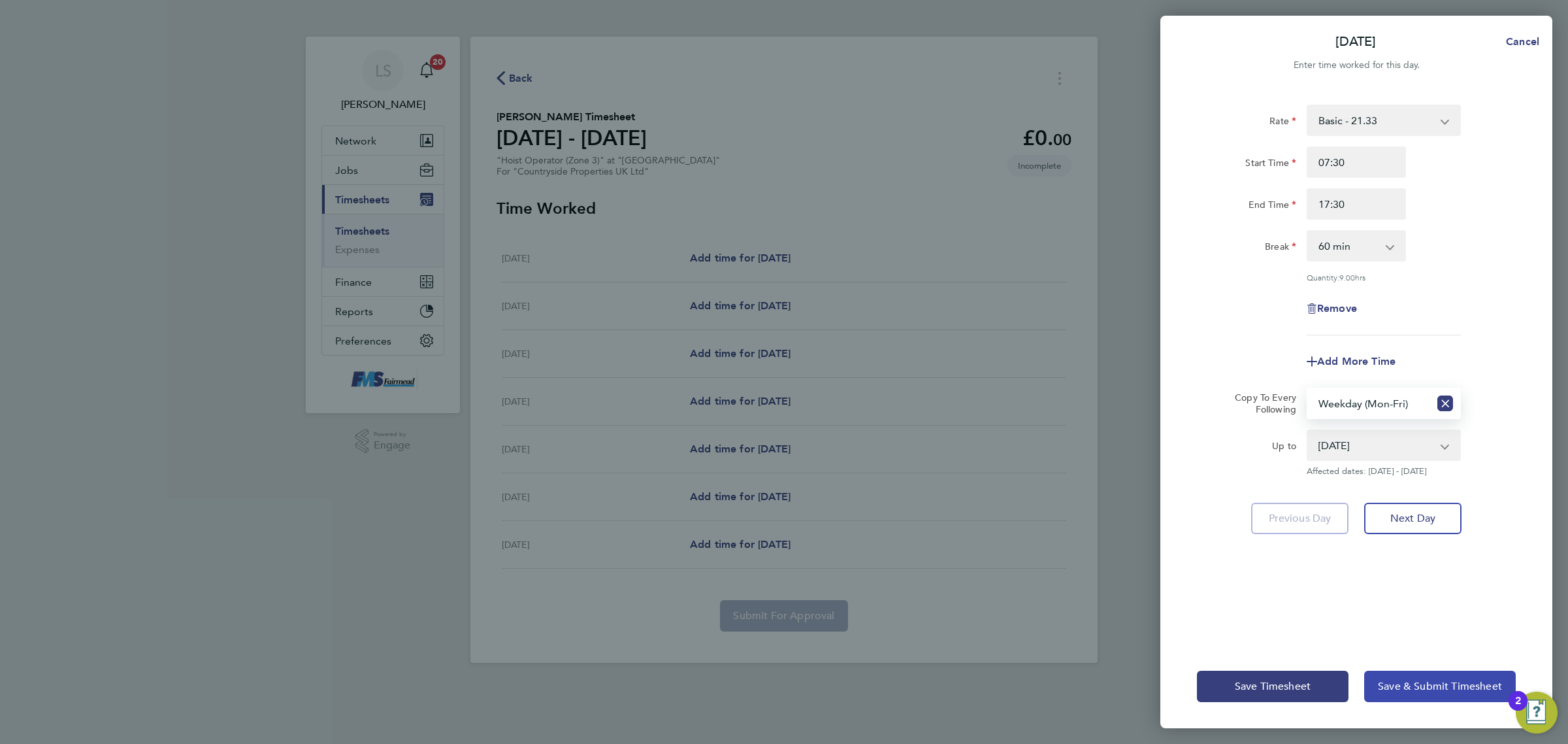
click at [1396, 680] on span "Save & Submit Timesheet" at bounding box center [1439, 687] width 124 height 13
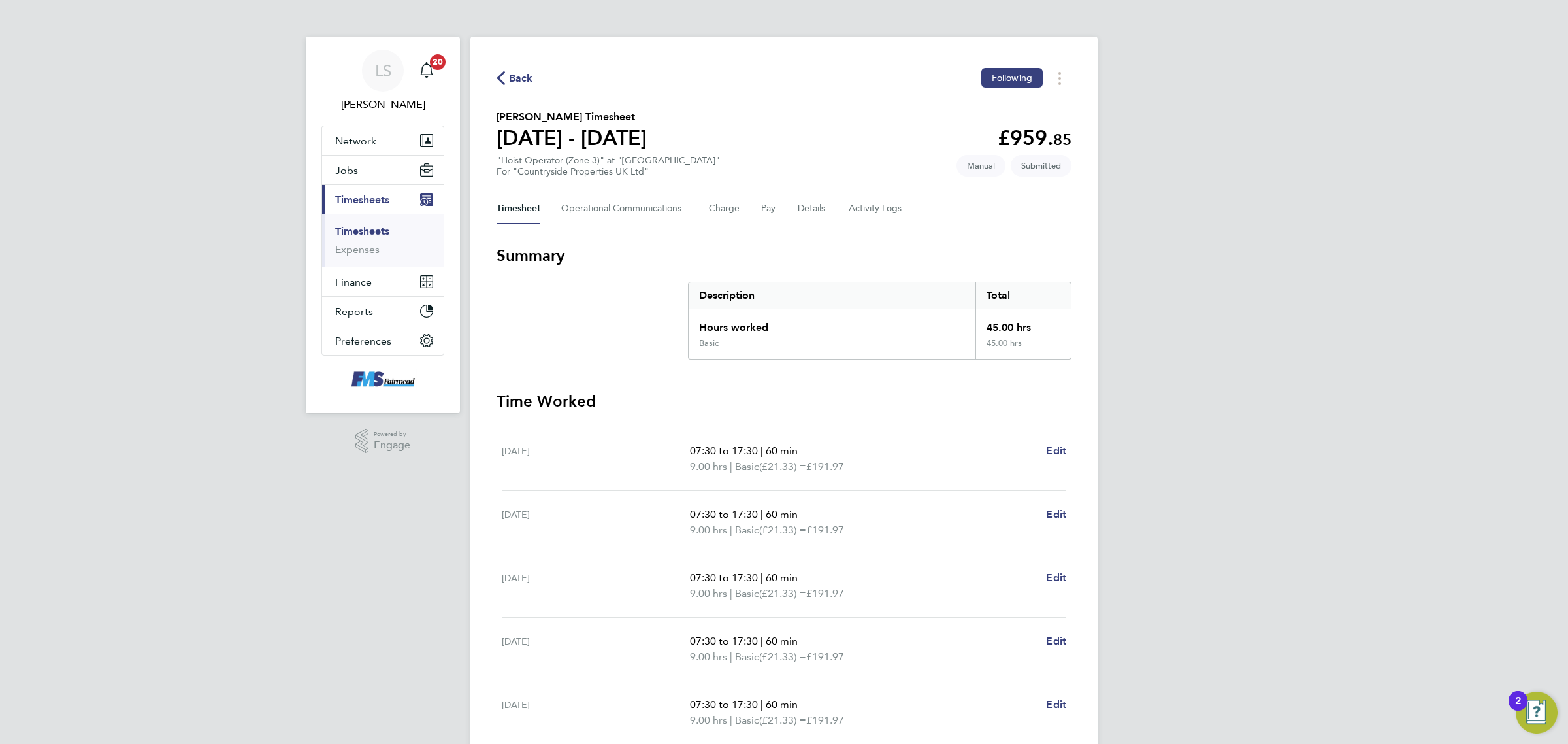
drag, startPoint x: 367, startPoint y: 231, endPoint x: 383, endPoint y: 226, distance: 16.8
click at [367, 231] on link "Timesheets" at bounding box center [362, 231] width 54 height 12
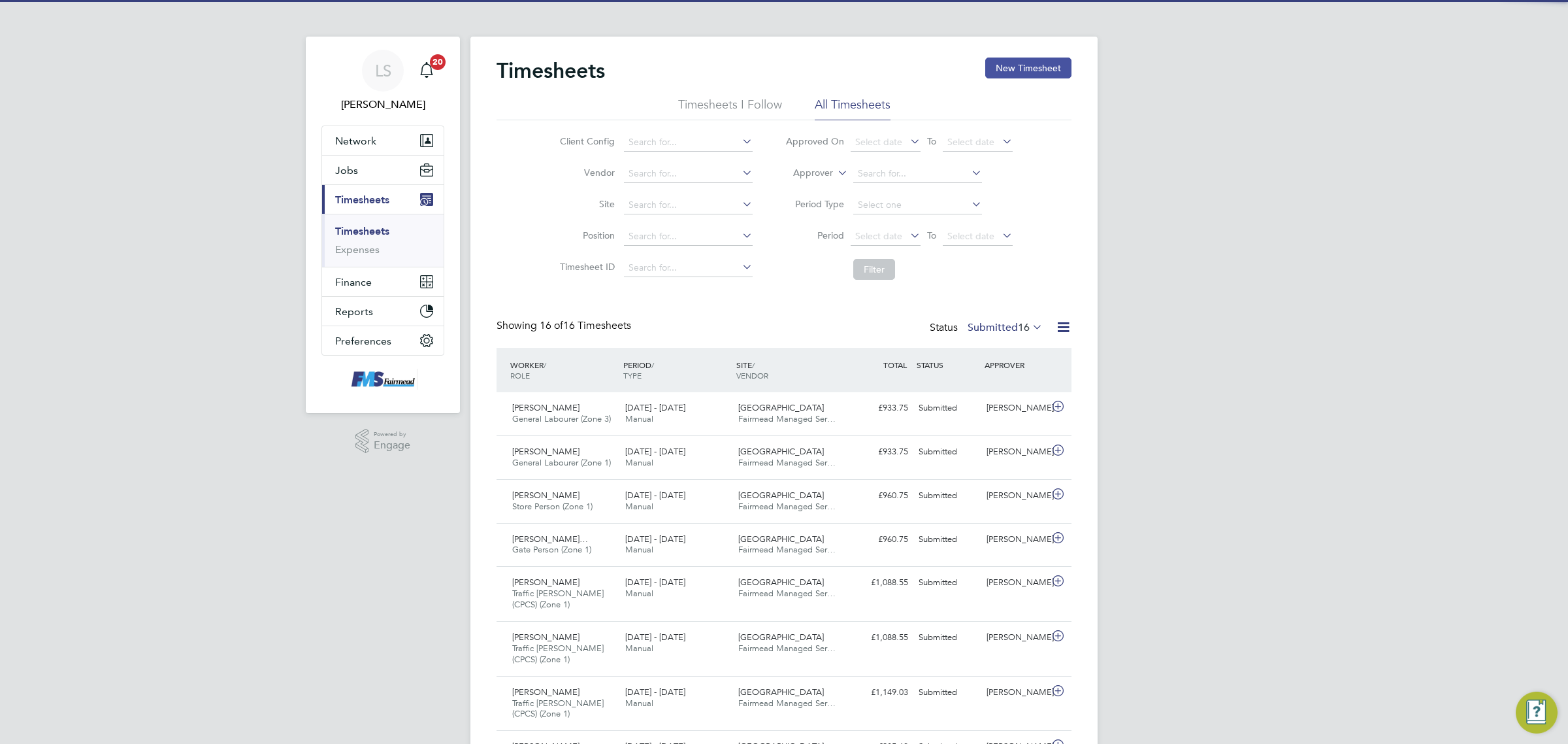
click at [1029, 69] on button "New Timesheet" at bounding box center [1028, 67] width 87 height 21
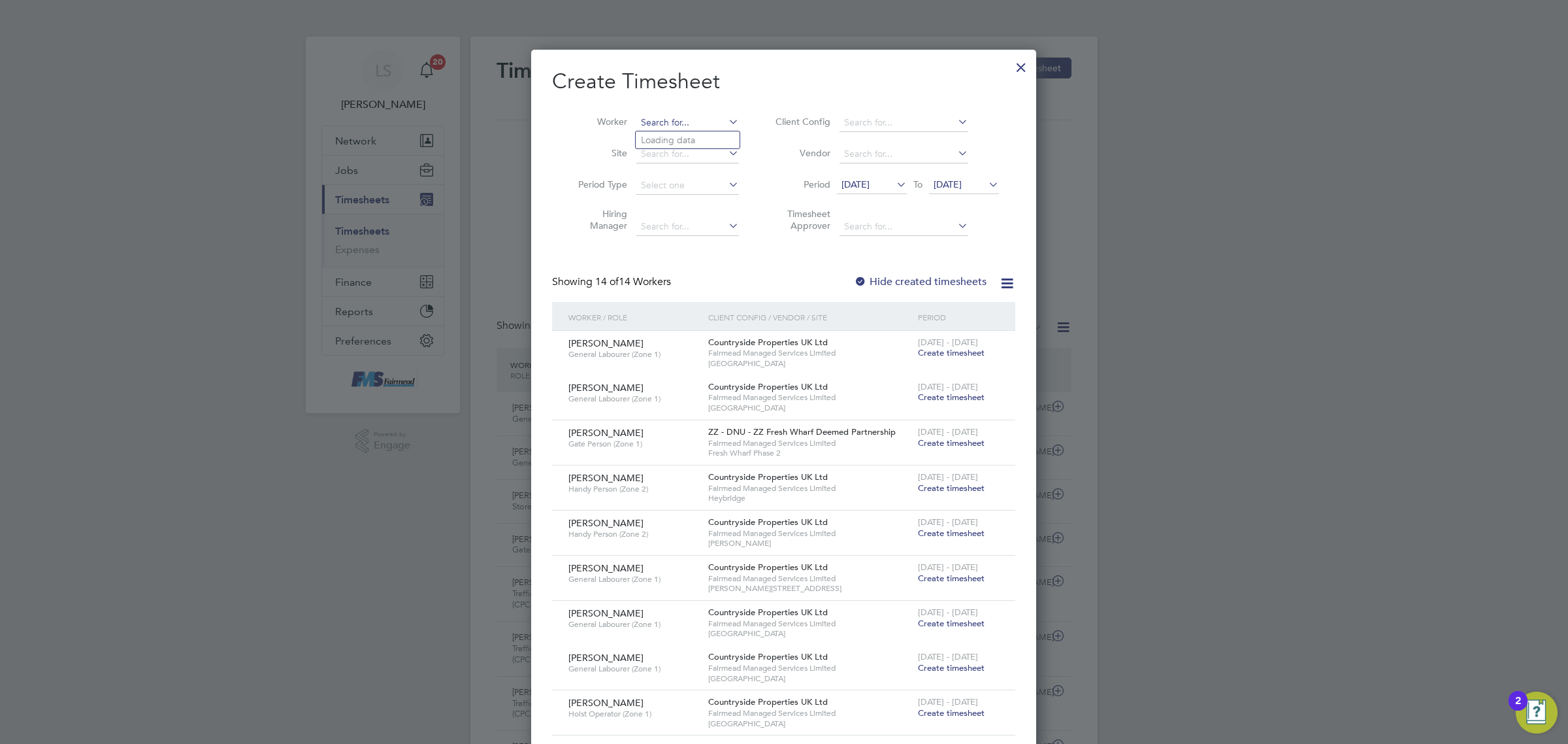
click at [657, 114] on input at bounding box center [687, 123] width 102 height 18
click at [690, 166] on li "Abrah am [PERSON_NAME]" at bounding box center [699, 157] width 126 height 17
type input "[PERSON_NAME]"
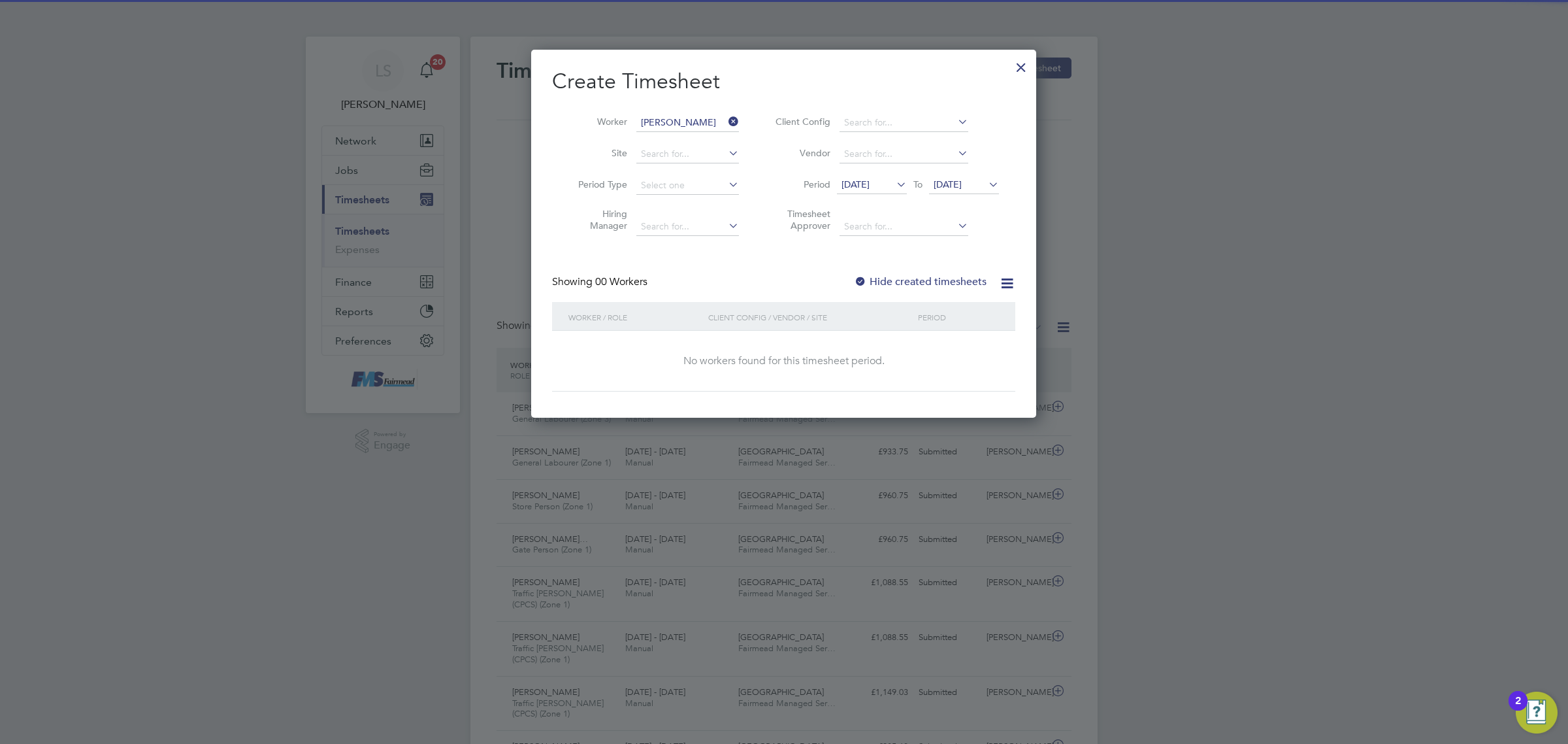
click at [962, 183] on span "[DATE]" at bounding box center [947, 184] width 28 height 12
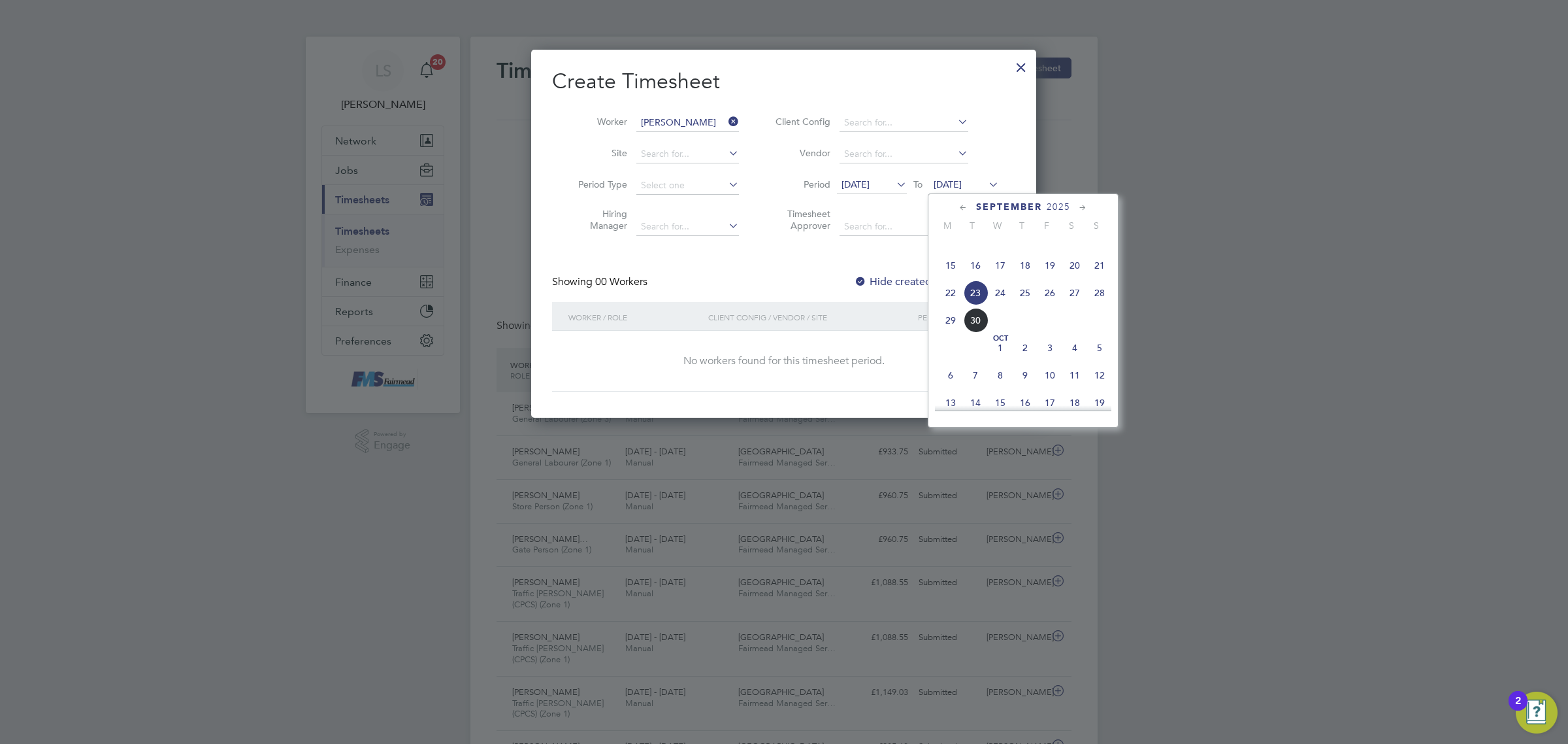
click at [1104, 305] on span "28" at bounding box center [1100, 293] width 25 height 25
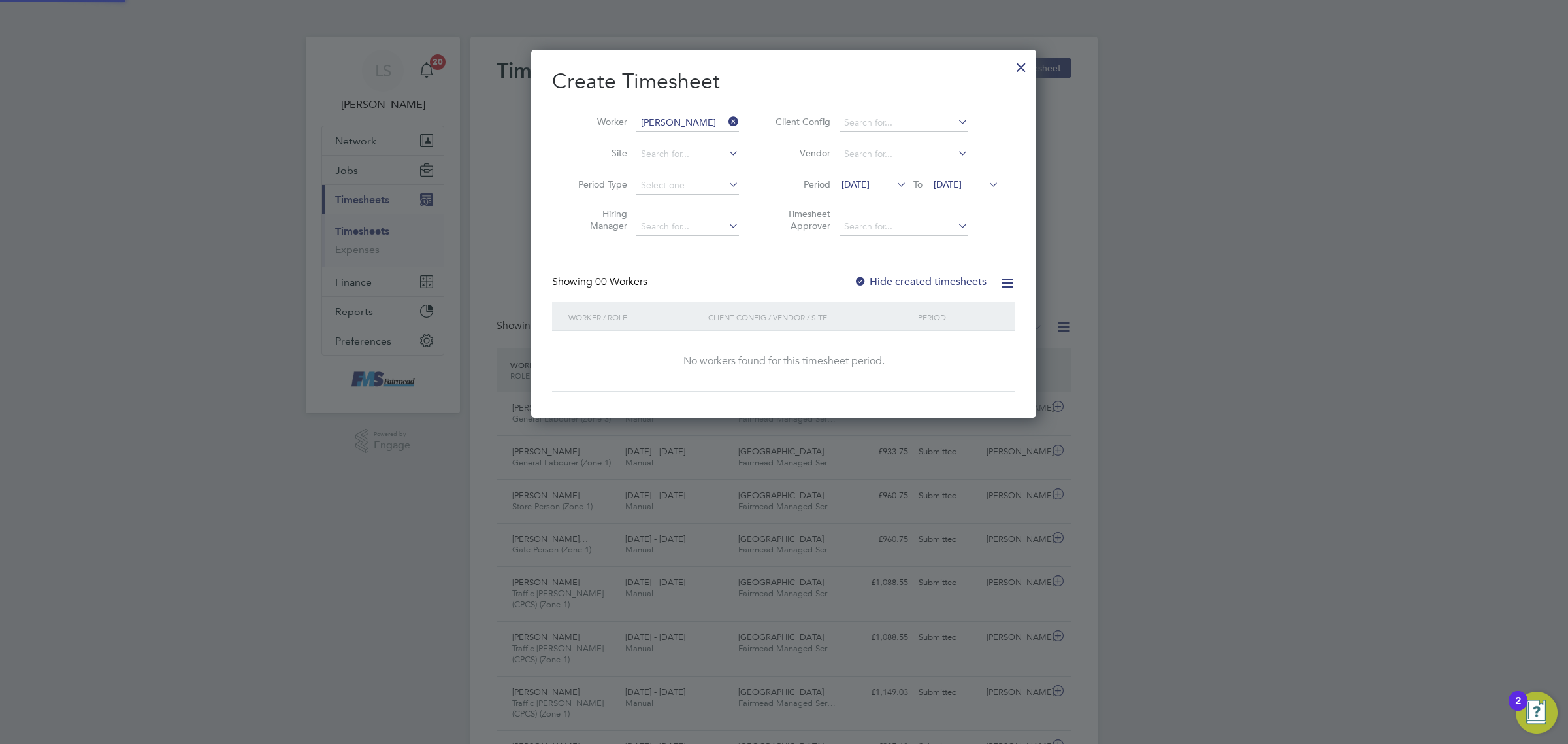
click at [883, 275] on label "Hide created timesheets" at bounding box center [919, 282] width 132 height 13
click at [887, 275] on label "Hide created timesheets" at bounding box center [919, 282] width 132 height 13
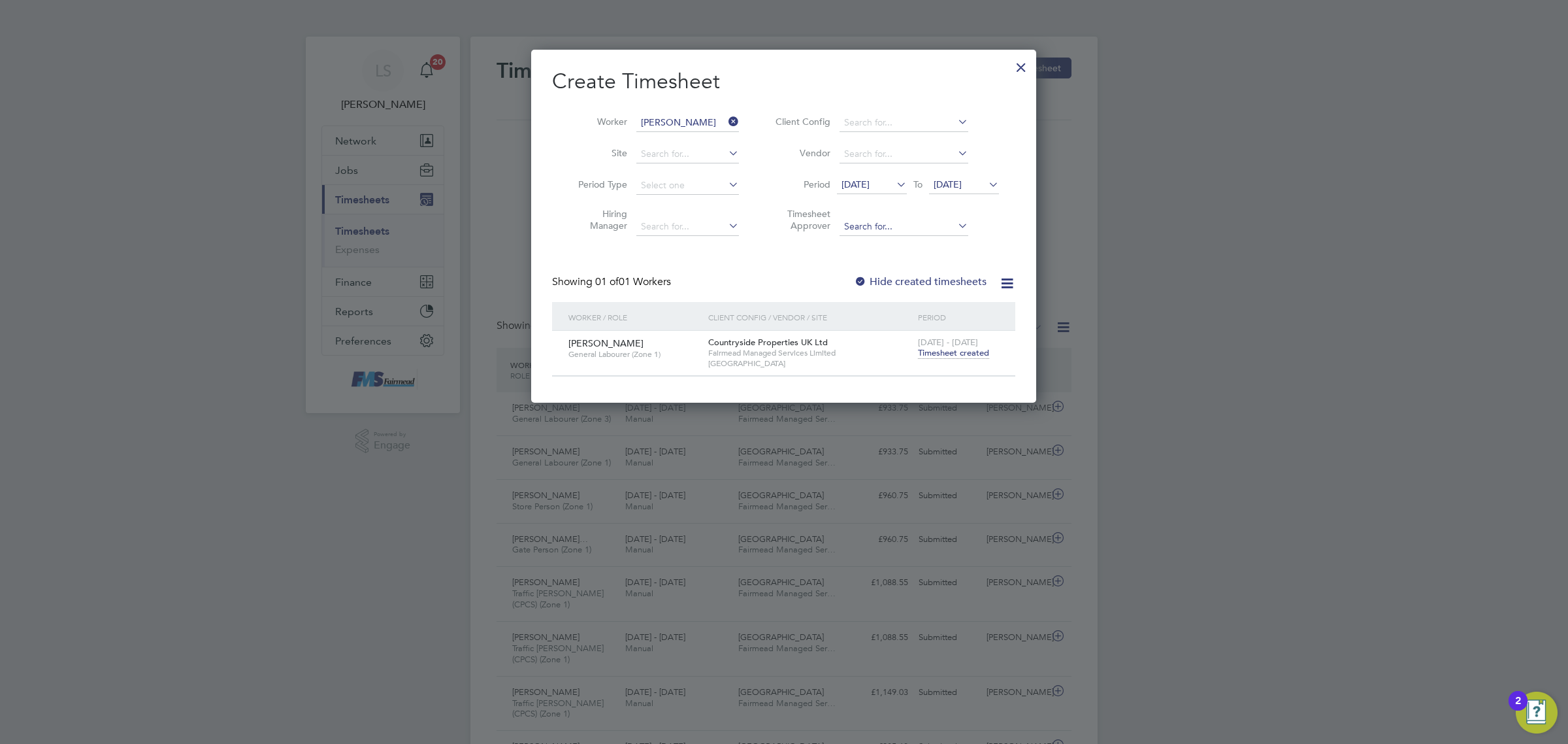
drag, startPoint x: 1019, startPoint y: 66, endPoint x: 893, endPoint y: 227, distance: 204.4
click at [1019, 66] on div at bounding box center [1021, 64] width 23 height 23
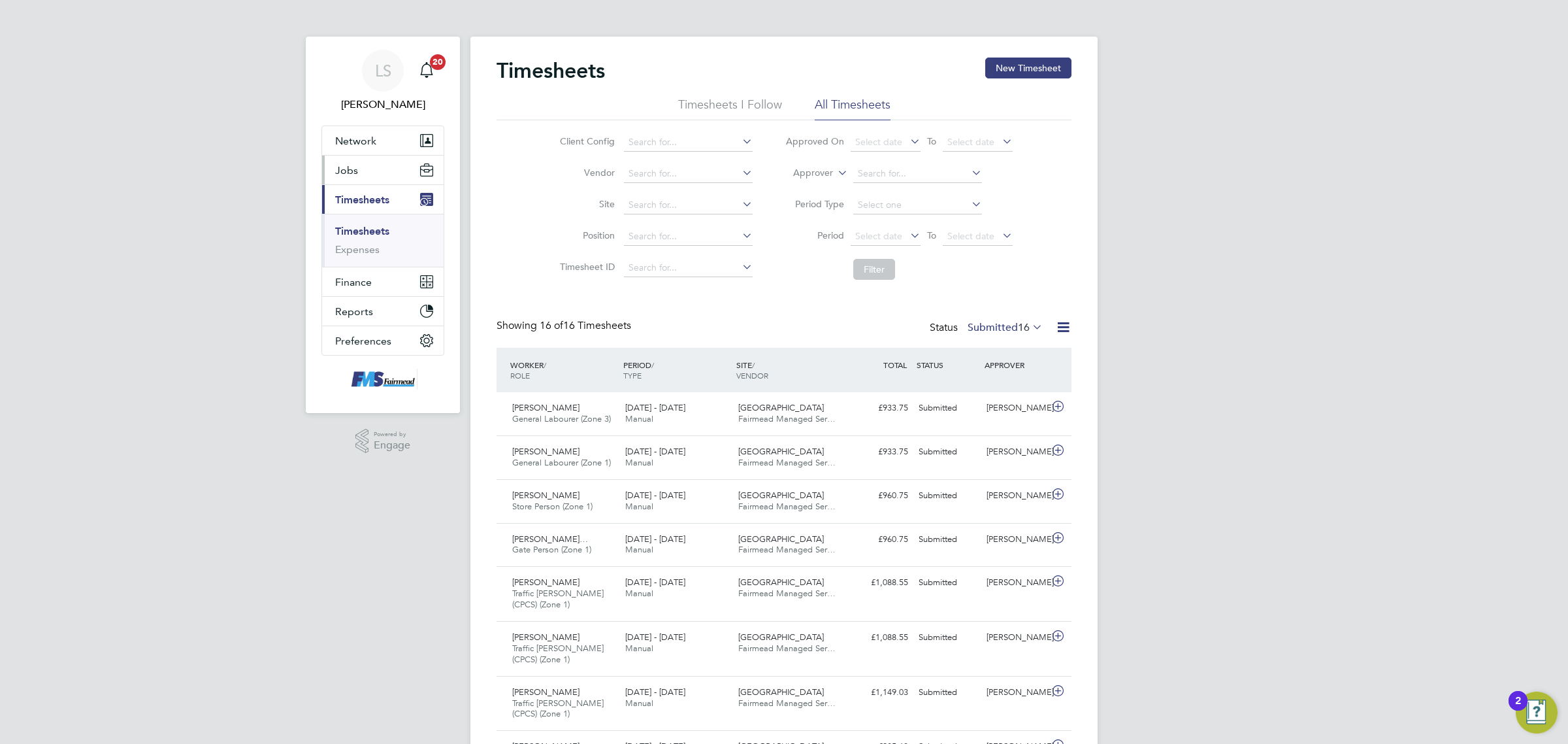
click at [360, 167] on button "Jobs" at bounding box center [383, 170] width 121 height 29
click at [383, 236] on link "Placements" at bounding box center [362, 238] width 54 height 12
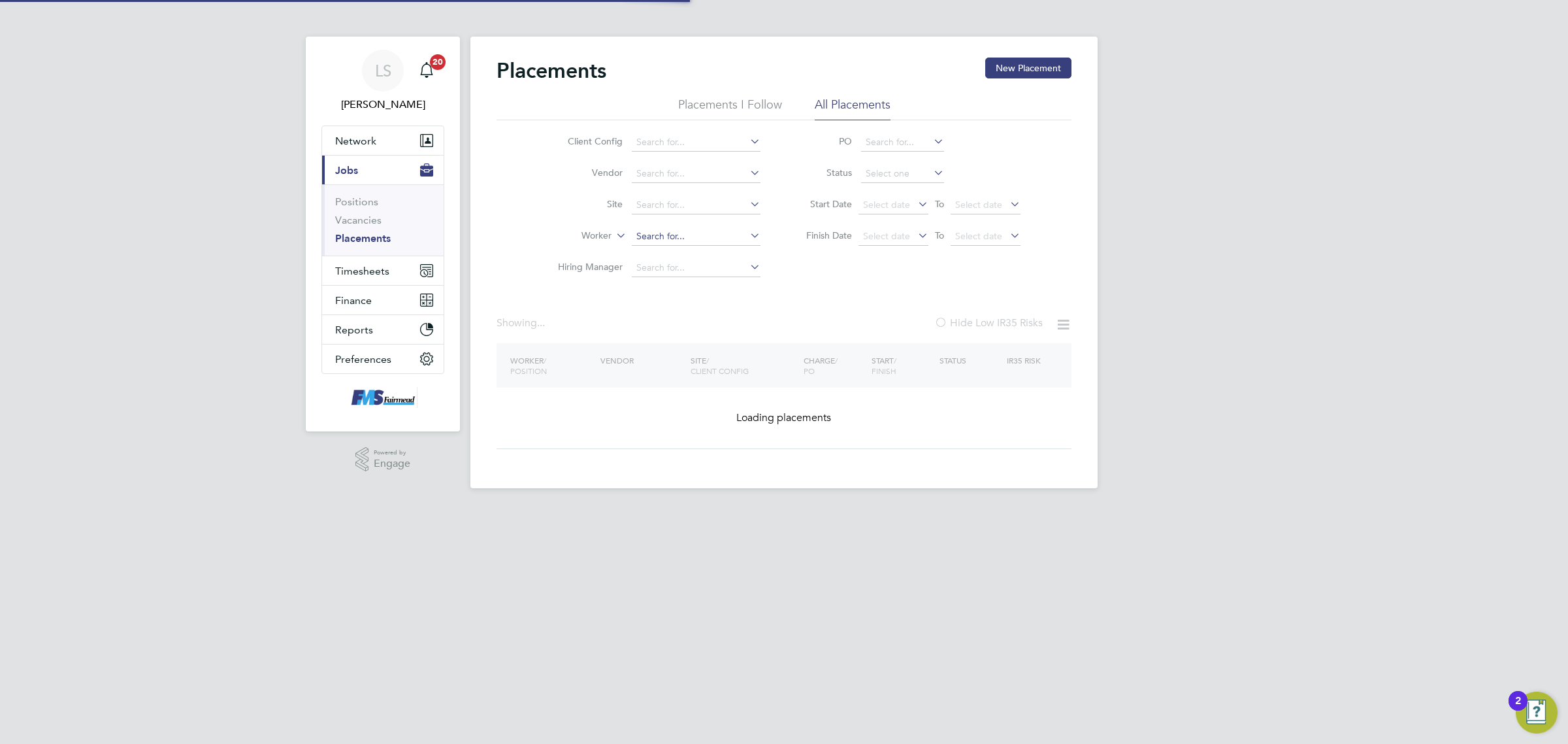
click at [696, 229] on input at bounding box center [695, 236] width 129 height 18
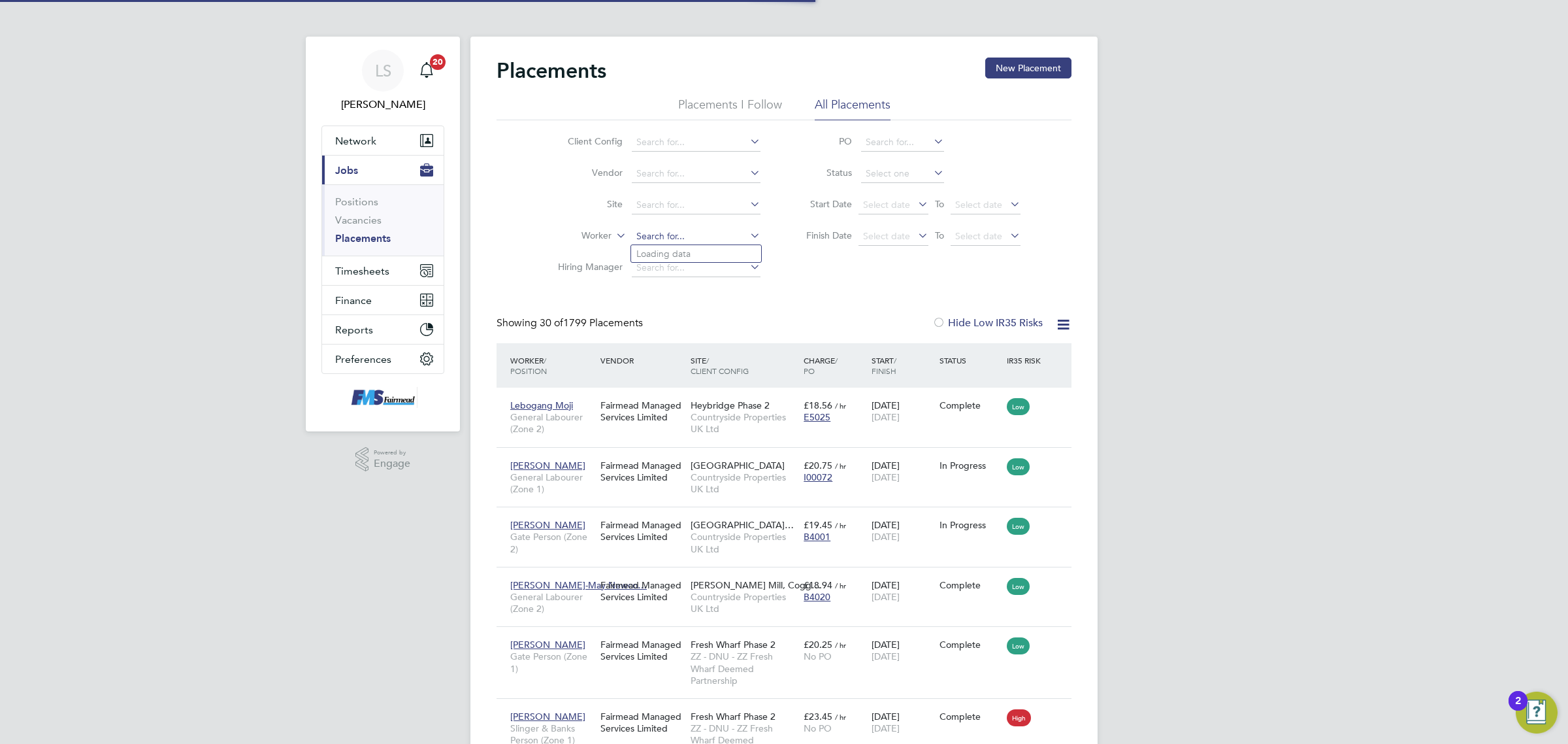
click at [696, 230] on input at bounding box center [695, 236] width 129 height 18
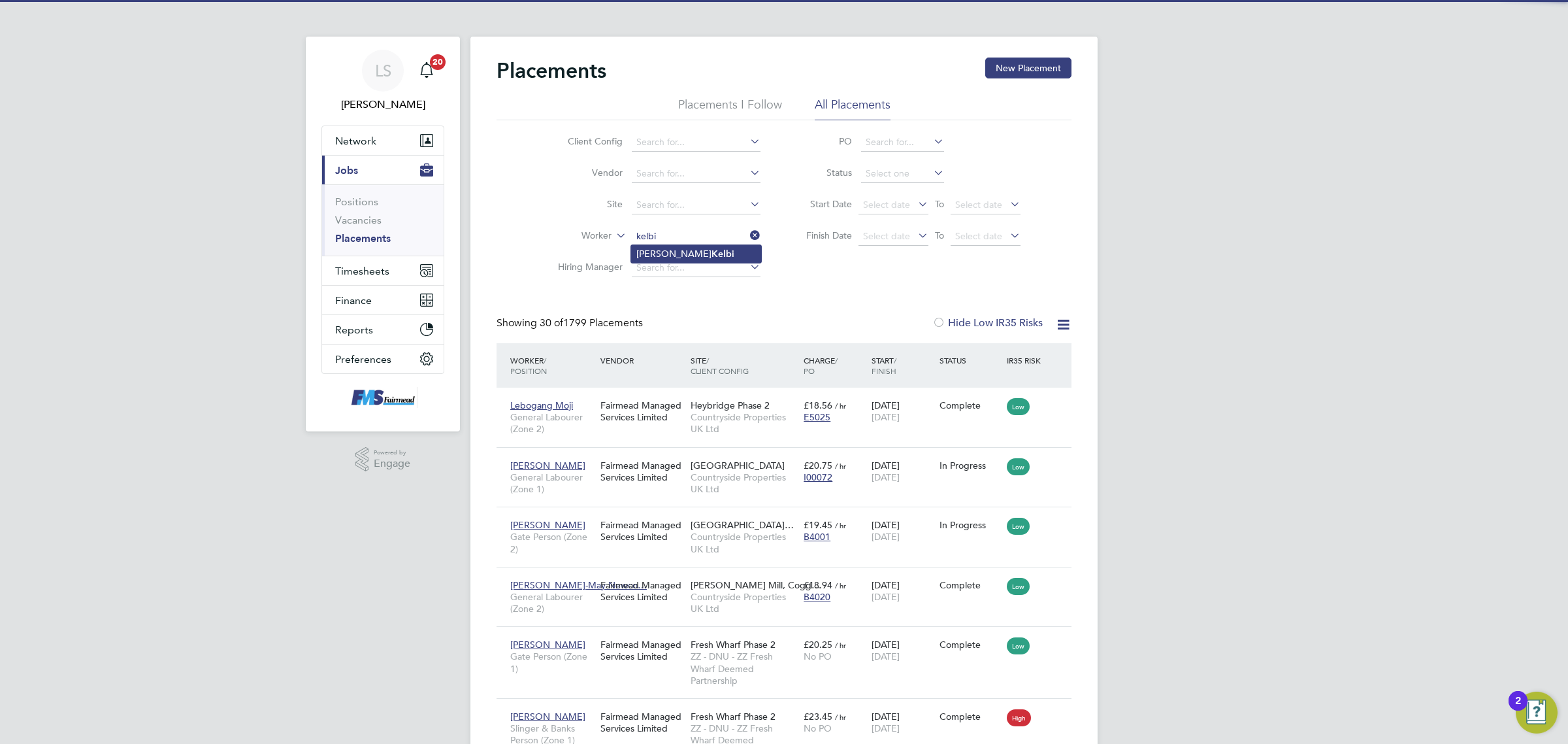
click at [711, 250] on b "Kelbi" at bounding box center [722, 253] width 22 height 11
type input "[PERSON_NAME]"
